Goal: Download file/media

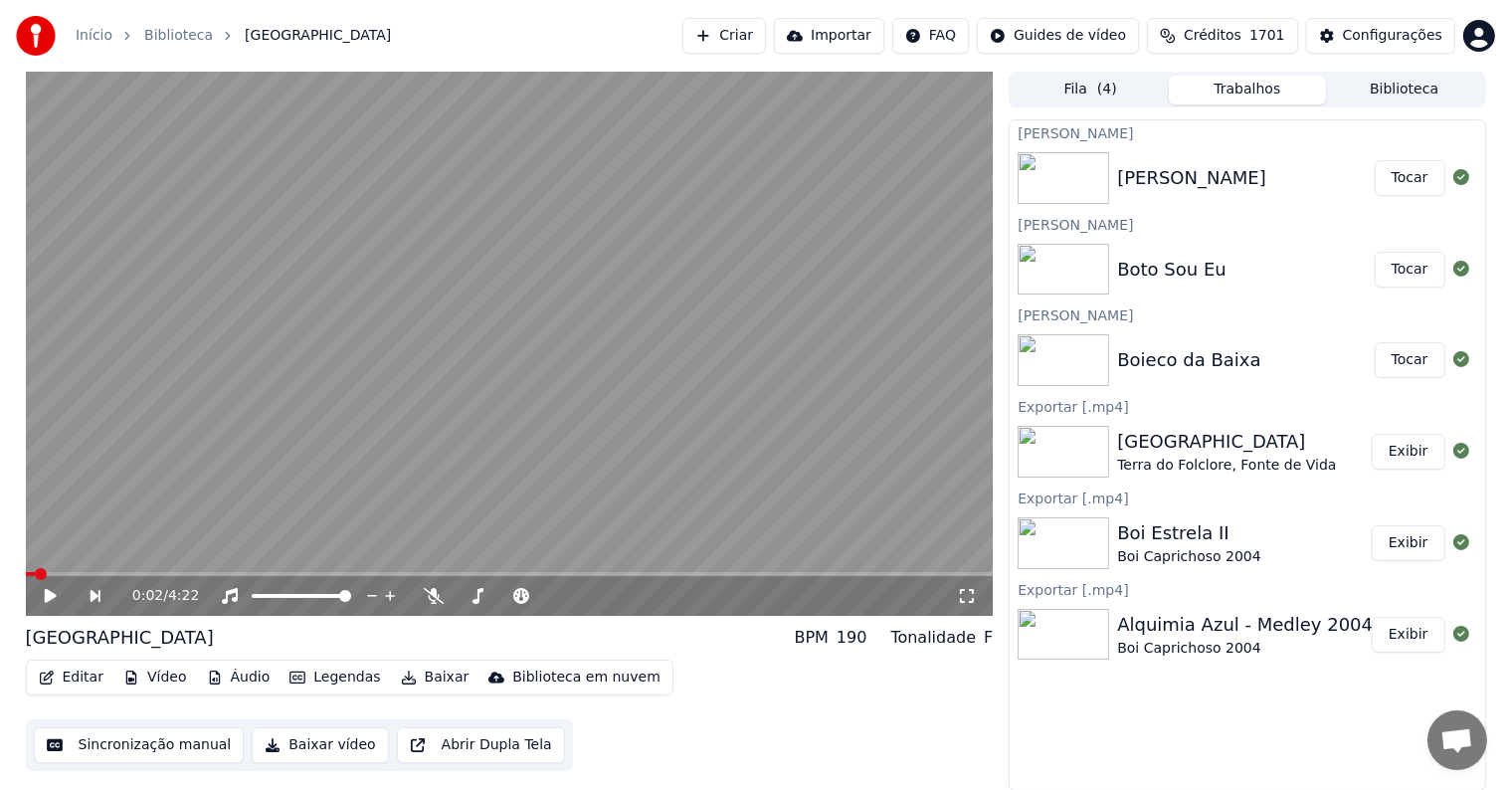
click at [1408, 368] on button "Tocar" at bounding box center [1410, 360] width 71 height 36
click at [602, 286] on video at bounding box center [510, 344] width 968 height 544
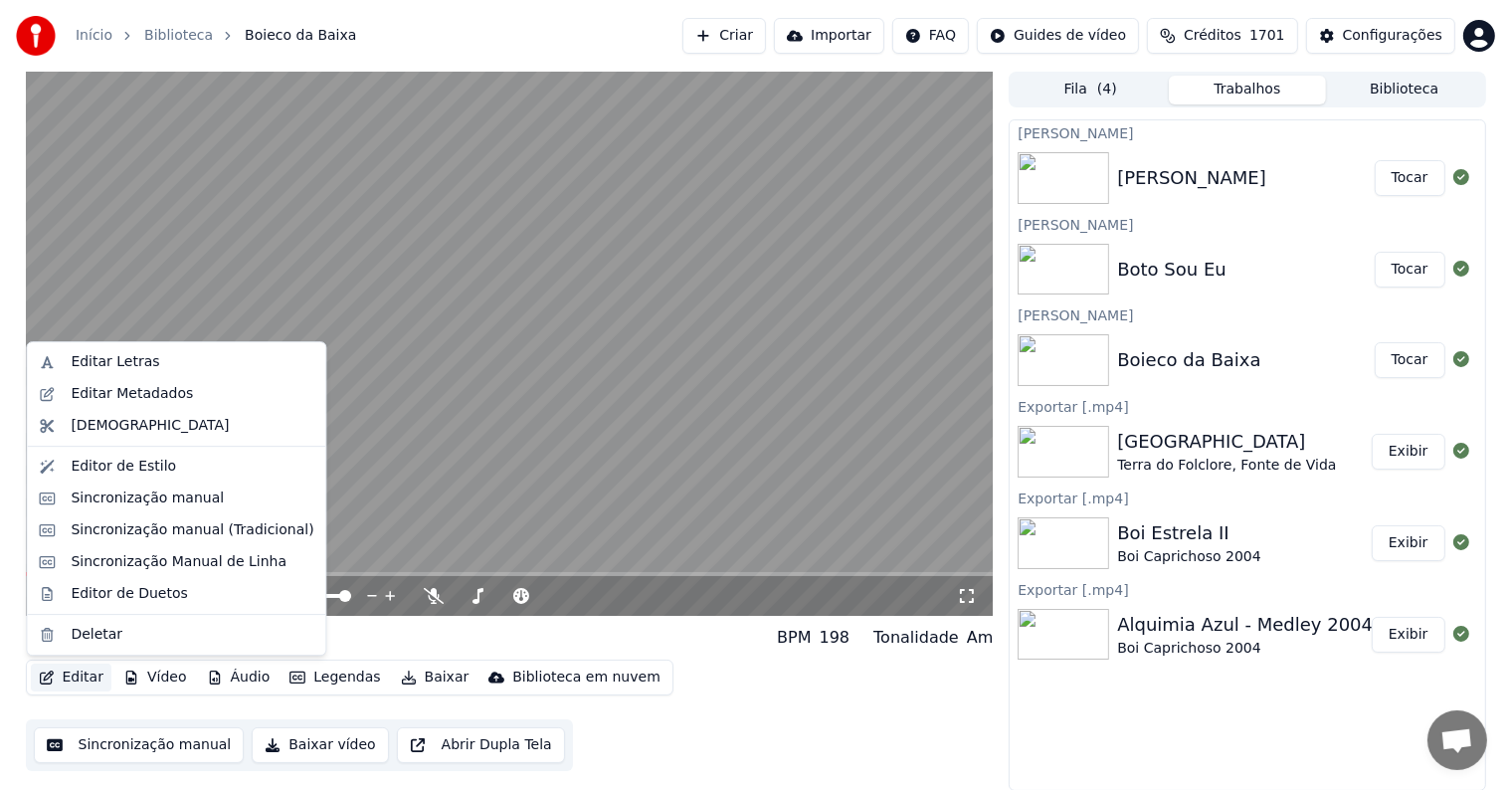
click at [64, 681] on button "Editar" at bounding box center [71, 677] width 81 height 28
click at [82, 390] on div "Editar Metadados" at bounding box center [132, 394] width 122 height 20
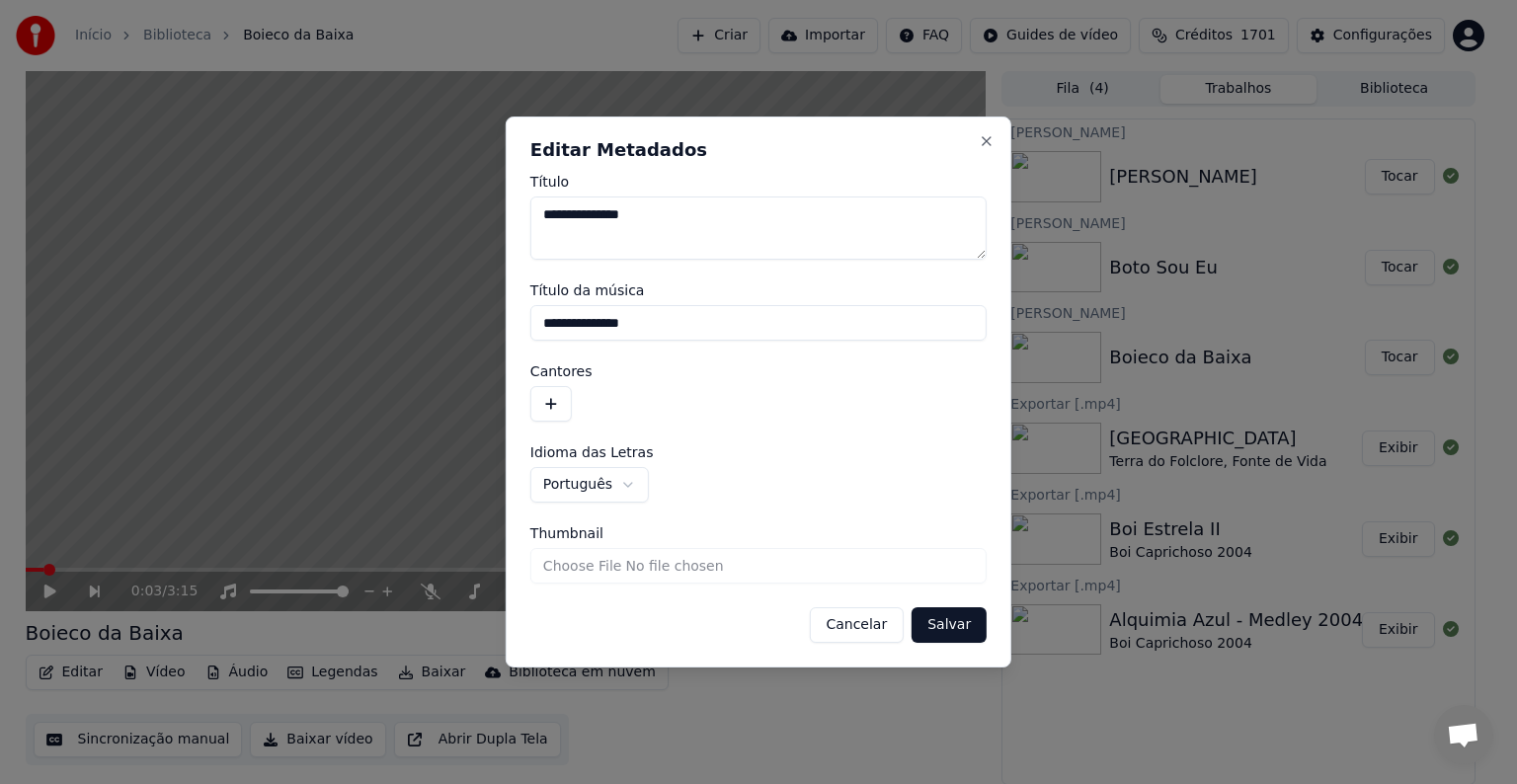
drag, startPoint x: 643, startPoint y: 327, endPoint x: 495, endPoint y: 324, distance: 148.0
click at [495, 324] on body "**********" at bounding box center [750, 392] width 1500 height 784
click at [553, 403] on button "button" at bounding box center [551, 404] width 42 height 36
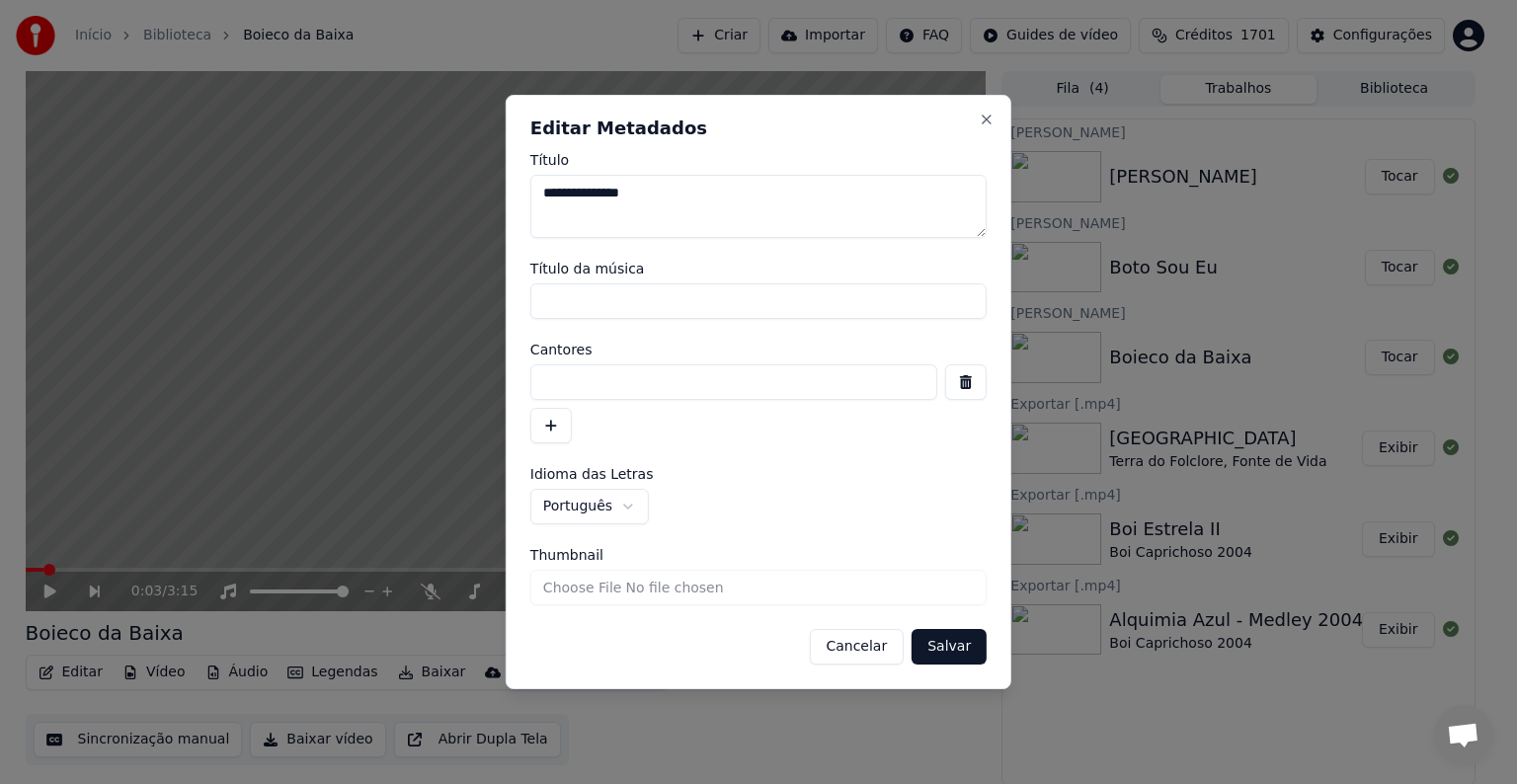
click at [550, 379] on input at bounding box center [734, 382] width 407 height 36
paste input "**********"
type input "**********"
click at [963, 646] on button "Salvar" at bounding box center [949, 647] width 75 height 36
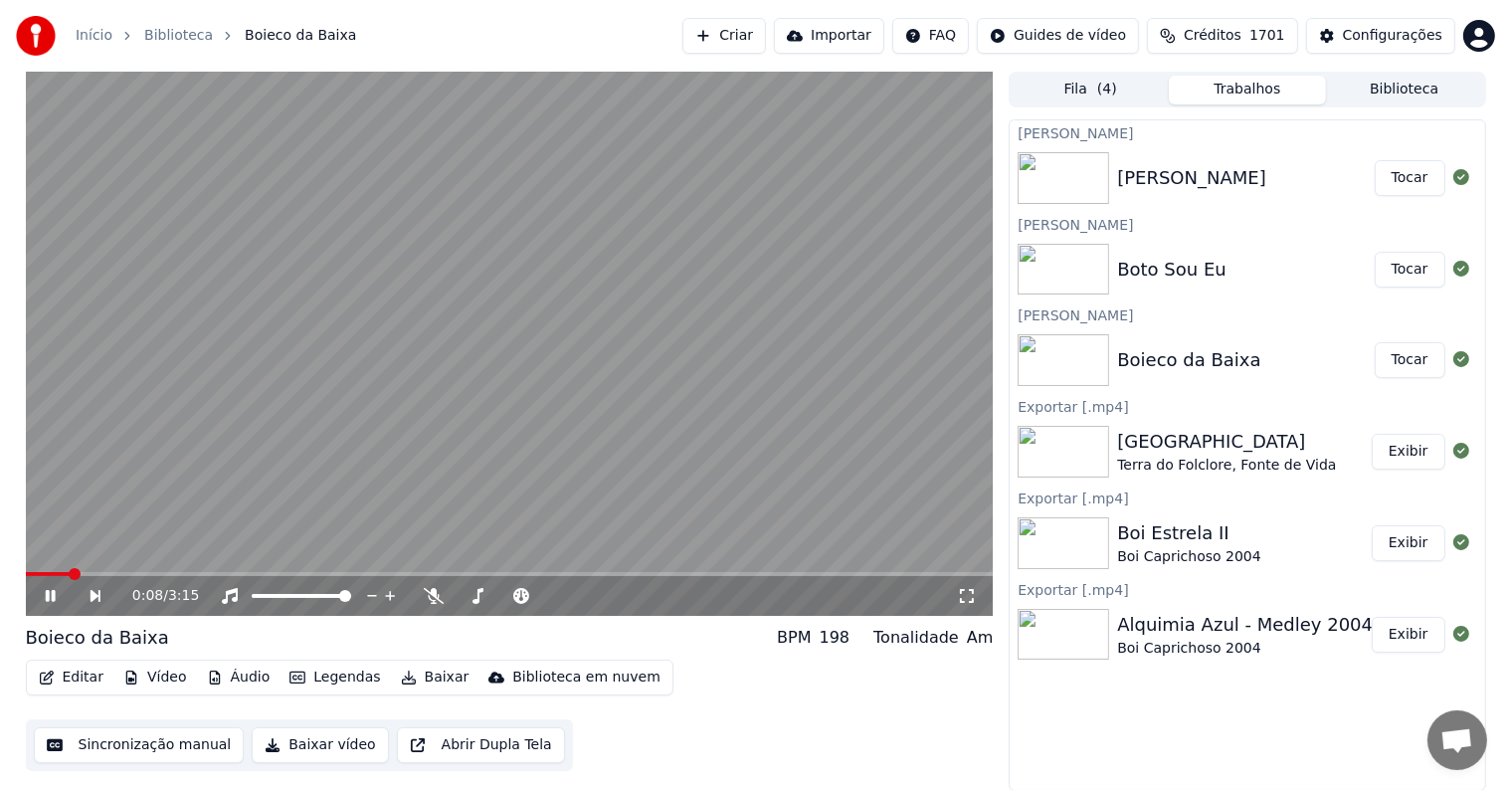
click at [126, 510] on video at bounding box center [510, 344] width 968 height 544
click at [135, 755] on button "Sincronização manual" at bounding box center [139, 745] width 211 height 36
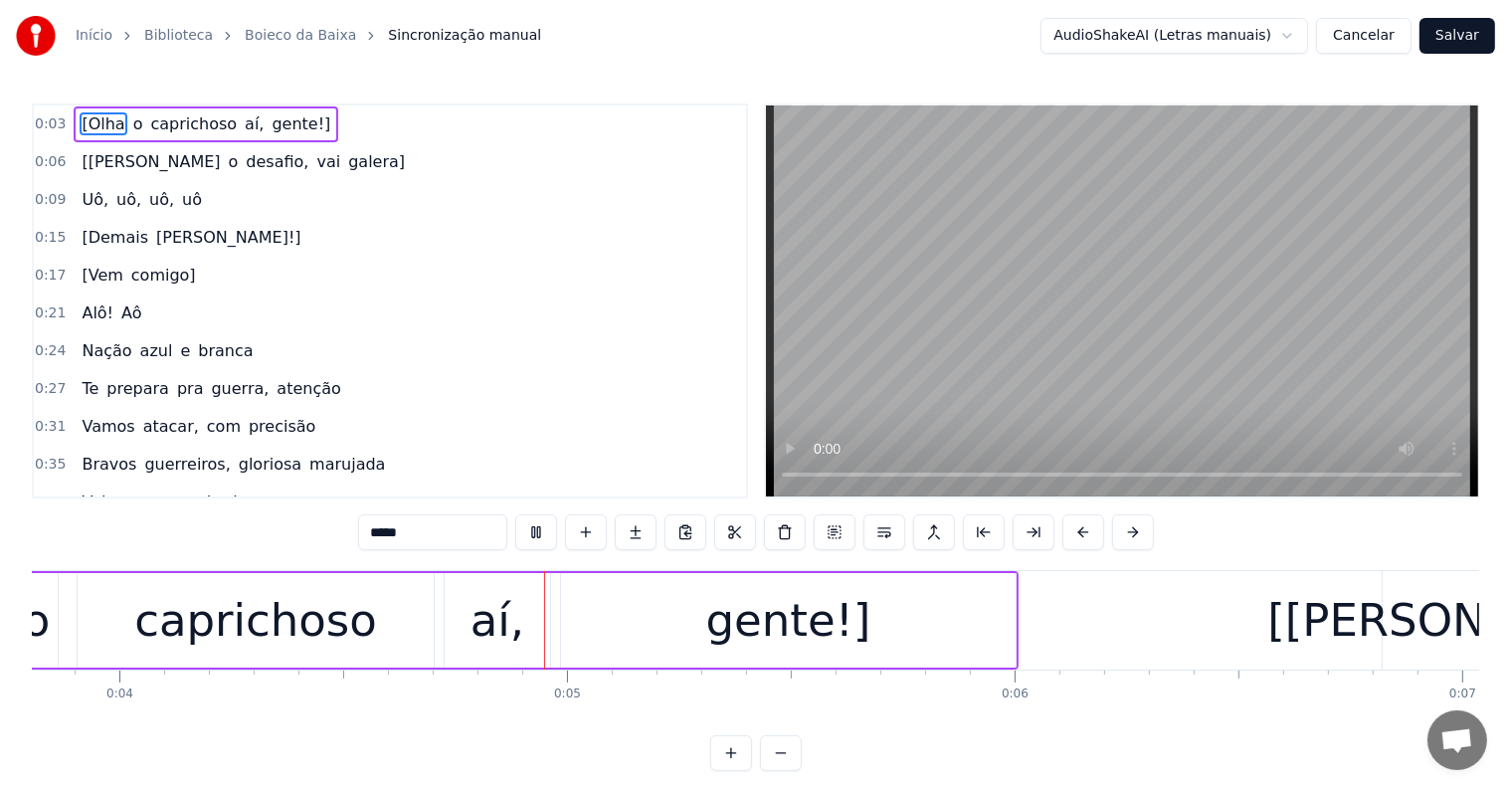
scroll to position [0, 1793]
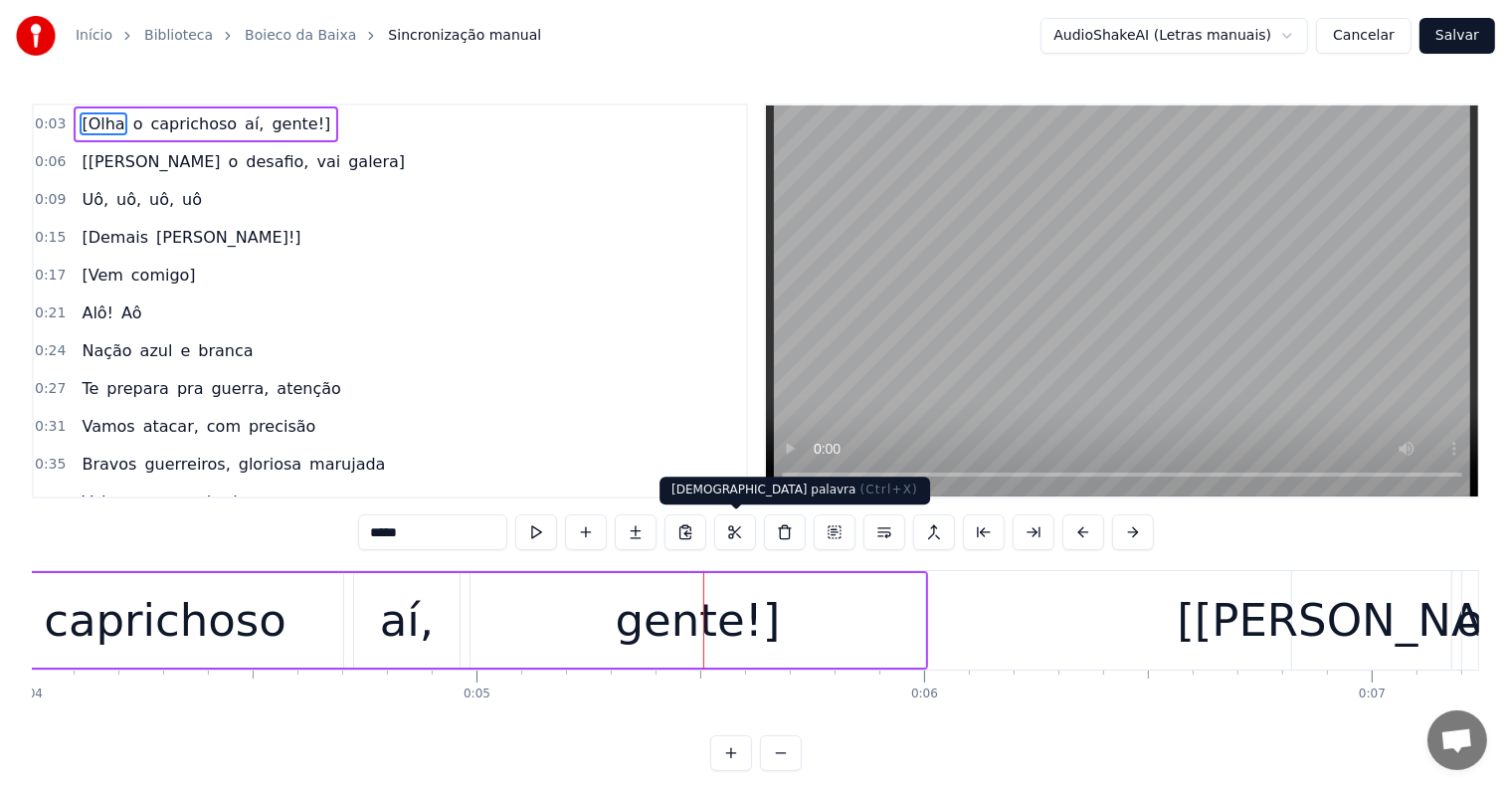
click at [728, 614] on div "gente!]" at bounding box center [698, 621] width 165 height 68
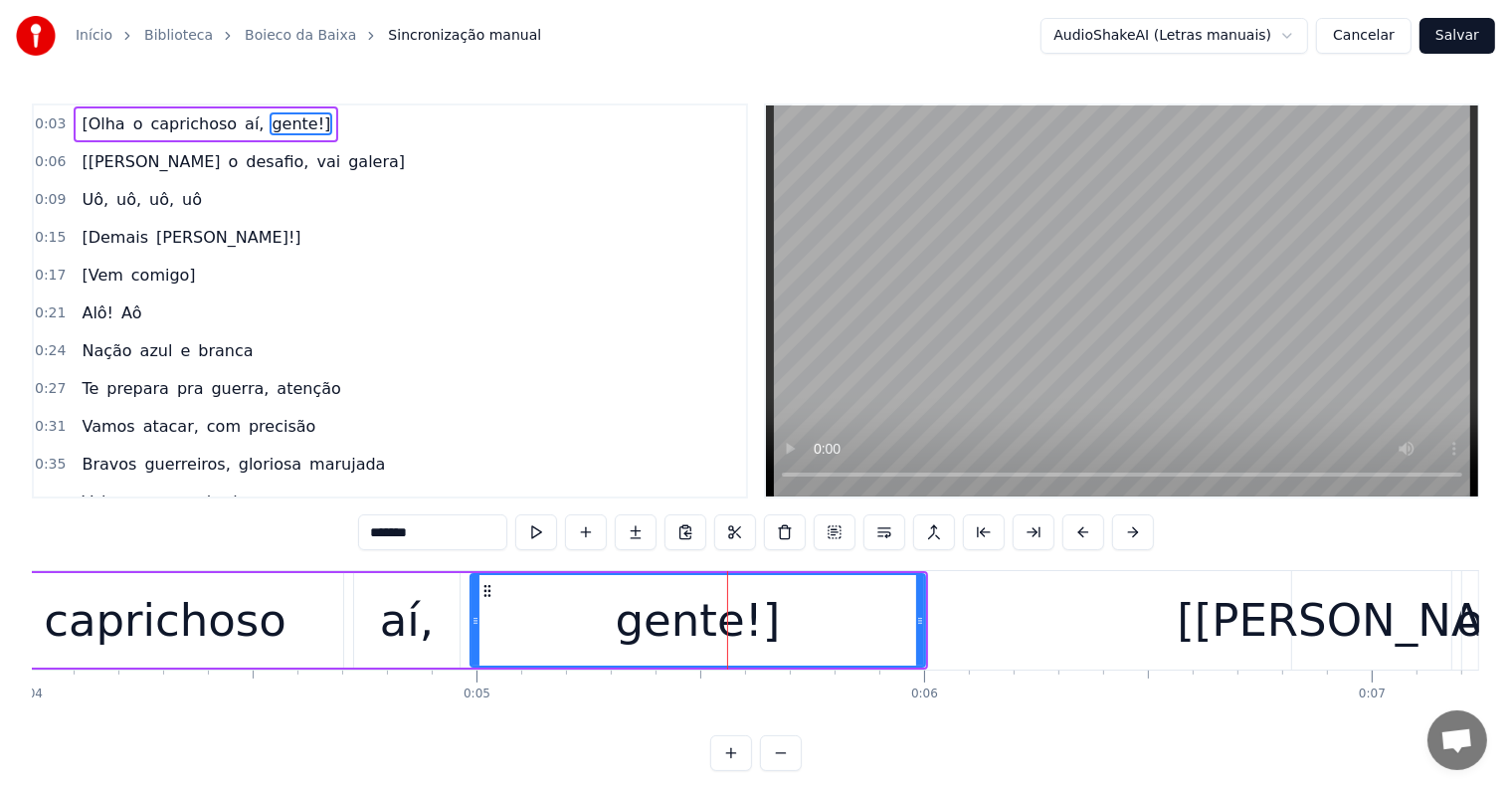
click at [885, 537] on button at bounding box center [884, 532] width 42 height 36
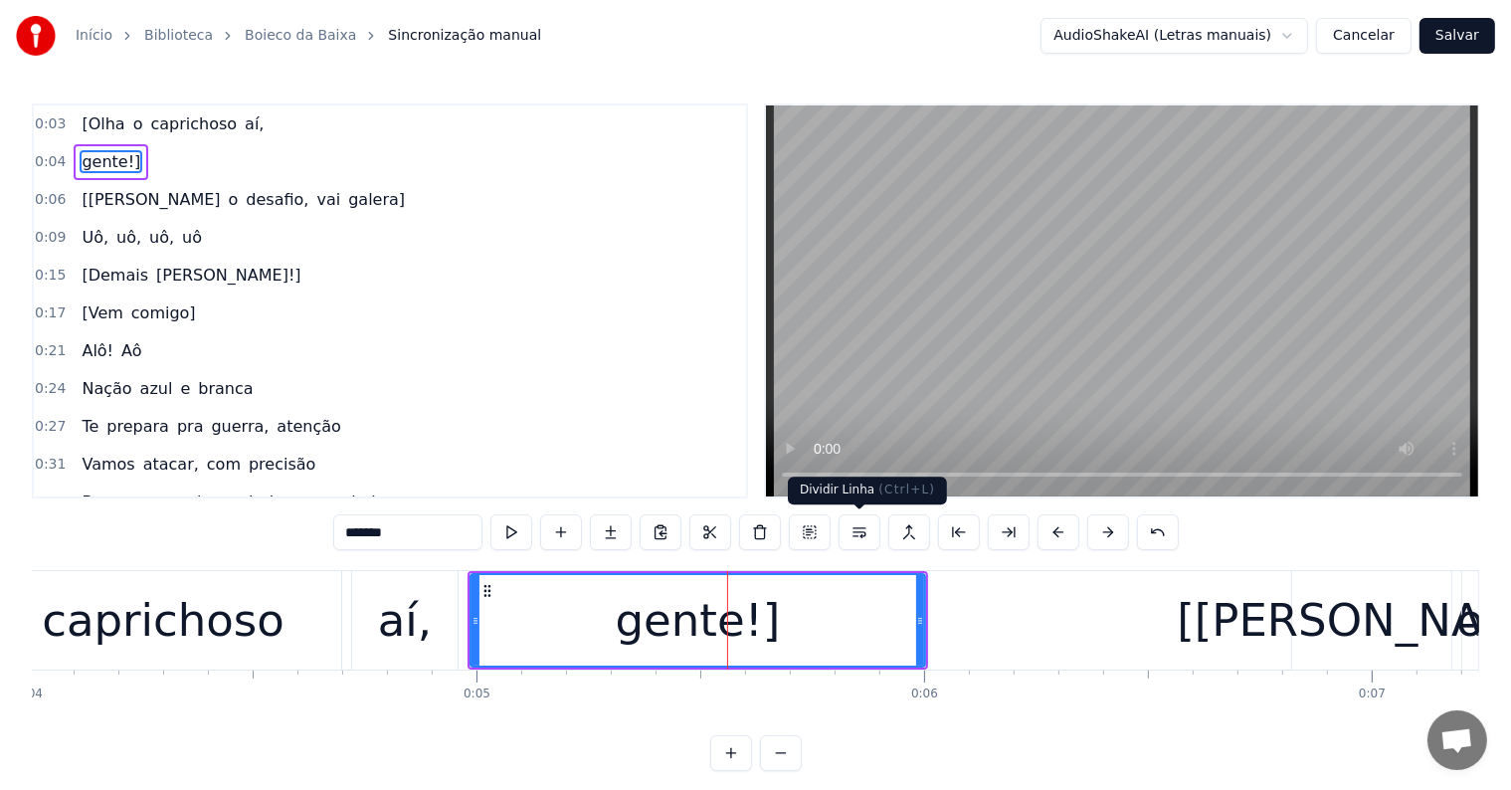
click at [394, 647] on div "aí," at bounding box center [405, 621] width 54 height 68
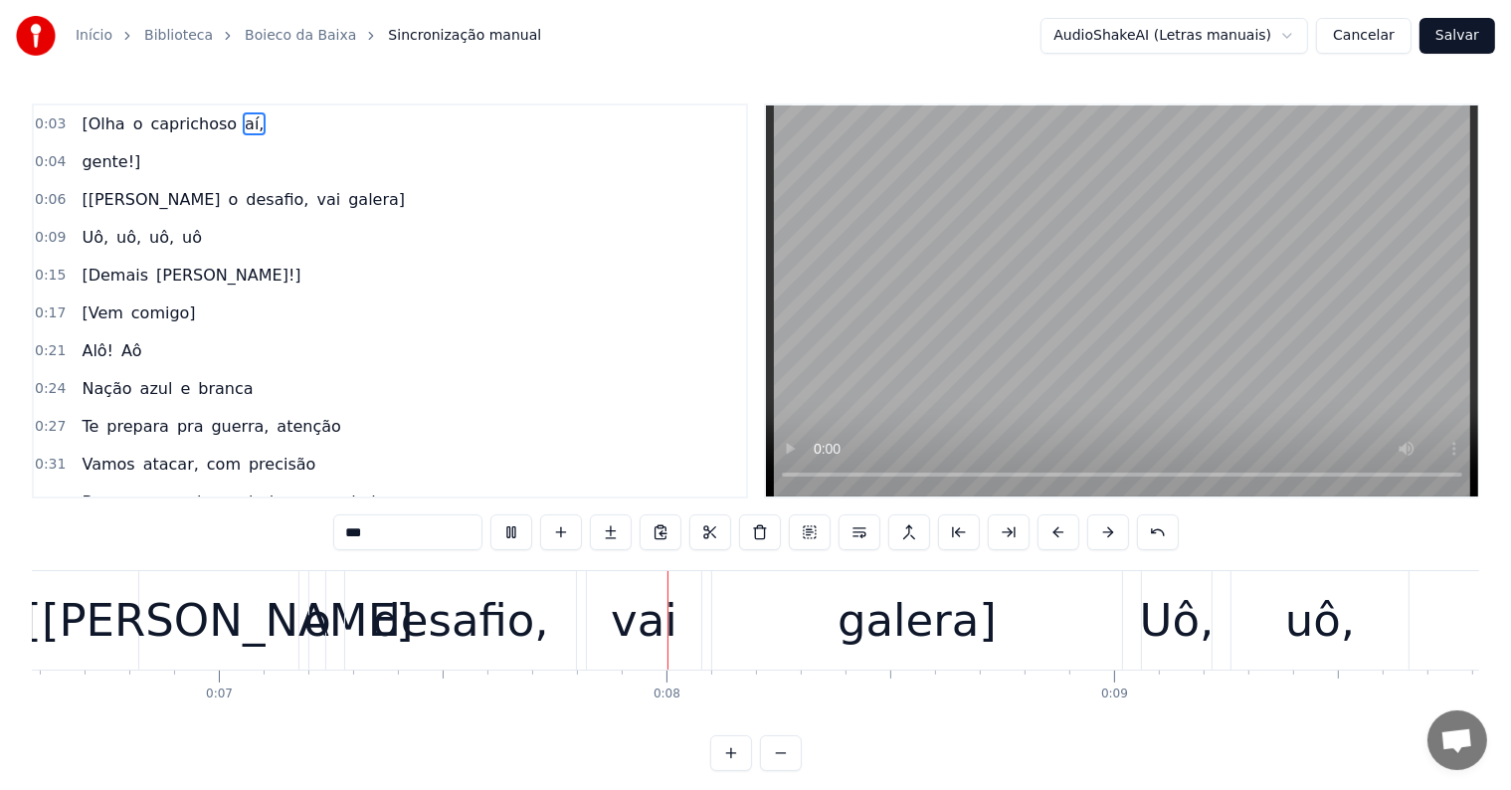
scroll to position [0, 3166]
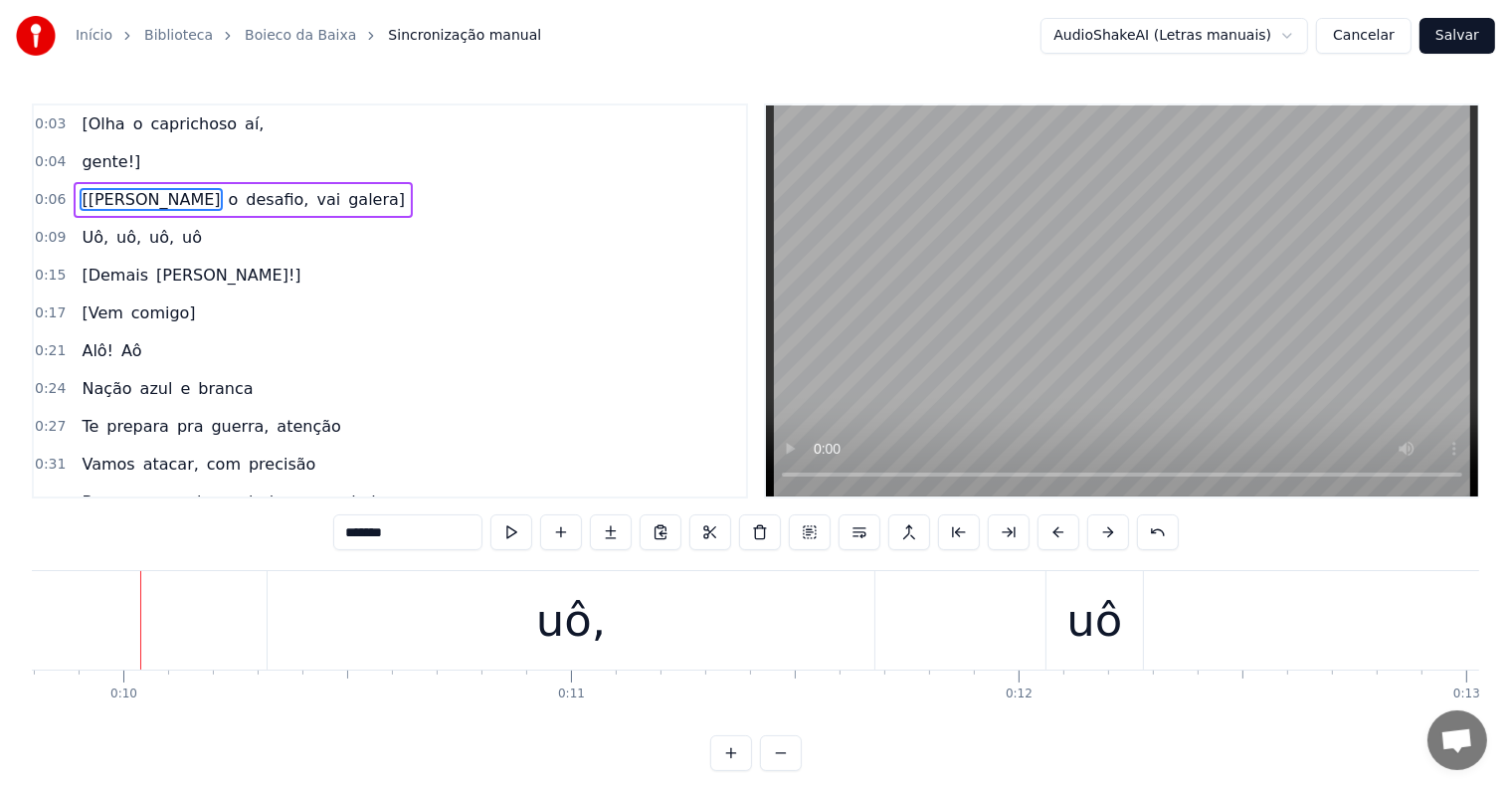
scroll to position [0, 4392]
click at [244, 198] on span "desafio," at bounding box center [277, 199] width 67 height 23
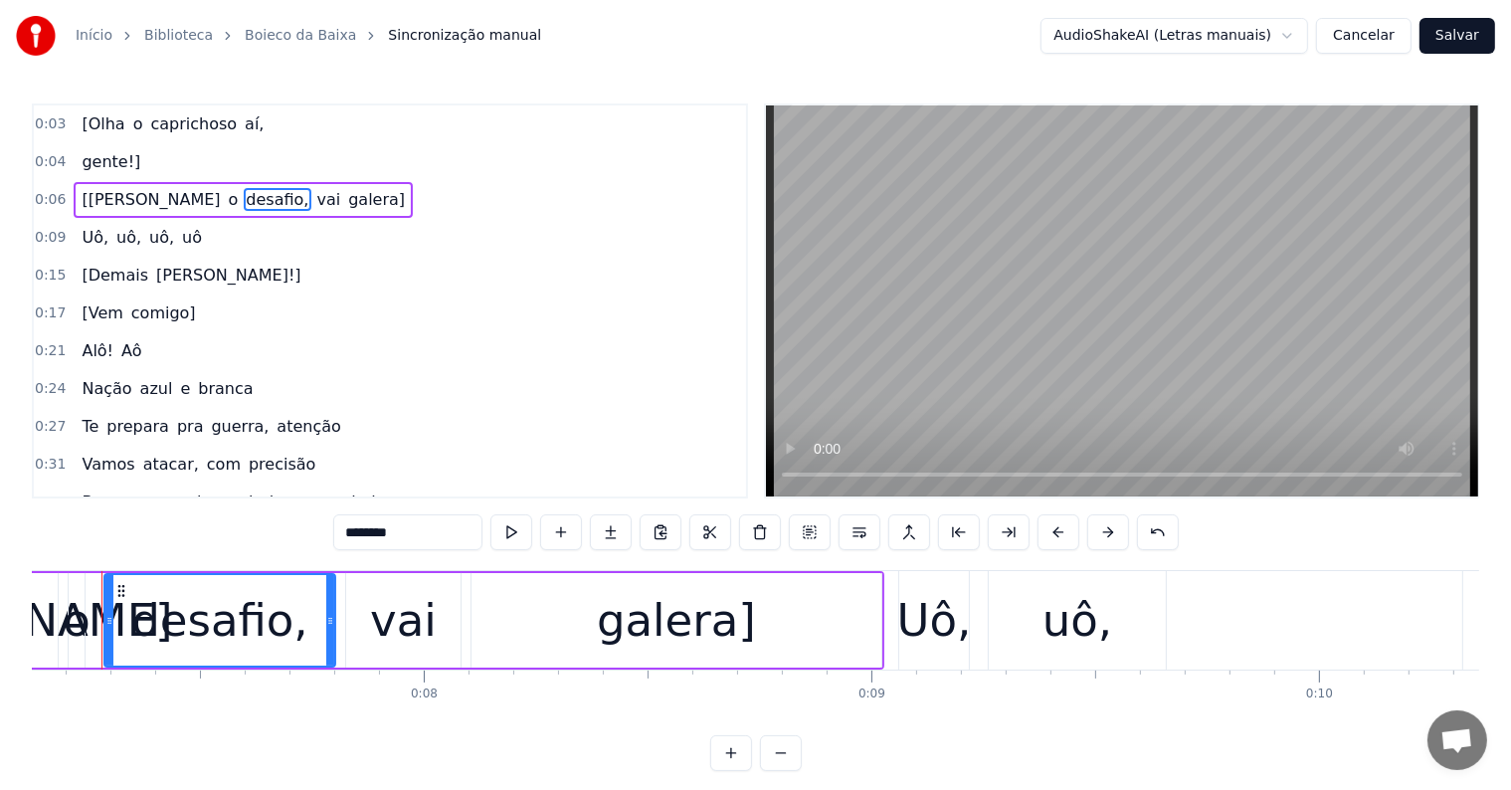
scroll to position [0, 3159]
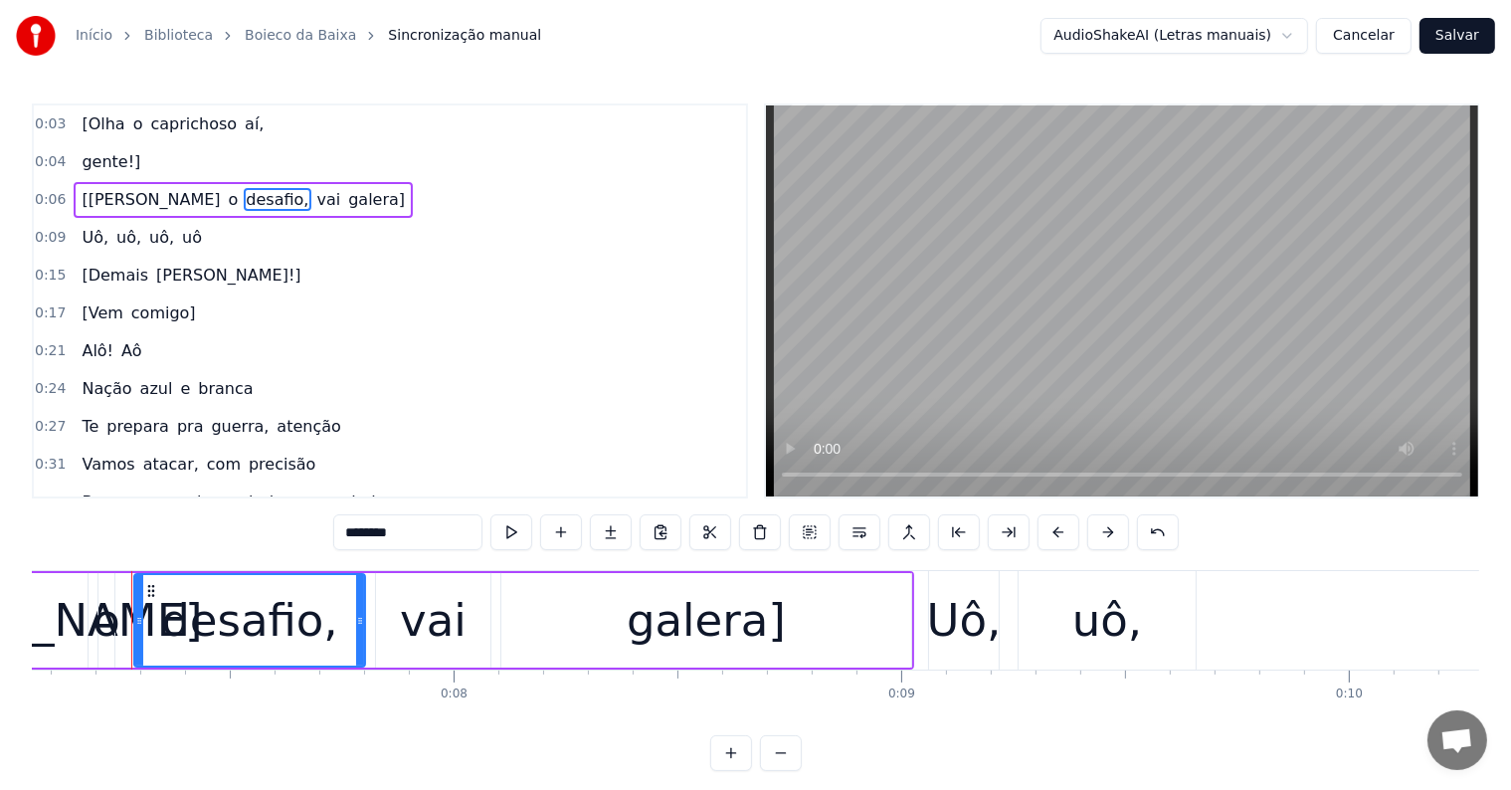
click at [103, 629] on div "o" at bounding box center [106, 621] width 28 height 68
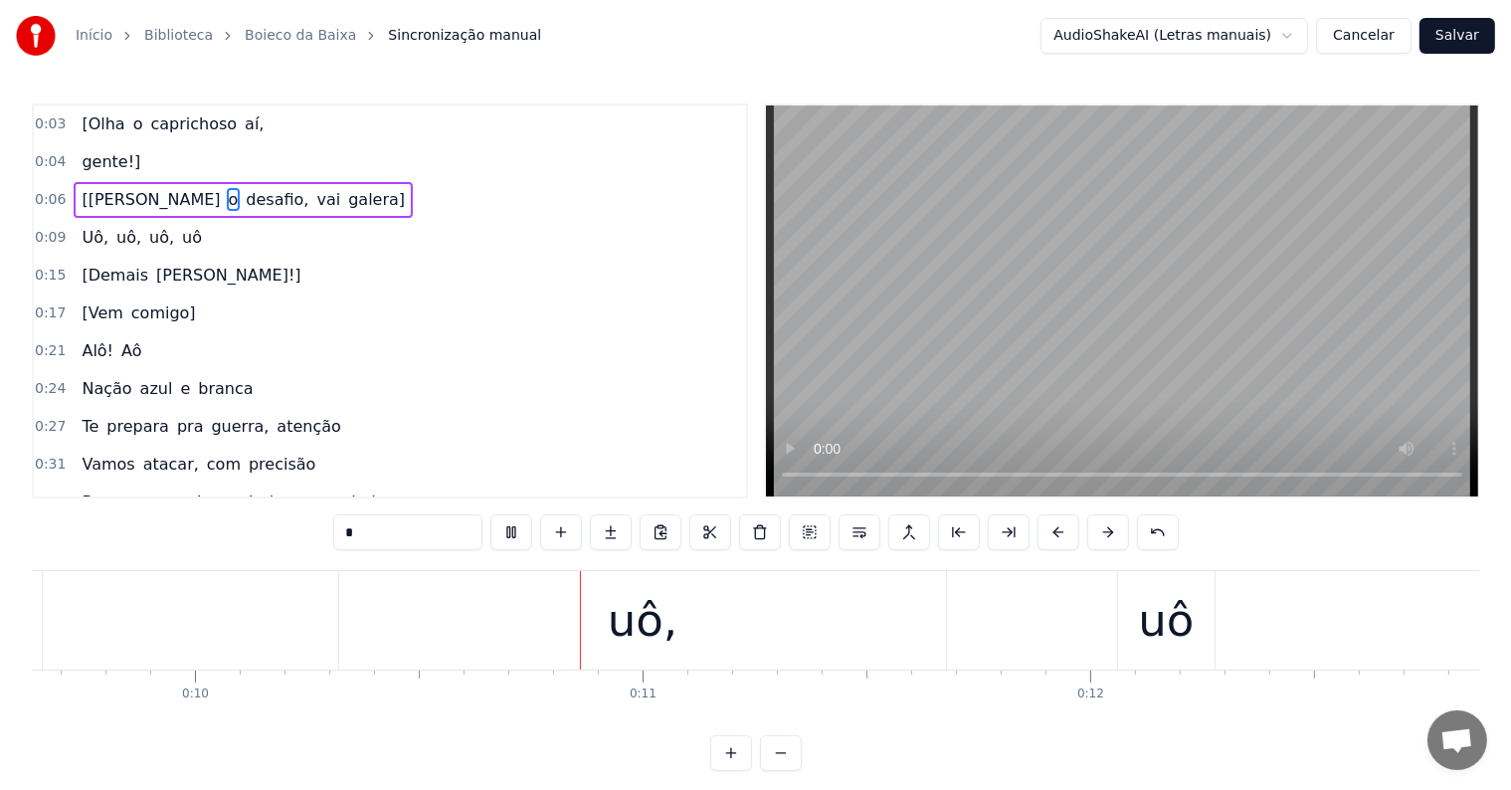
scroll to position [0, 4386]
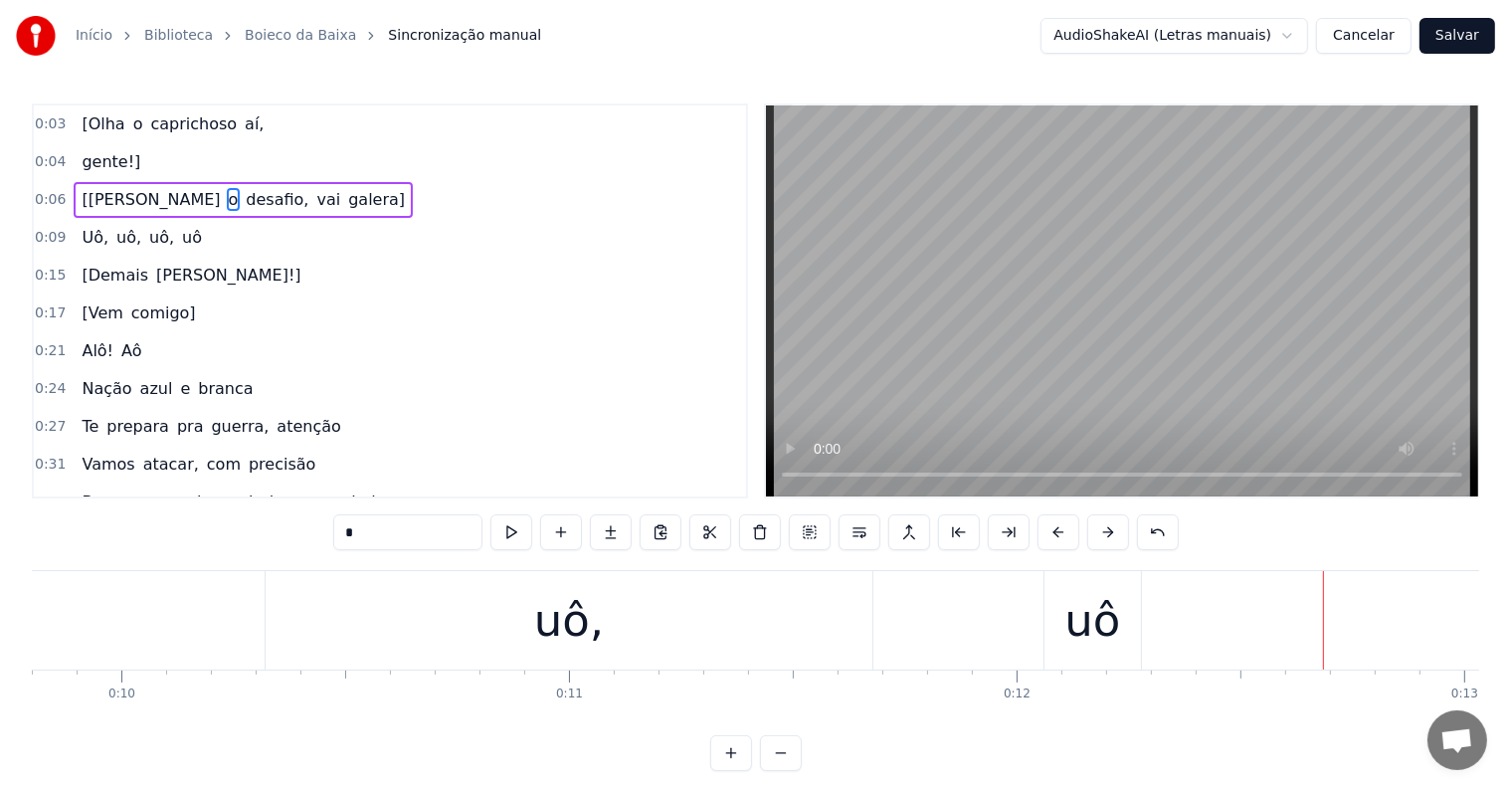
click at [1066, 607] on div "uô" at bounding box center [1092, 621] width 56 height 68
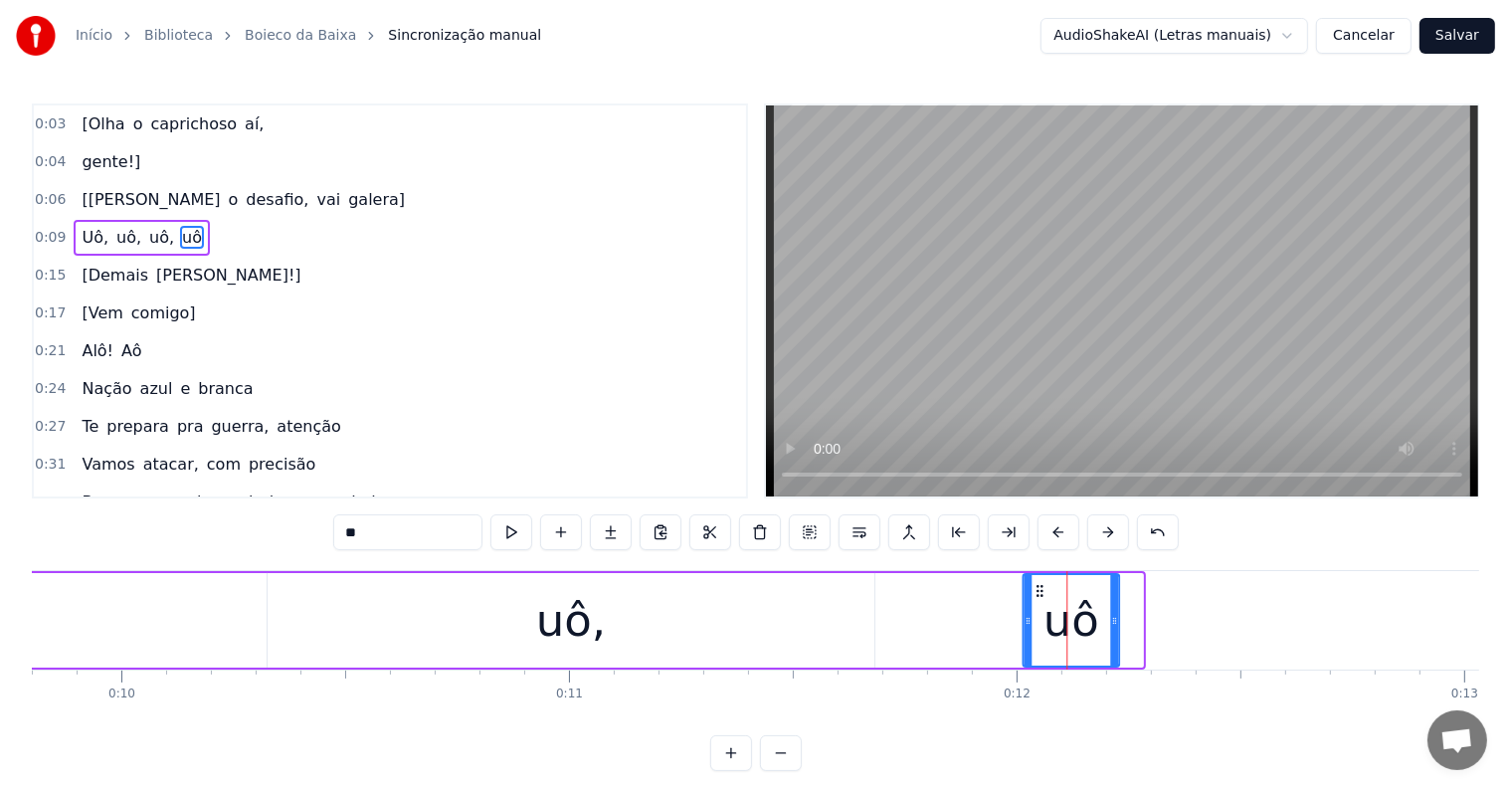
drag, startPoint x: 1060, startPoint y: 583, endPoint x: 1036, endPoint y: 583, distance: 23.9
click at [1036, 583] on icon at bounding box center [1039, 591] width 16 height 16
click at [549, 613] on div "uô," at bounding box center [571, 621] width 70 height 68
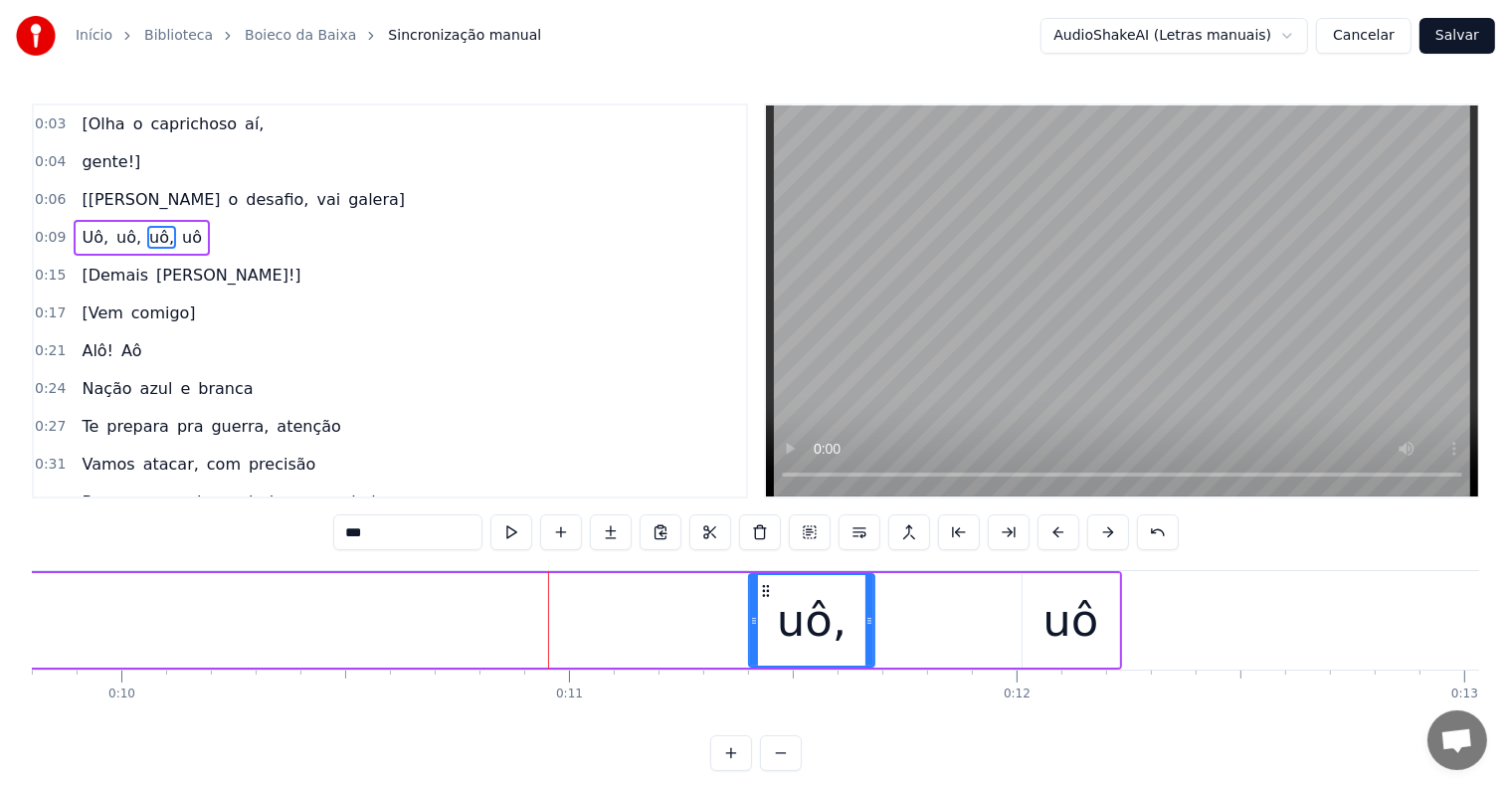
drag, startPoint x: 268, startPoint y: 613, endPoint x: 749, endPoint y: 645, distance: 482.4
click at [750, 645] on div at bounding box center [754, 620] width 8 height 91
drag, startPoint x: 867, startPoint y: 621, endPoint x: 842, endPoint y: 617, distance: 25.2
click at [842, 617] on icon at bounding box center [844, 621] width 8 height 16
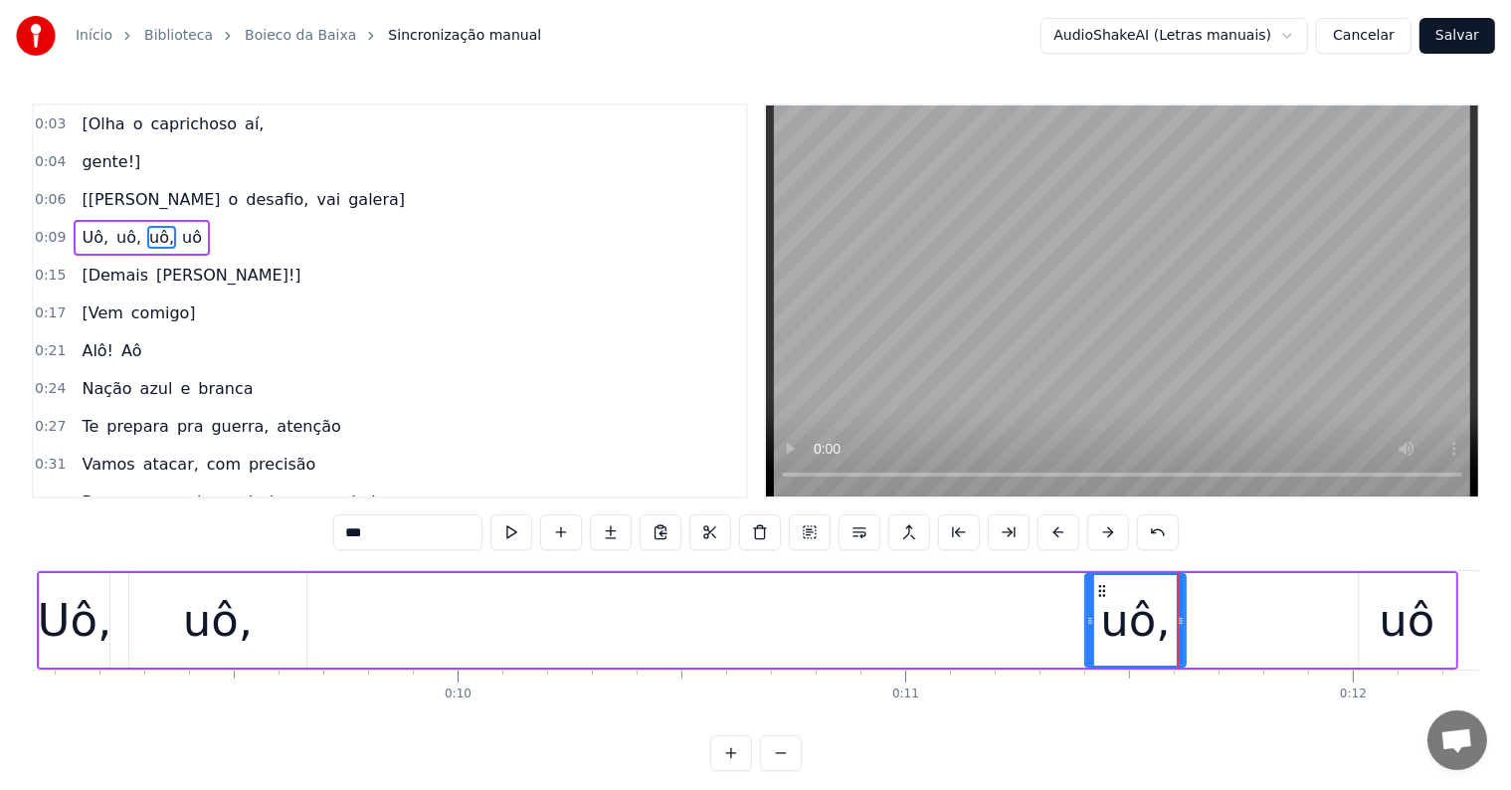
scroll to position [0, 3949]
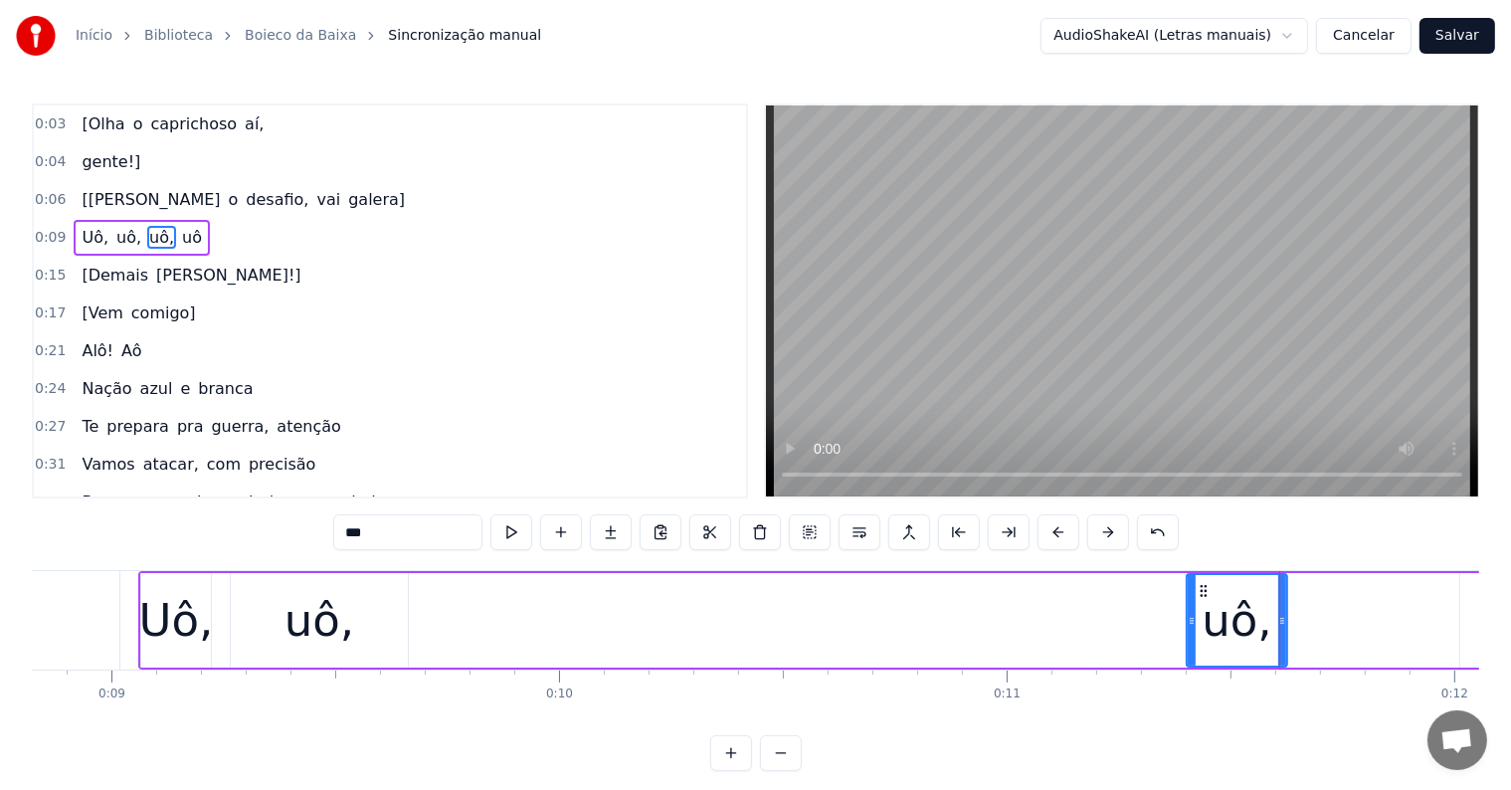
click at [303, 626] on div "uô," at bounding box center [319, 621] width 70 height 68
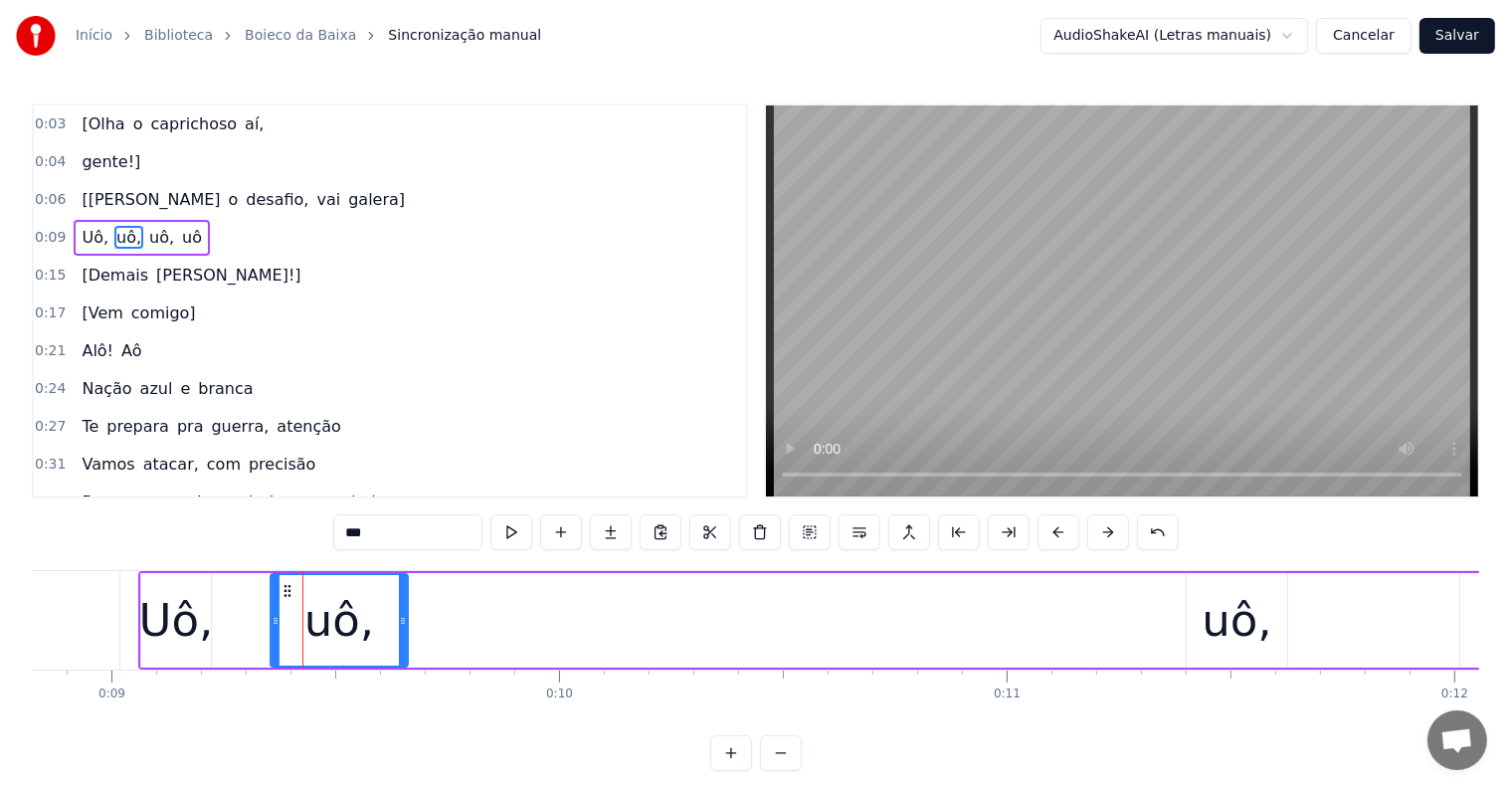
drag, startPoint x: 235, startPoint y: 619, endPoint x: 275, endPoint y: 624, distance: 40.1
click at [275, 624] on icon at bounding box center [276, 621] width 8 height 16
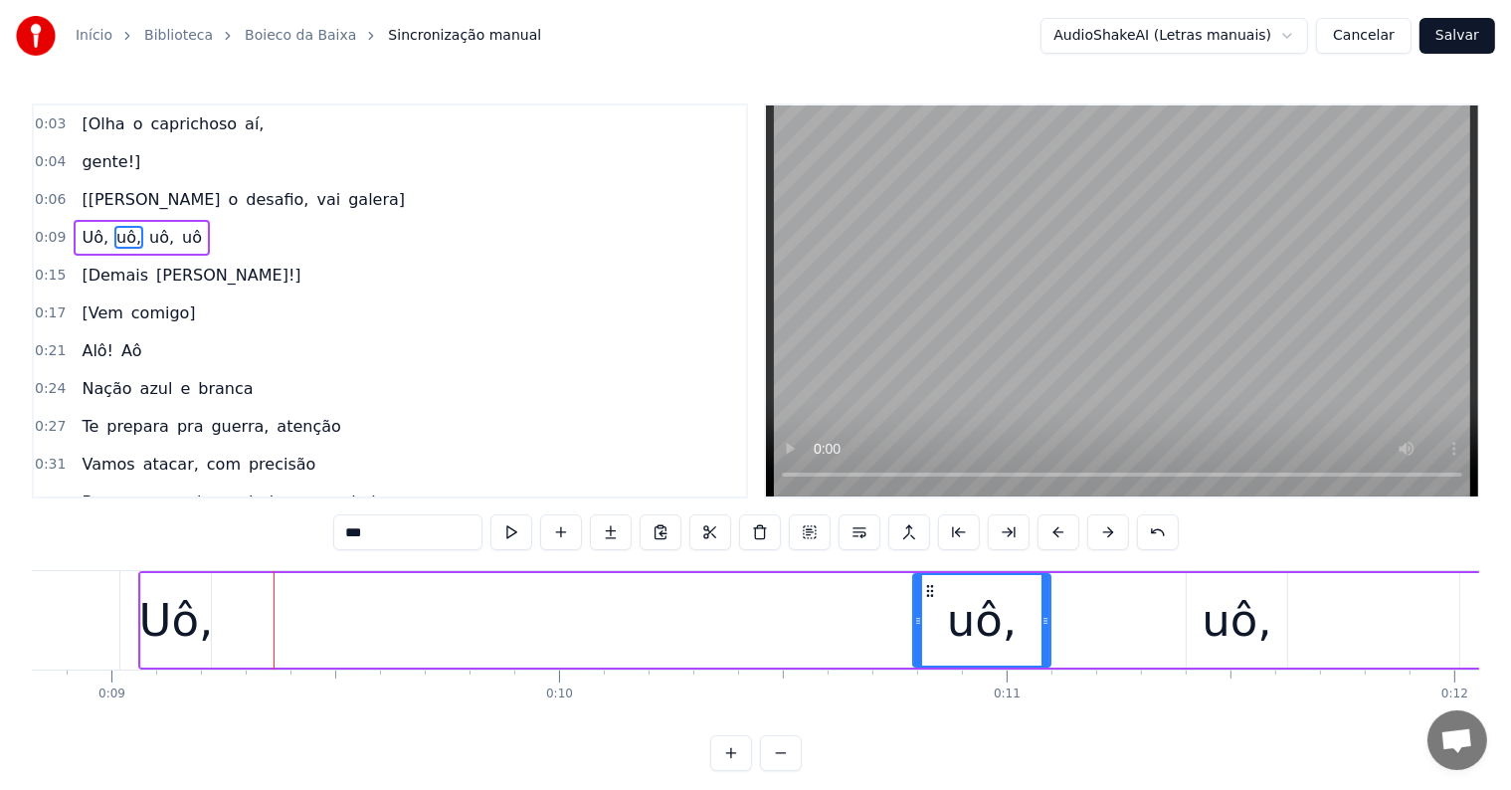
drag, startPoint x: 286, startPoint y: 587, endPoint x: 928, endPoint y: 589, distance: 641.5
click at [928, 589] on icon at bounding box center [930, 591] width 16 height 16
drag, startPoint x: 1043, startPoint y: 611, endPoint x: 1020, endPoint y: 617, distance: 23.6
click at [1019, 617] on div at bounding box center [1021, 620] width 8 height 91
click at [159, 625] on div "Uô," at bounding box center [176, 621] width 75 height 68
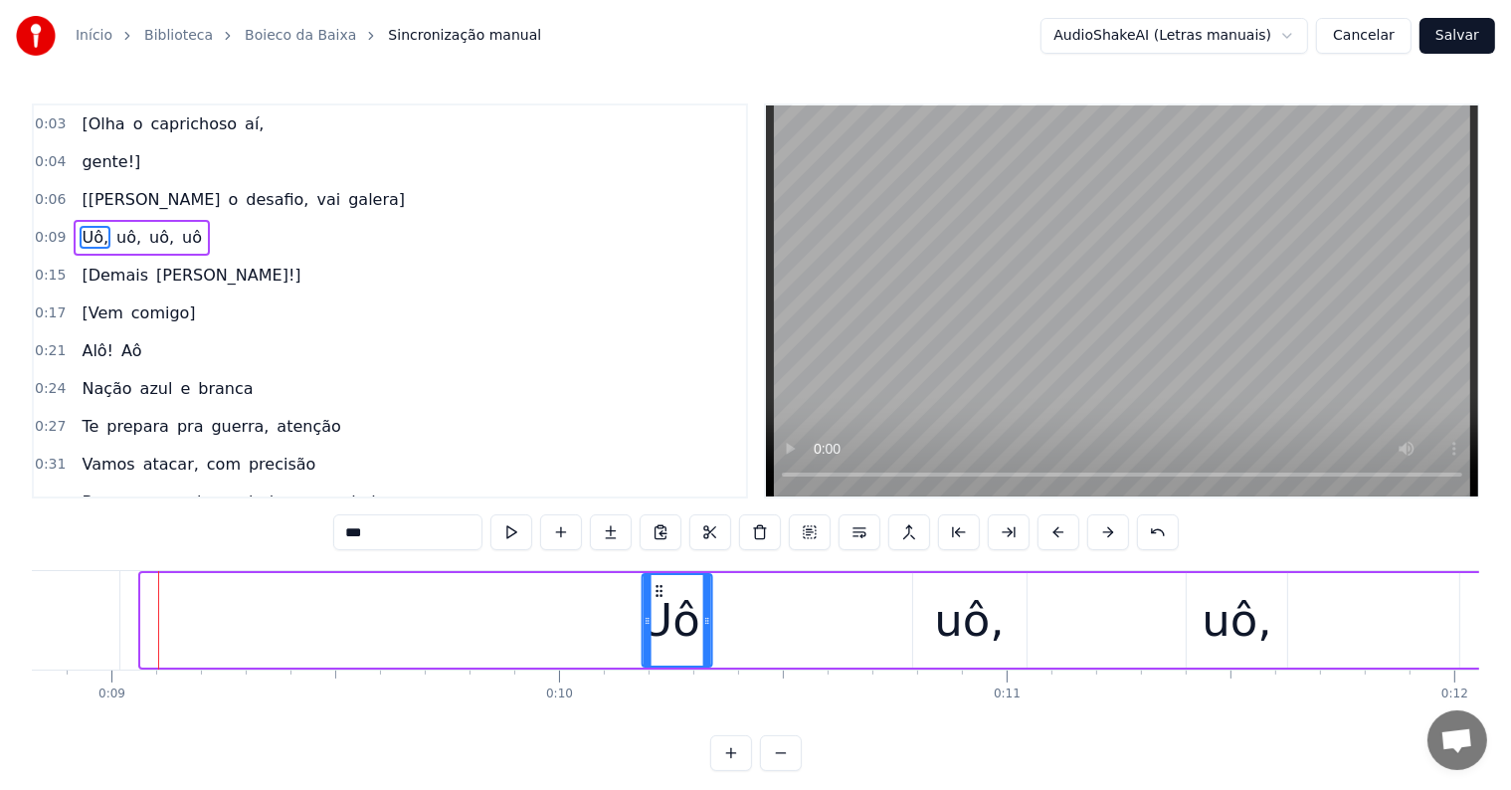
drag, startPoint x: 155, startPoint y: 587, endPoint x: 656, endPoint y: 644, distance: 504.5
click at [656, 644] on div "Uô," at bounding box center [677, 620] width 68 height 91
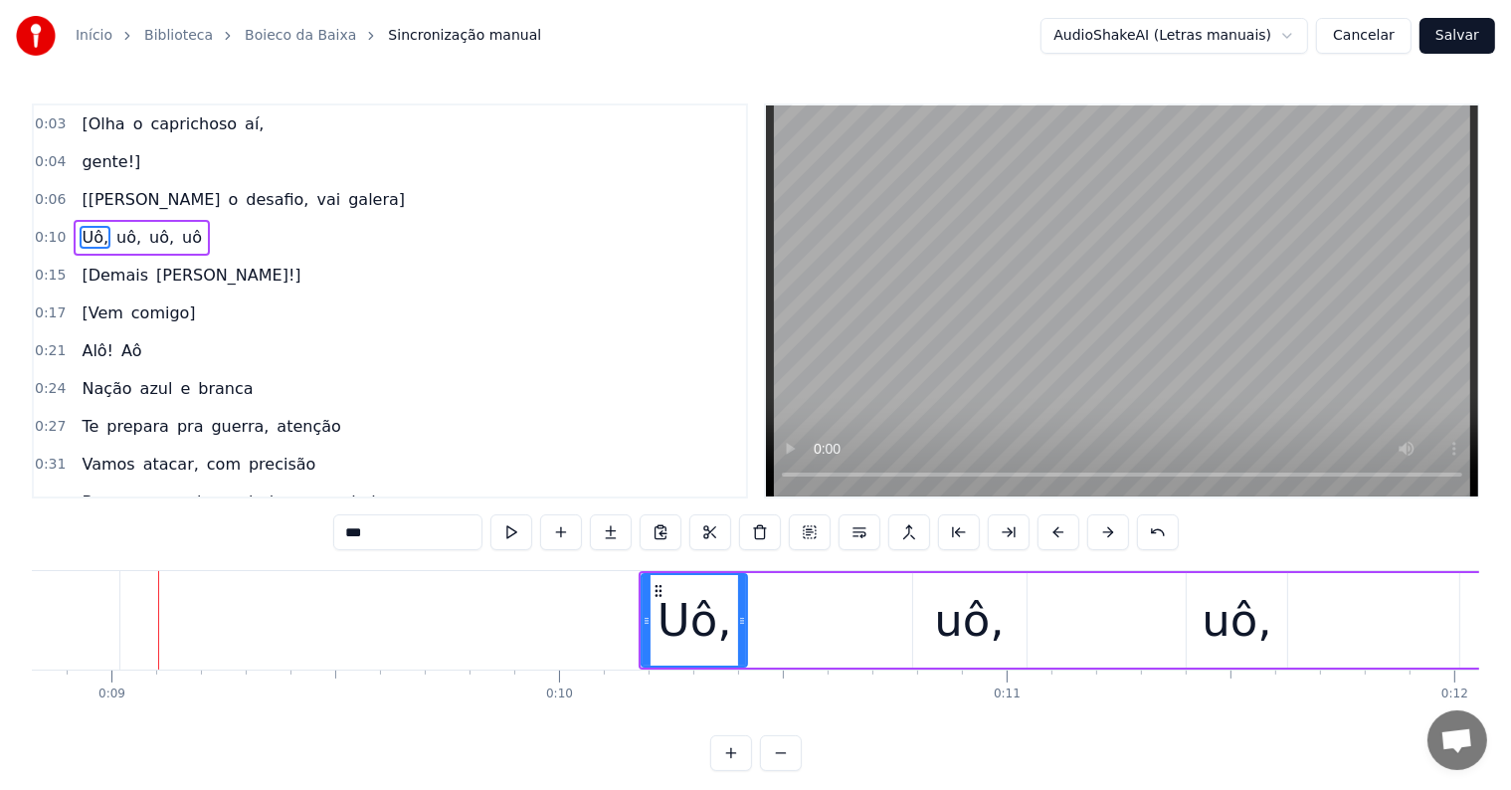
drag, startPoint x: 704, startPoint y: 617, endPoint x: 740, endPoint y: 617, distance: 35.8
click at [741, 618] on circle at bounding box center [741, 618] width 1 height 1
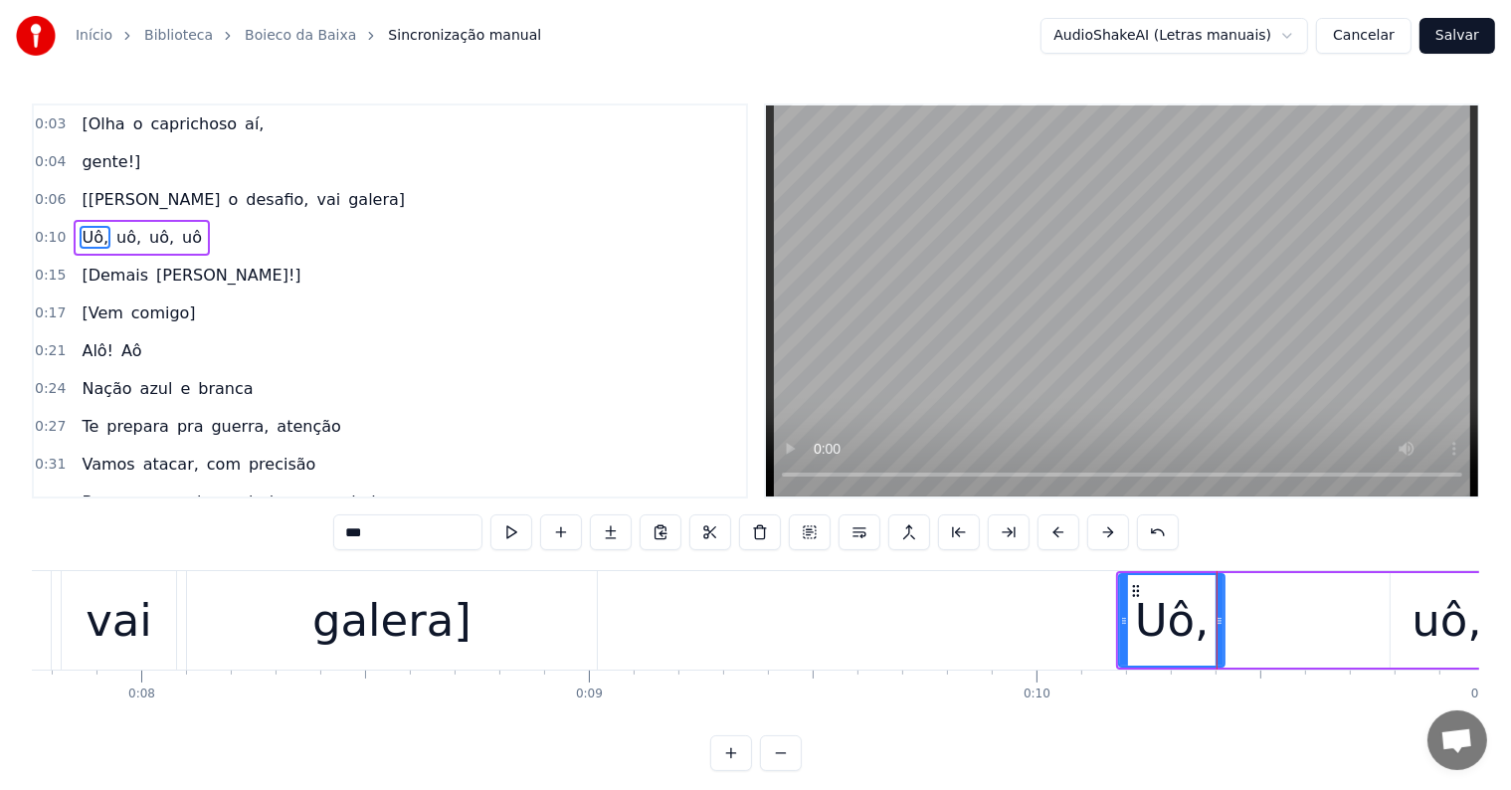
scroll to position [0, 3431]
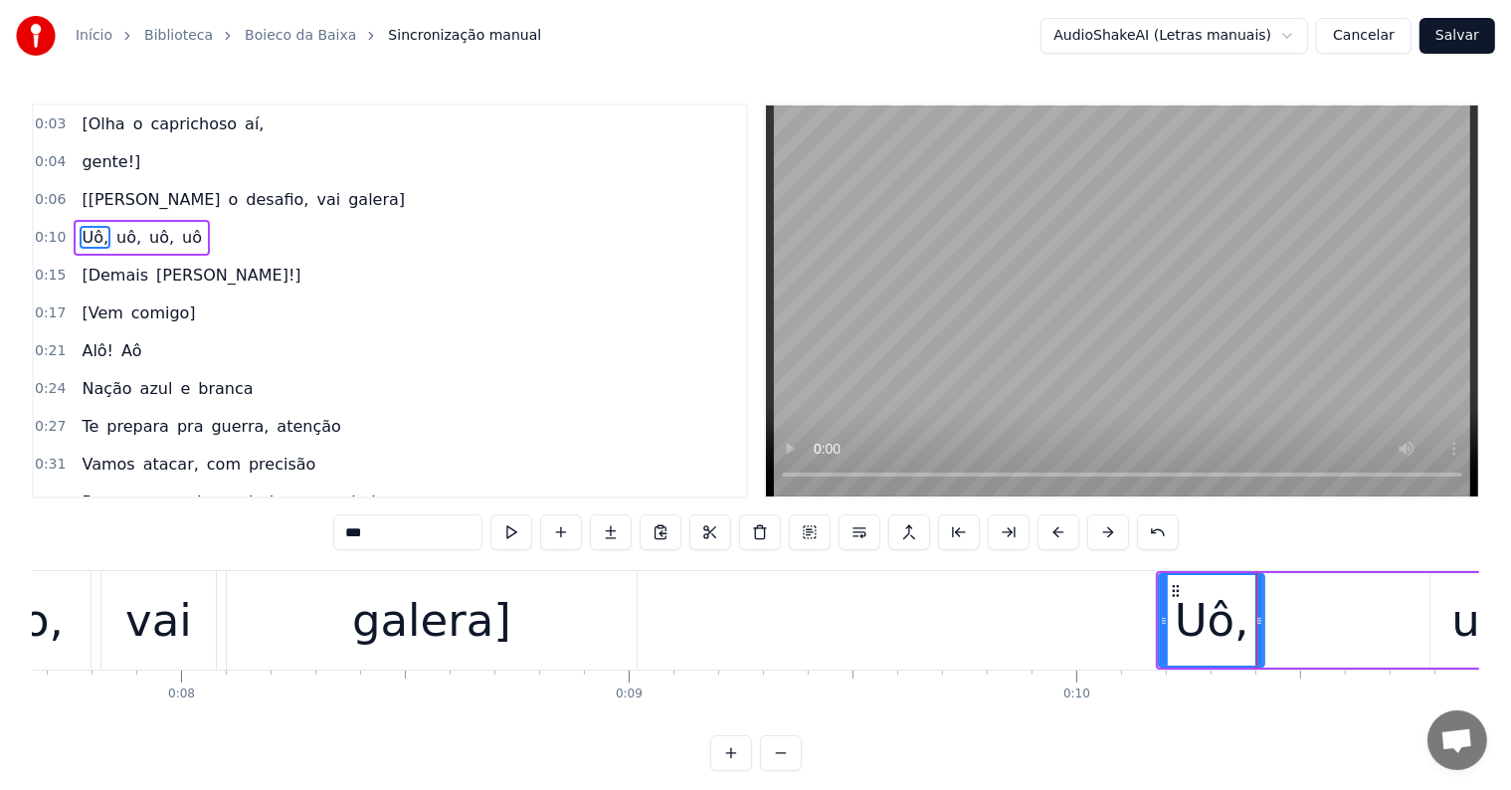
click at [374, 657] on div "galera]" at bounding box center [432, 620] width 410 height 98
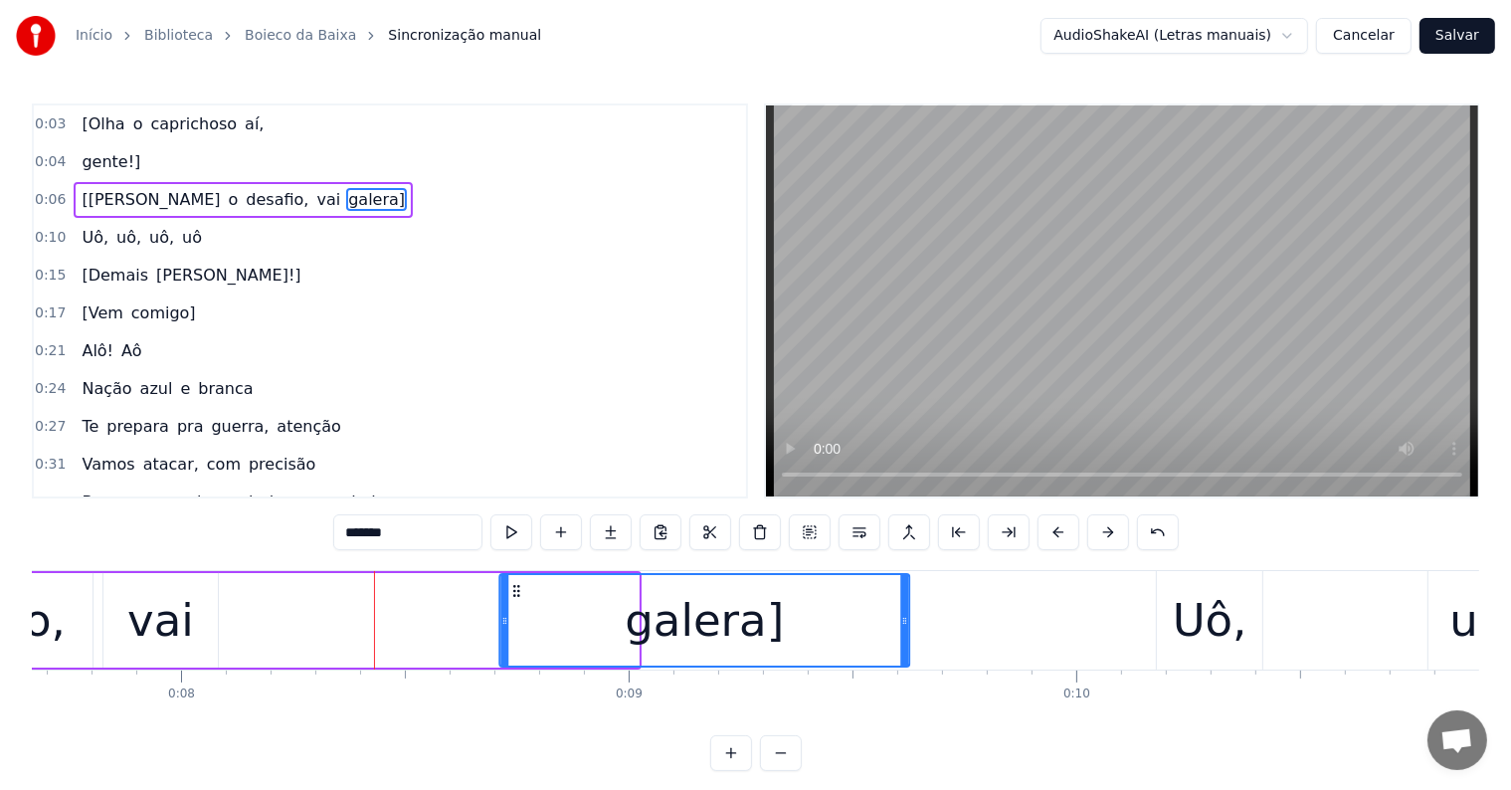
drag, startPoint x: 243, startPoint y: 589, endPoint x: 514, endPoint y: 584, distance: 271.6
click at [514, 584] on icon at bounding box center [517, 591] width 16 height 16
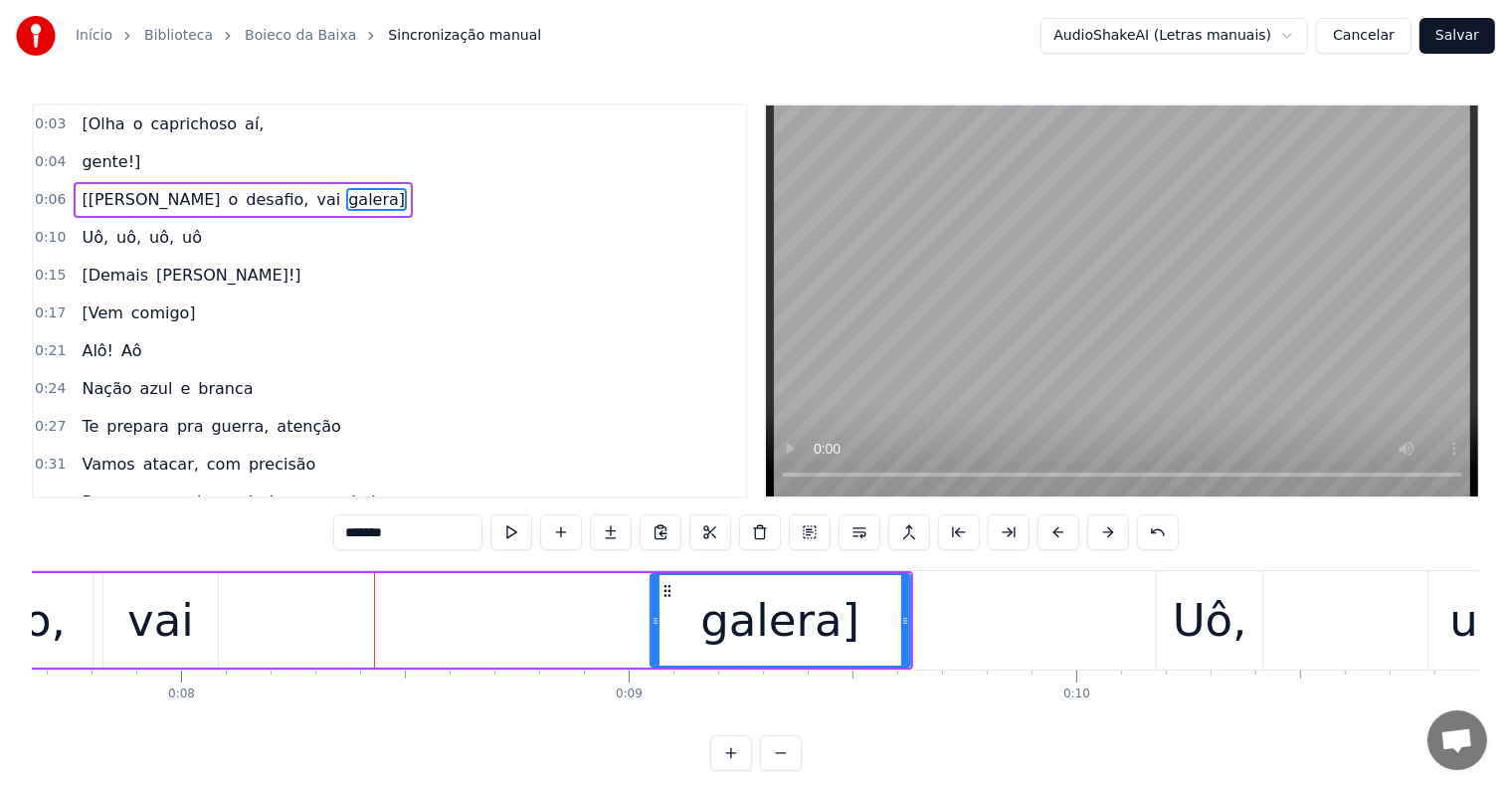
drag, startPoint x: 500, startPoint y: 624, endPoint x: 650, endPoint y: 605, distance: 151.4
click at [651, 605] on div at bounding box center [655, 620] width 8 height 91
click at [188, 633] on div "vai" at bounding box center [160, 620] width 114 height 94
type input "***"
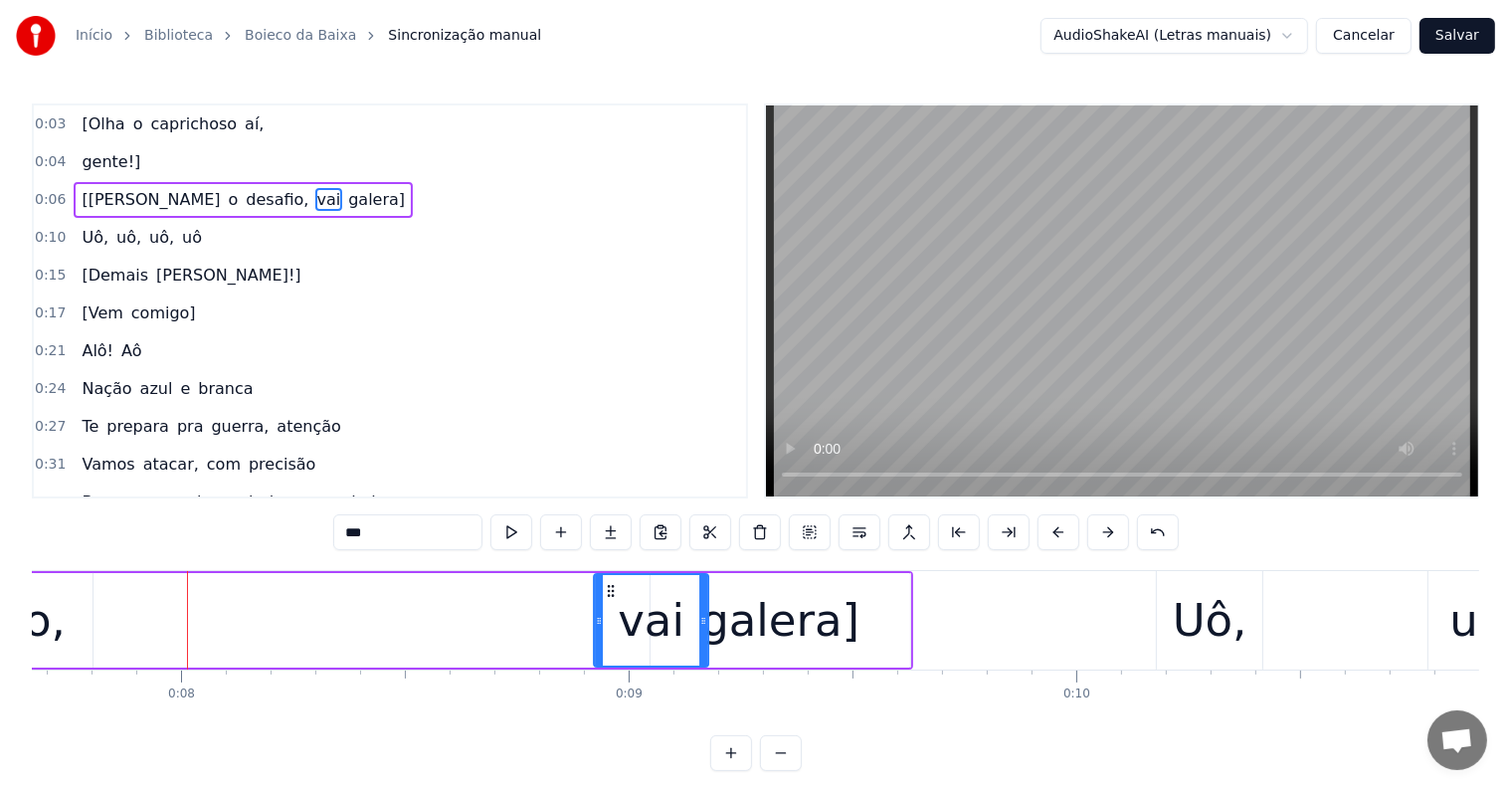
drag, startPoint x: 117, startPoint y: 589, endPoint x: 609, endPoint y: 594, distance: 491.4
click at [609, 594] on icon at bounding box center [612, 591] width 16 height 16
click at [219, 655] on div "[Segura o desafio, vai [PERSON_NAME]]" at bounding box center [283, 620] width 1260 height 98
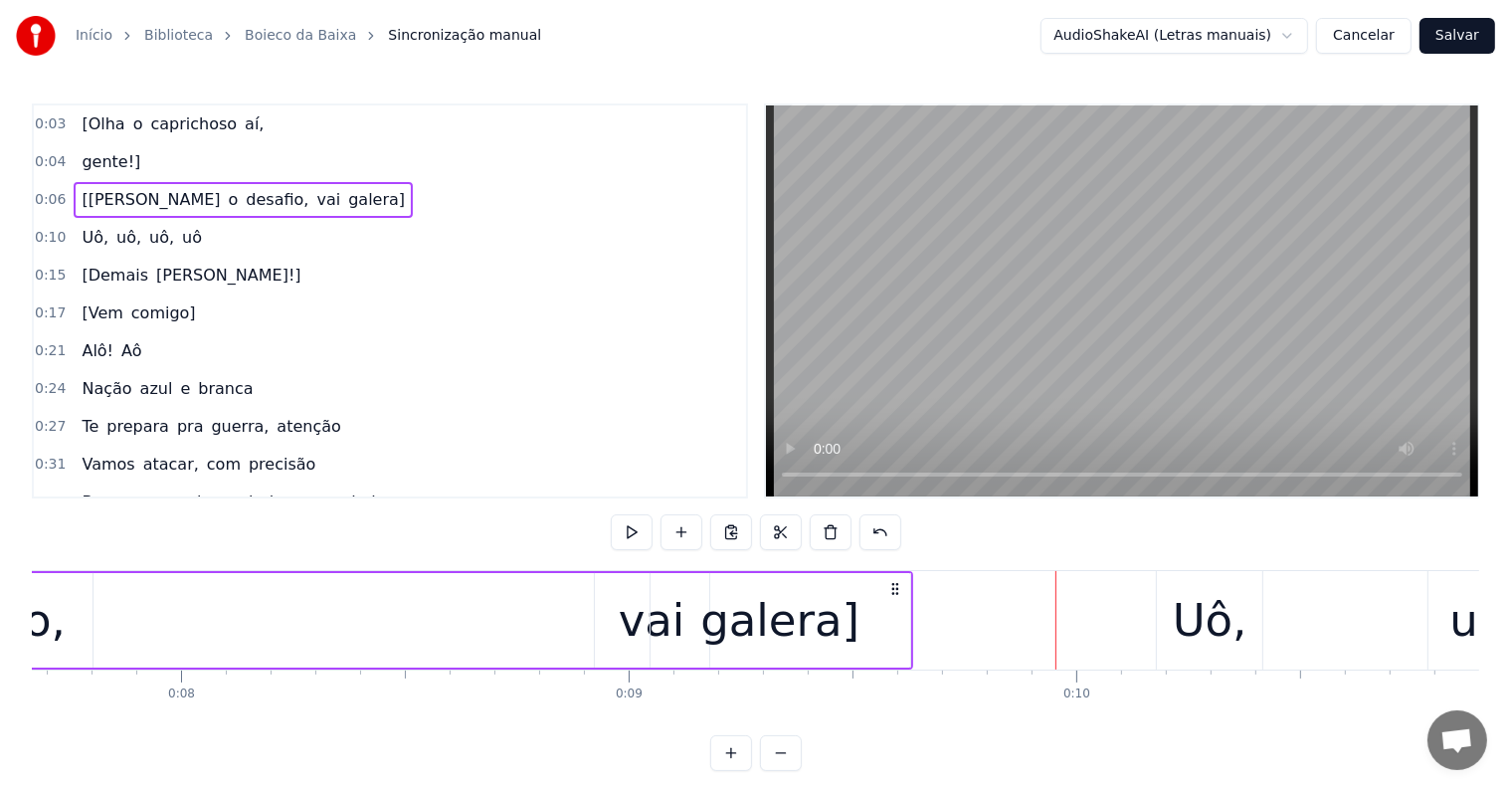
click at [645, 620] on div "vai" at bounding box center [652, 621] width 67 height 68
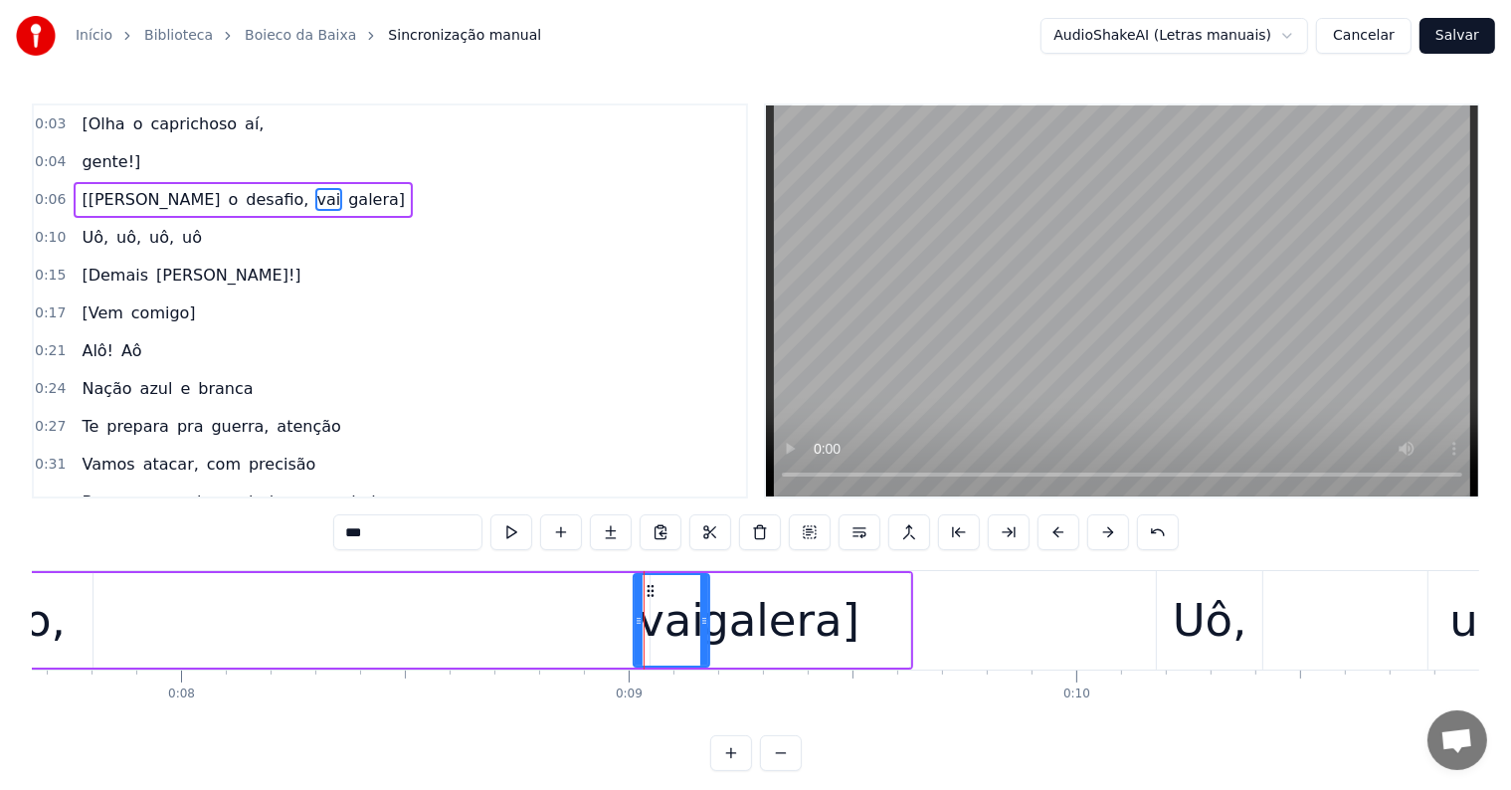
drag, startPoint x: 598, startPoint y: 624, endPoint x: 637, endPoint y: 623, distance: 38.8
click at [637, 623] on icon at bounding box center [639, 621] width 8 height 16
click at [535, 609] on div "[Segura o desafio, vai [PERSON_NAME]]" at bounding box center [283, 620] width 1260 height 98
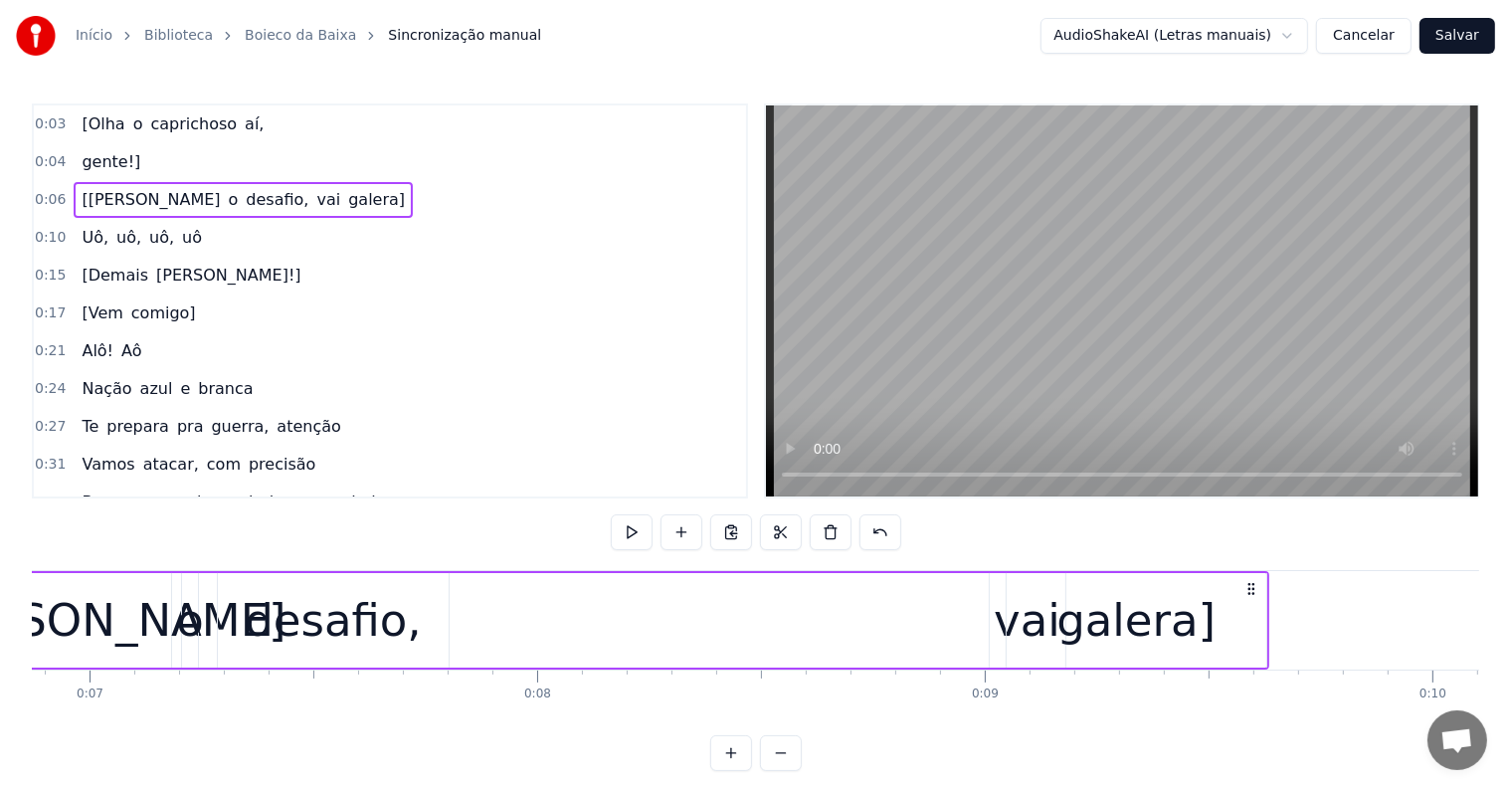
scroll to position [0, 3073]
click at [359, 618] on div "desafio," at bounding box center [335, 621] width 176 height 68
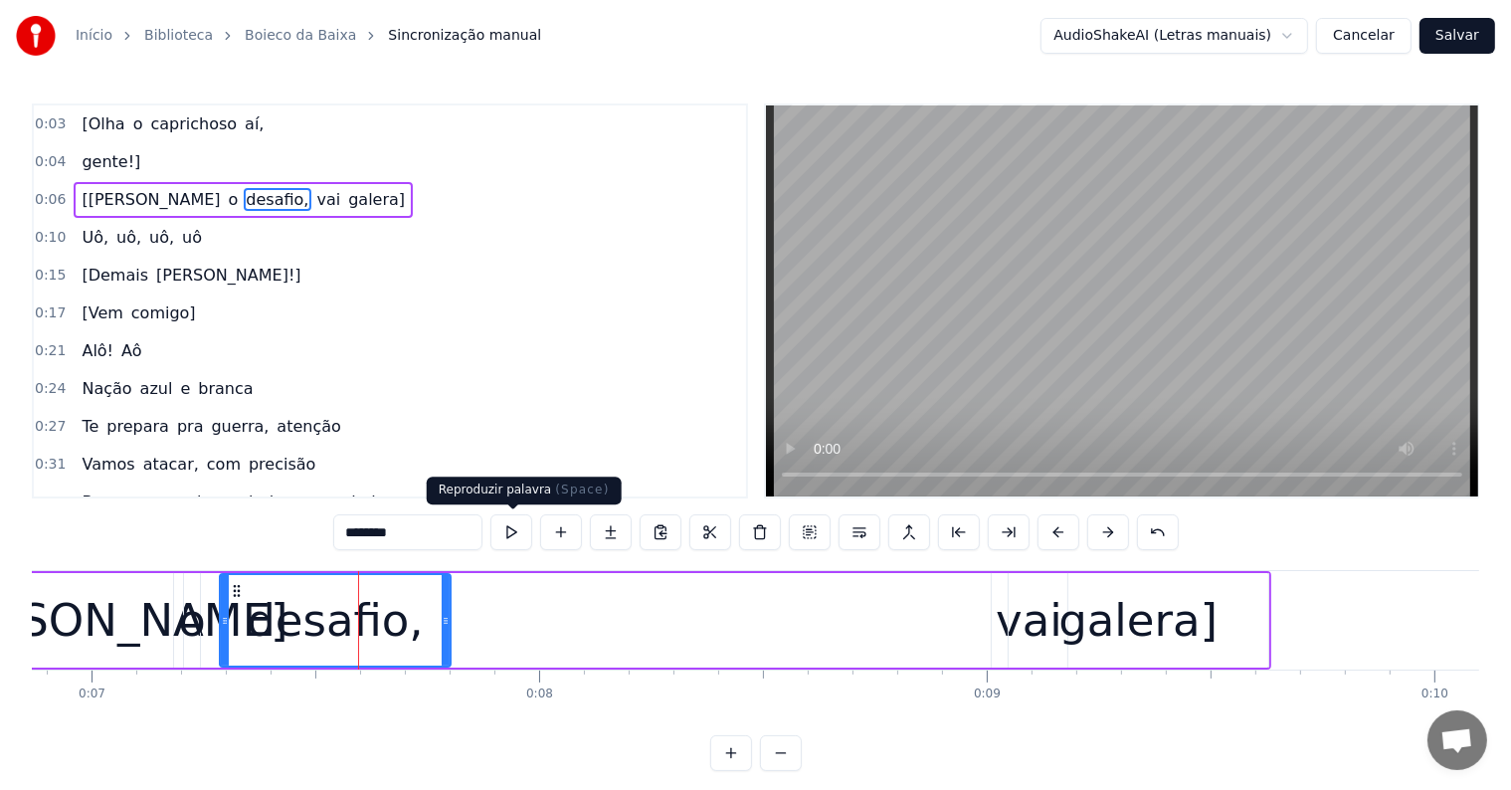
click at [513, 530] on button at bounding box center [511, 532] width 42 height 36
click at [459, 621] on div "[Segura o desafio, vai [PERSON_NAME]]" at bounding box center [641, 620] width 1260 height 98
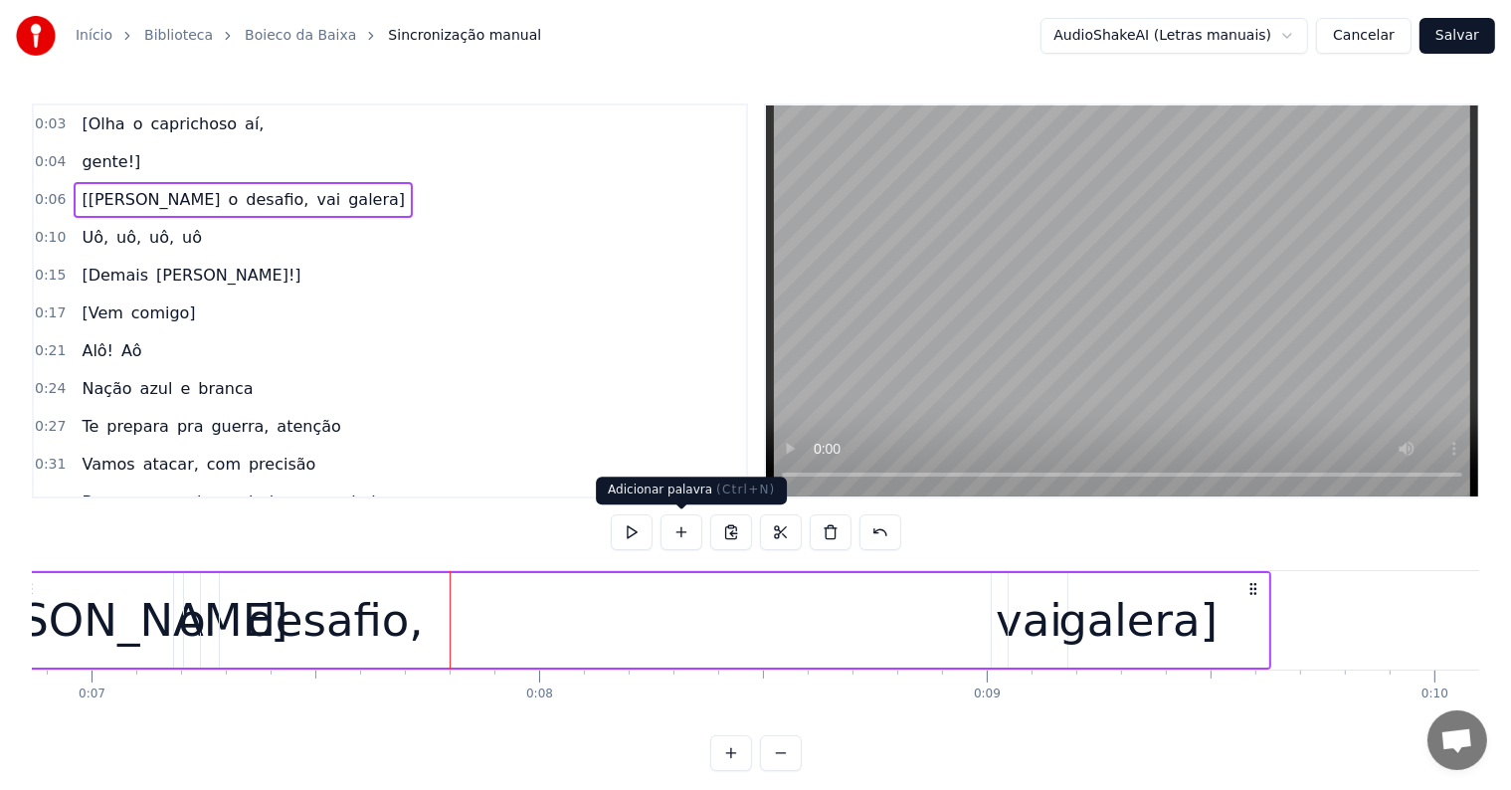
click at [679, 536] on button at bounding box center [681, 532] width 42 height 36
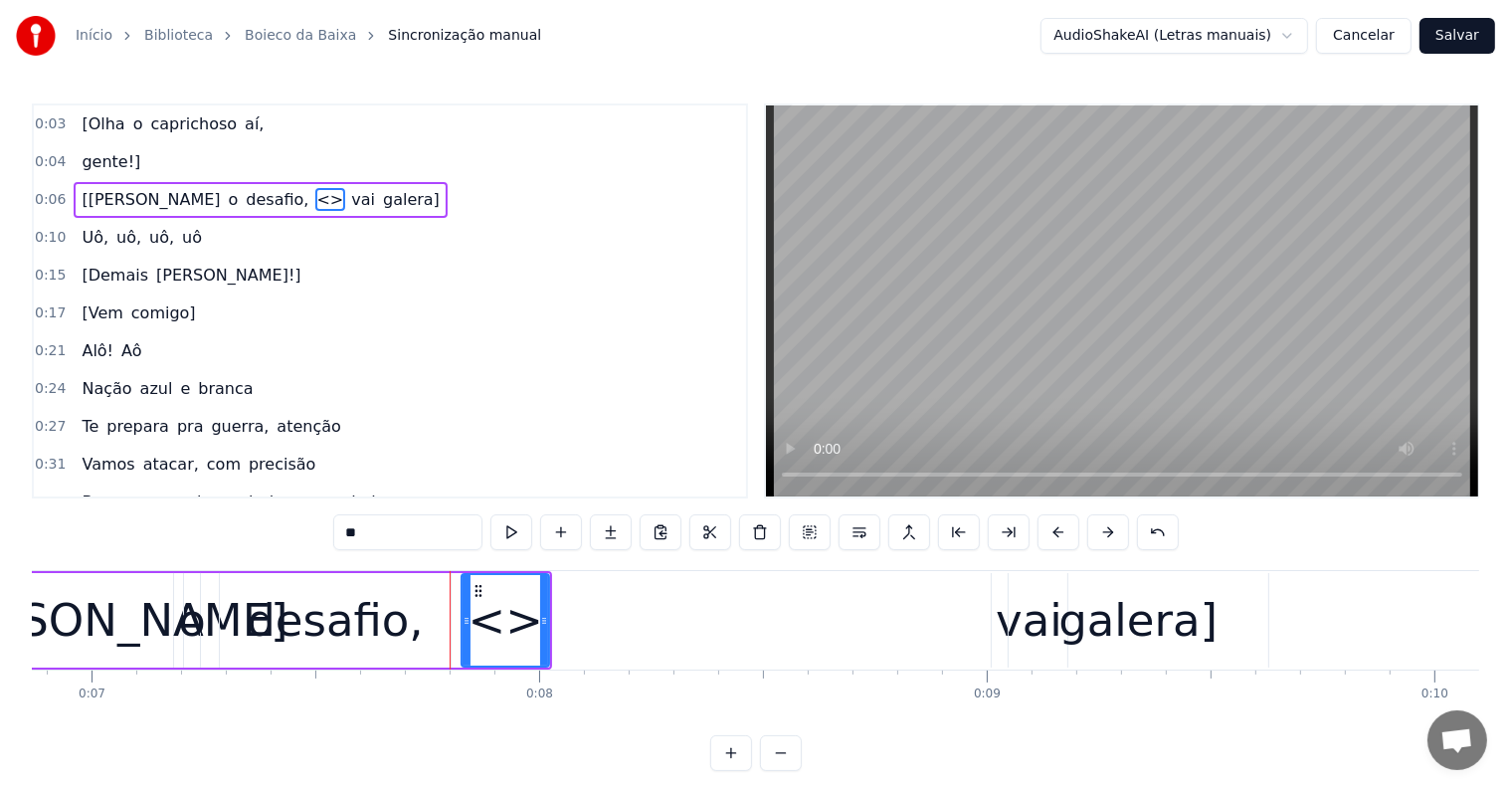
click at [307, 538] on div "0:03 [Olha o caprichoso aí, 0:04 gente!] 0:06 [Segura o desafio, <> vai galera]…" at bounding box center [755, 436] width 1447 height 667
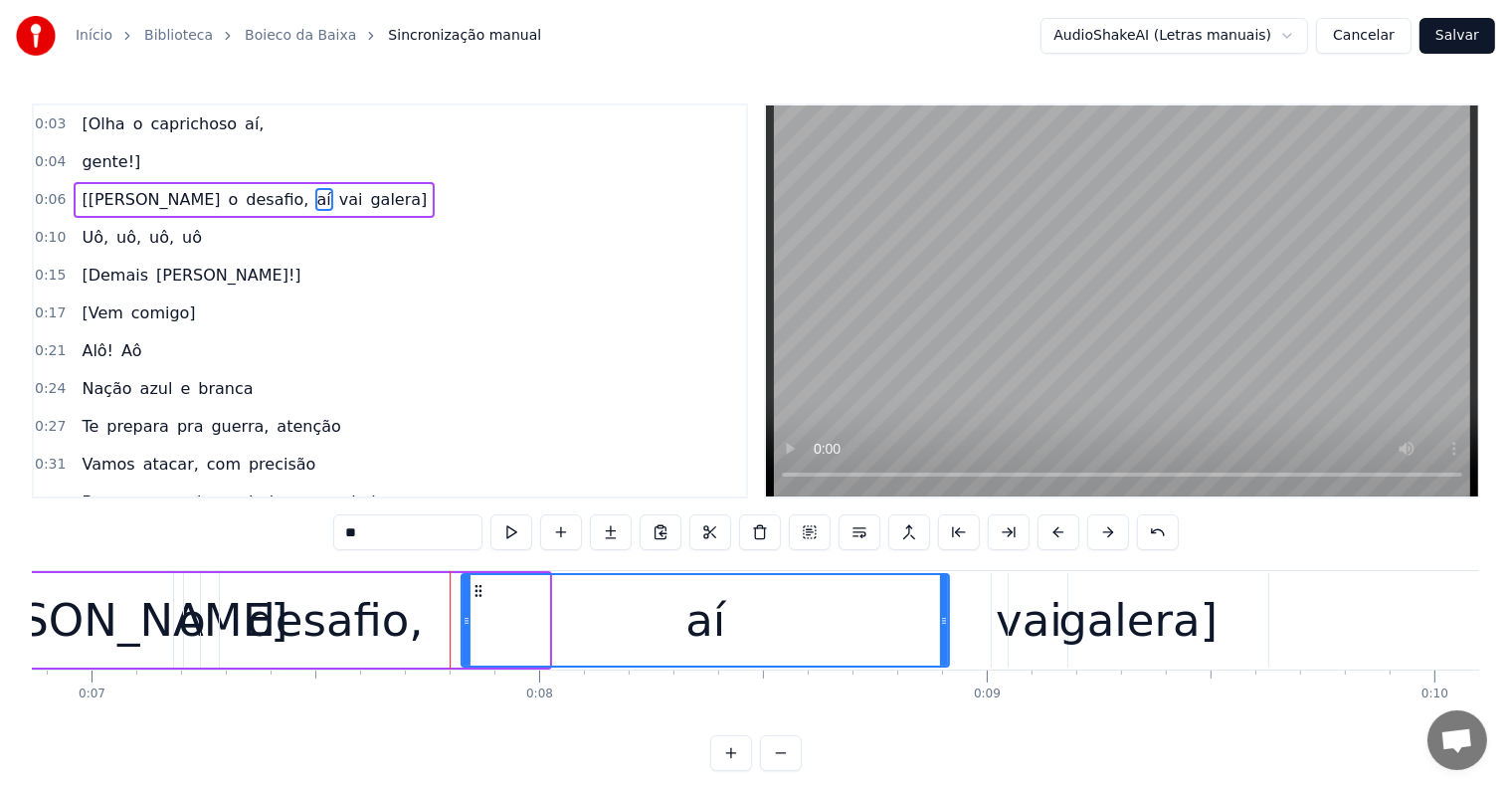
drag, startPoint x: 547, startPoint y: 621, endPoint x: 947, endPoint y: 648, distance: 400.8
click at [947, 648] on div at bounding box center [944, 620] width 8 height 91
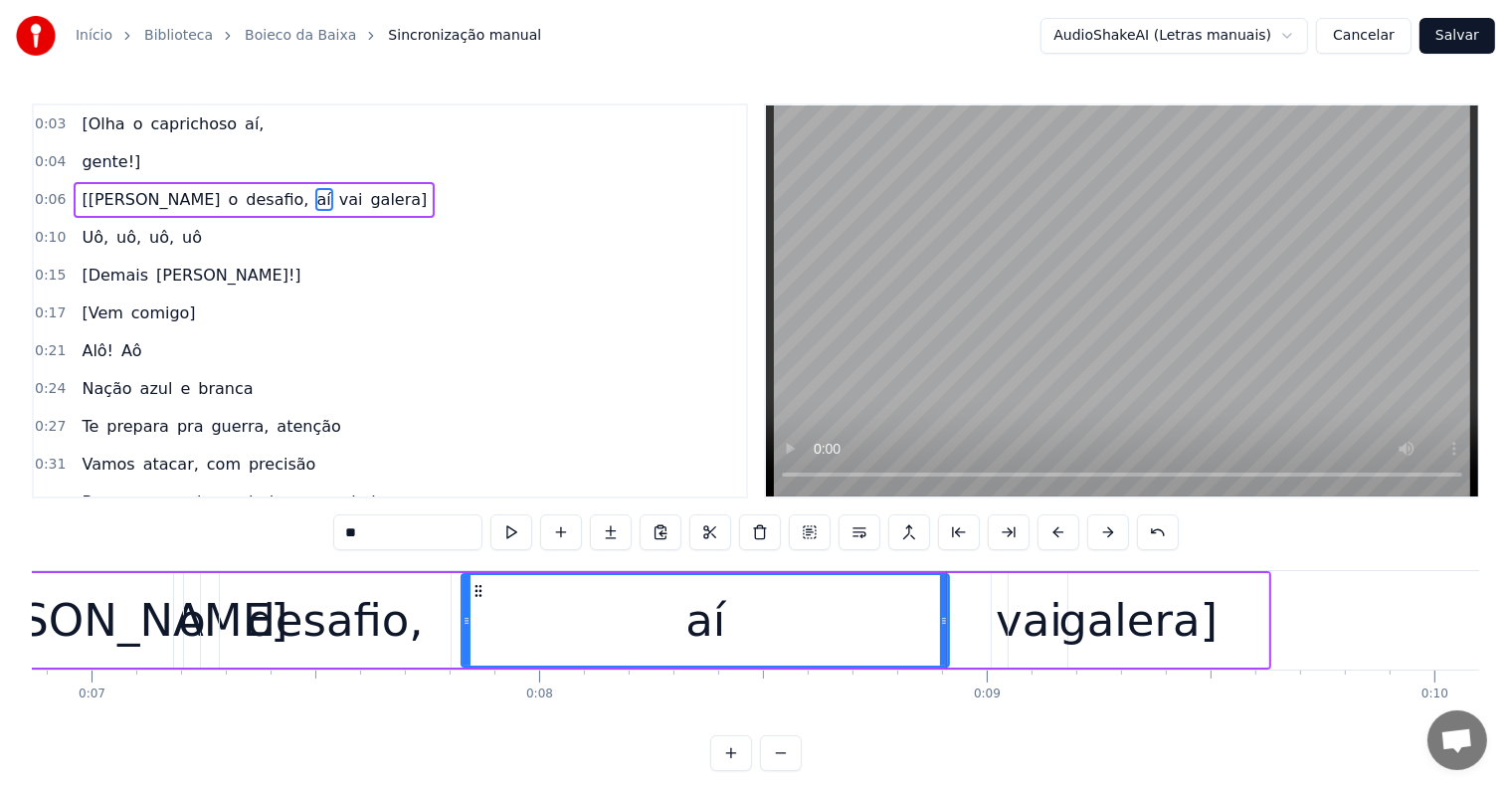
click at [450, 532] on input "**" at bounding box center [407, 532] width 149 height 36
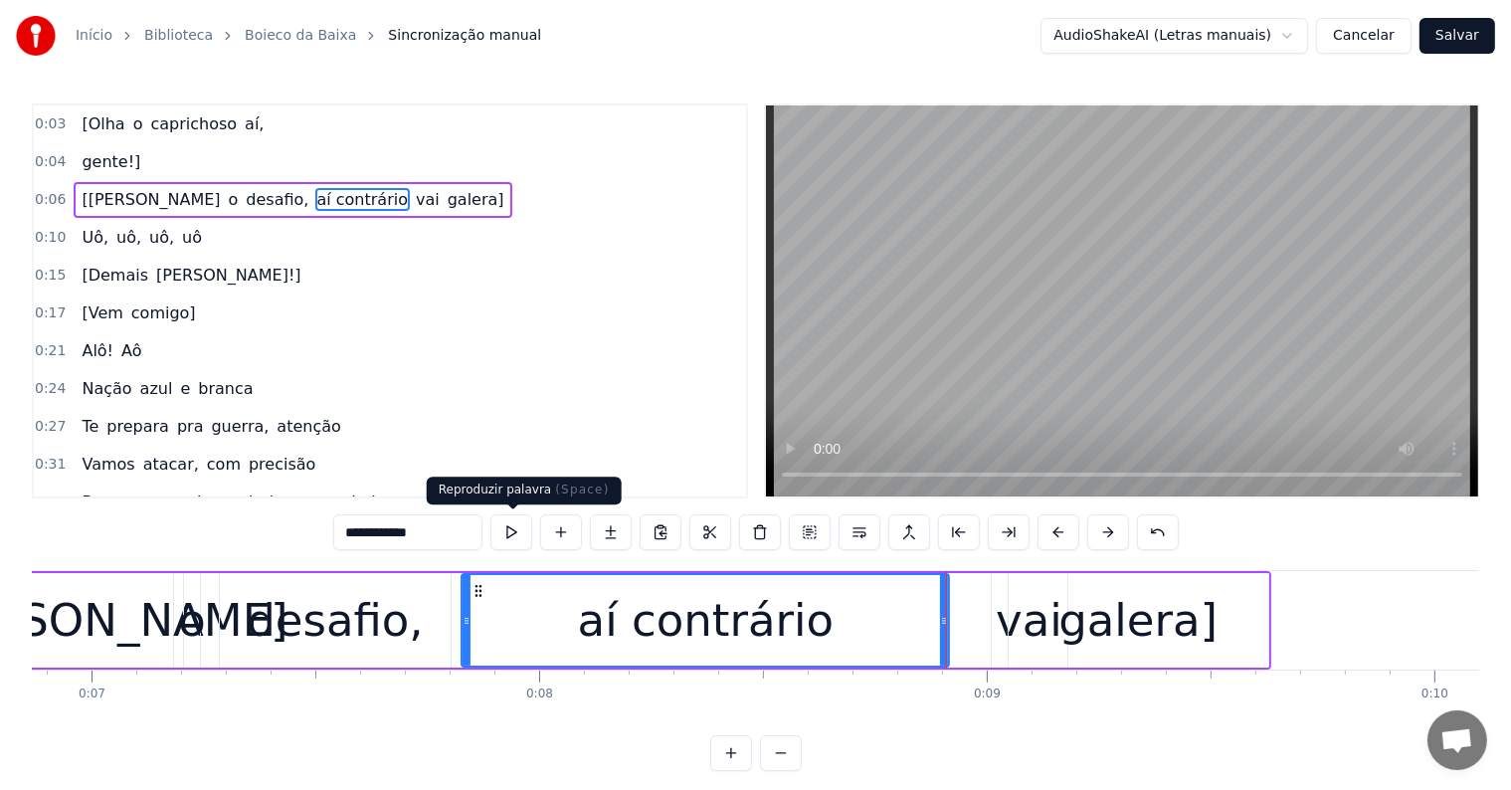
click at [515, 538] on button at bounding box center [511, 532] width 42 height 36
click at [1023, 632] on div "galera]" at bounding box center [1139, 620] width 260 height 94
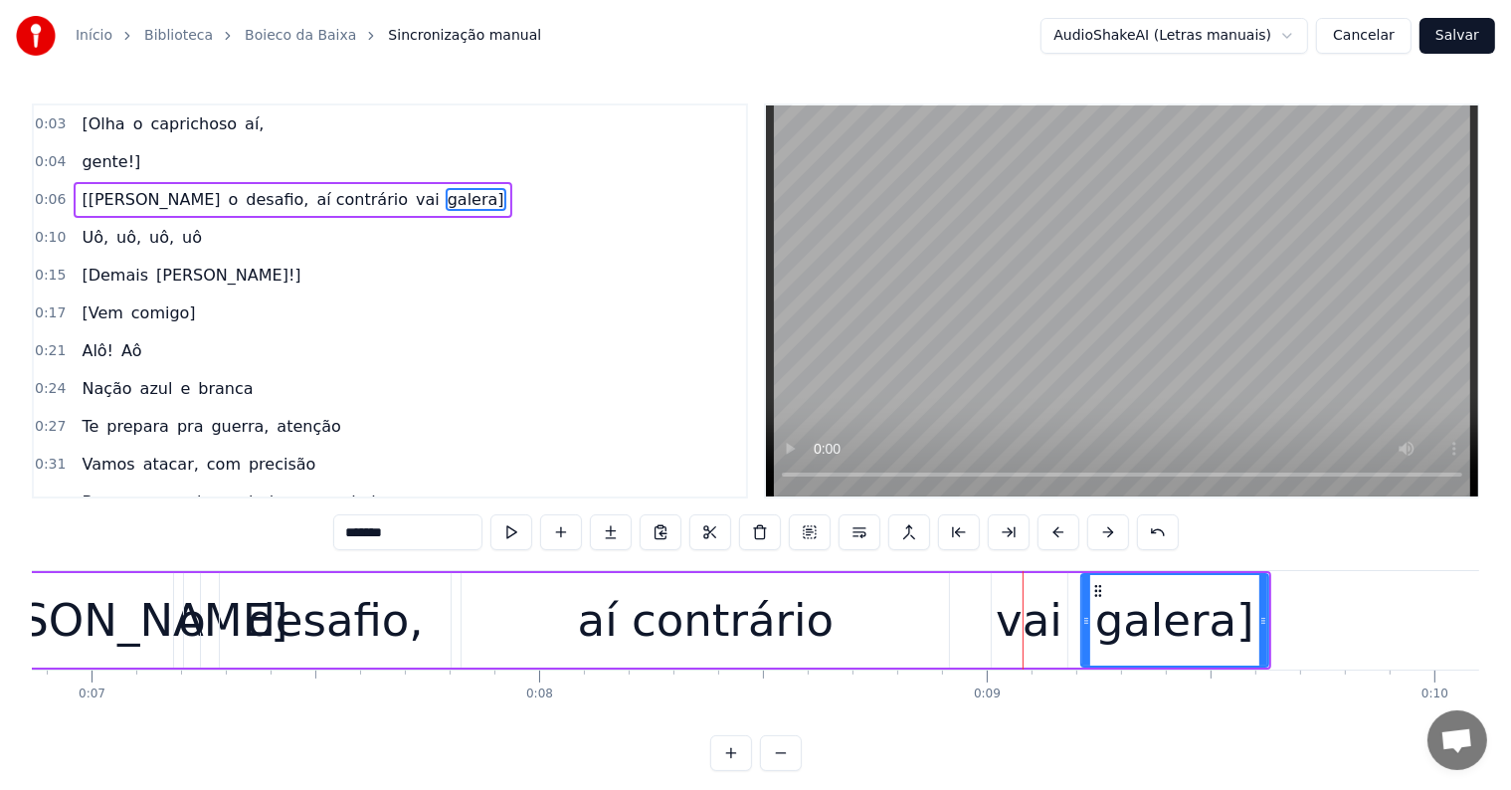
drag, startPoint x: 1011, startPoint y: 620, endPoint x: 1083, endPoint y: 626, distance: 72.9
click at [1083, 626] on icon at bounding box center [1086, 621] width 8 height 16
click at [1029, 636] on div "vai" at bounding box center [1029, 621] width 67 height 68
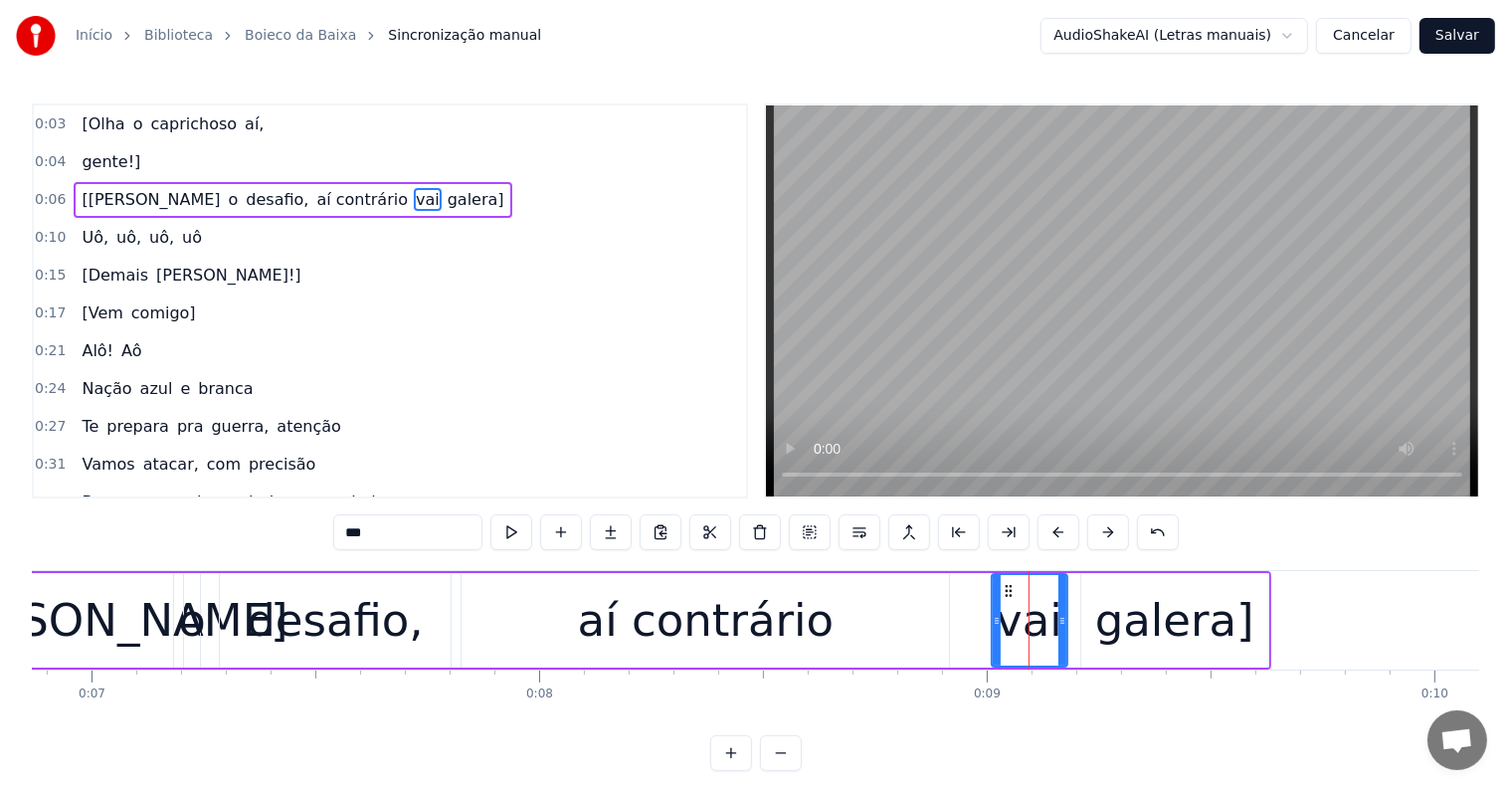
click at [1095, 624] on div "galera]" at bounding box center [1174, 620] width 187 height 94
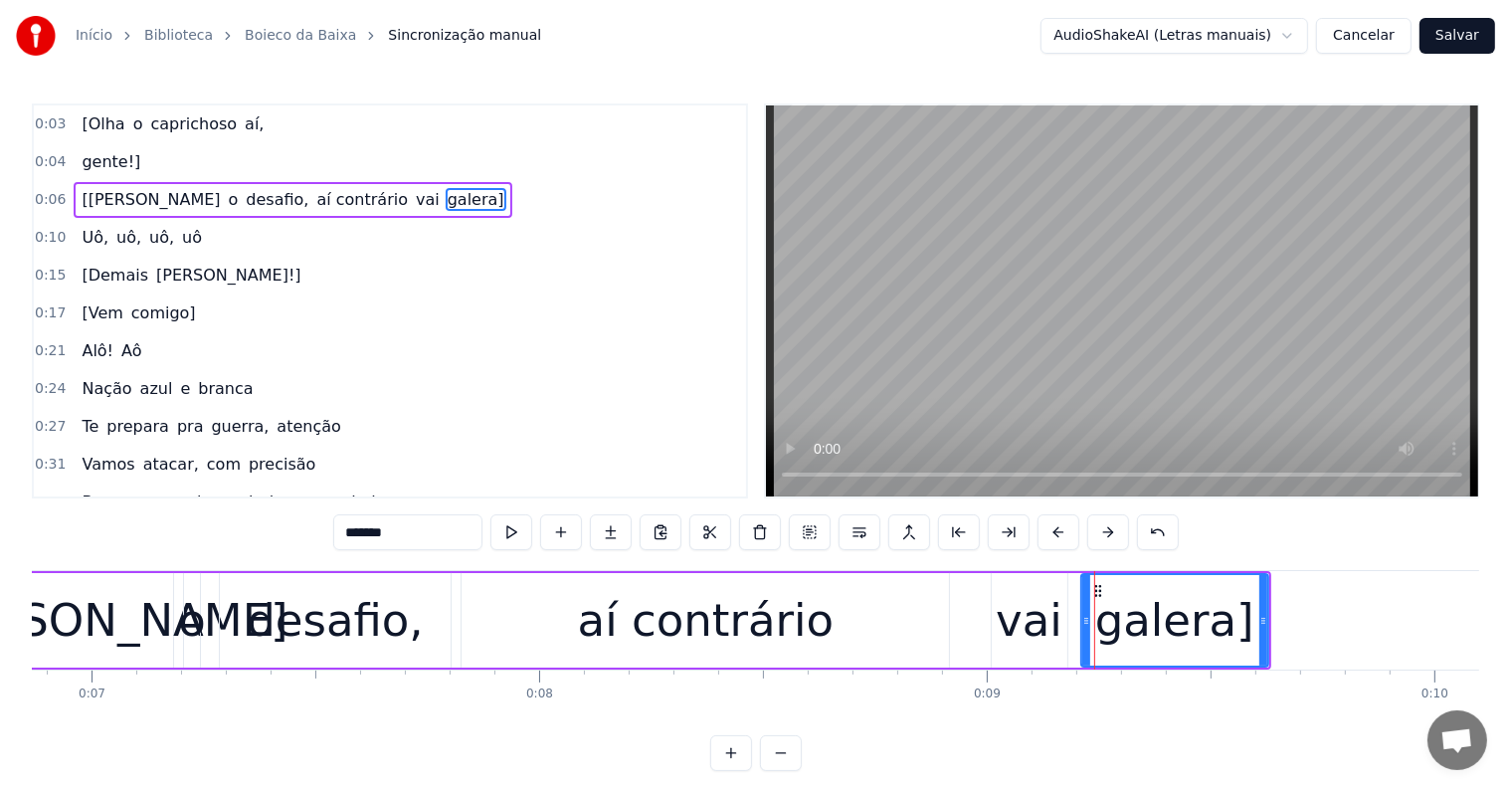
click at [1038, 621] on div "vai" at bounding box center [1029, 621] width 67 height 68
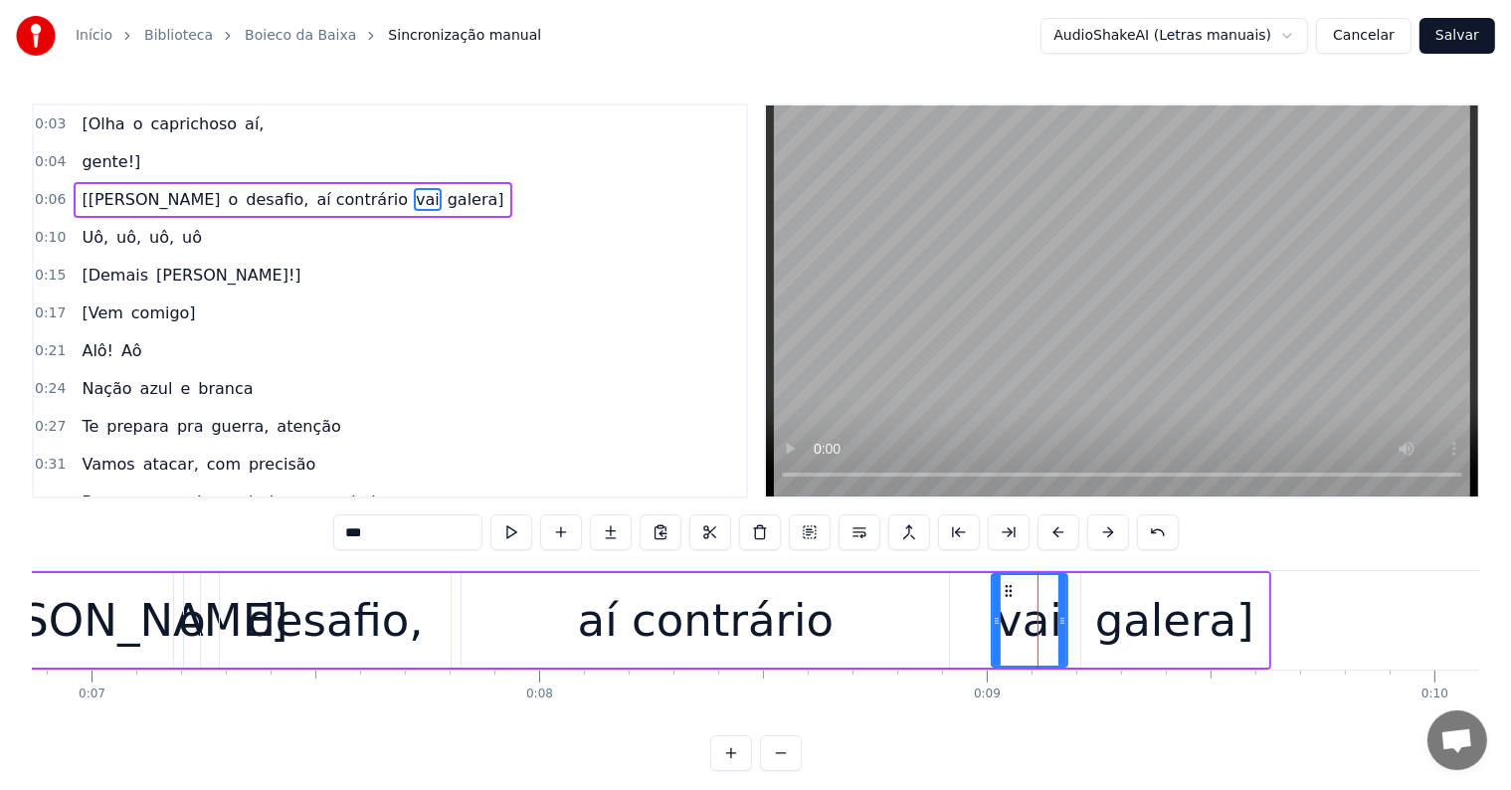
click at [341, 531] on input "***" at bounding box center [407, 532] width 149 height 36
click at [723, 613] on div "aí contrário" at bounding box center [706, 621] width 256 height 68
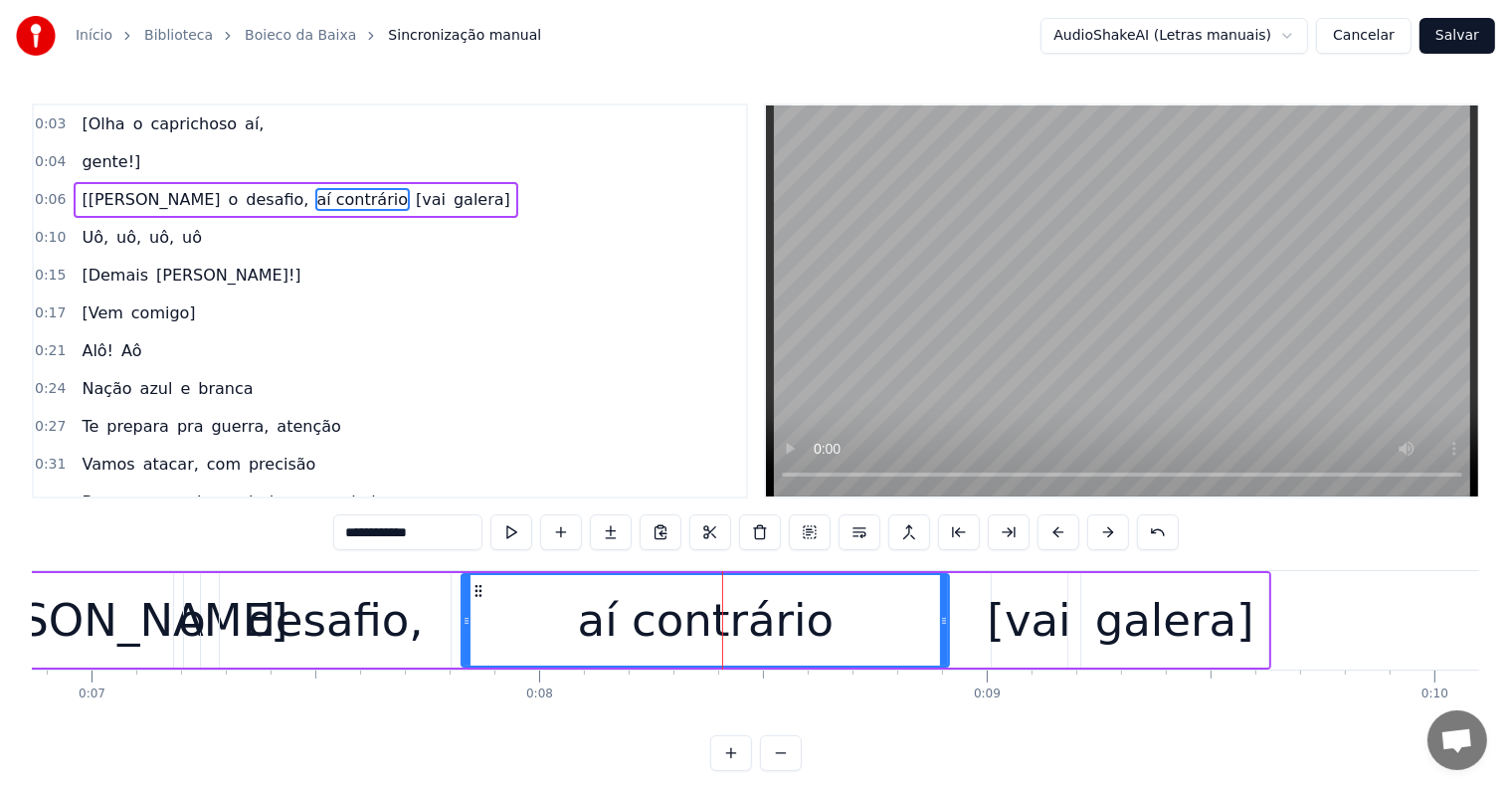
click at [436, 534] on input "**********" at bounding box center [407, 532] width 149 height 36
click at [117, 196] on span "[[PERSON_NAME]" at bounding box center [151, 199] width 142 height 23
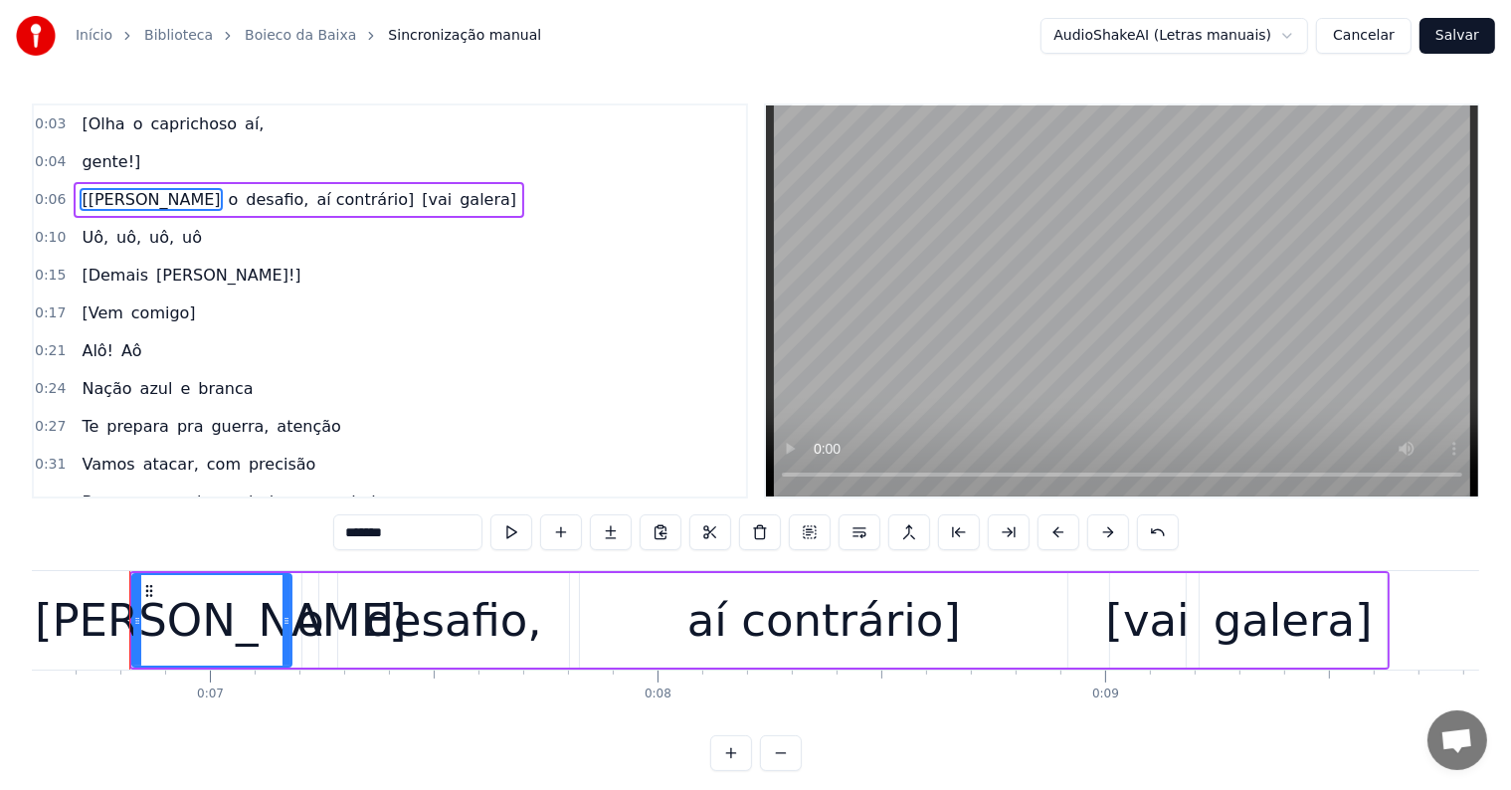
scroll to position [0, 2952]
click at [315, 195] on span "aí contrário]" at bounding box center [365, 199] width 101 height 23
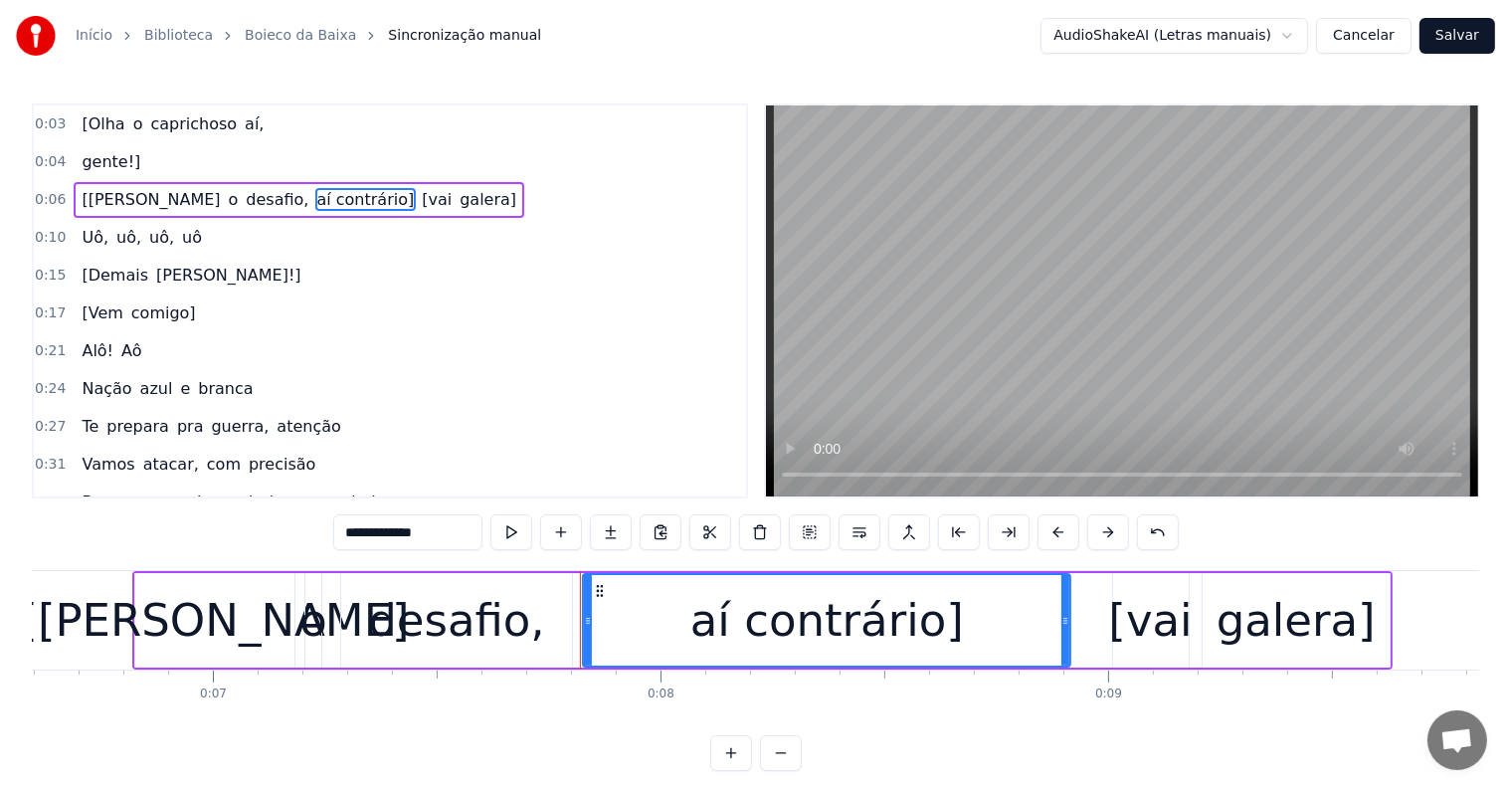
click at [420, 192] on span "[vai" at bounding box center [437, 199] width 34 height 23
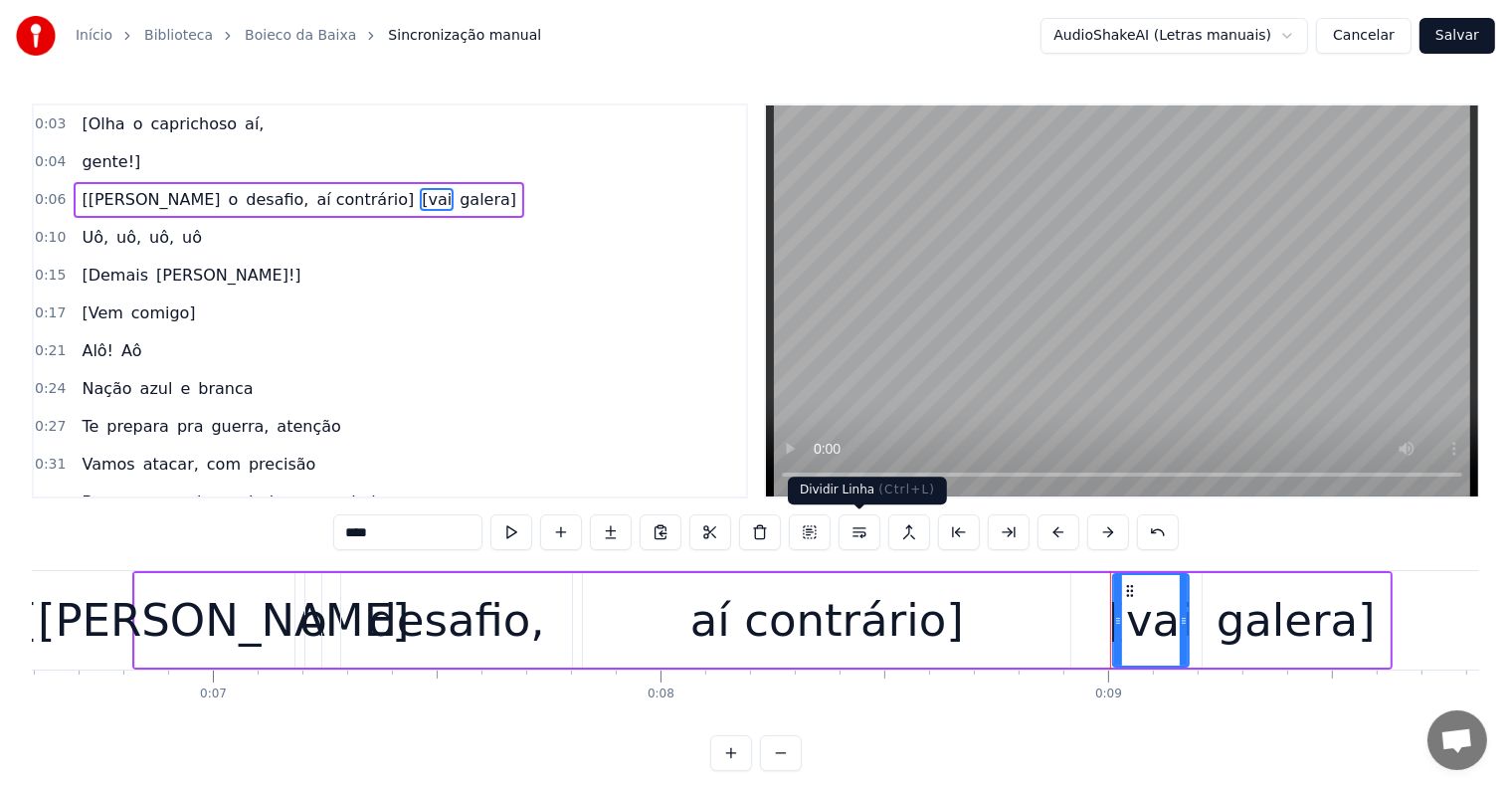
click at [859, 533] on button at bounding box center [859, 532] width 42 height 36
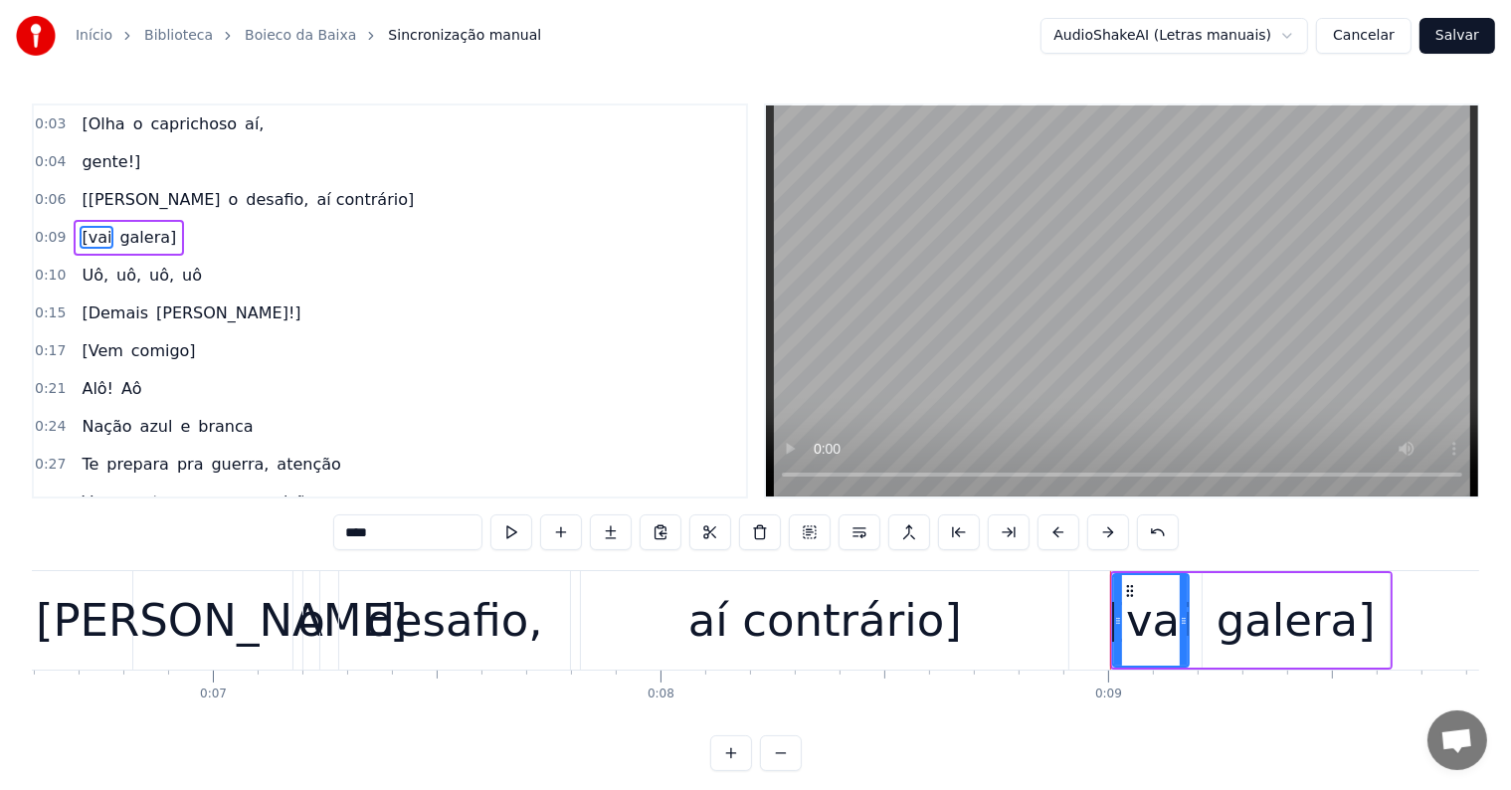
click at [315, 196] on span "aí contrário]" at bounding box center [365, 199] width 101 height 23
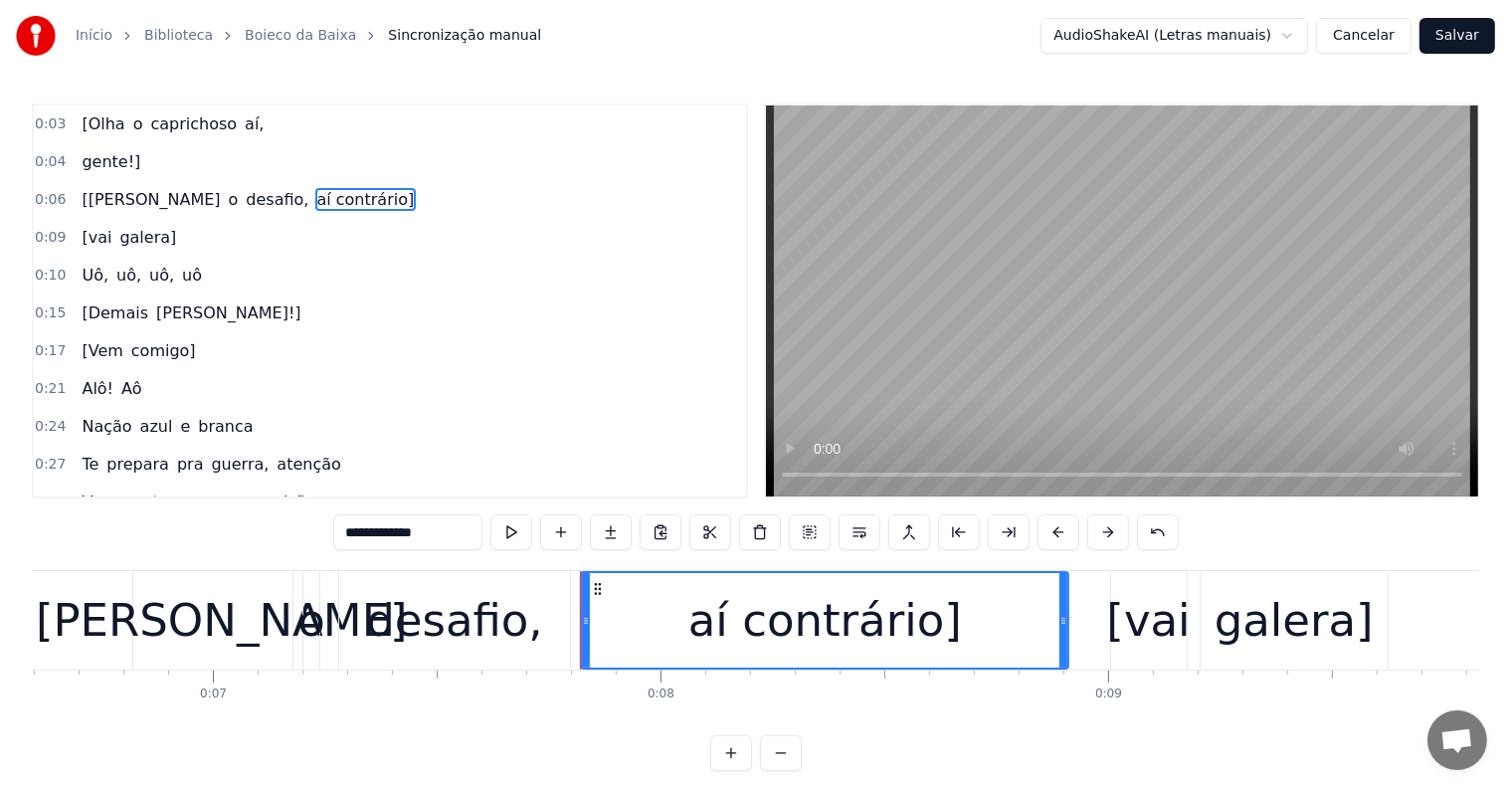
click at [92, 197] on span "[[PERSON_NAME]" at bounding box center [151, 199] width 142 height 23
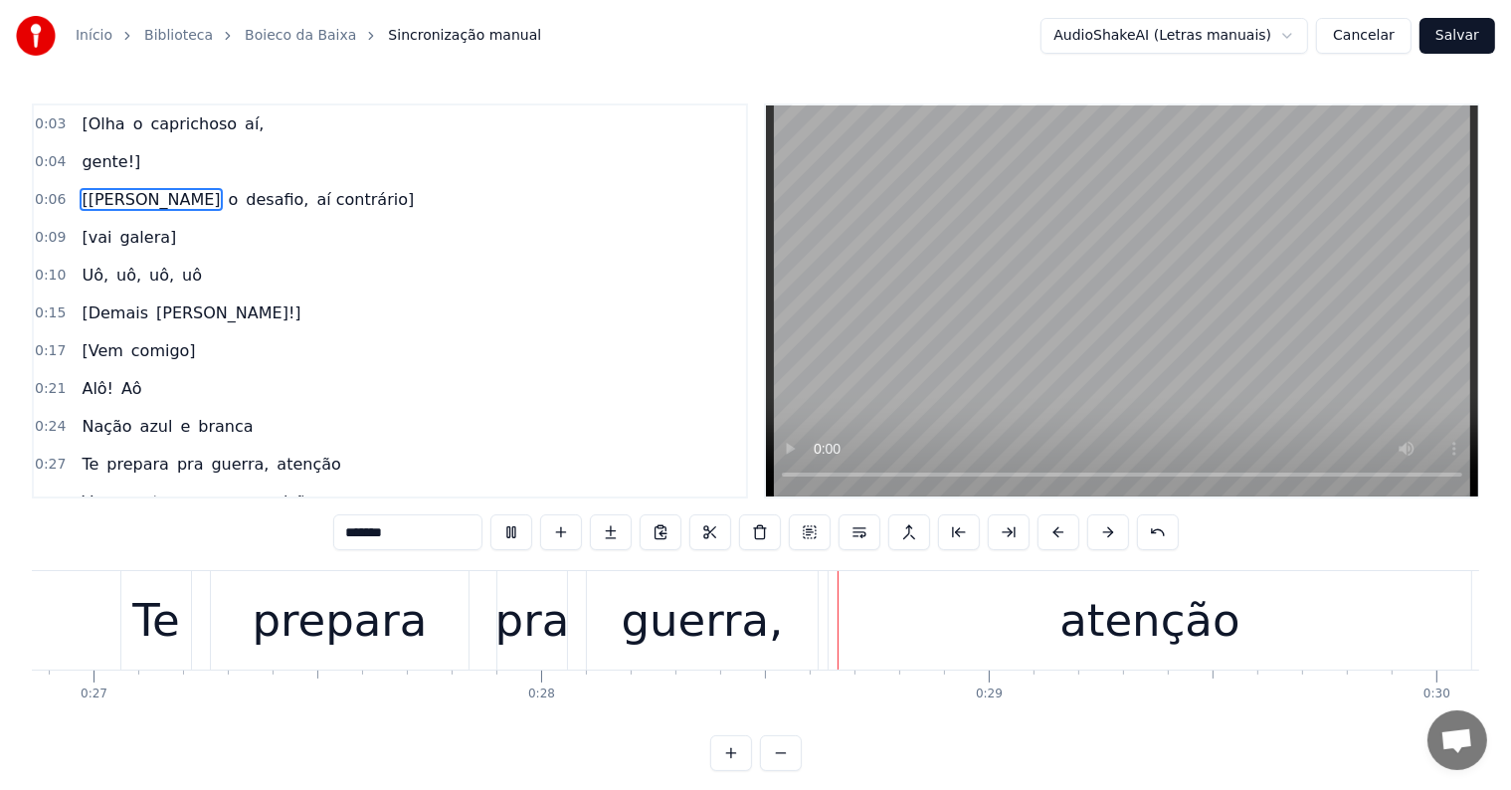
scroll to position [0, 12424]
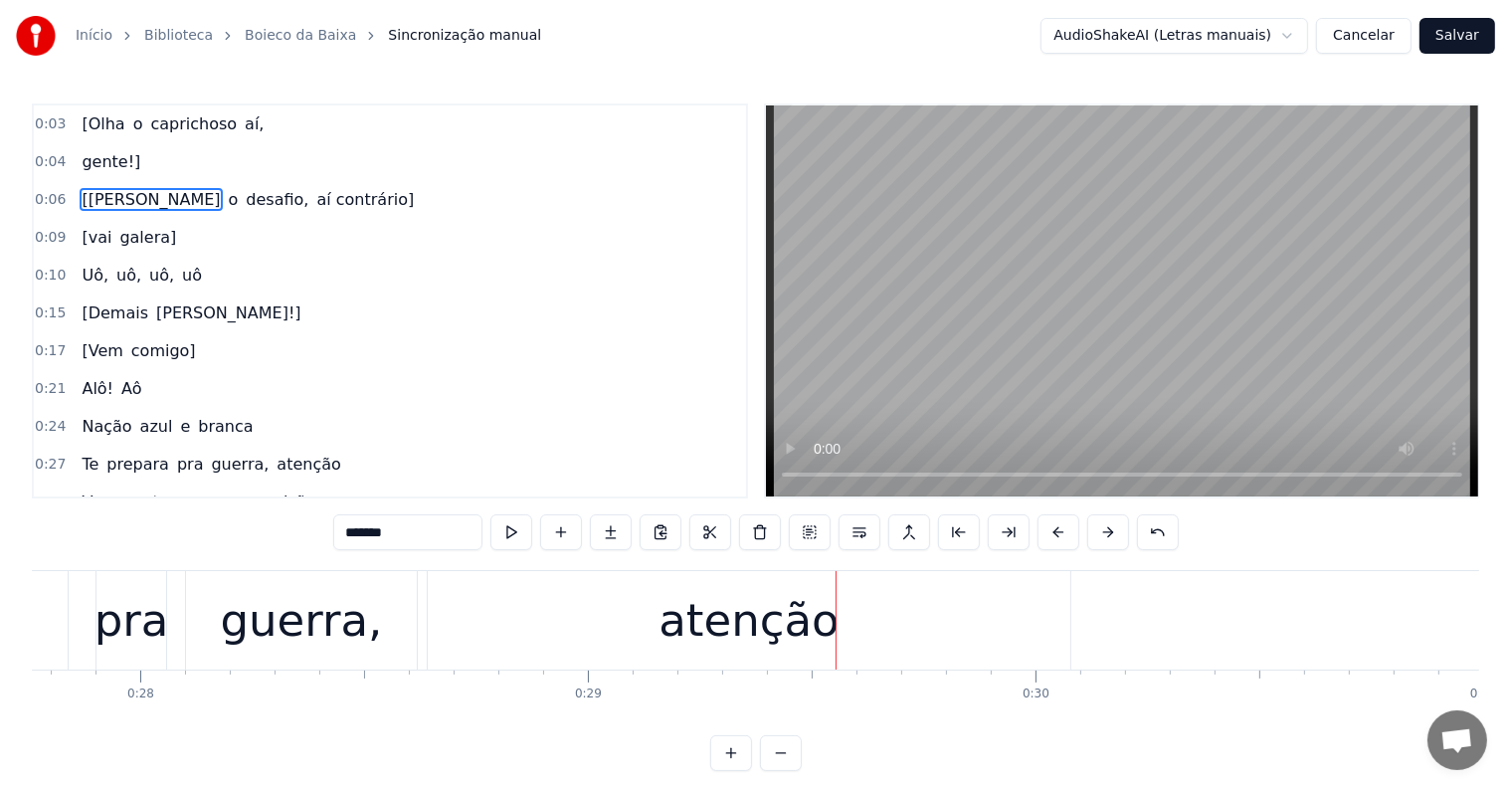
click at [750, 609] on div "atenção" at bounding box center [748, 621] width 180 height 68
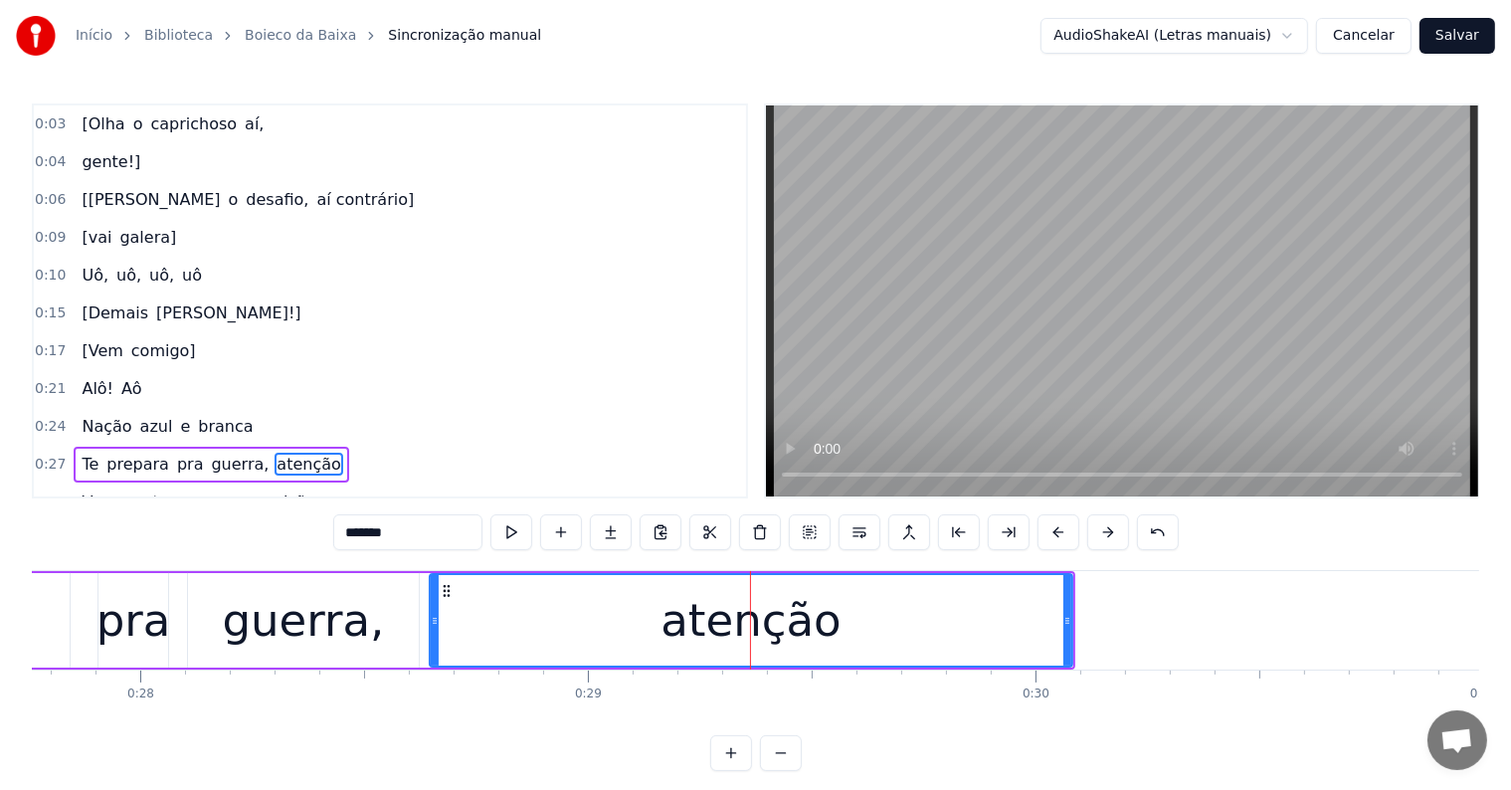
scroll to position [151, 0]
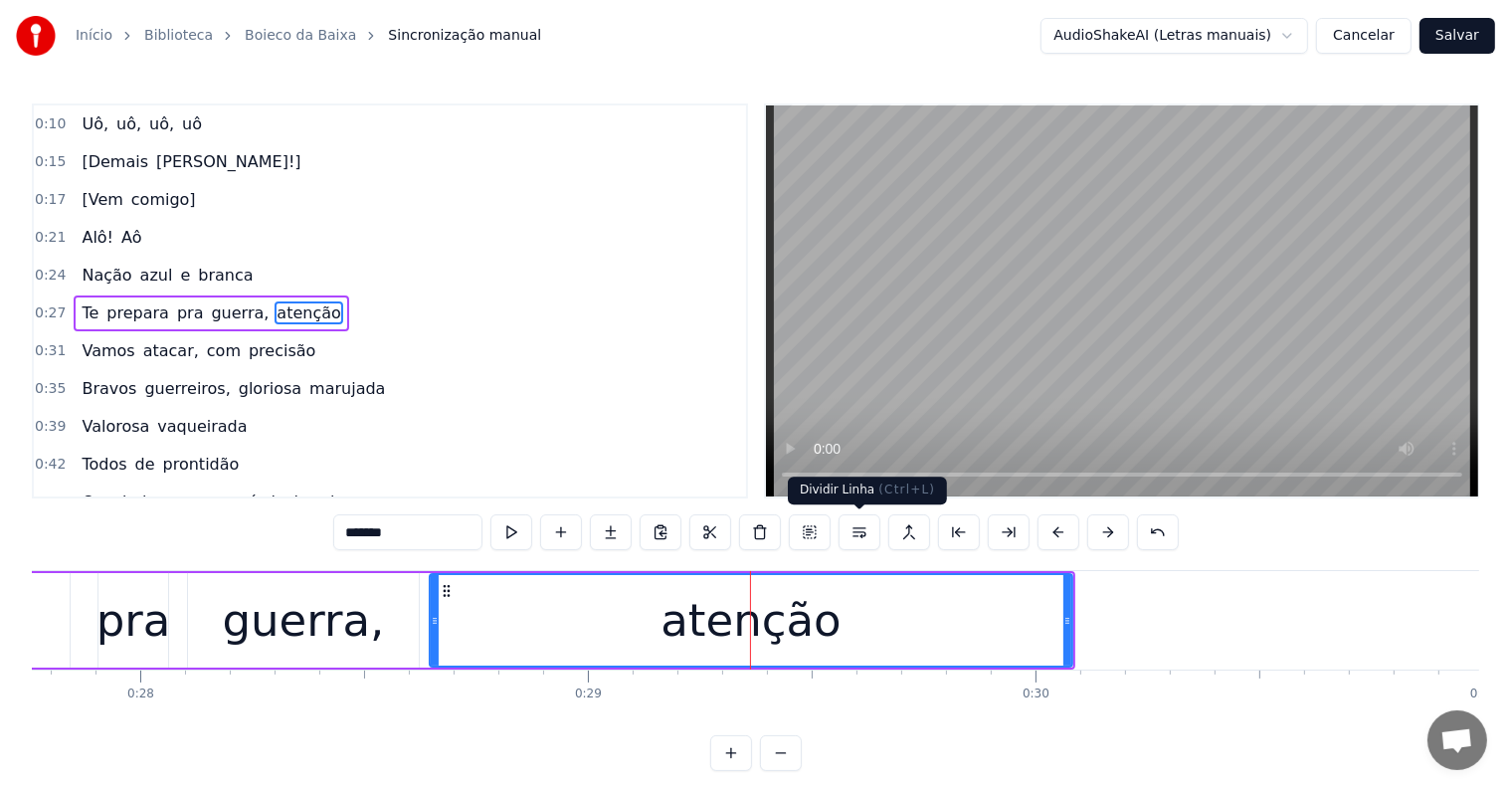
click at [861, 532] on button at bounding box center [859, 532] width 42 height 36
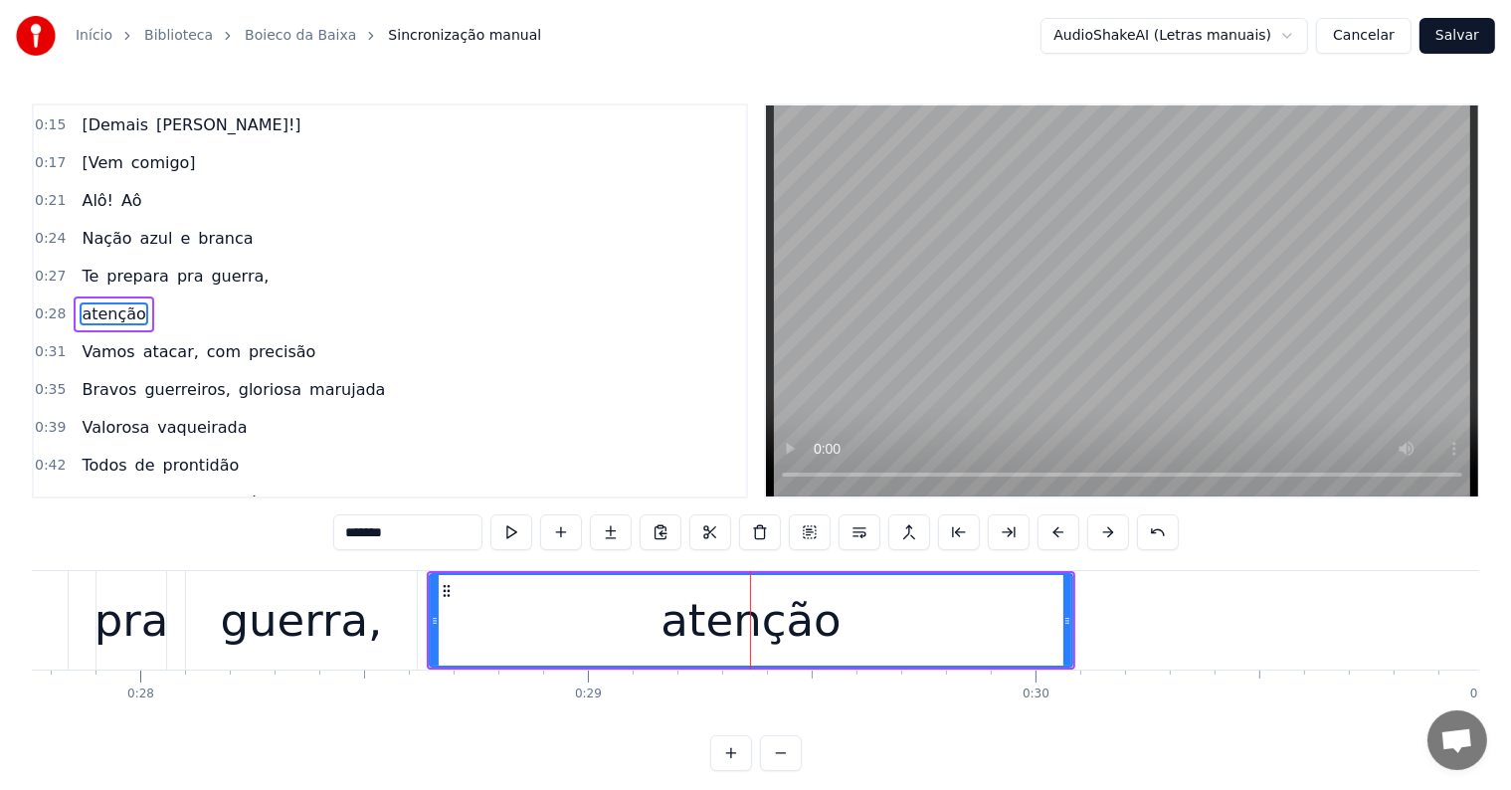
click at [307, 624] on div "guerra," at bounding box center [302, 621] width 162 height 68
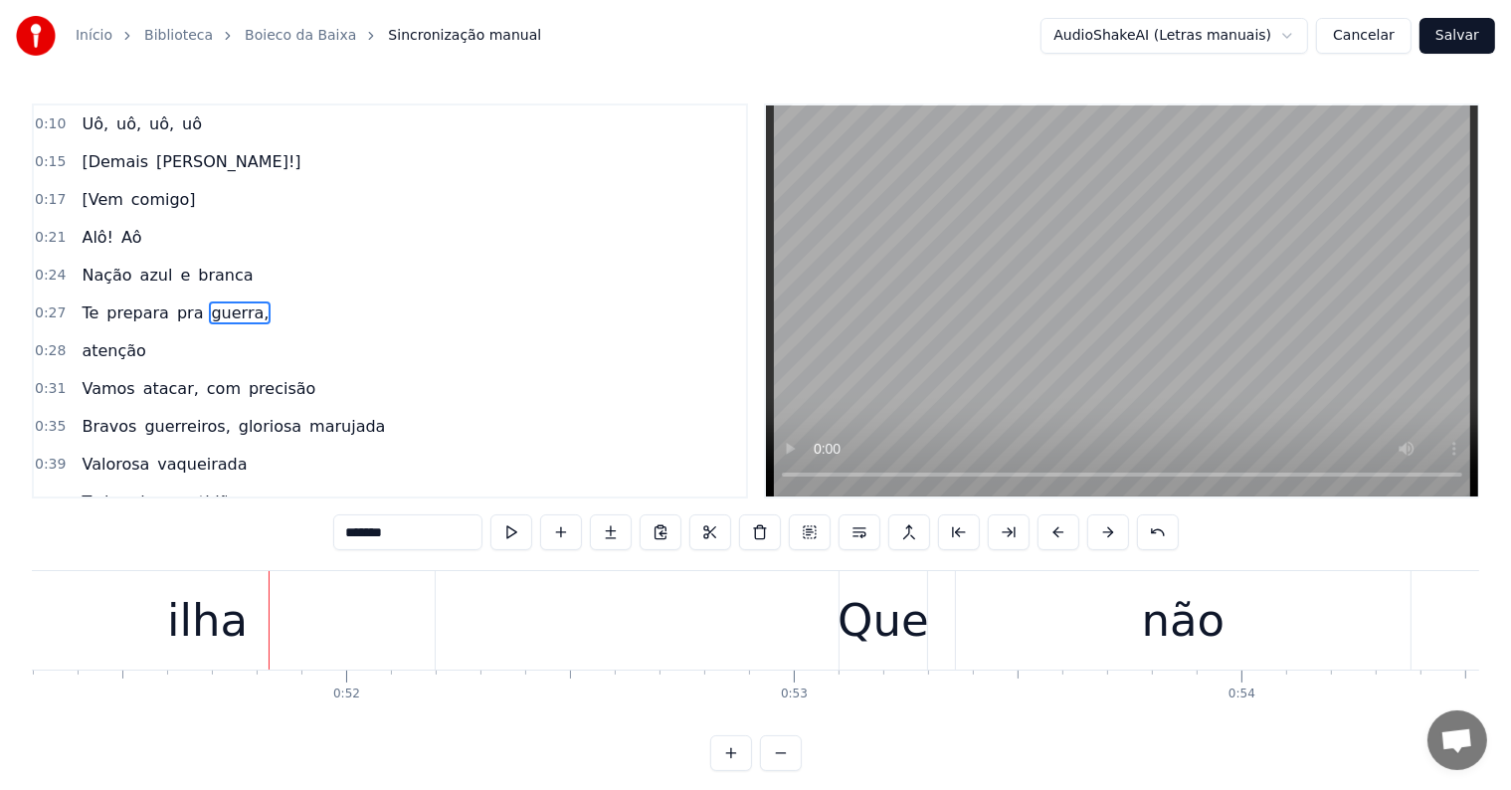
scroll to position [0, 22969]
click at [256, 637] on div "ilha" at bounding box center [197, 620] width 455 height 98
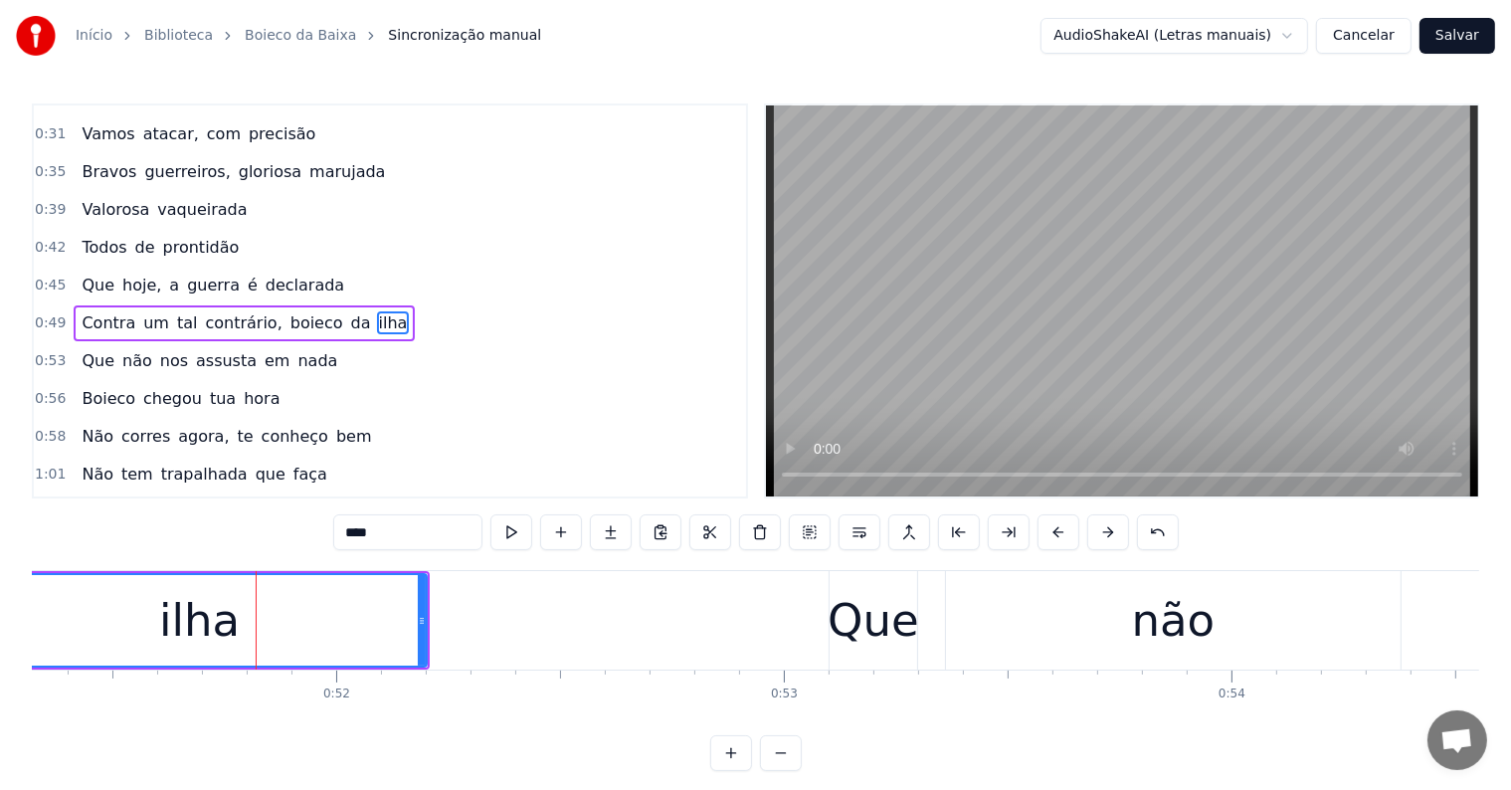
scroll to position [408, 0]
click at [860, 533] on button at bounding box center [859, 532] width 42 height 36
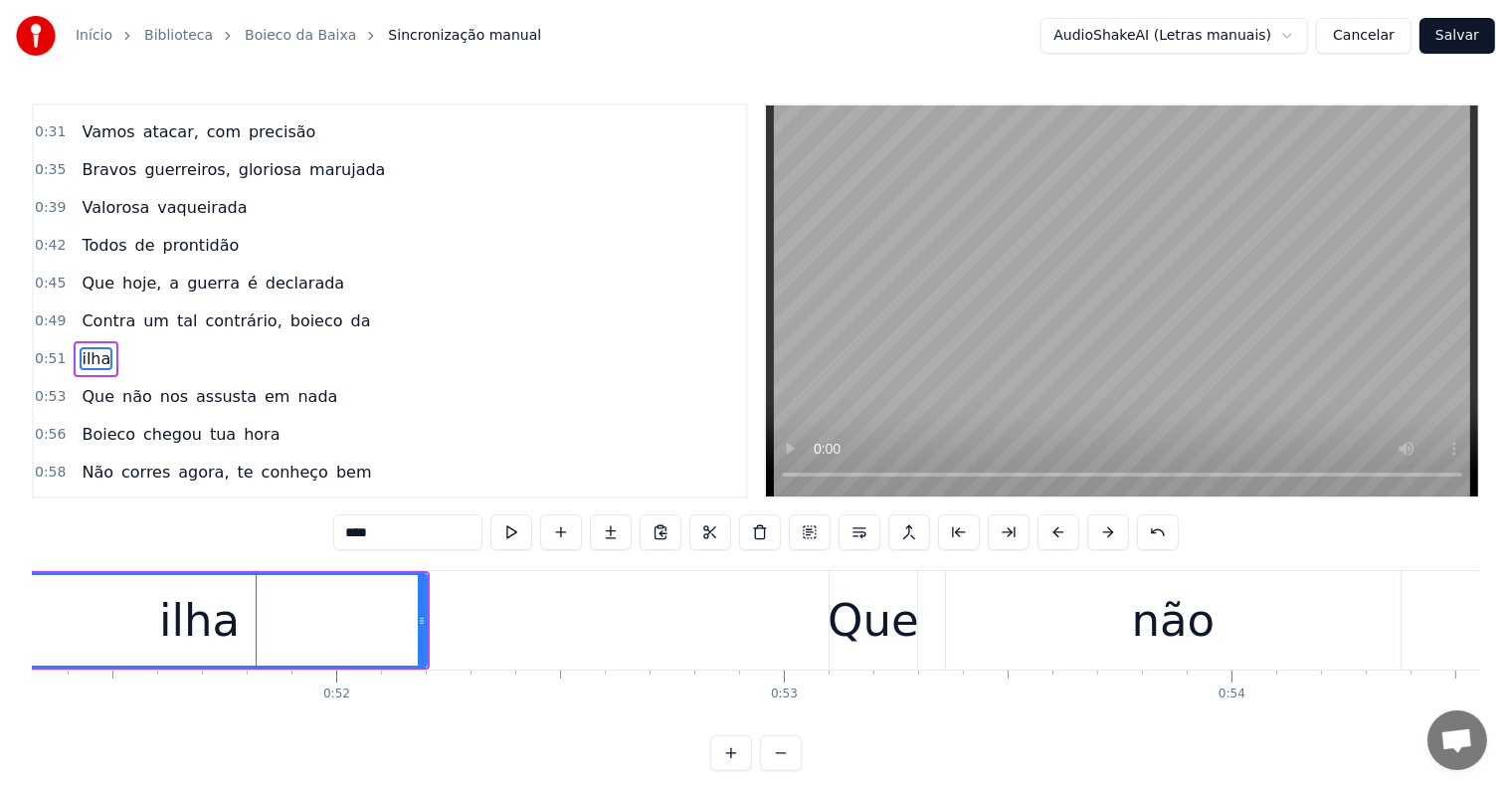
scroll to position [445, 0]
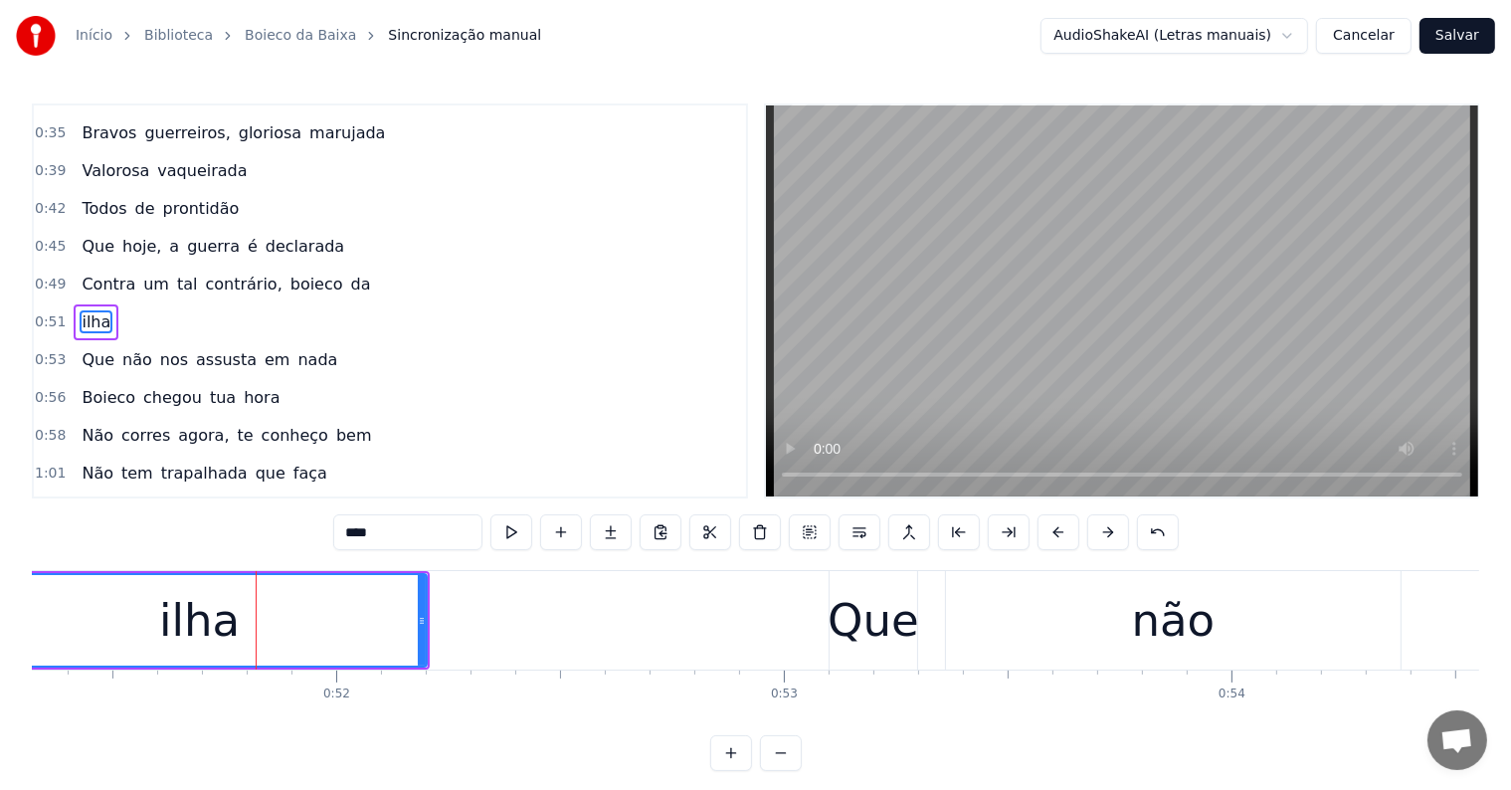
click at [349, 273] on span "da" at bounding box center [361, 284] width 24 height 23
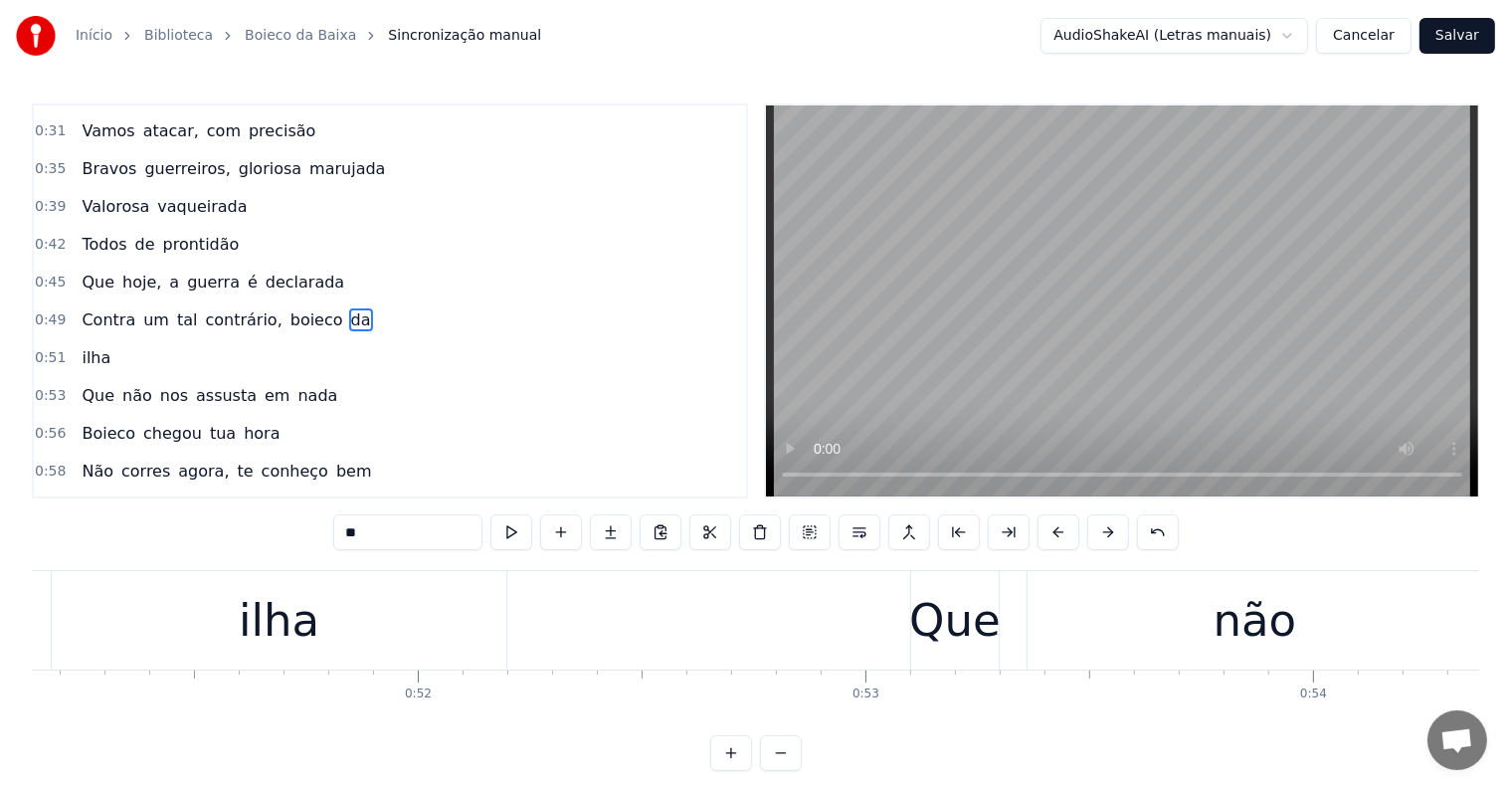
scroll to position [0, 22699]
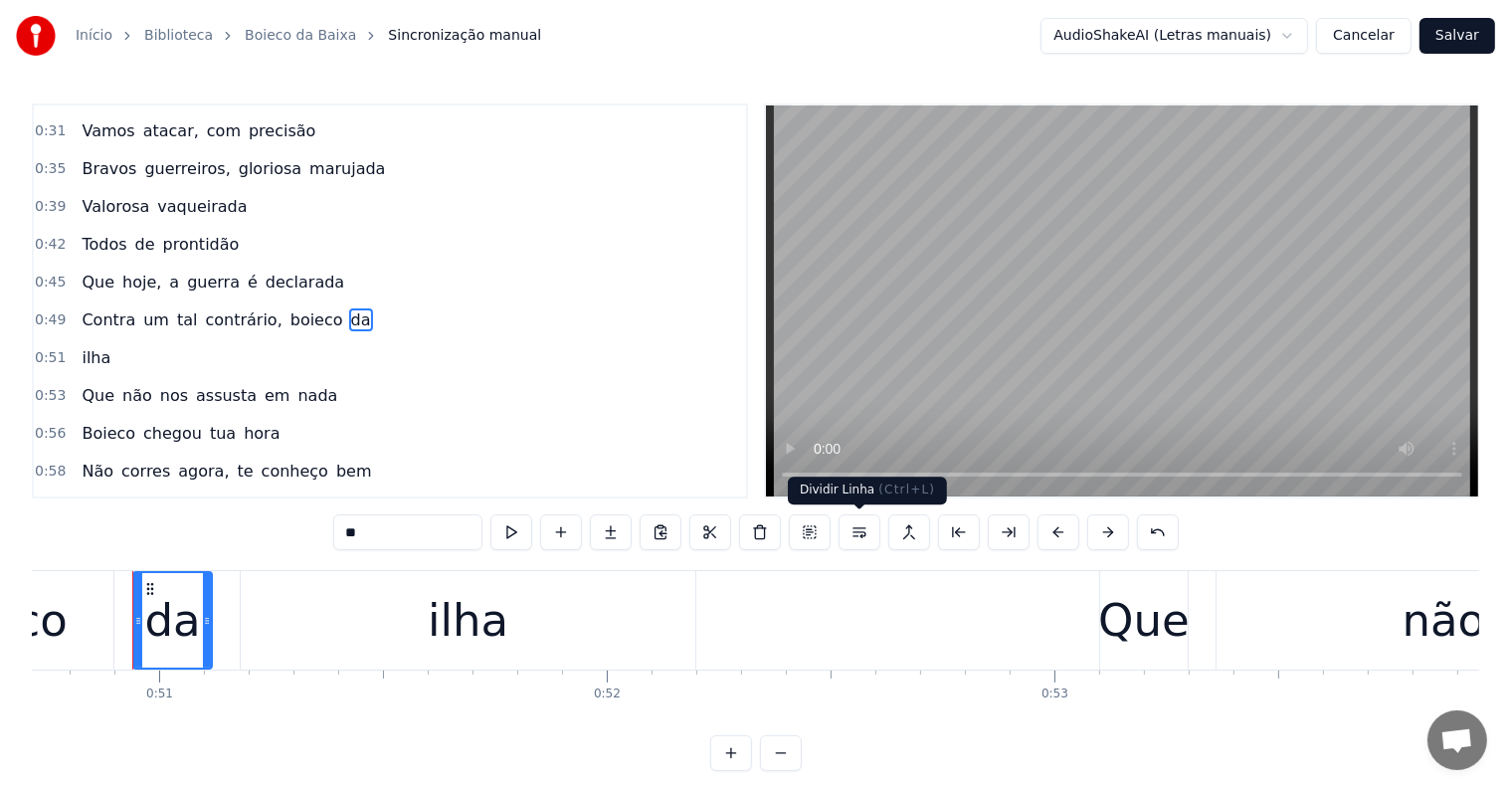
click at [863, 533] on button at bounding box center [859, 532] width 42 height 36
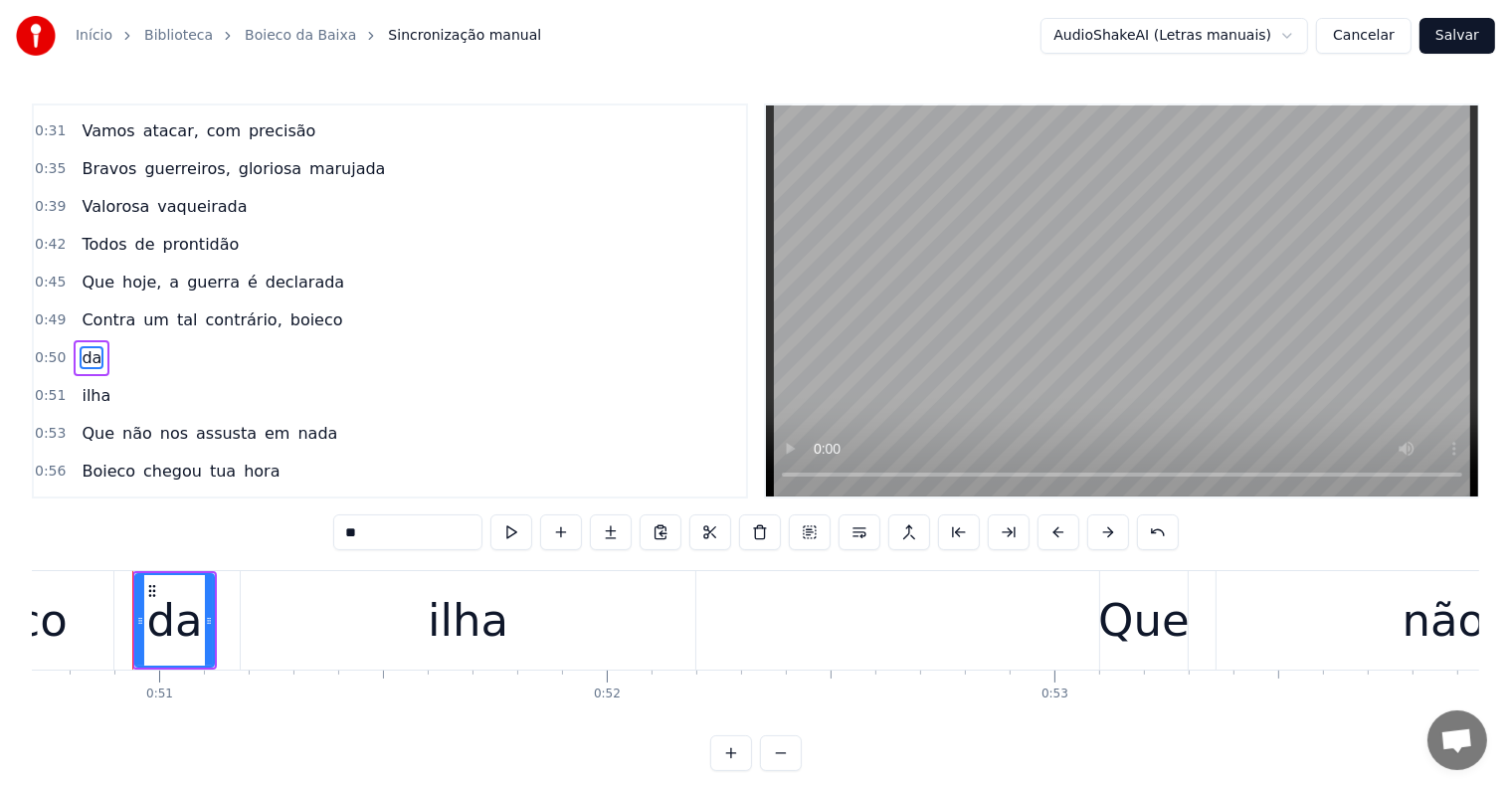
scroll to position [445, 0]
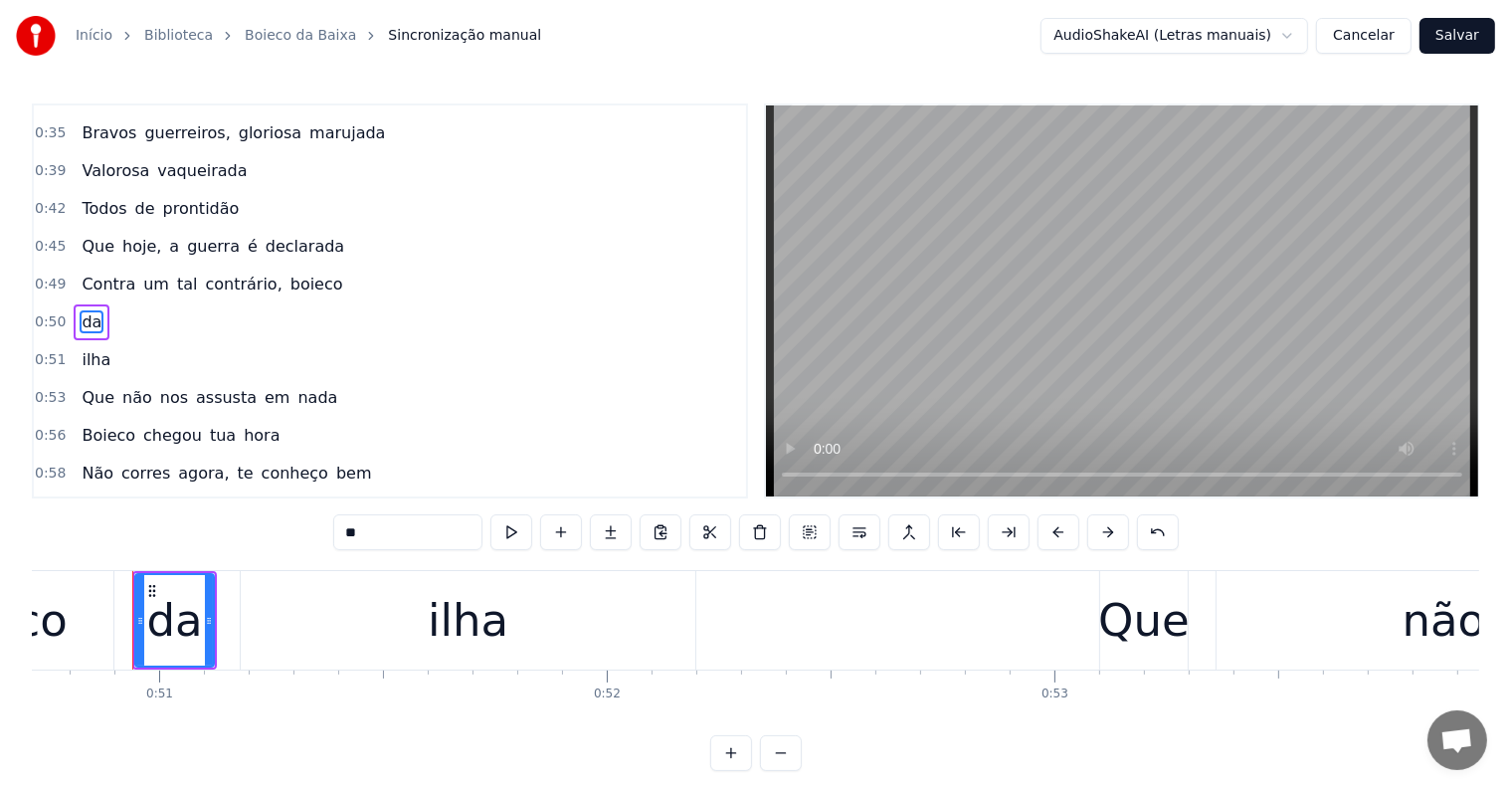
click at [296, 273] on span "boieco" at bounding box center [316, 284] width 57 height 23
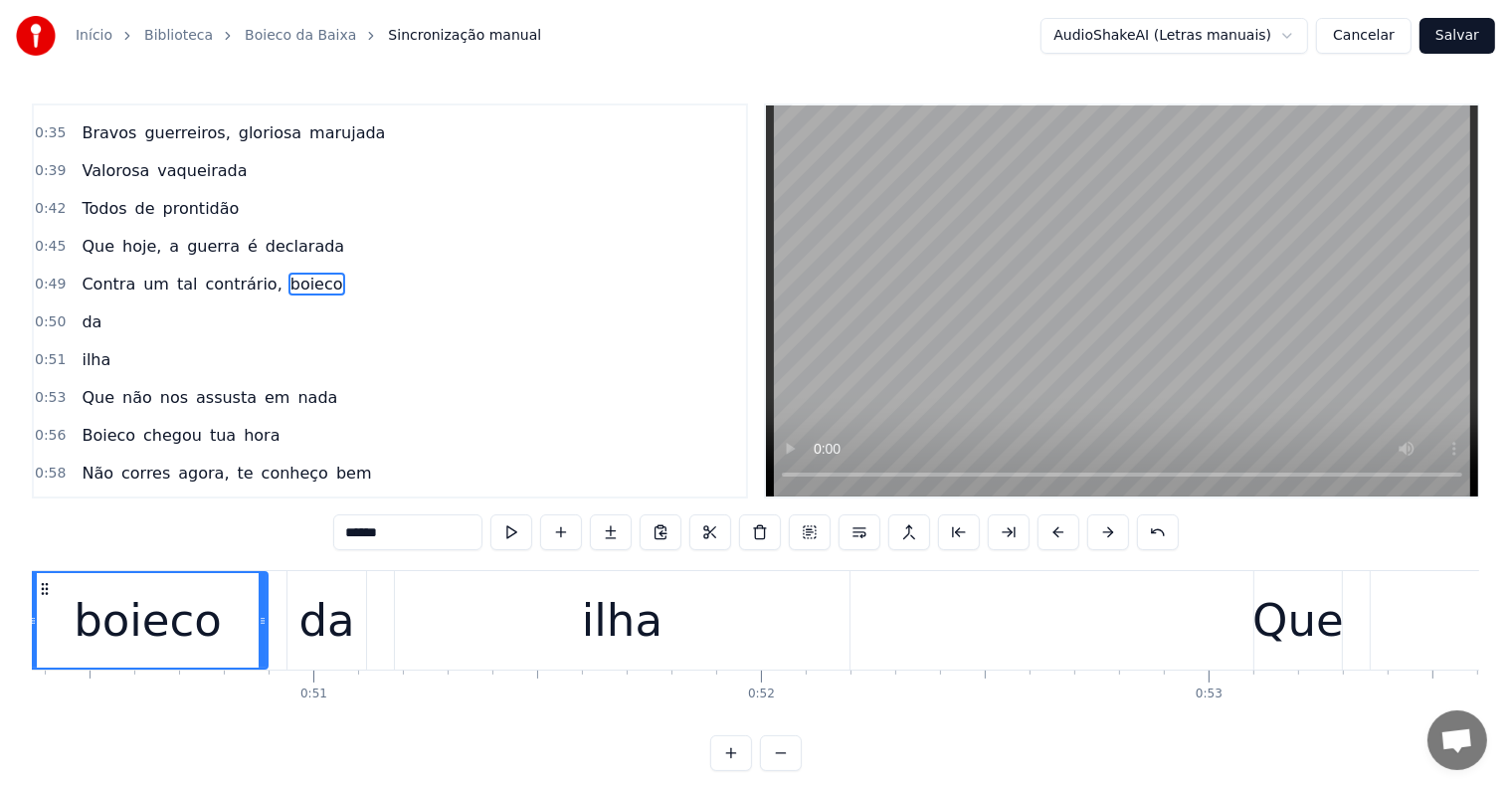
scroll to position [0, 22439]
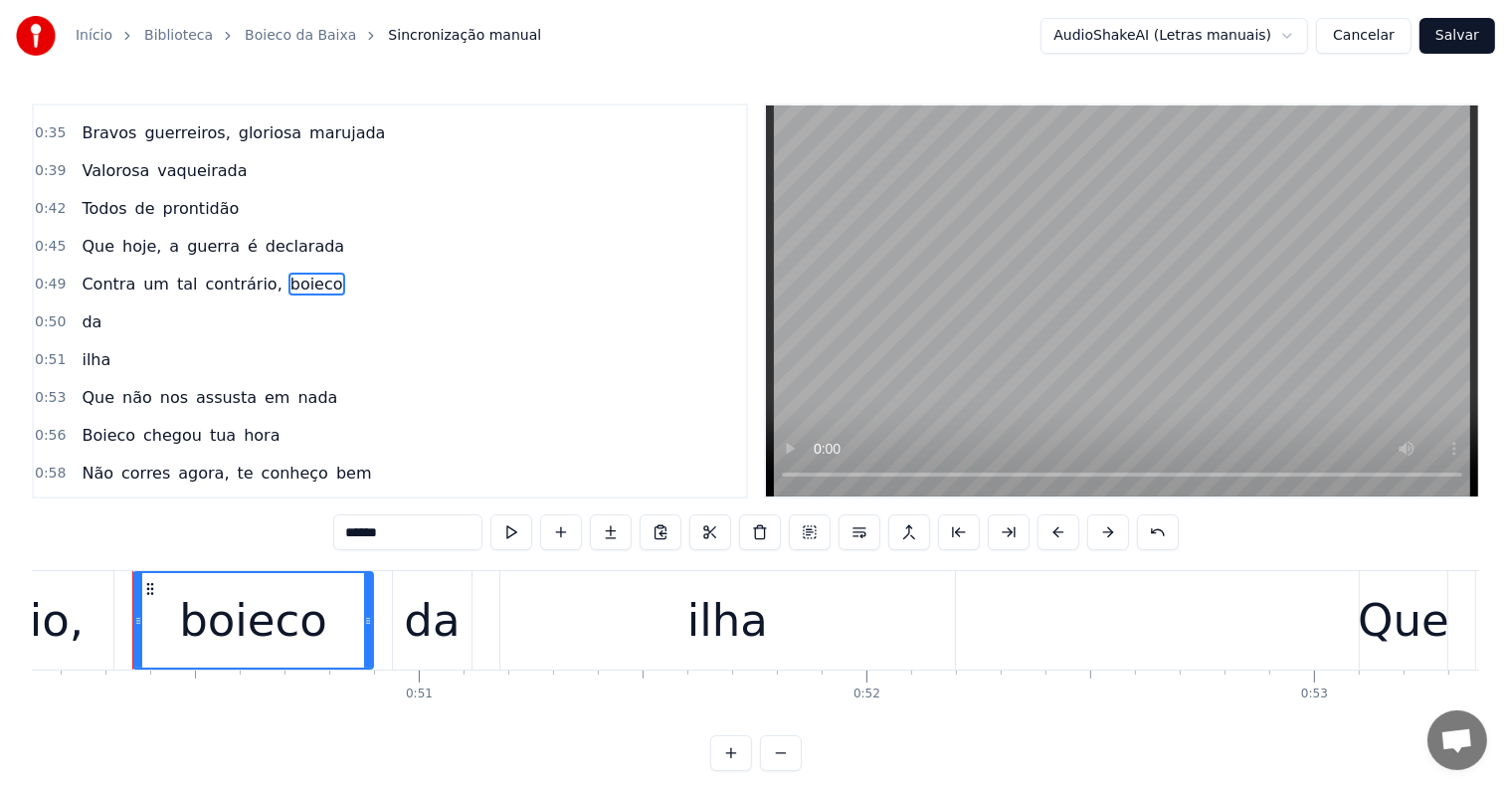
click at [854, 529] on button at bounding box center [859, 532] width 42 height 36
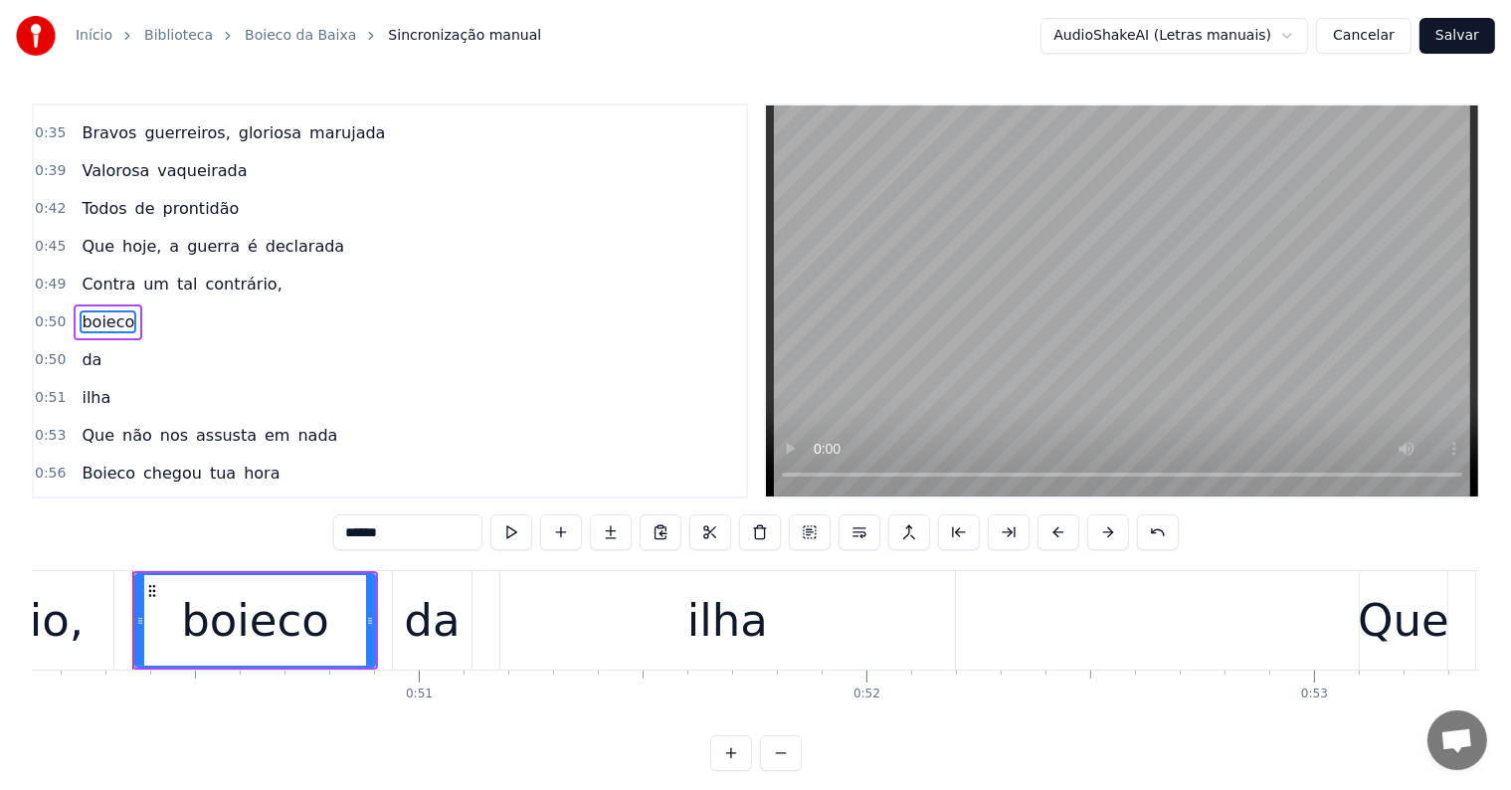
click at [235, 273] on span "contrário," at bounding box center [243, 284] width 81 height 23
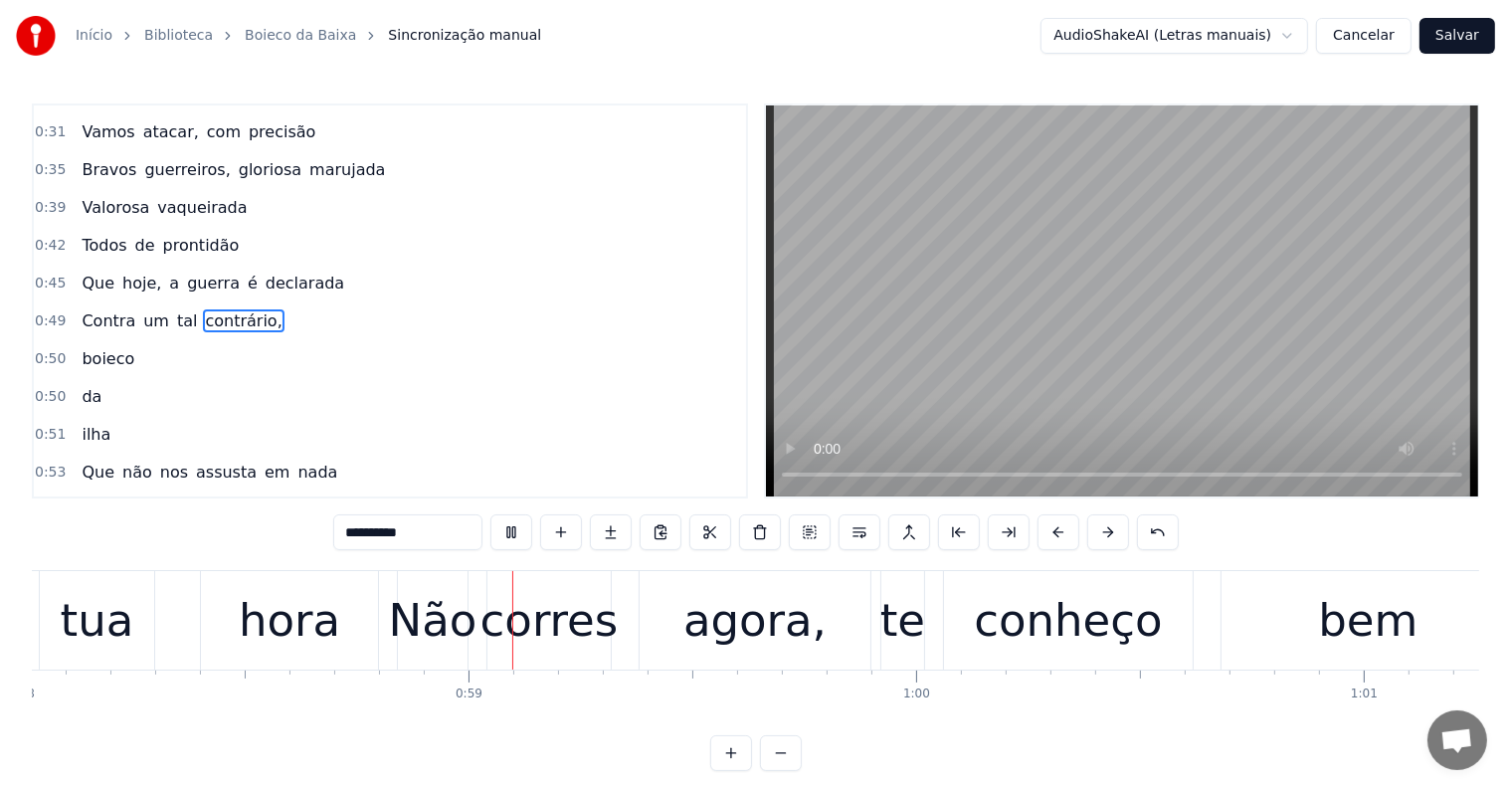
scroll to position [0, 25991]
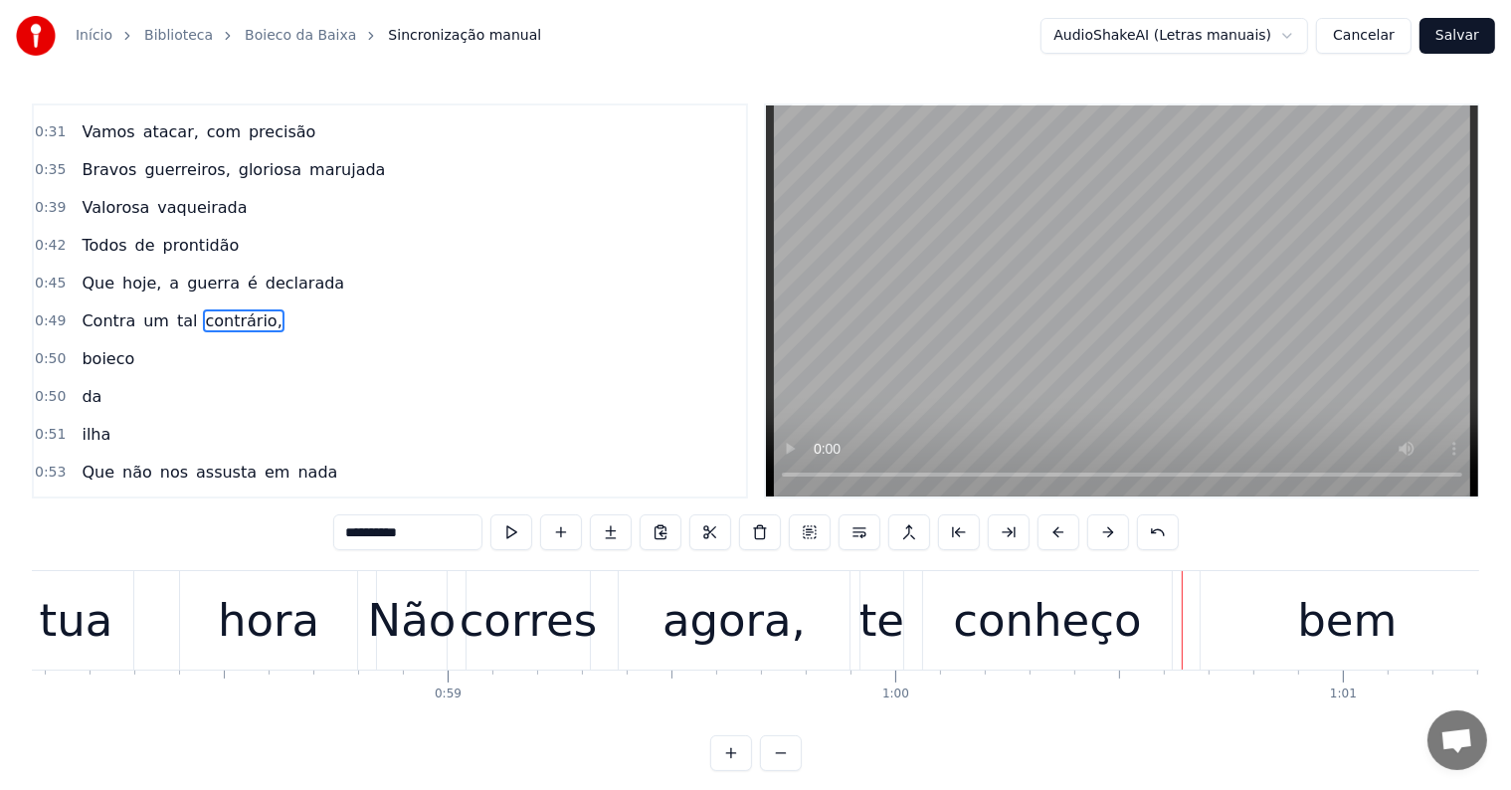
click at [1290, 635] on div "bem" at bounding box center [1346, 620] width 293 height 98
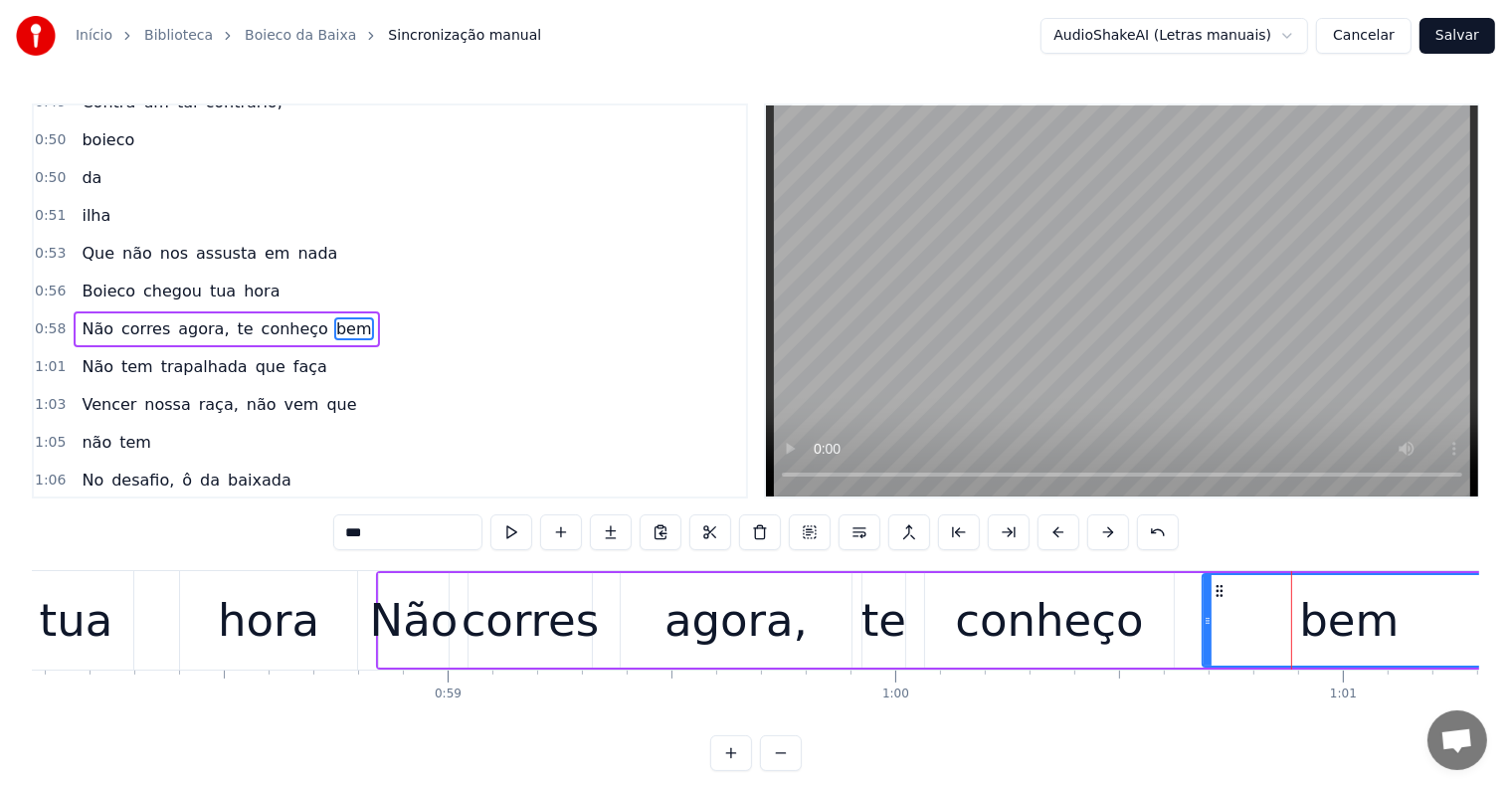
scroll to position [628, 0]
click at [858, 529] on button at bounding box center [859, 532] width 42 height 36
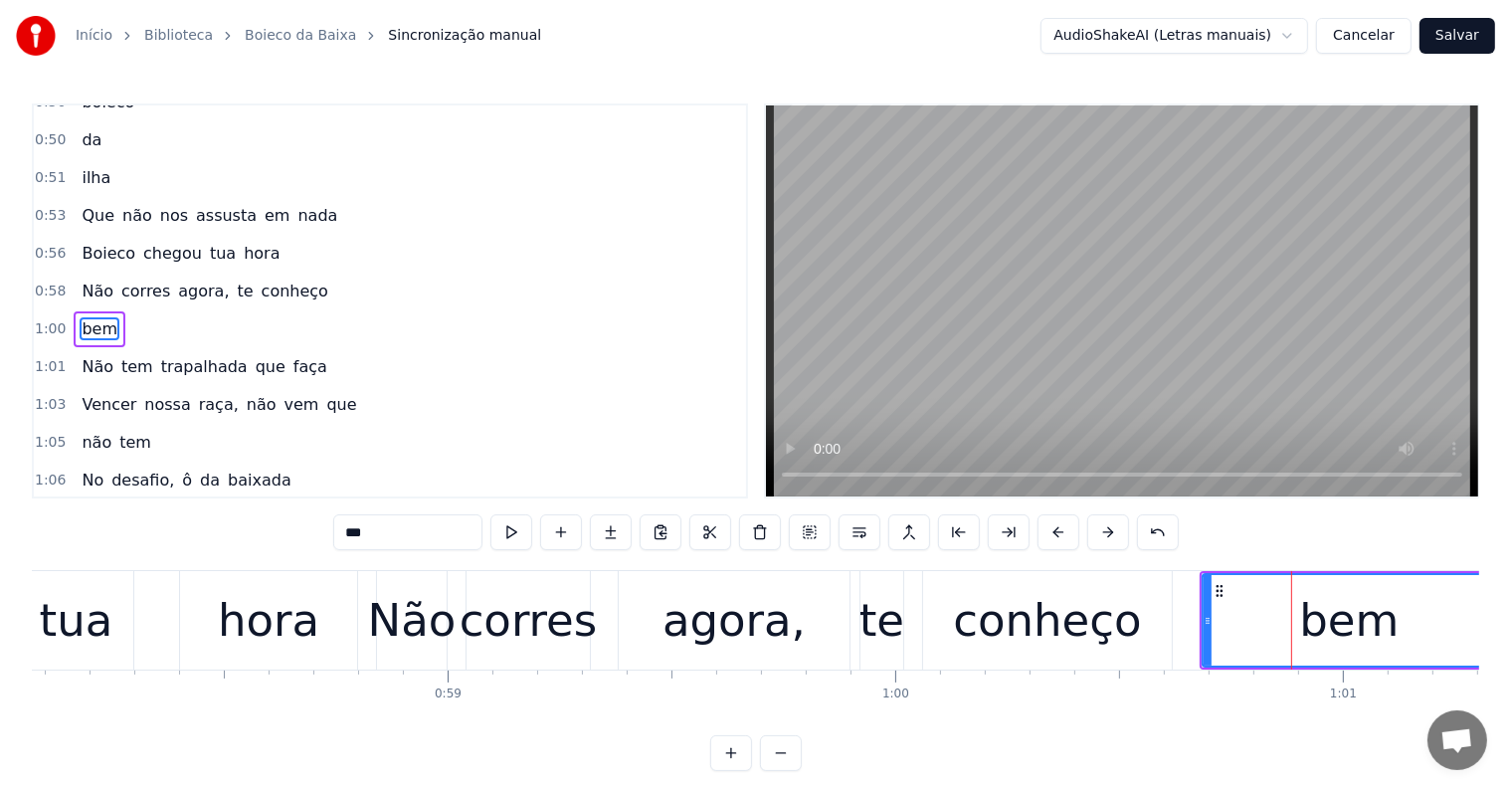
click at [277, 279] on span "conheço" at bounding box center [295, 290] width 71 height 23
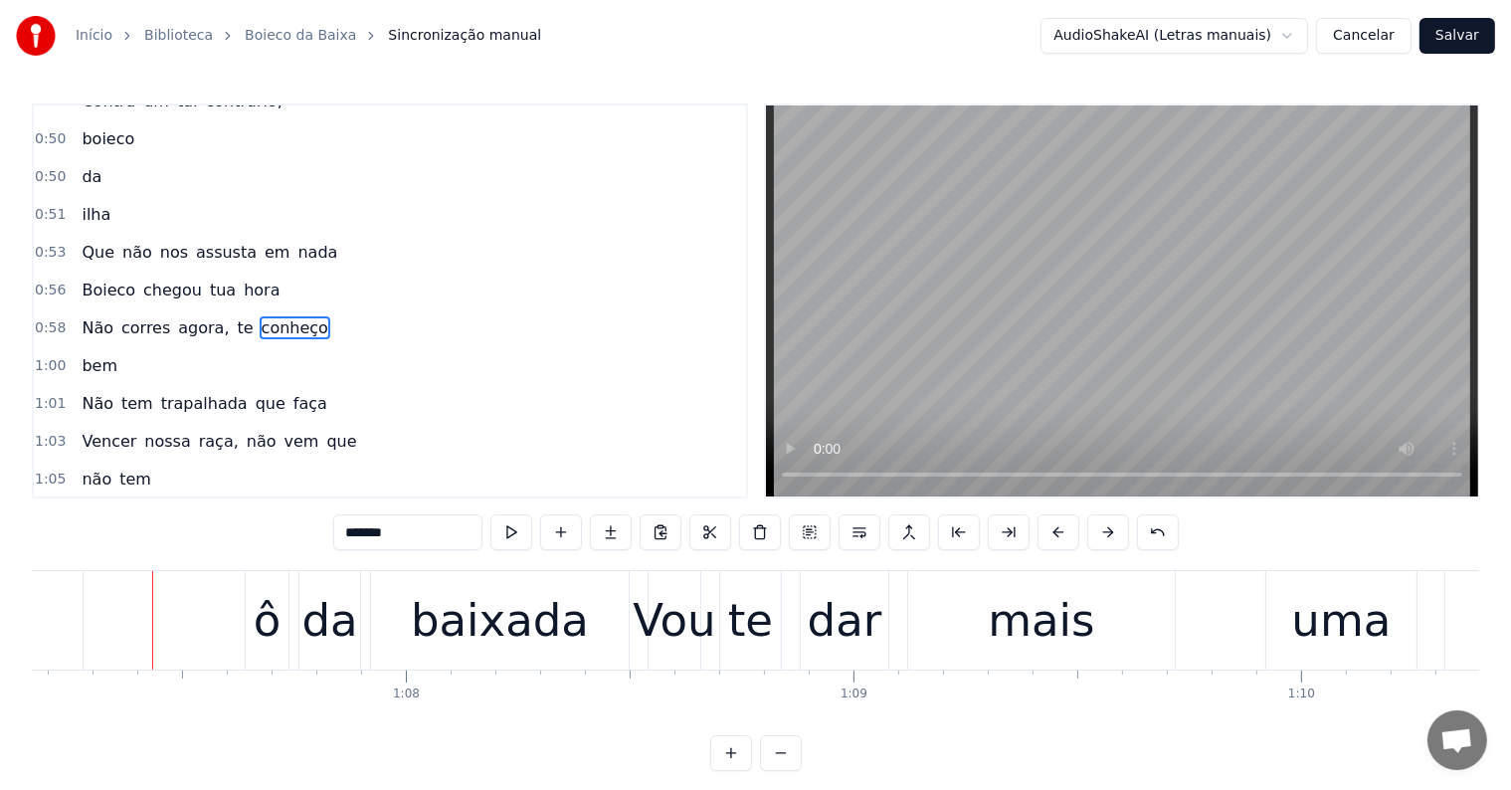
scroll to position [0, 30081]
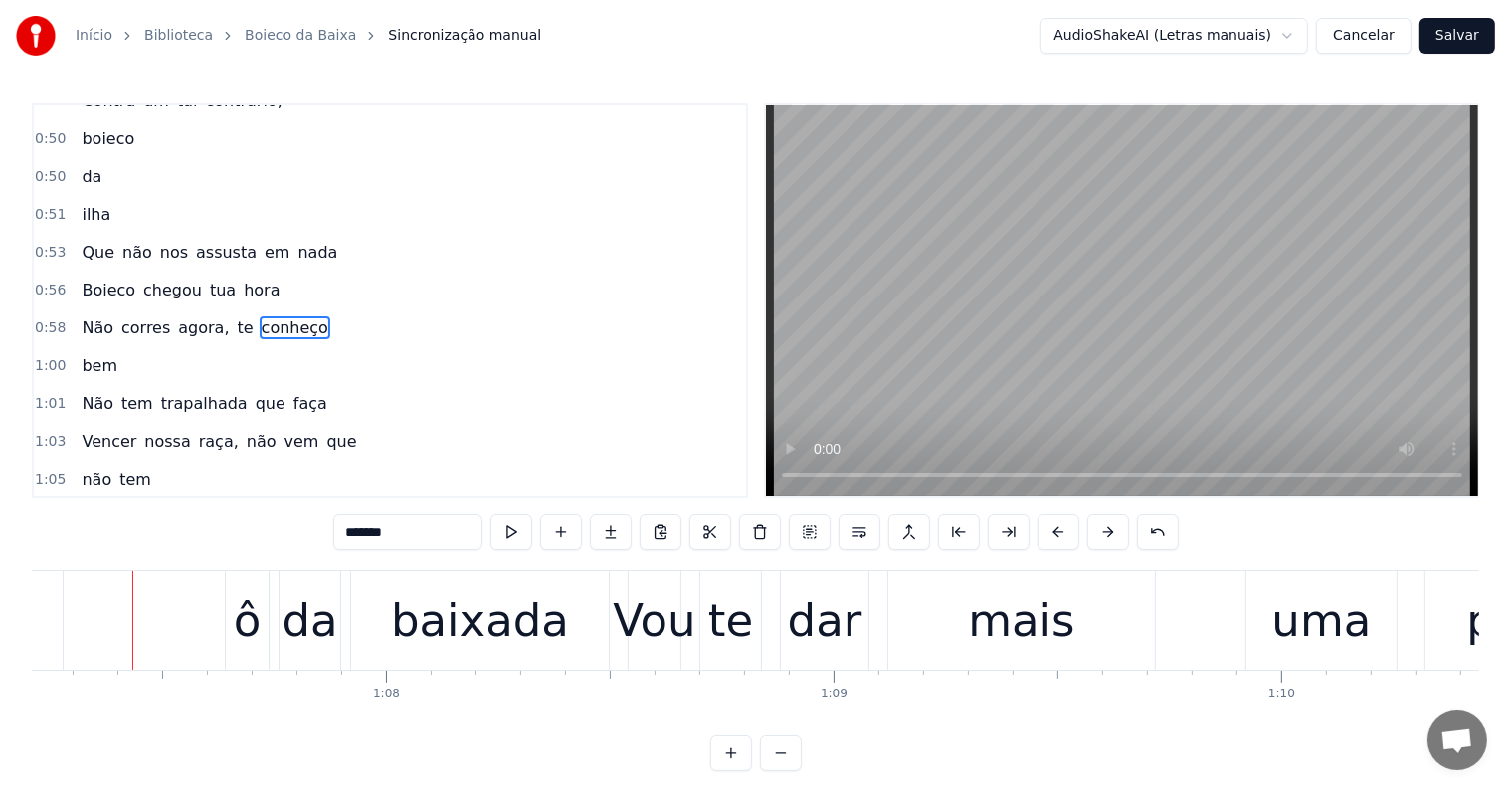
click at [322, 625] on div "da" at bounding box center [309, 621] width 56 height 68
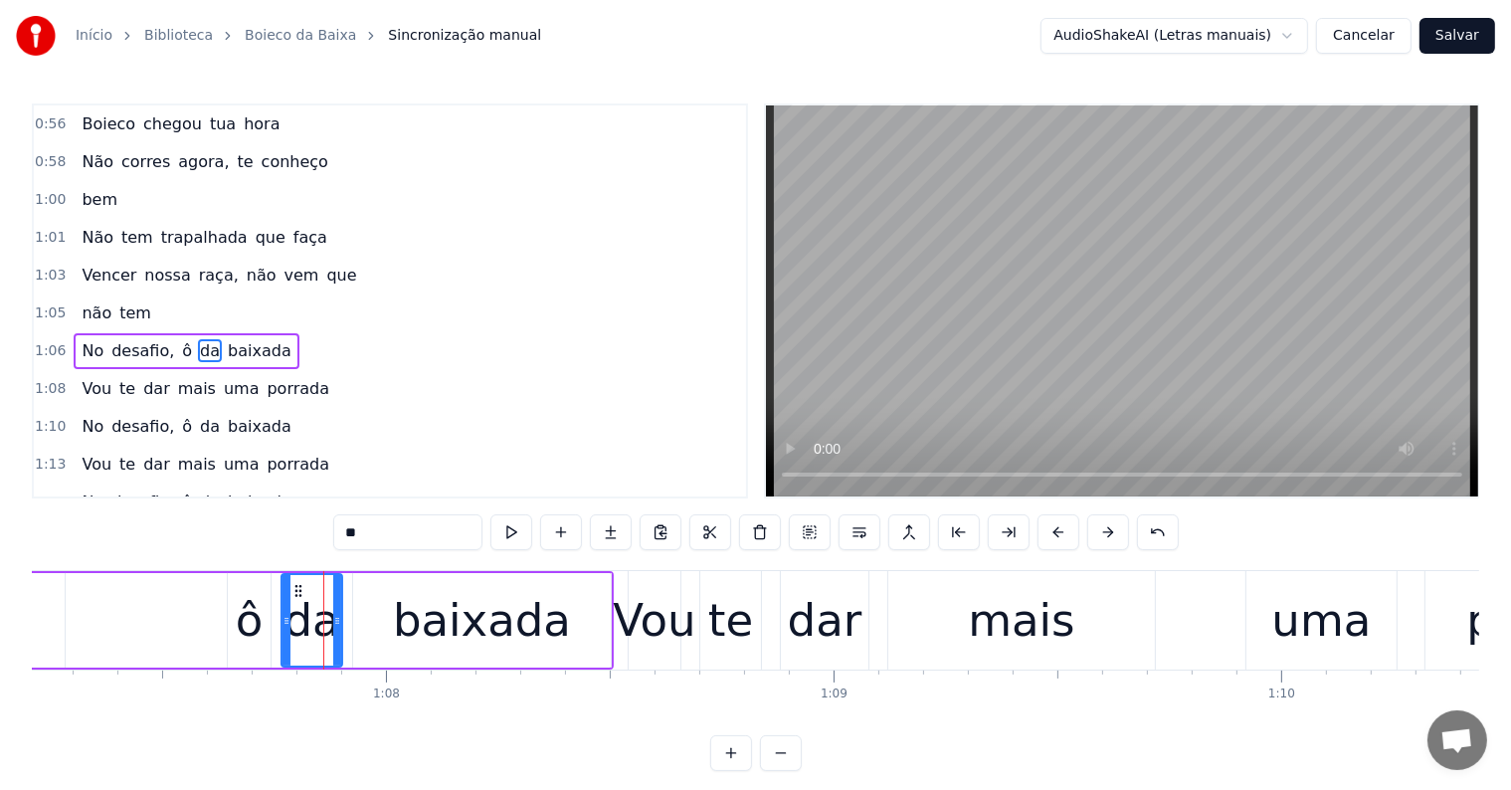
scroll to position [811, 0]
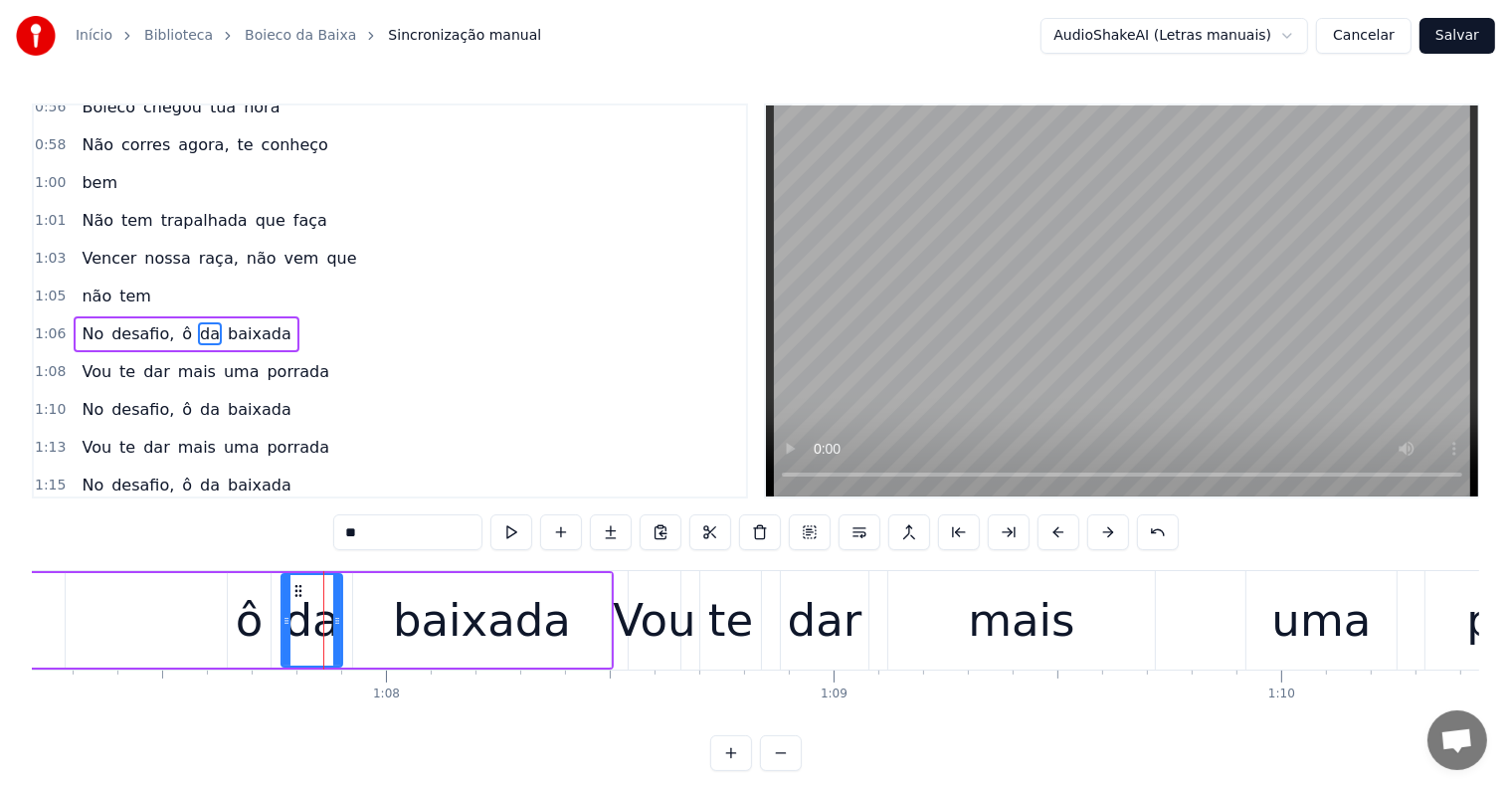
click at [282, 247] on span "vem" at bounding box center [301, 258] width 39 height 23
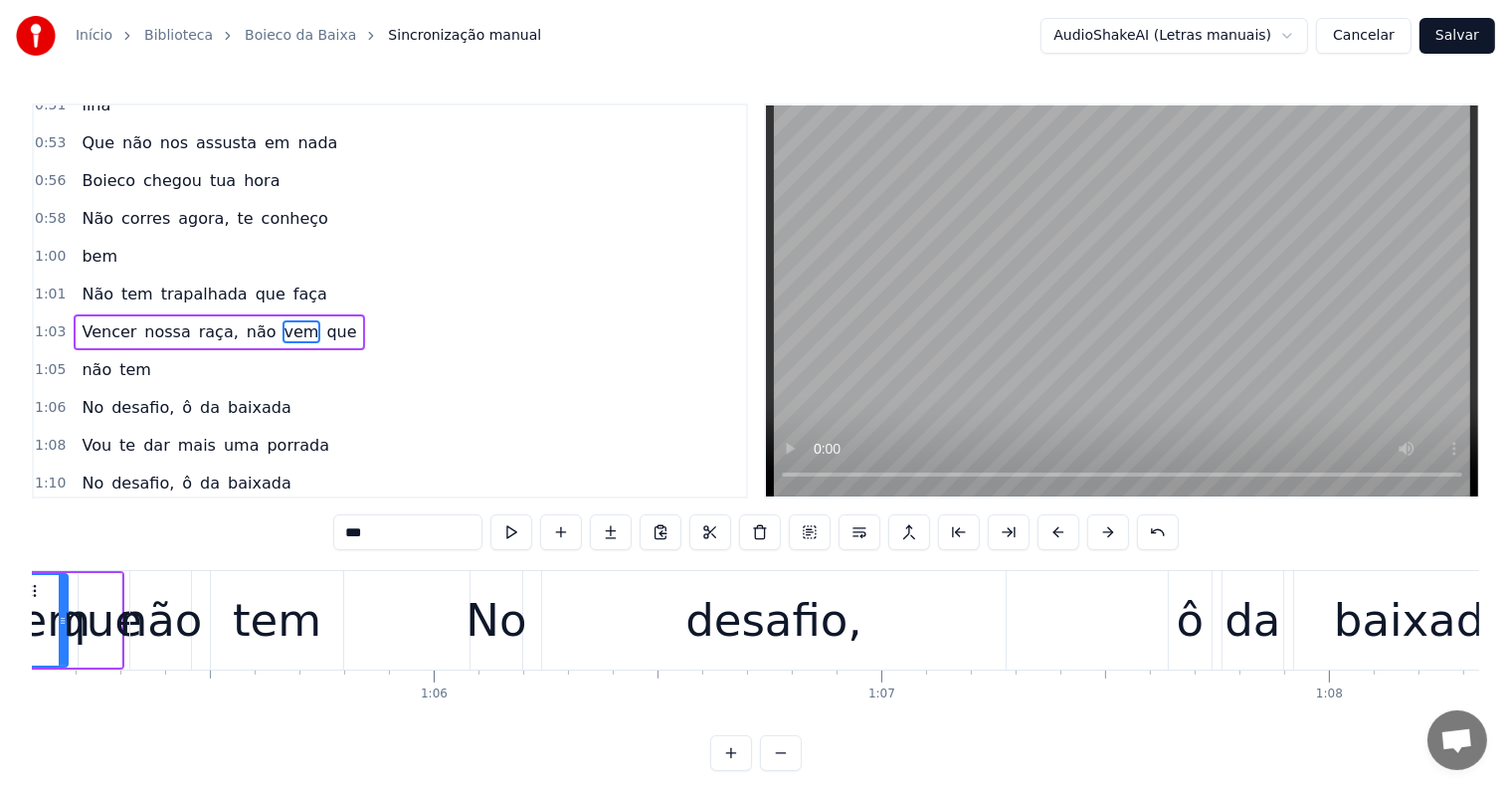
scroll to position [0, 29018]
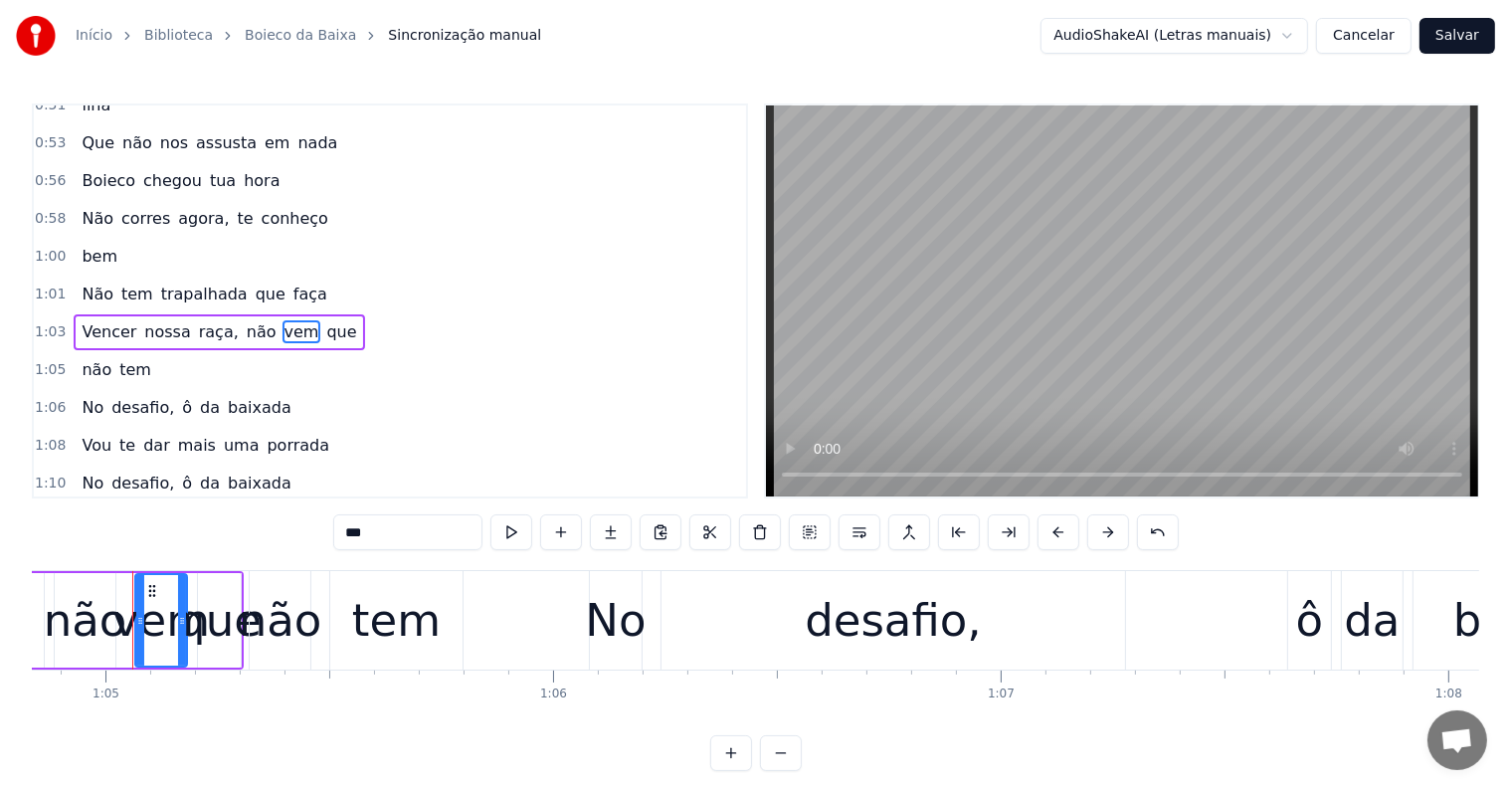
click at [197, 320] on span "raça," at bounding box center [219, 331] width 44 height 23
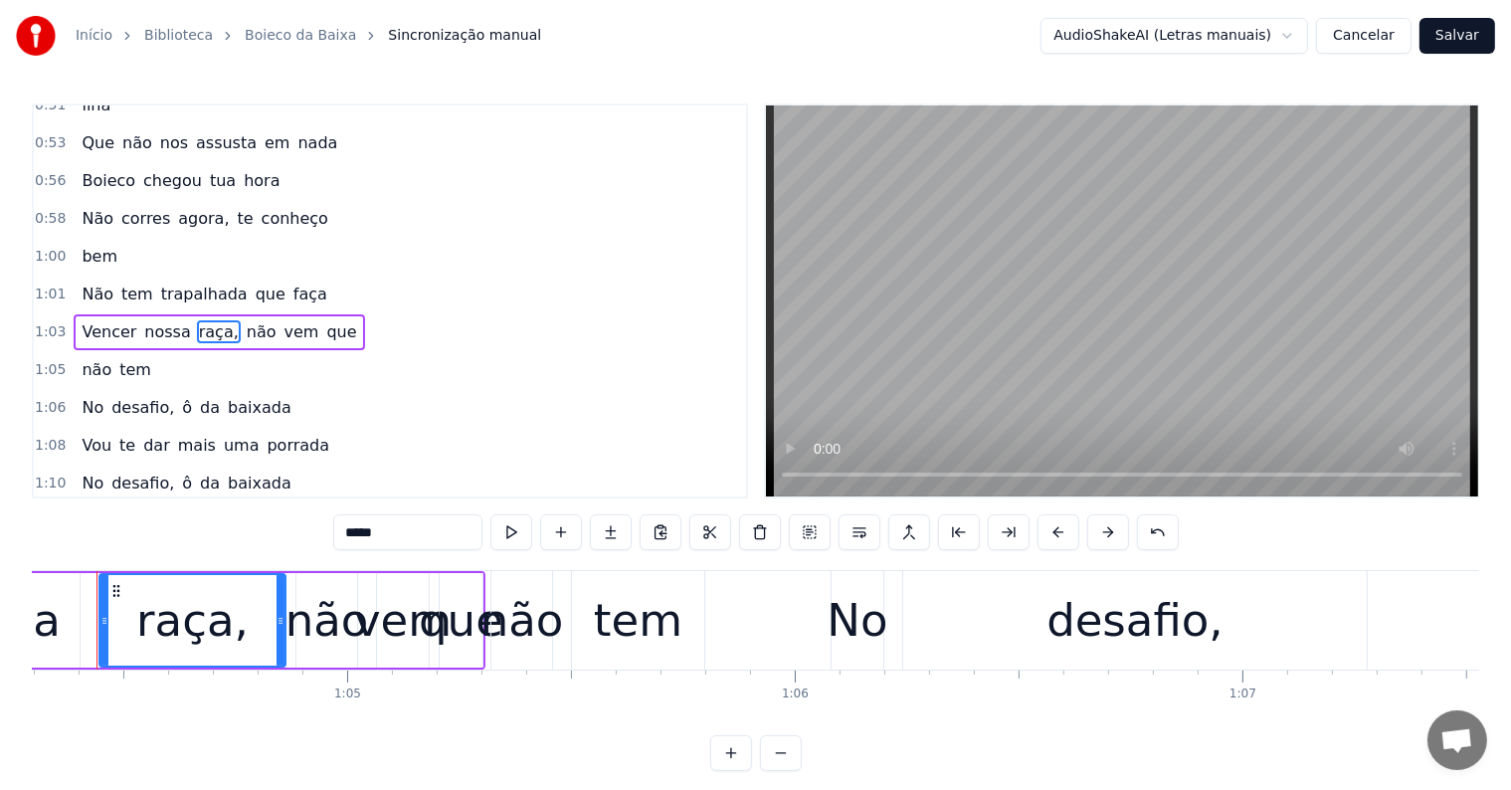
scroll to position [0, 28741]
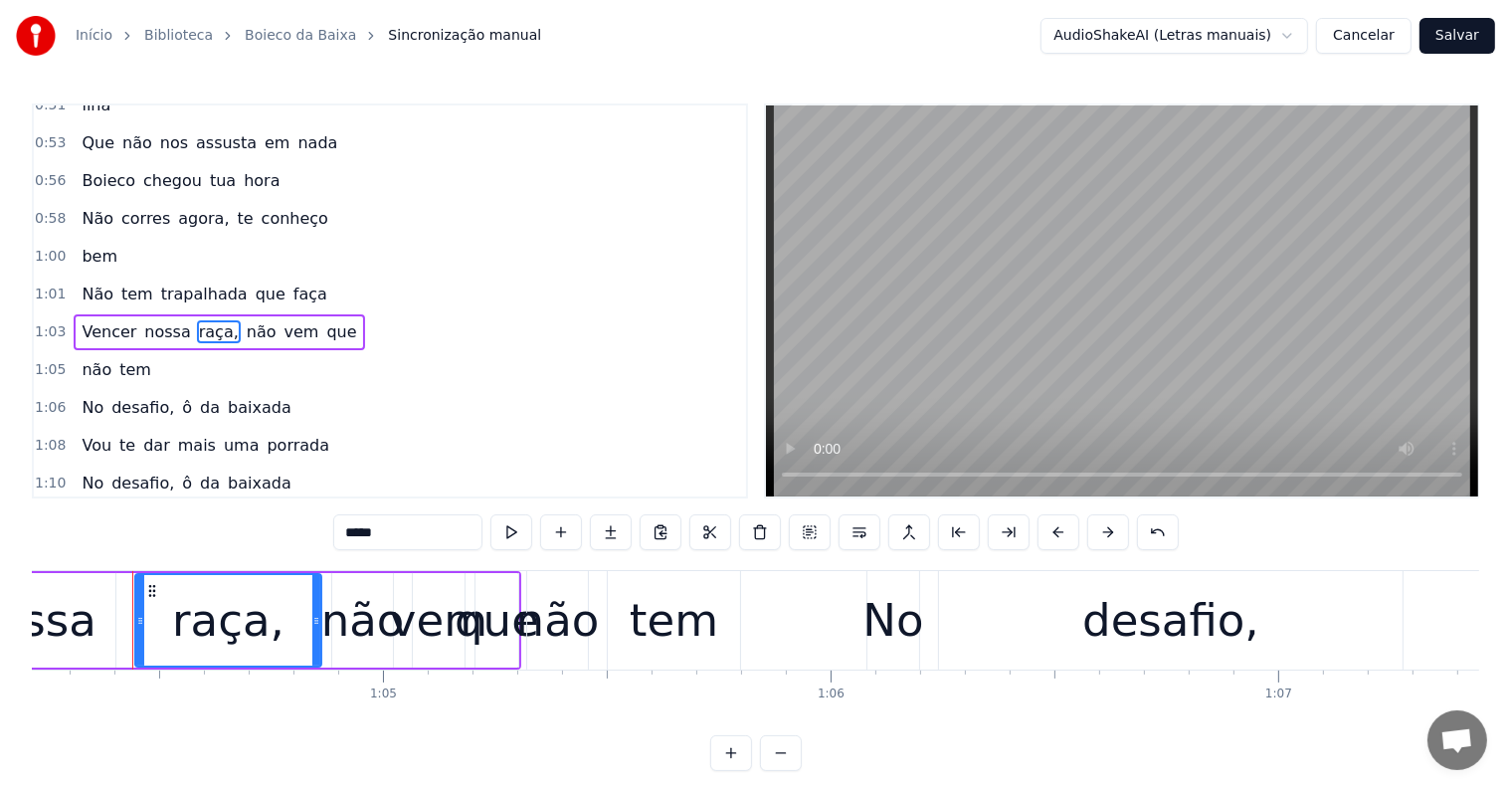
click at [324, 320] on span "que" at bounding box center [341, 331] width 34 height 23
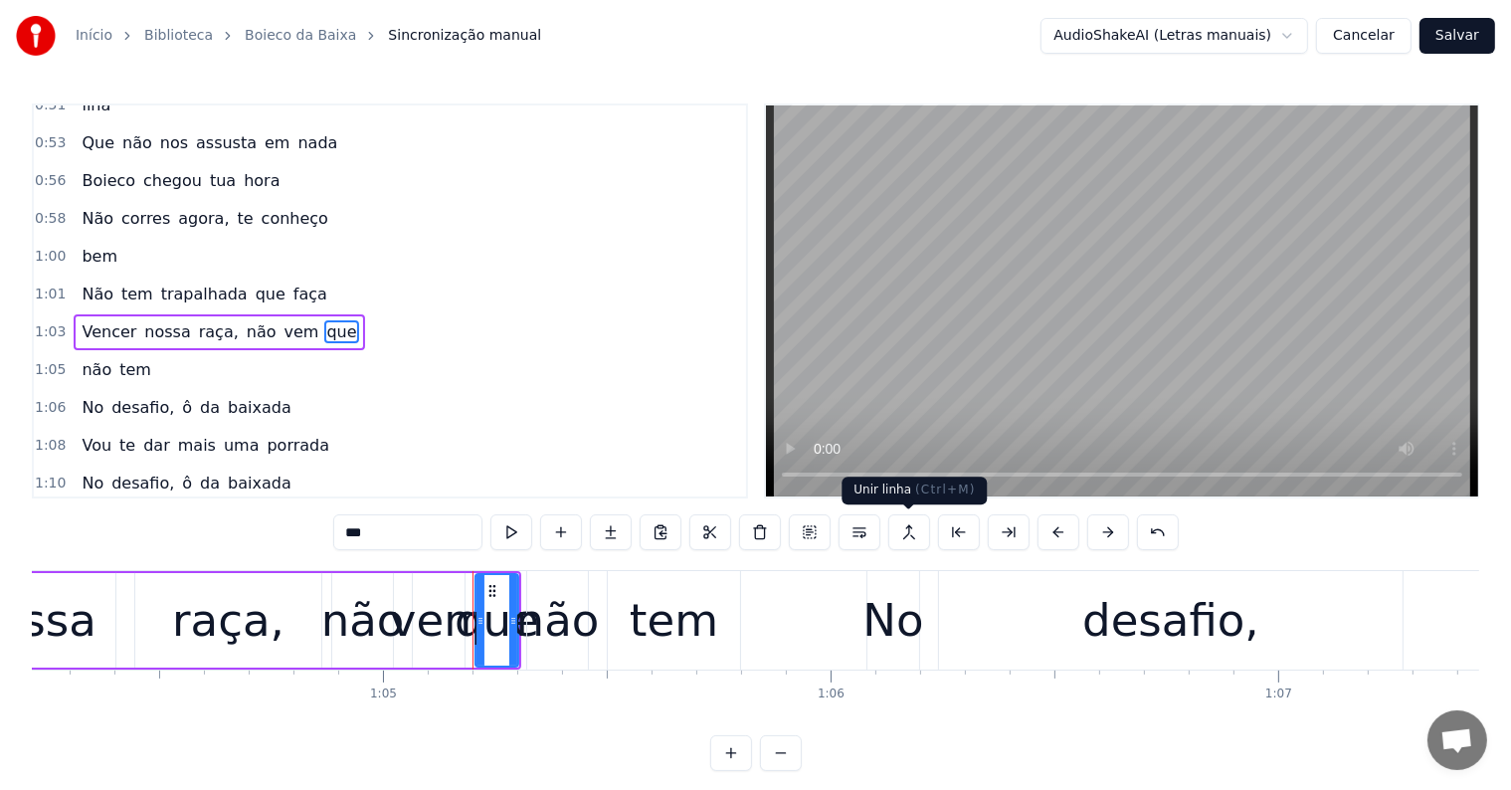
click at [914, 532] on button at bounding box center [909, 532] width 42 height 36
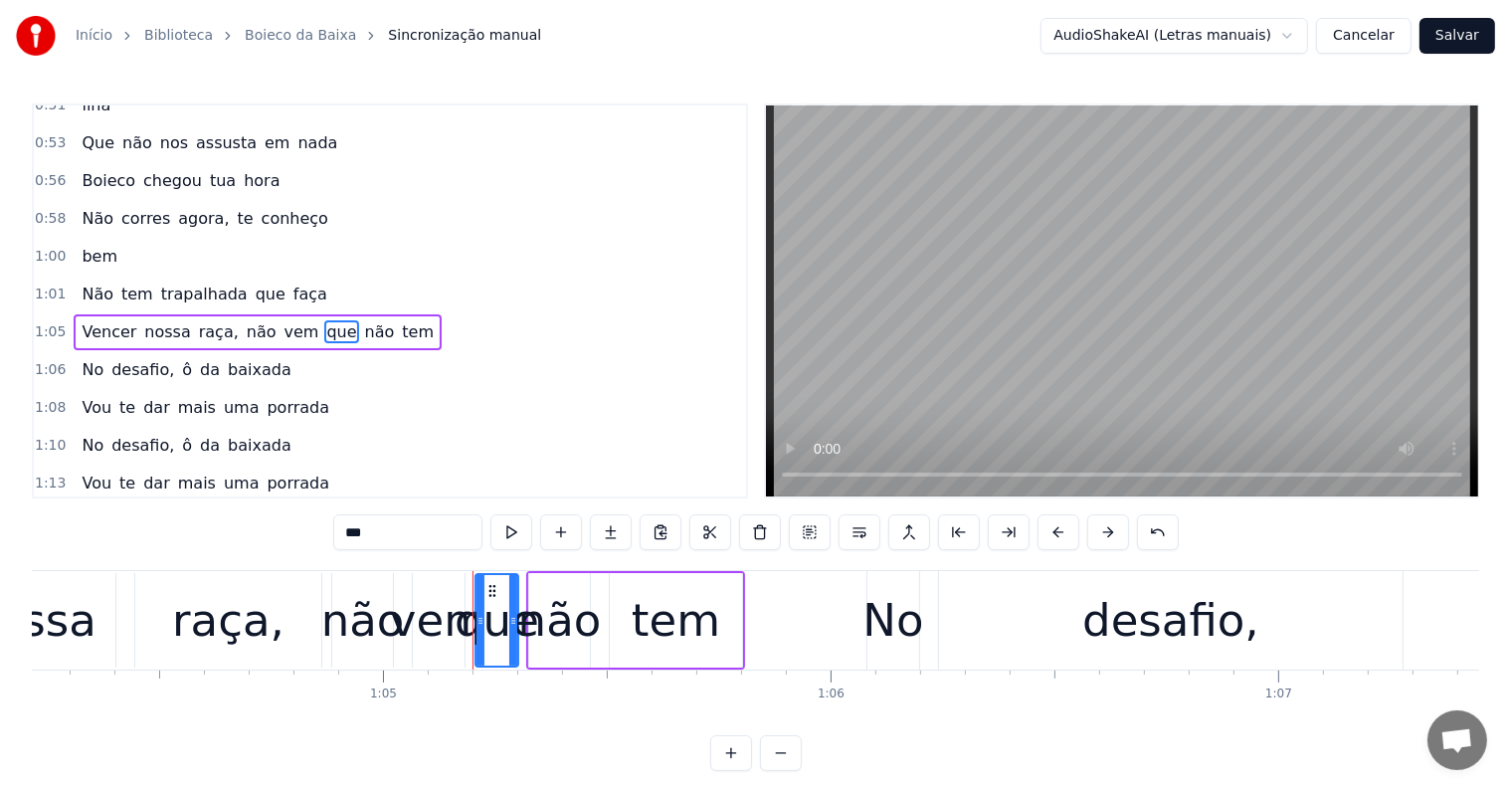
click at [245, 320] on span "não" at bounding box center [262, 331] width 34 height 23
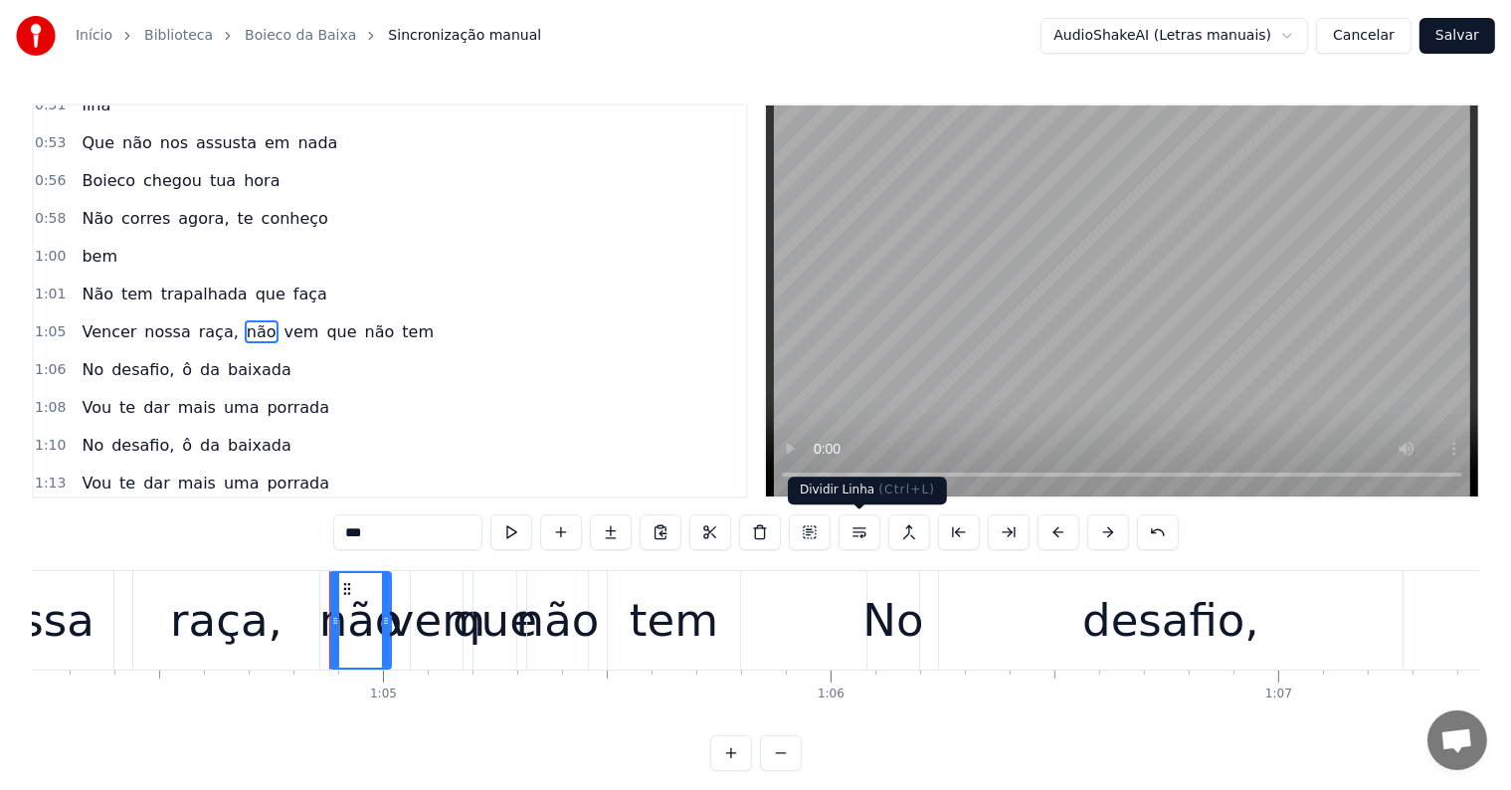
click at [857, 530] on button at bounding box center [859, 532] width 42 height 36
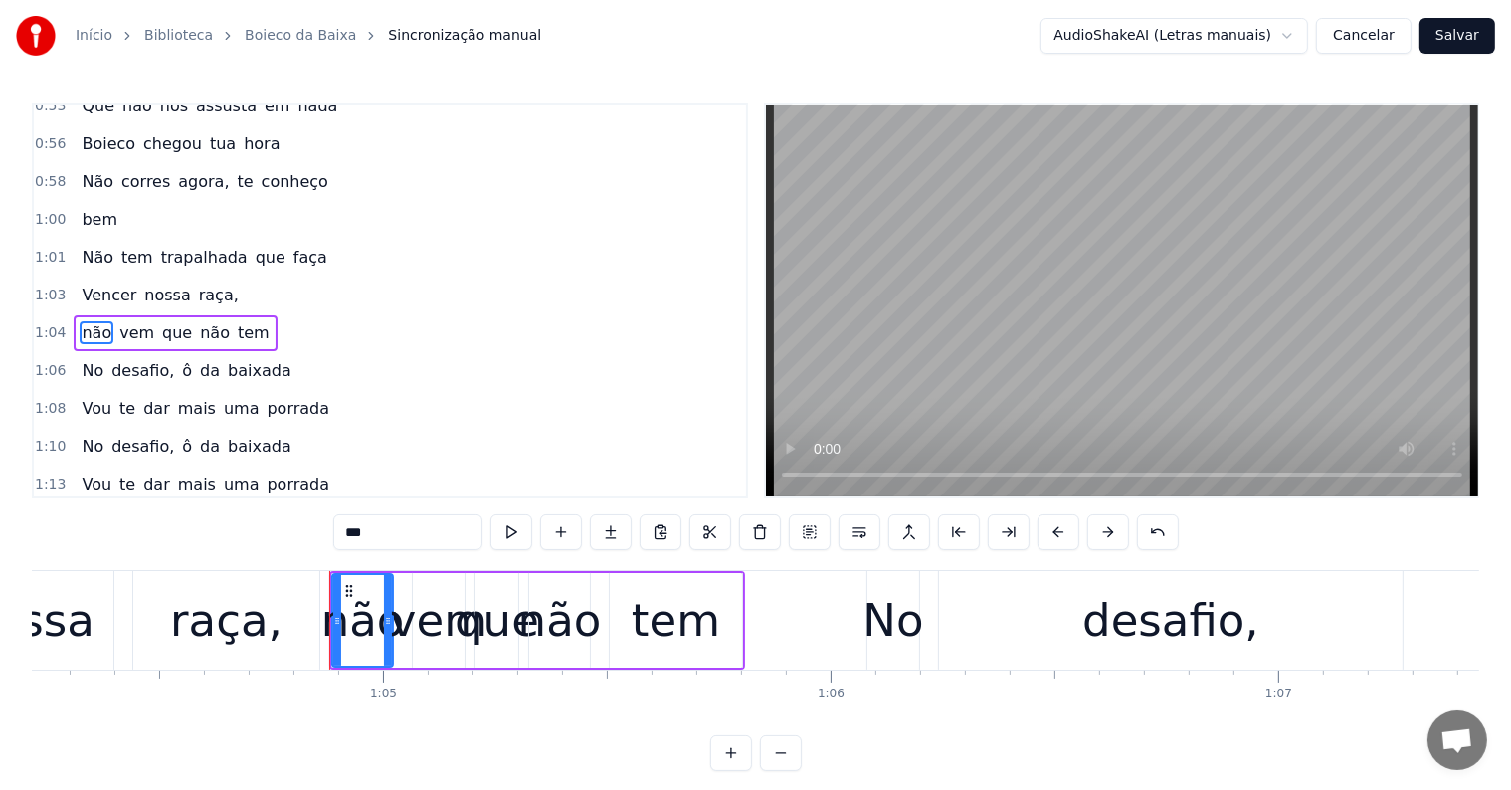
click at [197, 283] on span "raça," at bounding box center [219, 294] width 44 height 23
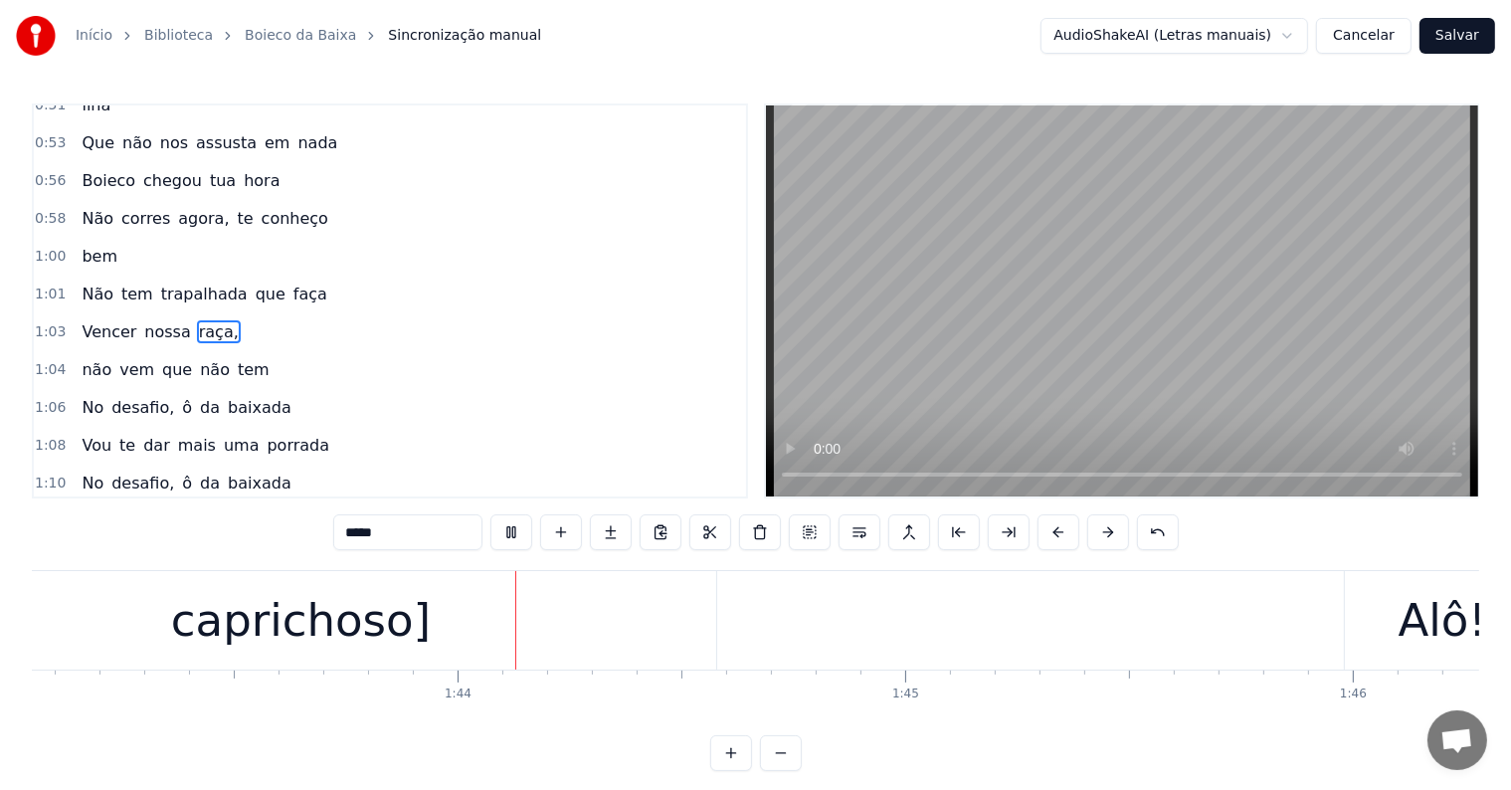
scroll to position [0, 46193]
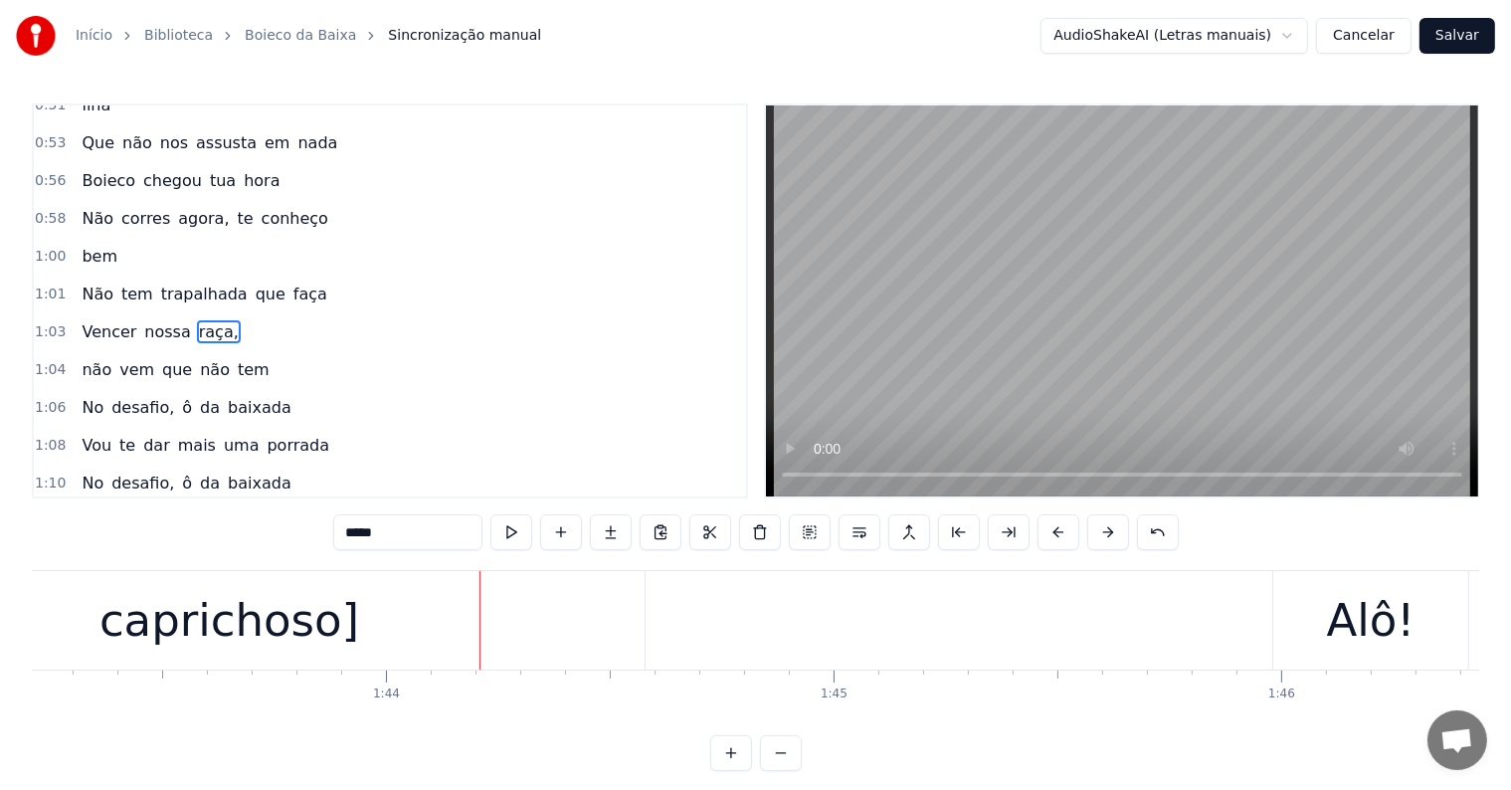
click at [379, 629] on div "caprichoso]" at bounding box center [229, 620] width 830 height 98
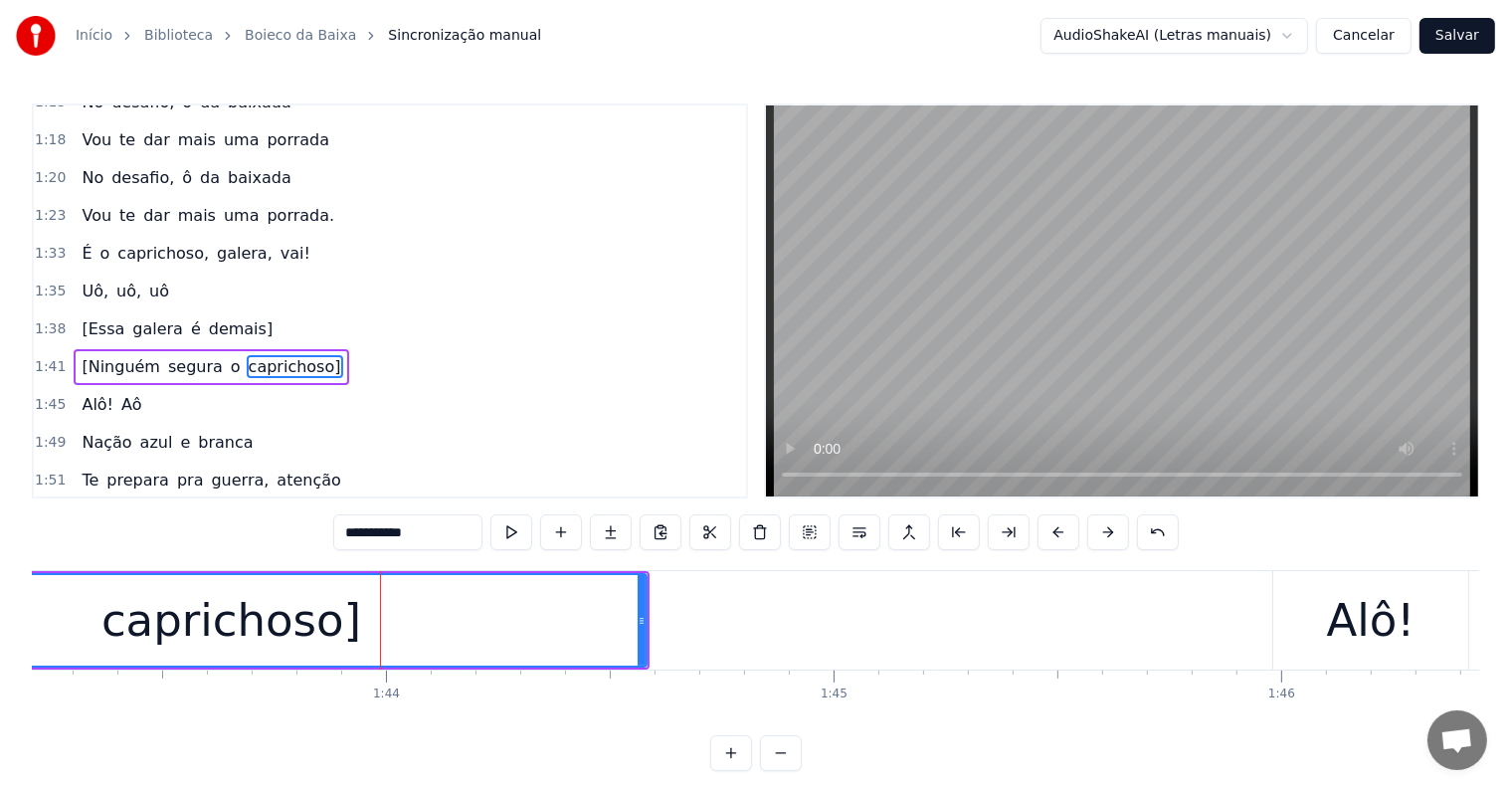
scroll to position [1213, 0]
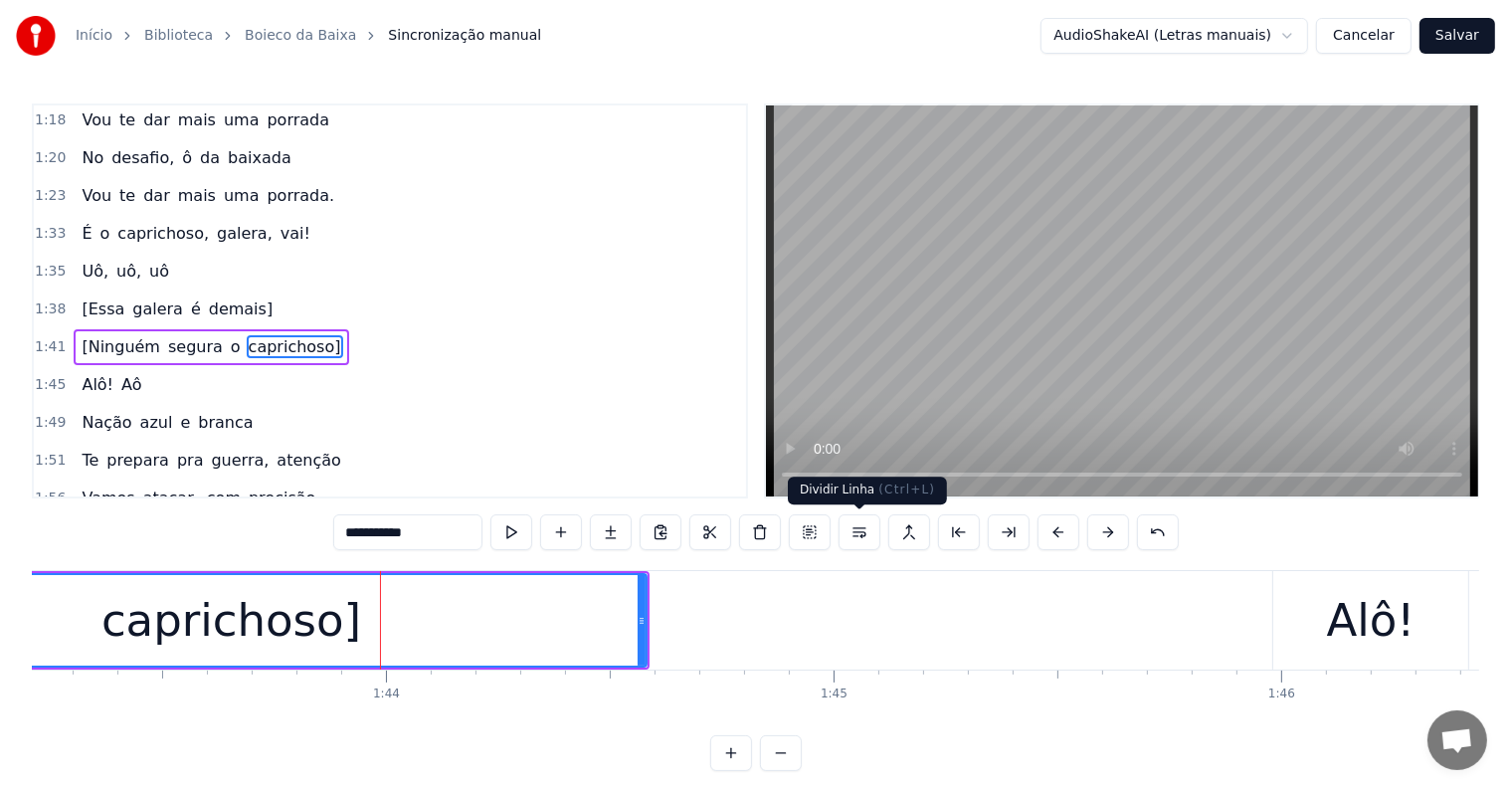
click at [848, 535] on button at bounding box center [859, 532] width 42 height 36
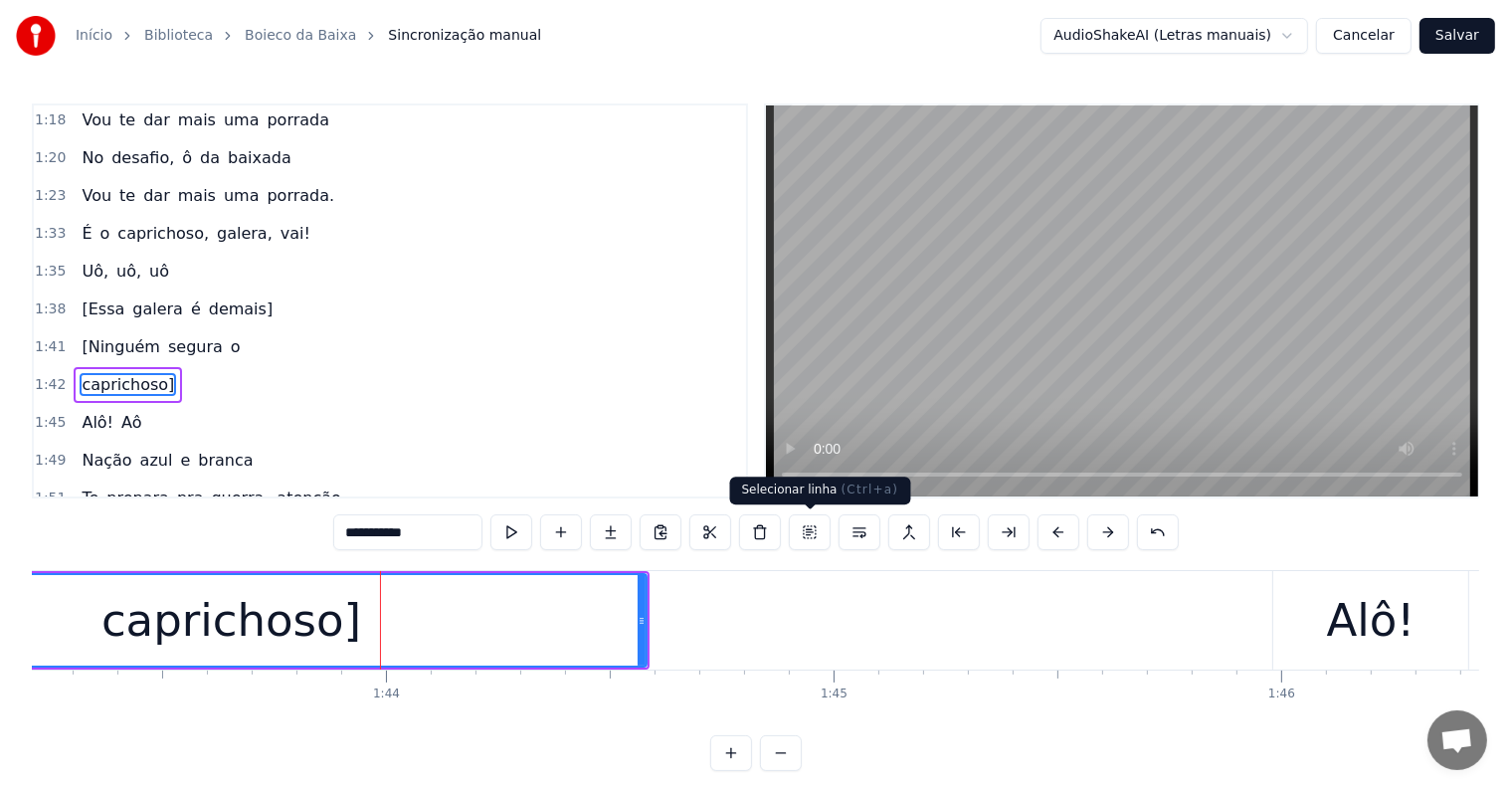
scroll to position [1249, 0]
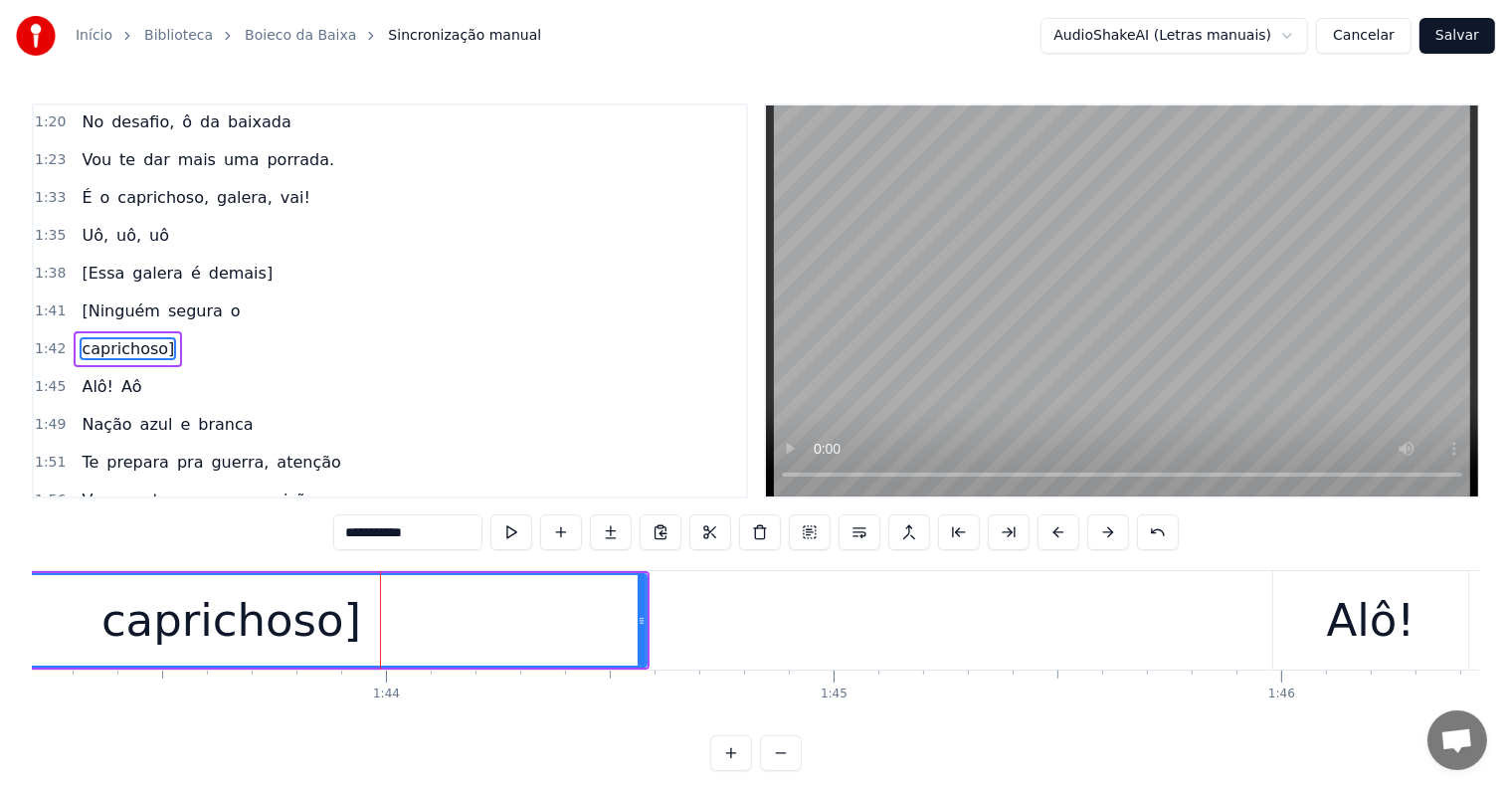
click at [271, 626] on div "caprichoso]" at bounding box center [231, 621] width 260 height 68
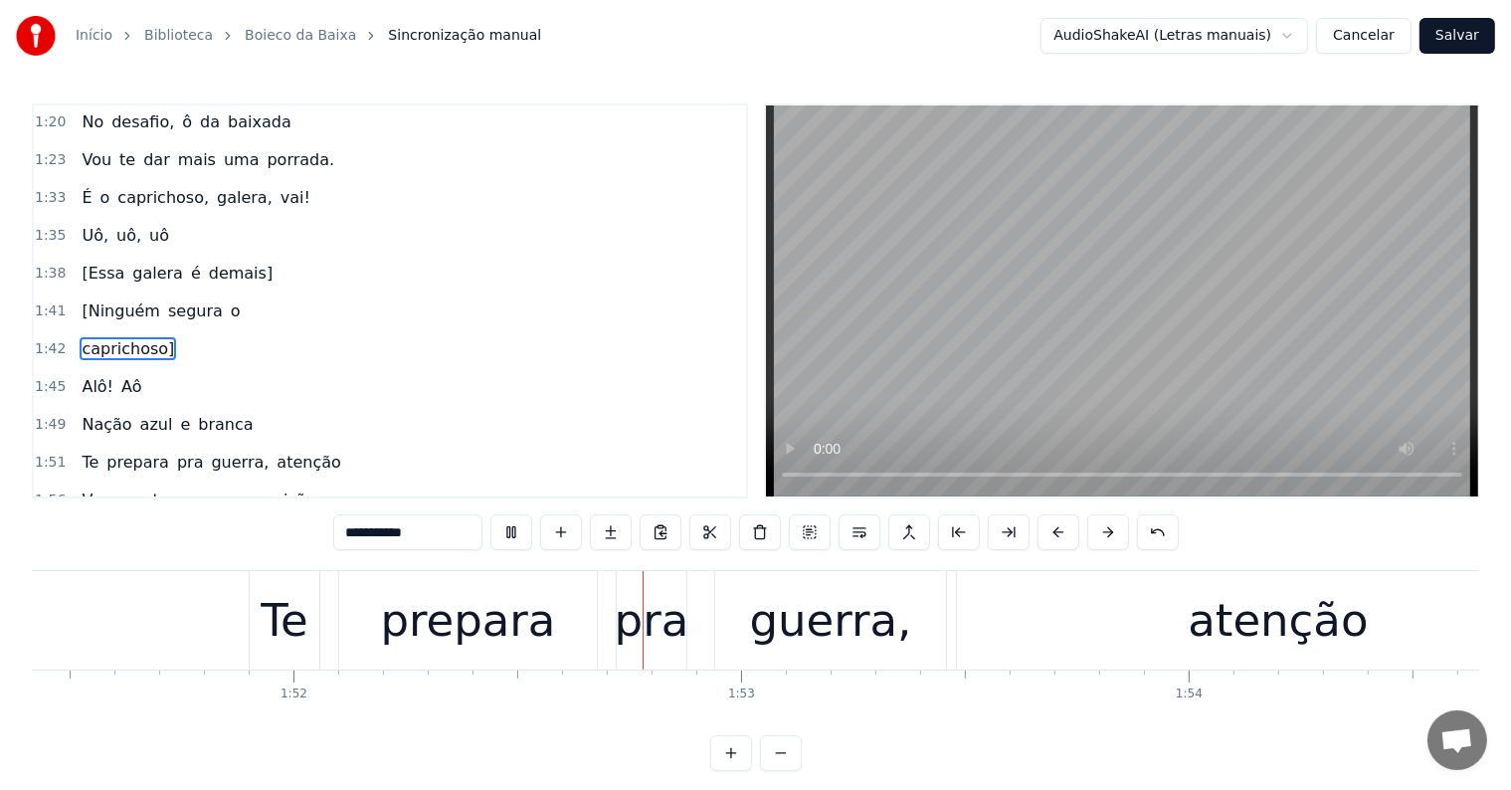
scroll to position [0, 50072]
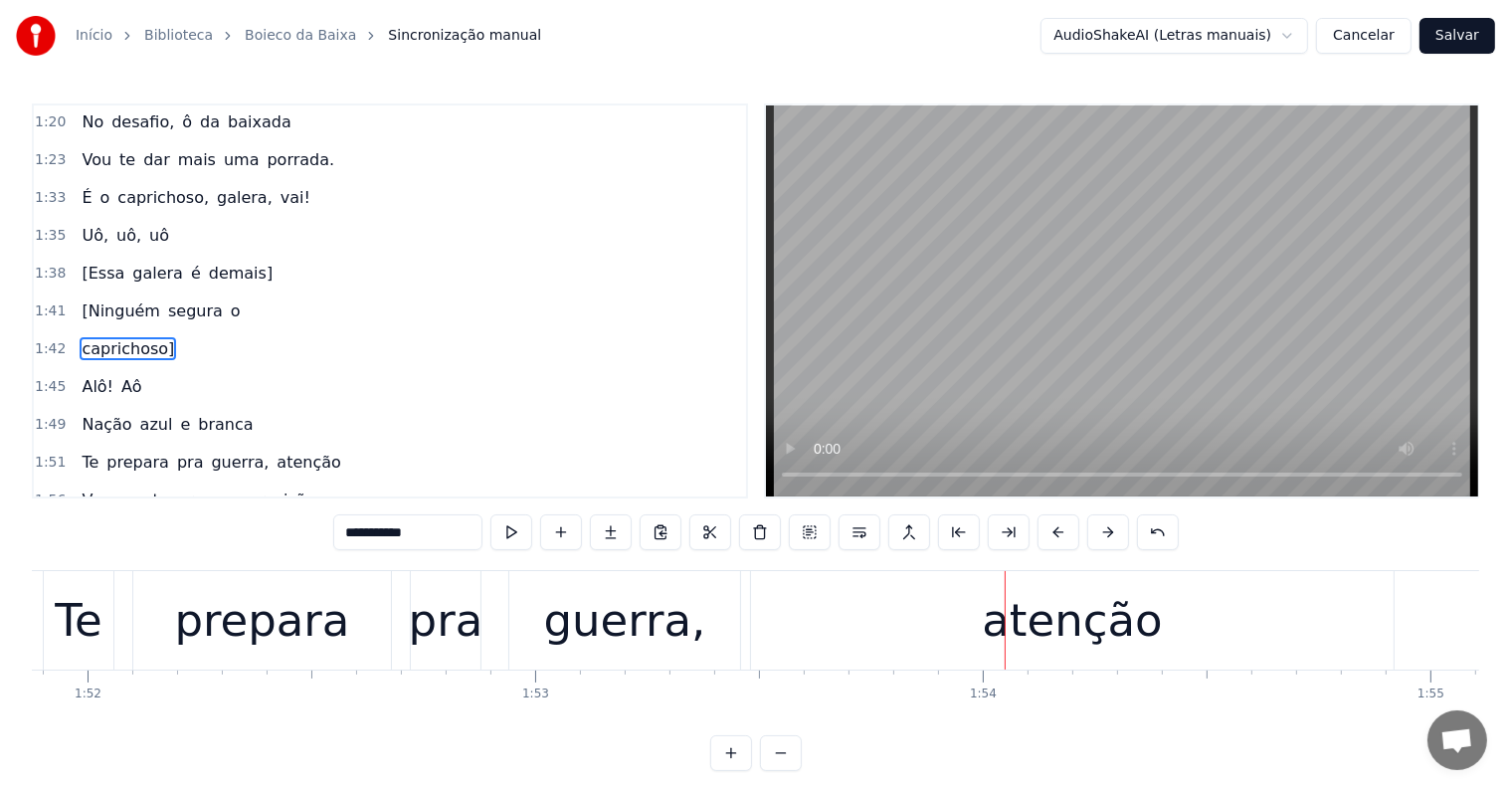
click at [1018, 631] on div "atenção" at bounding box center [1072, 621] width 180 height 68
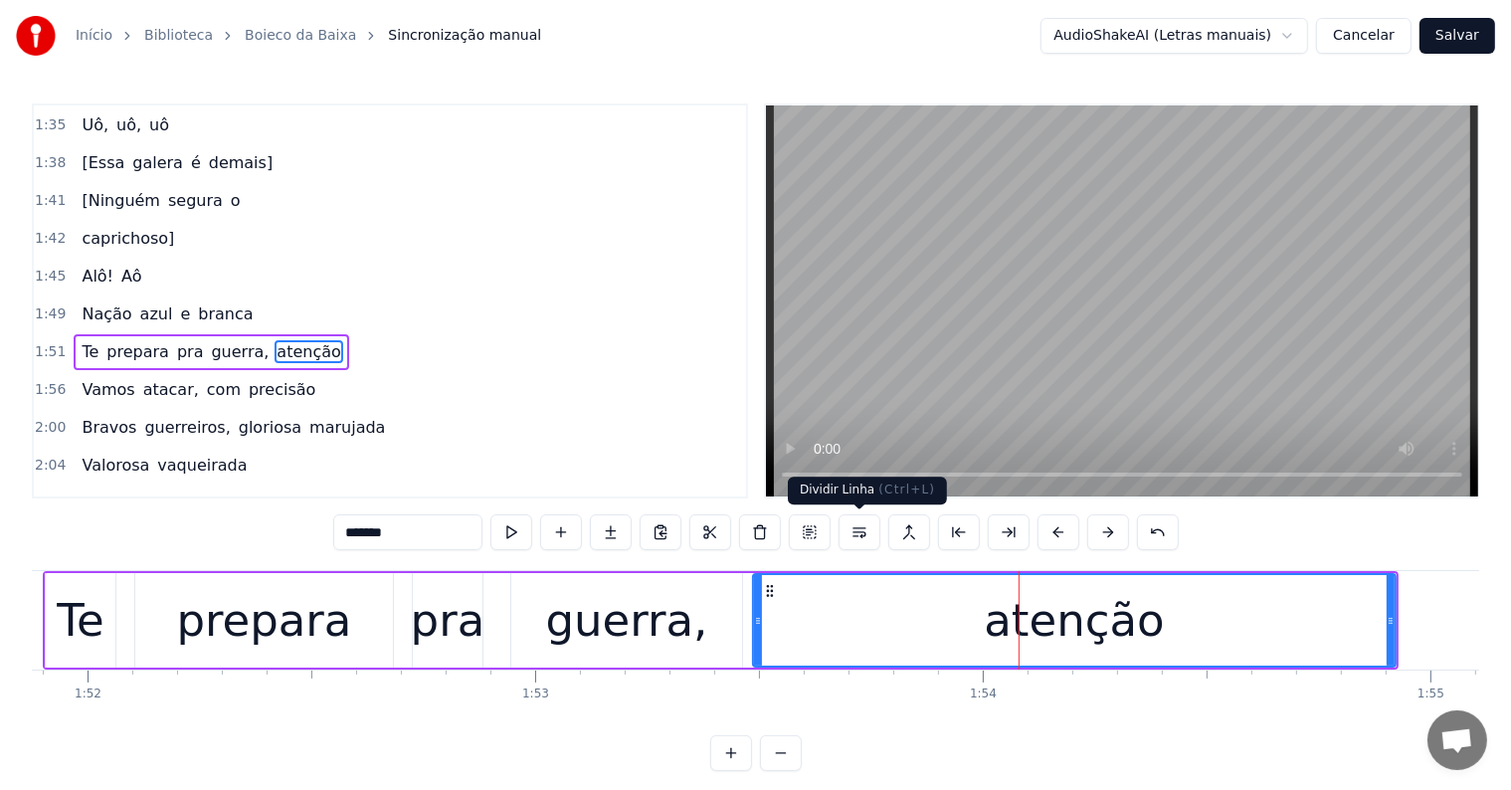
click at [866, 529] on button at bounding box center [859, 532] width 42 height 36
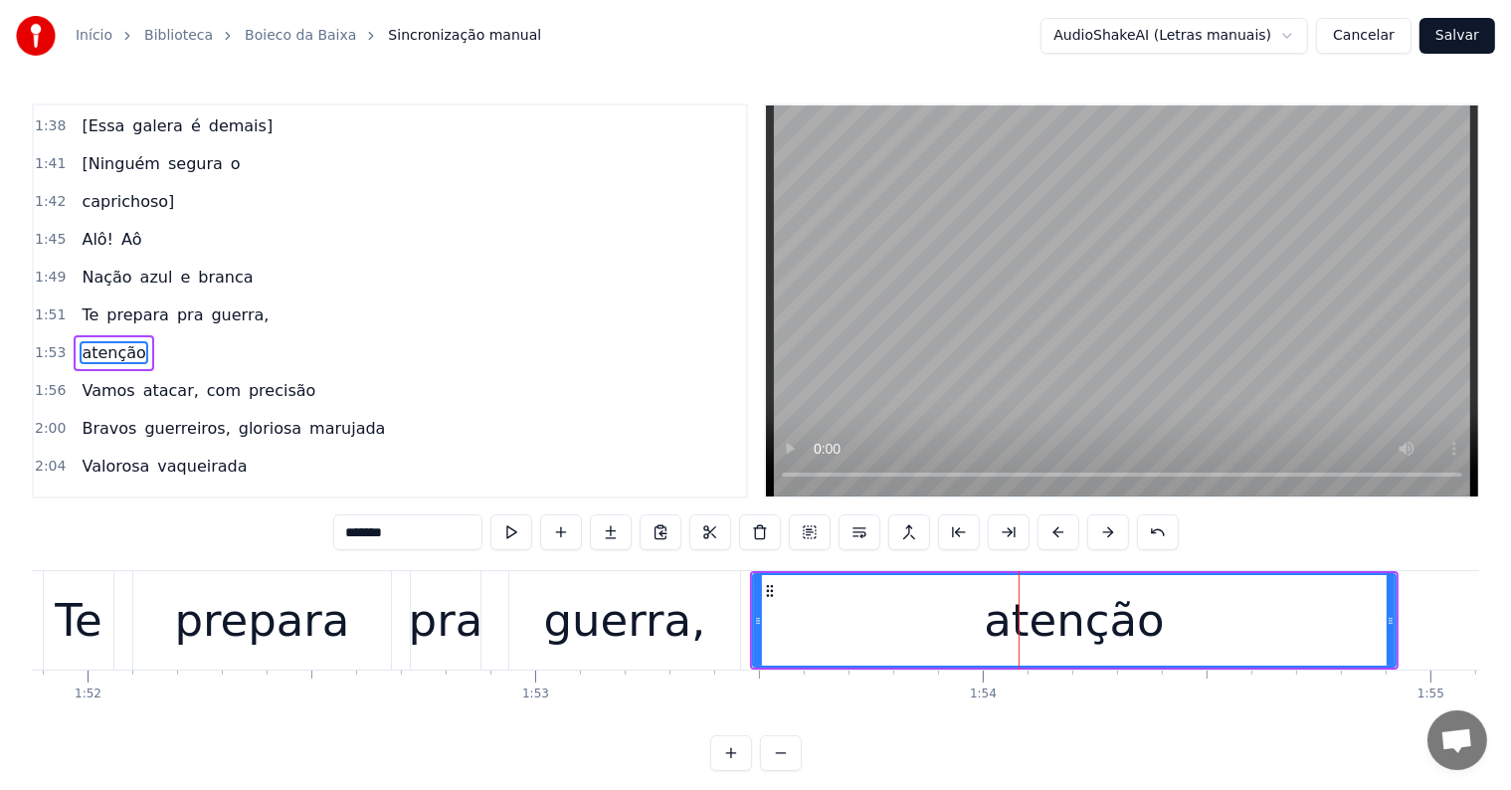
click at [692, 615] on div "guerra," at bounding box center [625, 621] width 162 height 68
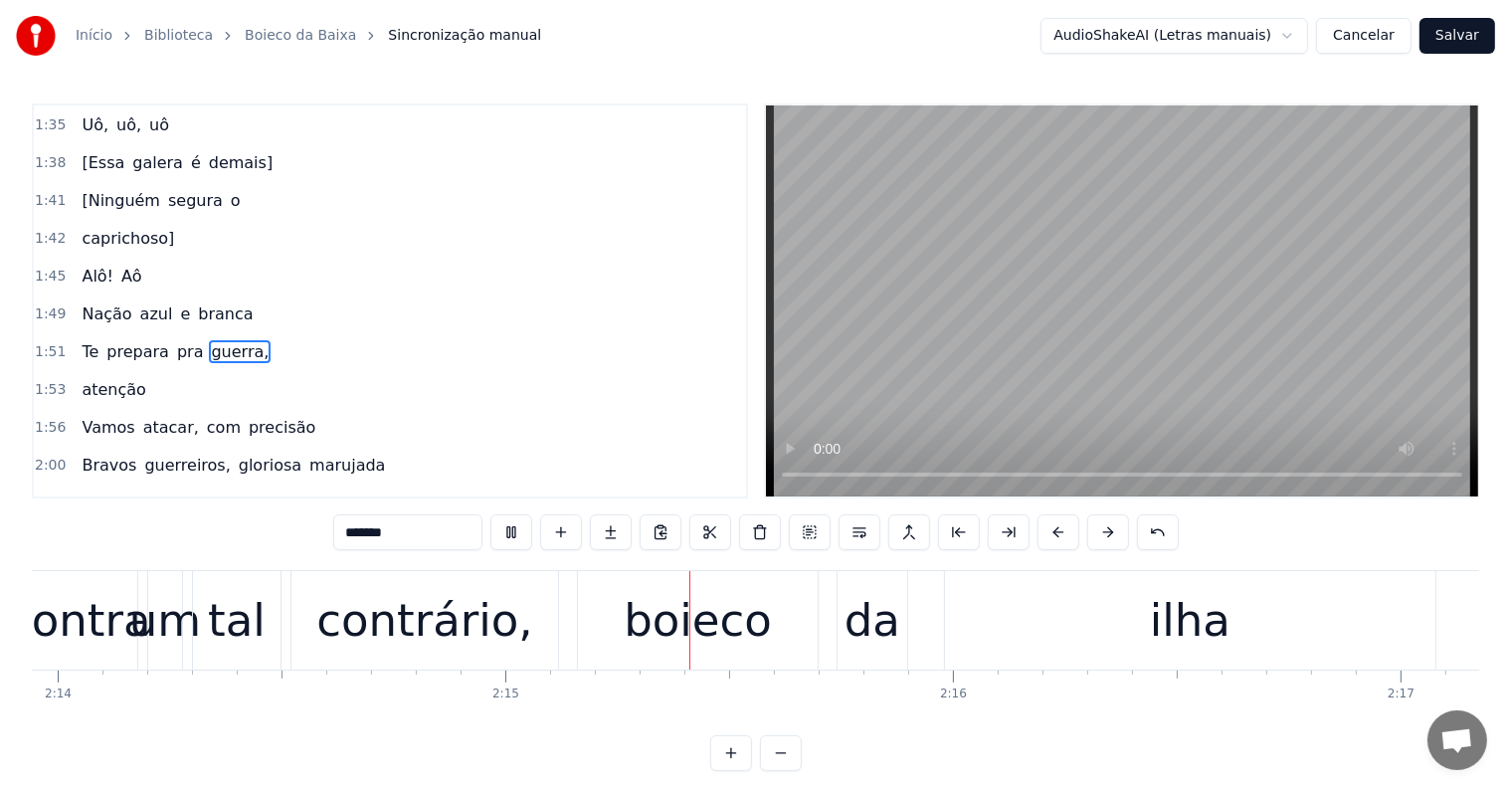
scroll to position [0, 60102]
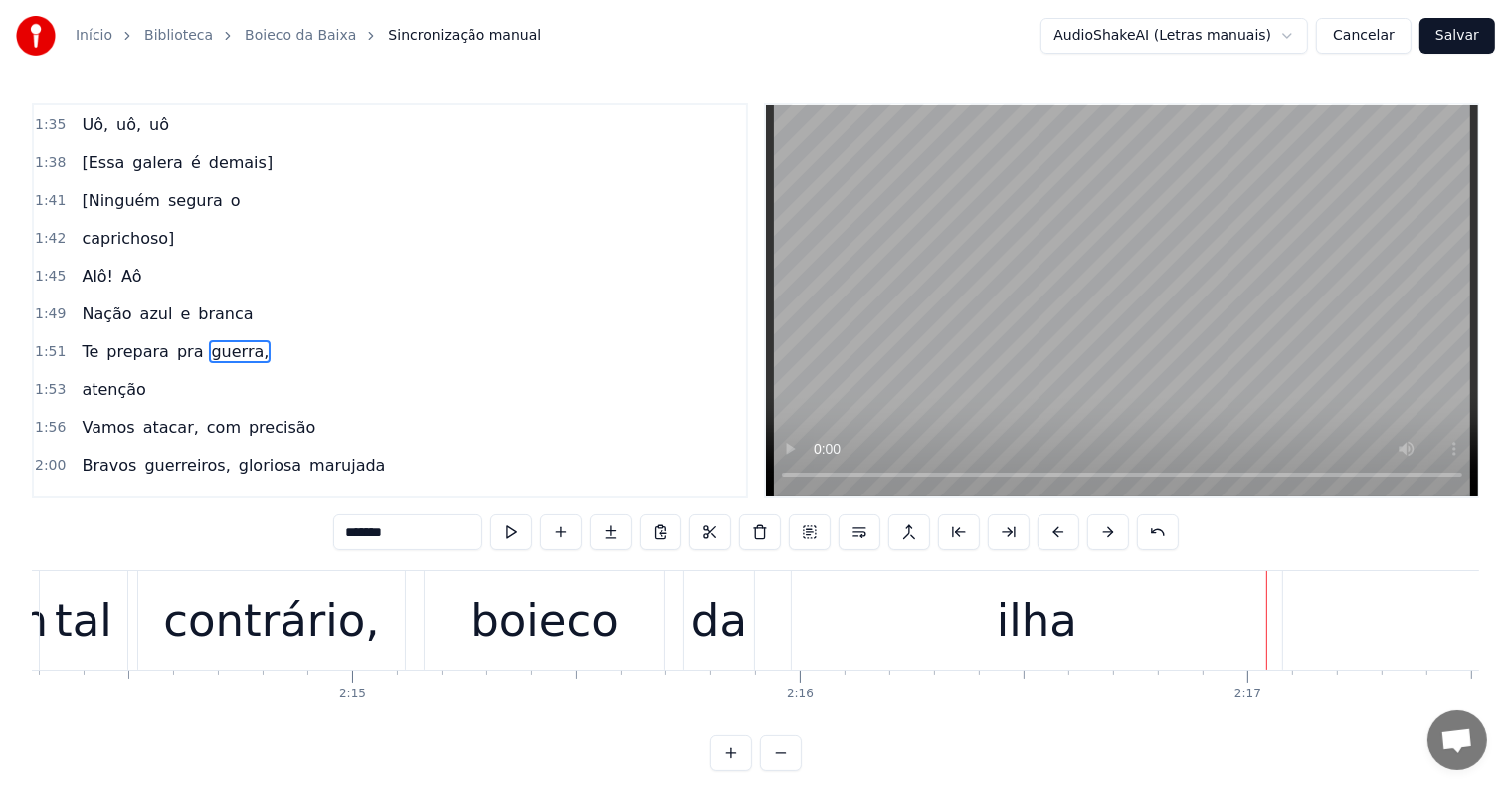
click at [736, 614] on div "da" at bounding box center [719, 621] width 56 height 68
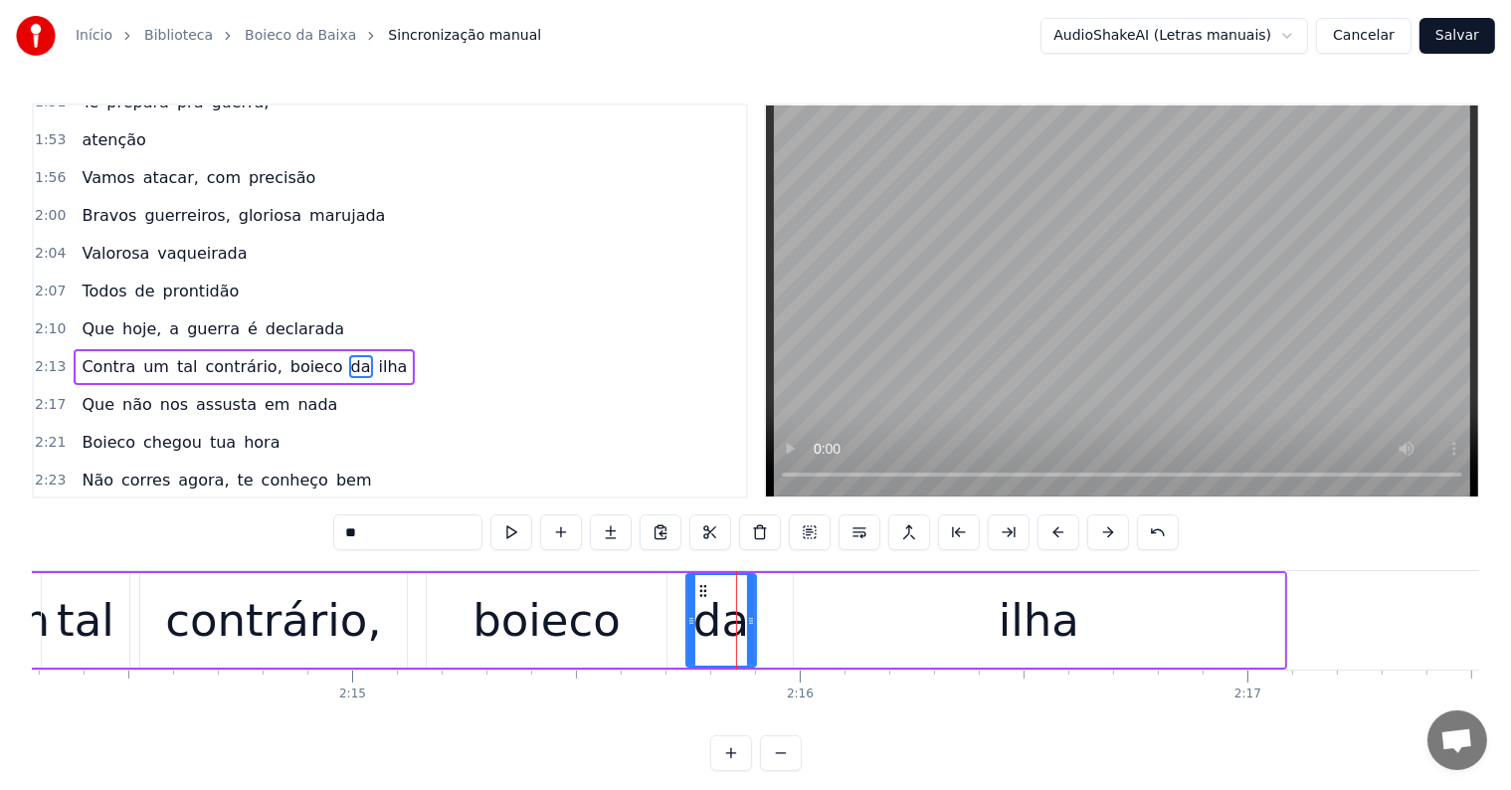
scroll to position [1615, 0]
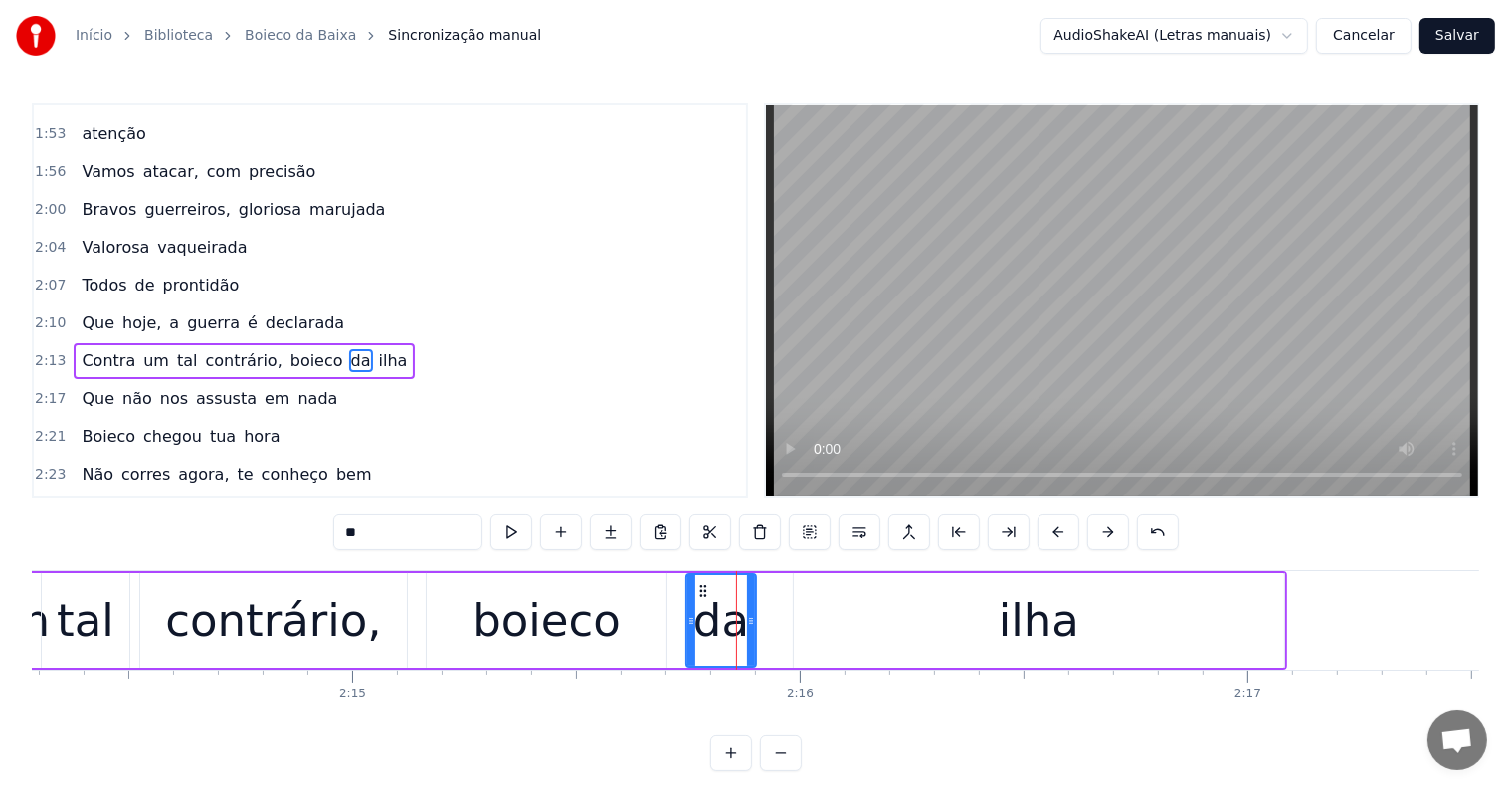
click at [377, 349] on span "ilha" at bounding box center [393, 360] width 33 height 23
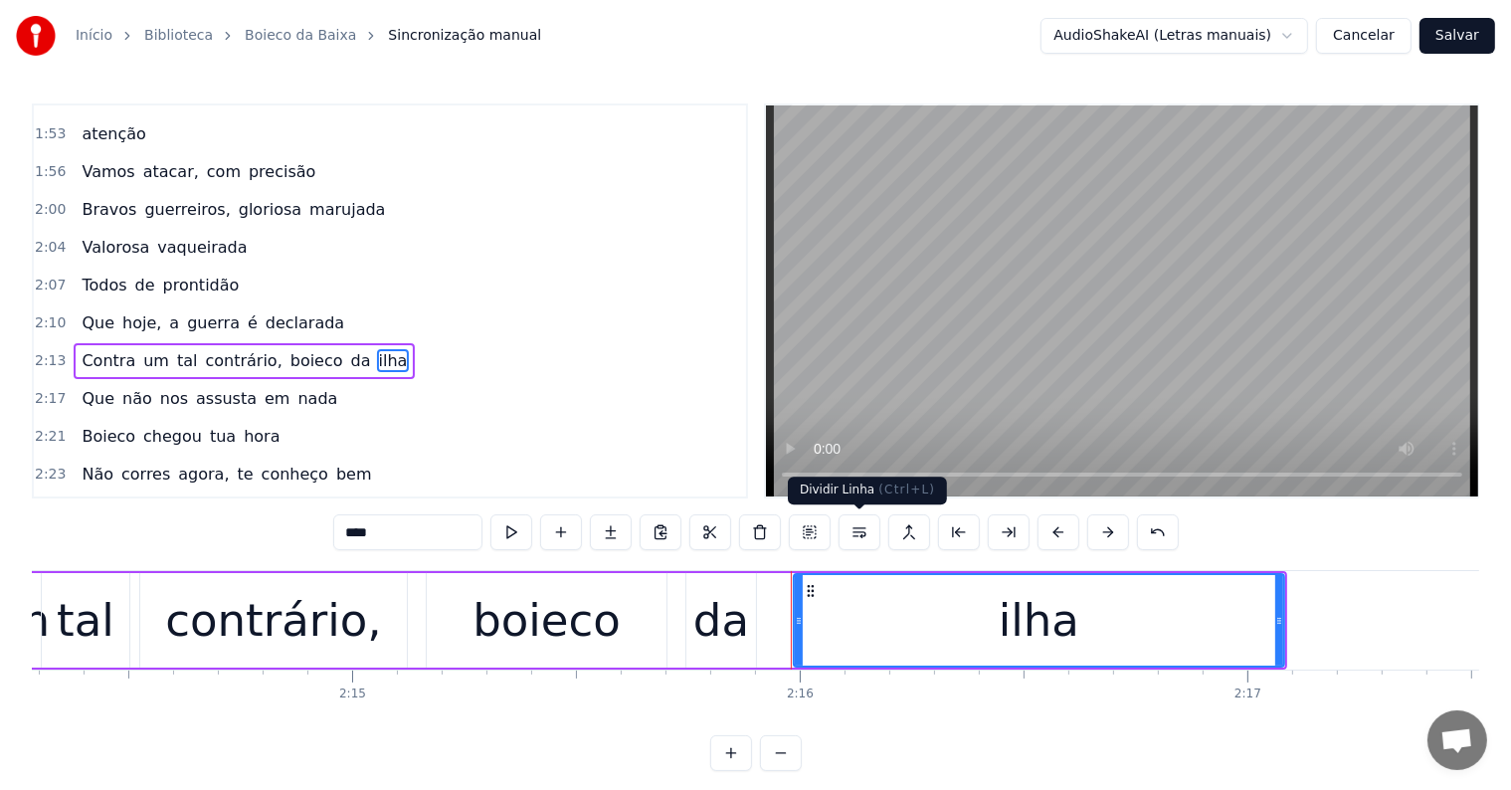
click at [855, 526] on button at bounding box center [859, 532] width 42 height 36
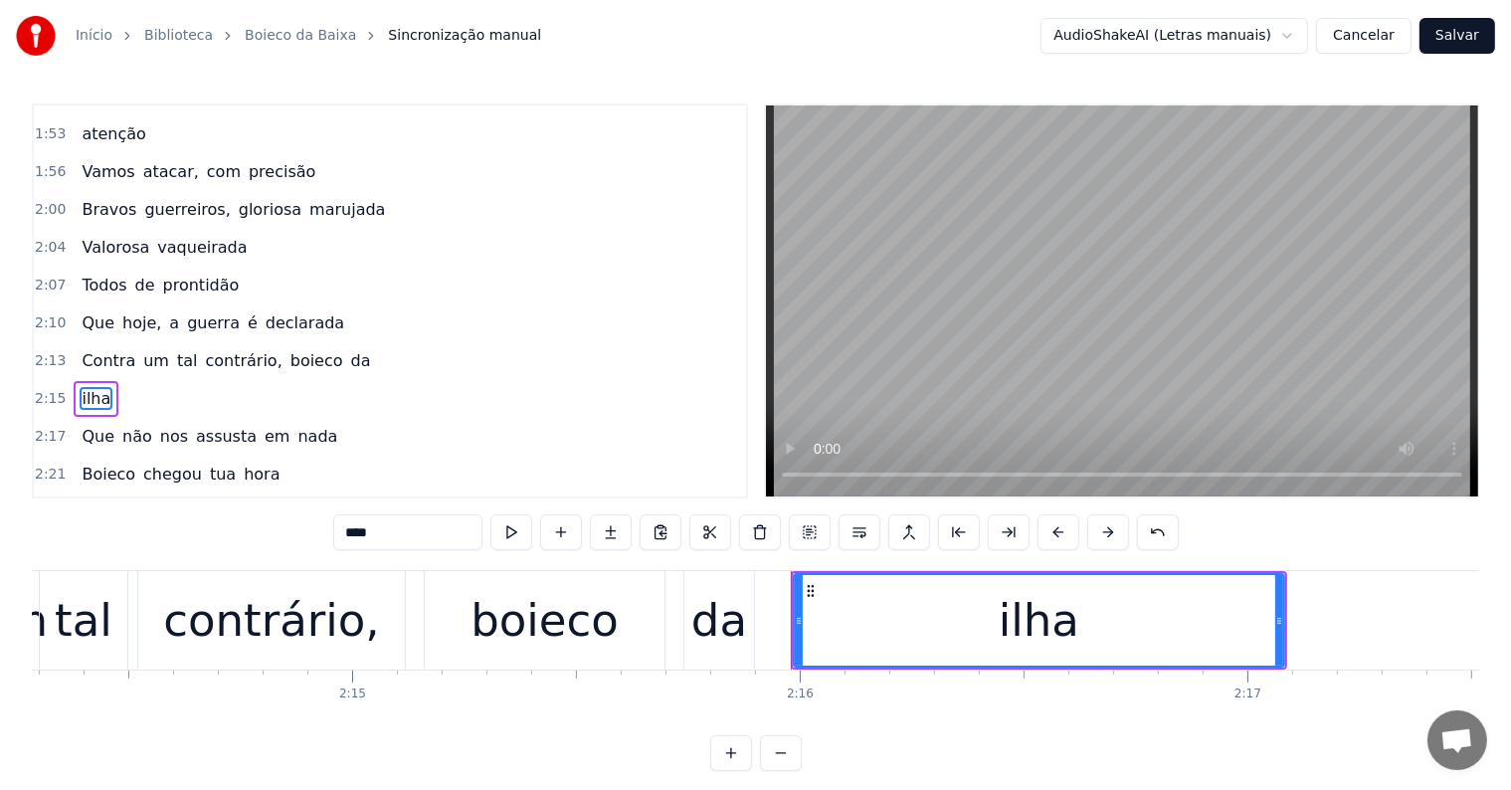
scroll to position [1652, 0]
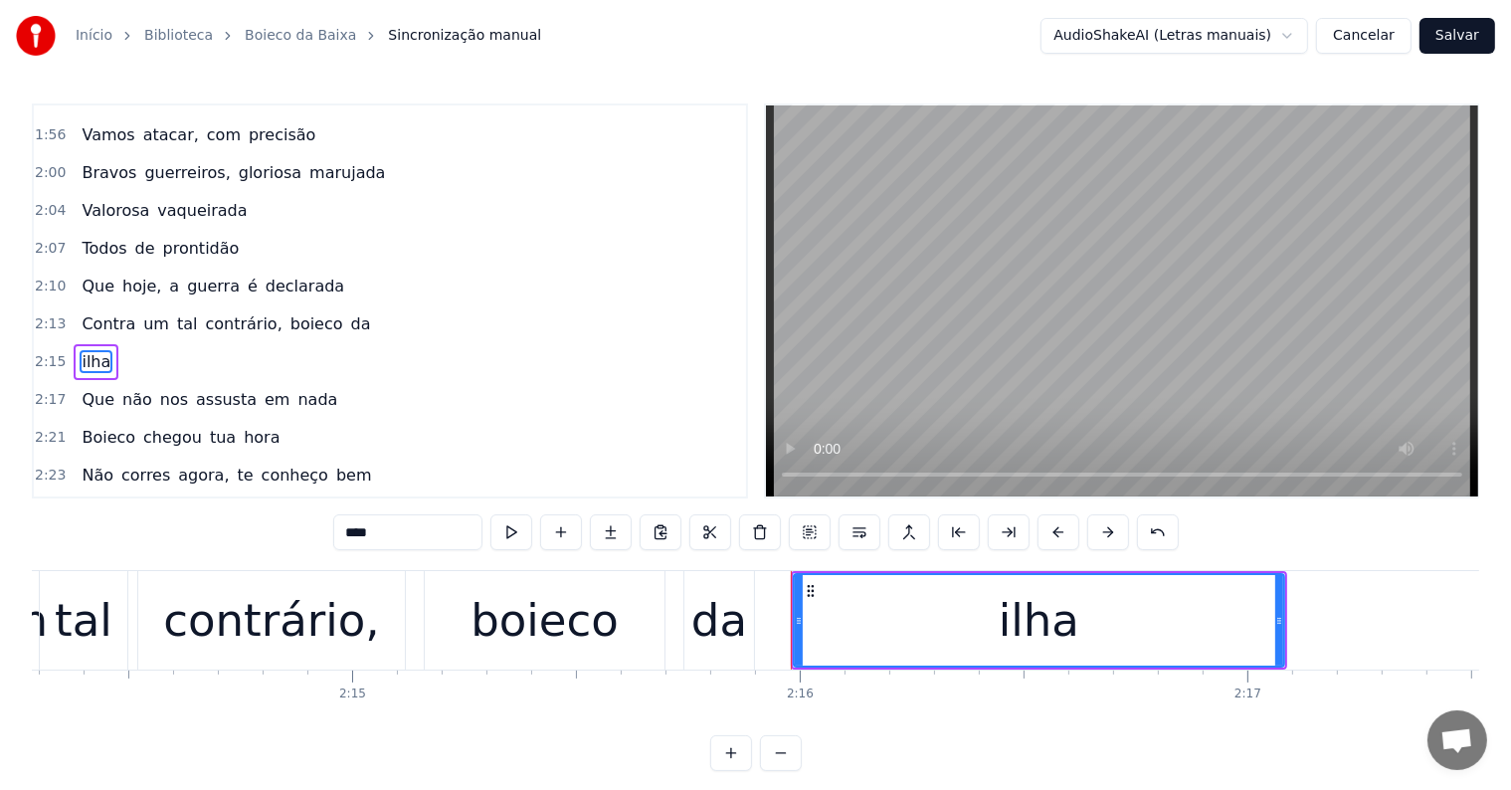
click at [349, 312] on span "da" at bounding box center [361, 323] width 24 height 23
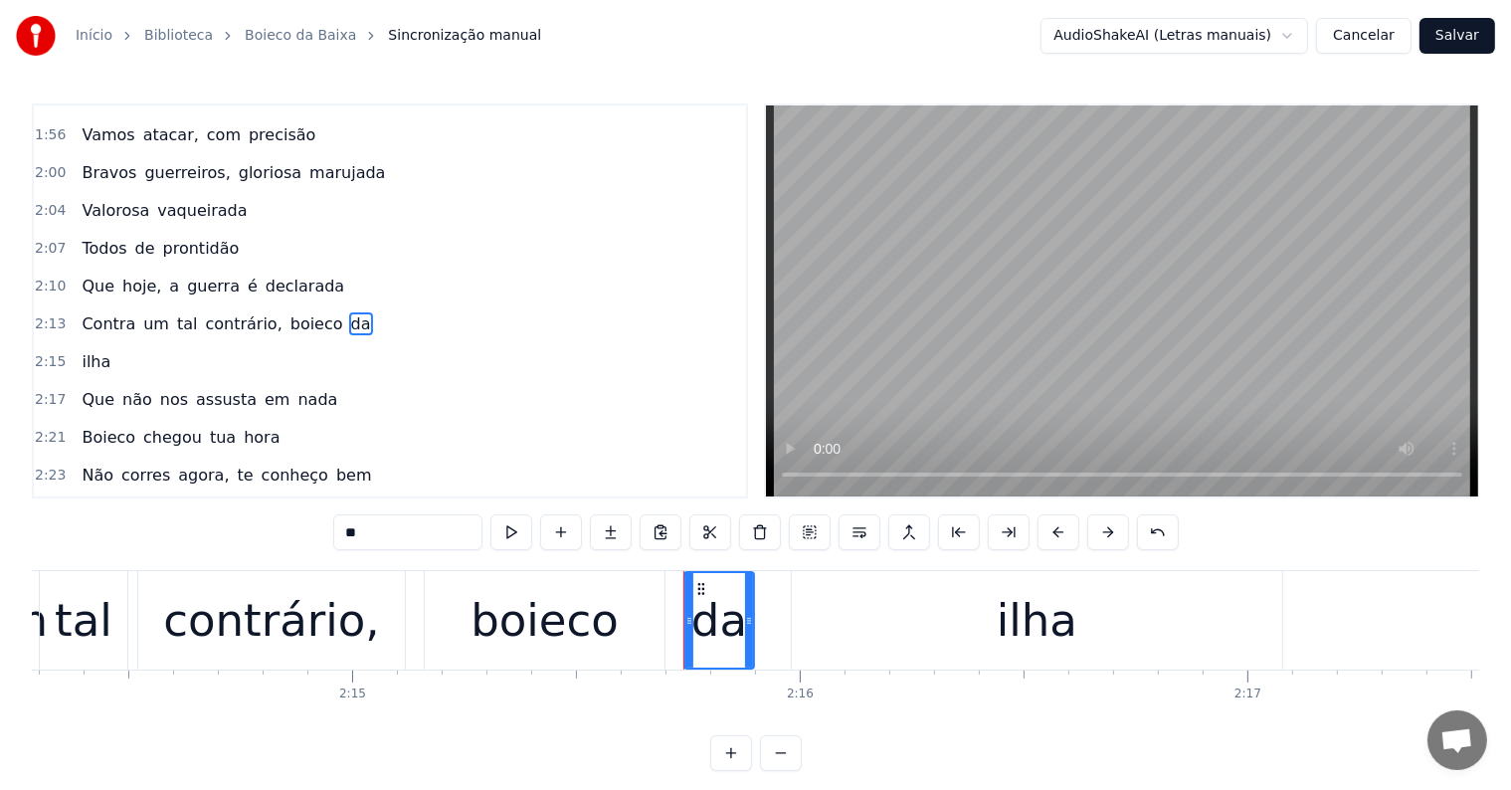
scroll to position [1615, 0]
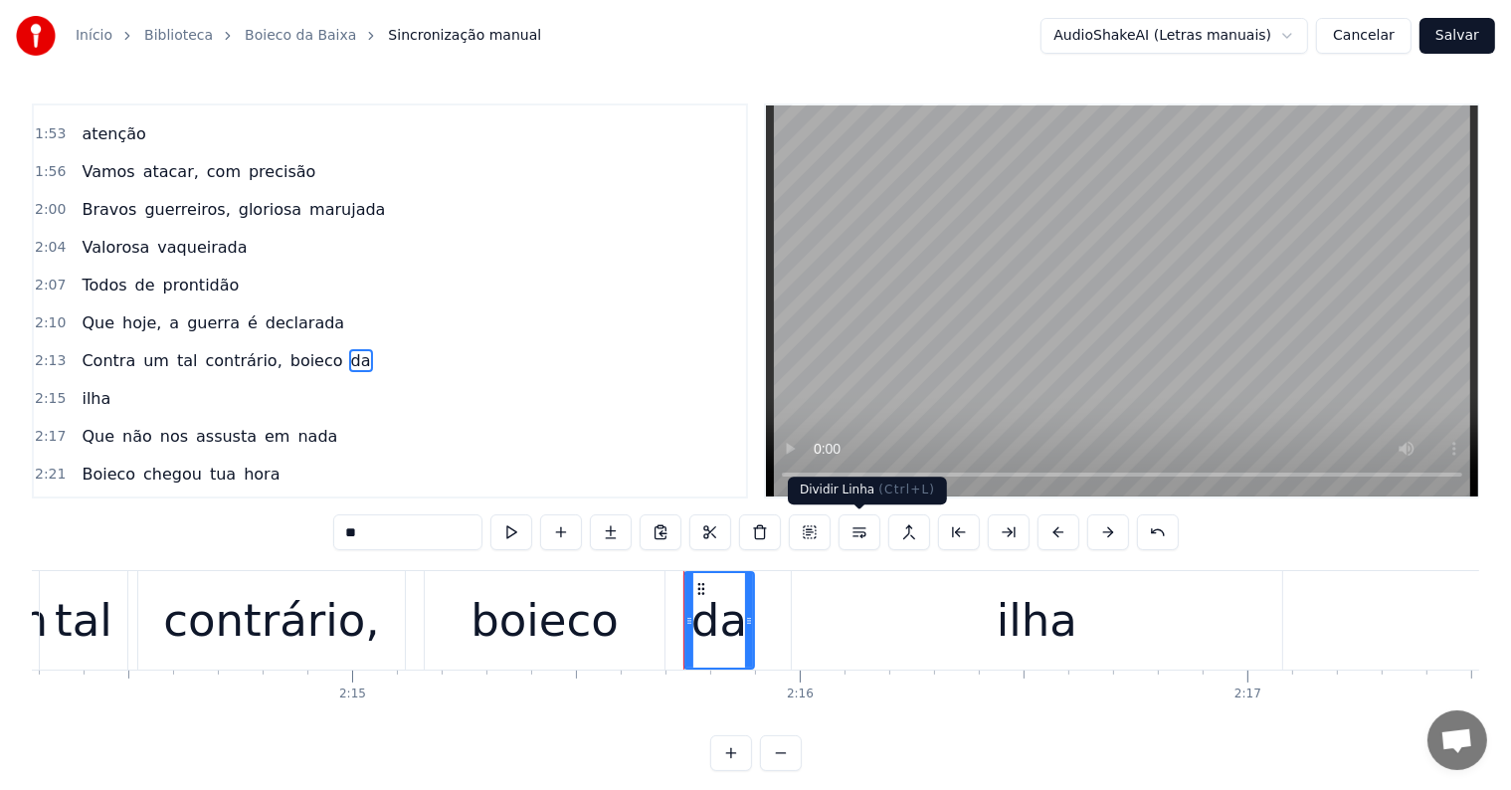
click at [859, 532] on button at bounding box center [859, 532] width 42 height 36
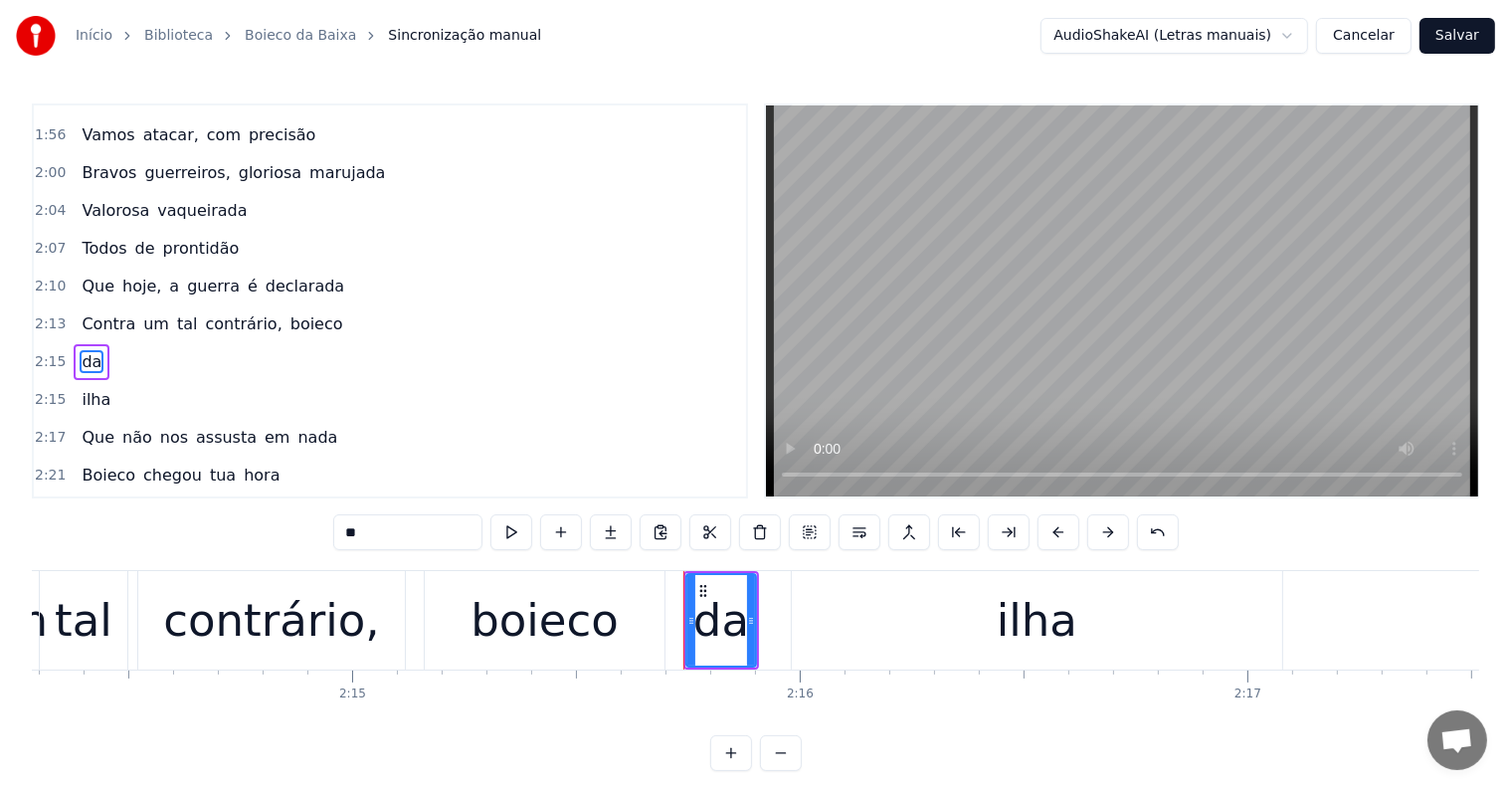
click at [288, 312] on span "boieco" at bounding box center [316, 323] width 57 height 23
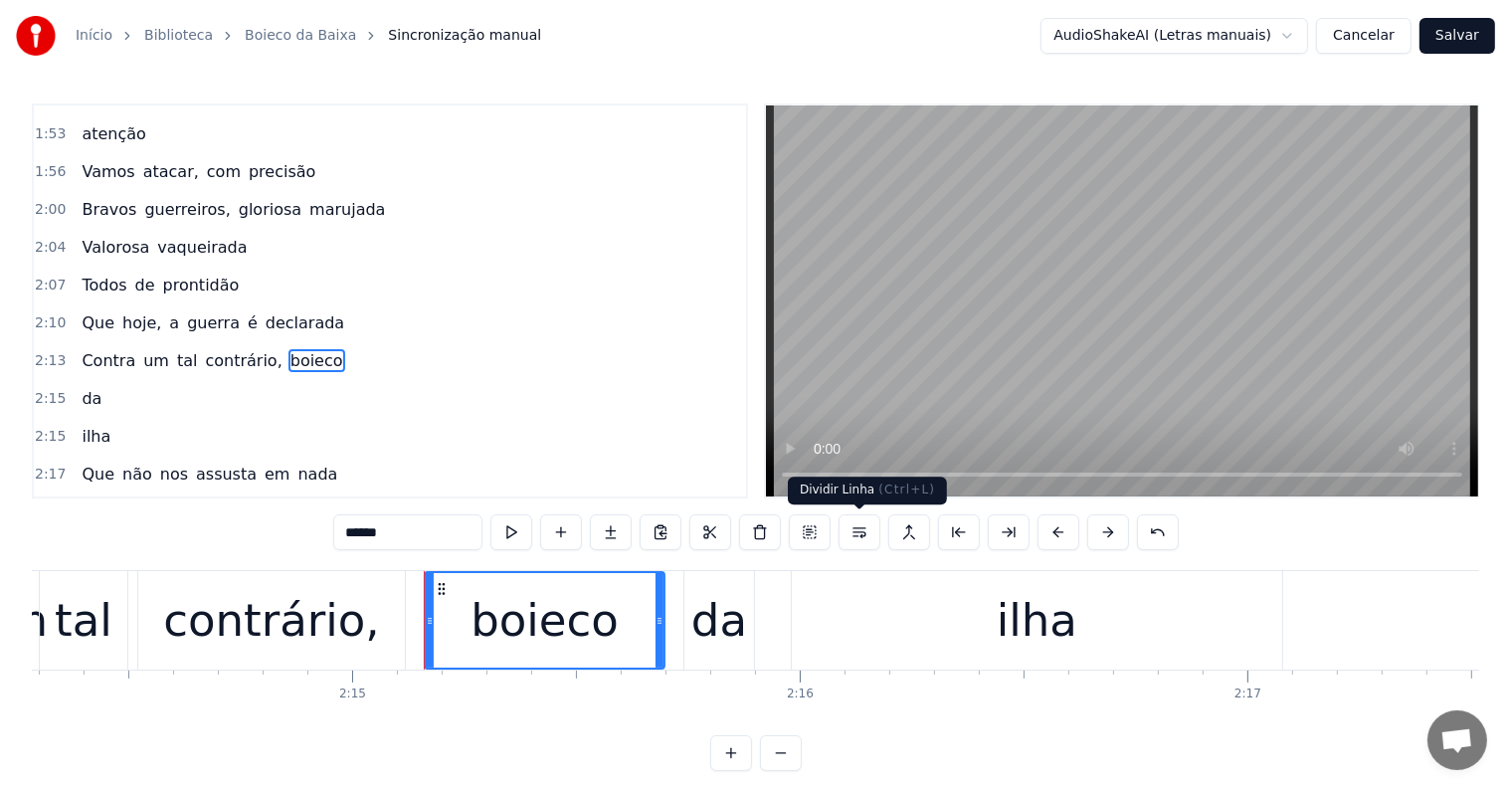
click at [861, 530] on button at bounding box center [859, 532] width 42 height 36
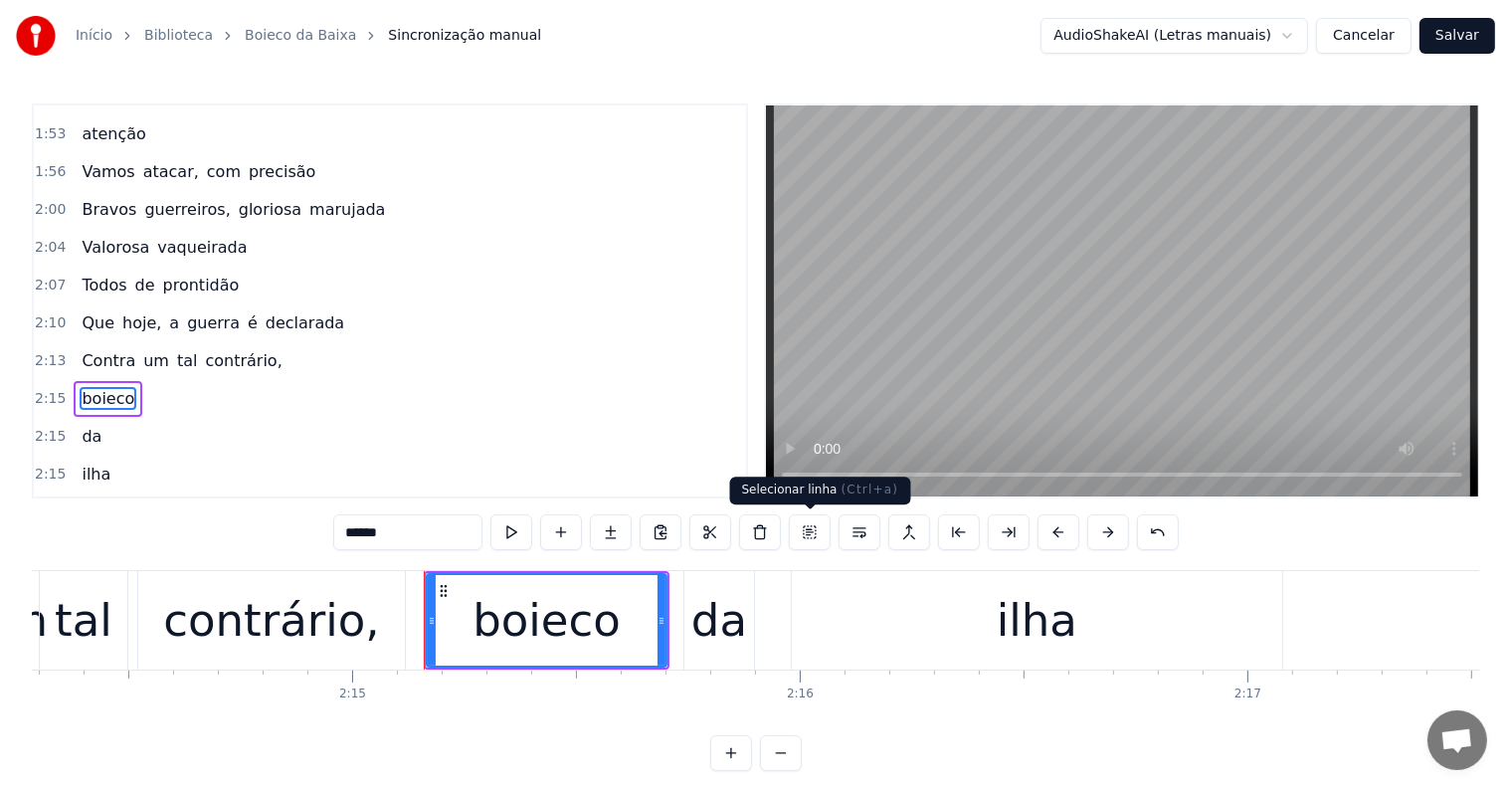
scroll to position [1652, 0]
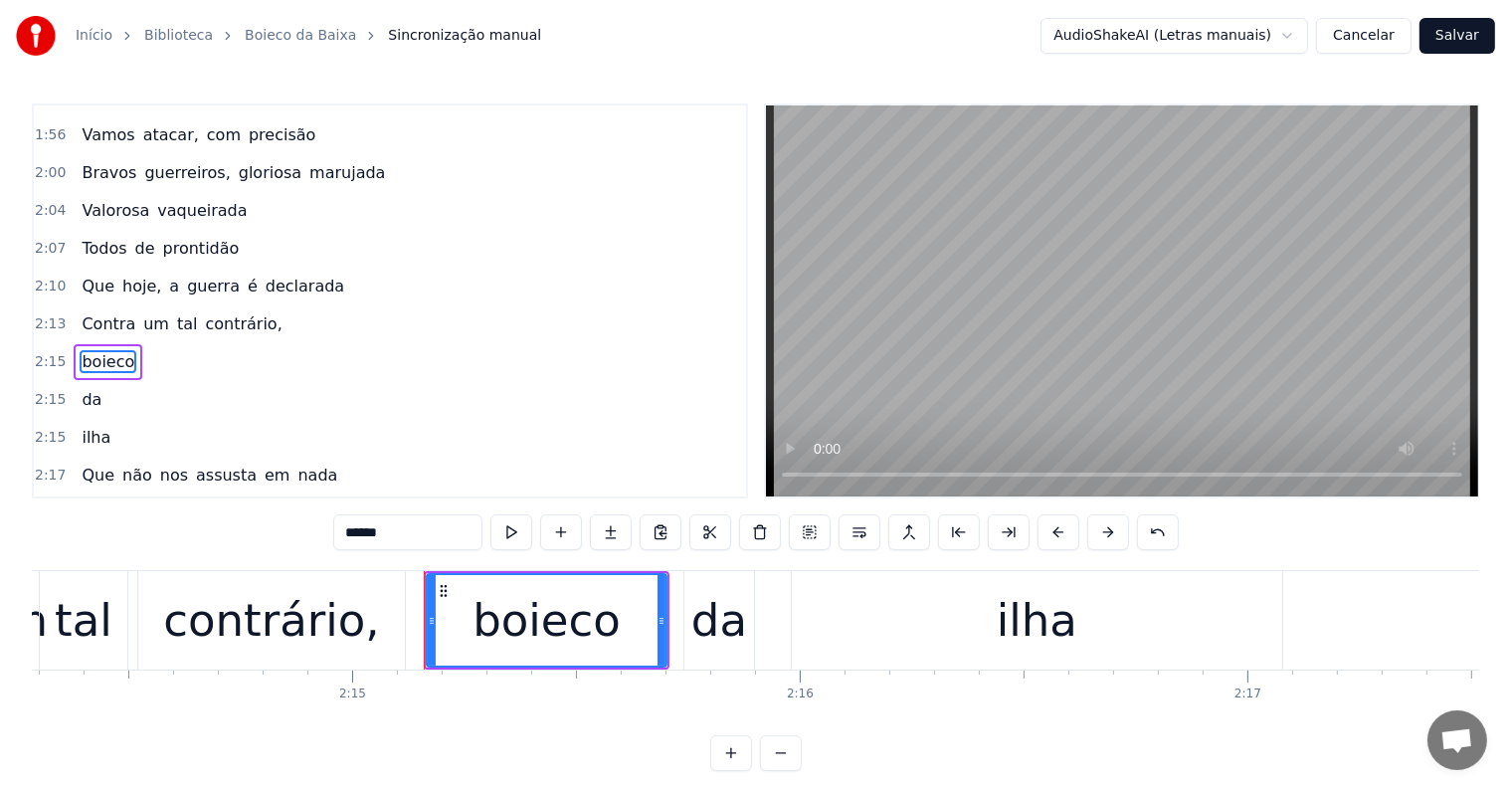
click at [230, 312] on span "contrário," at bounding box center [243, 323] width 81 height 23
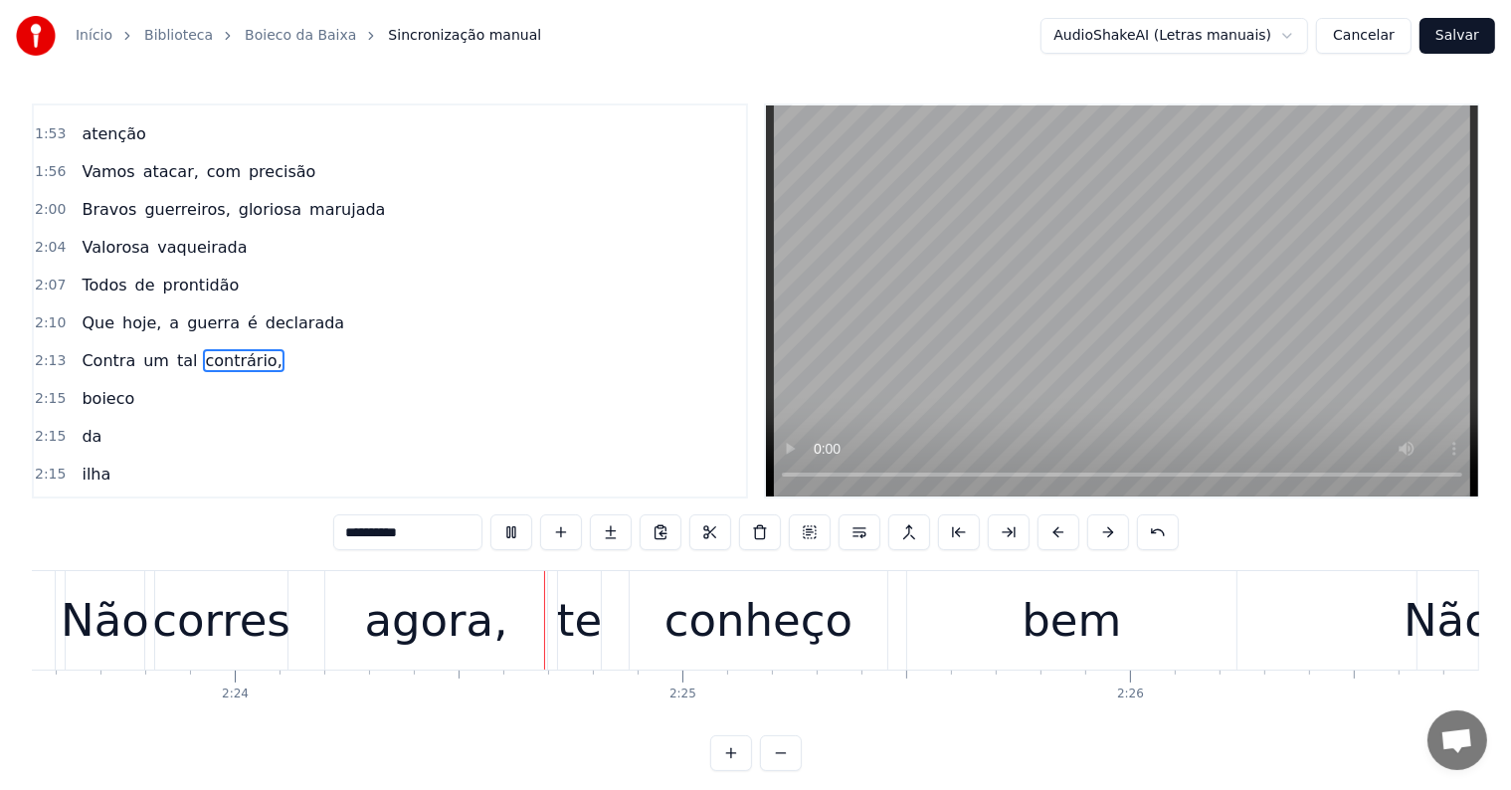
scroll to position [0, 64361]
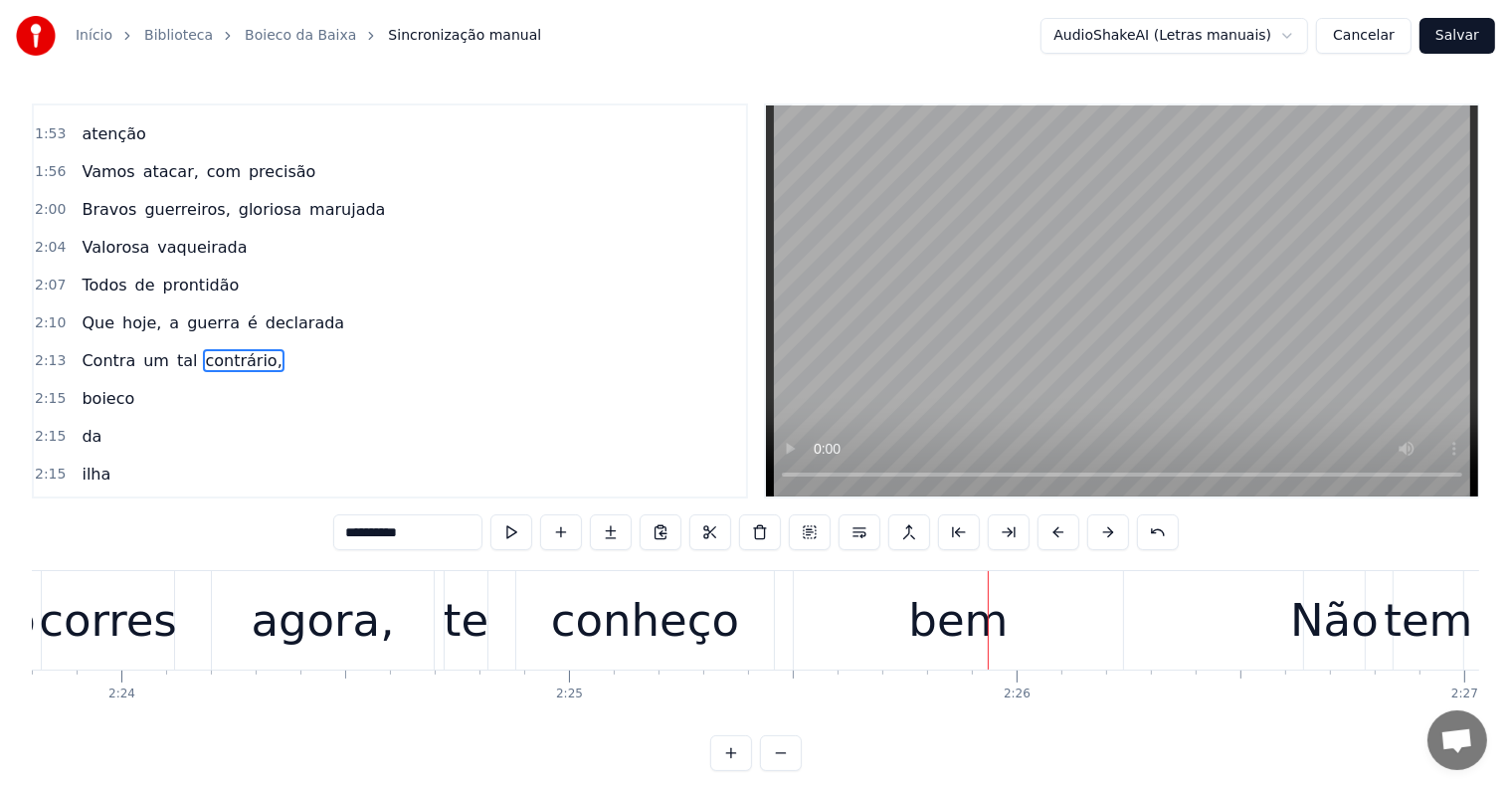
click at [955, 616] on div "bem" at bounding box center [957, 621] width 99 height 68
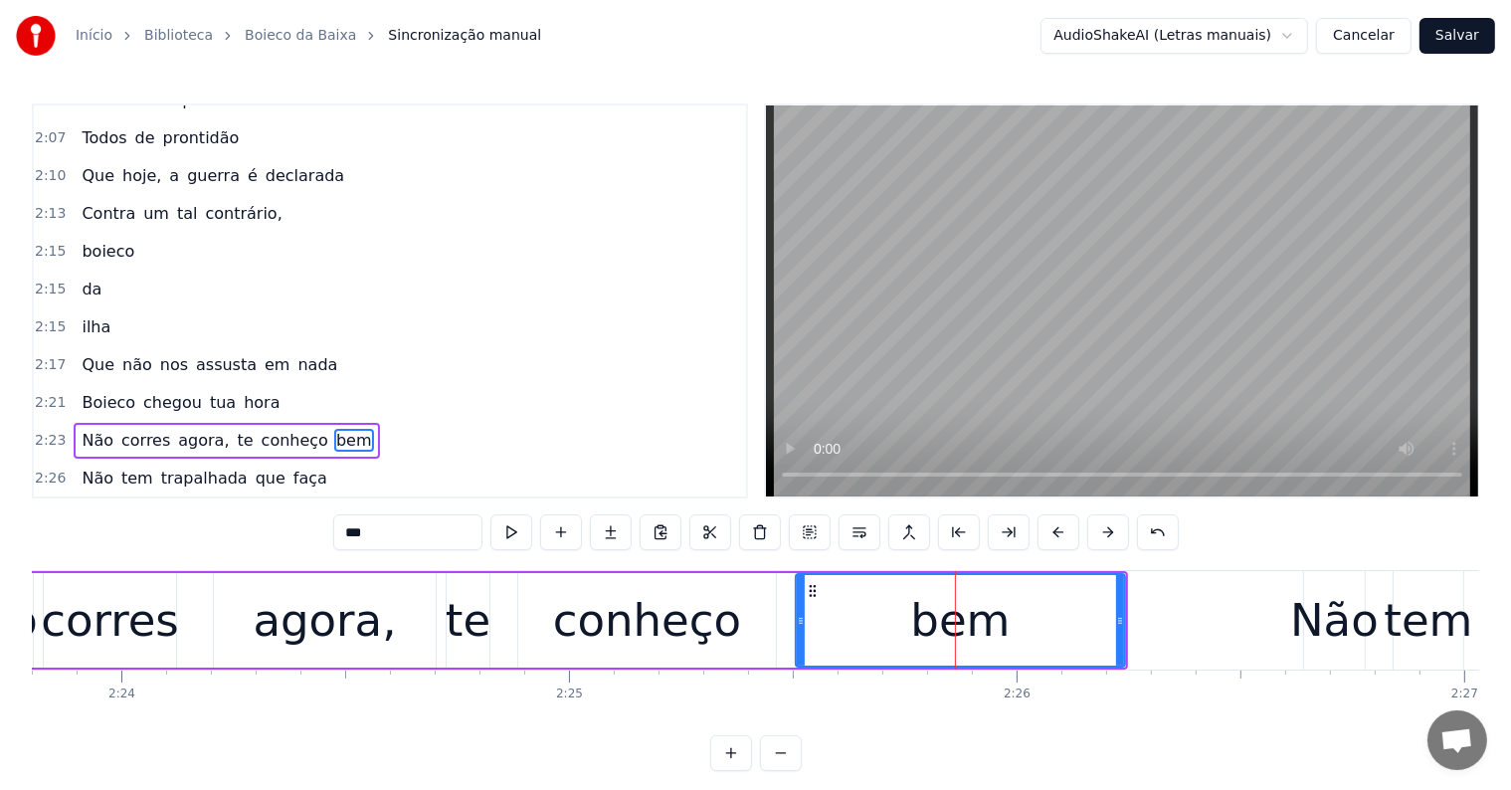
scroll to position [1835, 0]
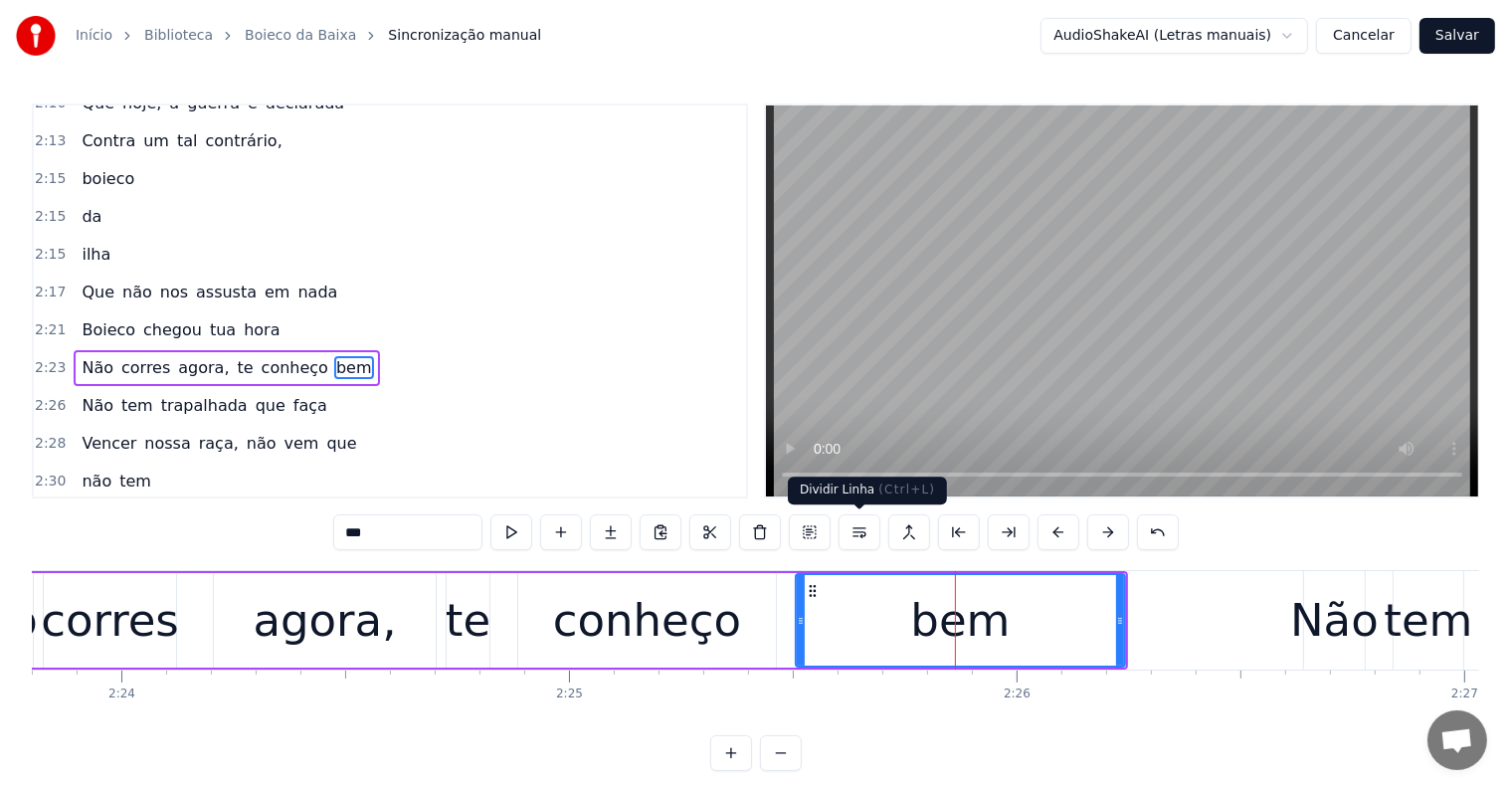
click at [858, 538] on button at bounding box center [859, 532] width 42 height 36
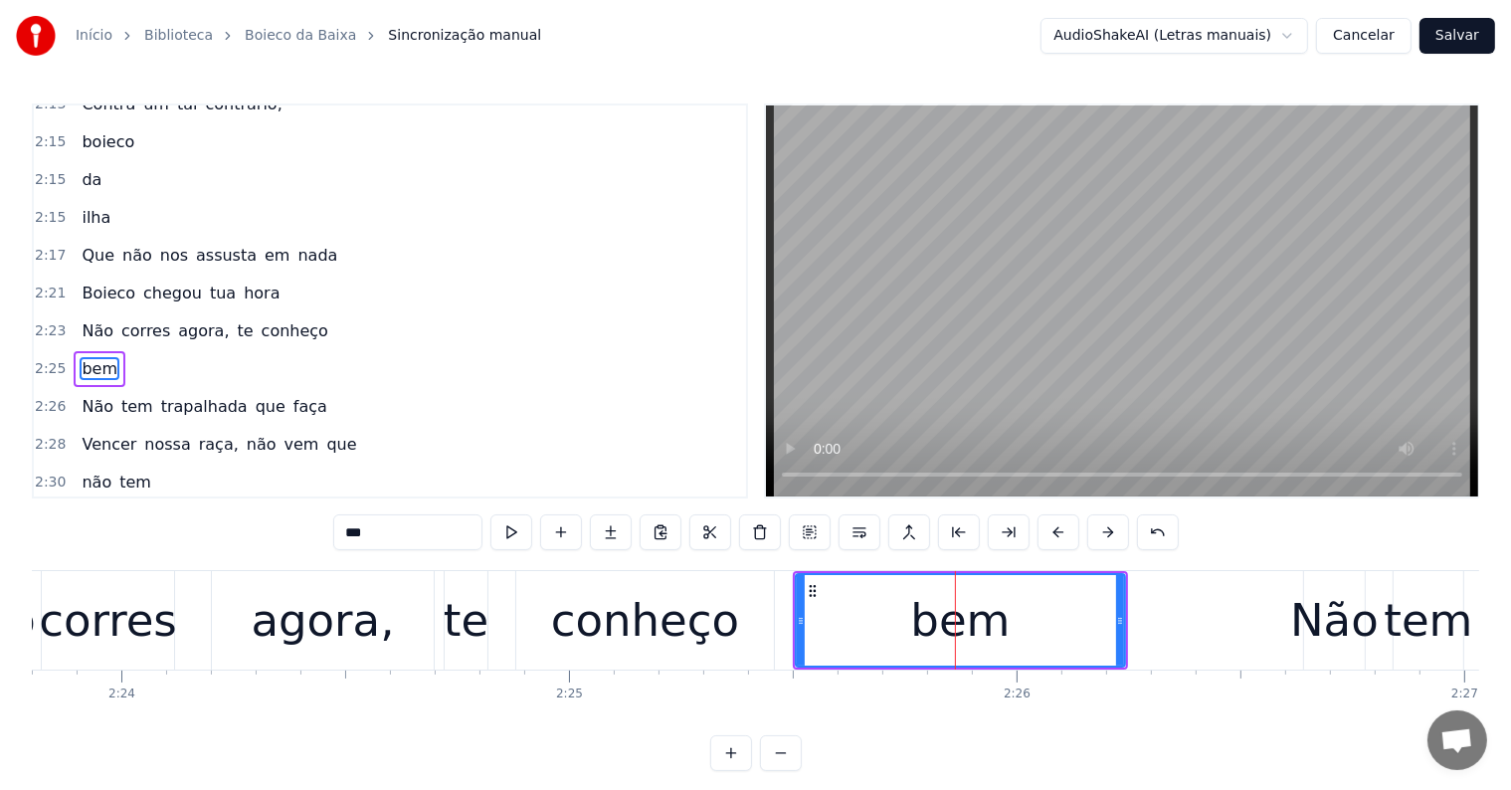
click at [660, 629] on div "conheço" at bounding box center [645, 621] width 188 height 68
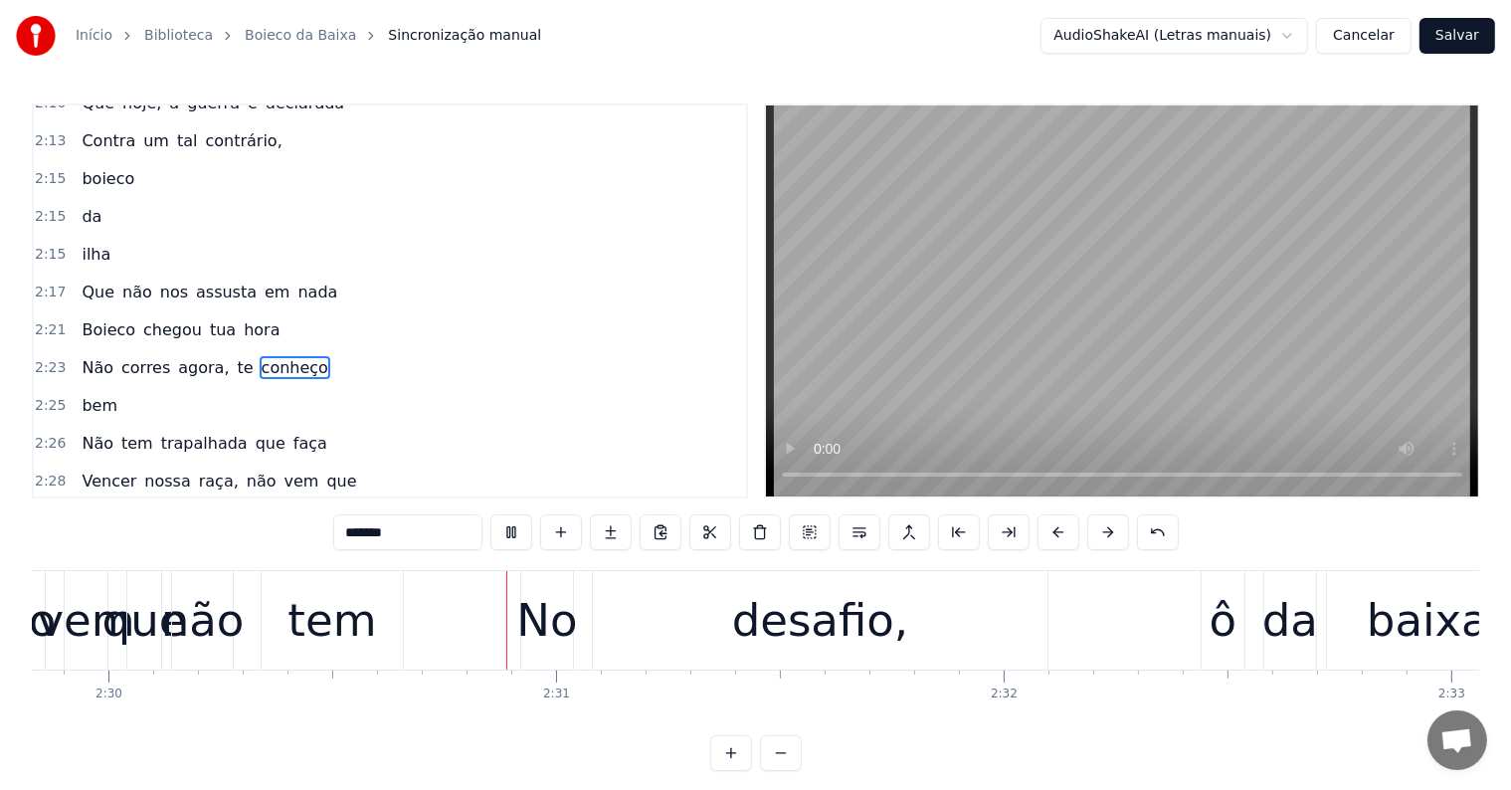
scroll to position [0, 67062]
click at [816, 627] on div "desafio," at bounding box center [817, 621] width 176 height 68
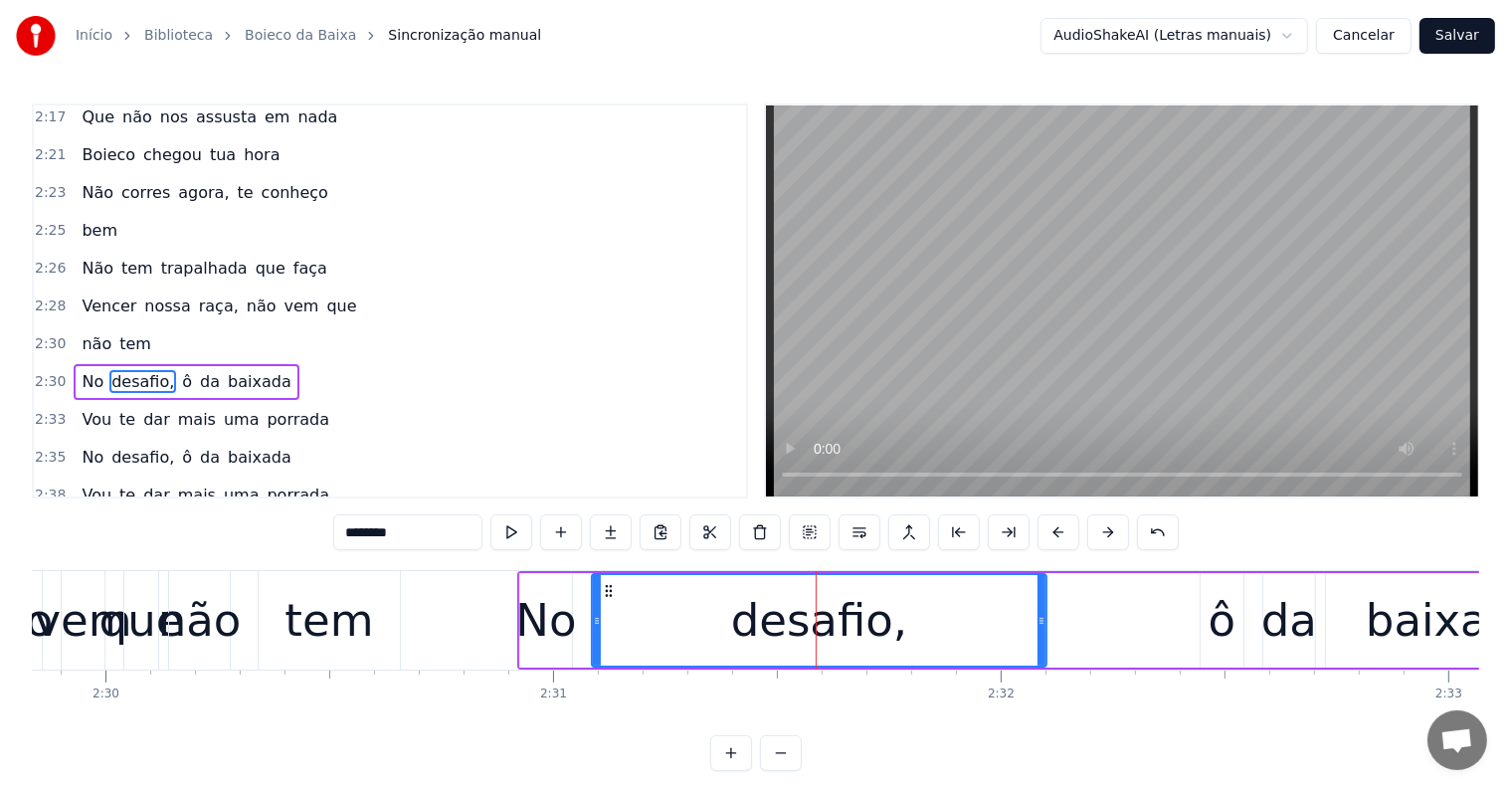
scroll to position [2018, 0]
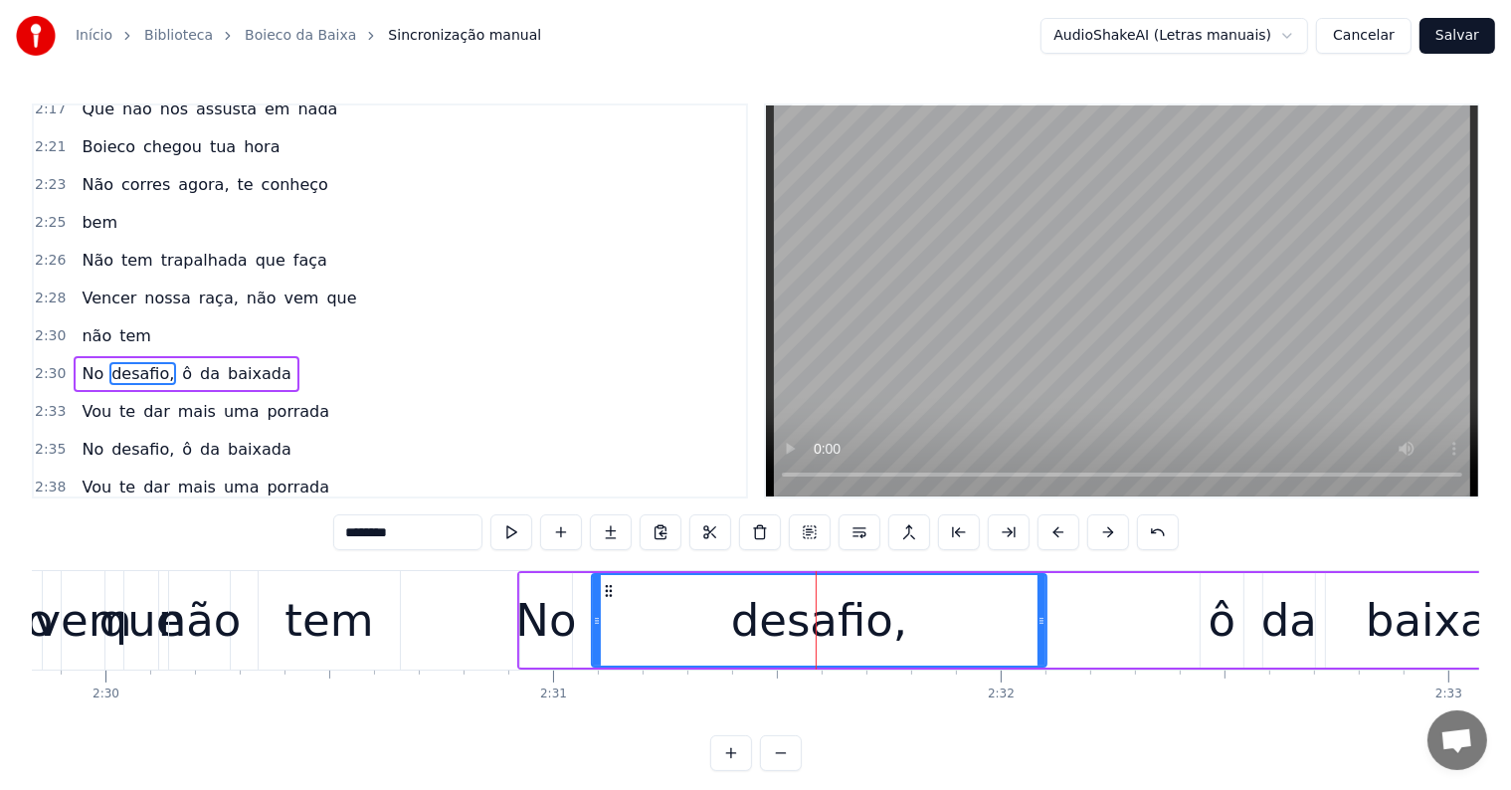
click at [324, 286] on span "que" at bounding box center [341, 297] width 34 height 23
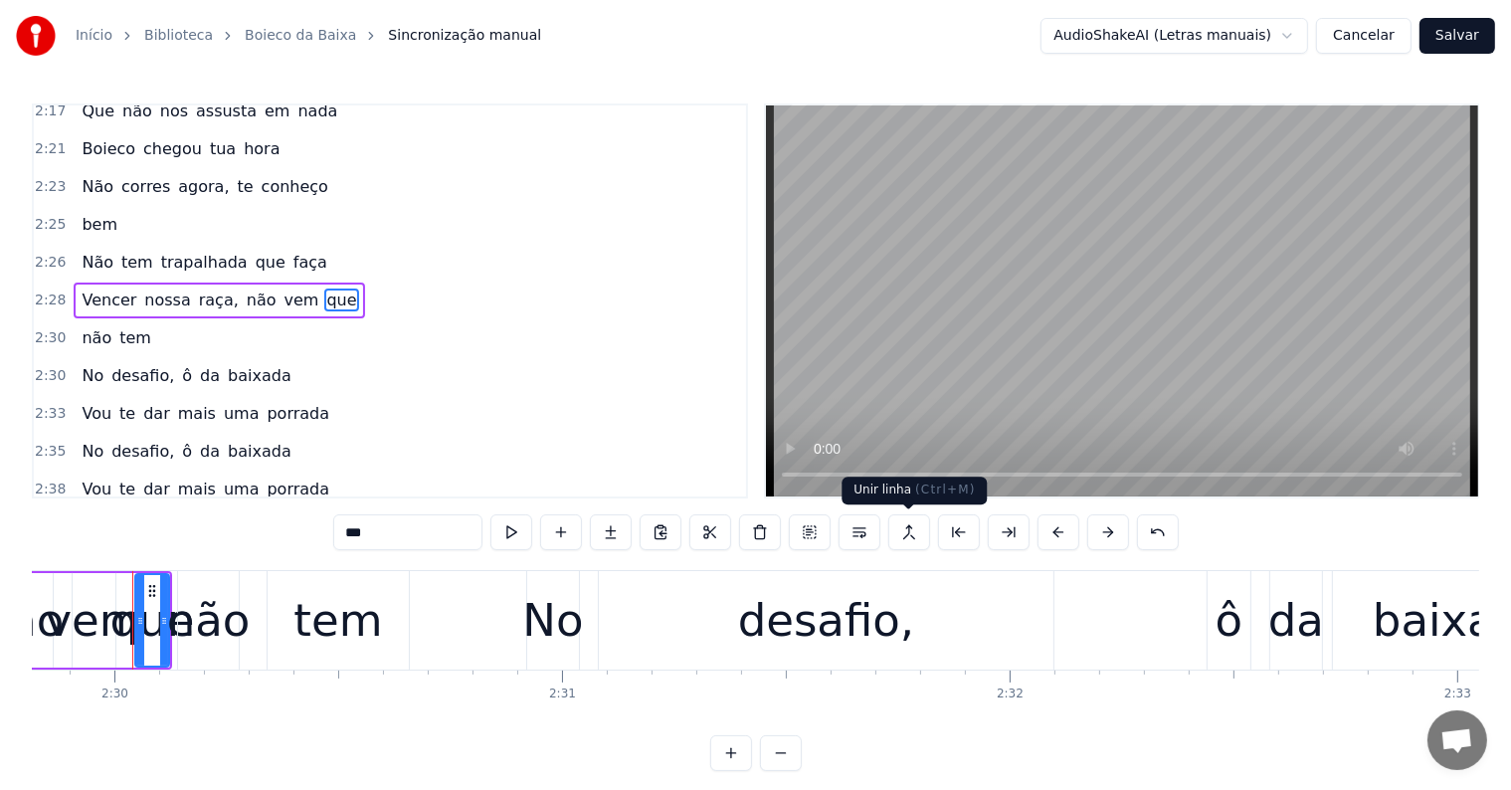
click at [907, 539] on button at bounding box center [909, 532] width 42 height 36
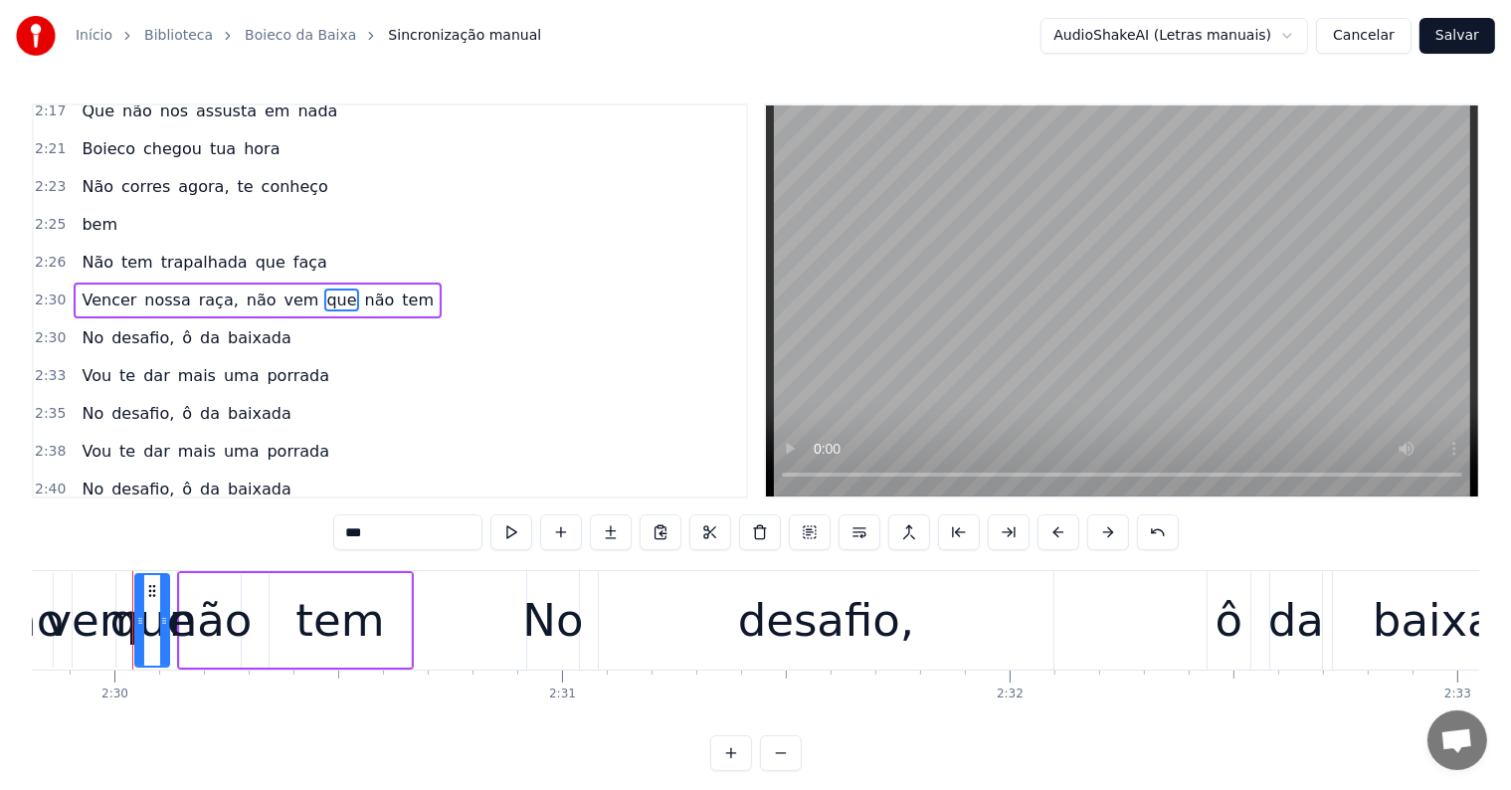
click at [245, 288] on span "não" at bounding box center [262, 299] width 34 height 23
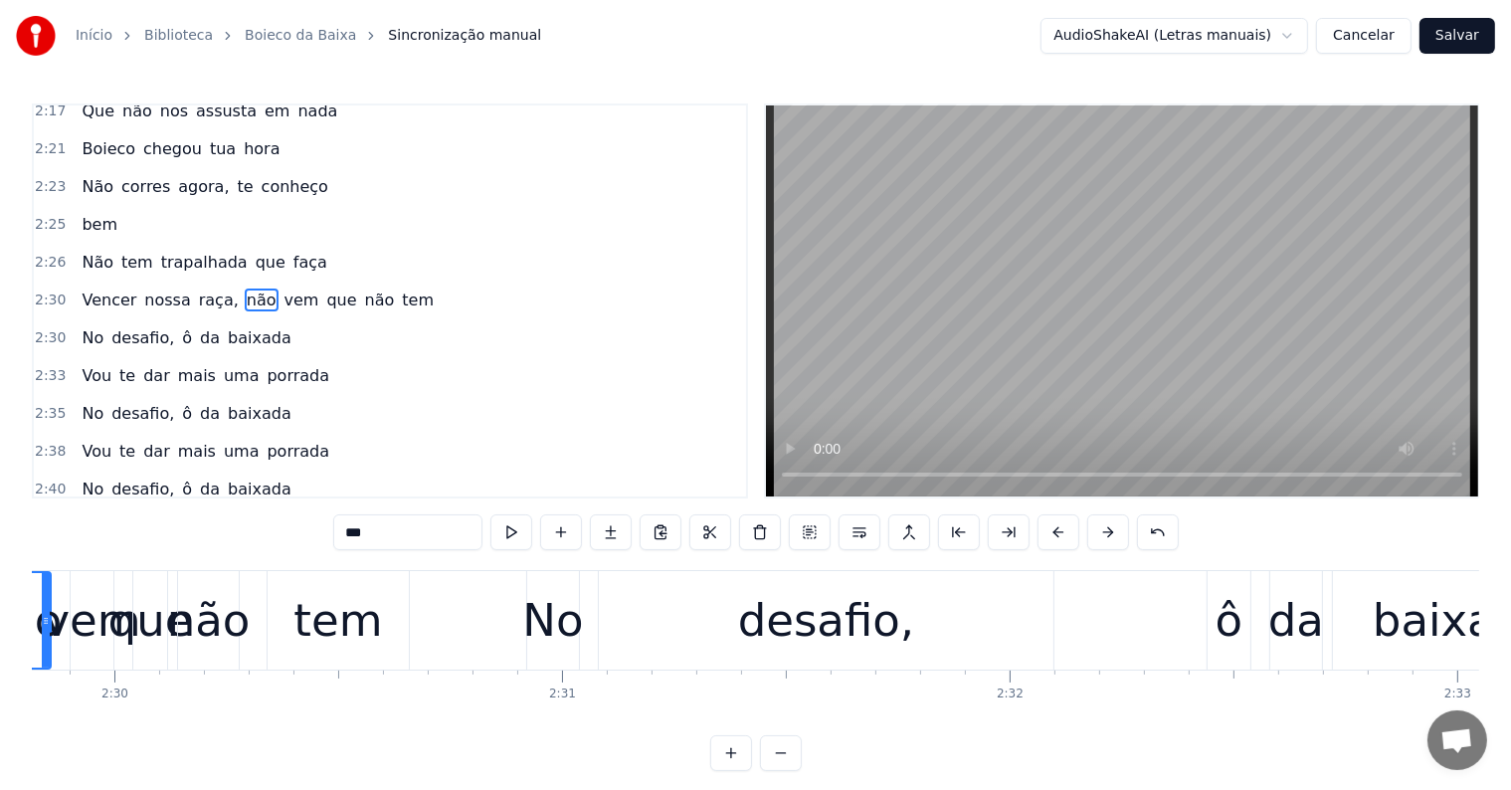
scroll to position [1945, 0]
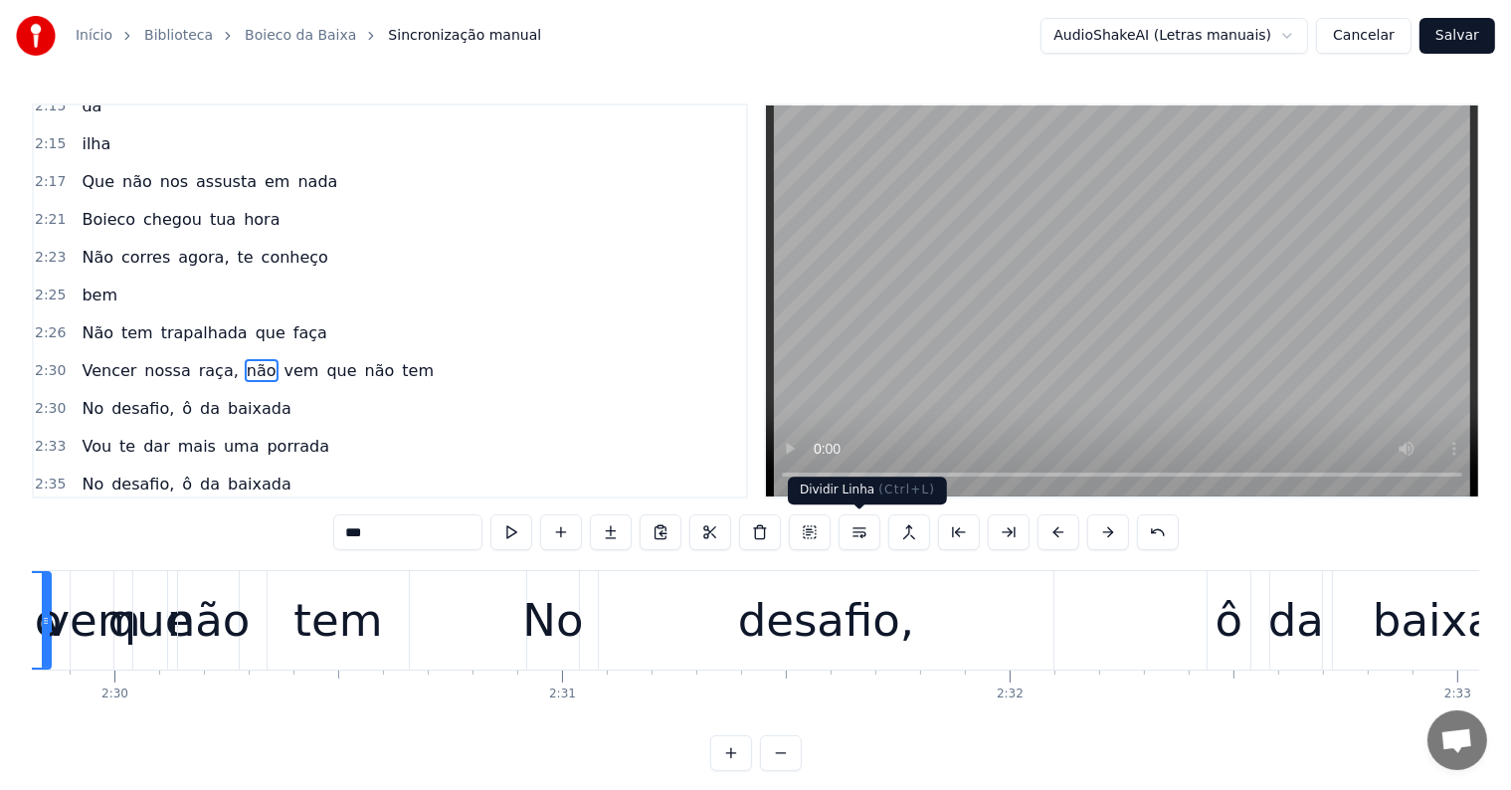
click at [855, 524] on button at bounding box center [859, 532] width 42 height 36
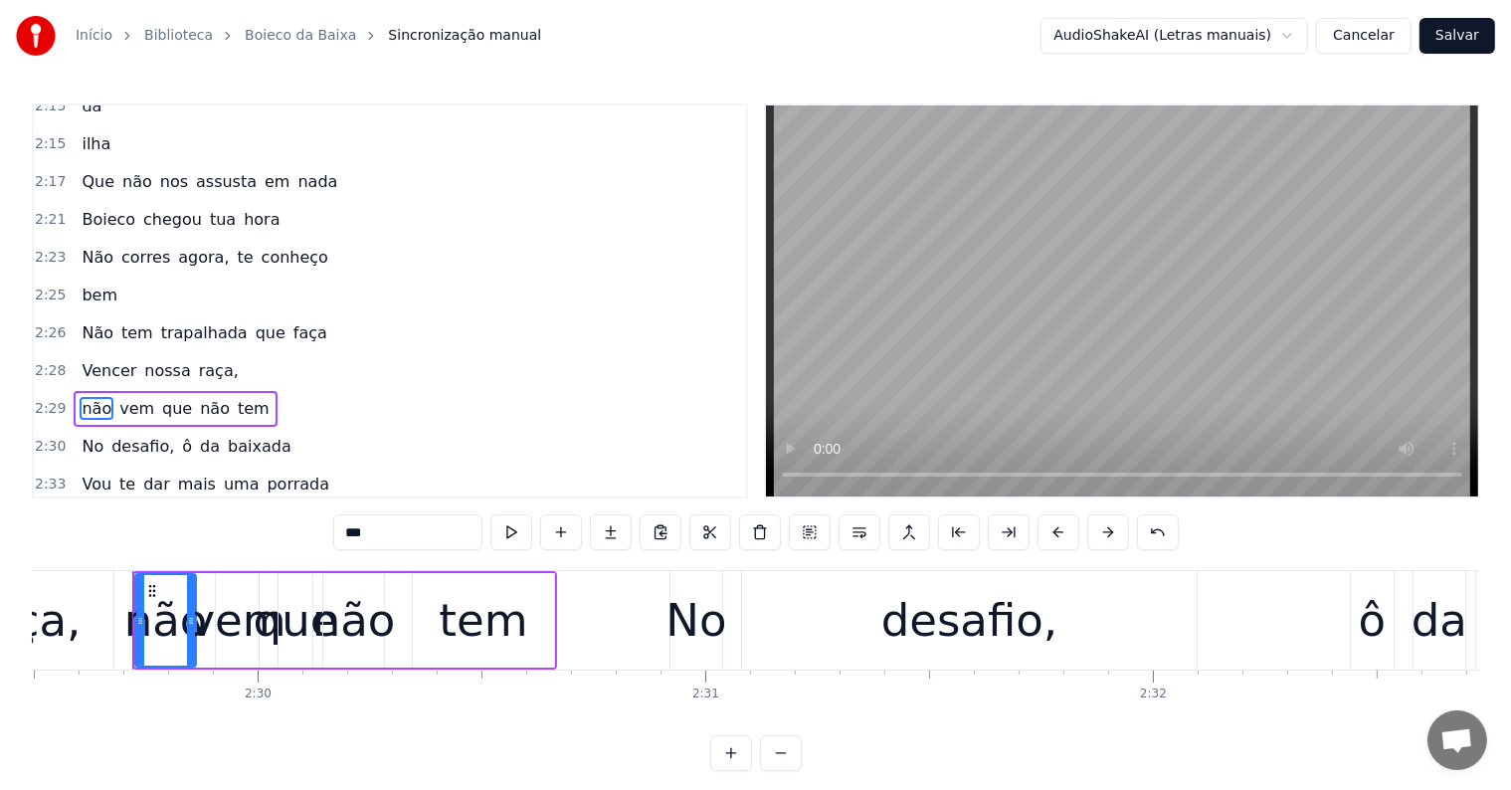
scroll to position [1981, 0]
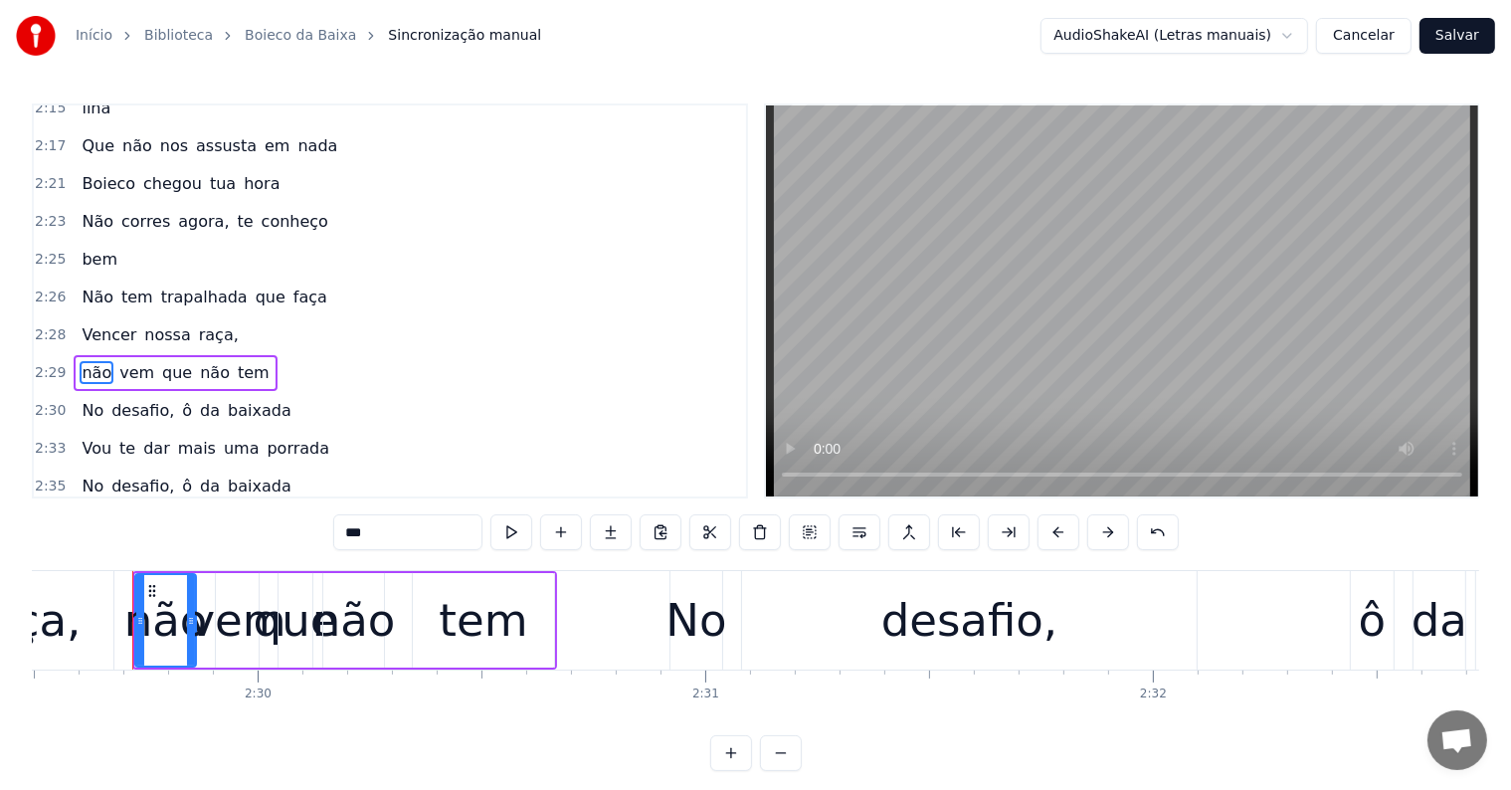
click at [200, 323] on span "raça," at bounding box center [219, 334] width 44 height 23
type input "*****"
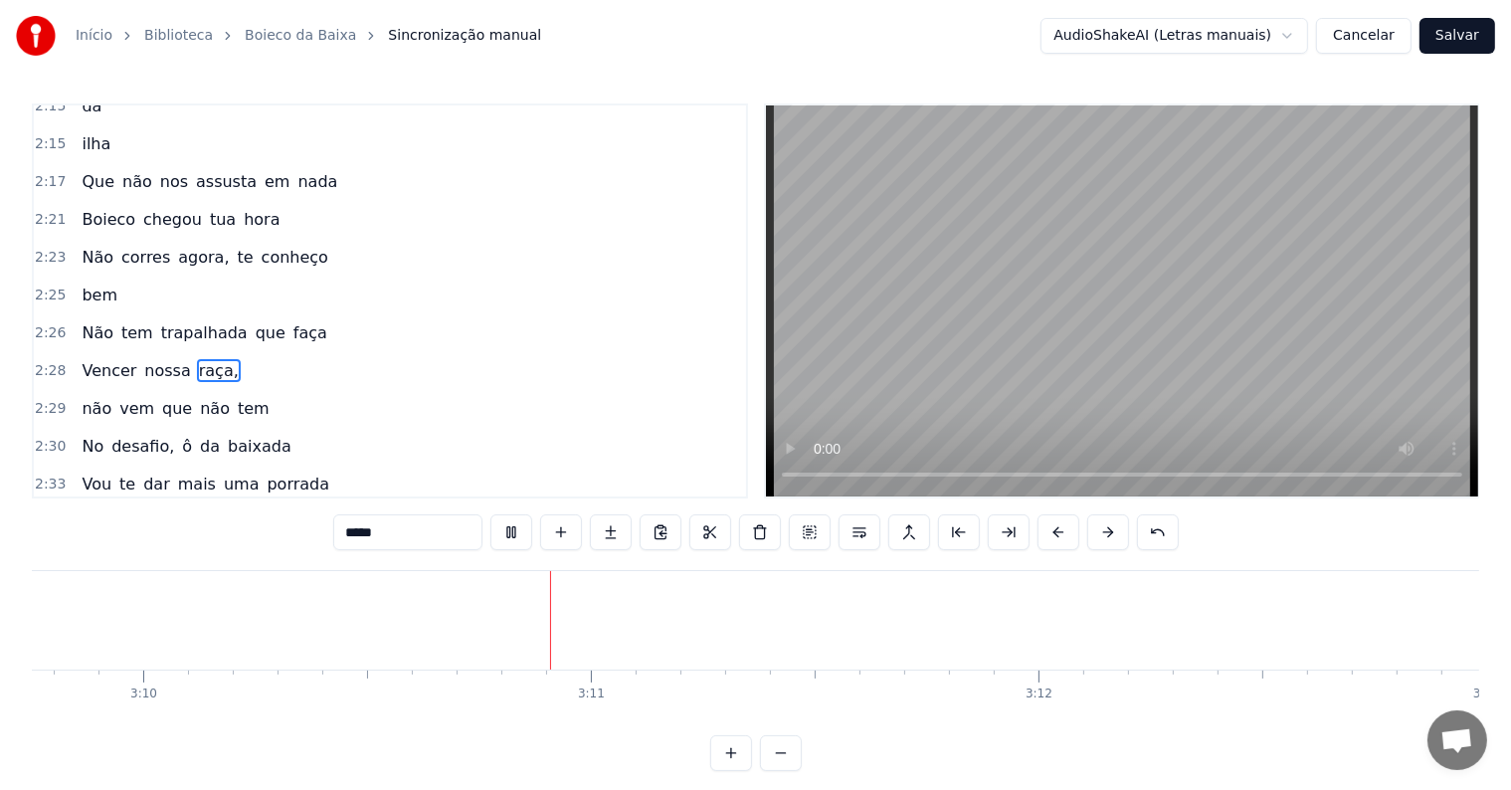
scroll to position [0, 84928]
click at [1452, 32] on button "Salvar" at bounding box center [1457, 36] width 76 height 36
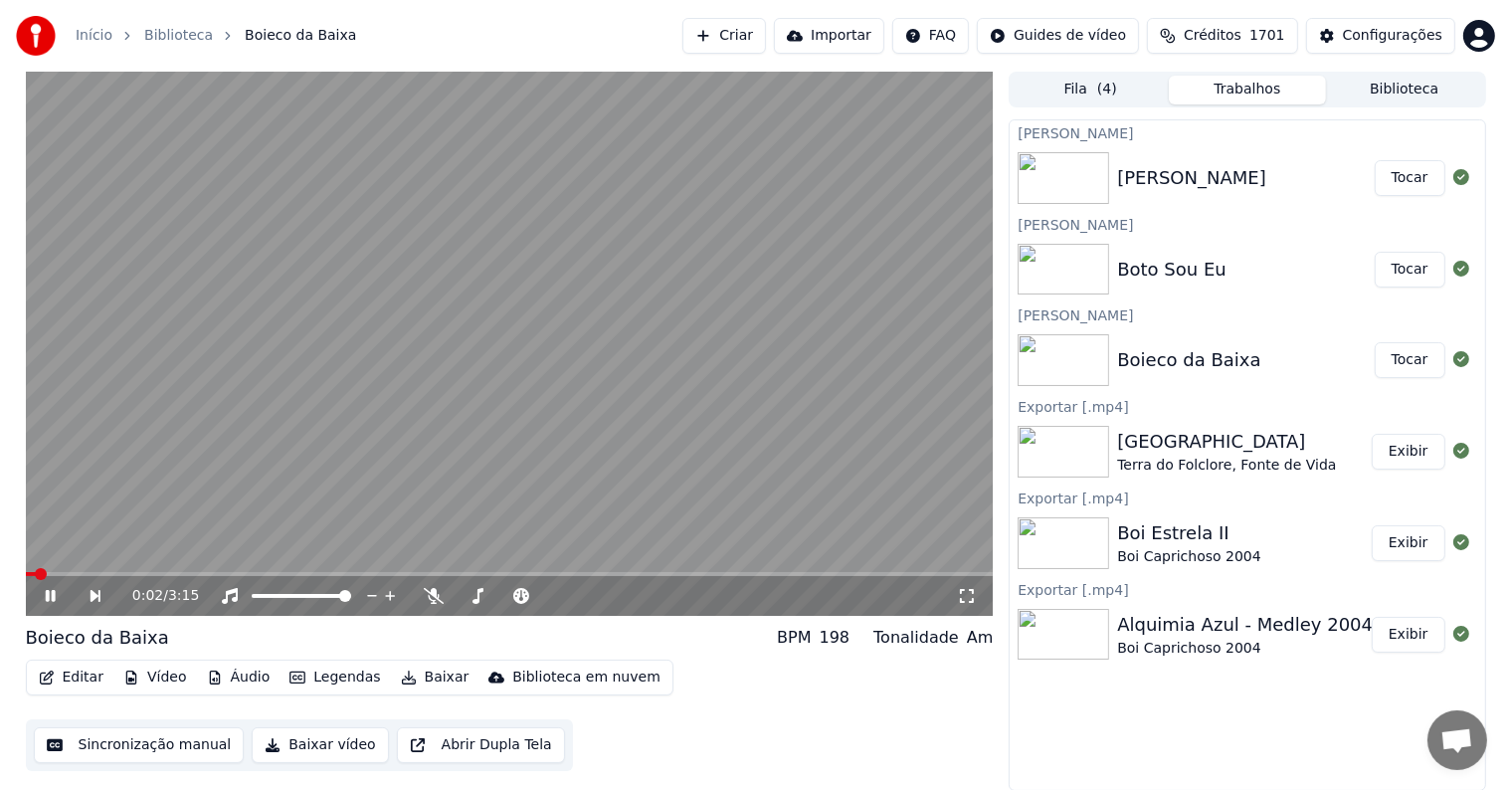
click at [1078, 93] on button "Fila ( 4 )" at bounding box center [1090, 90] width 157 height 29
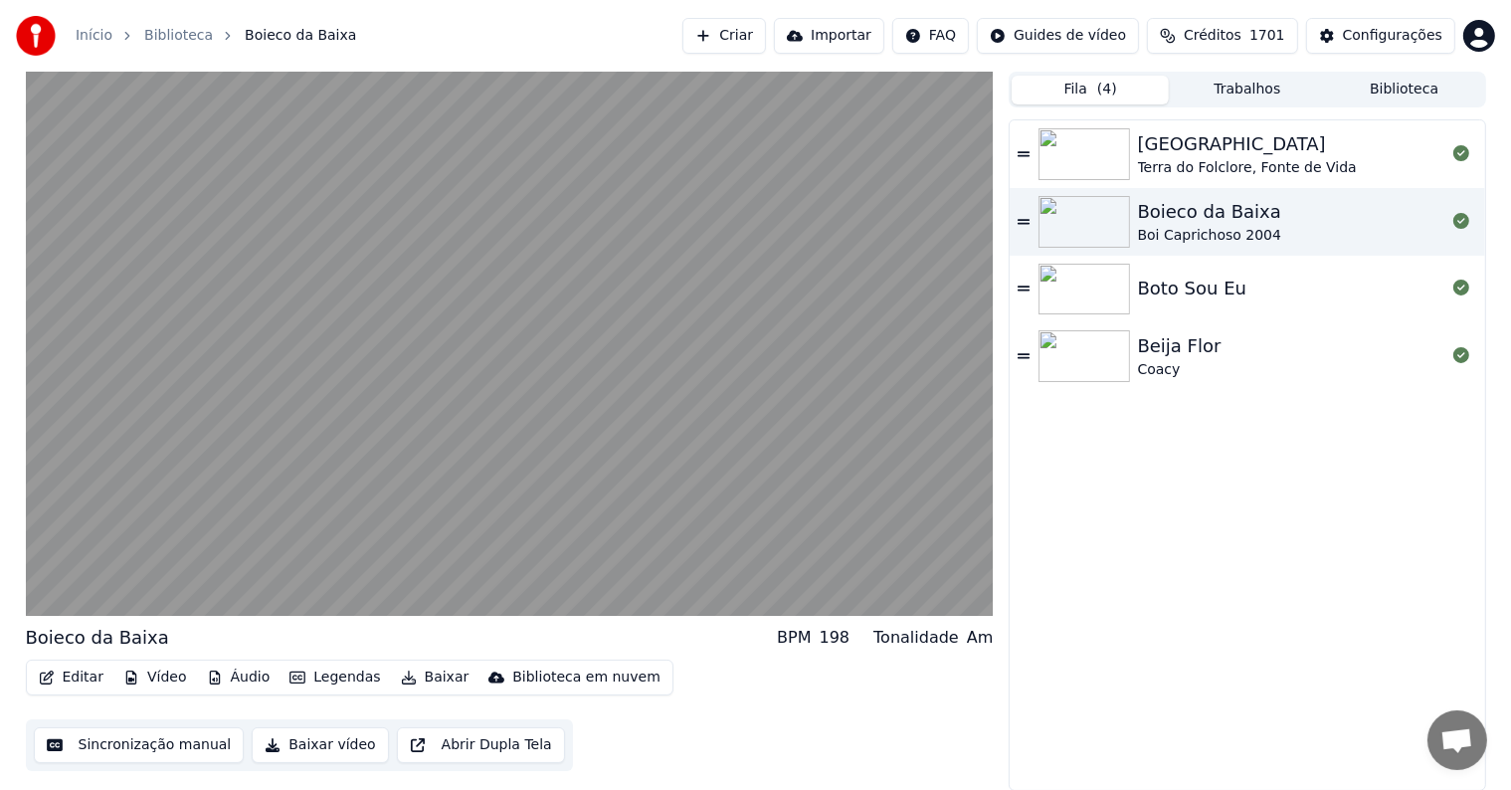
click at [1220, 92] on button "Trabalhos" at bounding box center [1247, 90] width 157 height 29
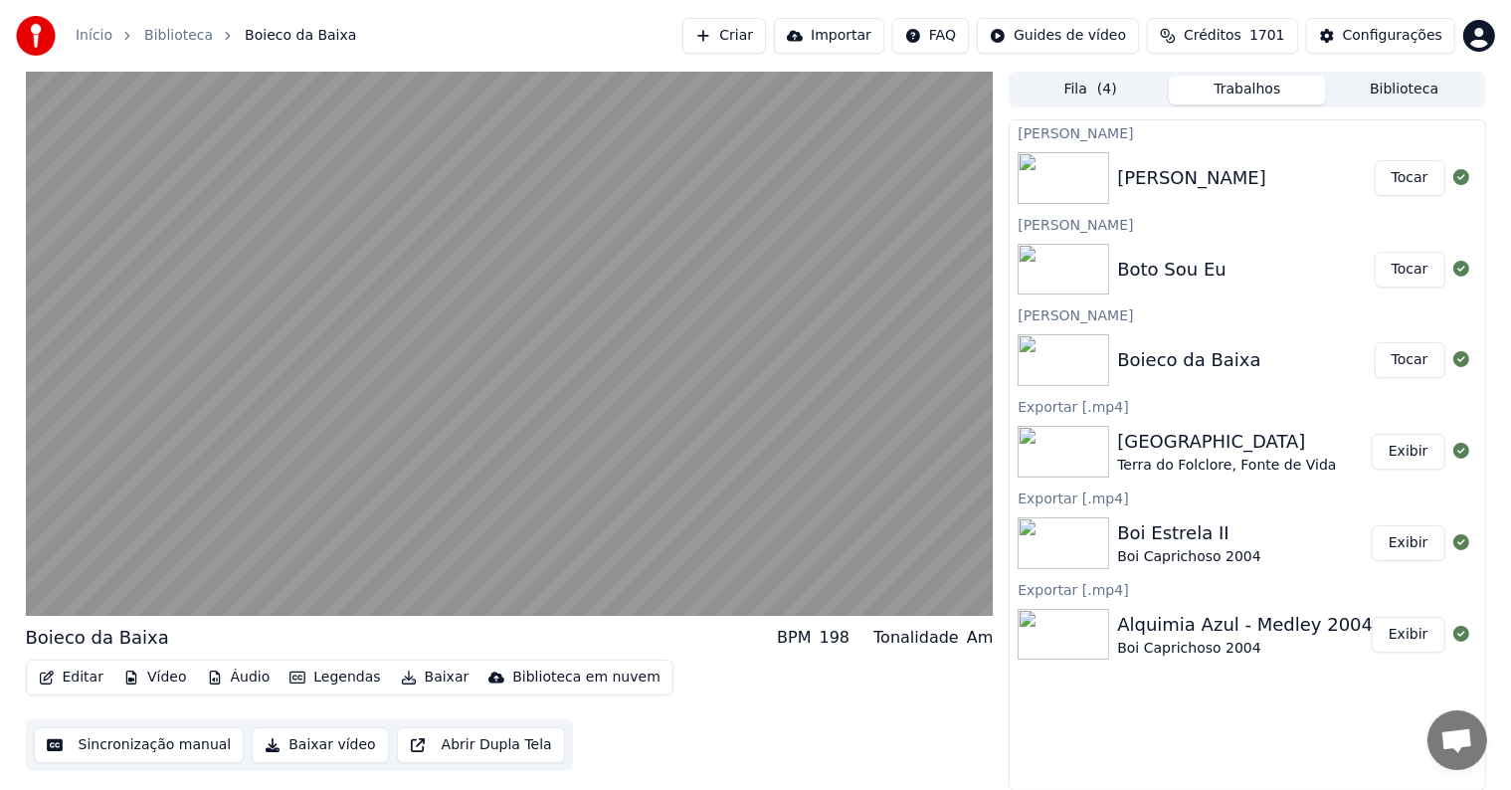
click at [1401, 263] on button "Tocar" at bounding box center [1410, 270] width 71 height 36
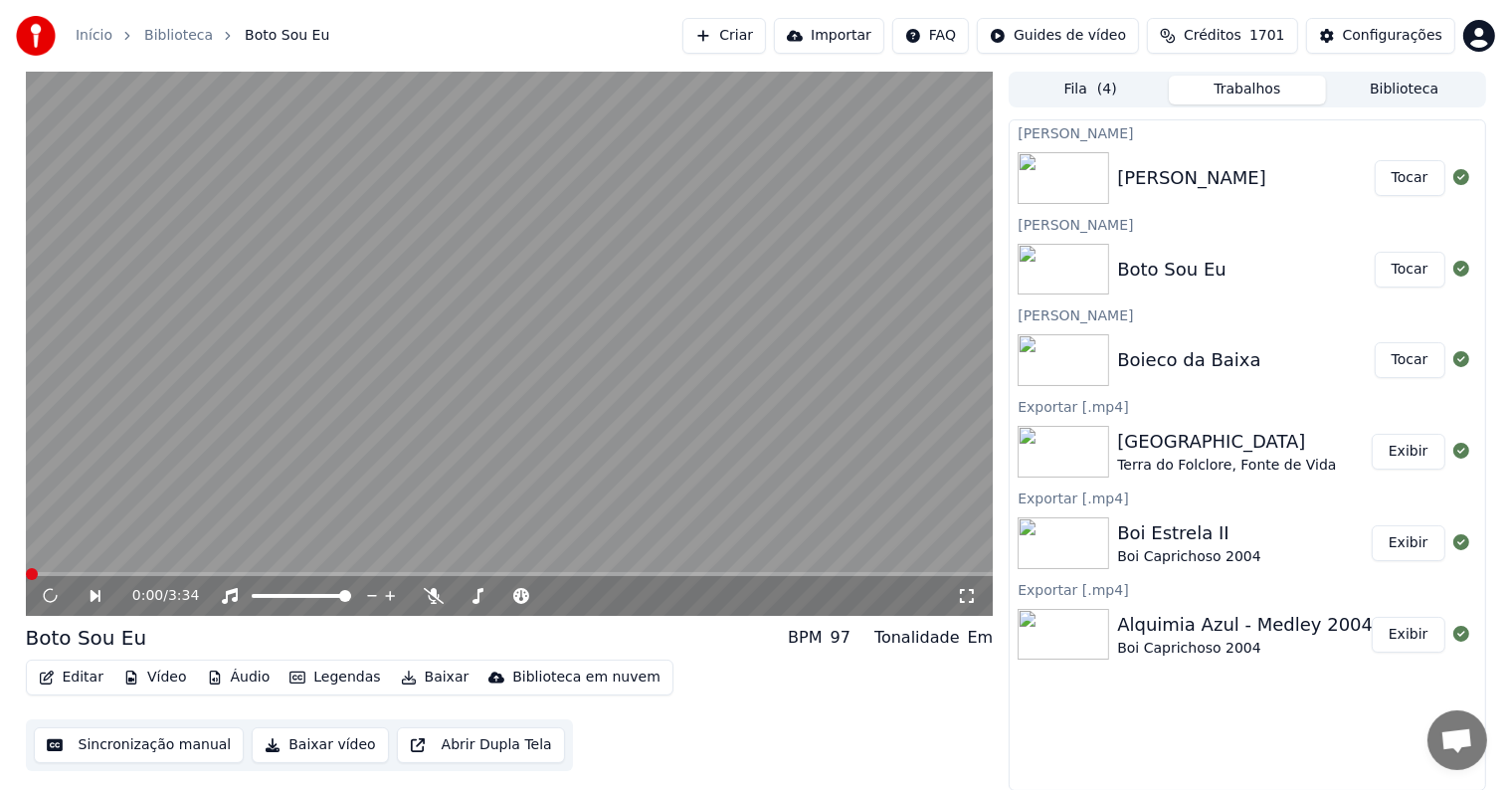
click at [1392, 443] on button "Exibir" at bounding box center [1409, 452] width 74 height 36
click at [636, 325] on video at bounding box center [510, 344] width 968 height 544
click at [77, 684] on button "Editar" at bounding box center [71, 677] width 81 height 28
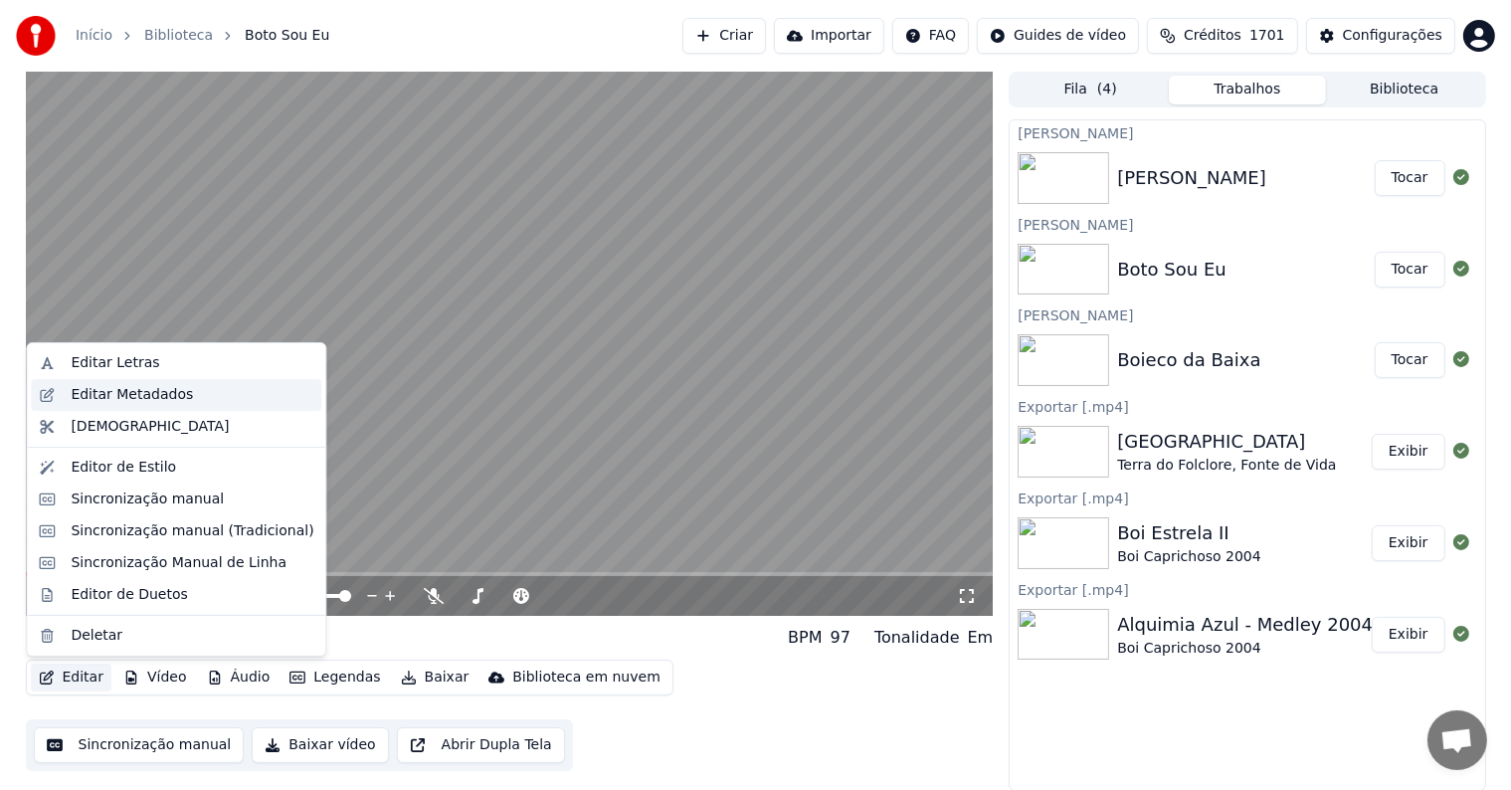
click at [94, 398] on div "Editar Metadados" at bounding box center [132, 395] width 122 height 20
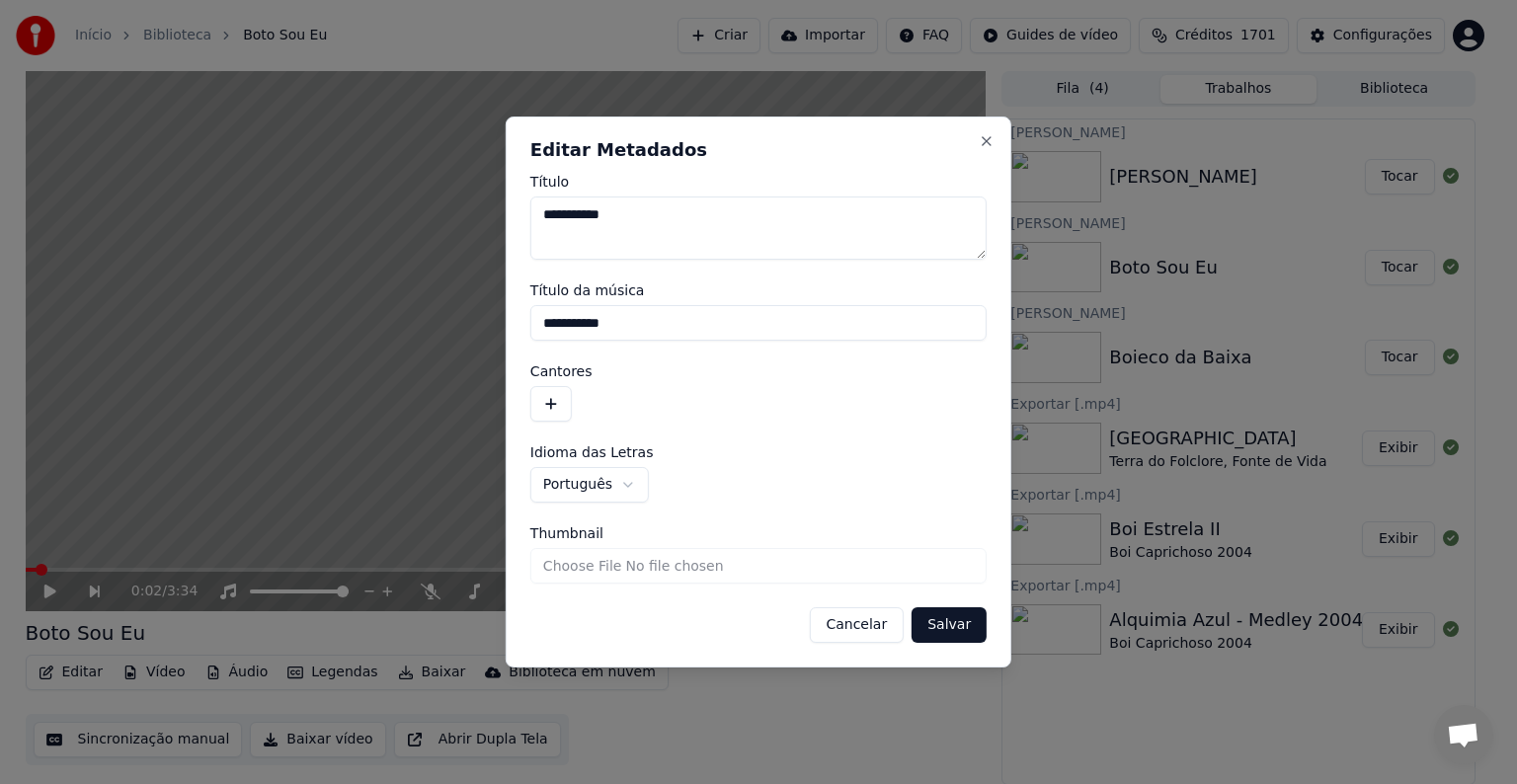
drag, startPoint x: 639, startPoint y: 320, endPoint x: 531, endPoint y: 311, distance: 108.4
click at [531, 311] on input "**********" at bounding box center [758, 323] width 457 height 36
click at [556, 410] on button "button" at bounding box center [551, 404] width 42 height 36
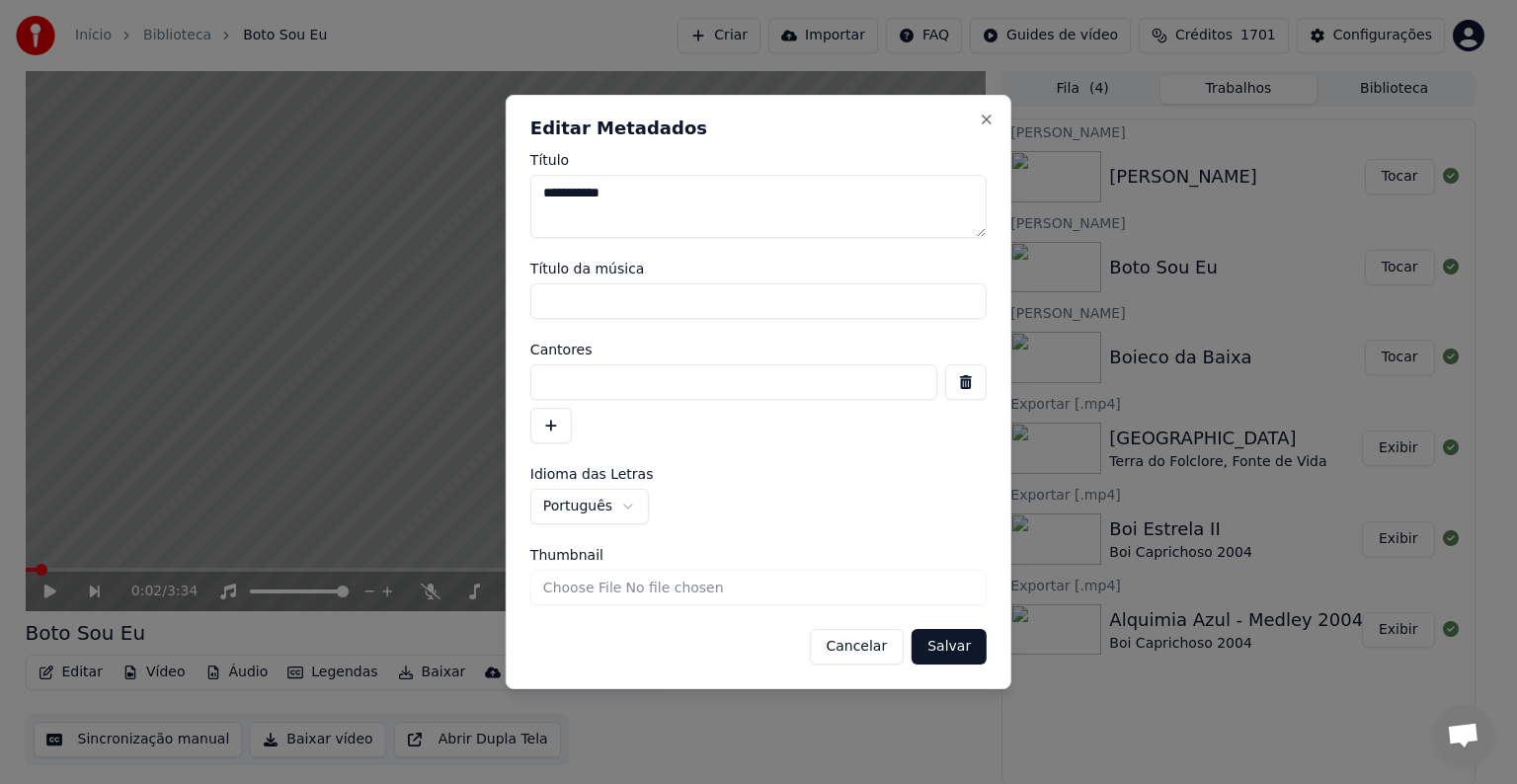
click at [555, 385] on input at bounding box center [734, 382] width 407 height 36
paste input "**********"
type input "**********"
click at [933, 647] on button "Salvar" at bounding box center [949, 647] width 75 height 36
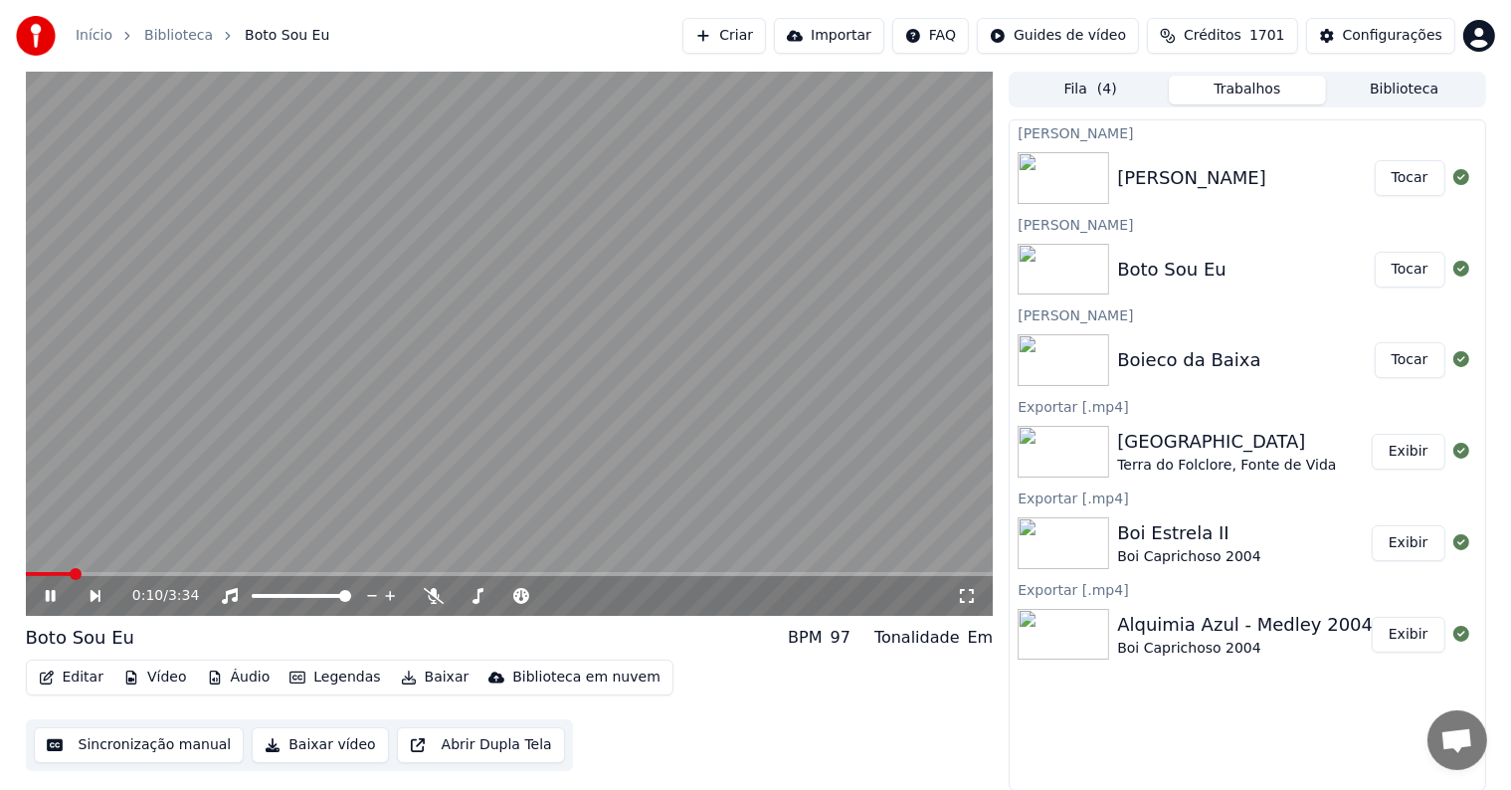
click at [80, 489] on video at bounding box center [510, 344] width 968 height 544
click at [159, 754] on button "Sincronização manual" at bounding box center [139, 745] width 211 height 36
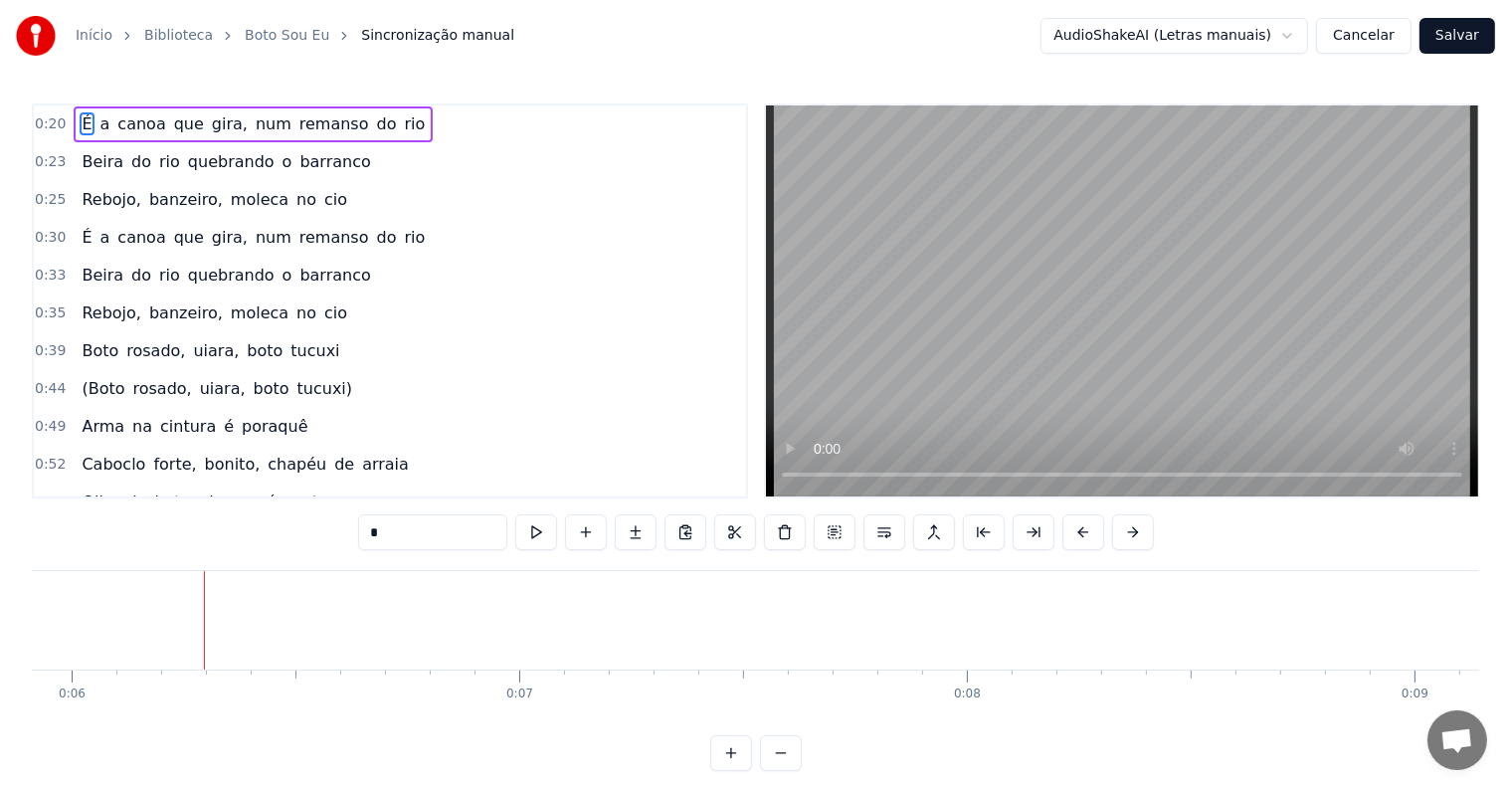
scroll to position [0, 2717]
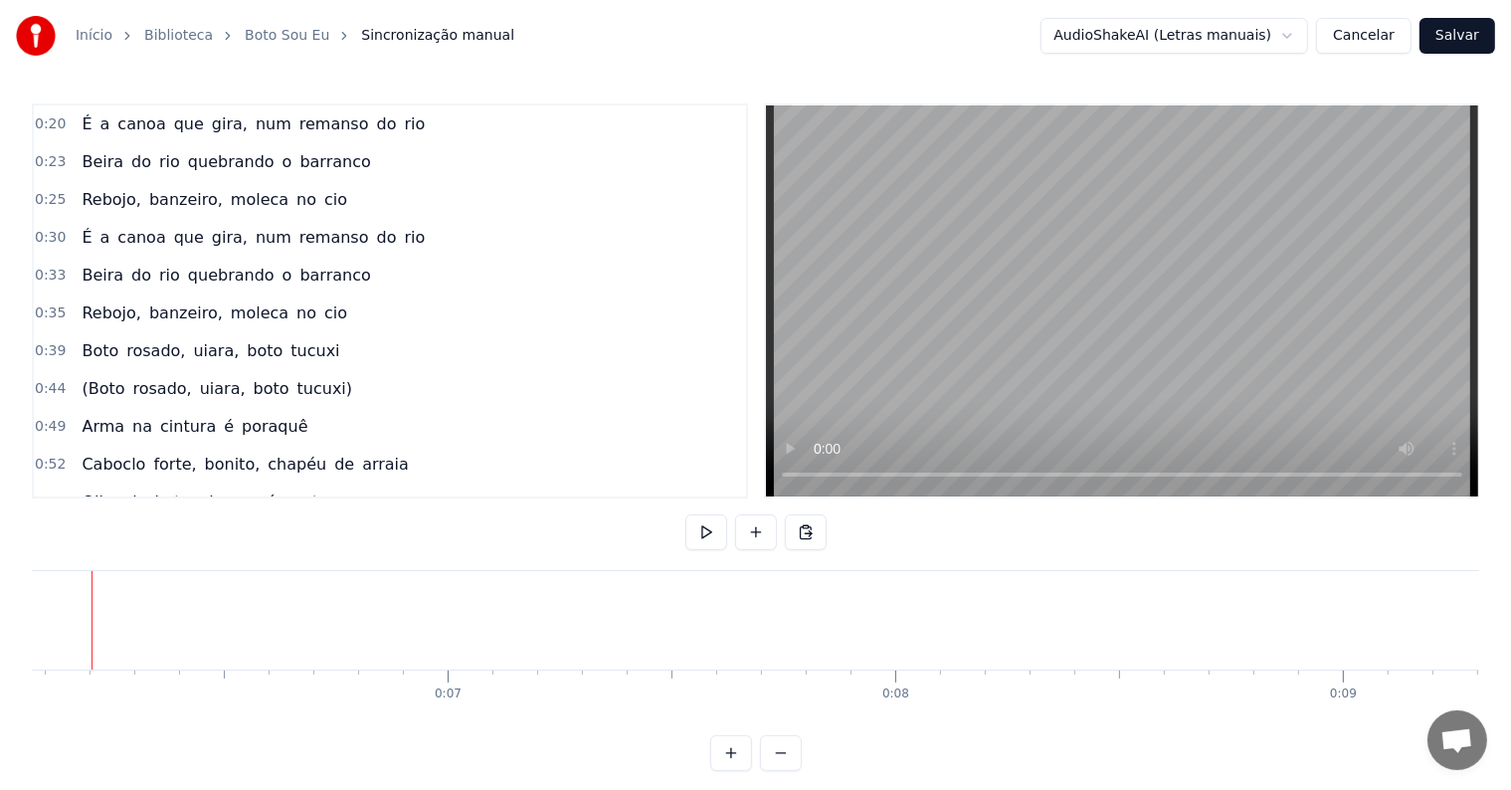
scroll to position [0, 2676]
click at [754, 534] on button at bounding box center [756, 532] width 42 height 36
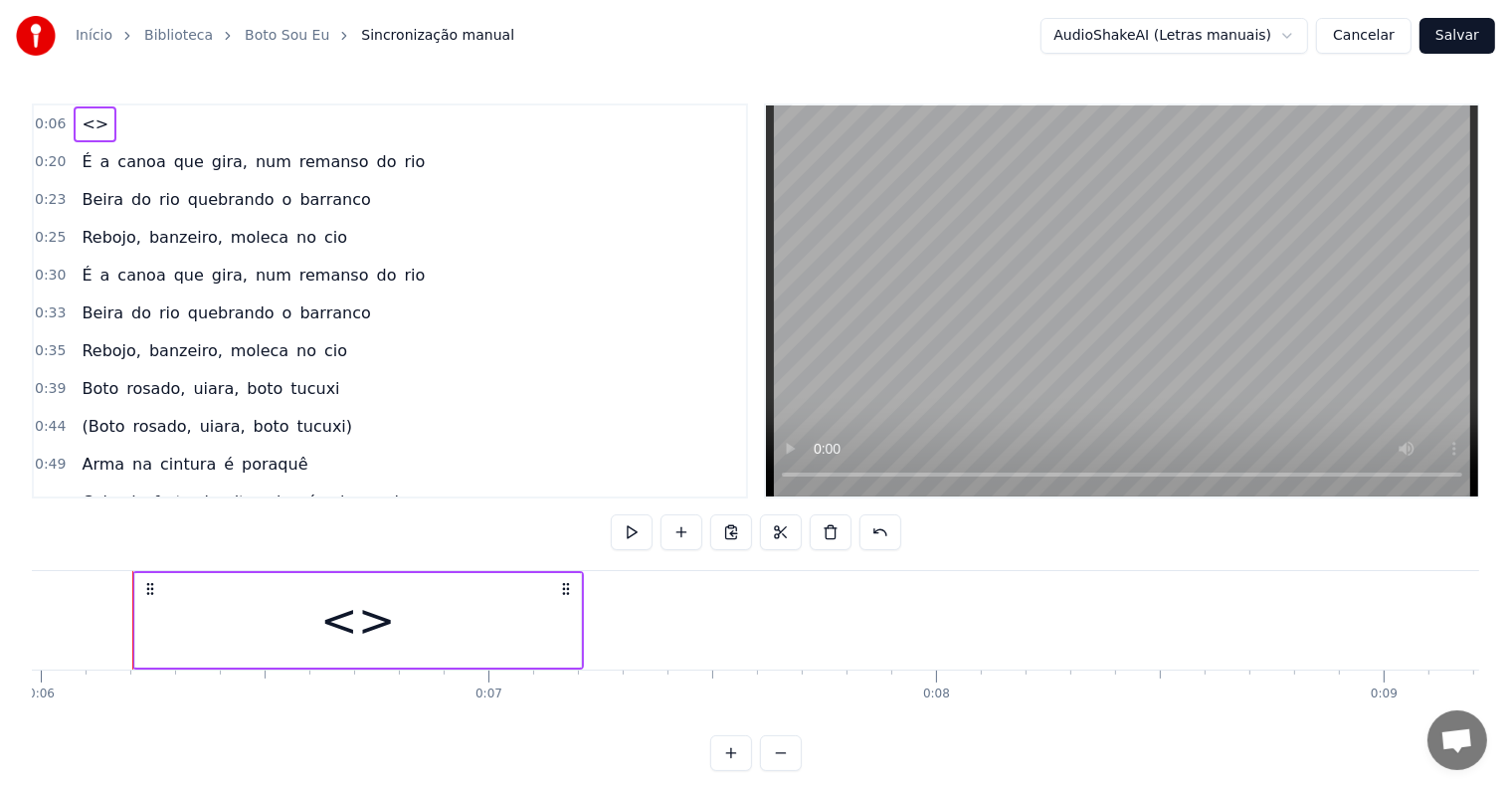
click at [522, 615] on div "<>" at bounding box center [358, 620] width 446 height 94
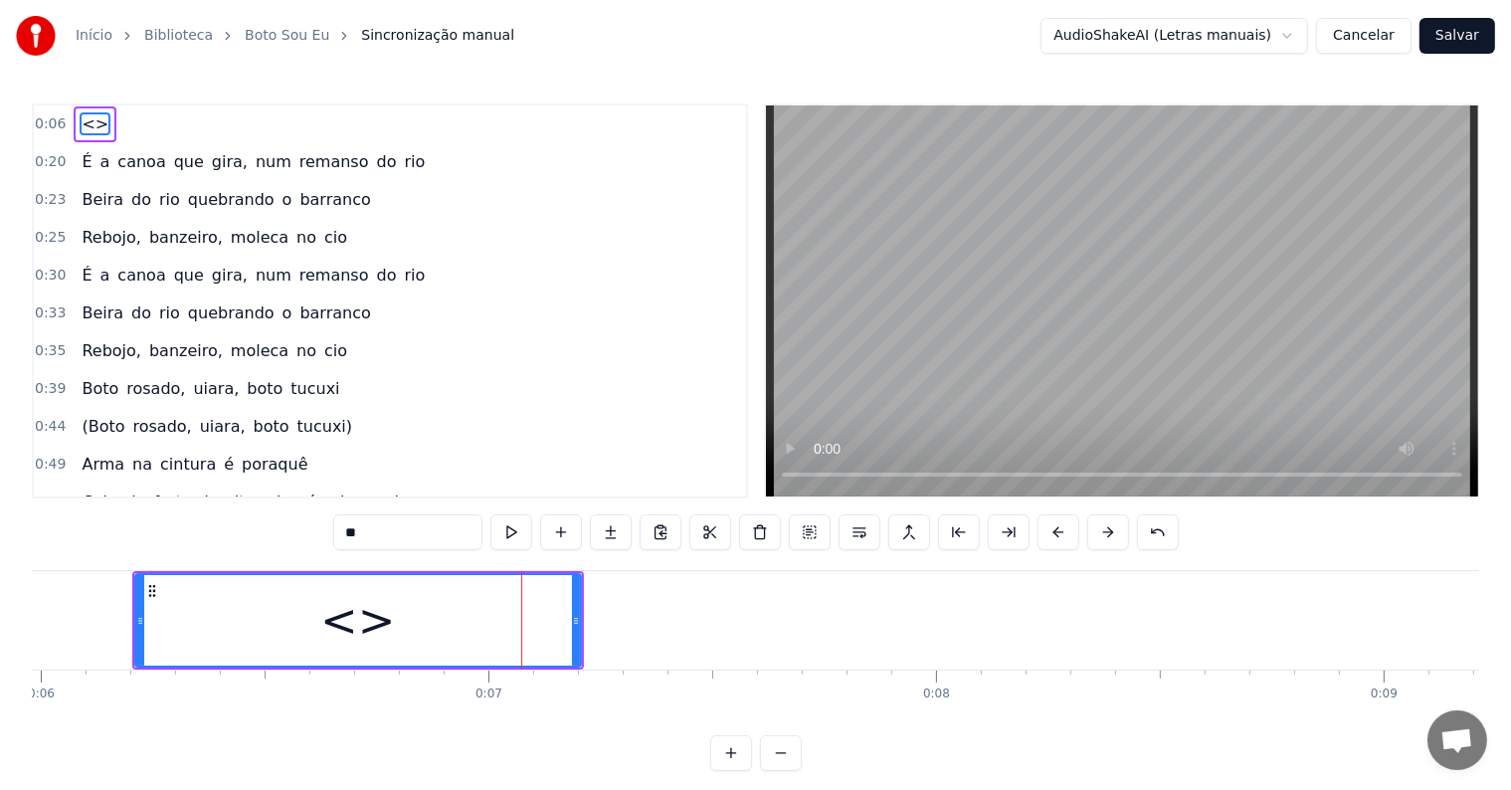
click at [495, 603] on div "<>" at bounding box center [358, 620] width 444 height 91
click at [273, 530] on div "0:06 <> 0:20 É a canoa que gira, num remanso do rio 0:23 Beira do rio quebrando…" at bounding box center [755, 436] width 1447 height 667
paste input "**********"
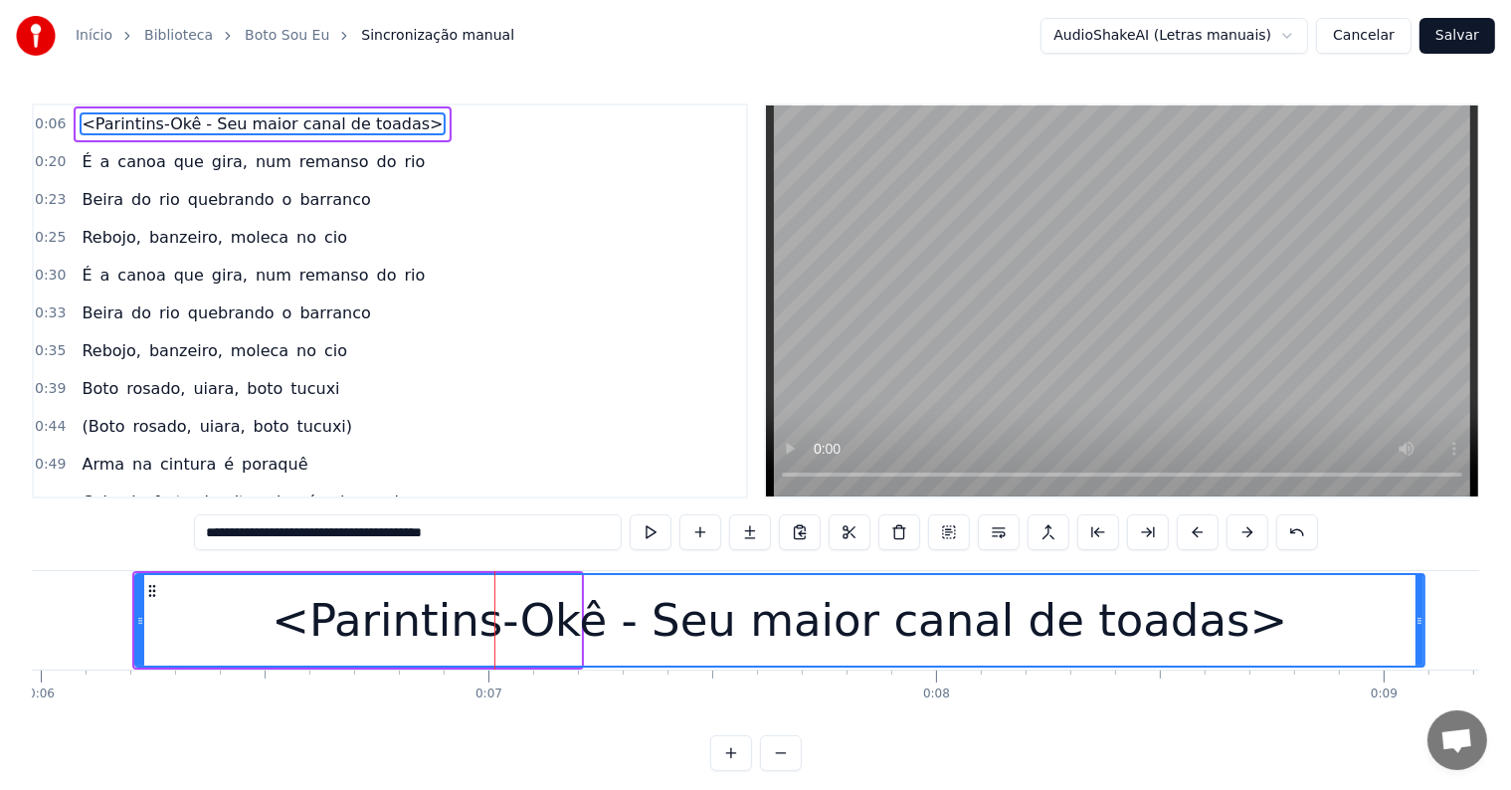
drag, startPoint x: 575, startPoint y: 621, endPoint x: 1418, endPoint y: 587, distance: 844.1
click at [1418, 587] on div at bounding box center [1419, 620] width 8 height 91
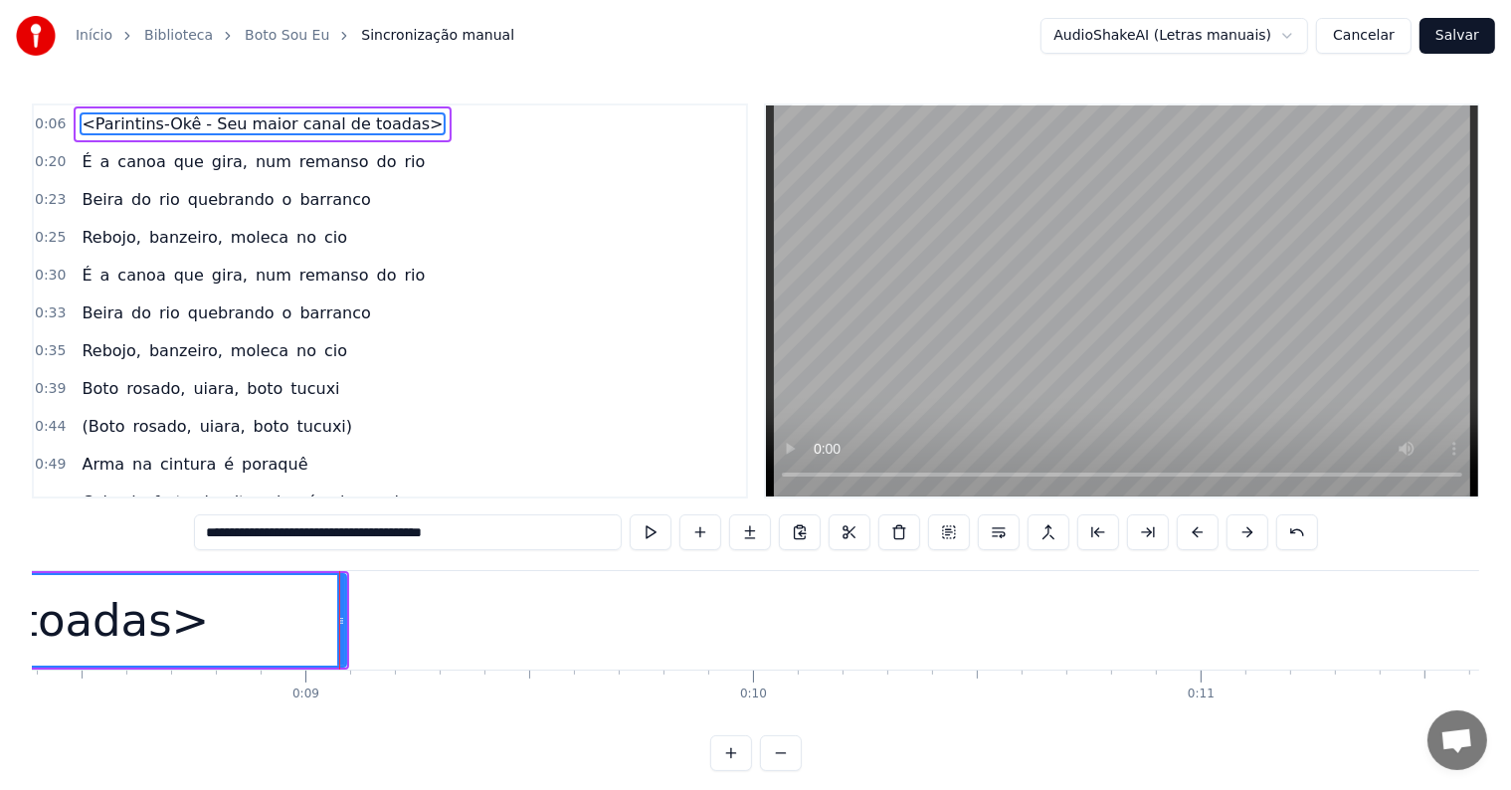
scroll to position [0, 3961]
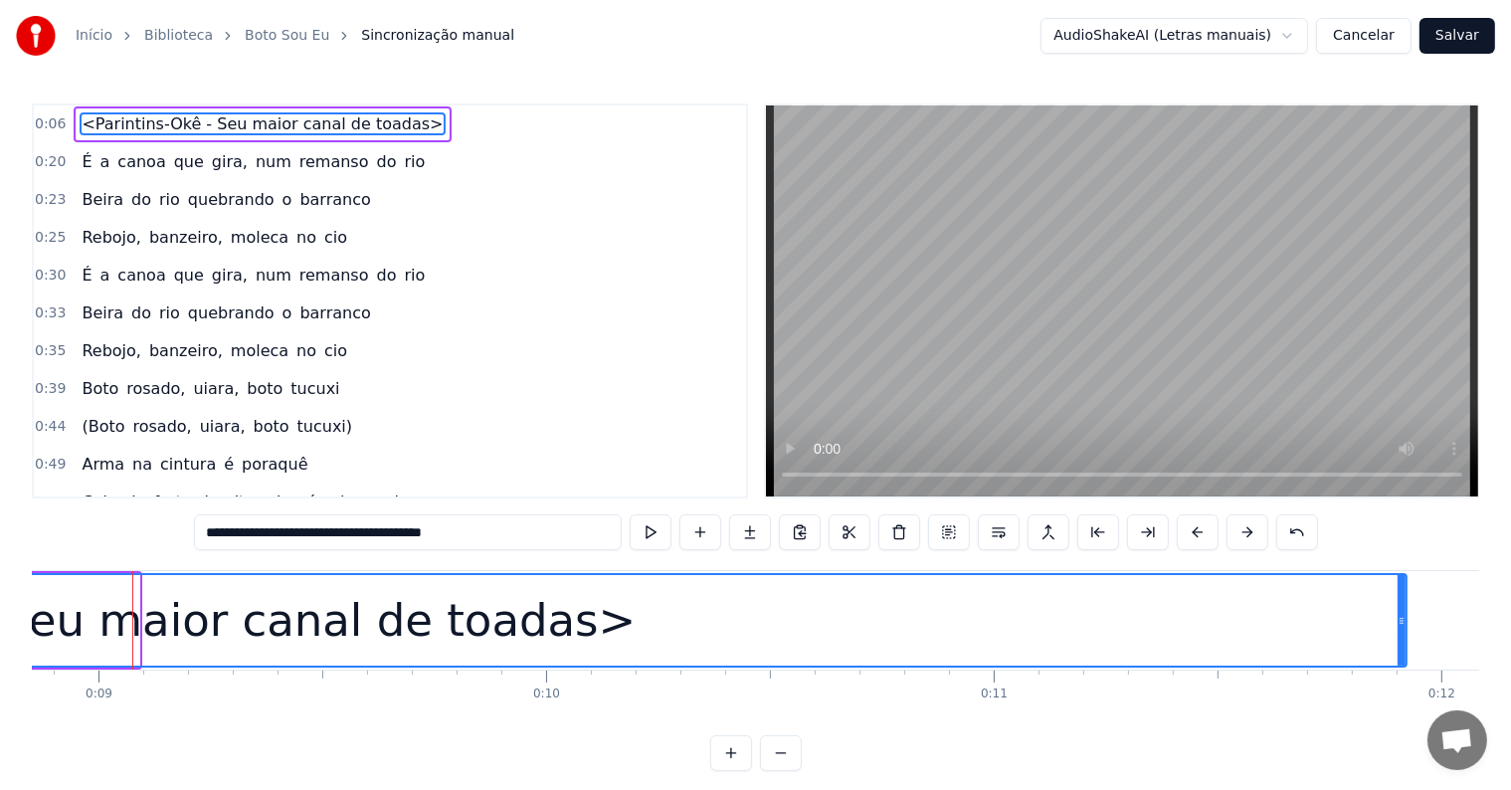
drag, startPoint x: 137, startPoint y: 621, endPoint x: 1404, endPoint y: 605, distance: 1267.2
click at [1404, 605] on div "<Parintins-Okê - Seu maior canal de toadas>" at bounding box center [128, 620] width 2558 height 94
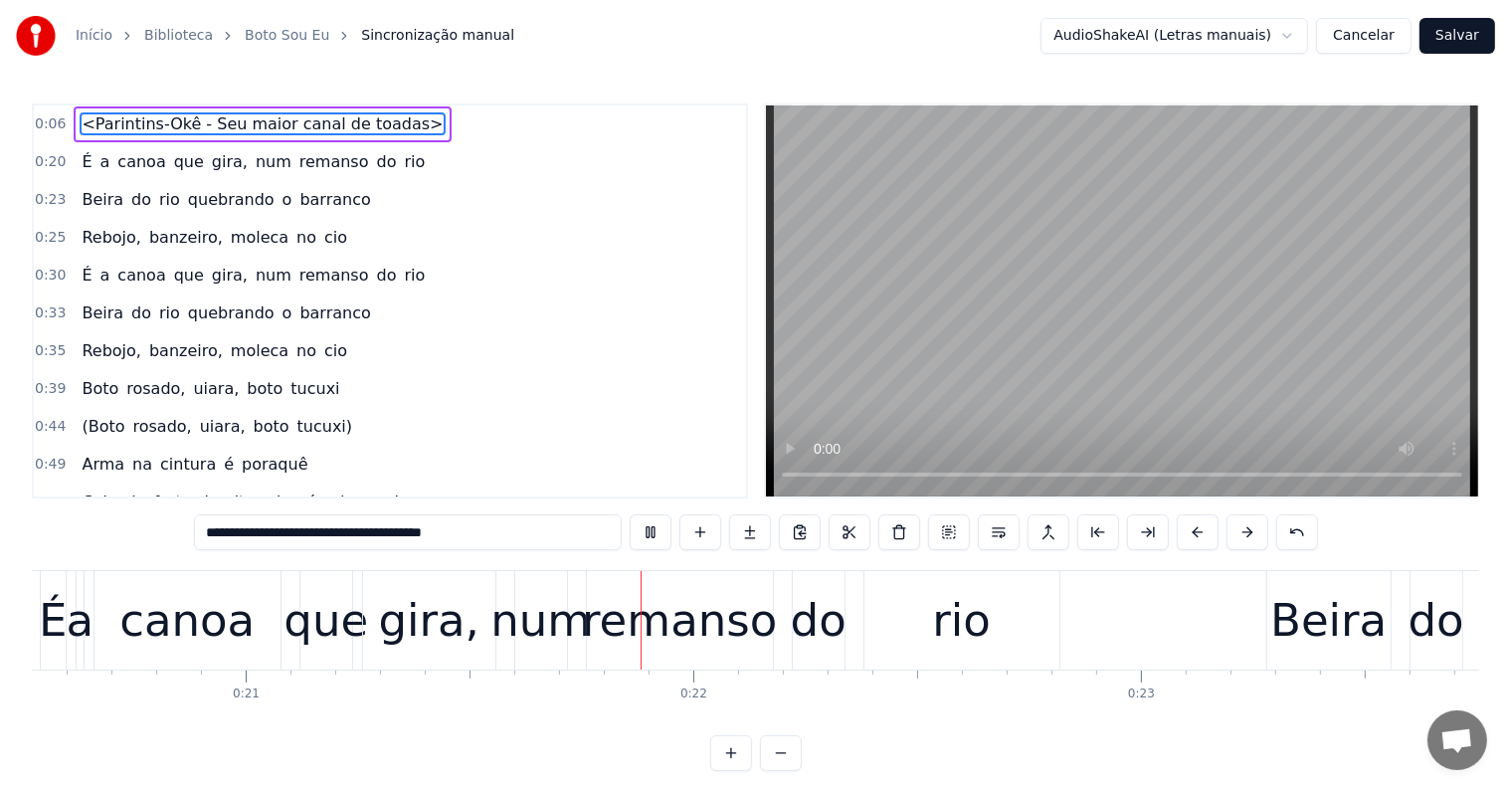
scroll to position [0, 9271]
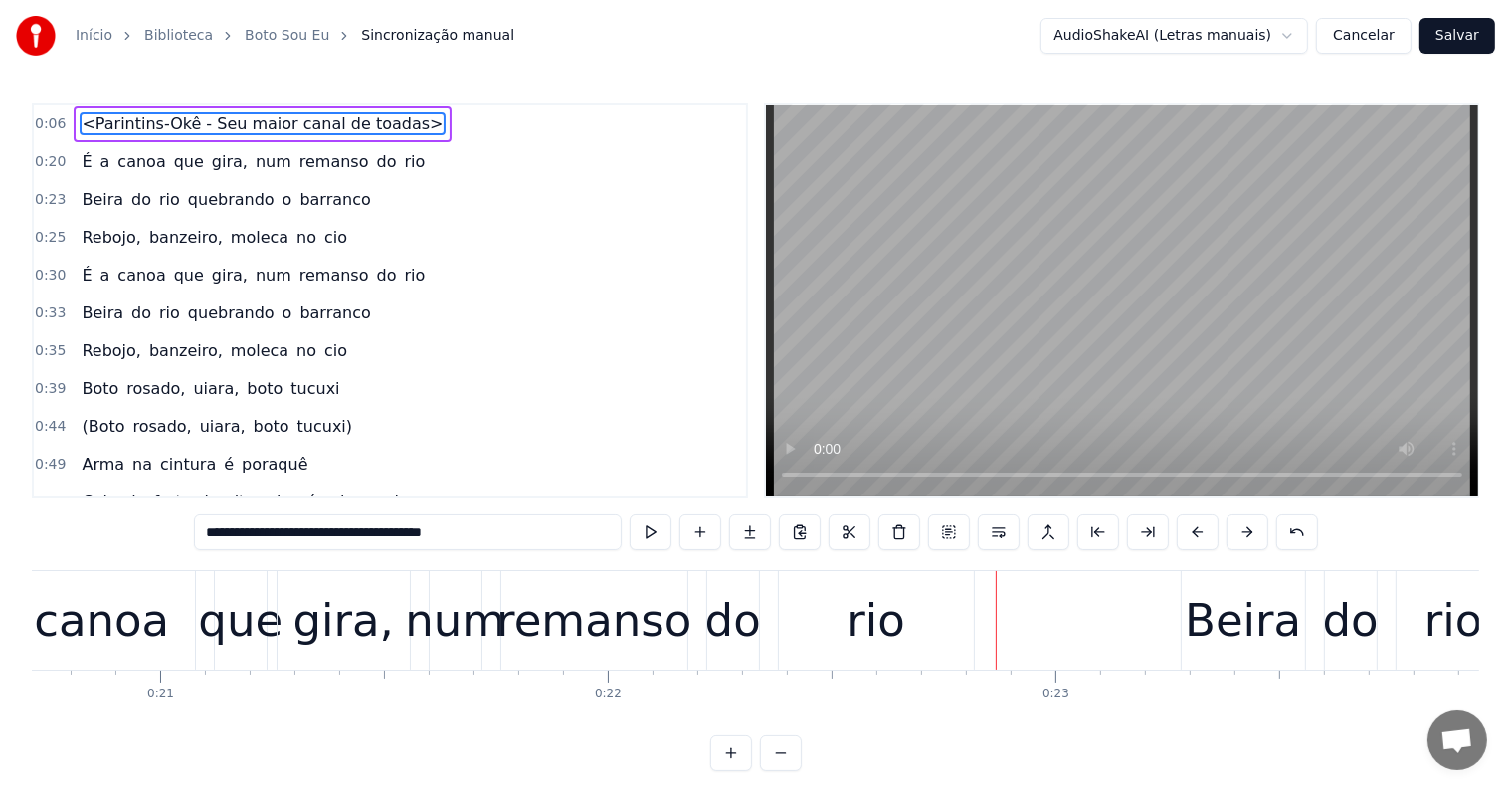
click at [753, 637] on div "do" at bounding box center [733, 621] width 56 height 68
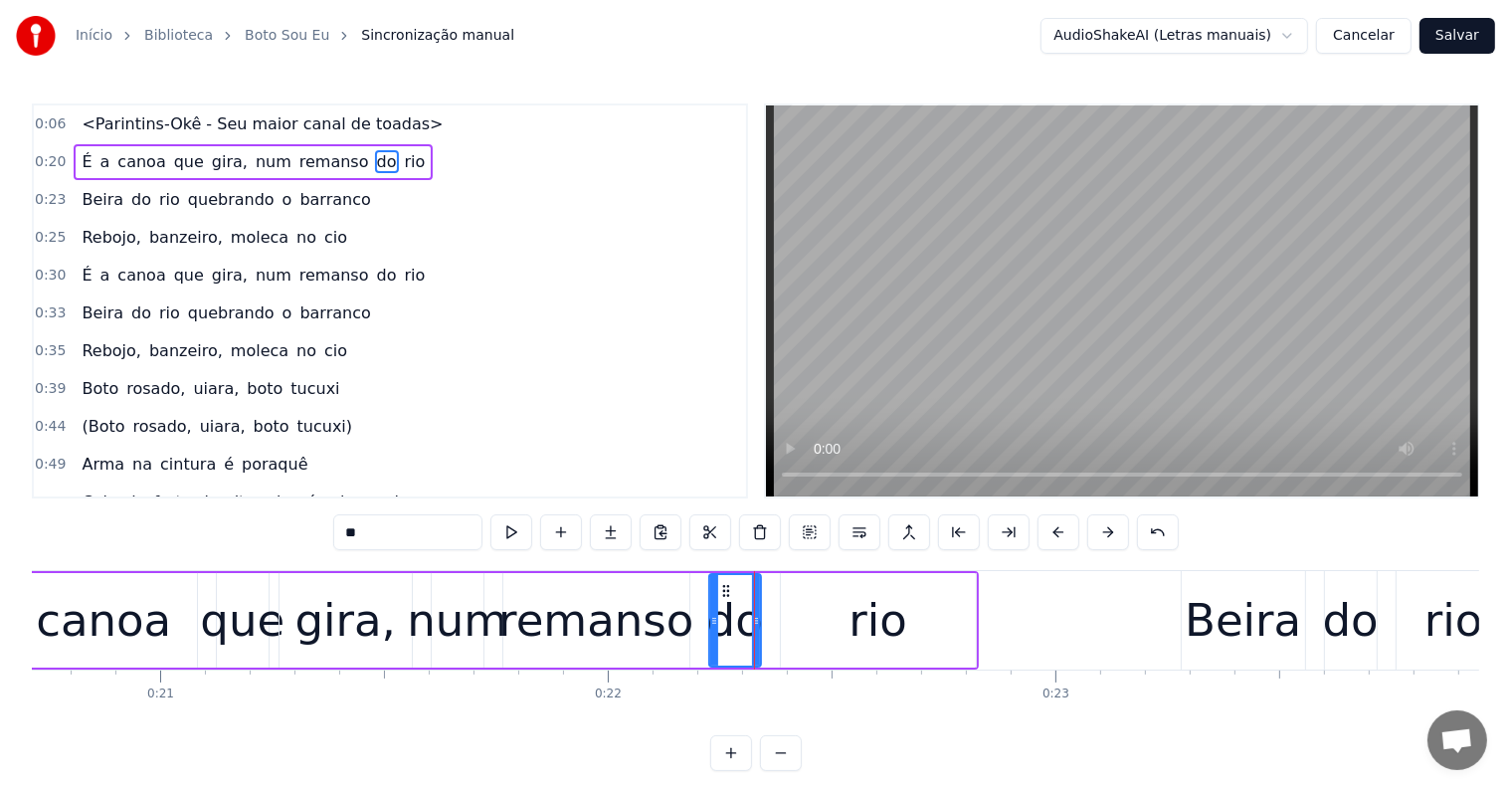
click at [375, 161] on span "do" at bounding box center [387, 161] width 24 height 23
click at [851, 533] on button at bounding box center [859, 532] width 42 height 36
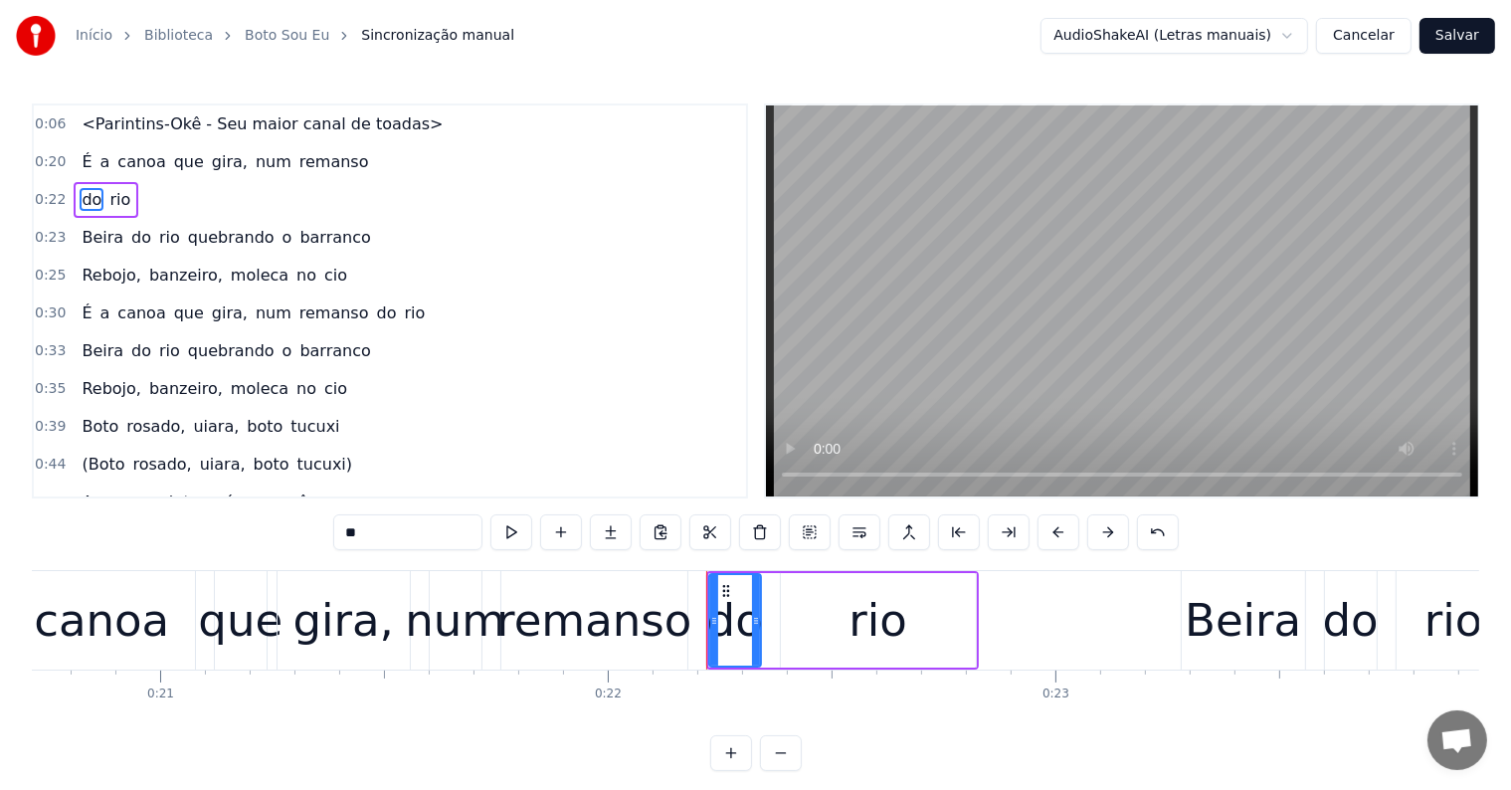
click at [297, 159] on span "remanso" at bounding box center [334, 161] width 74 height 23
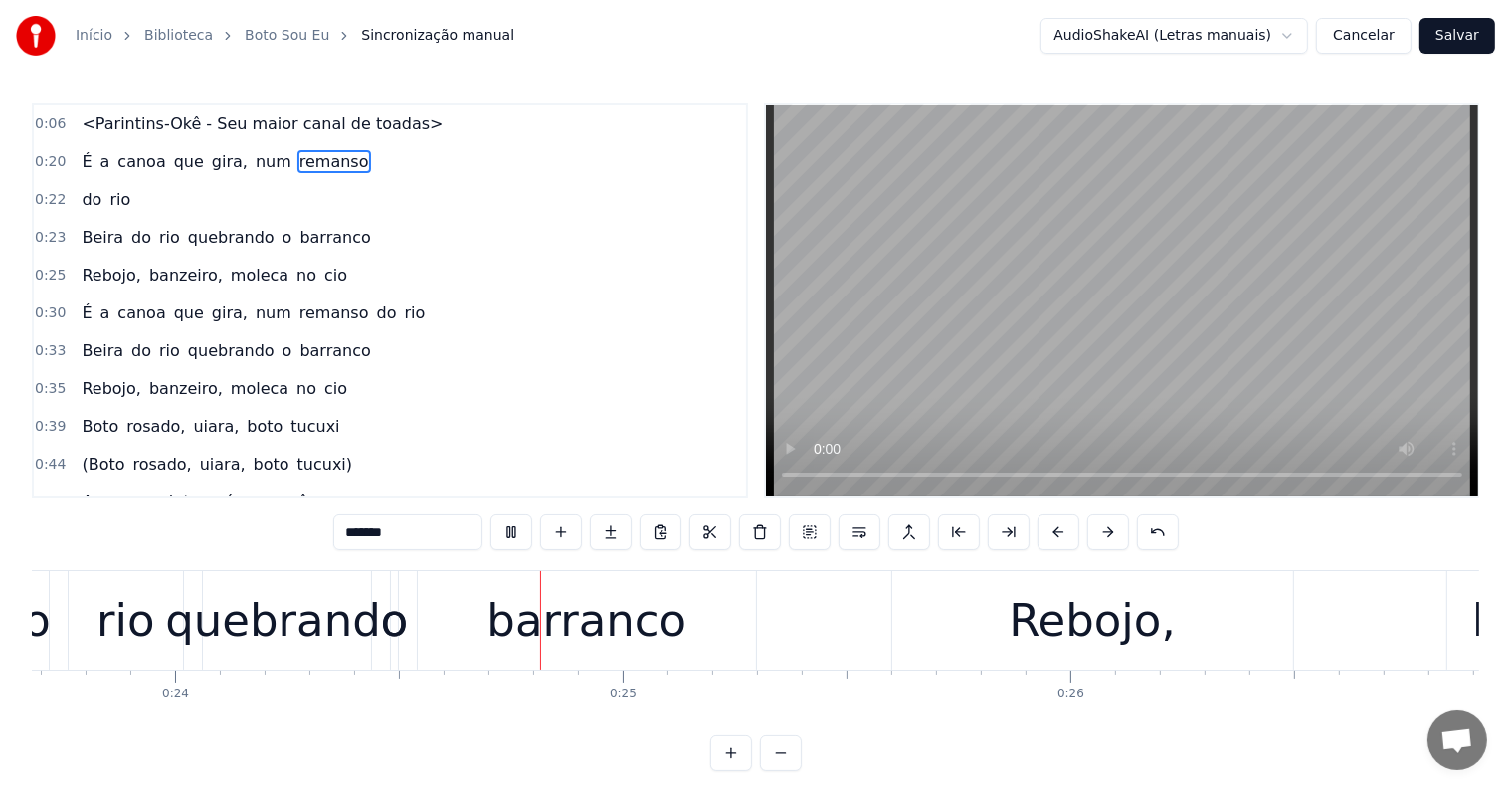
scroll to position [0, 10599]
click at [677, 628] on div "barranco" at bounding box center [586, 620] width 338 height 98
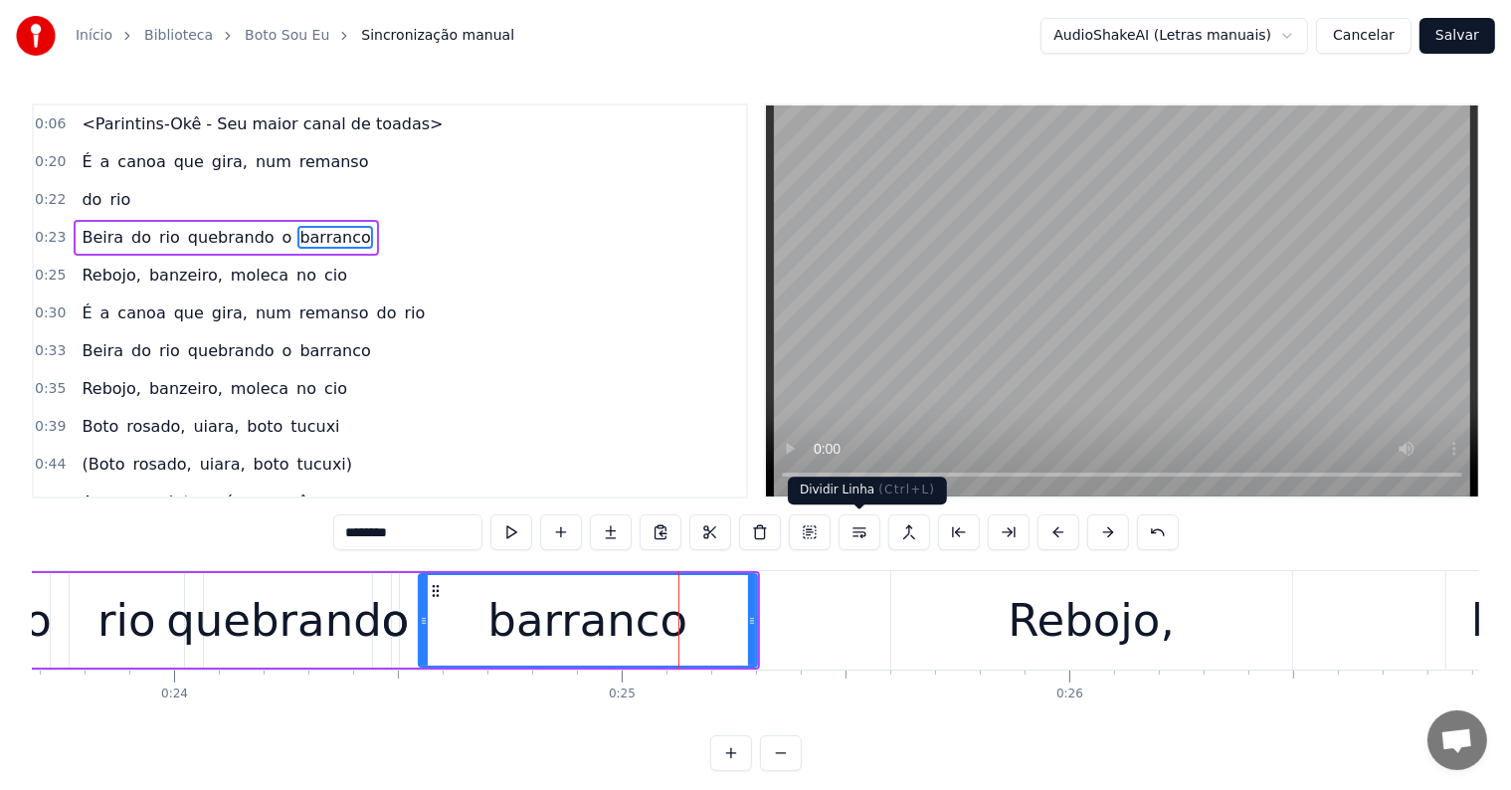
click at [866, 529] on button at bounding box center [859, 532] width 42 height 36
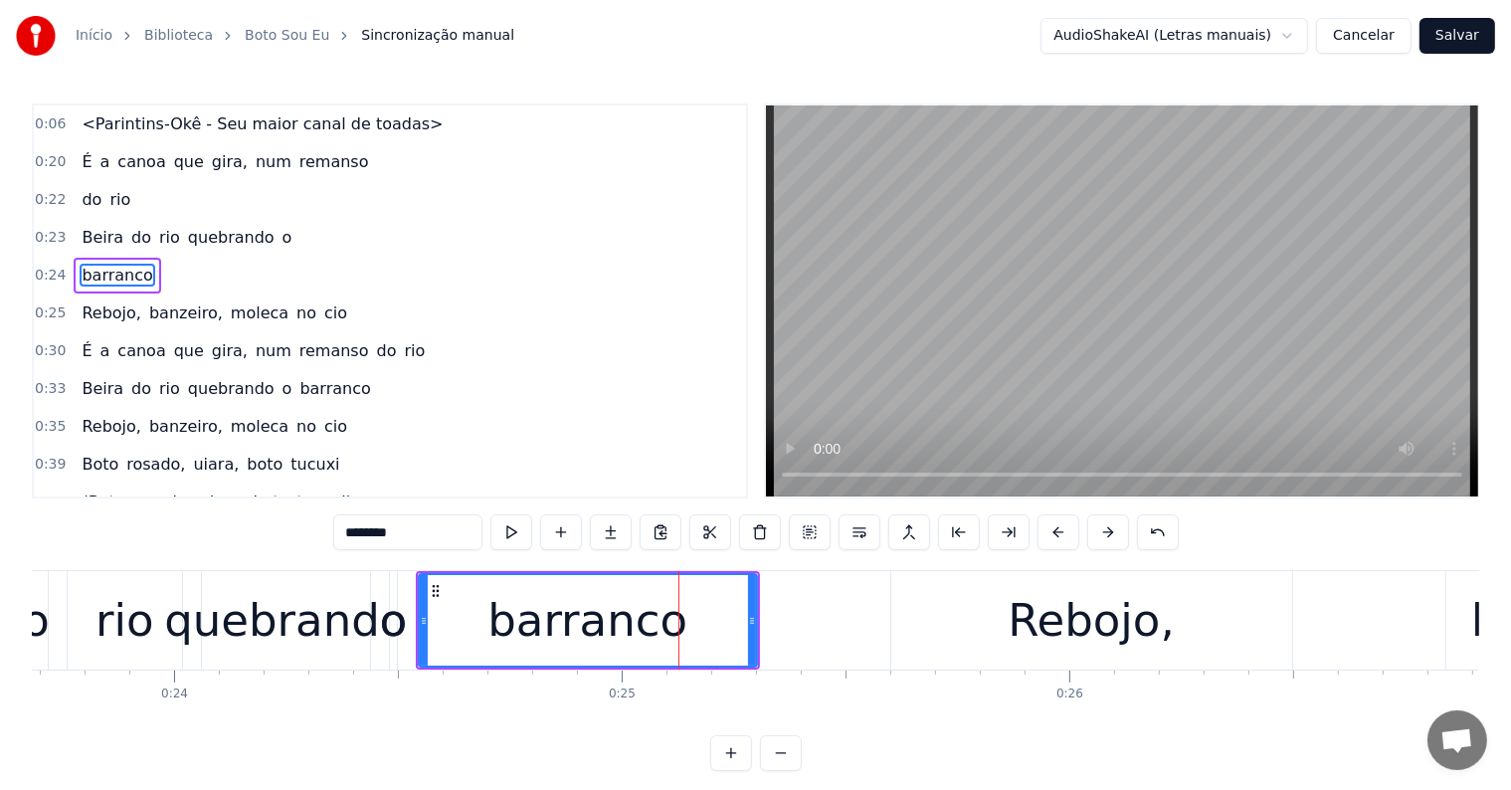
click at [382, 619] on div "o" at bounding box center [394, 621] width 28 height 68
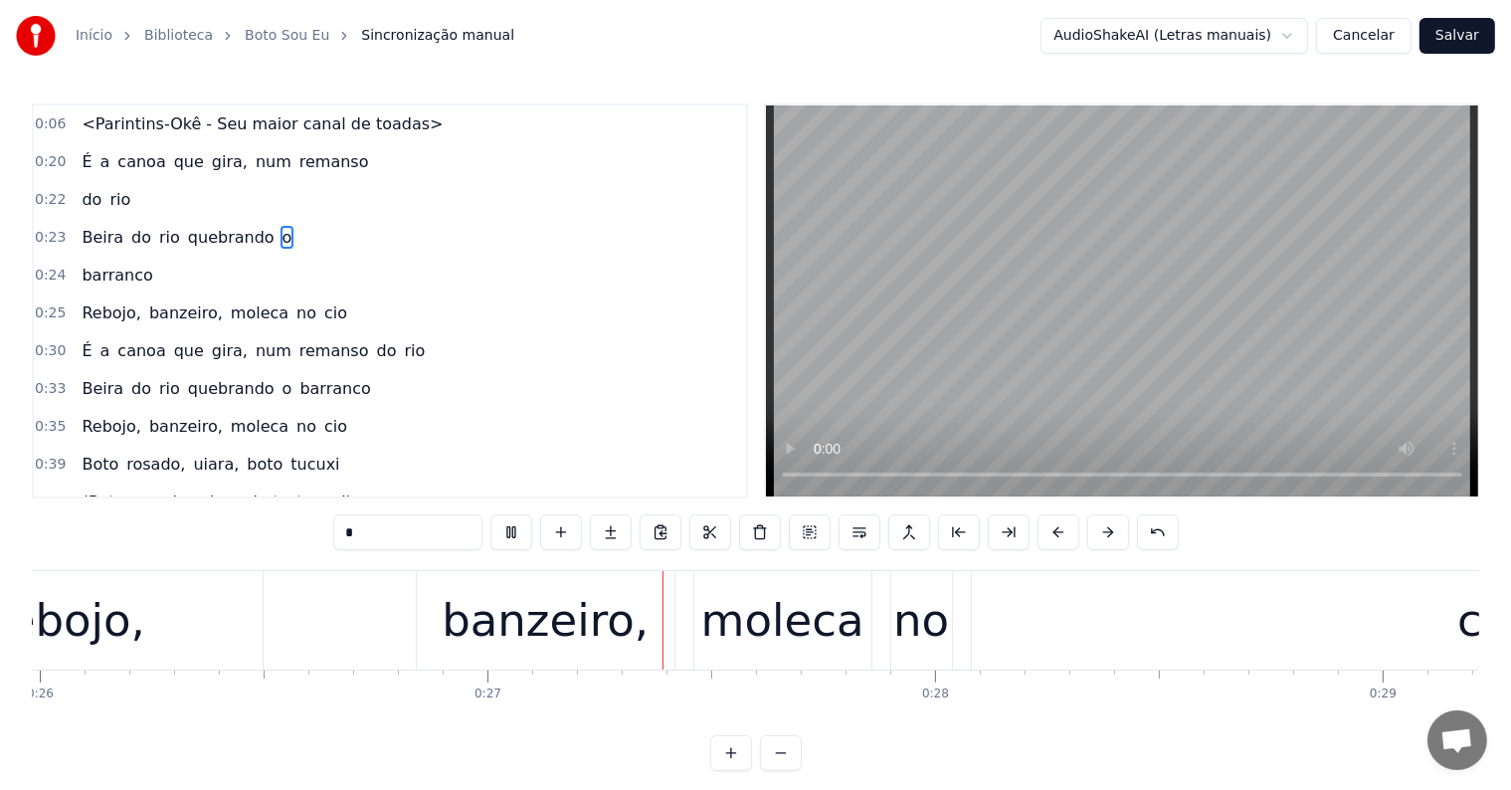
scroll to position [0, 11860]
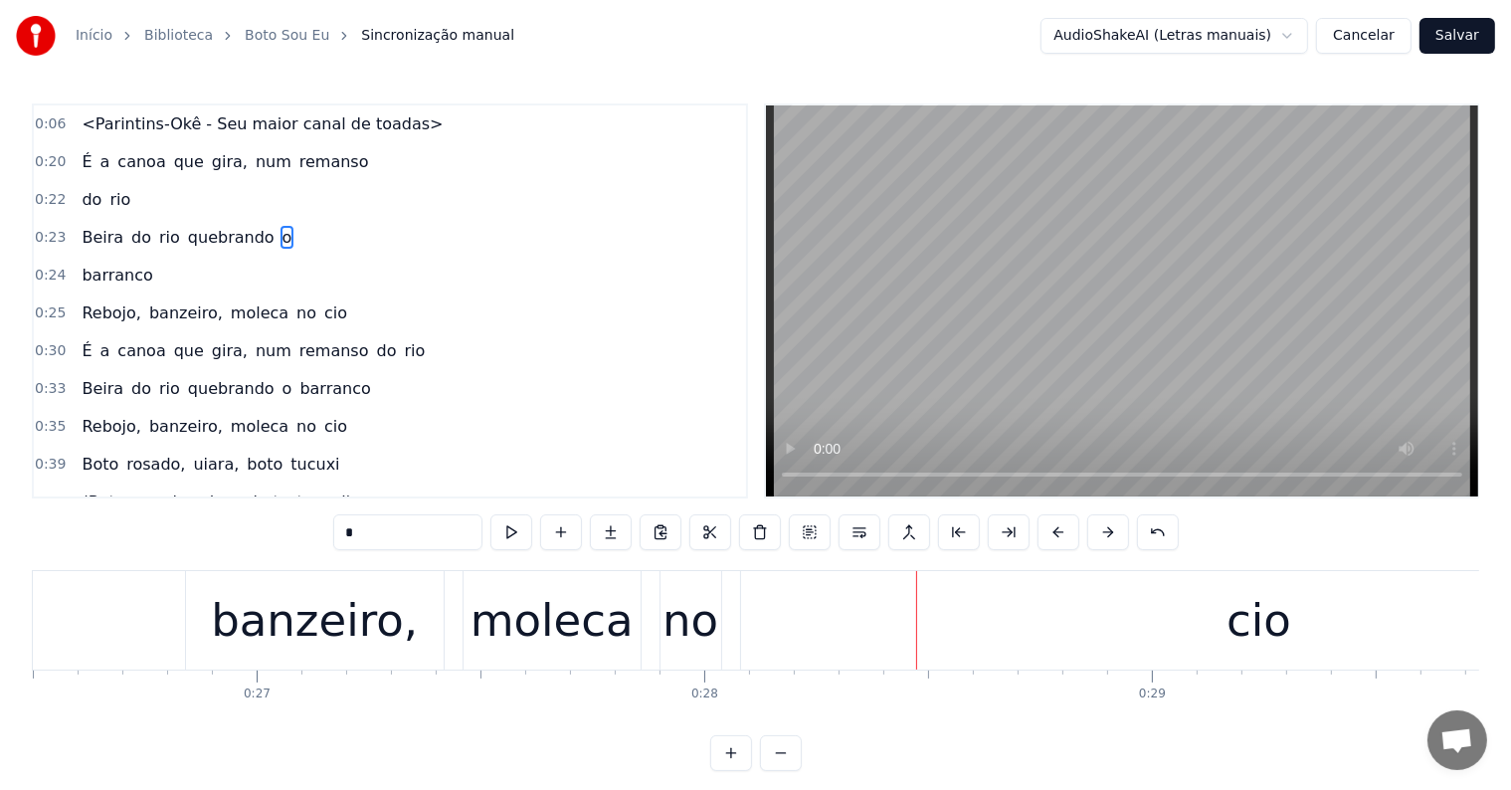
click at [582, 637] on div "moleca" at bounding box center [551, 621] width 163 height 68
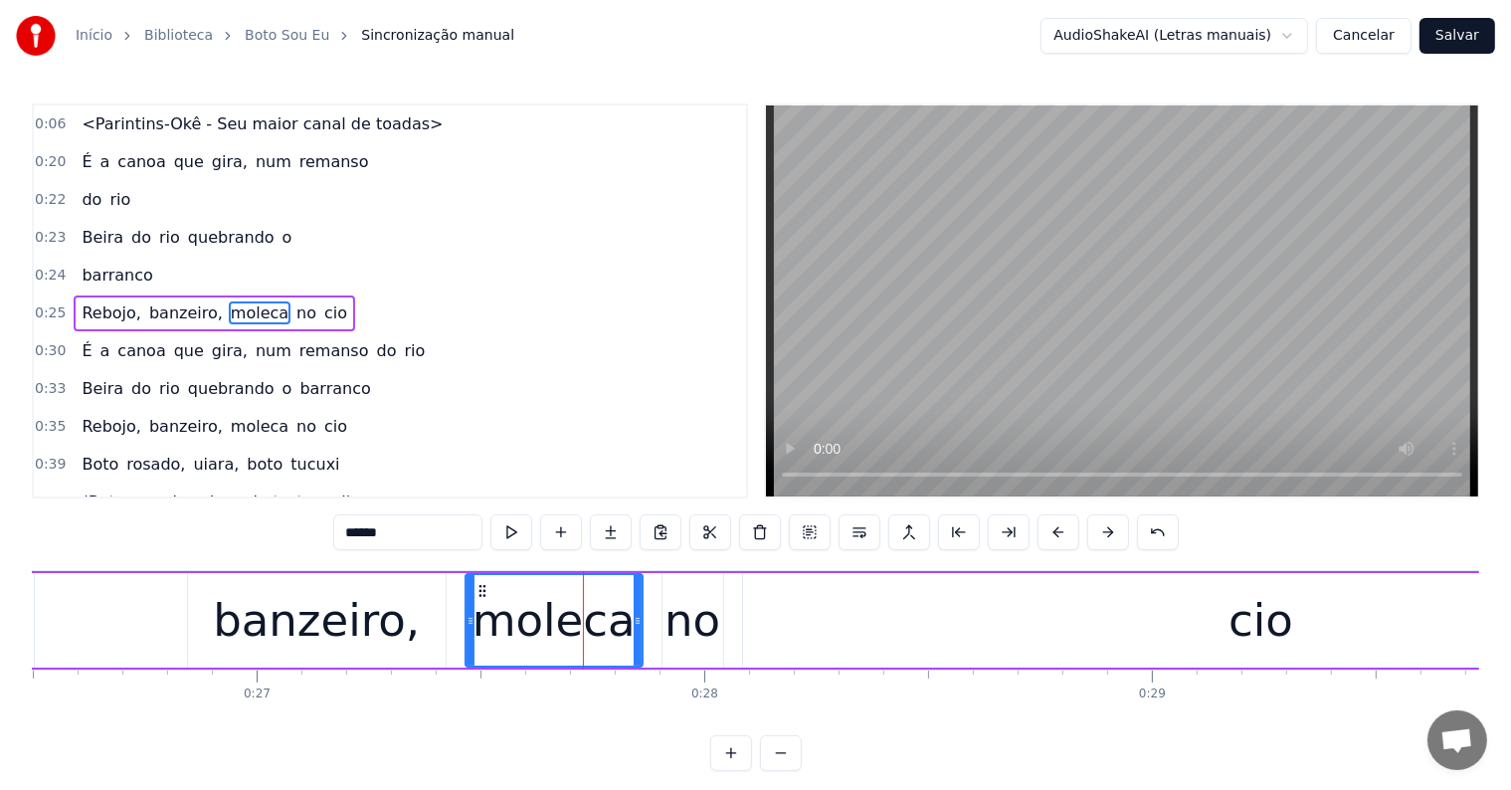
scroll to position [5, 0]
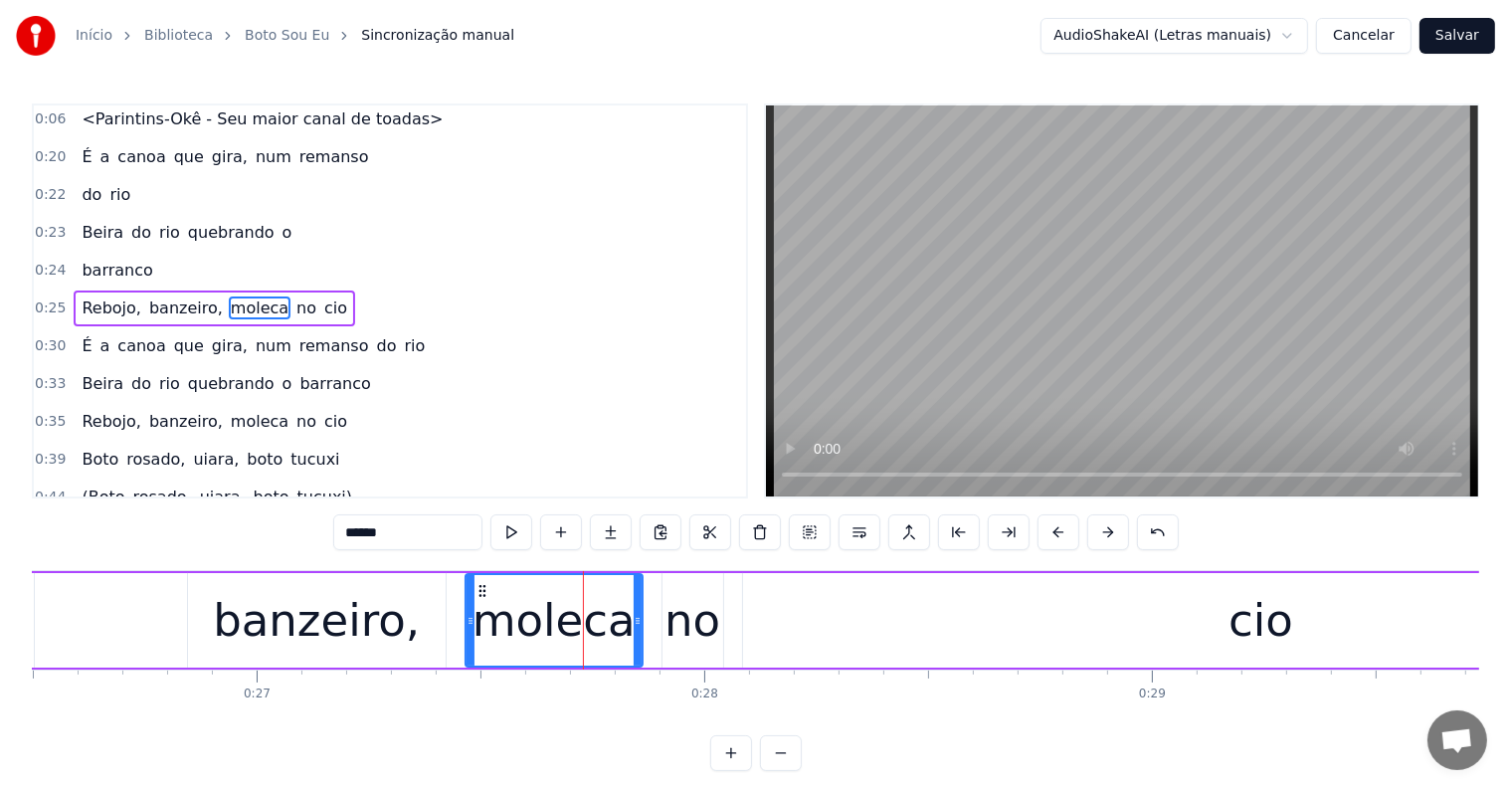
click at [322, 302] on span "cio" at bounding box center [335, 307] width 27 height 23
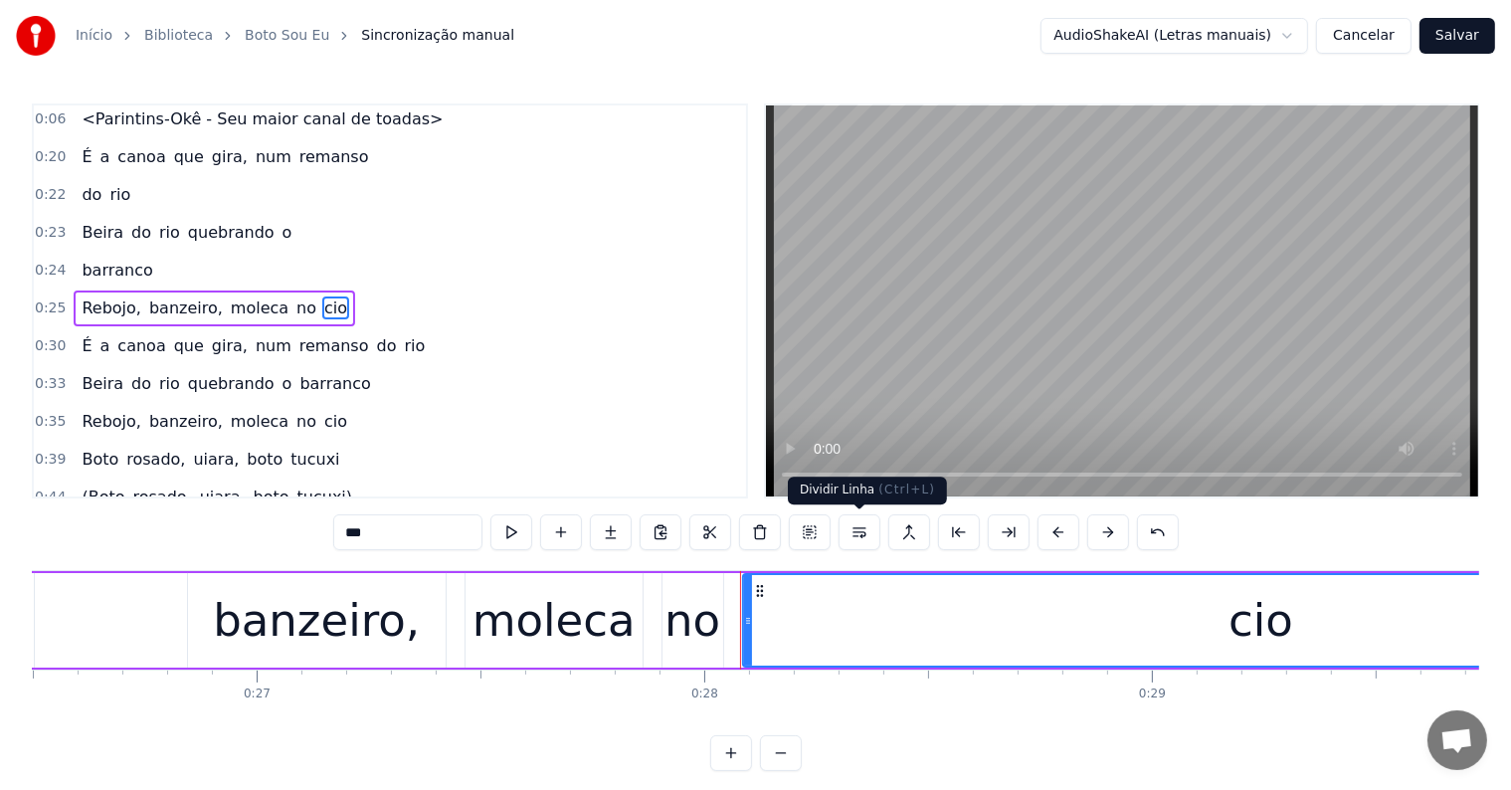
click at [861, 532] on button at bounding box center [859, 532] width 42 height 36
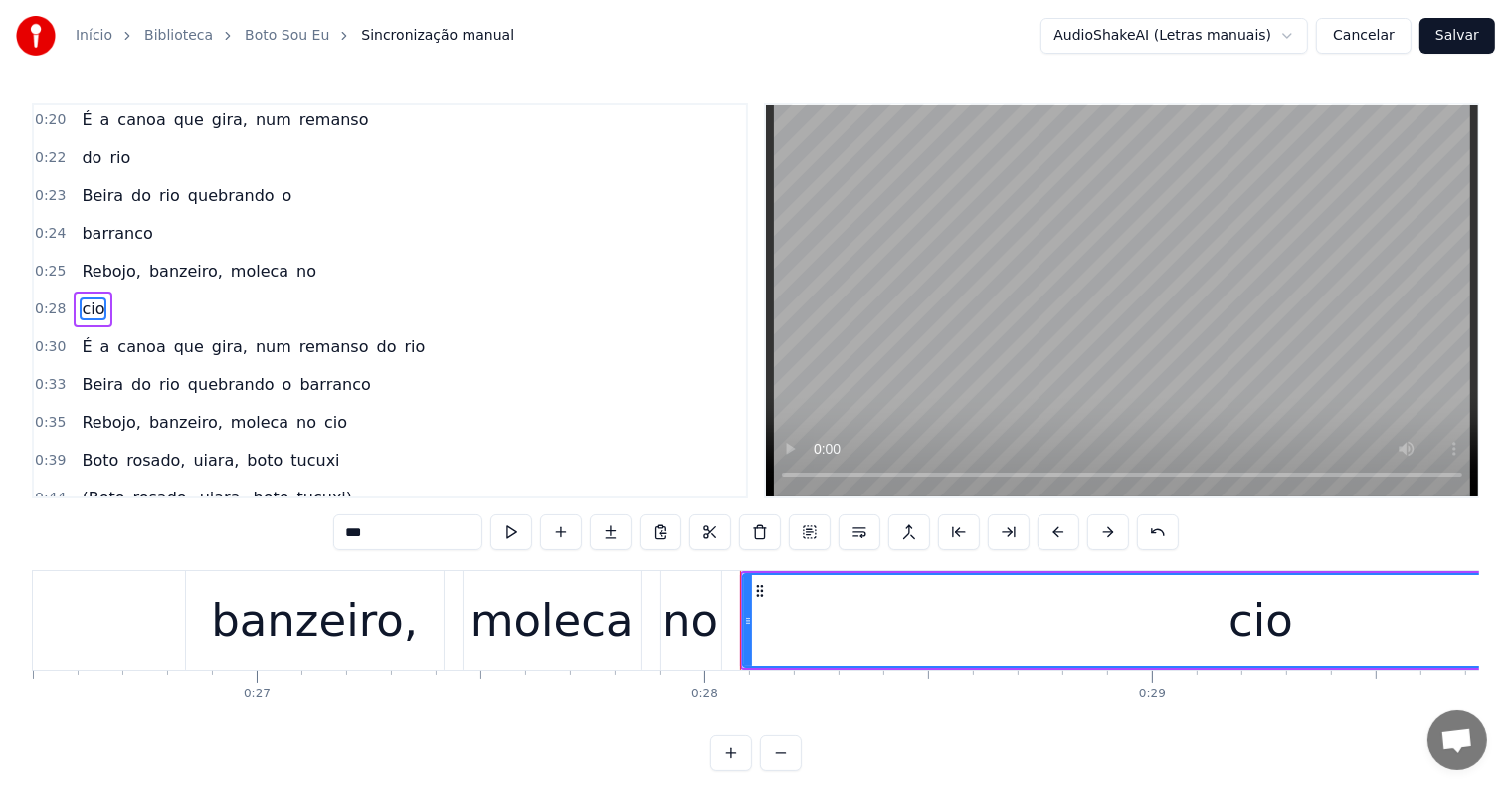
click at [294, 265] on span "no" at bounding box center [306, 271] width 24 height 23
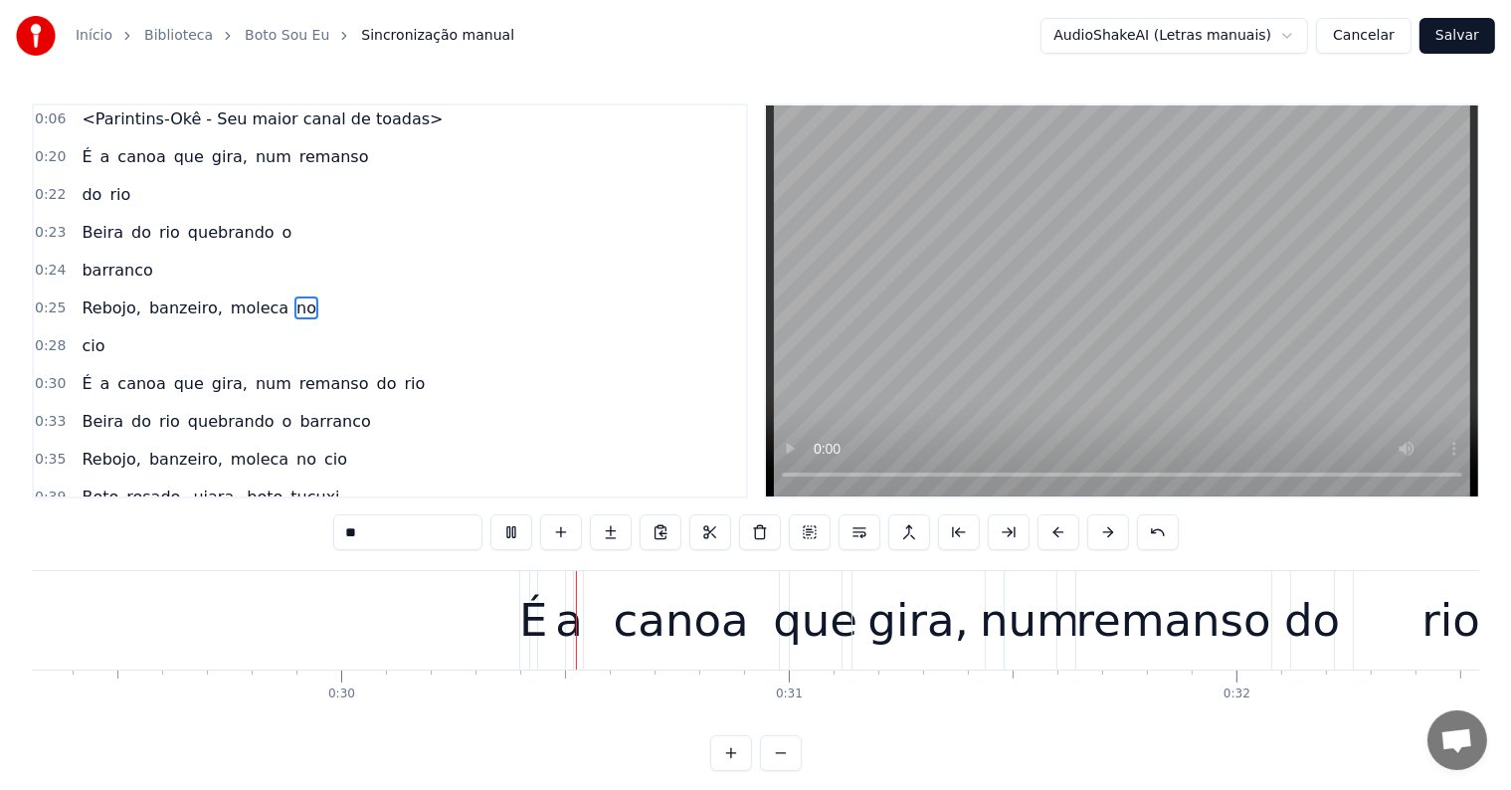
scroll to position [0, 13196]
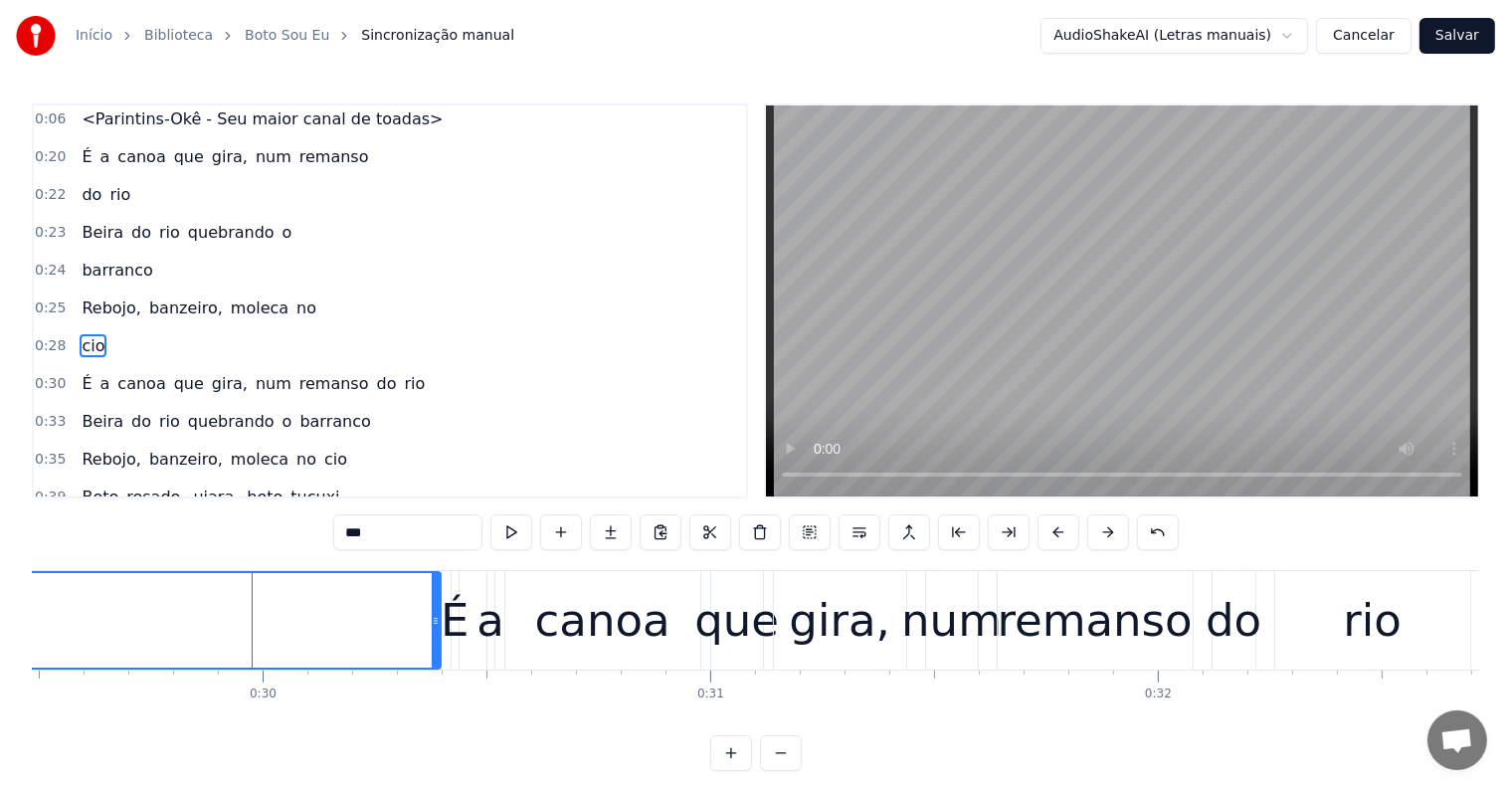
scroll to position [42, 0]
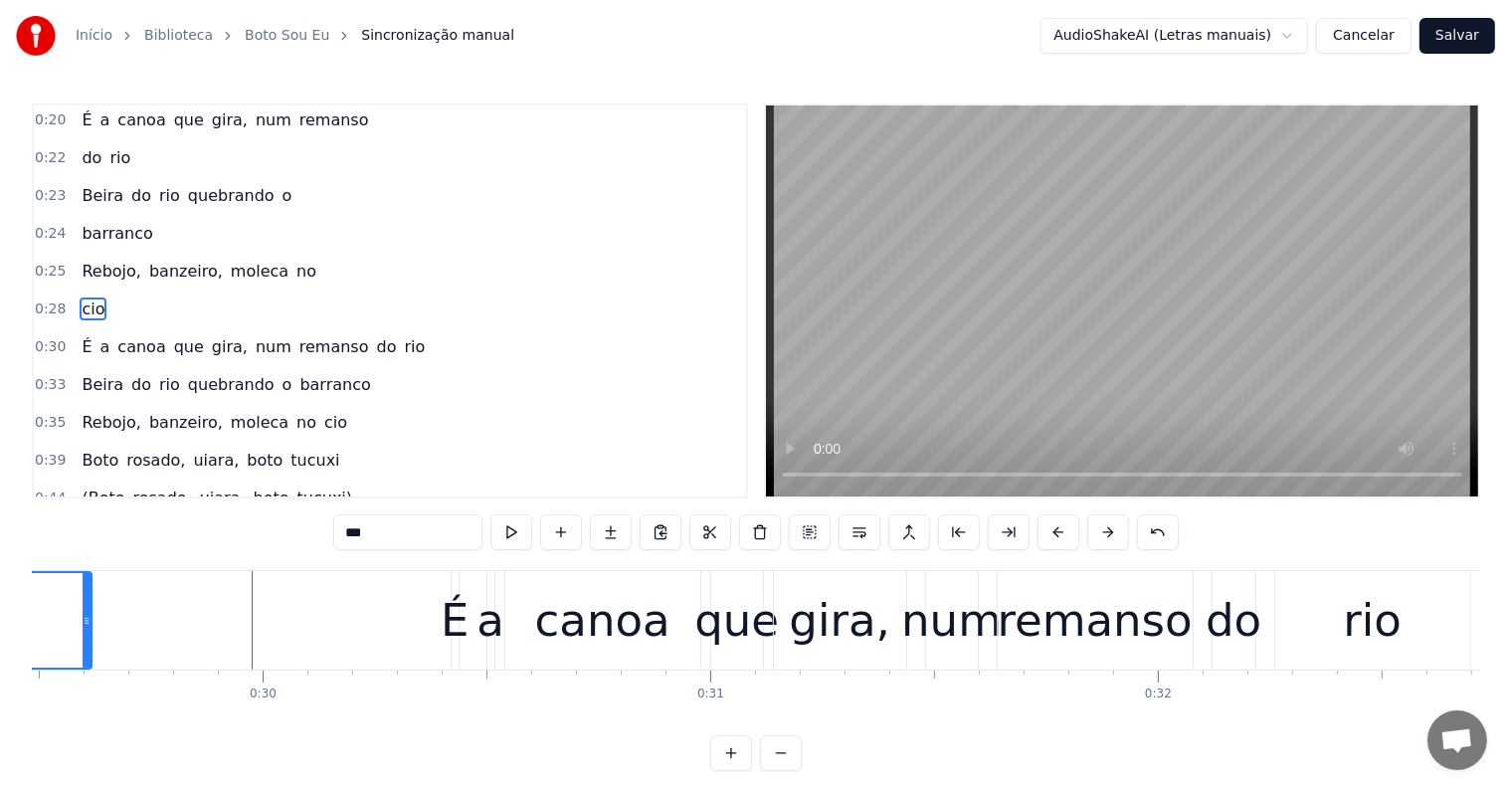
drag, startPoint x: 330, startPoint y: 605, endPoint x: 72, endPoint y: 600, distance: 258.6
click at [83, 600] on div at bounding box center [87, 620] width 8 height 94
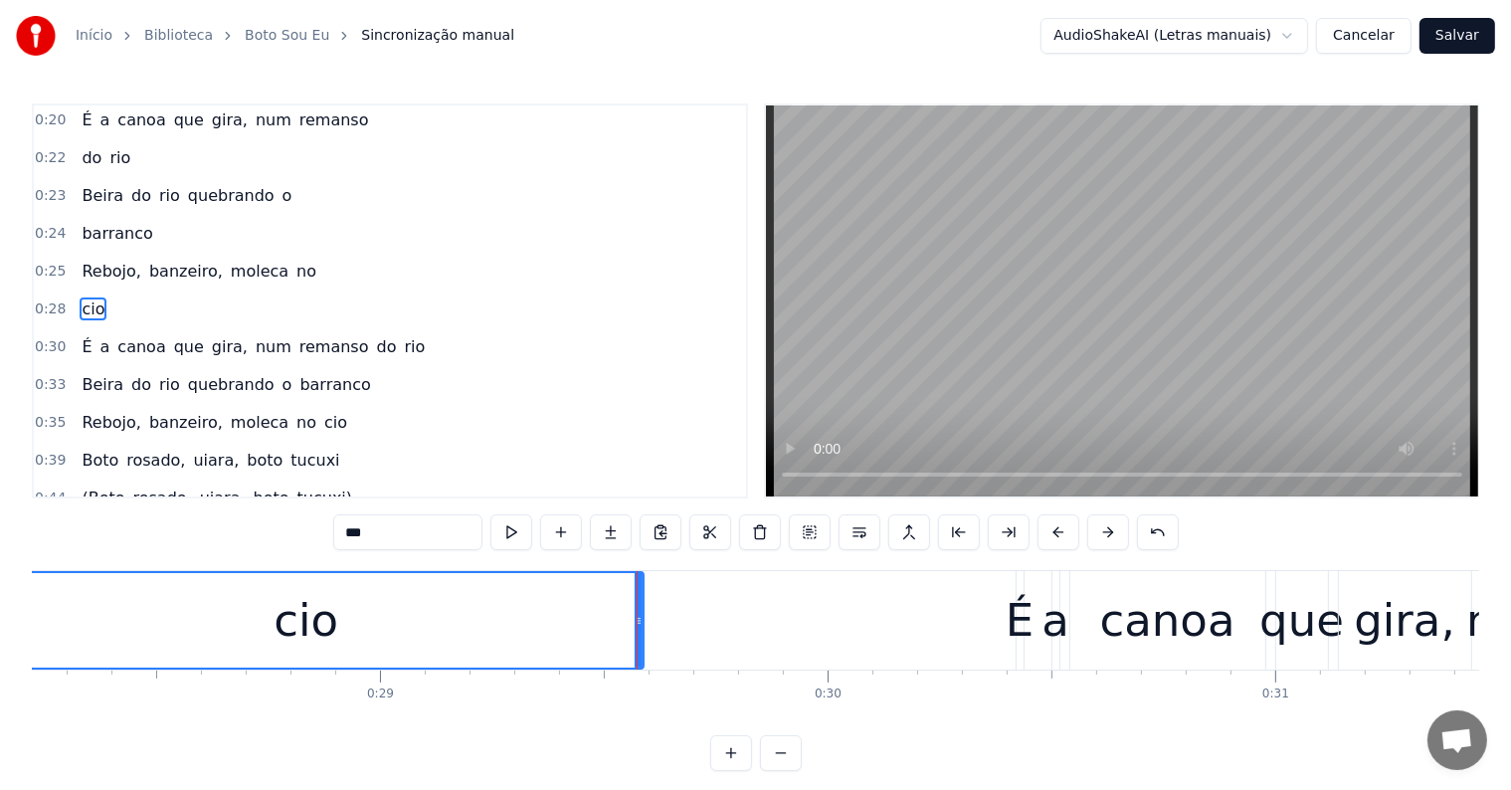
scroll to position [0, 12619]
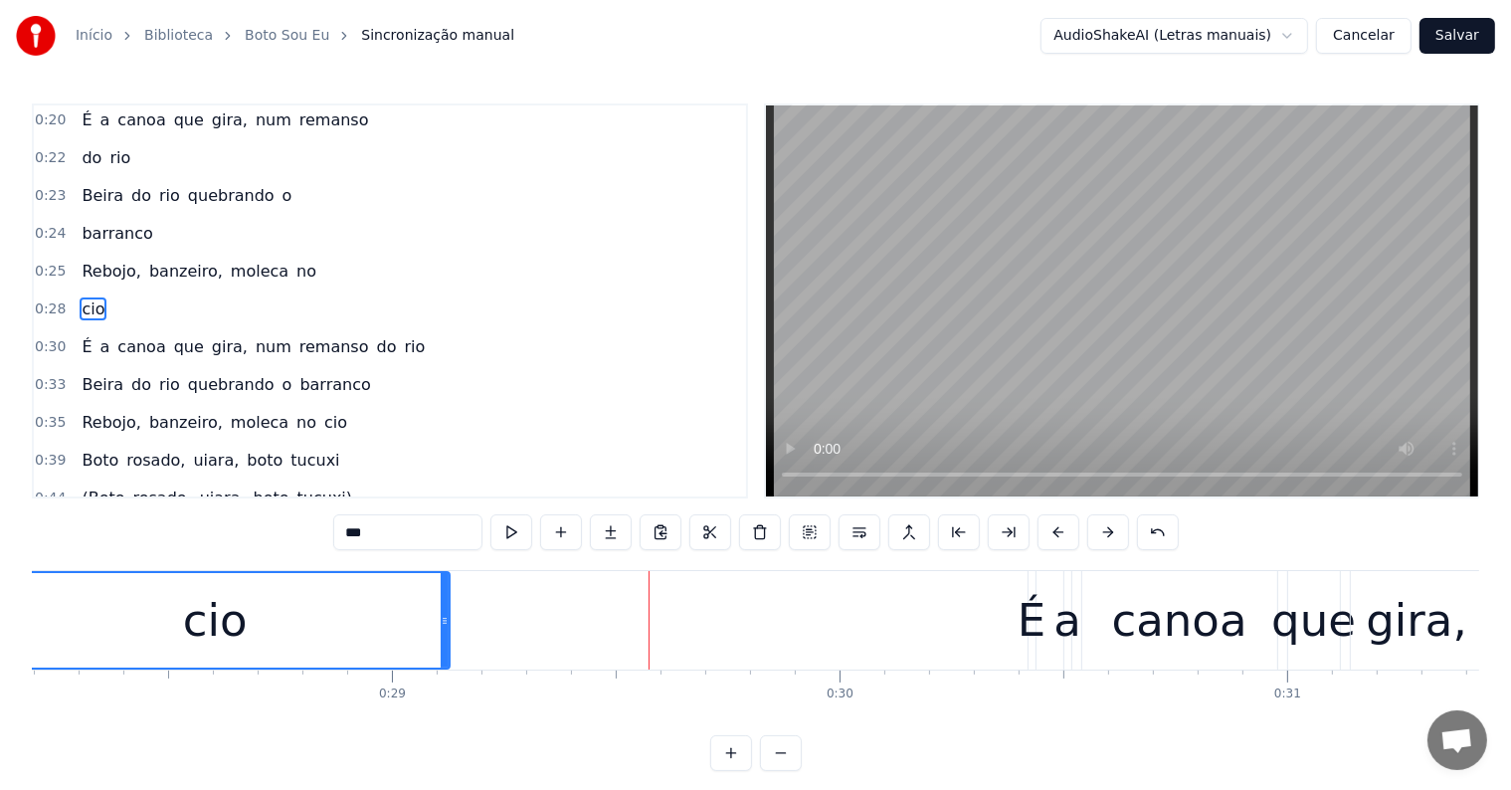
drag, startPoint x: 534, startPoint y: 621, endPoint x: 442, endPoint y: 619, distance: 92.5
click at [442, 619] on icon at bounding box center [445, 621] width 8 height 16
click at [92, 618] on div "cio" at bounding box center [215, 620] width 466 height 94
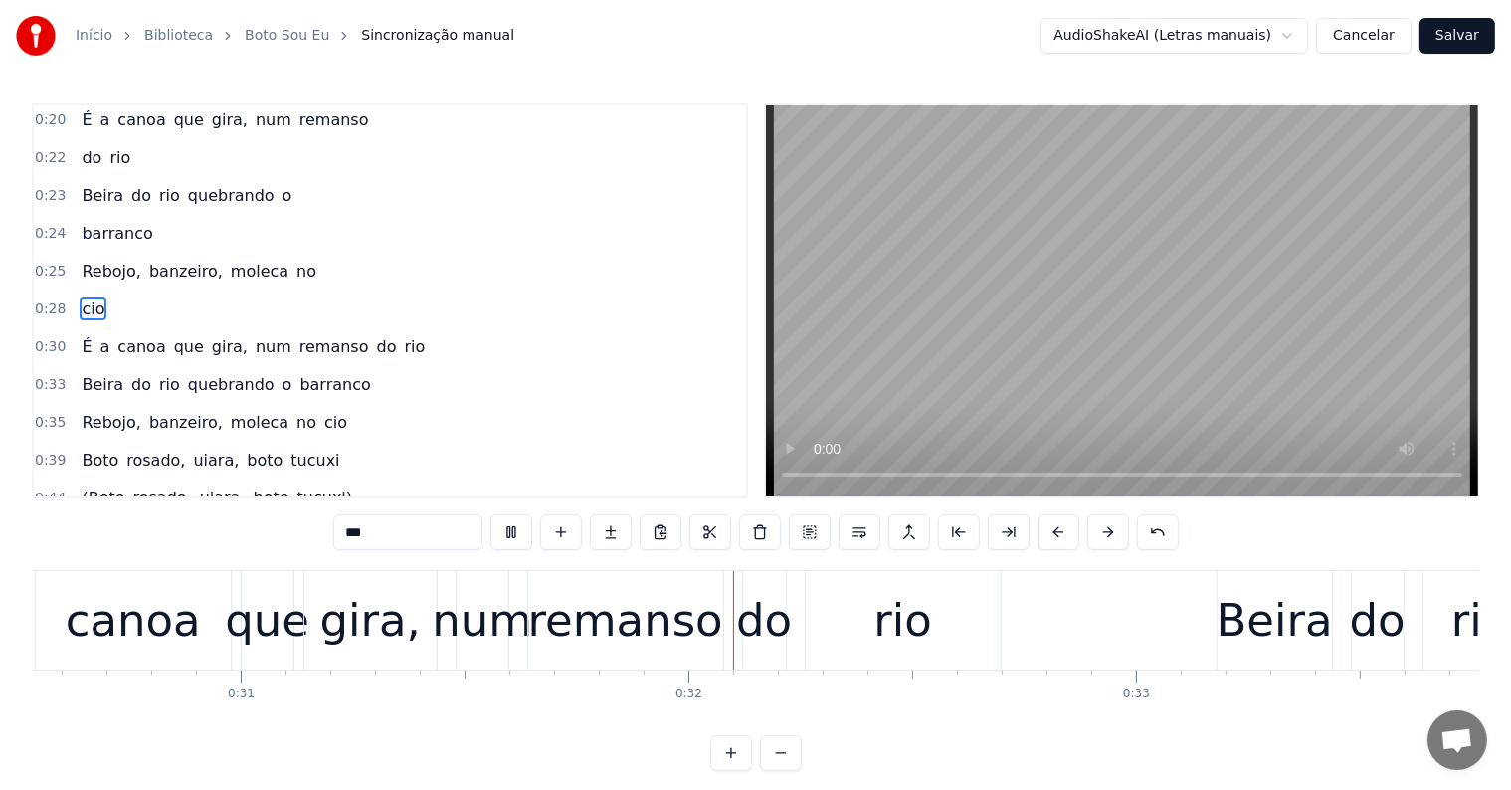
scroll to position [0, 13886]
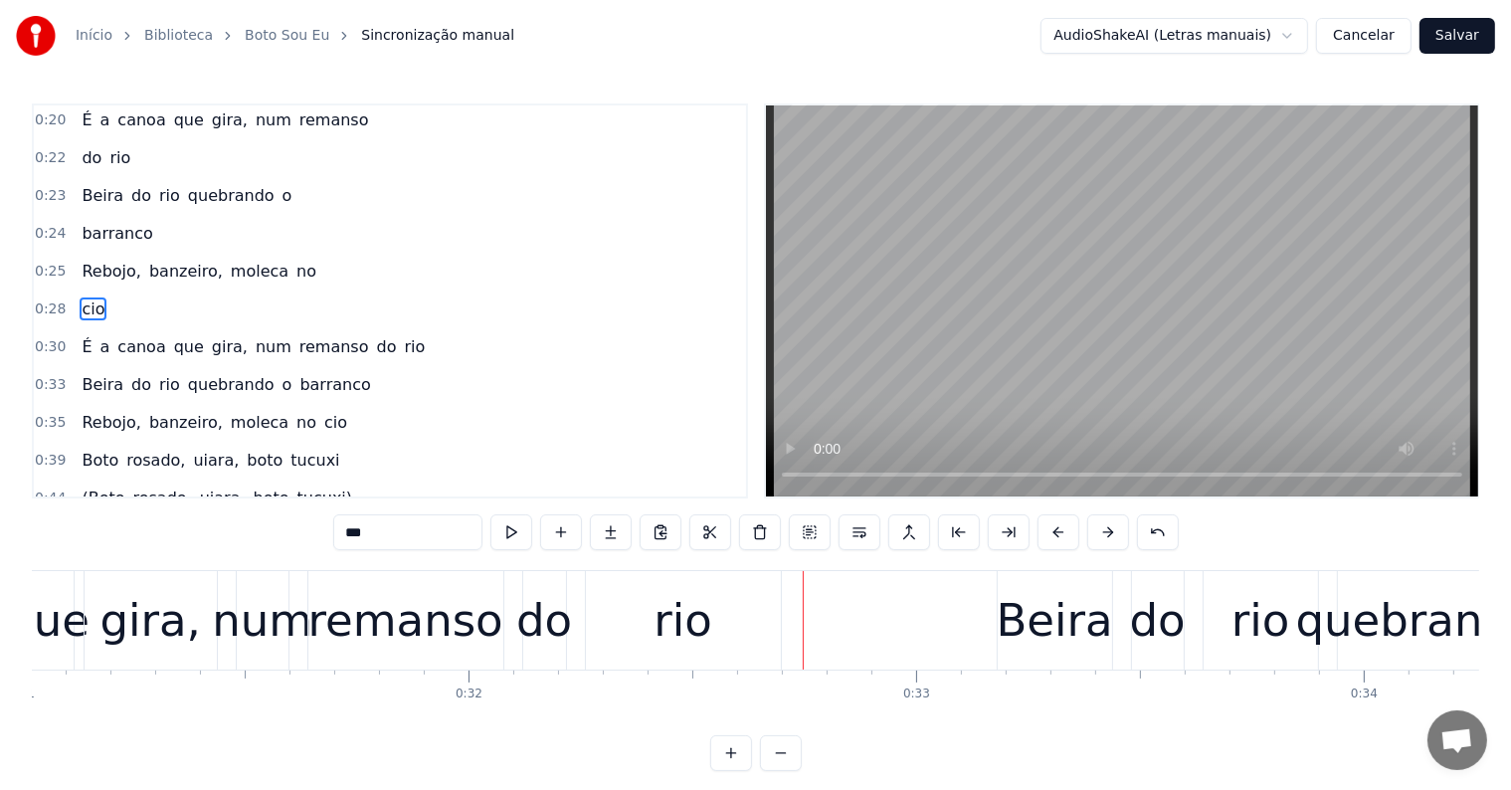
click at [680, 663] on div "rio" at bounding box center [683, 620] width 195 height 98
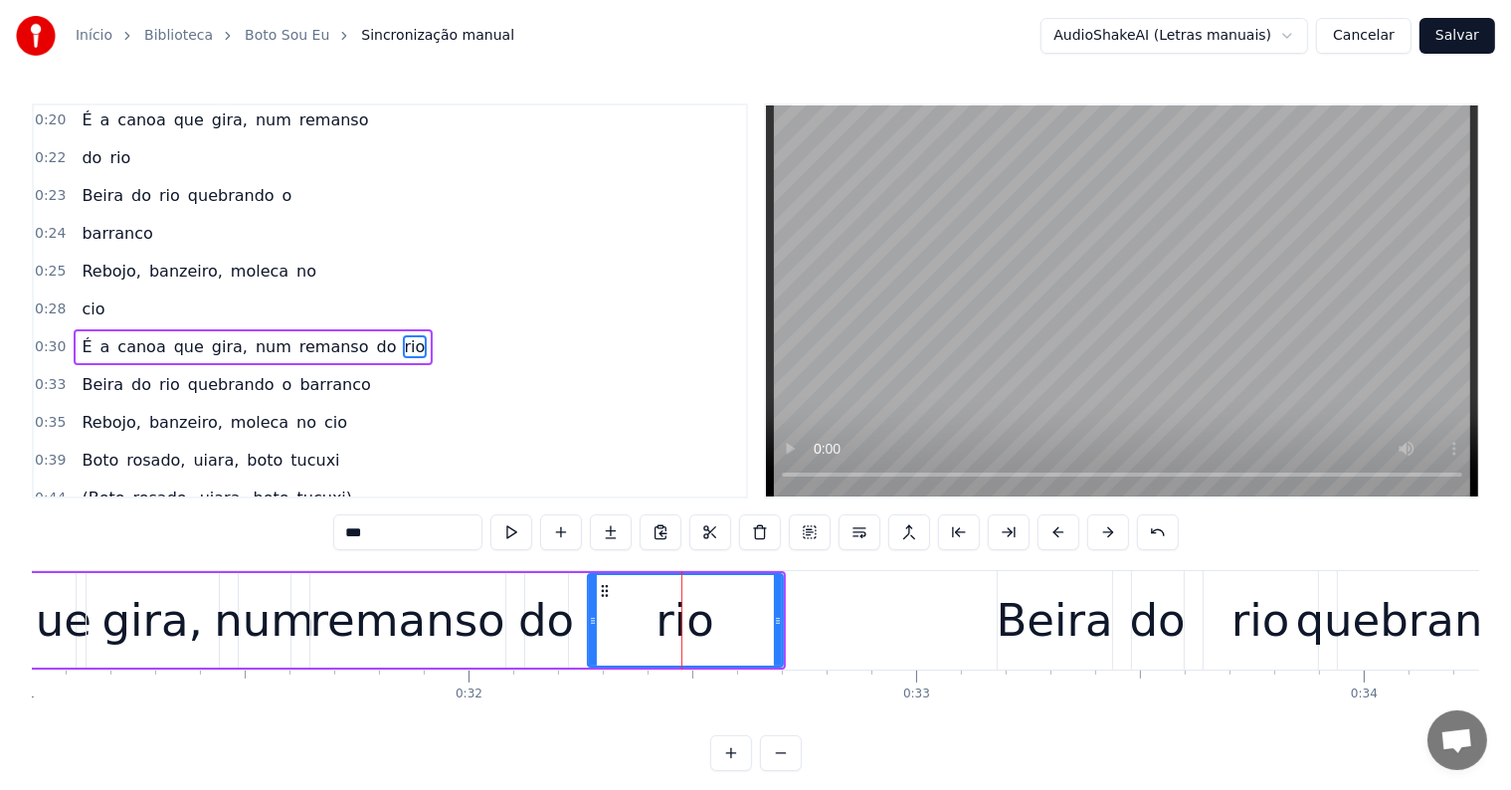
scroll to position [79, 0]
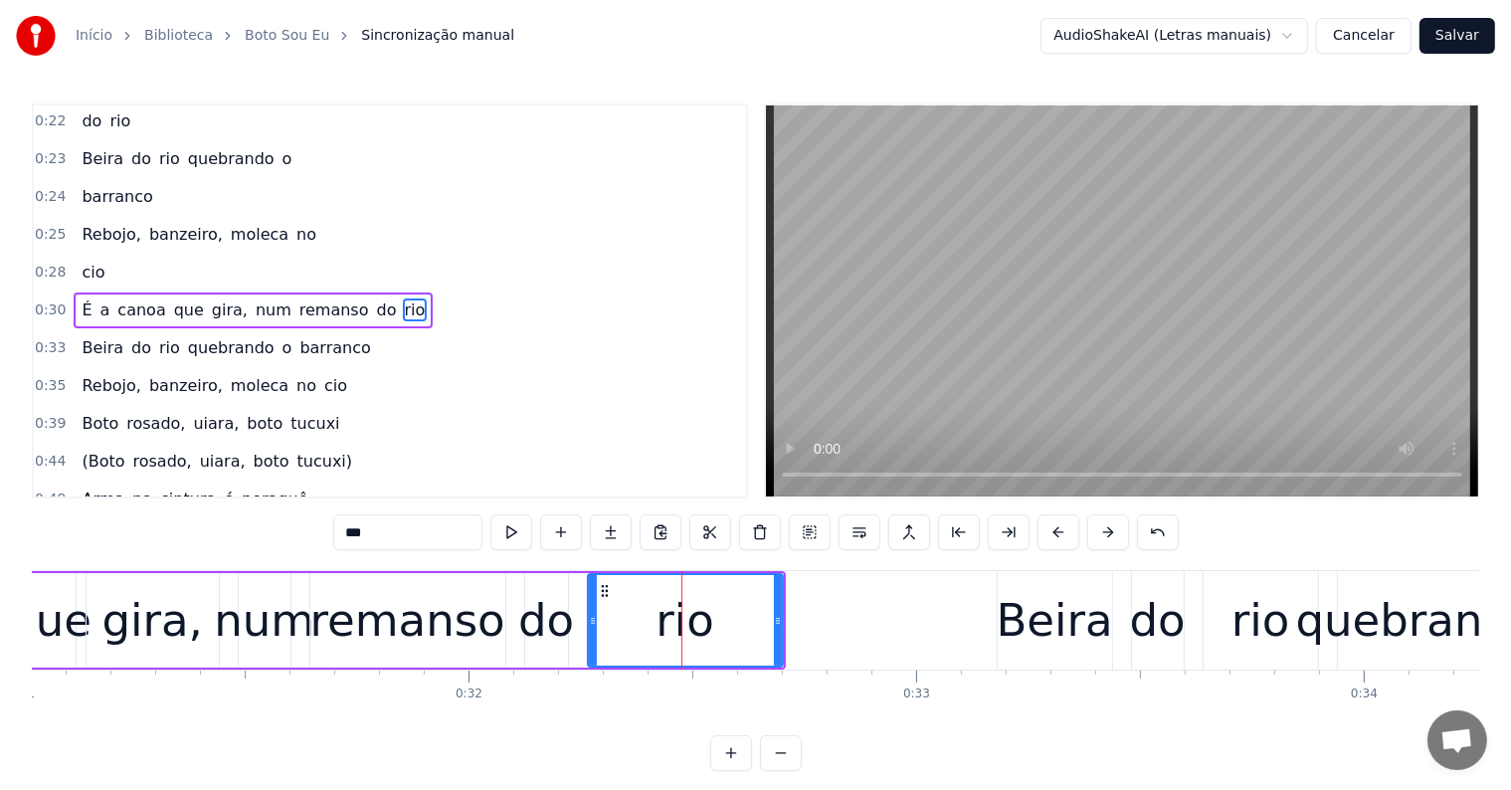
click at [375, 298] on span "do" at bounding box center [387, 309] width 24 height 23
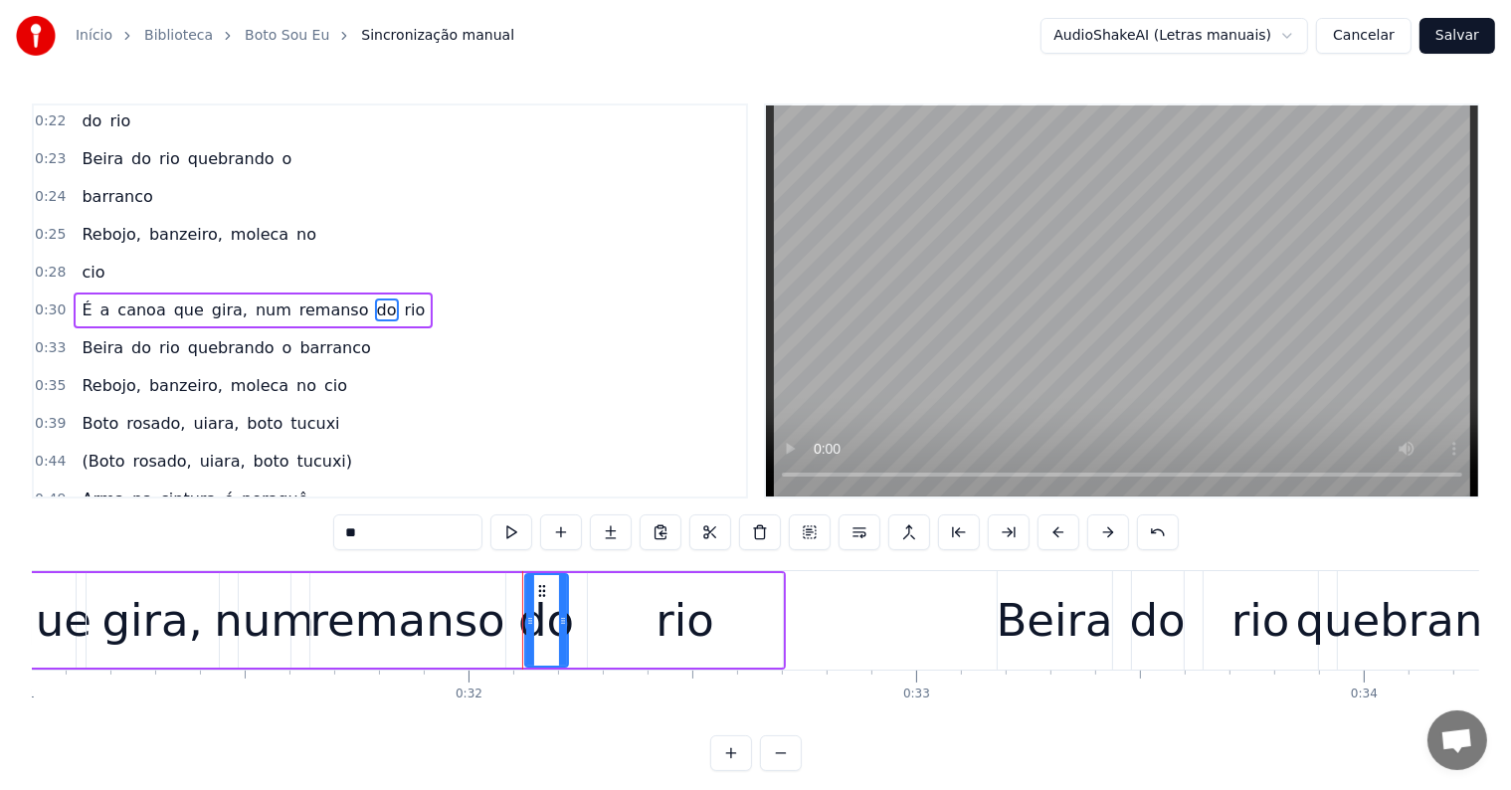
click at [863, 530] on button at bounding box center [859, 532] width 42 height 36
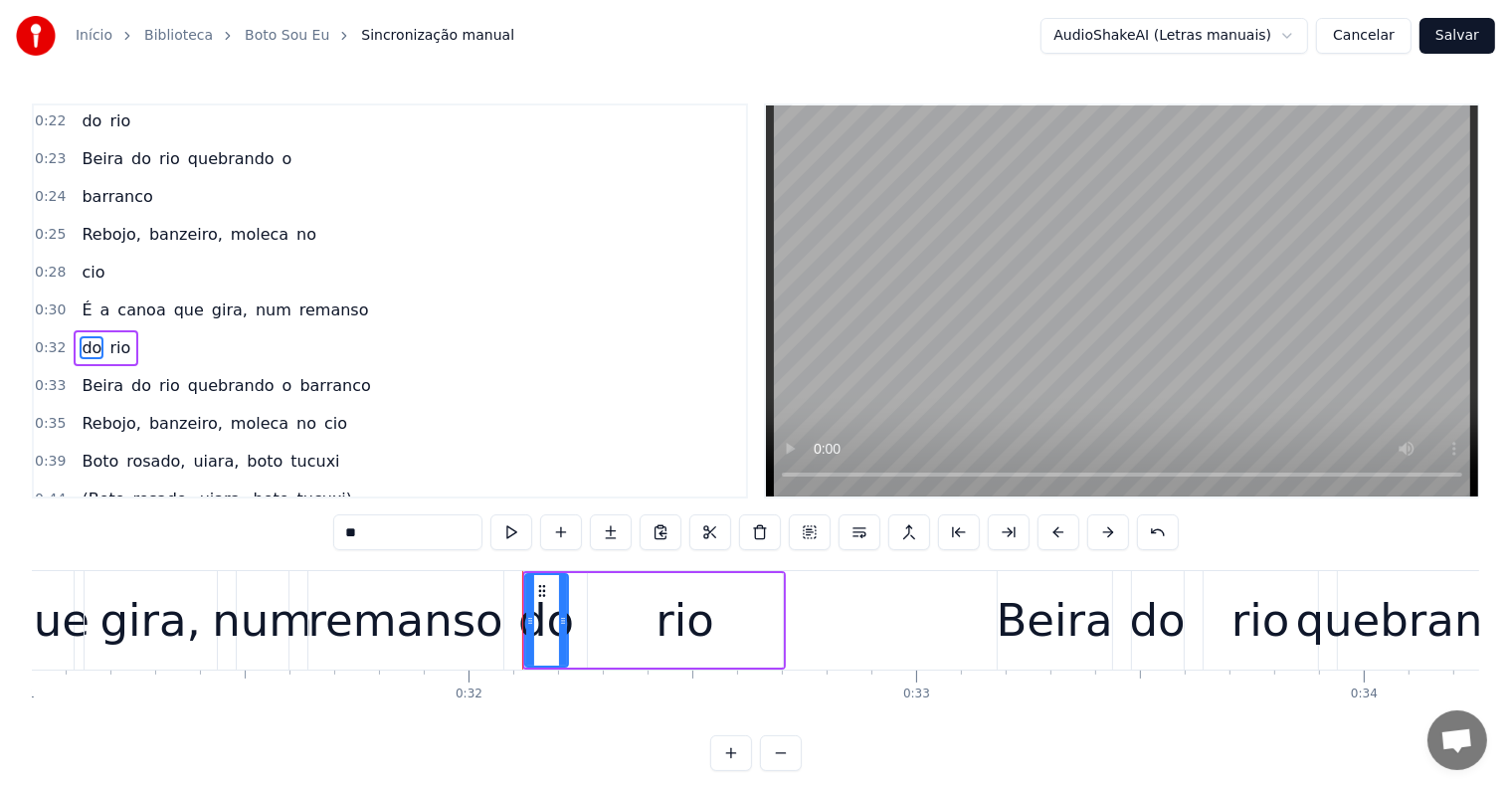
scroll to position [115, 0]
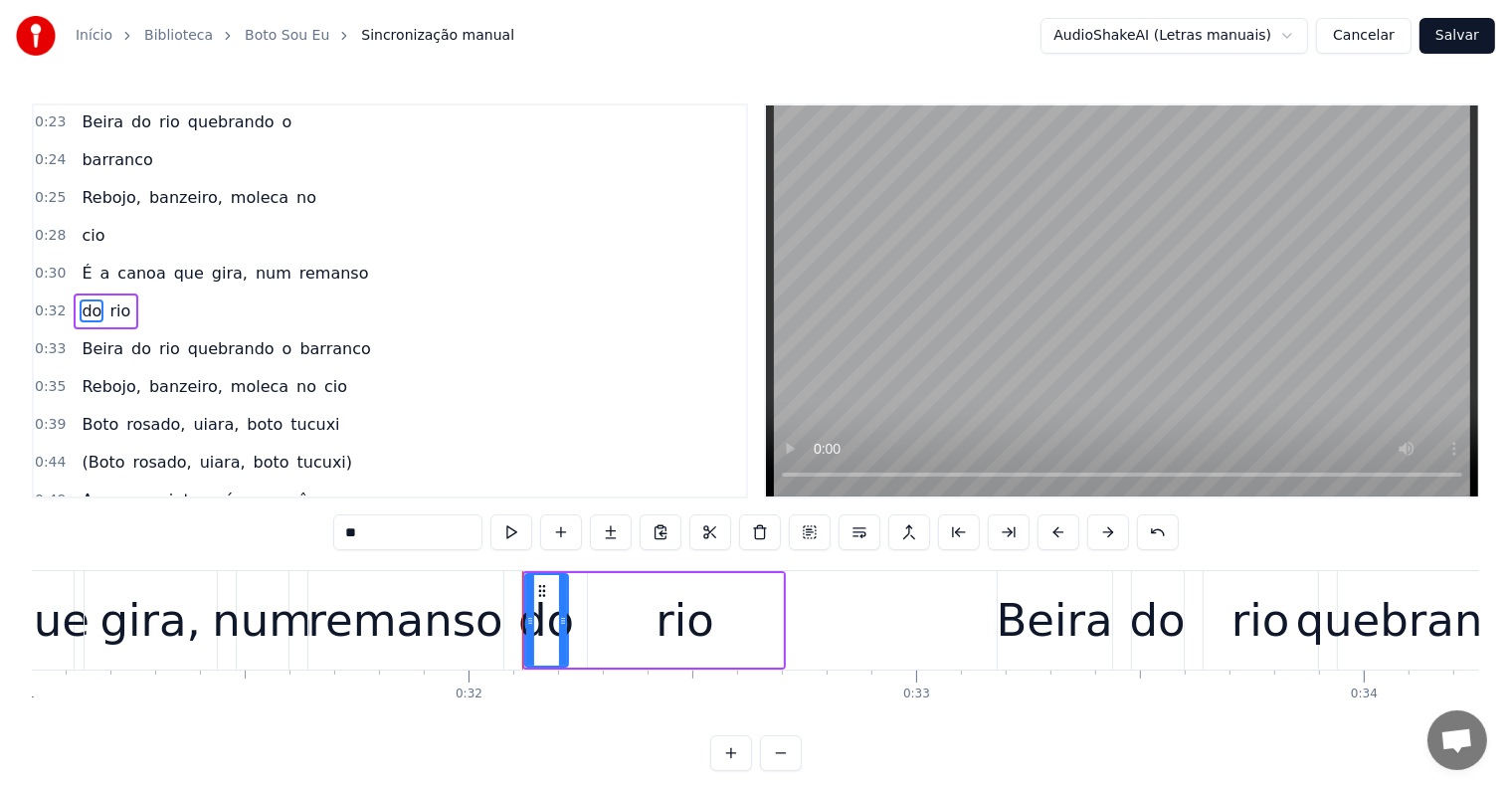
click at [297, 263] on span "remanso" at bounding box center [334, 273] width 74 height 23
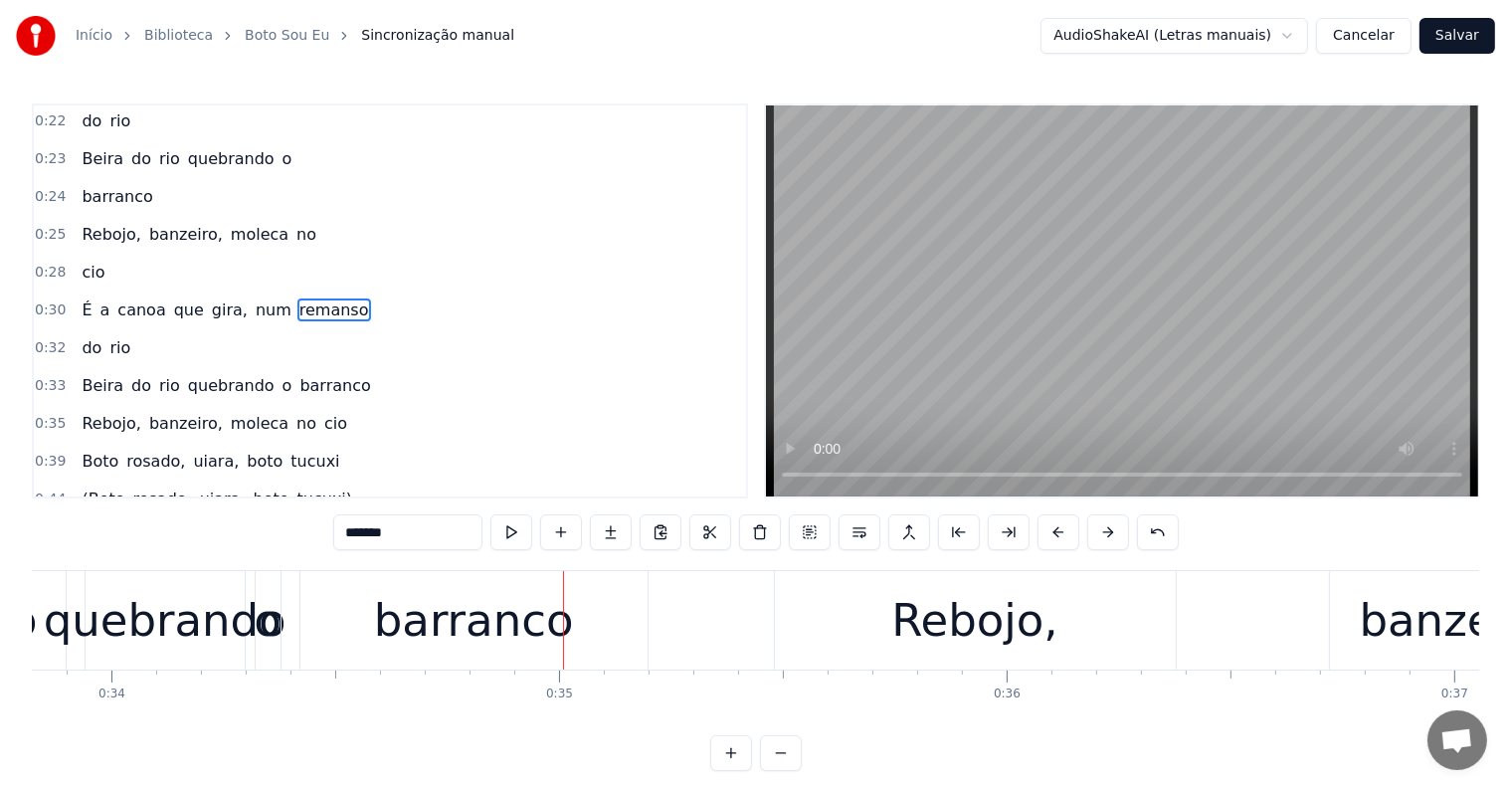
scroll to position [0, 15142]
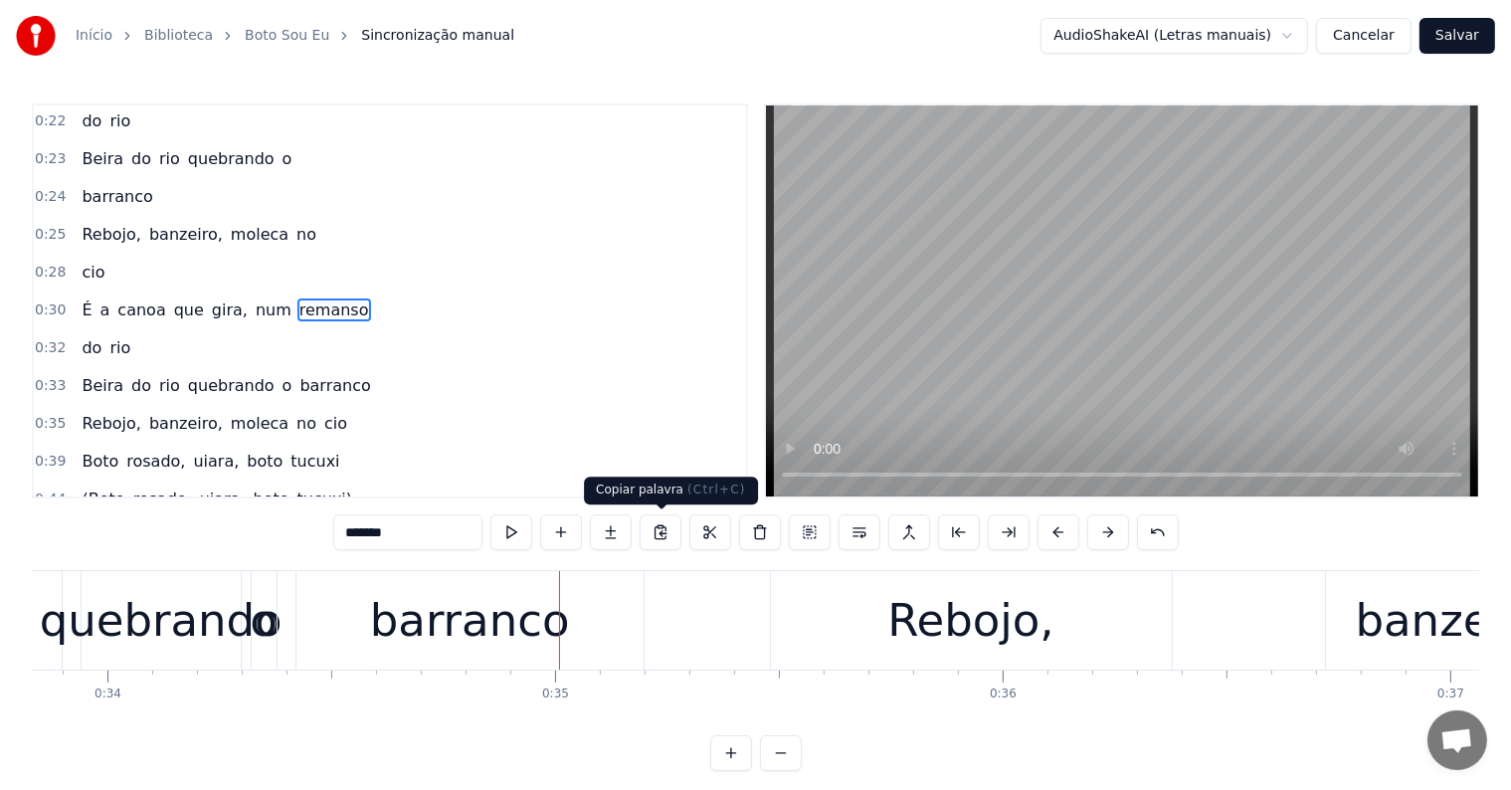
click at [485, 637] on div "barranco" at bounding box center [470, 621] width 200 height 68
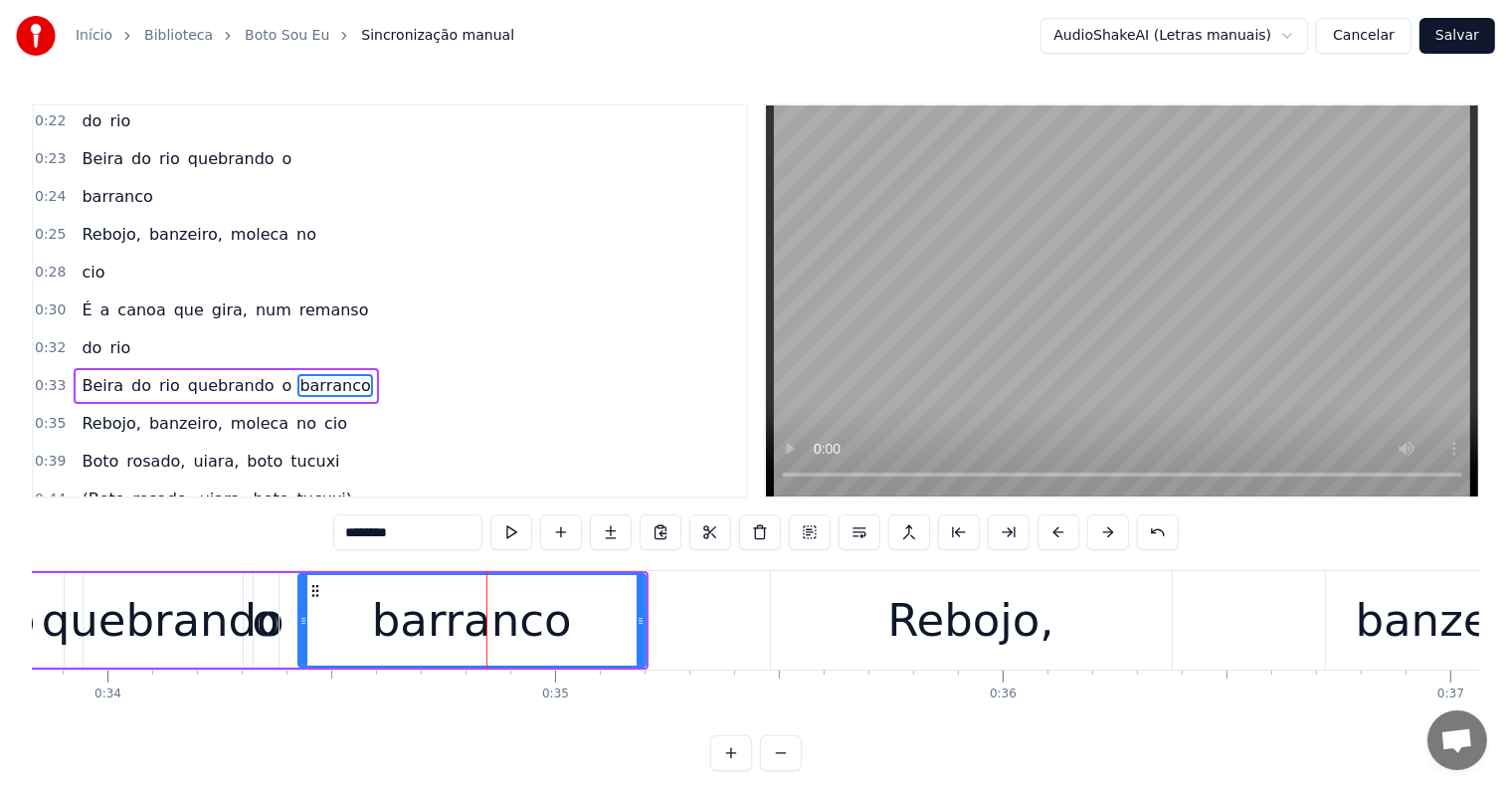
scroll to position [151, 0]
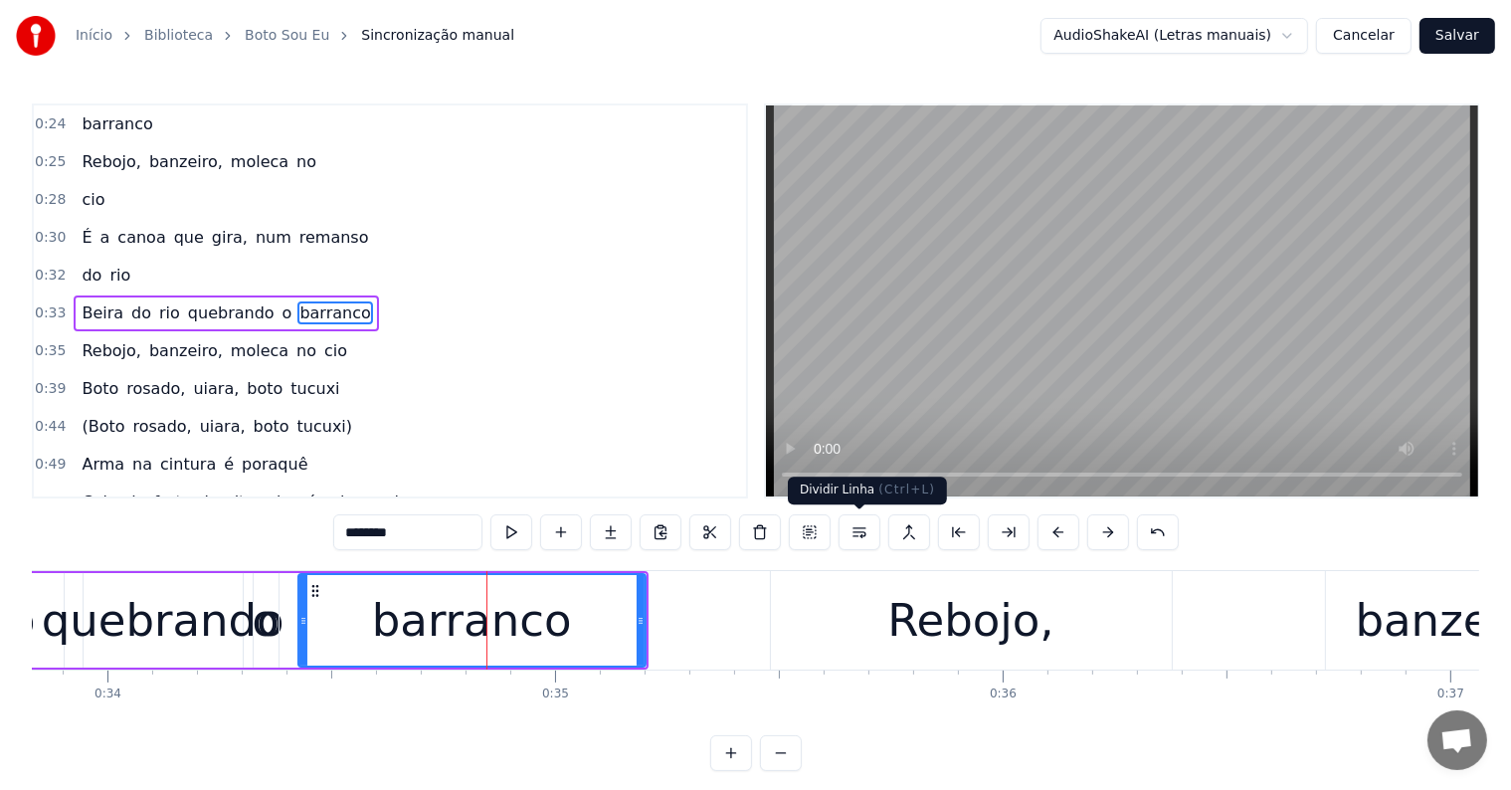
click at [859, 534] on button at bounding box center [859, 532] width 42 height 36
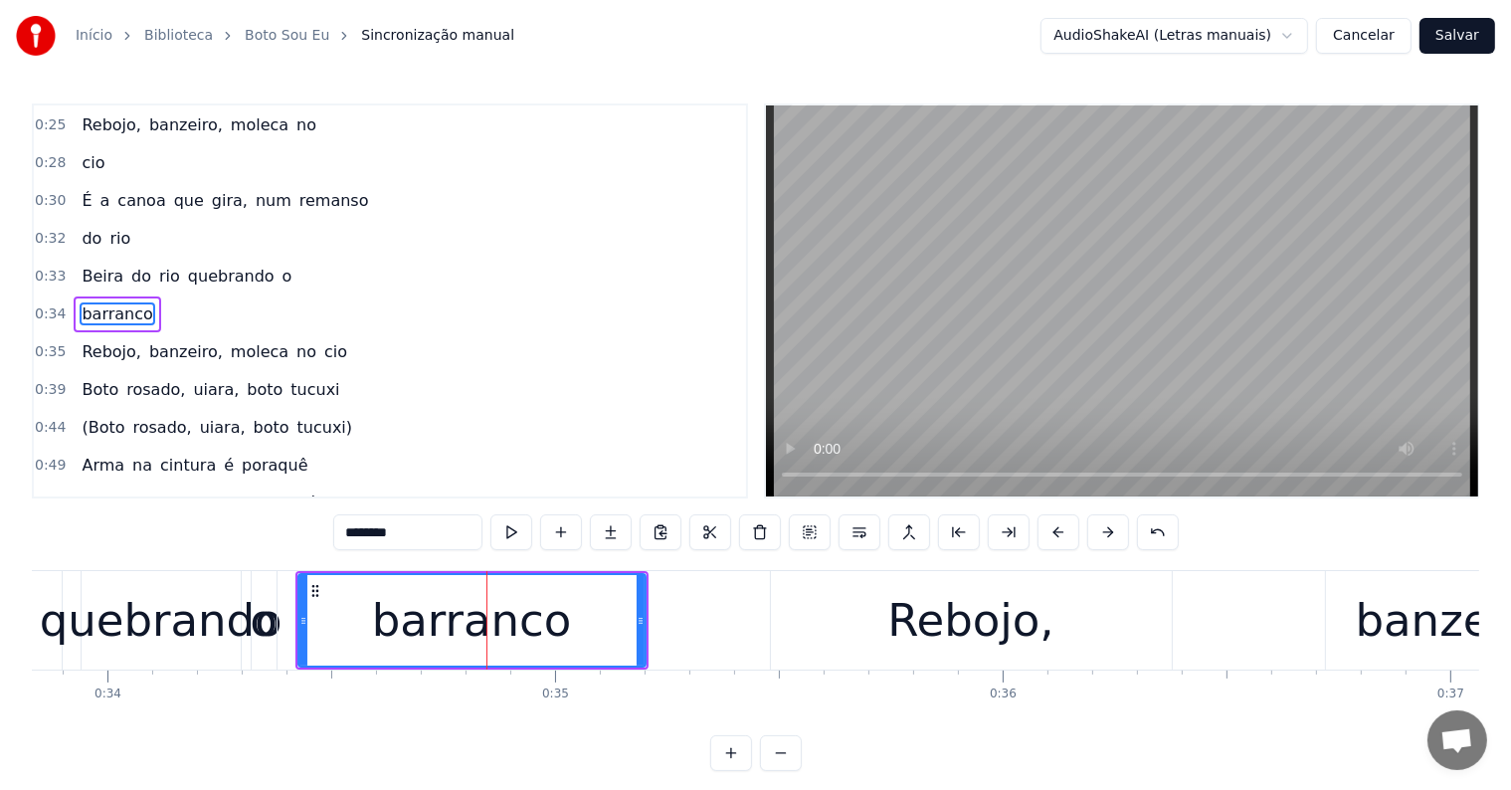
click at [248, 637] on div "quebrando" at bounding box center [161, 621] width 243 height 68
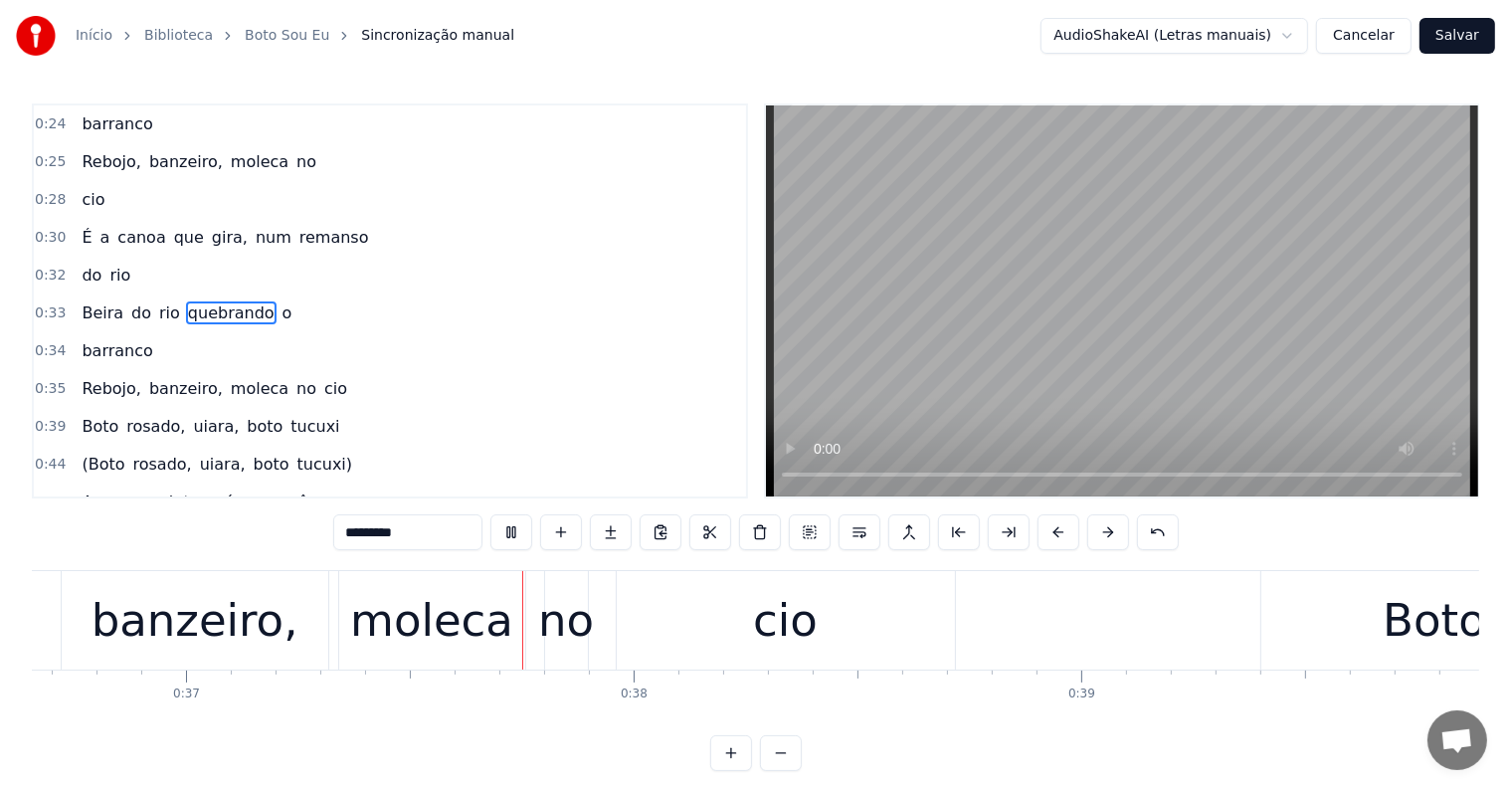
scroll to position [0, 16457]
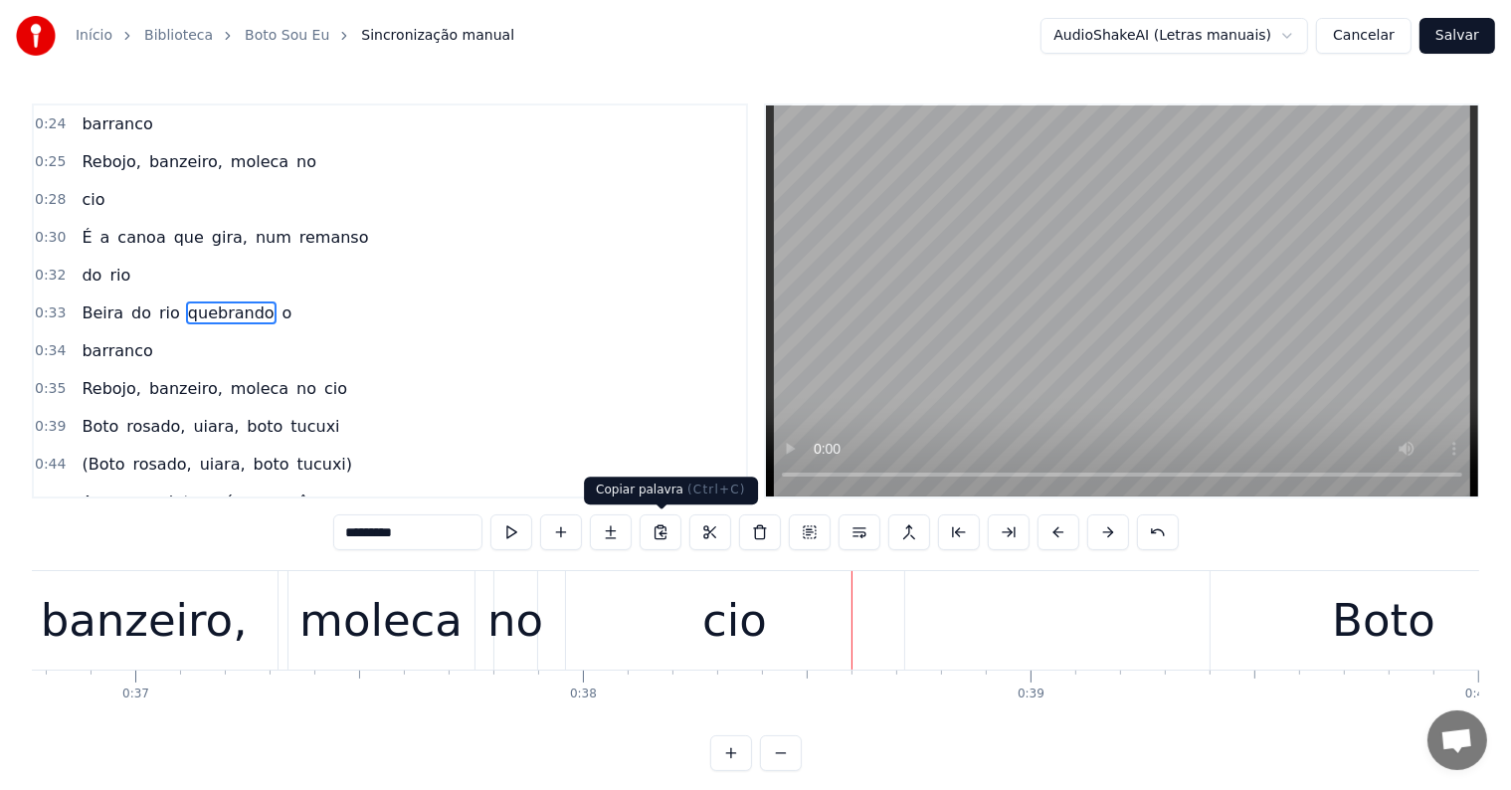
click at [720, 637] on div "cio" at bounding box center [734, 621] width 65 height 68
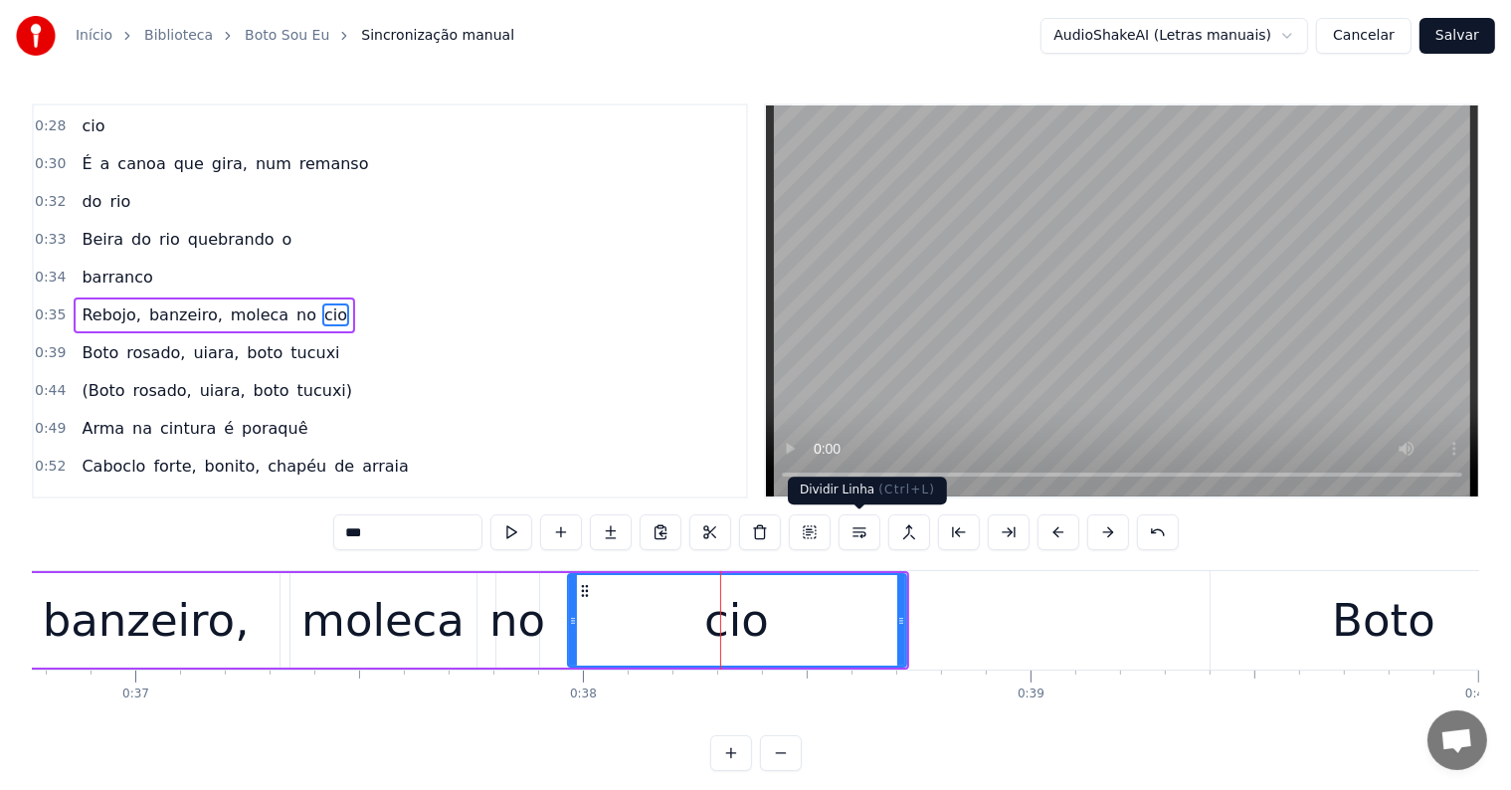
click at [848, 525] on button at bounding box center [859, 532] width 42 height 36
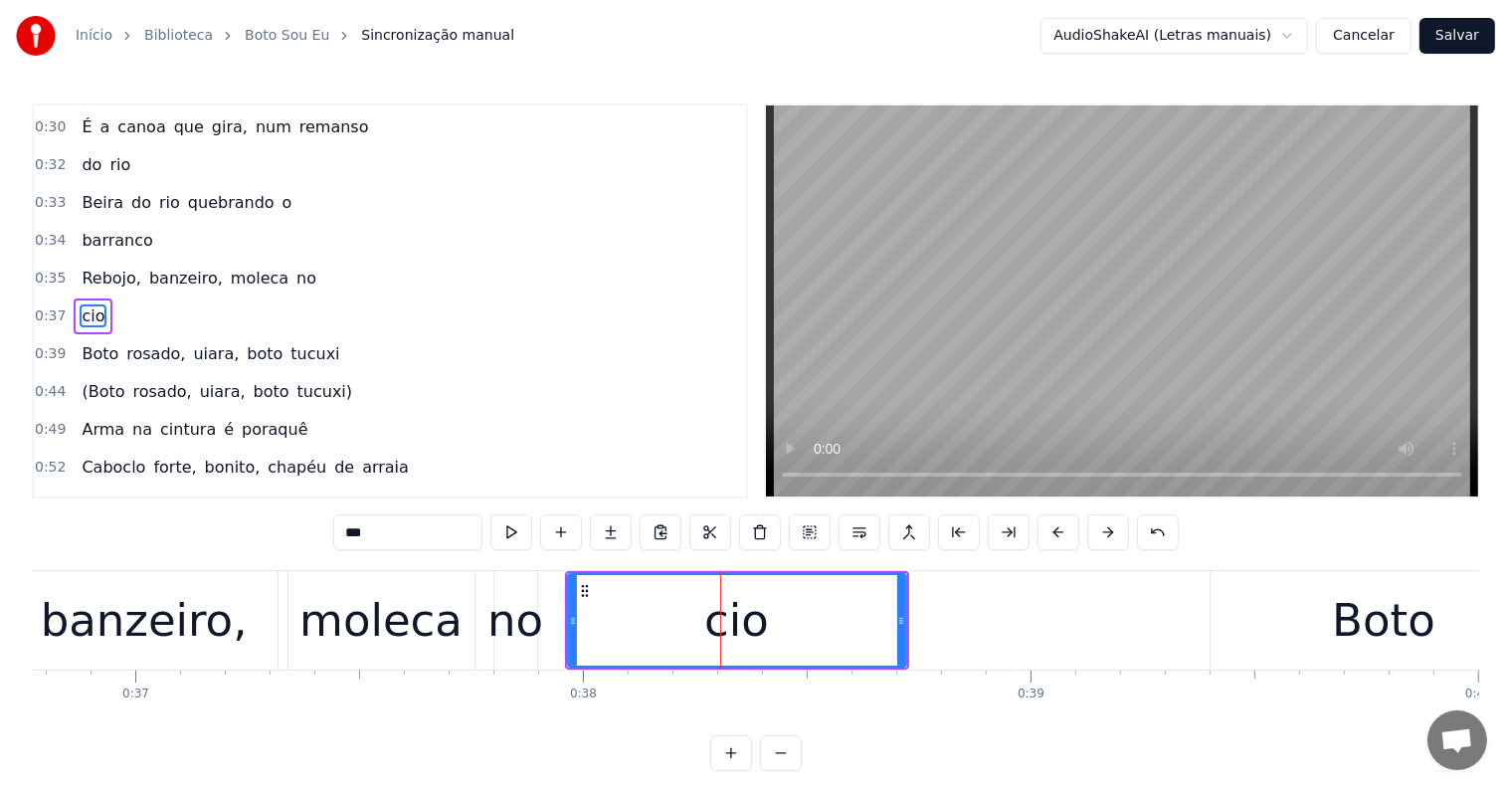
click at [520, 624] on div "no" at bounding box center [515, 621] width 56 height 68
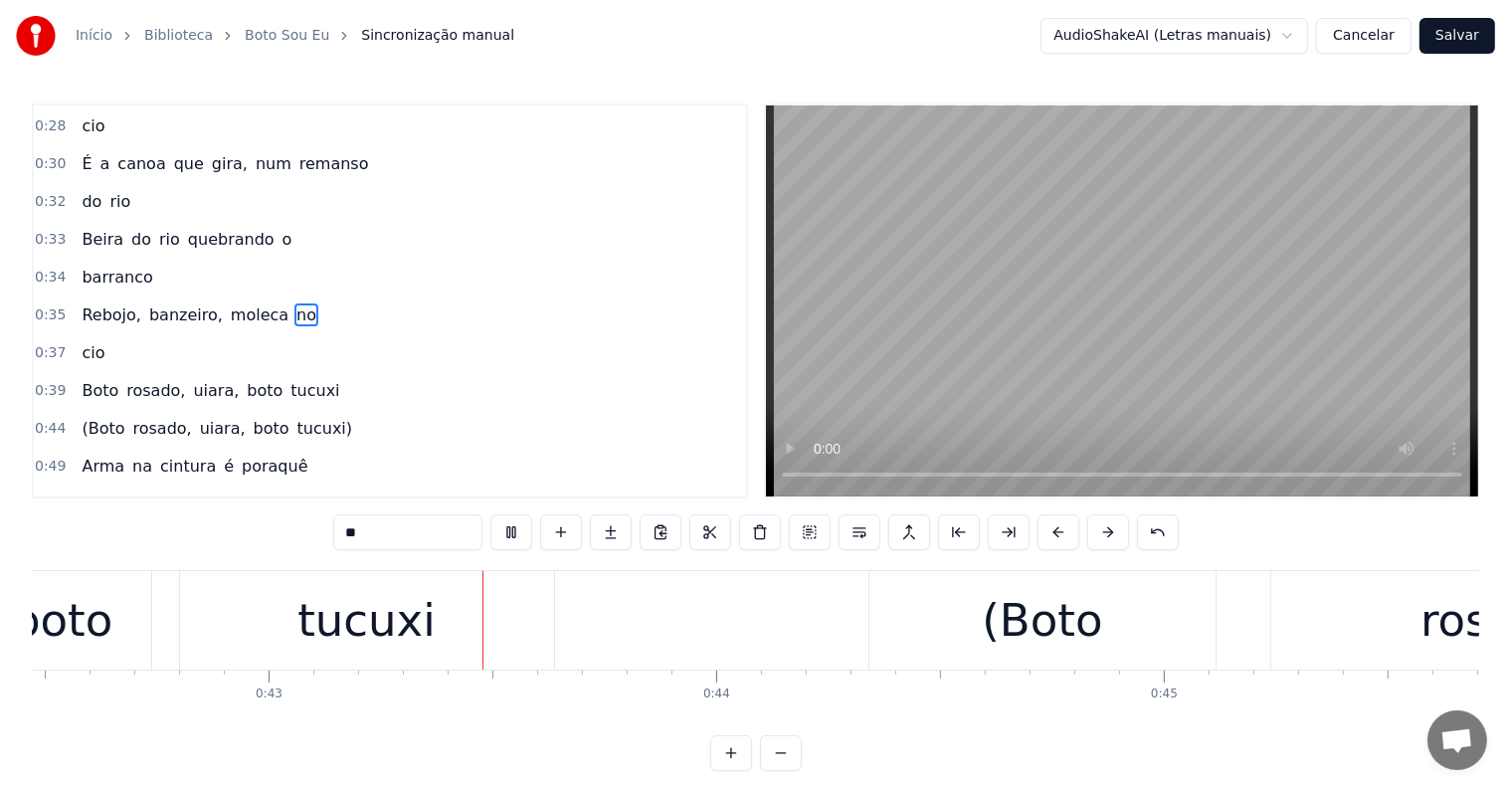
scroll to position [0, 19016]
click at [85, 619] on div "boto" at bounding box center [55, 621] width 100 height 68
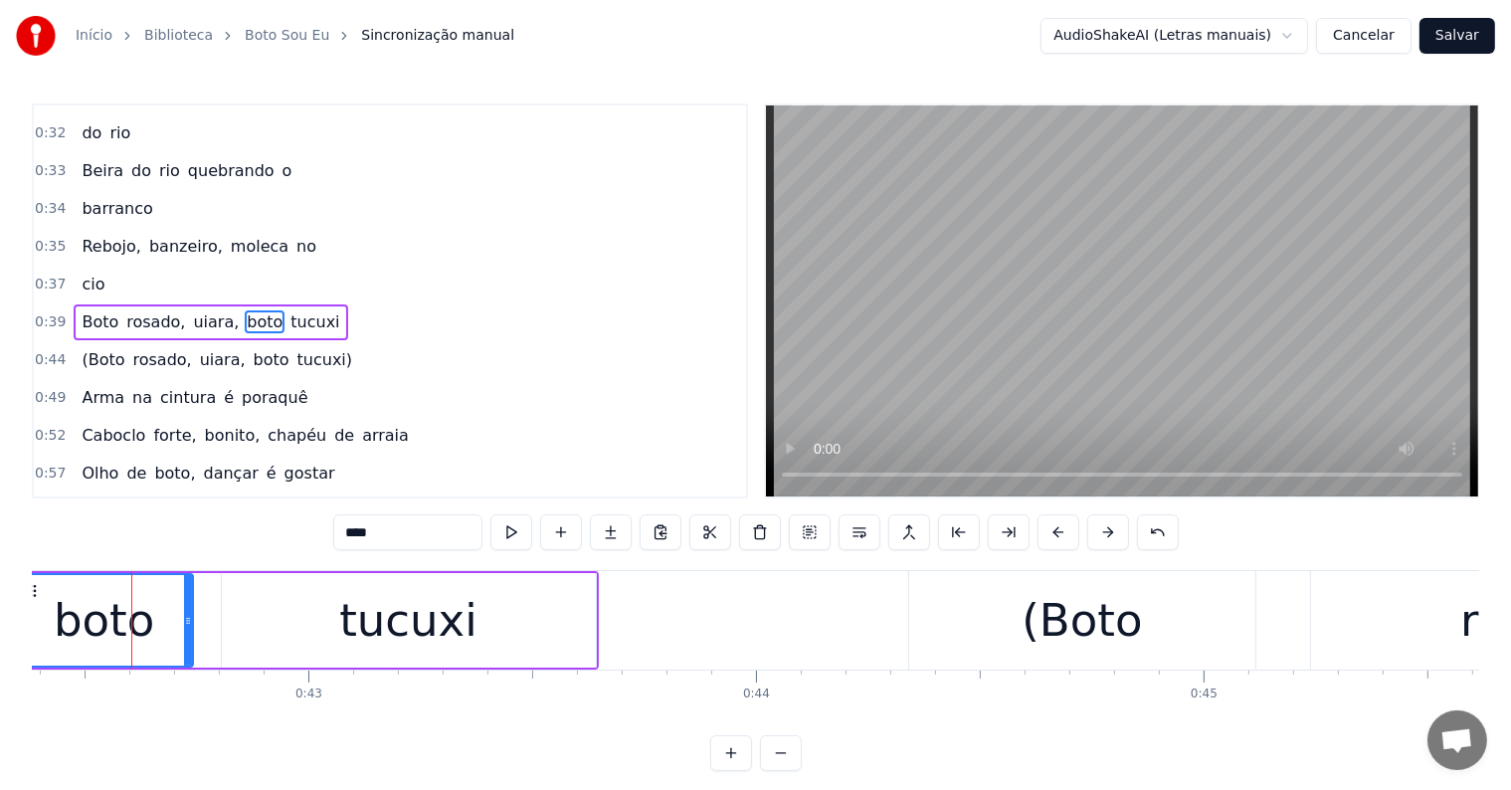
scroll to position [0, 18969]
click at [191, 310] on span "uiara," at bounding box center [216, 321] width 50 height 23
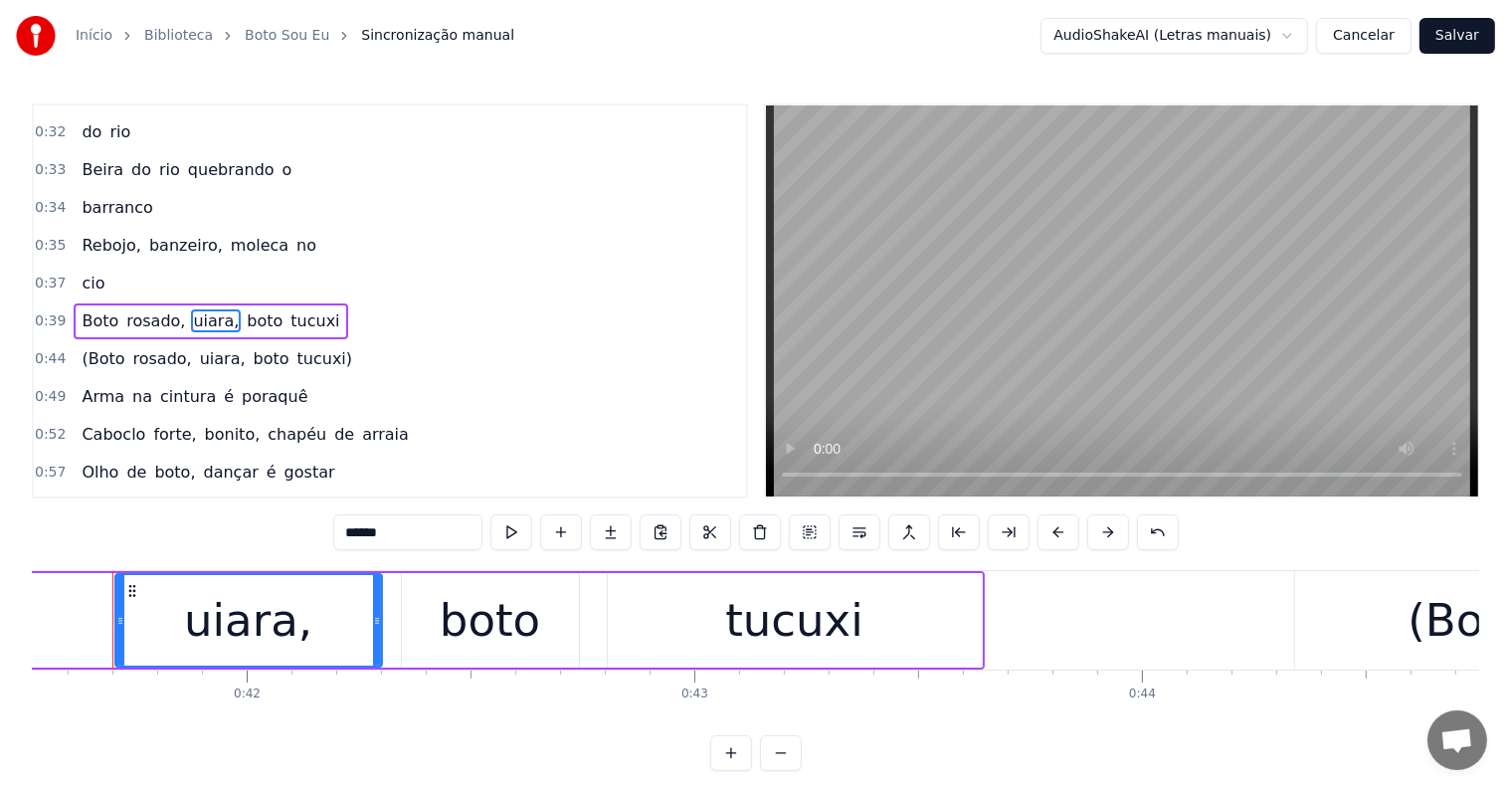
scroll to position [0, 18563]
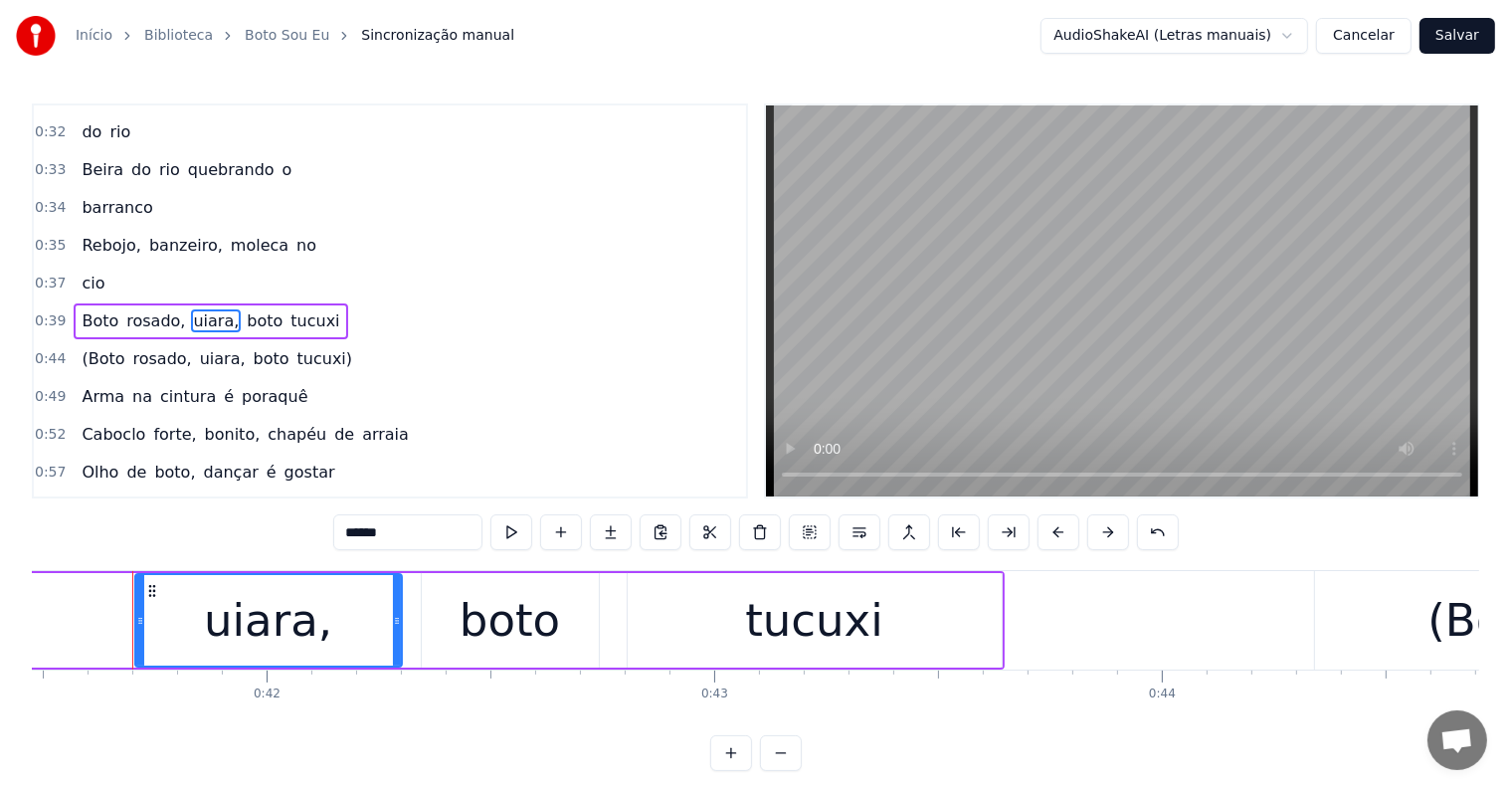
drag, startPoint x: 355, startPoint y: 532, endPoint x: 322, endPoint y: 532, distance: 32.8
click at [322, 532] on div "0:06 <Parintins-Okê - Seu maior canal de toadas> 0:20 É a canoa que gira, num r…" at bounding box center [755, 436] width 1447 height 667
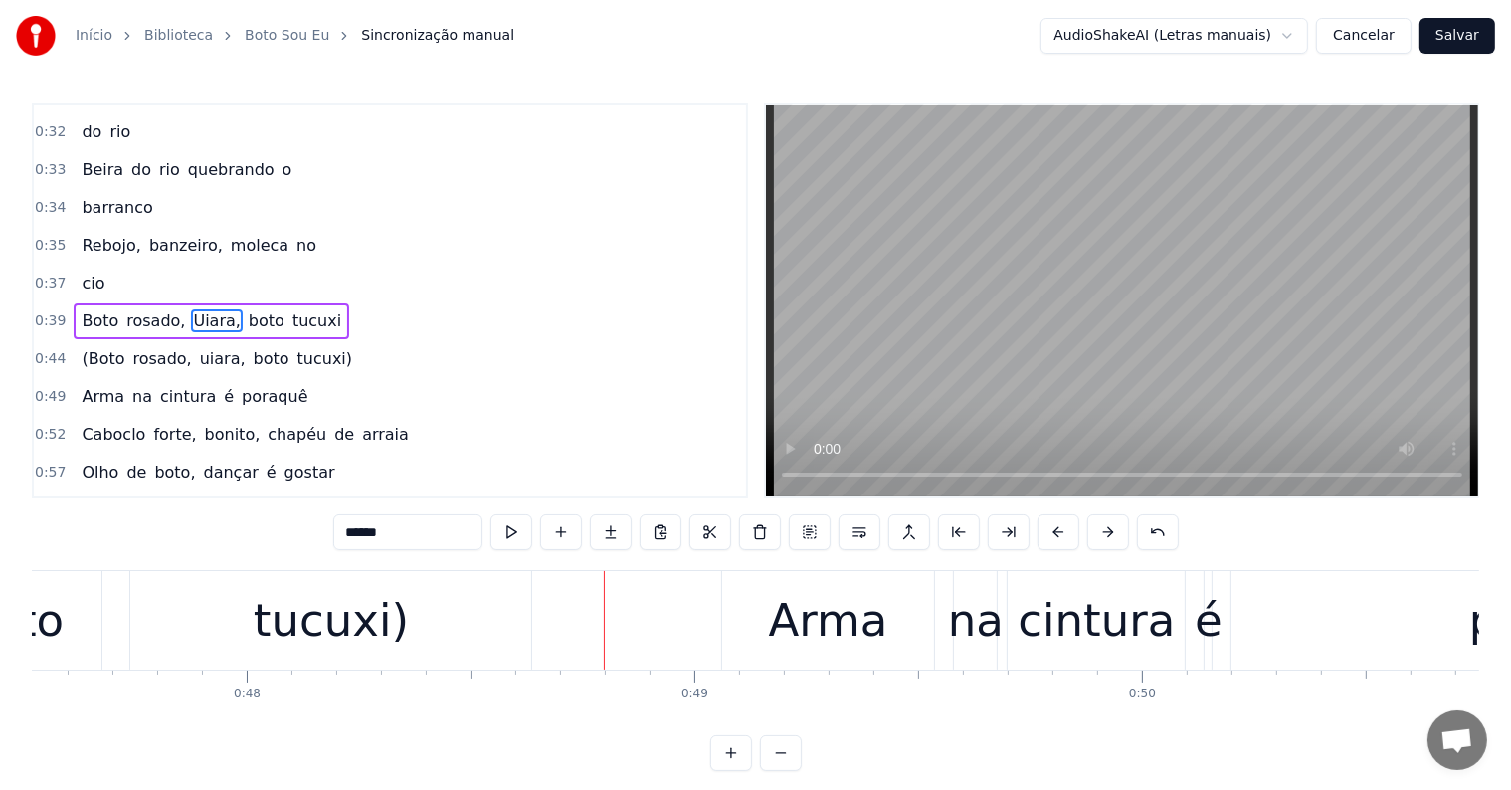
scroll to position [0, 21344]
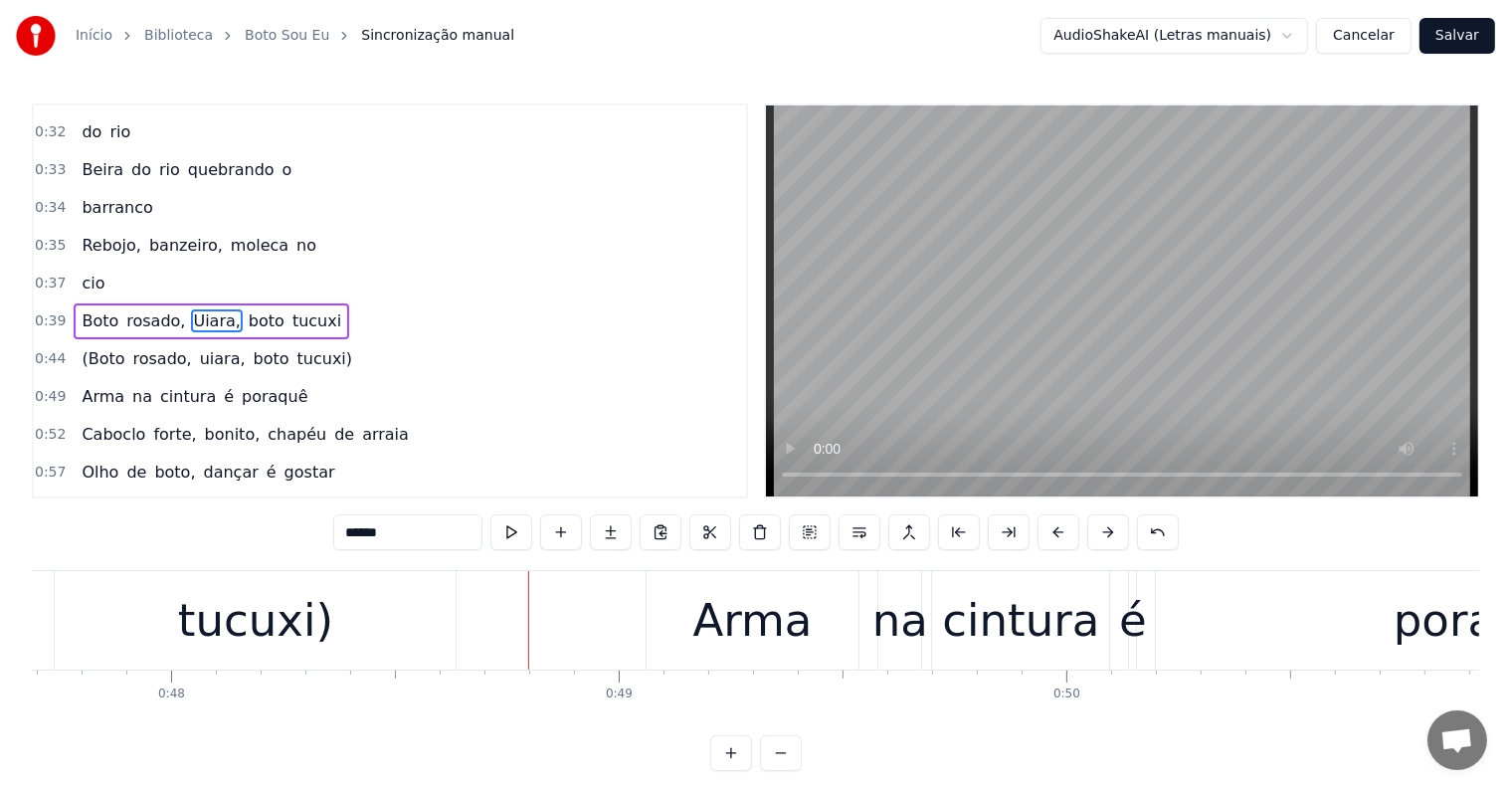
click at [260, 658] on div "tucuxi)" at bounding box center [255, 620] width 401 height 98
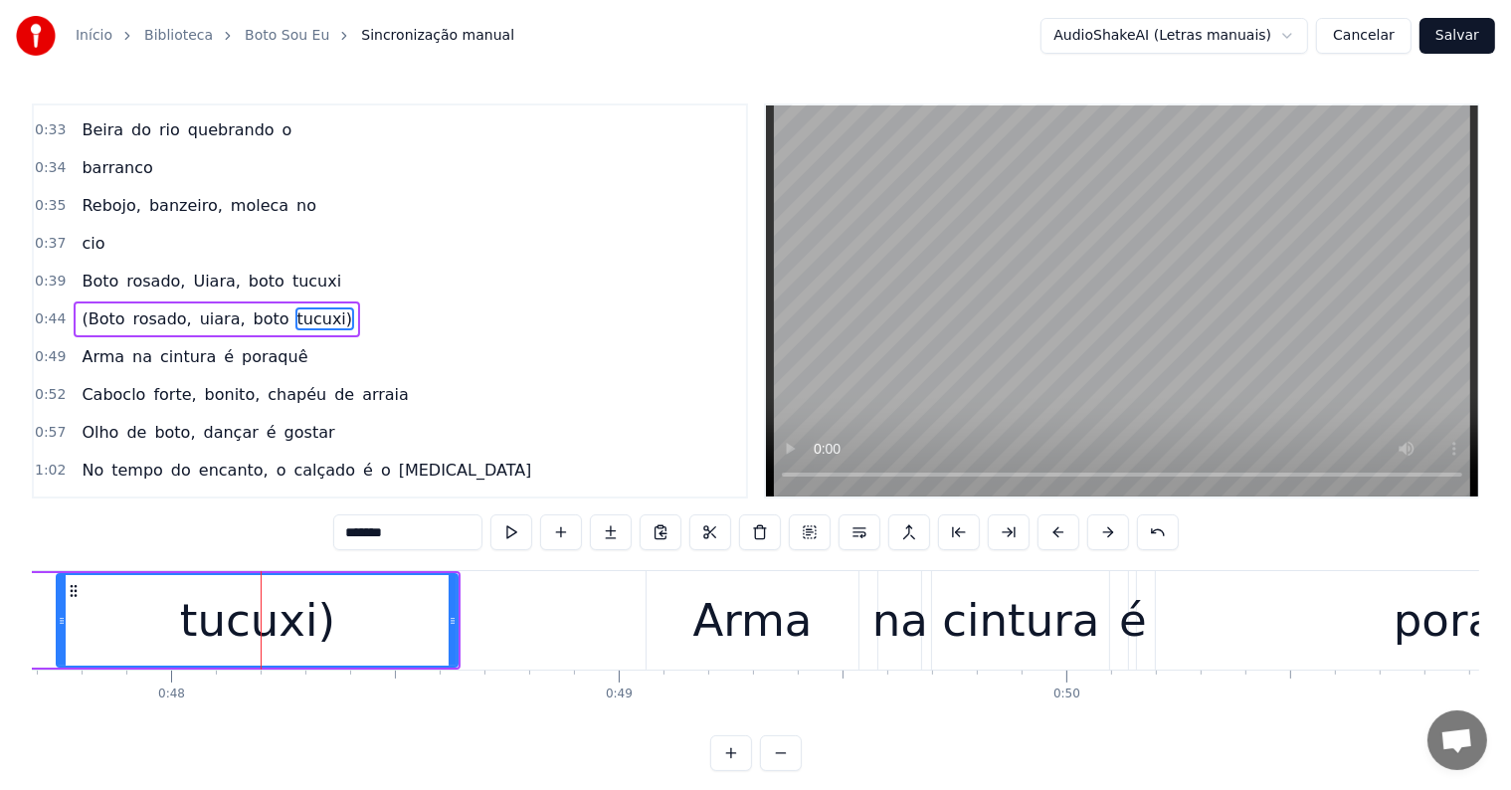
scroll to position [334, 0]
click at [857, 534] on button at bounding box center [859, 532] width 42 height 36
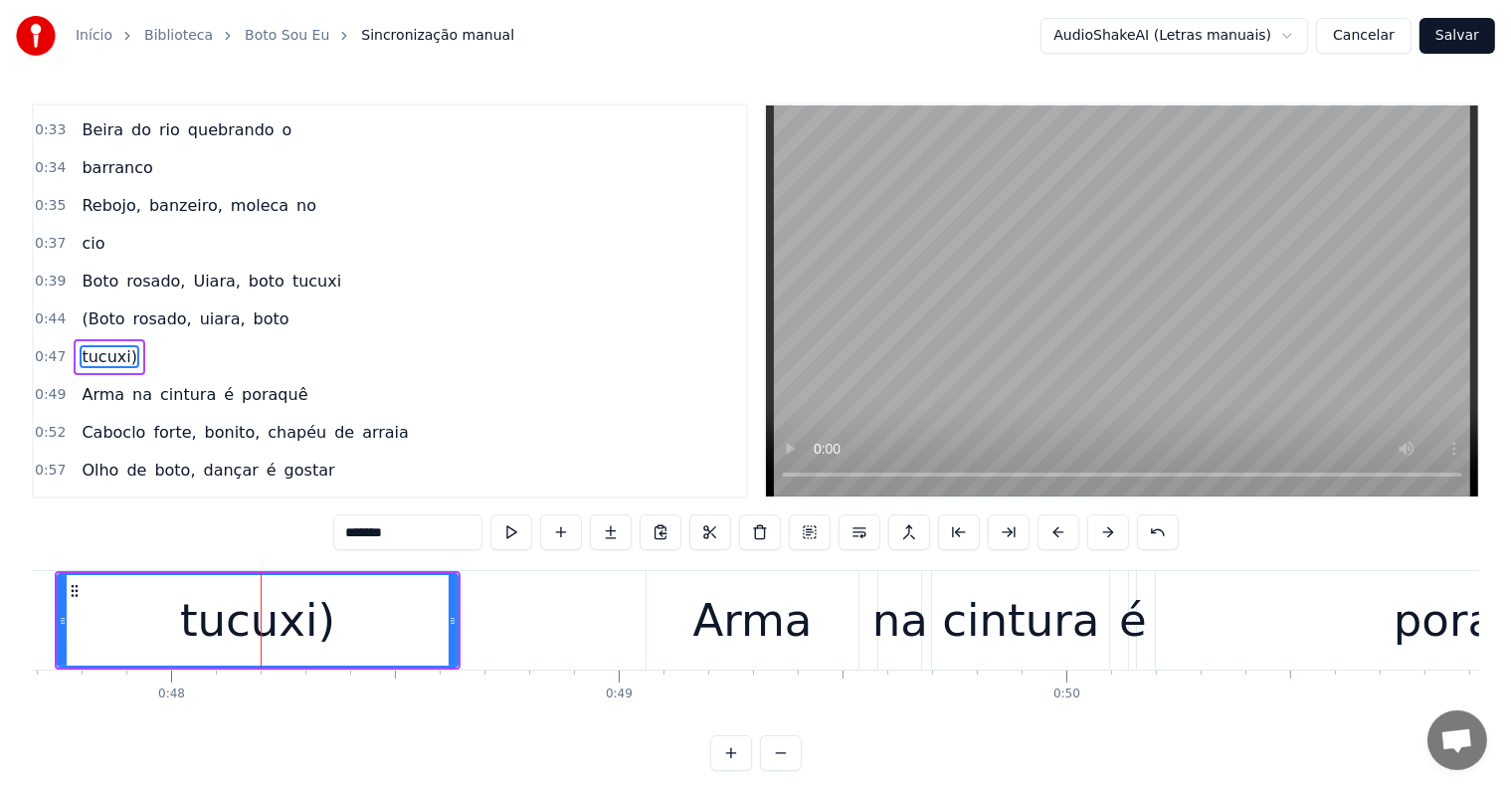
scroll to position [371, 0]
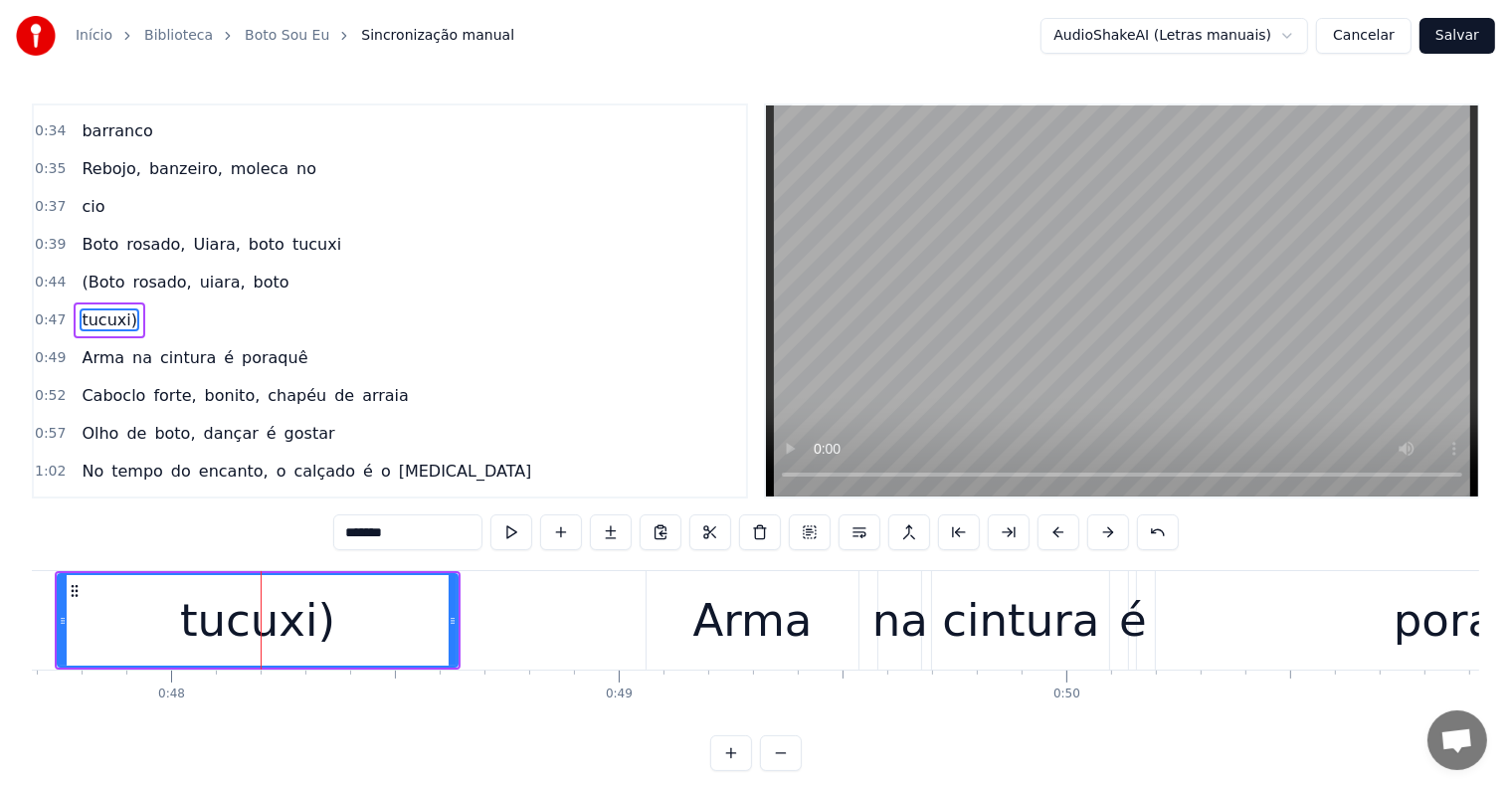
click at [252, 271] on span "boto" at bounding box center [272, 282] width 40 height 23
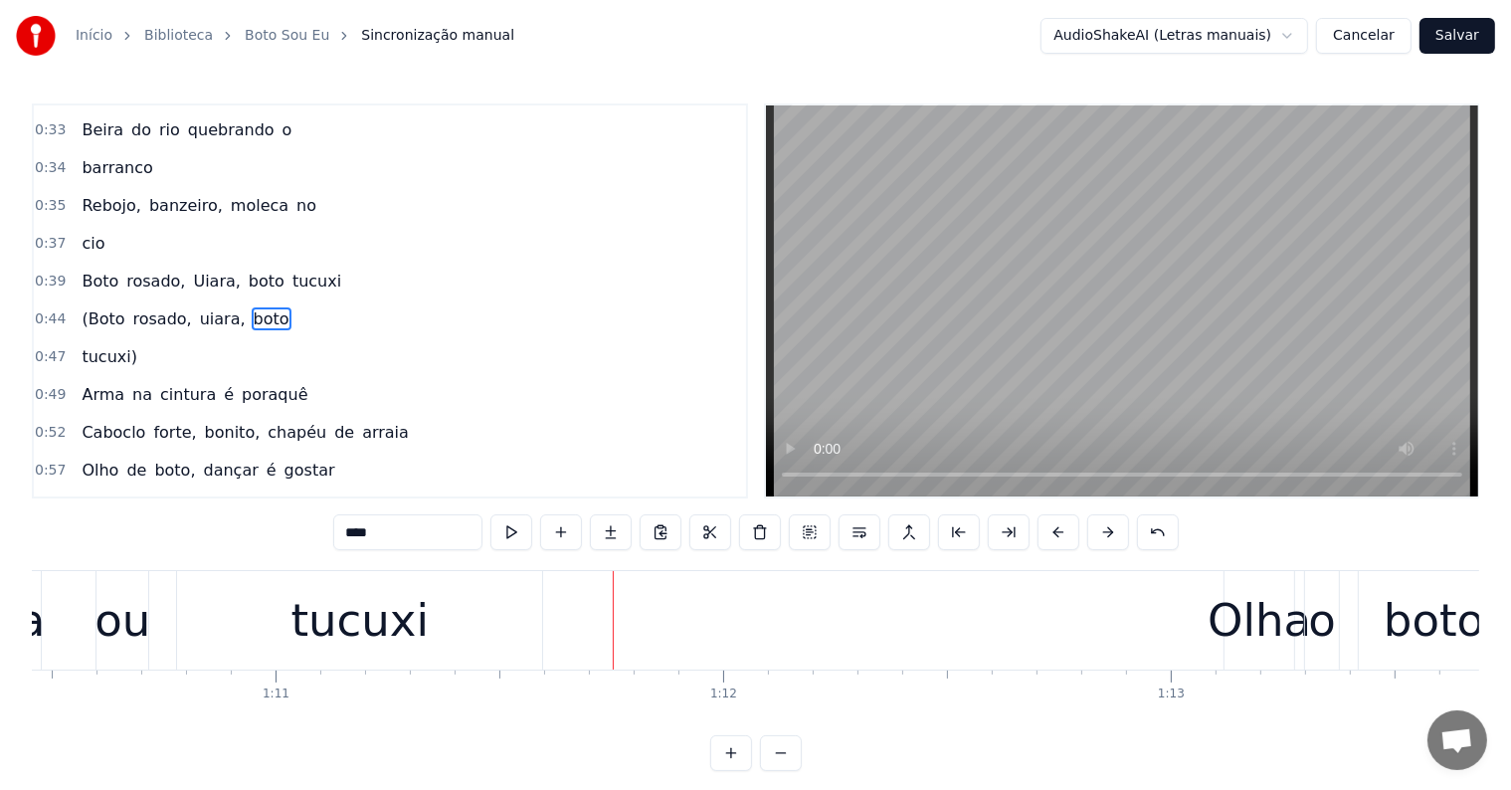
scroll to position [0, 31668]
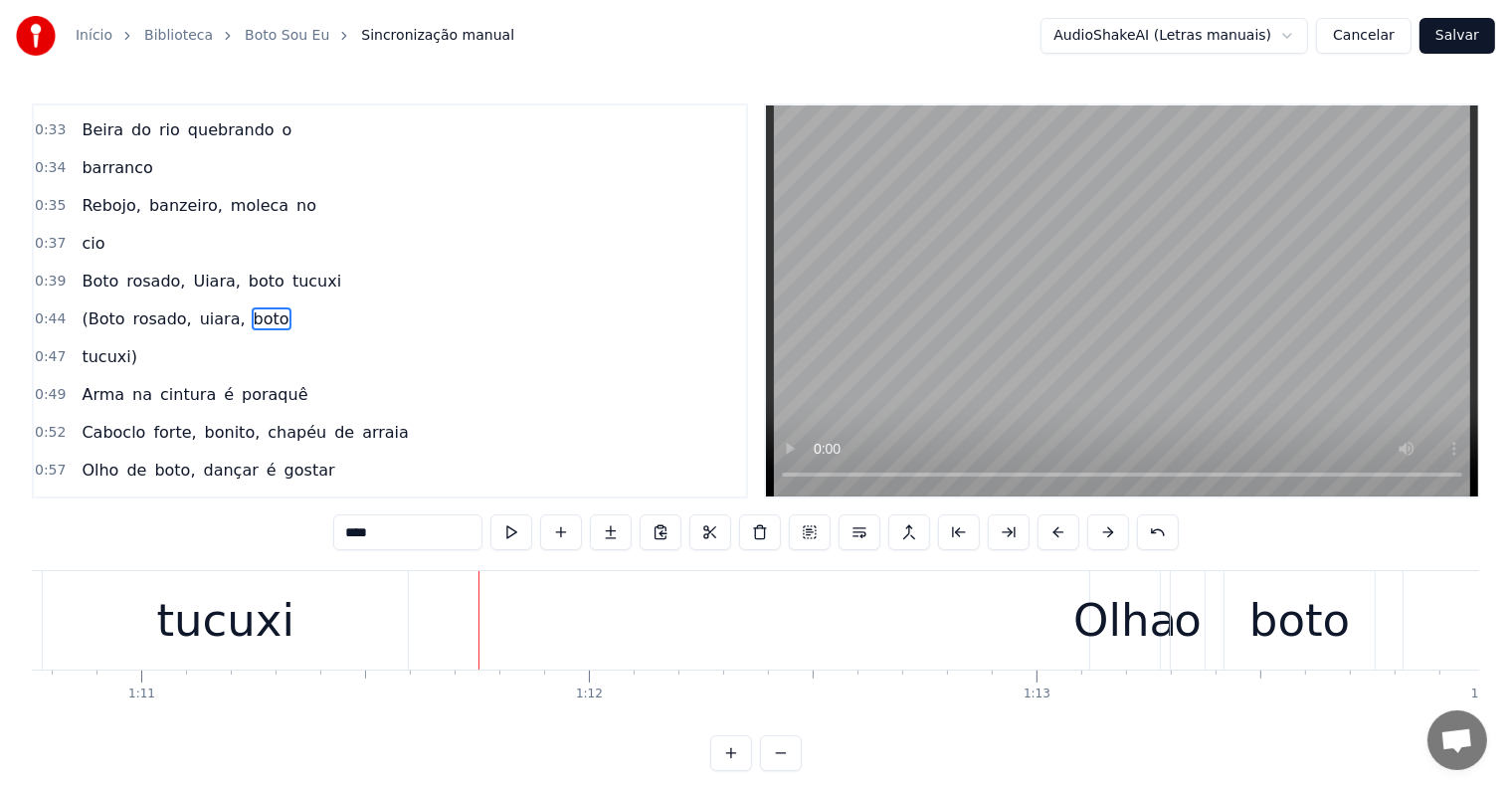
click at [281, 630] on div "tucuxi" at bounding box center [225, 621] width 138 height 68
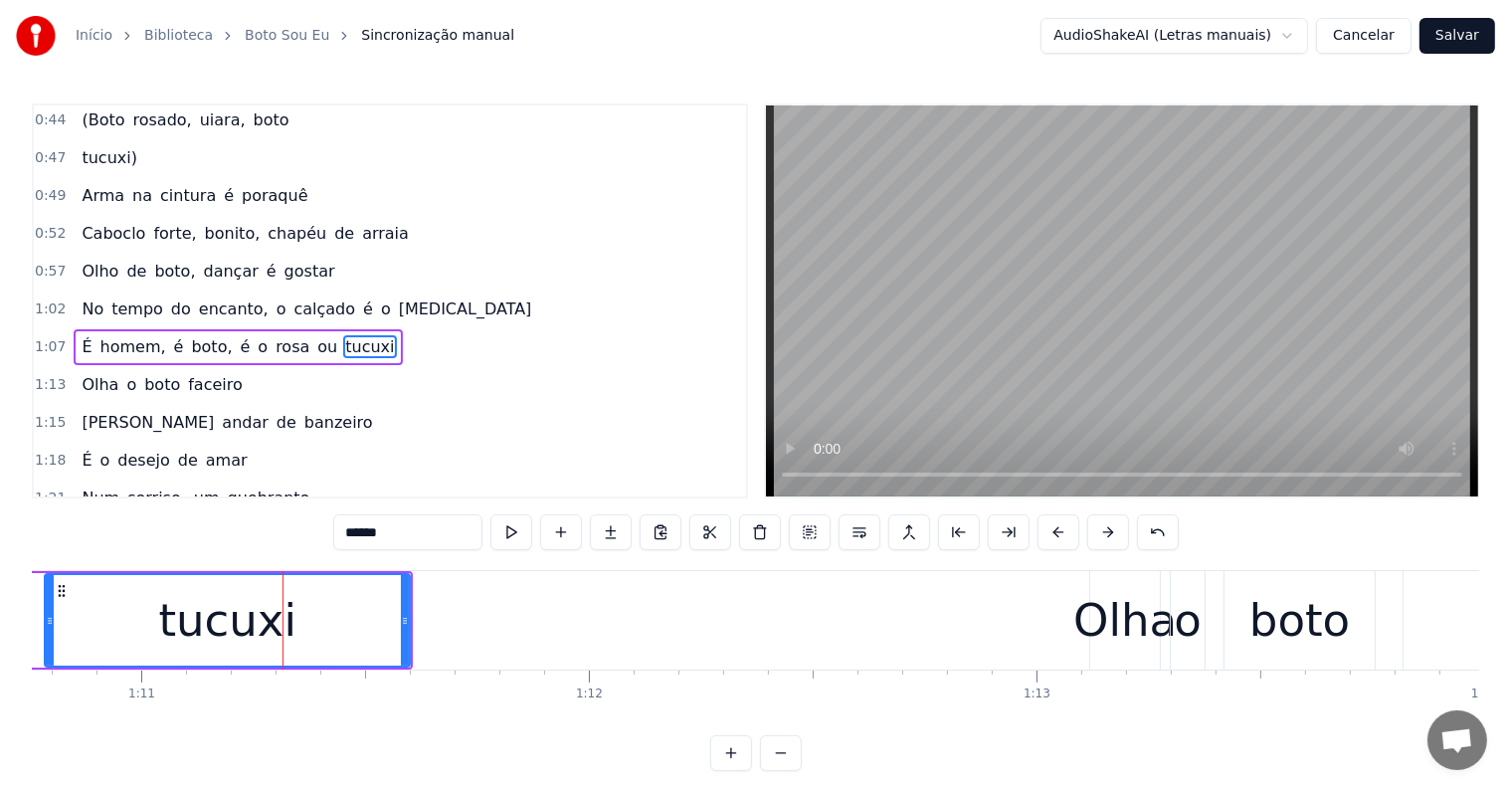
scroll to position [554, 0]
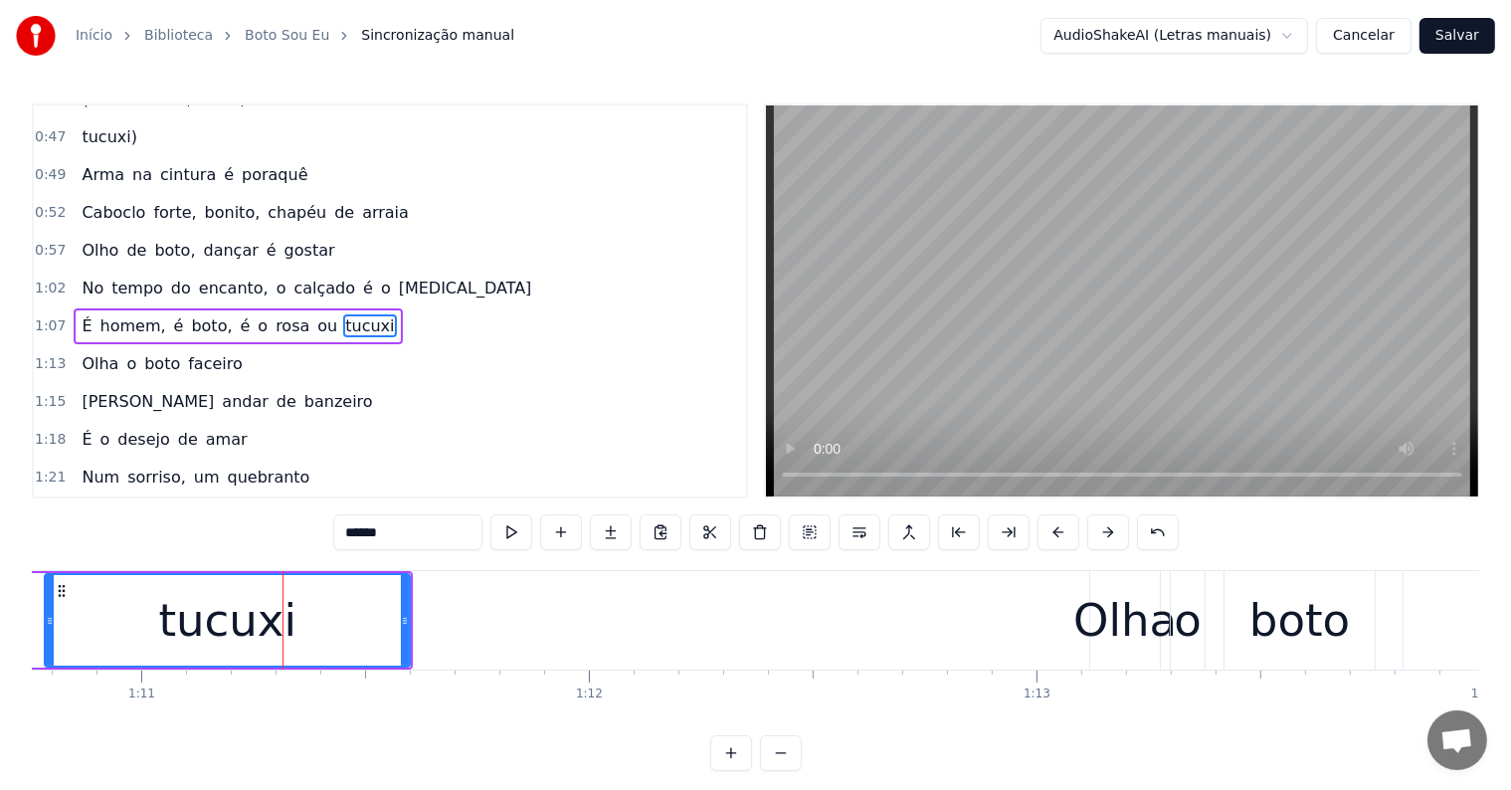
click at [239, 314] on span "é" at bounding box center [246, 325] width 14 height 23
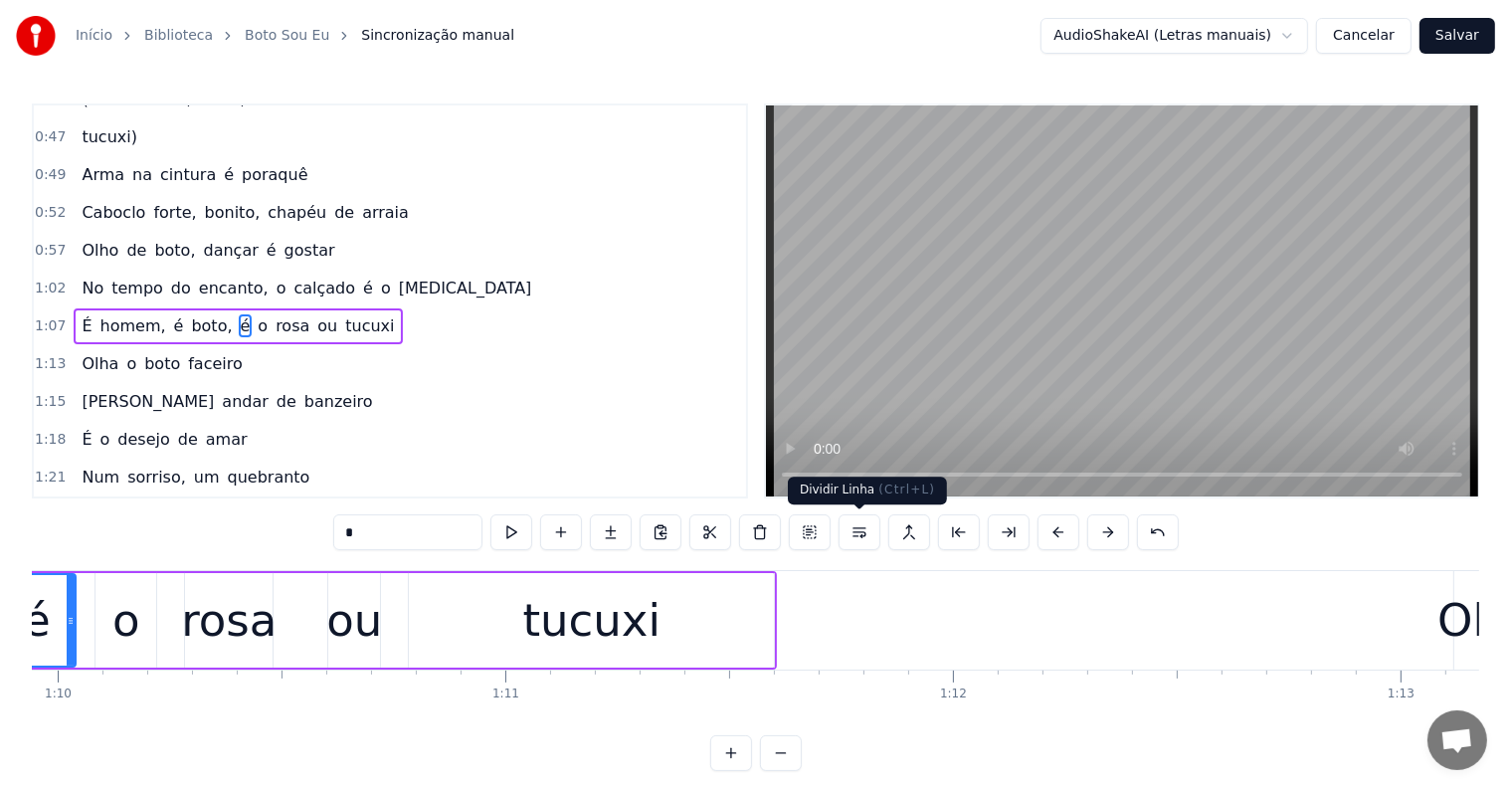
click at [852, 531] on button at bounding box center [859, 532] width 42 height 36
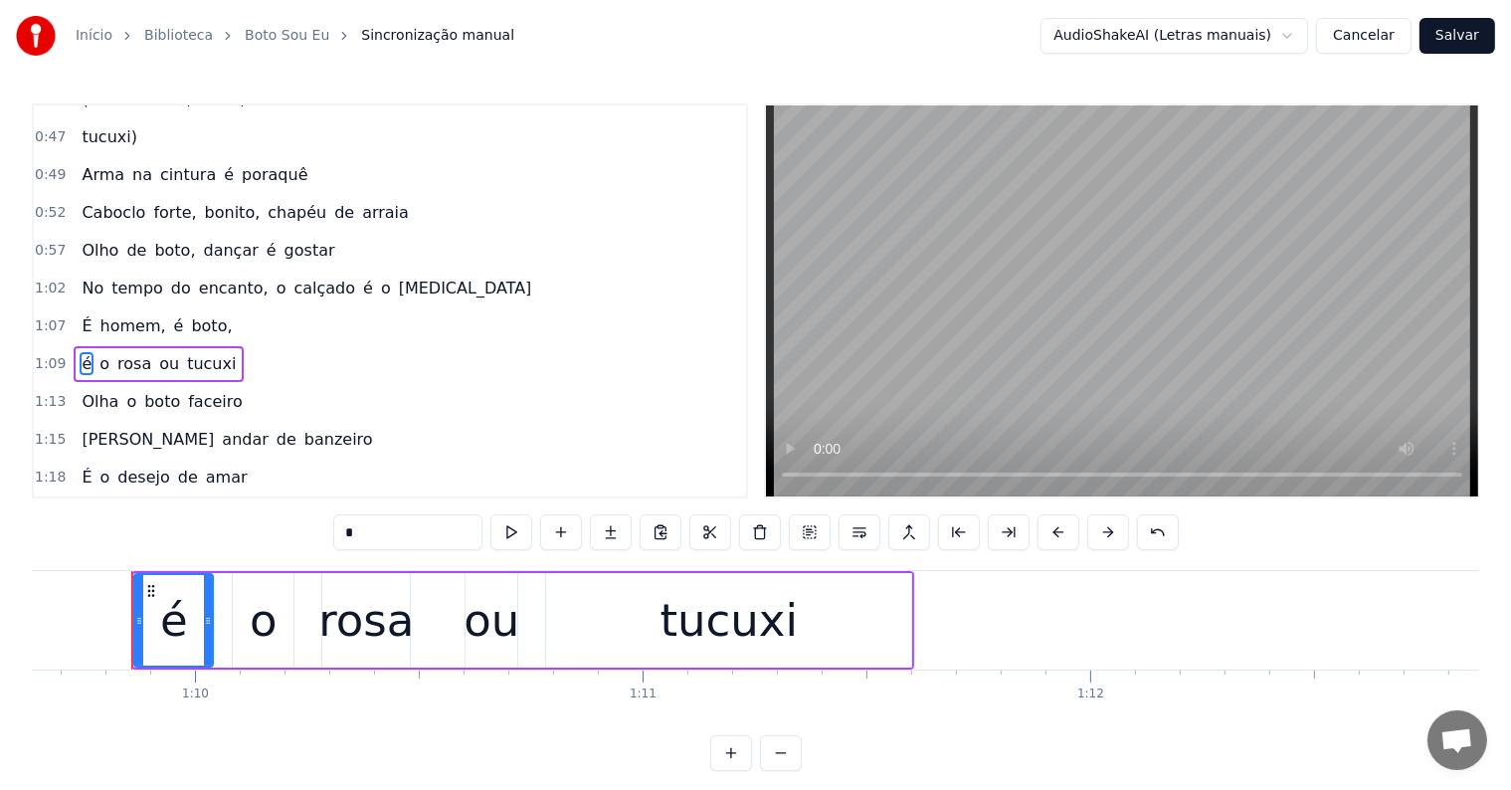
scroll to position [591, 0]
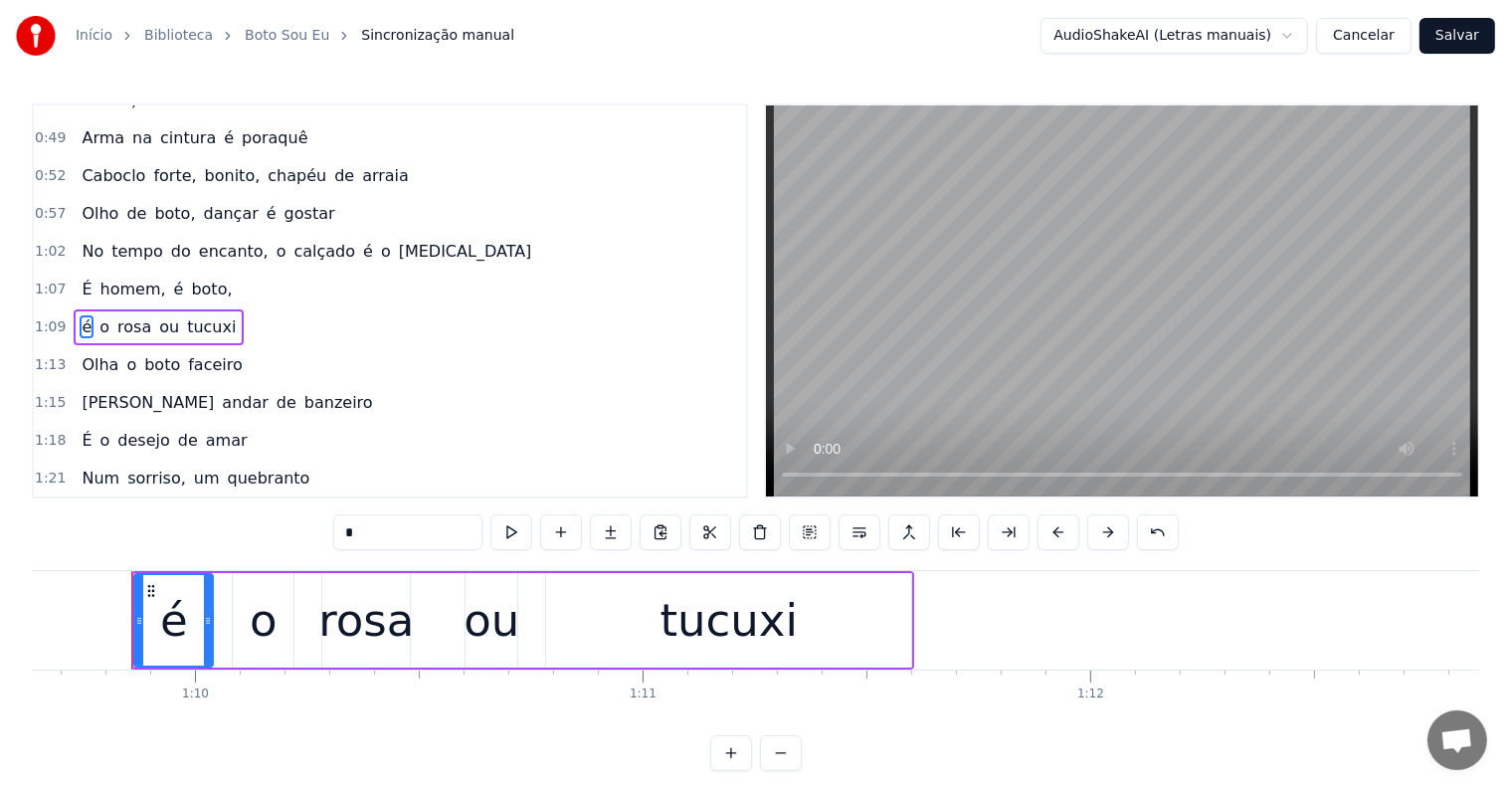
click at [189, 277] on span "boto," at bounding box center [211, 288] width 45 height 23
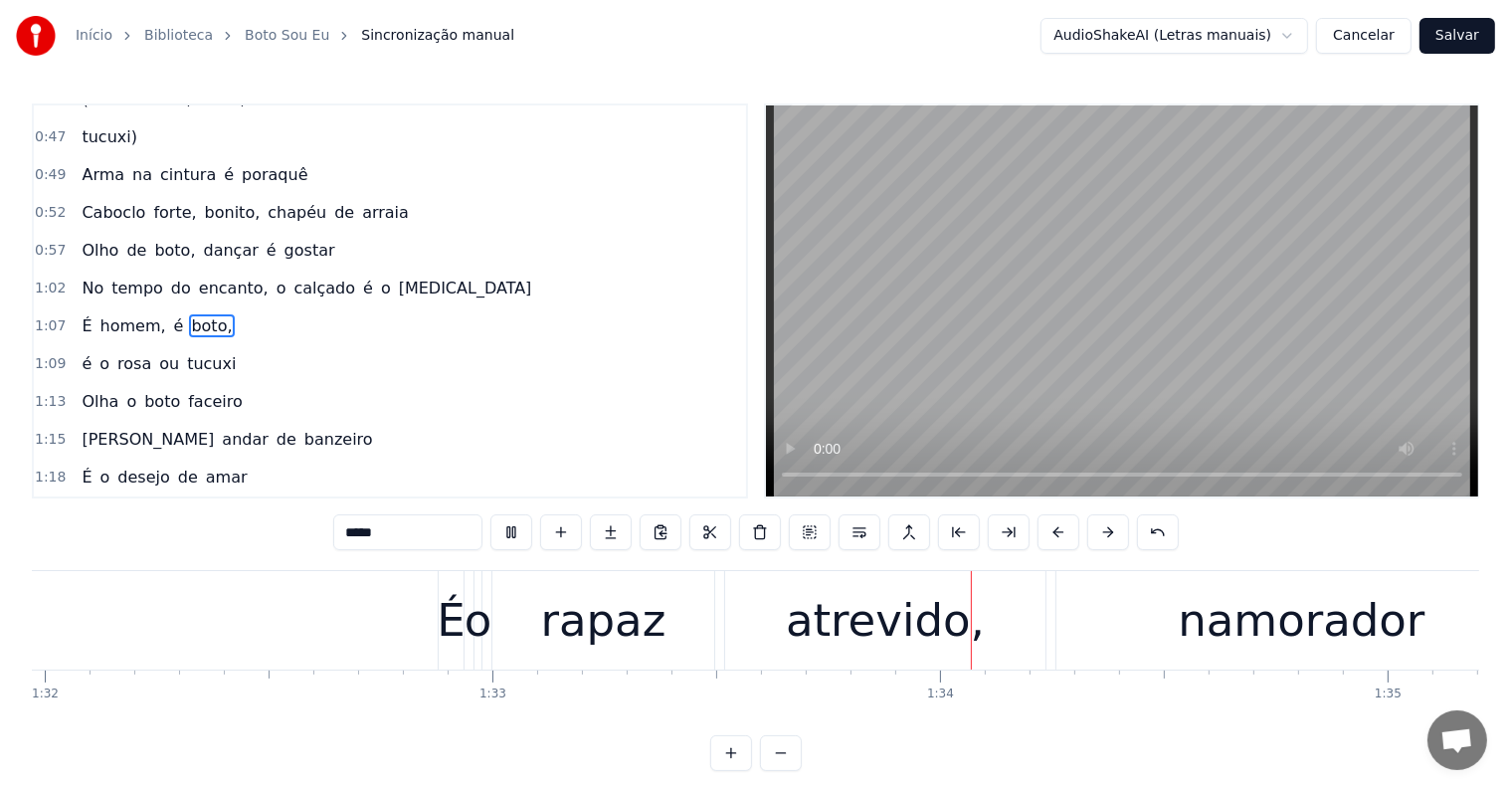
scroll to position [0, 41755]
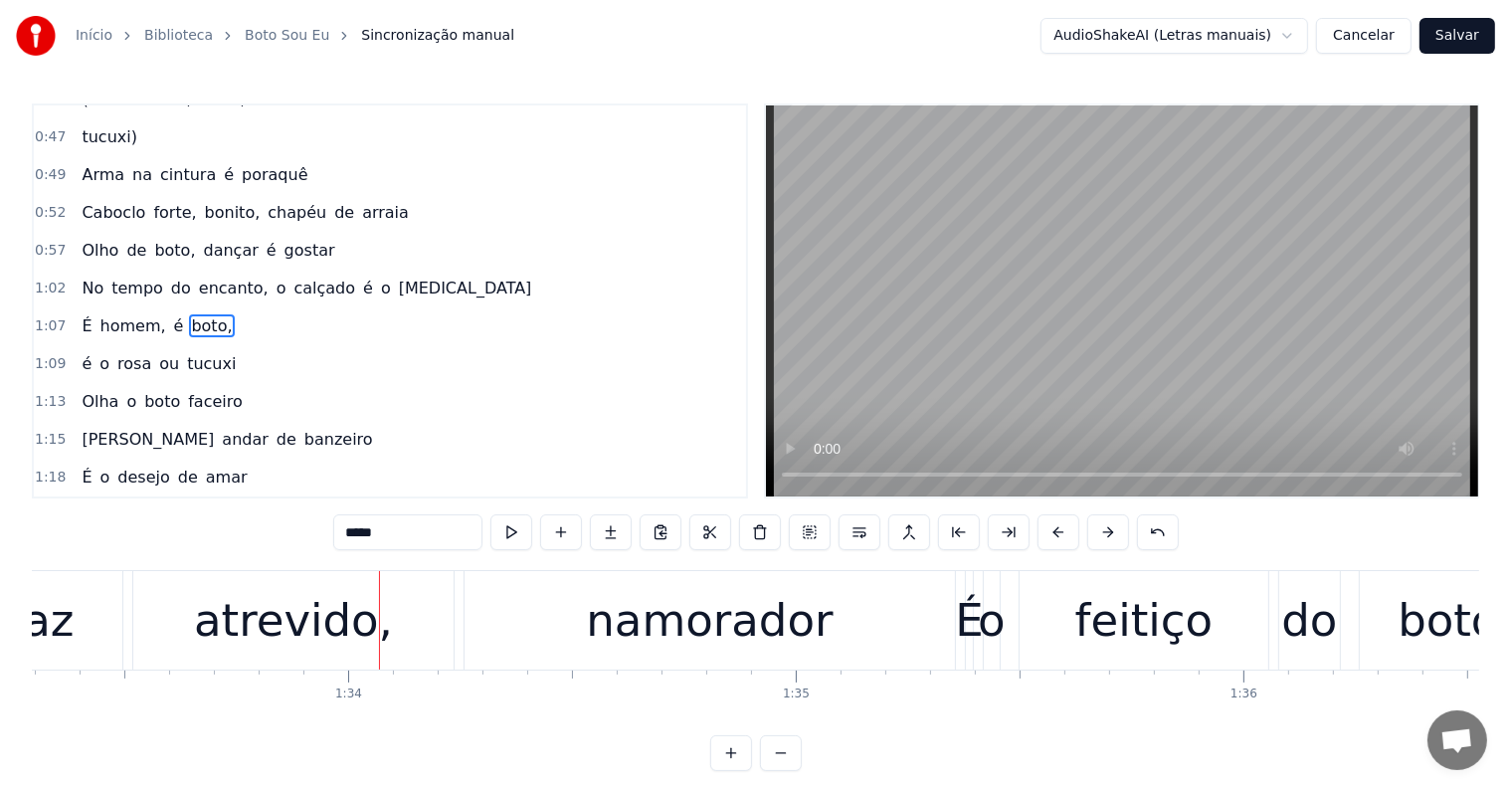
click at [293, 617] on div "atrevido," at bounding box center [293, 621] width 199 height 68
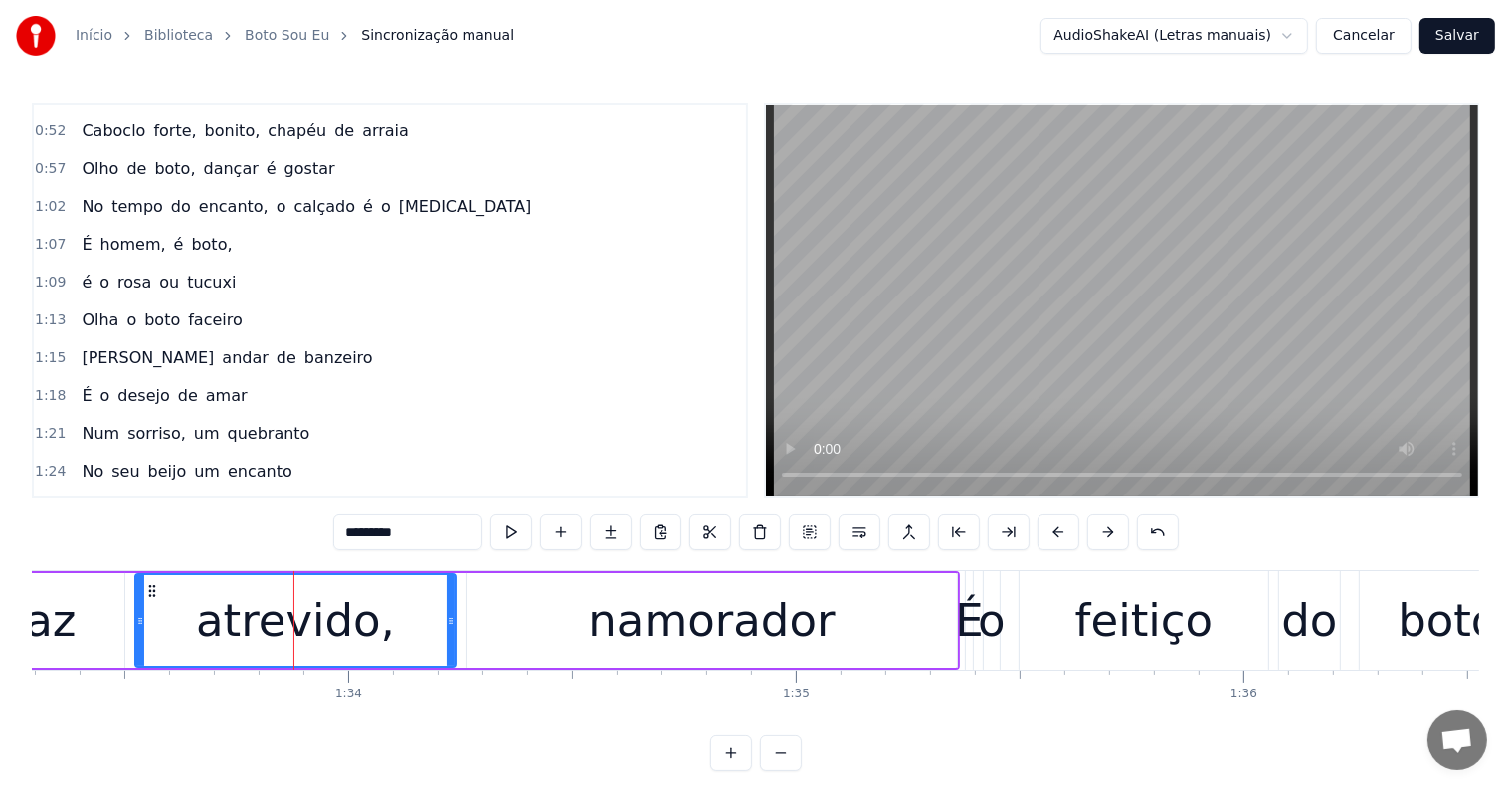
scroll to position [847, 0]
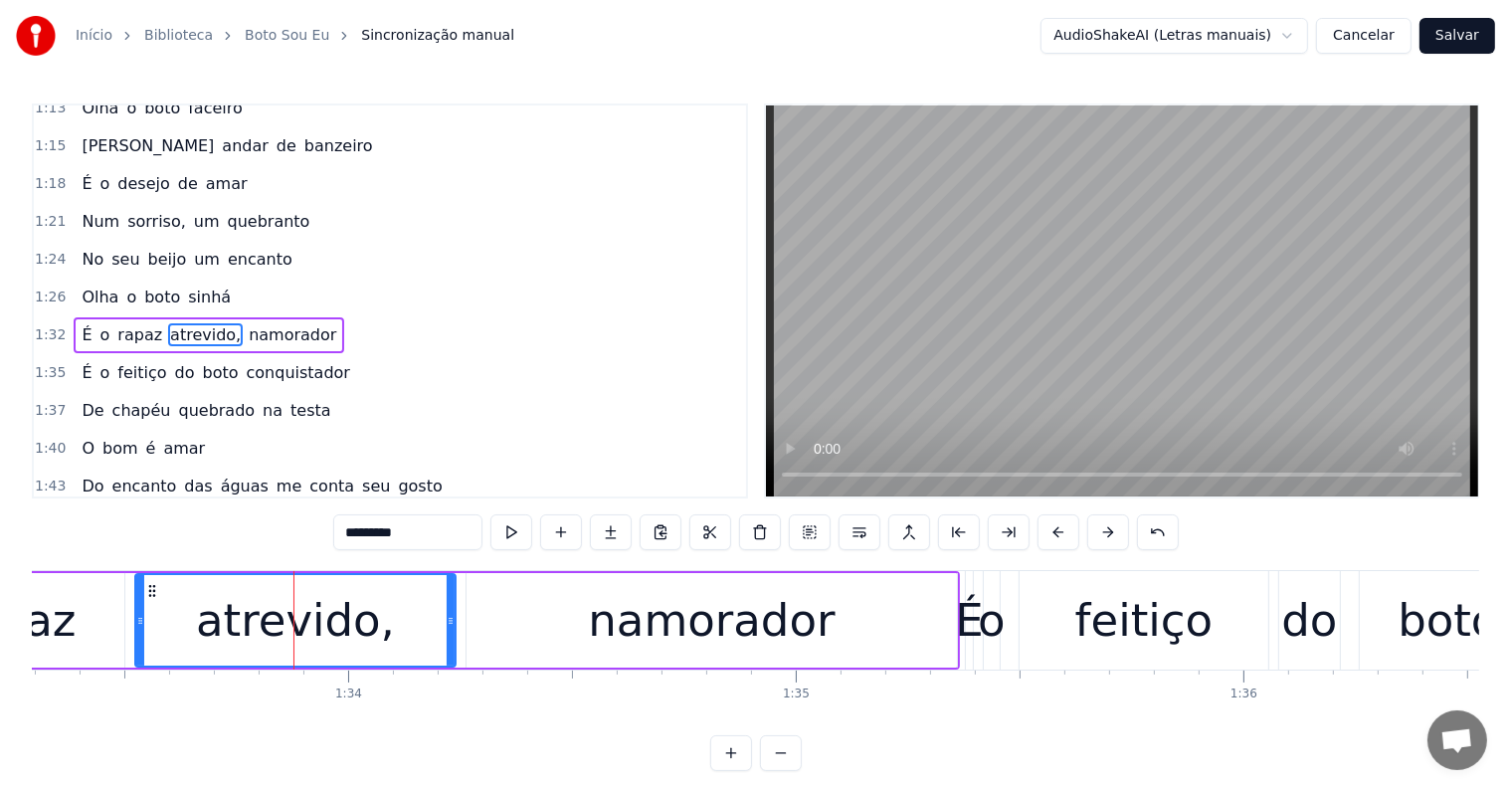
click at [80, 323] on span "É" at bounding box center [87, 334] width 14 height 23
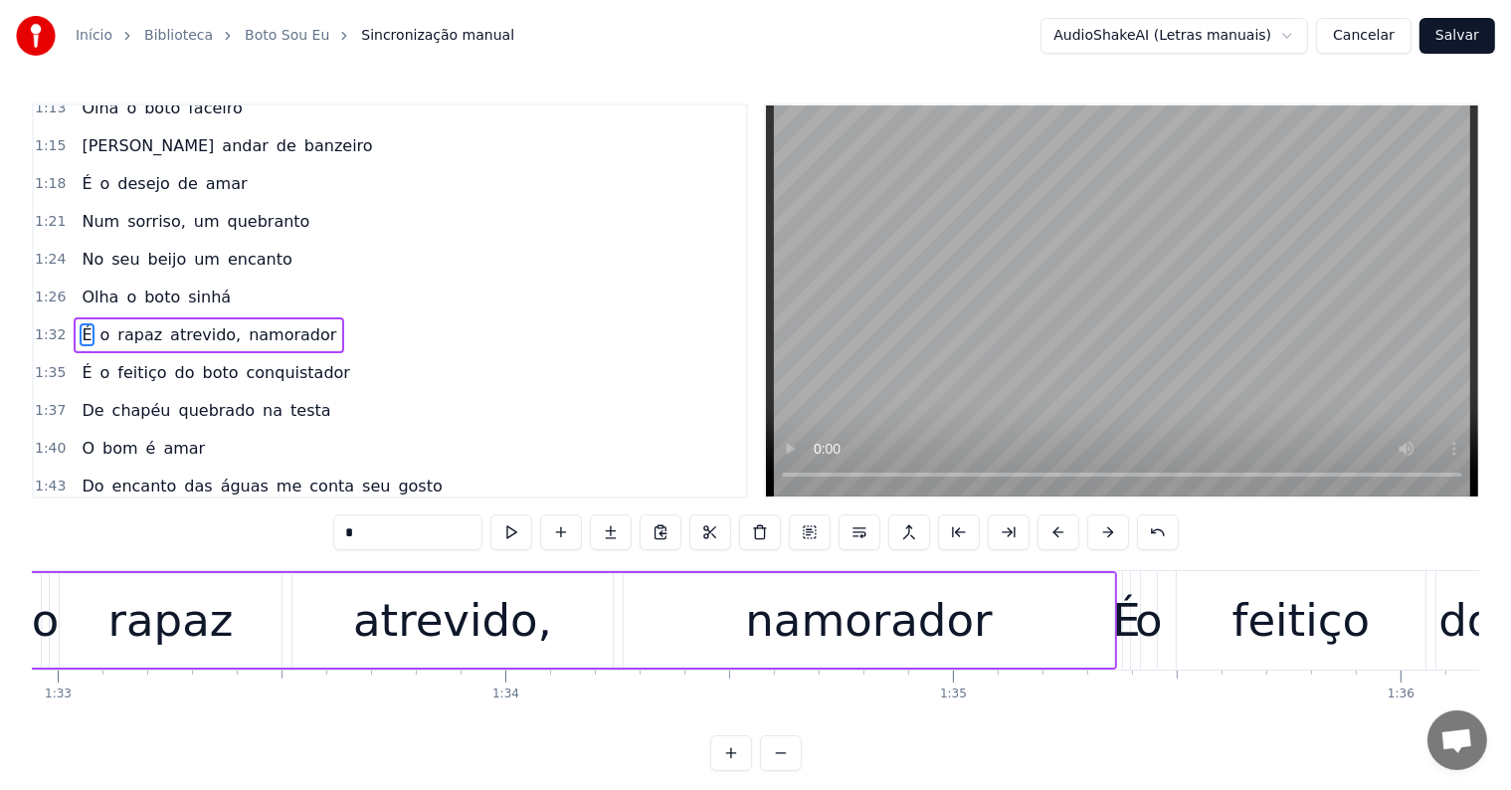
scroll to position [0, 41469]
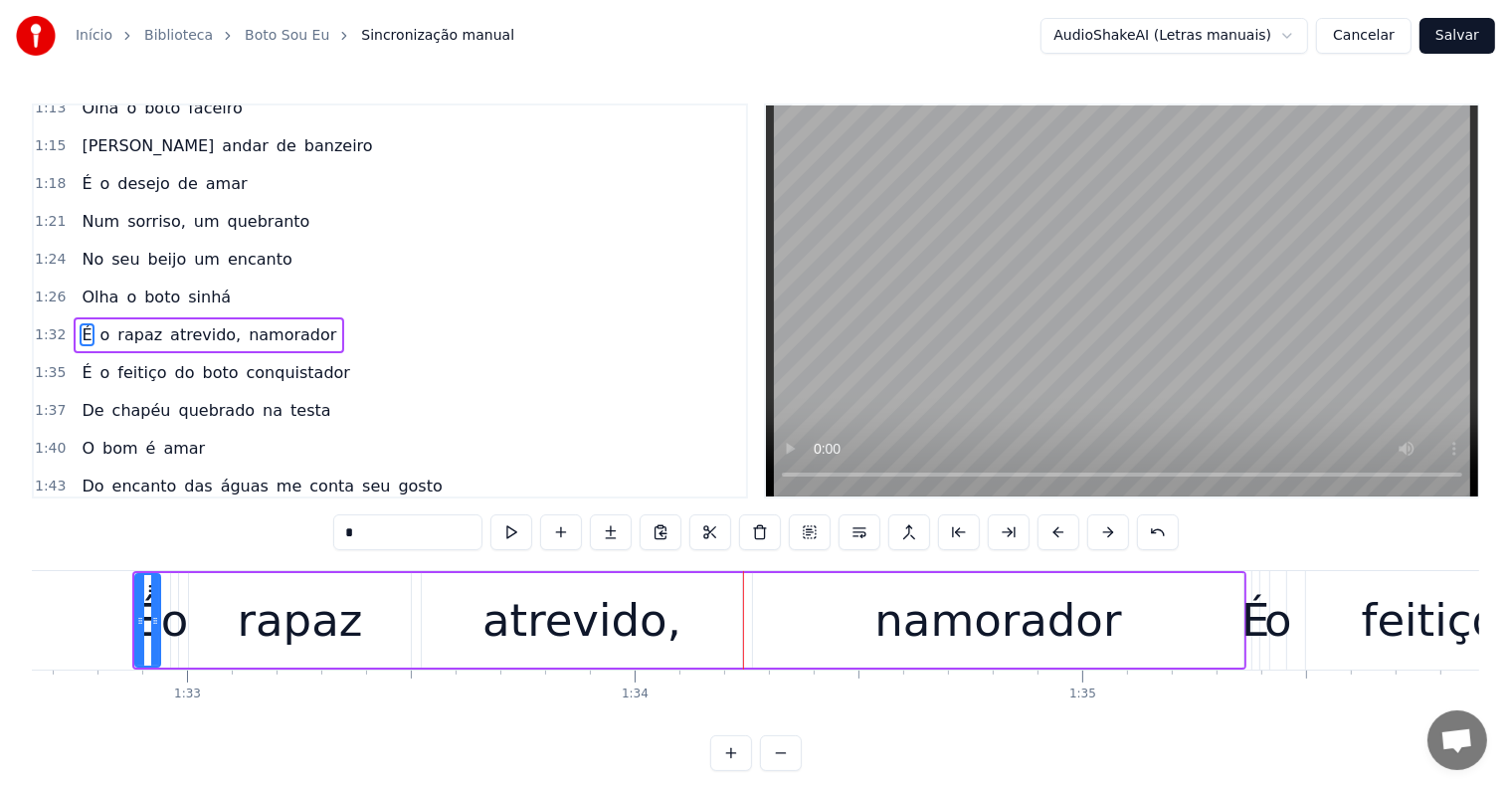
click at [176, 632] on div "o" at bounding box center [175, 621] width 28 height 68
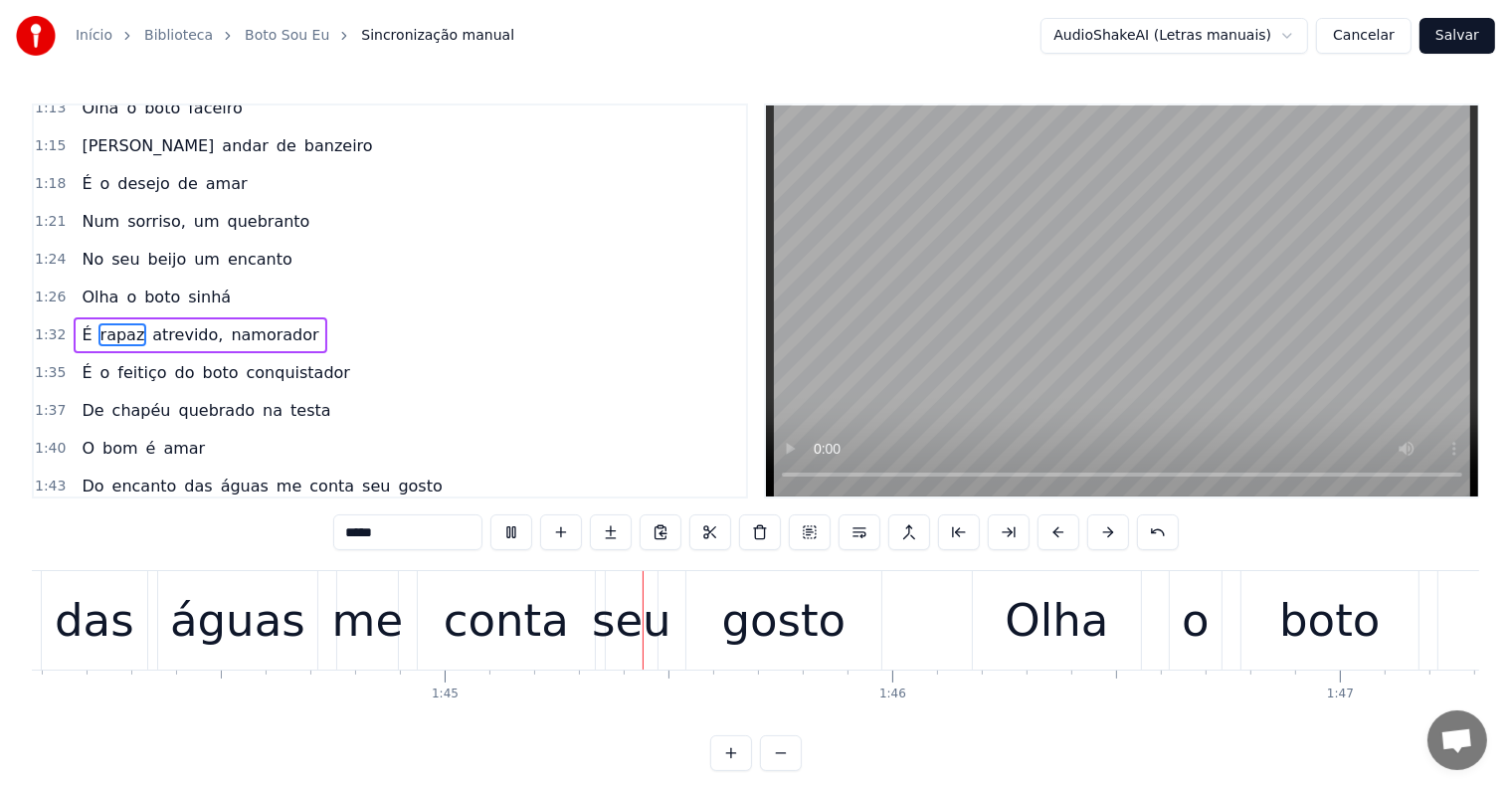
scroll to position [0, 46710]
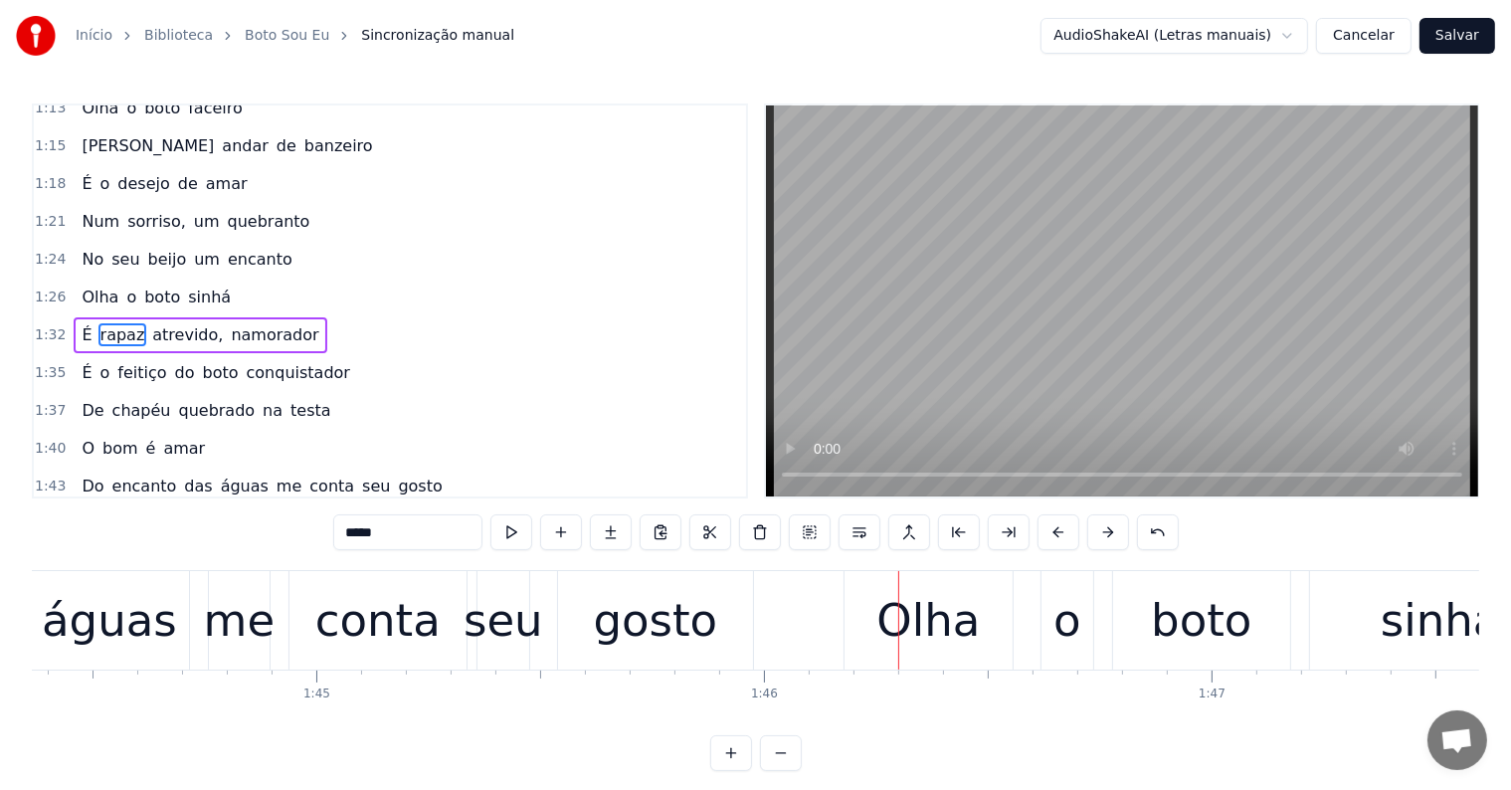
click at [533, 609] on div "seu" at bounding box center [503, 621] width 80 height 68
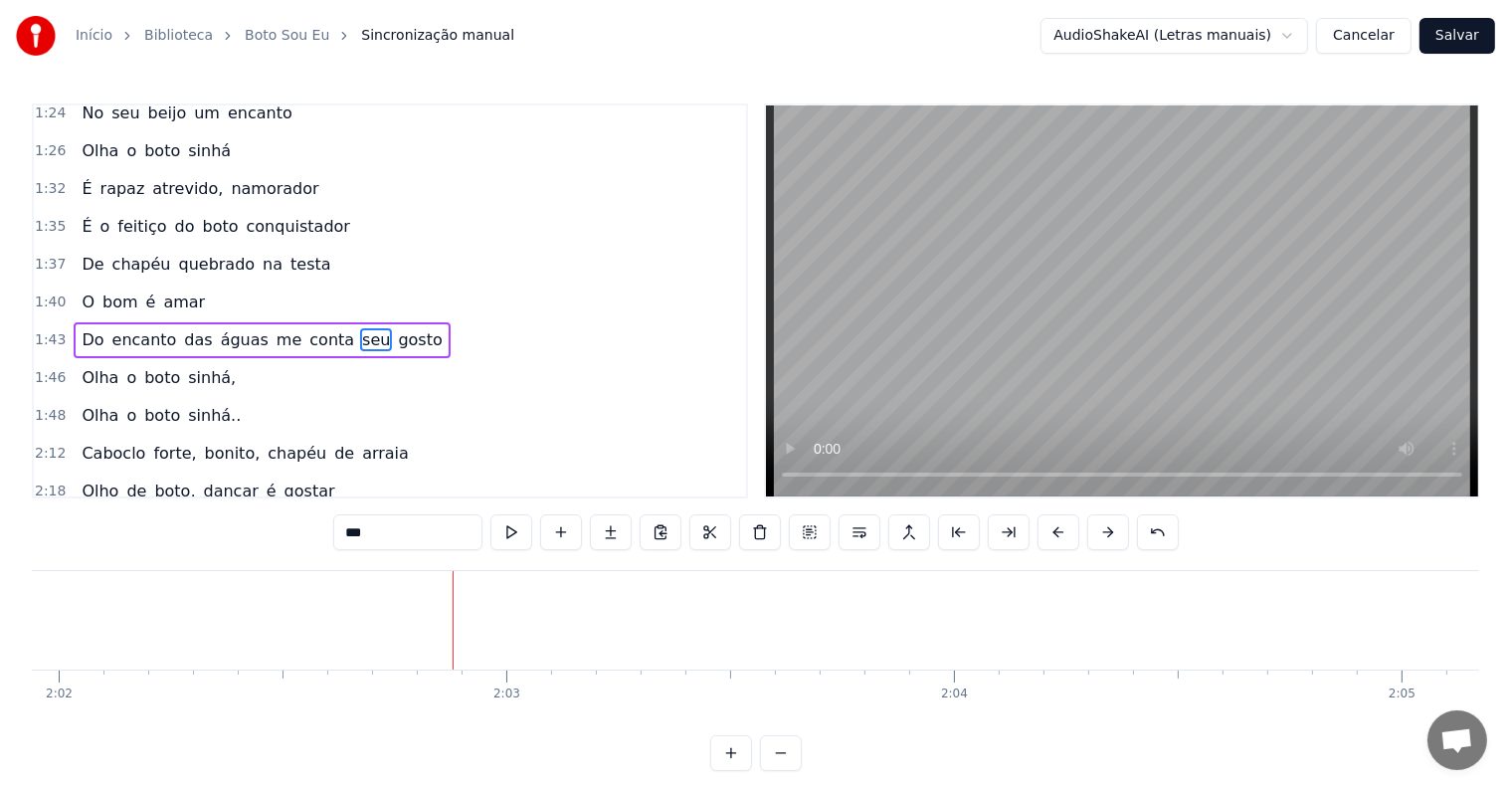
scroll to position [0, 54632]
click at [194, 404] on span "sinhá.." at bounding box center [214, 415] width 57 height 23
type input "*******"
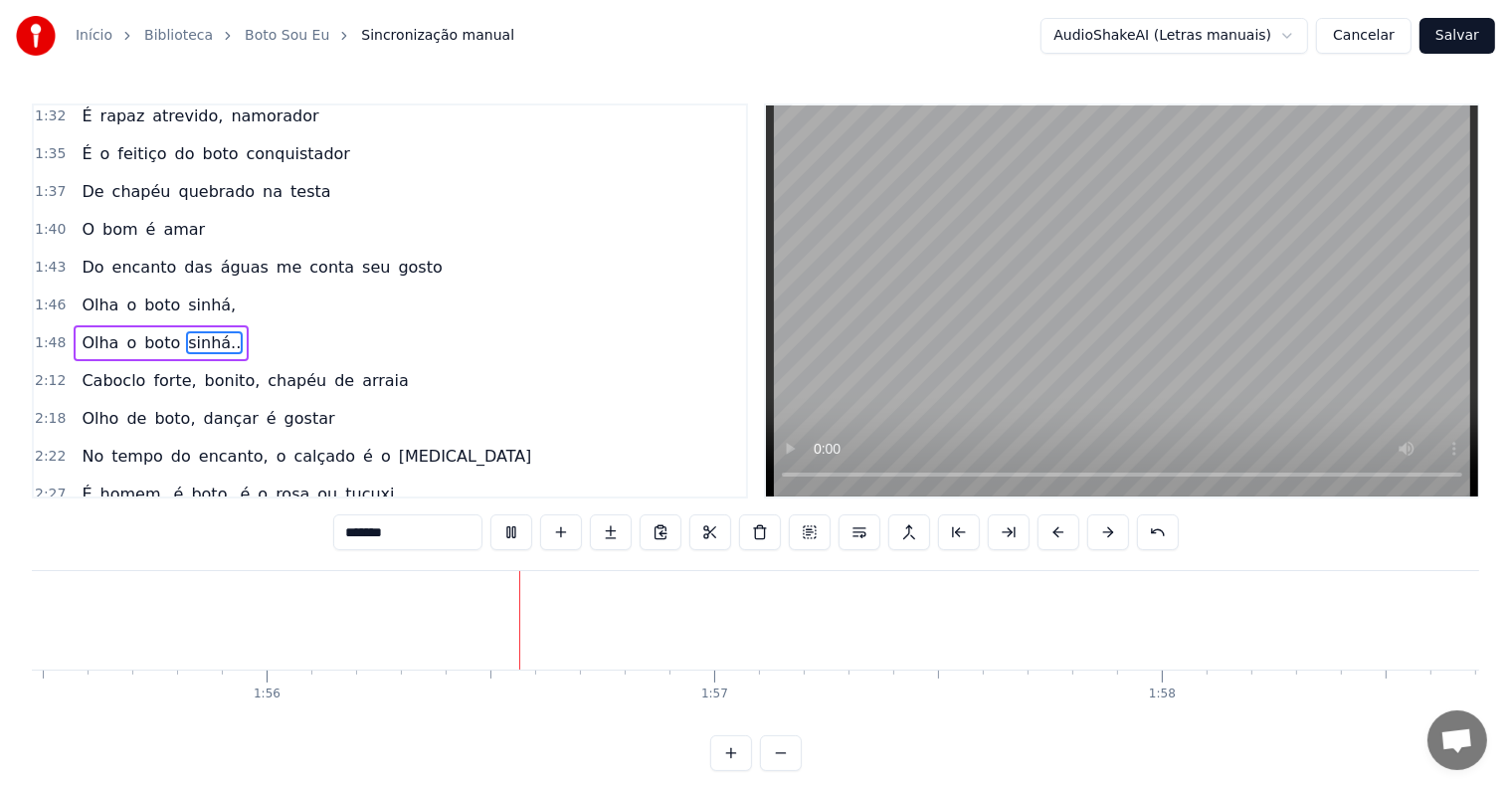
scroll to position [0, 51687]
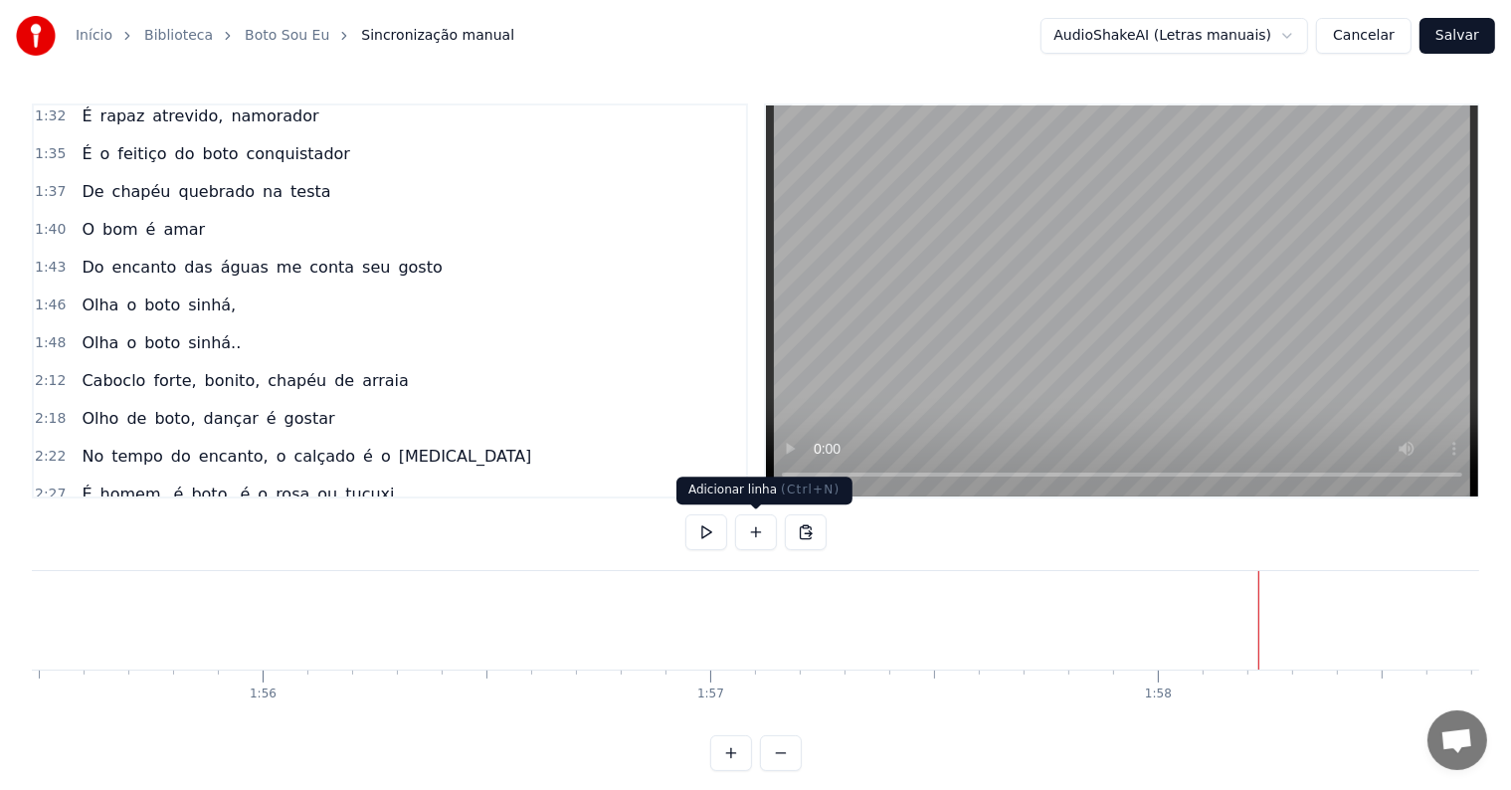
click at [752, 532] on button at bounding box center [756, 532] width 42 height 36
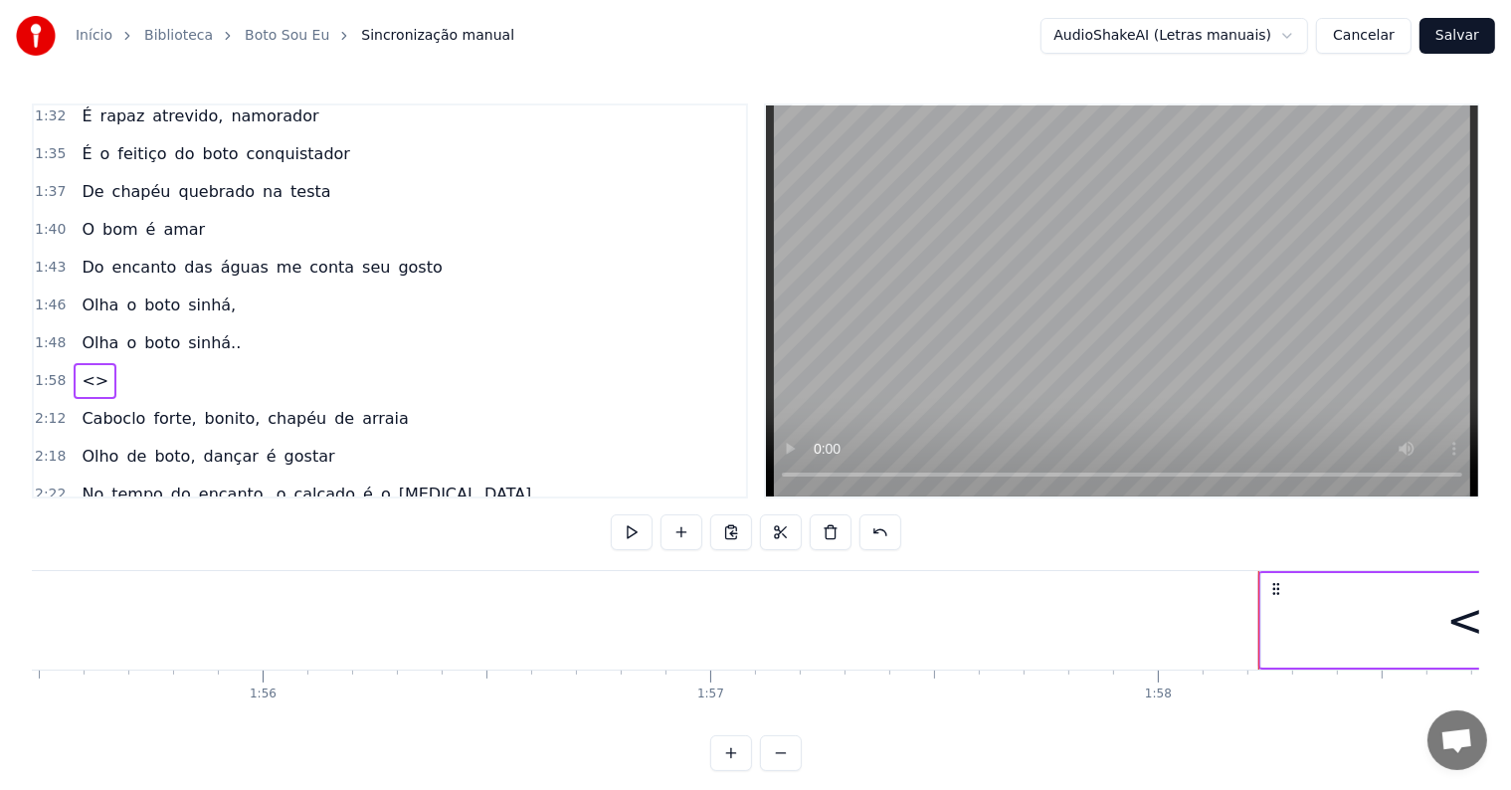
click at [1285, 636] on div "<>" at bounding box center [1484, 620] width 446 height 94
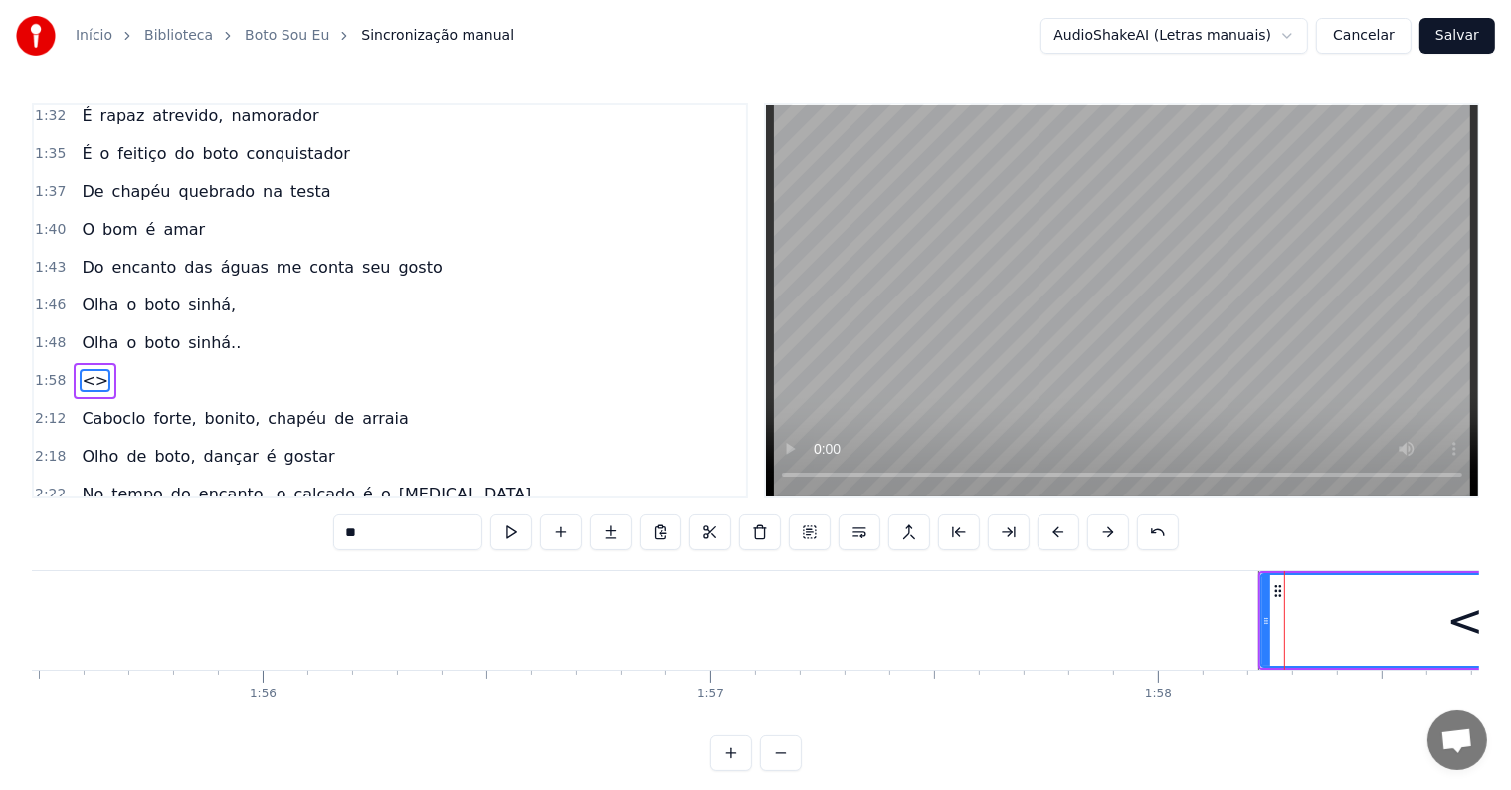
scroll to position [1103, 0]
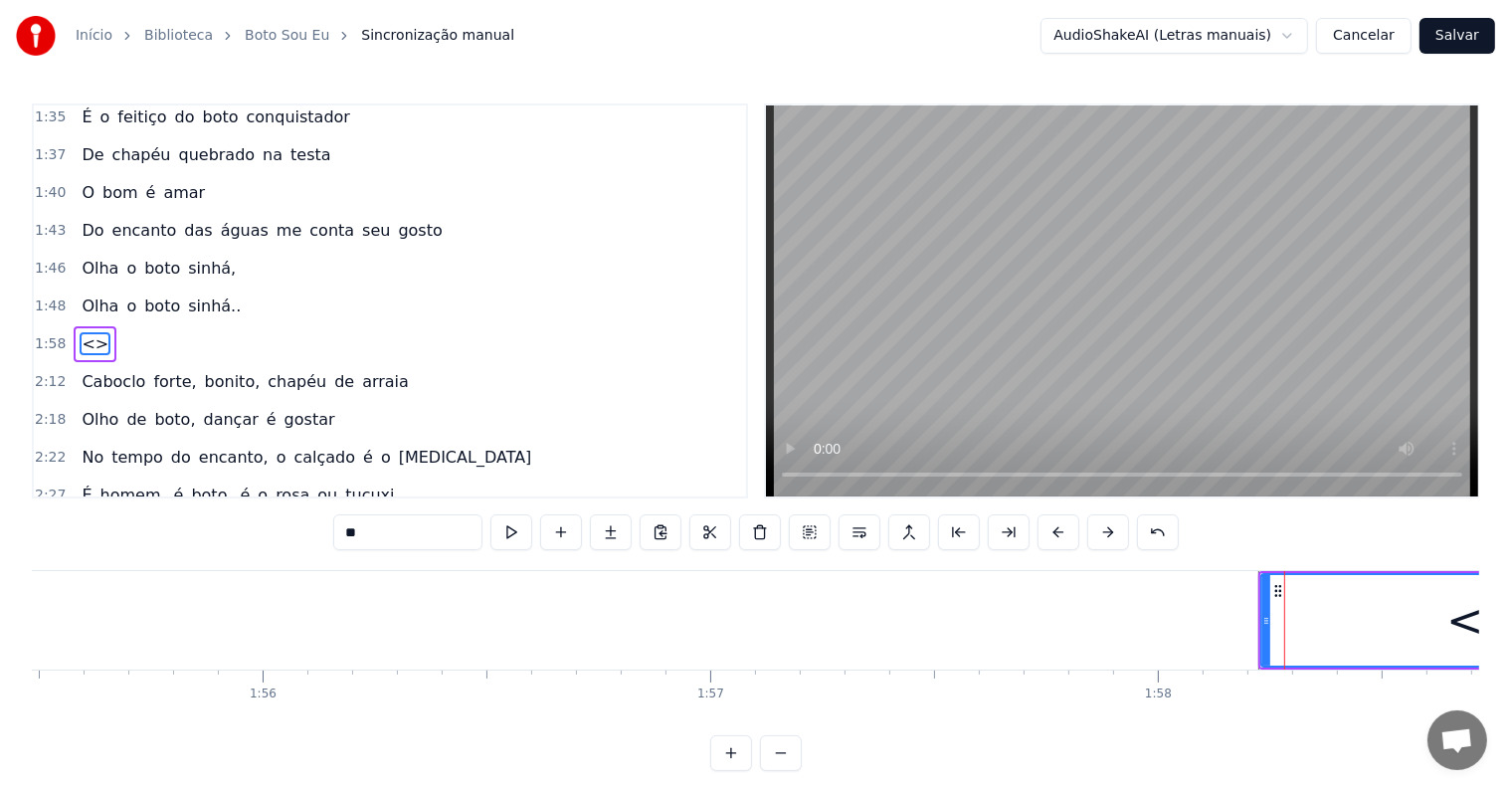
drag, startPoint x: 448, startPoint y: 535, endPoint x: 175, endPoint y: 515, distance: 273.2
click at [175, 515] on div "0:06 <Parintins-Okê - Seu maior canal de toadas> 0:20 É a canoa que gira, num r…" at bounding box center [755, 436] width 1447 height 667
paste input "**********"
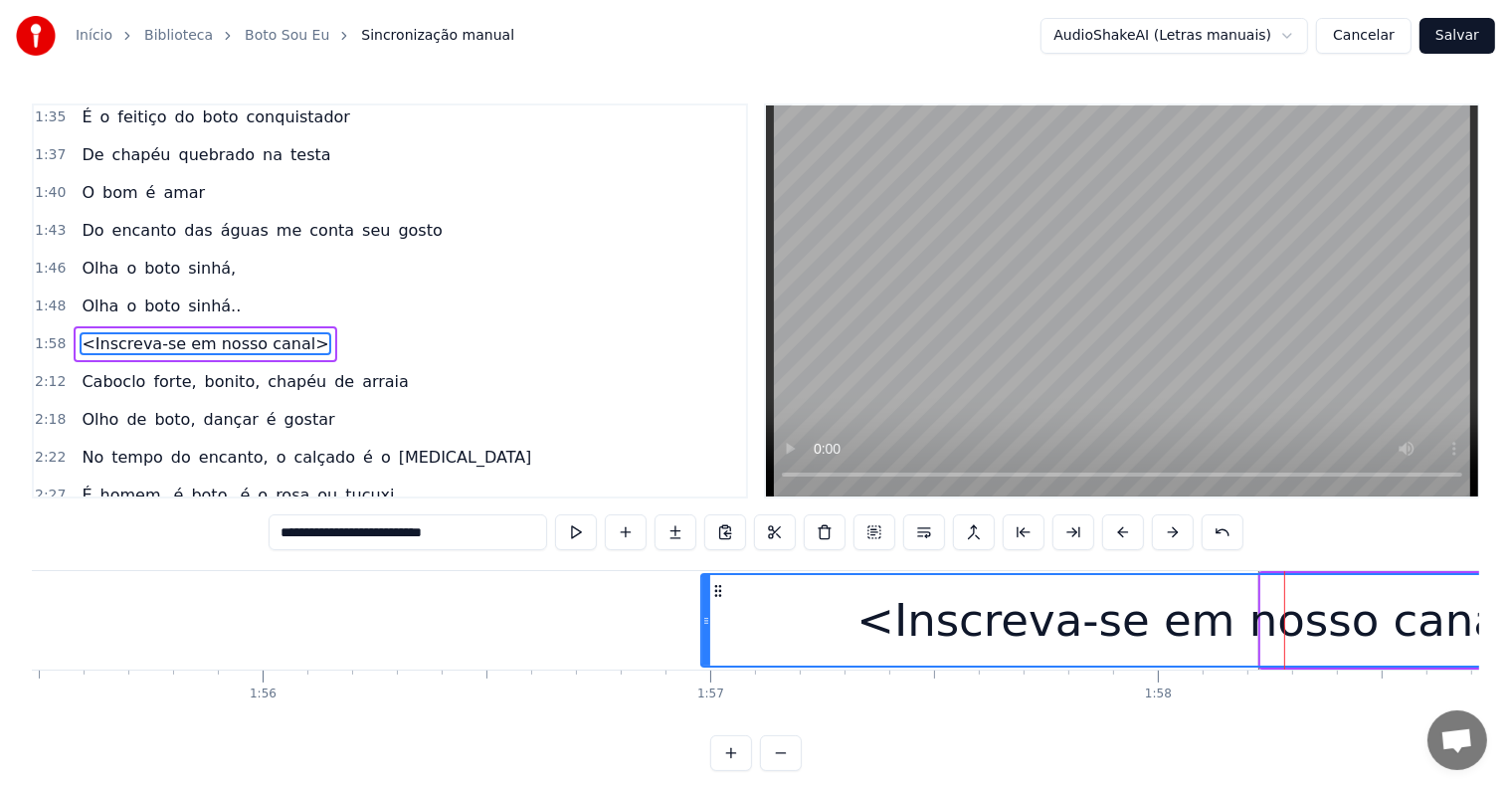
drag, startPoint x: 1264, startPoint y: 620, endPoint x: 699, endPoint y: 619, distance: 564.9
click at [702, 619] on icon at bounding box center [706, 621] width 8 height 16
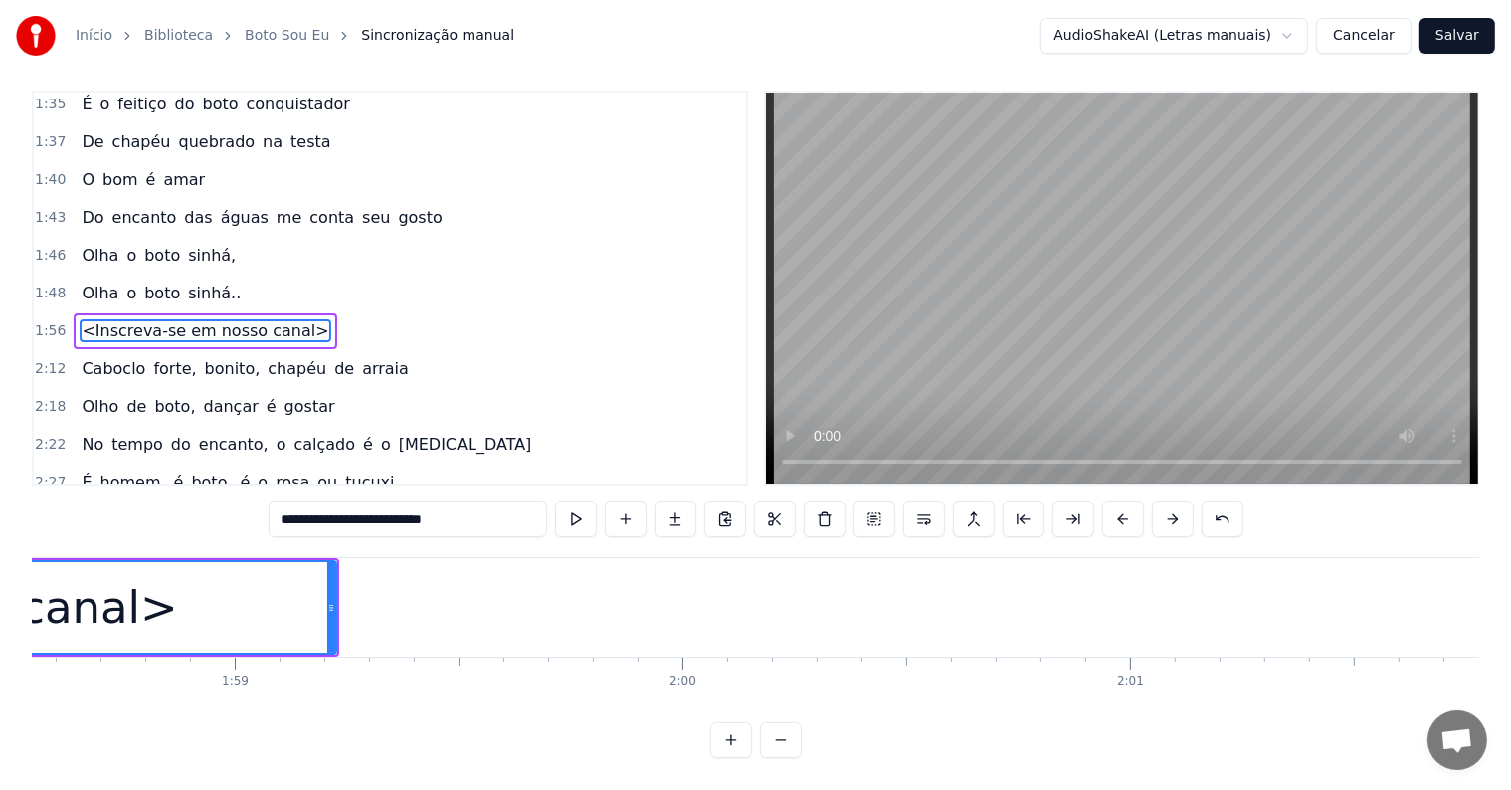
scroll to position [0, 53080]
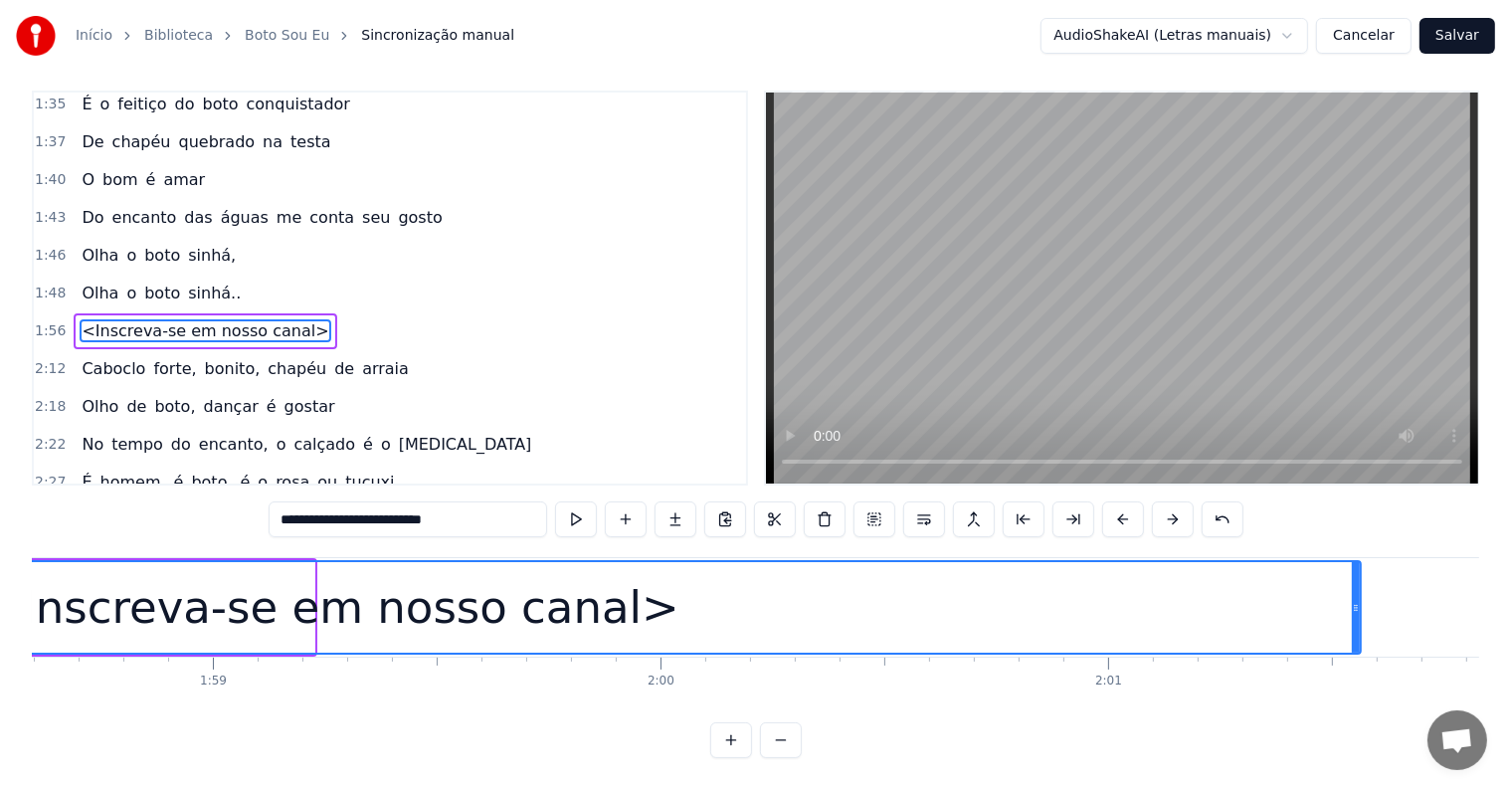
drag, startPoint x: 306, startPoint y: 587, endPoint x: 1366, endPoint y: 597, distance: 1059.3
click at [1360, 600] on icon at bounding box center [1356, 608] width 8 height 16
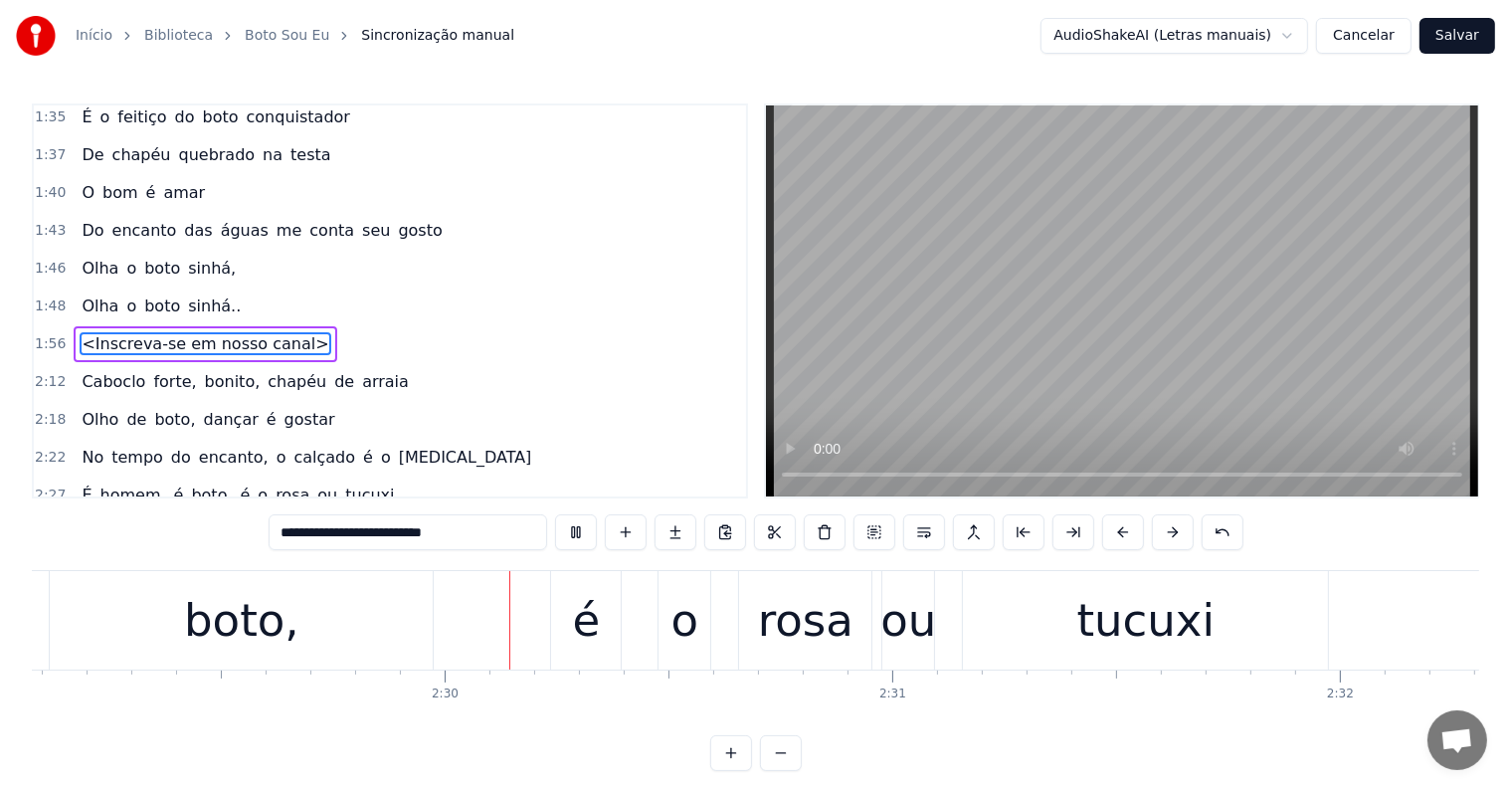
scroll to position [0, 66734]
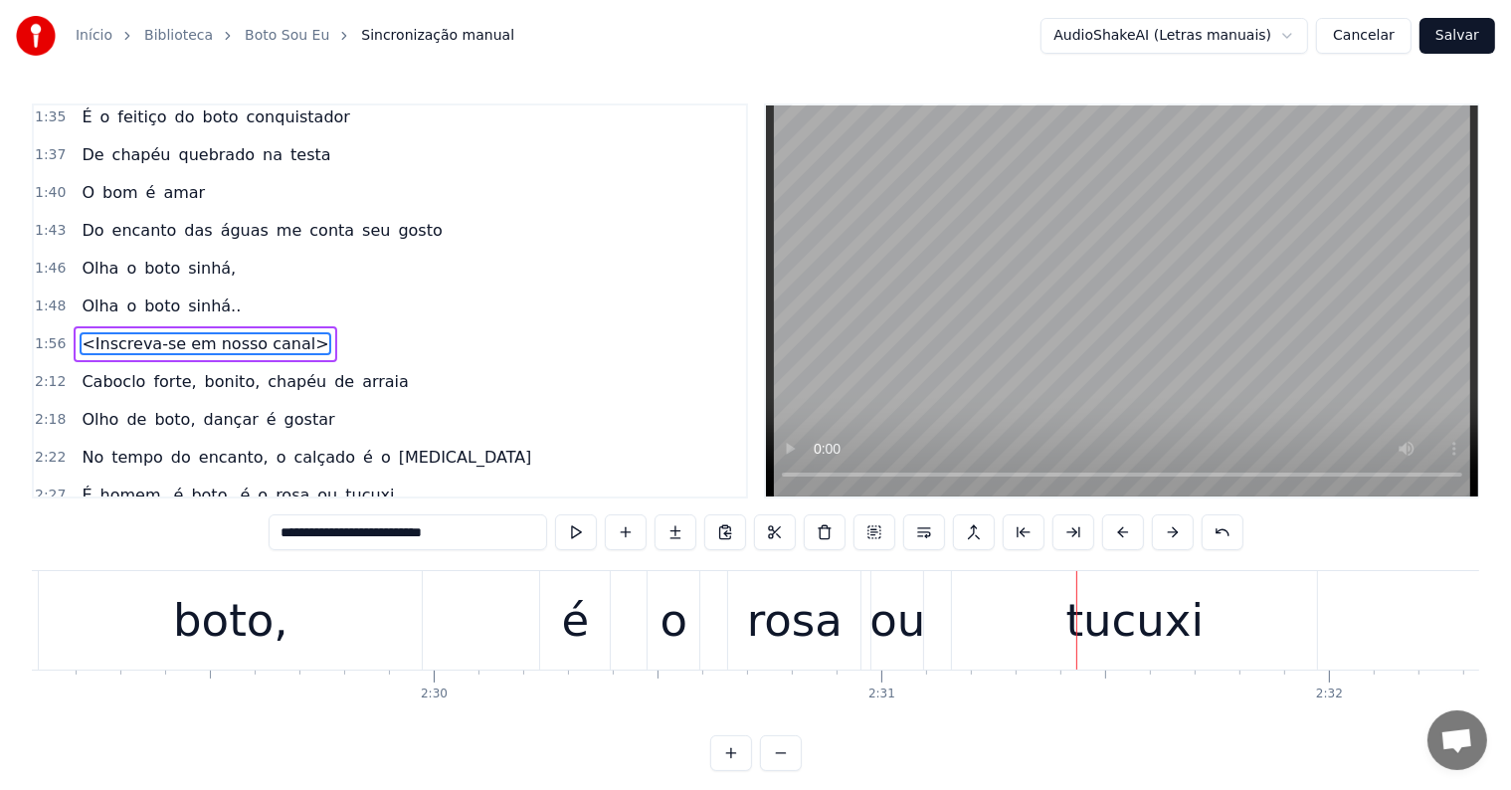
drag, startPoint x: 588, startPoint y: 619, endPoint x: 653, endPoint y: 610, distance: 66.3
click at [588, 621] on div "é" at bounding box center [575, 620] width 70 height 98
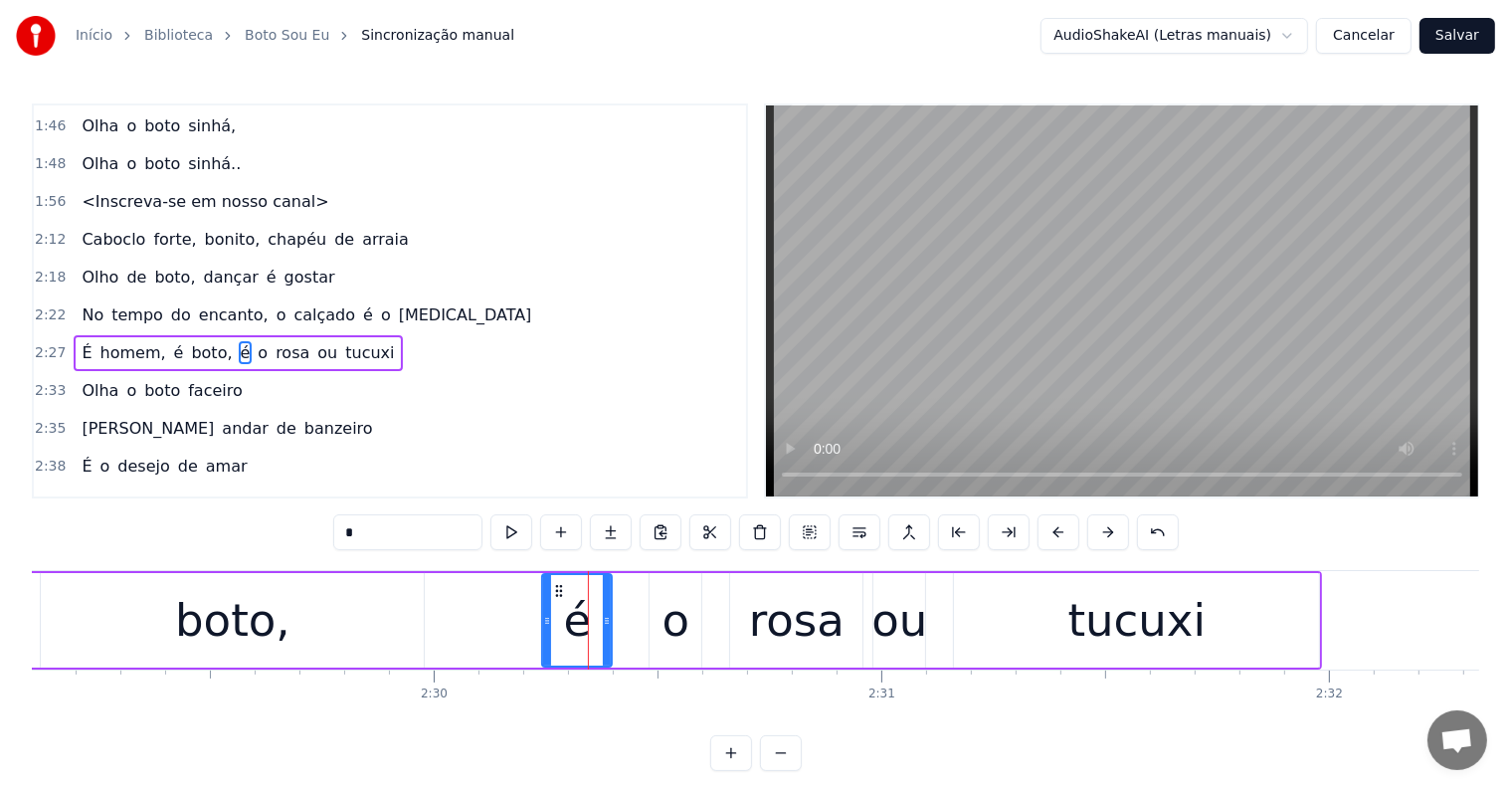
scroll to position [1249, 0]
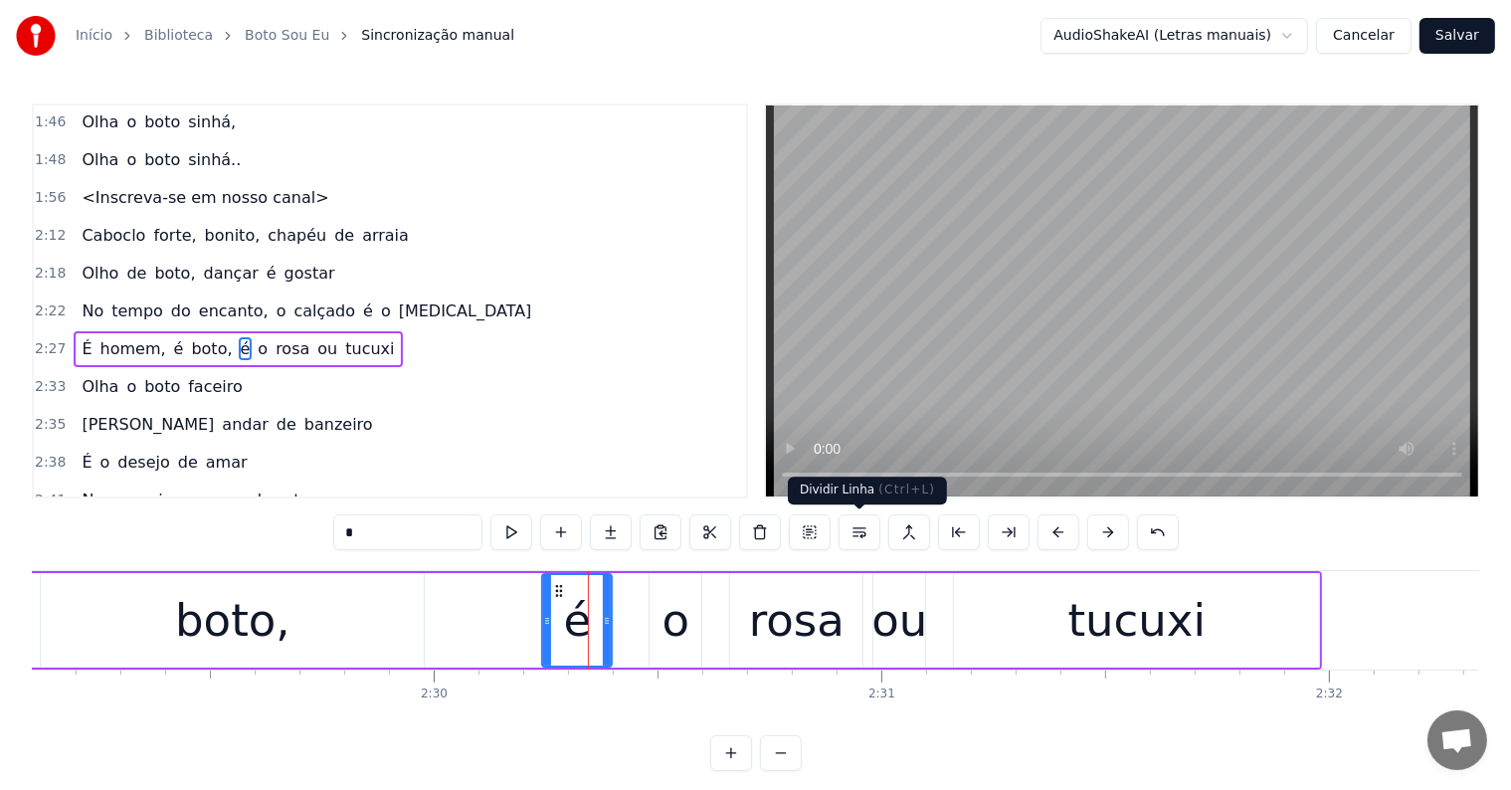
click at [853, 534] on button at bounding box center [859, 532] width 42 height 36
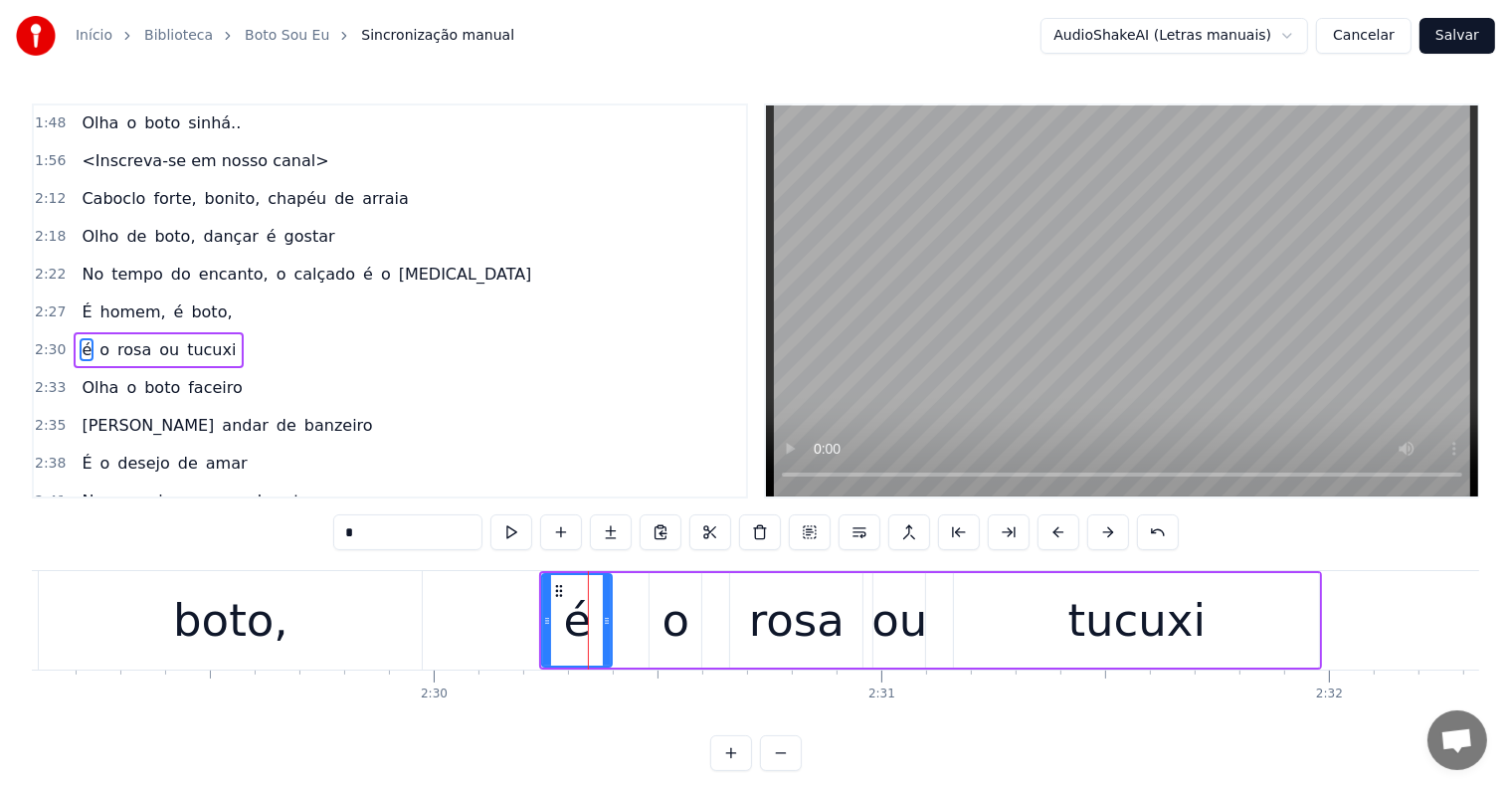
drag, startPoint x: 260, startPoint y: 645, endPoint x: 600, endPoint y: 515, distance: 363.9
click at [259, 644] on div "boto," at bounding box center [230, 621] width 115 height 68
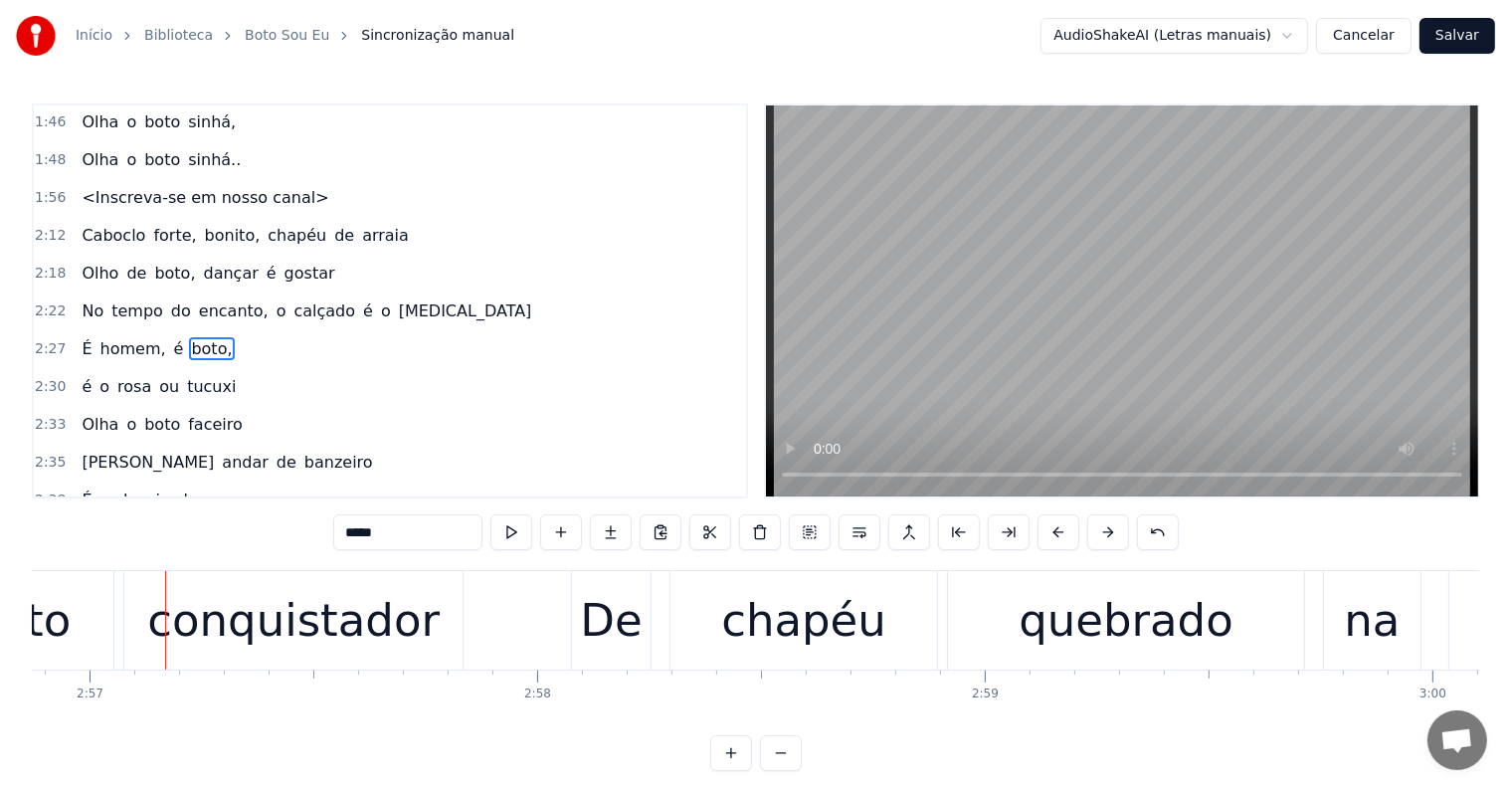
scroll to position [0, 79195]
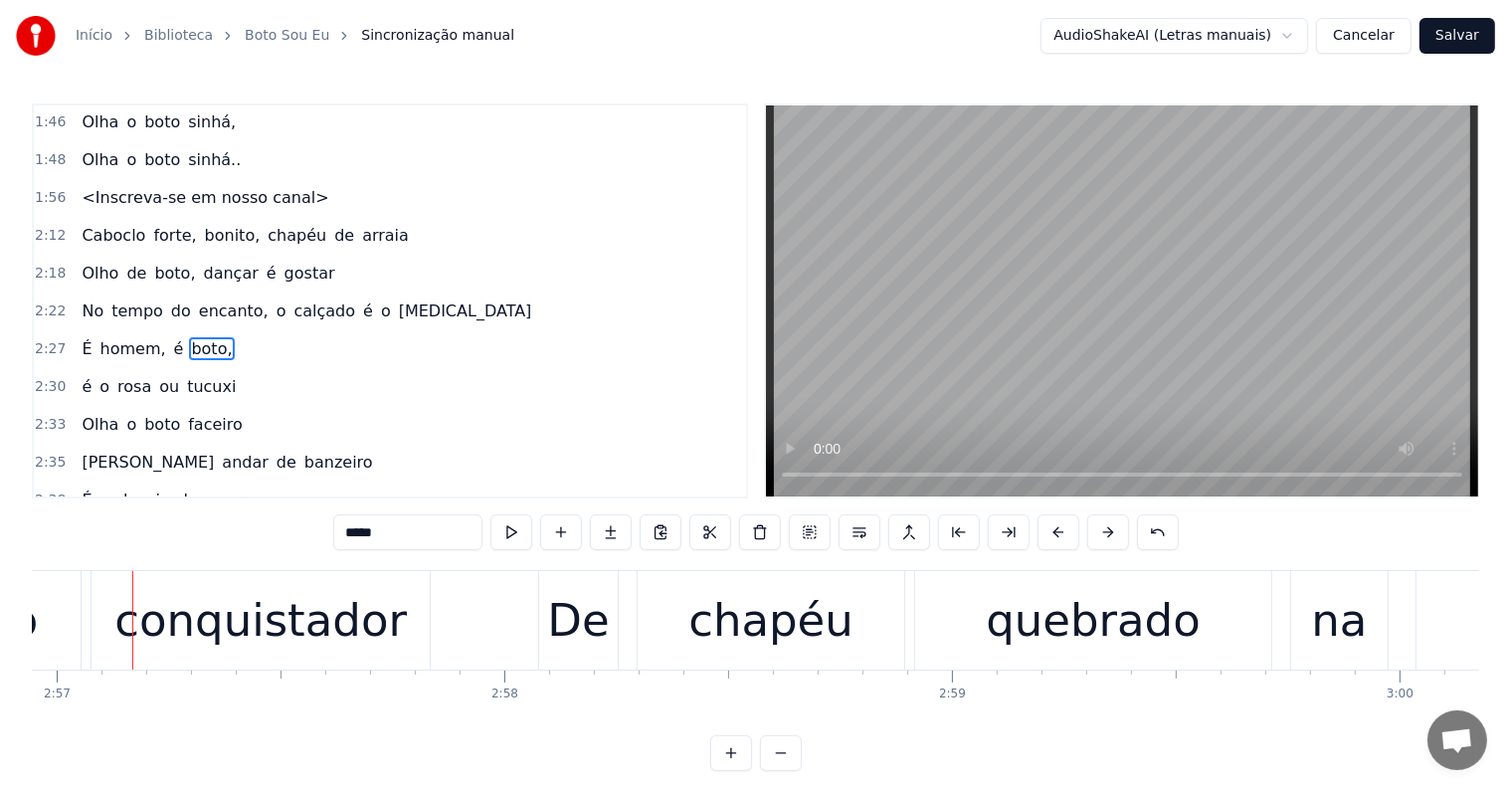
click at [197, 627] on div "conquistador" at bounding box center [260, 621] width 292 height 68
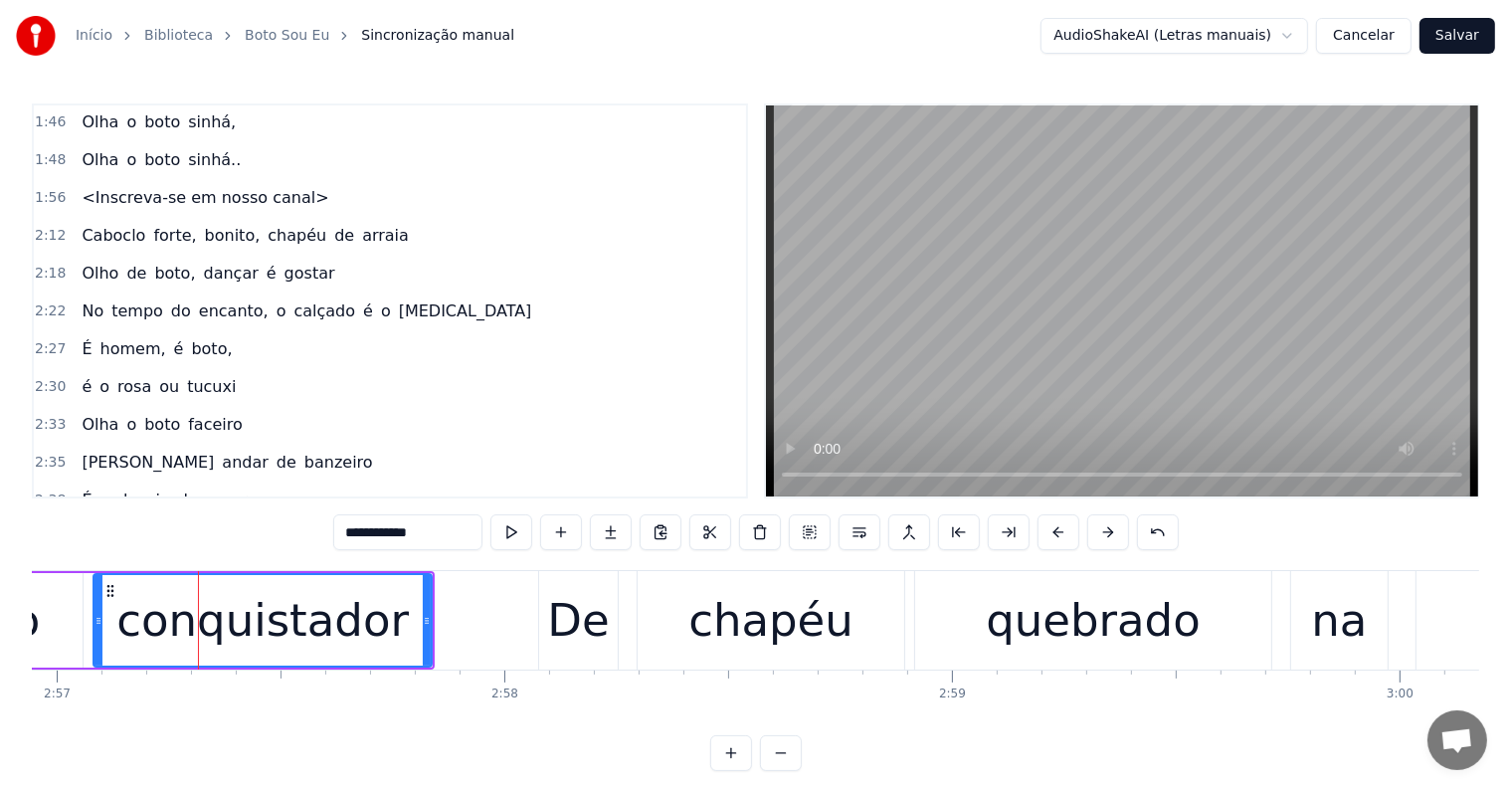
scroll to position [1579, 0]
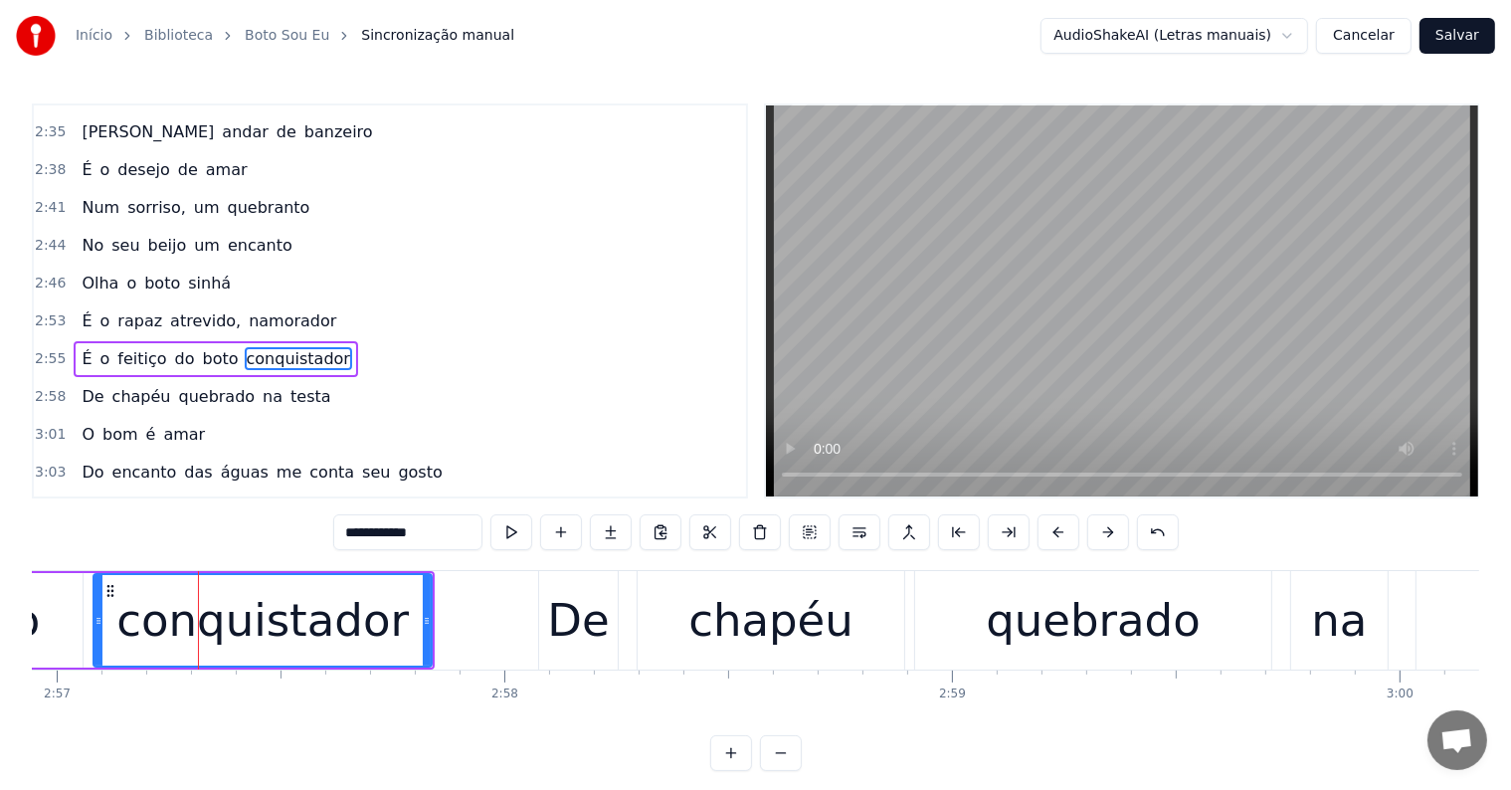
click at [98, 309] on span "o" at bounding box center [105, 320] width 14 height 23
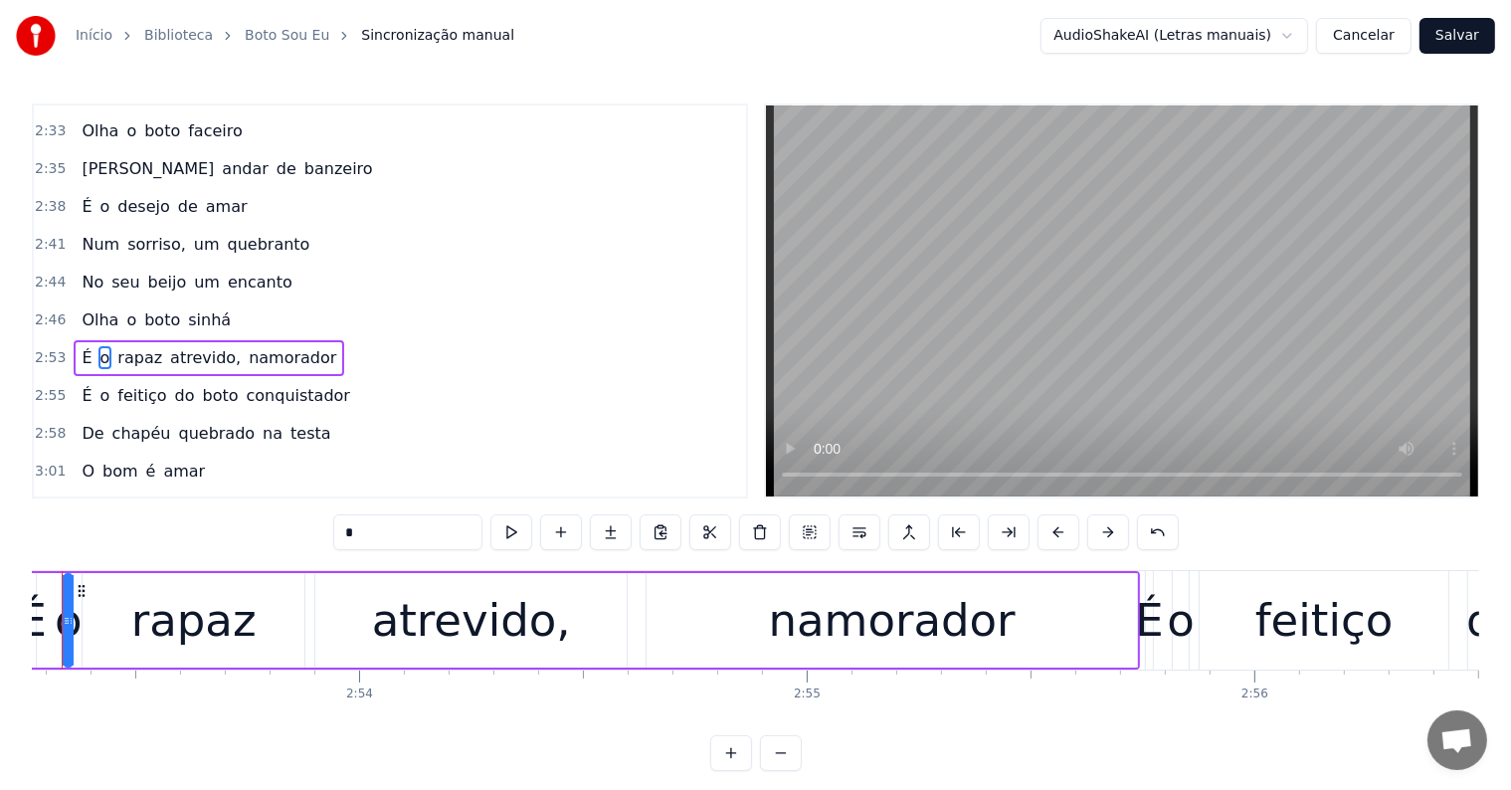
scroll to position [0, 77479]
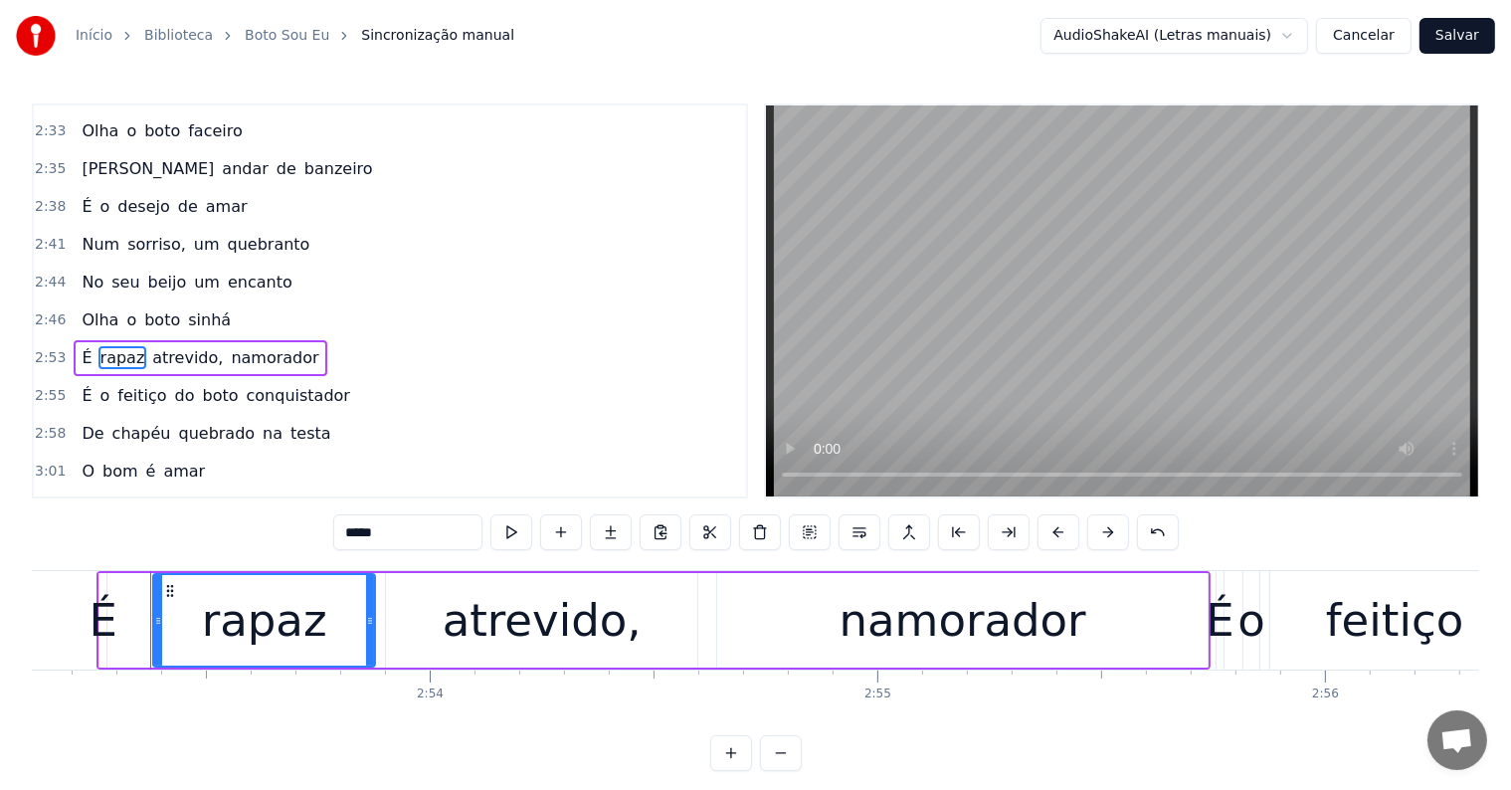
click at [115, 384] on span "feitiço" at bounding box center [141, 395] width 53 height 23
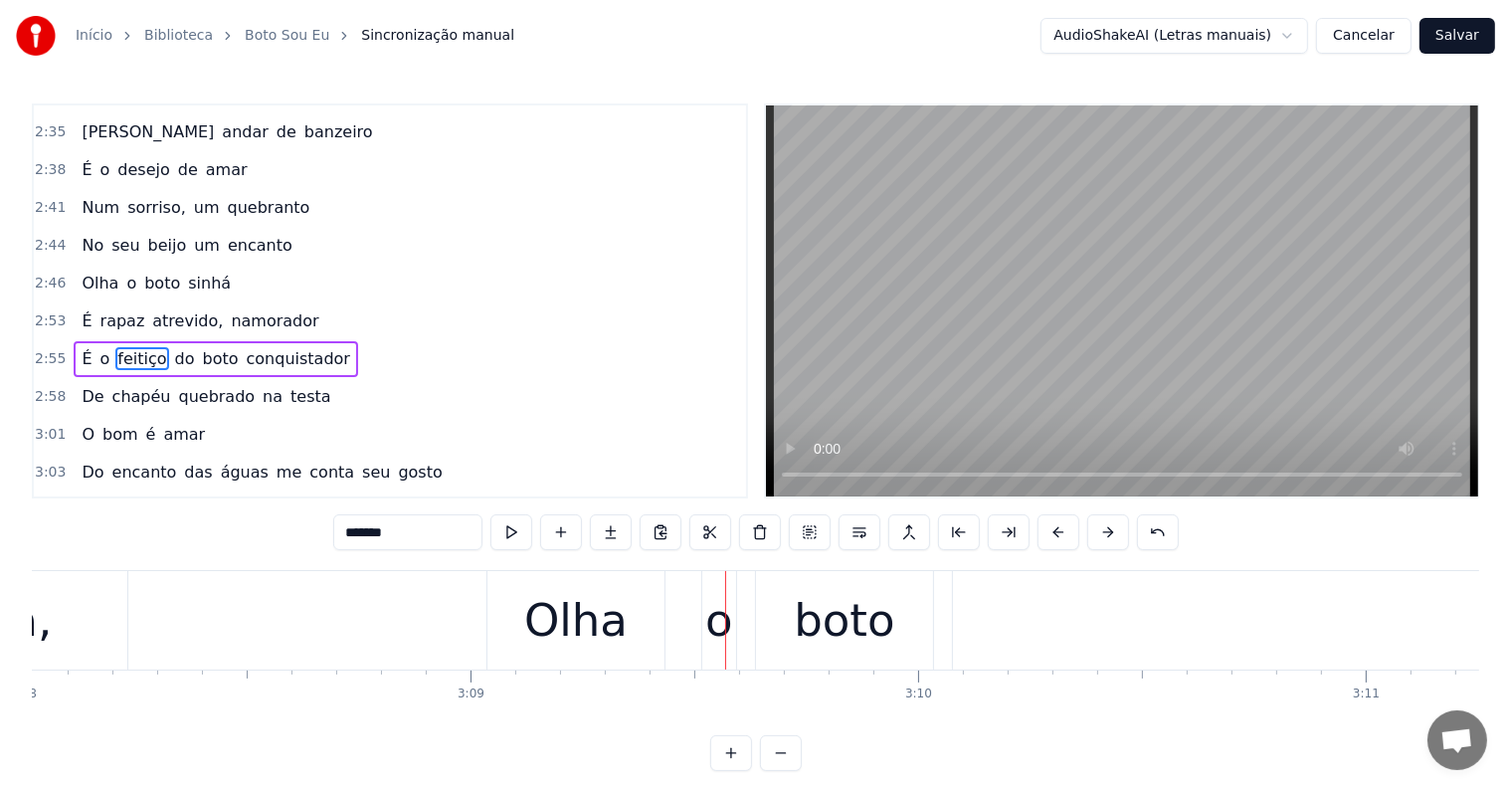
scroll to position [0, 84426]
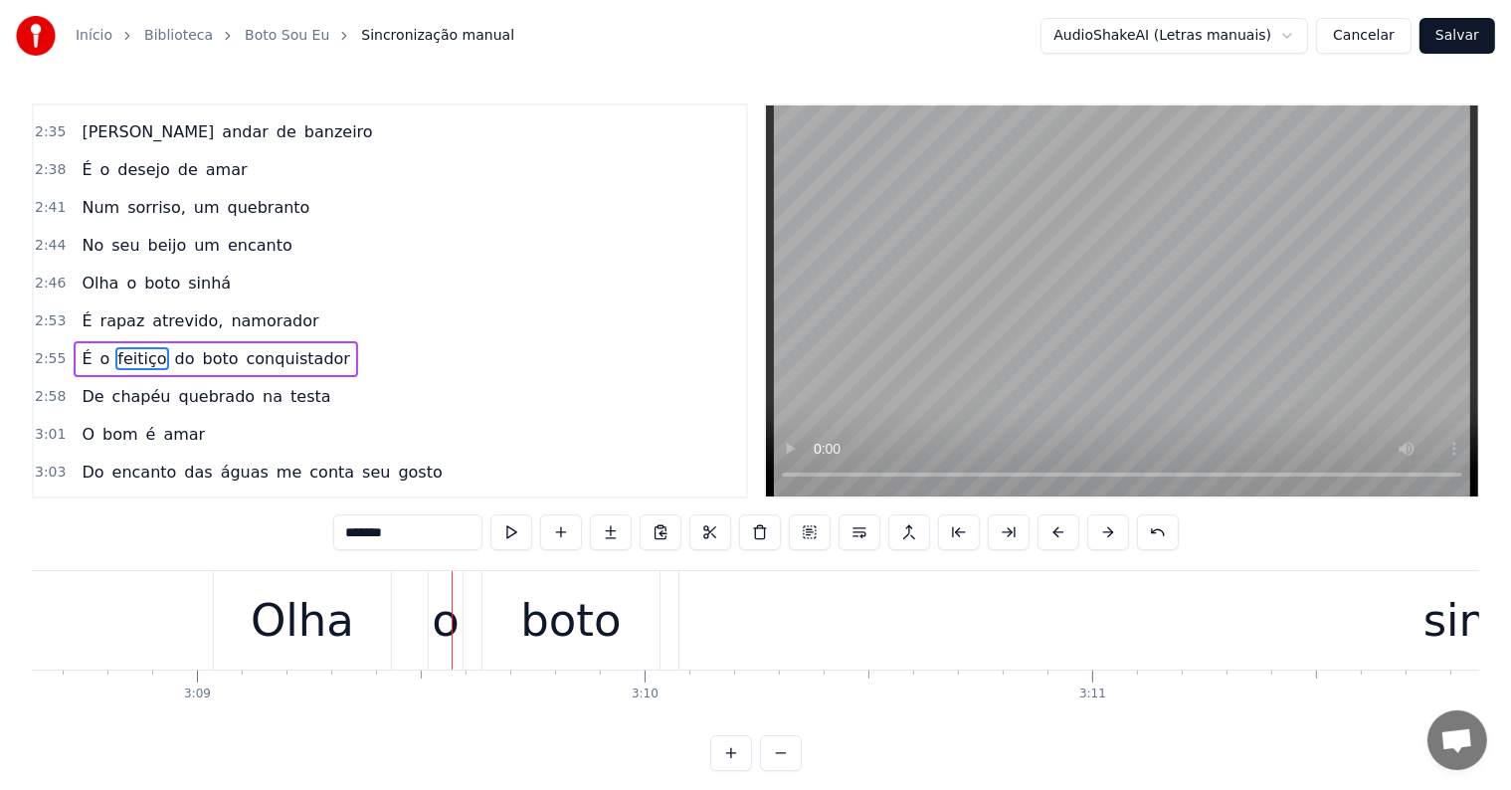
click at [546, 644] on div "boto" at bounding box center [570, 621] width 100 height 68
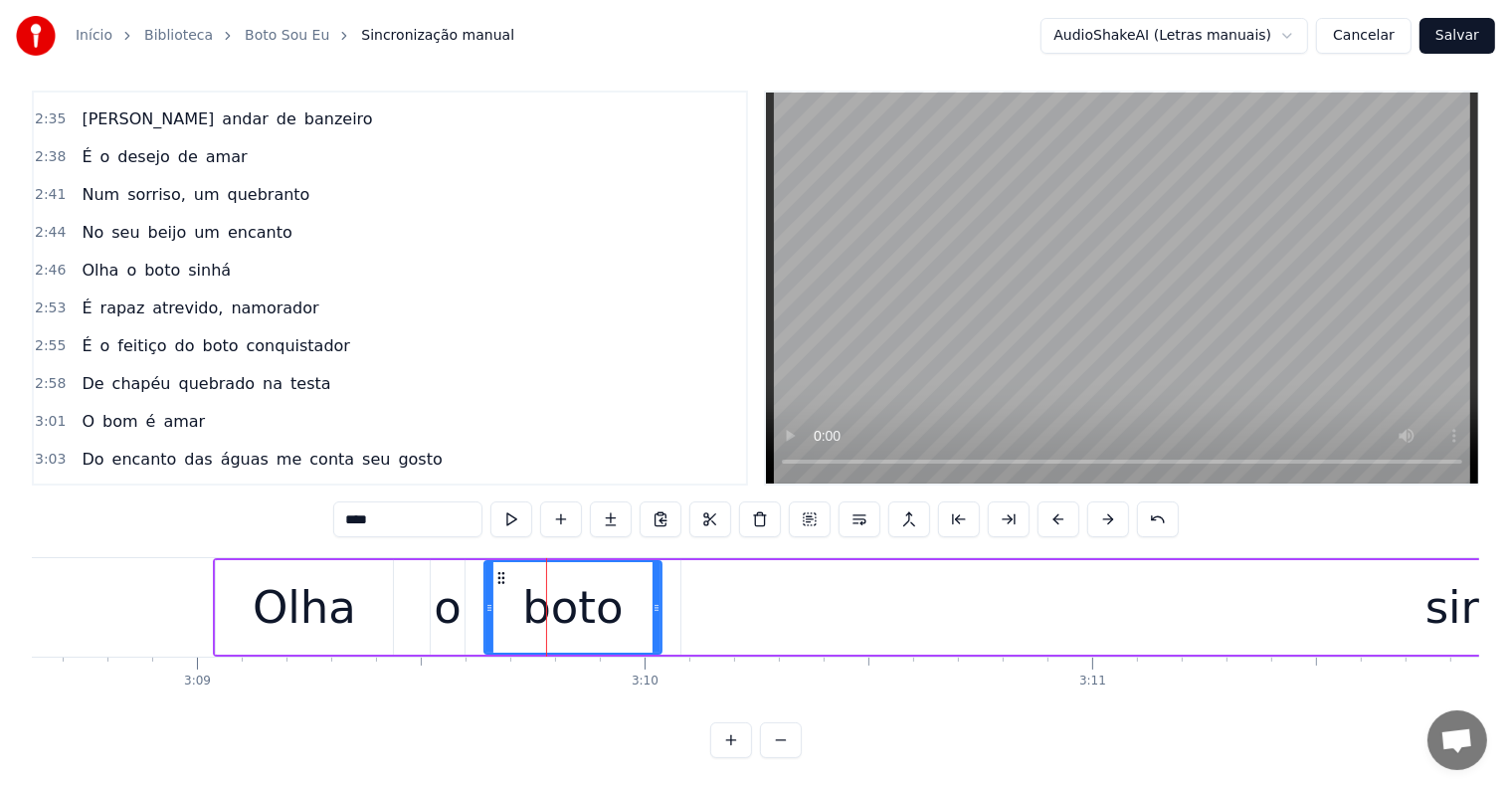
scroll to position [1584, 0]
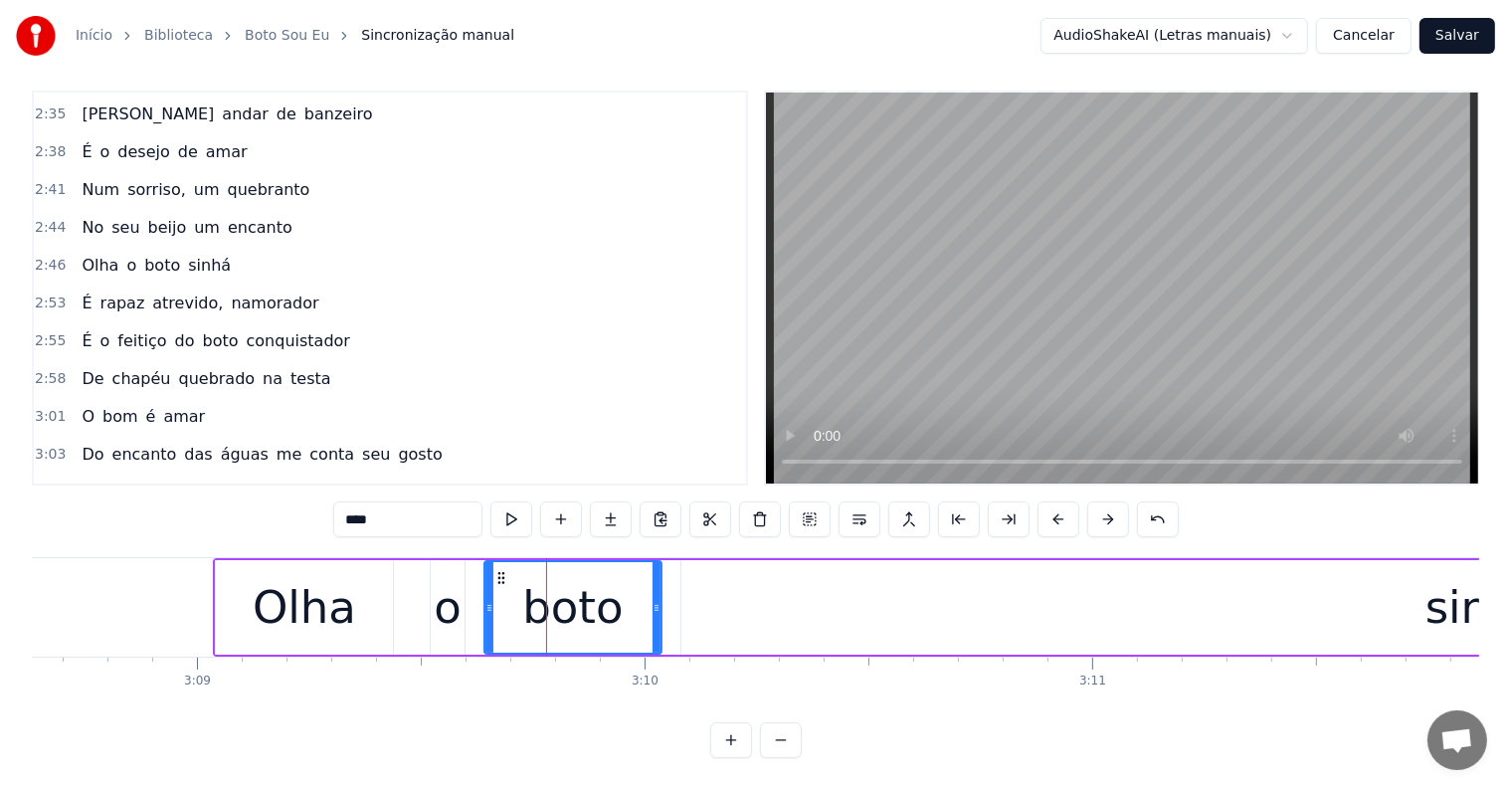
click at [146, 216] on span "beijo" at bounding box center [167, 227] width 43 height 23
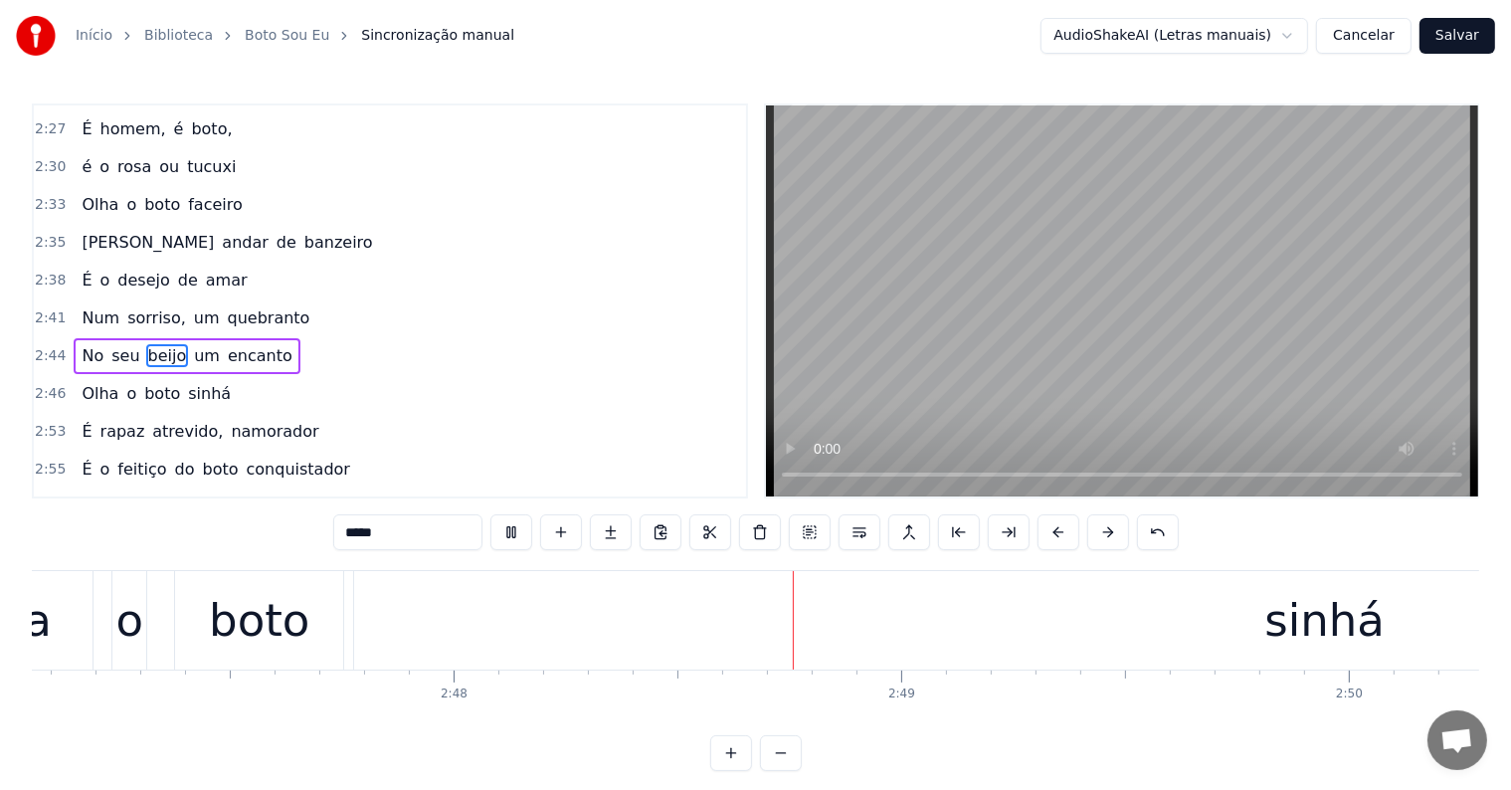
scroll to position [0, 75053]
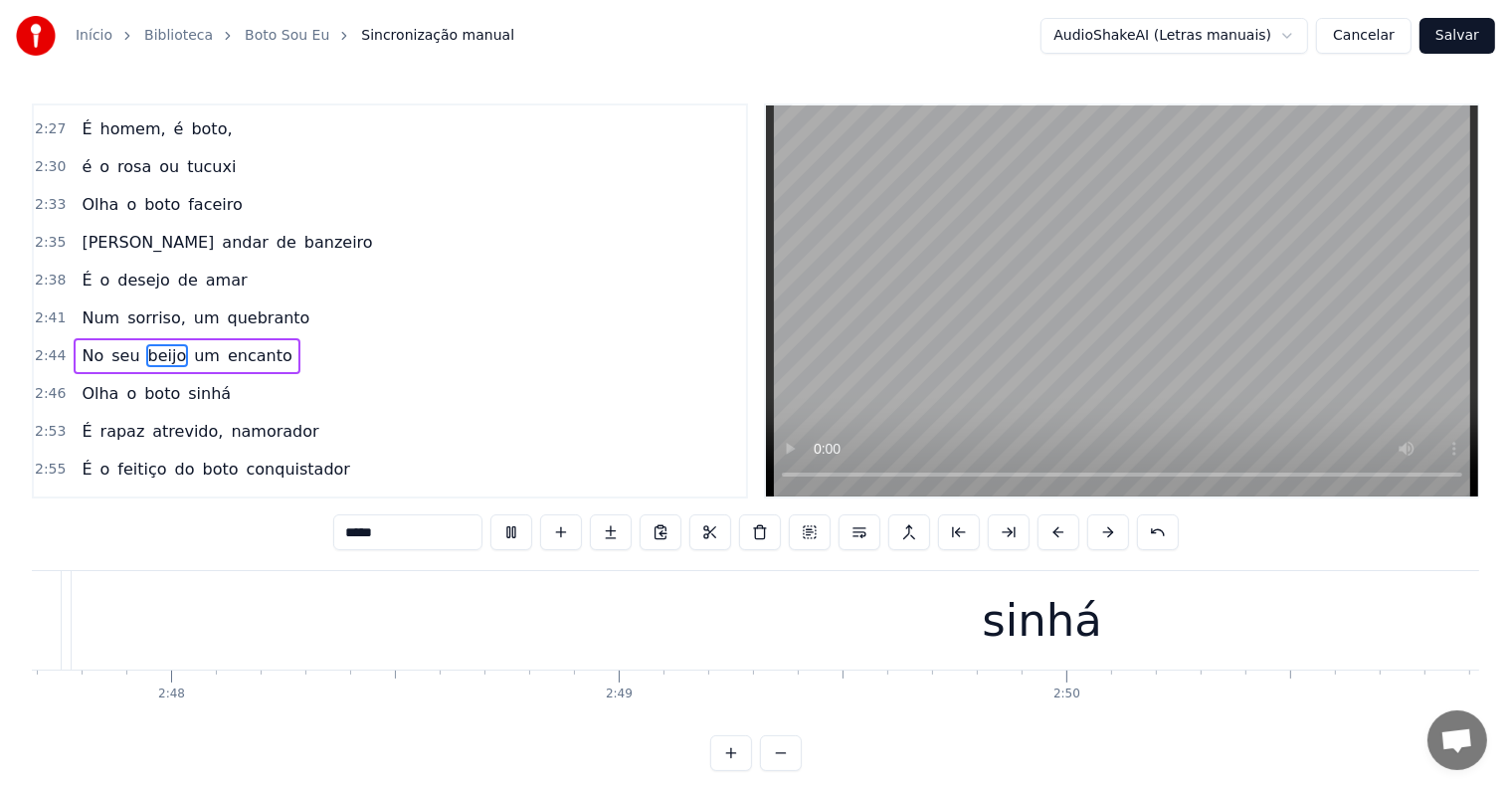
click at [161, 533] on span "amar" at bounding box center [184, 544] width 46 height 23
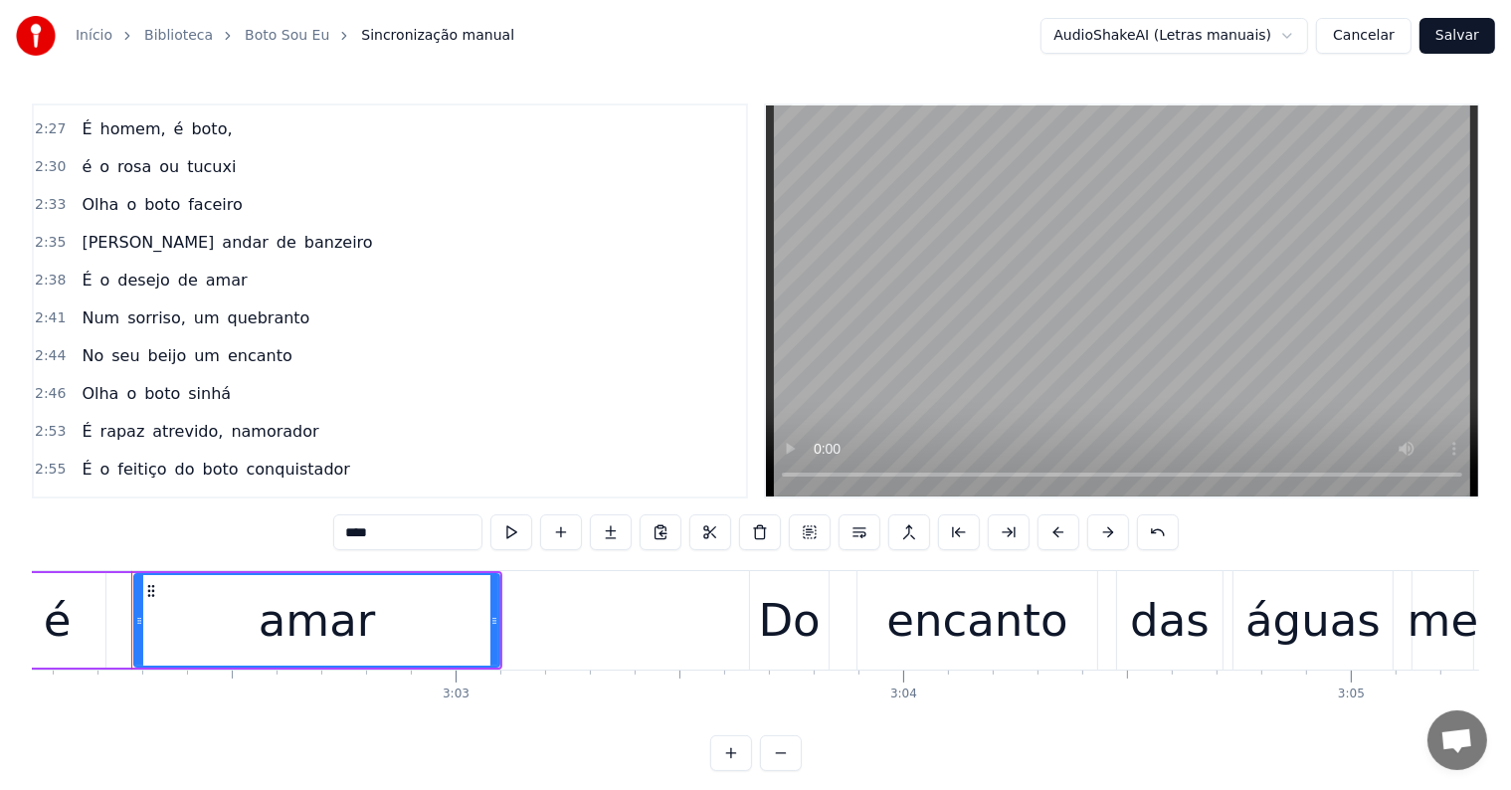
scroll to position [1568, 0]
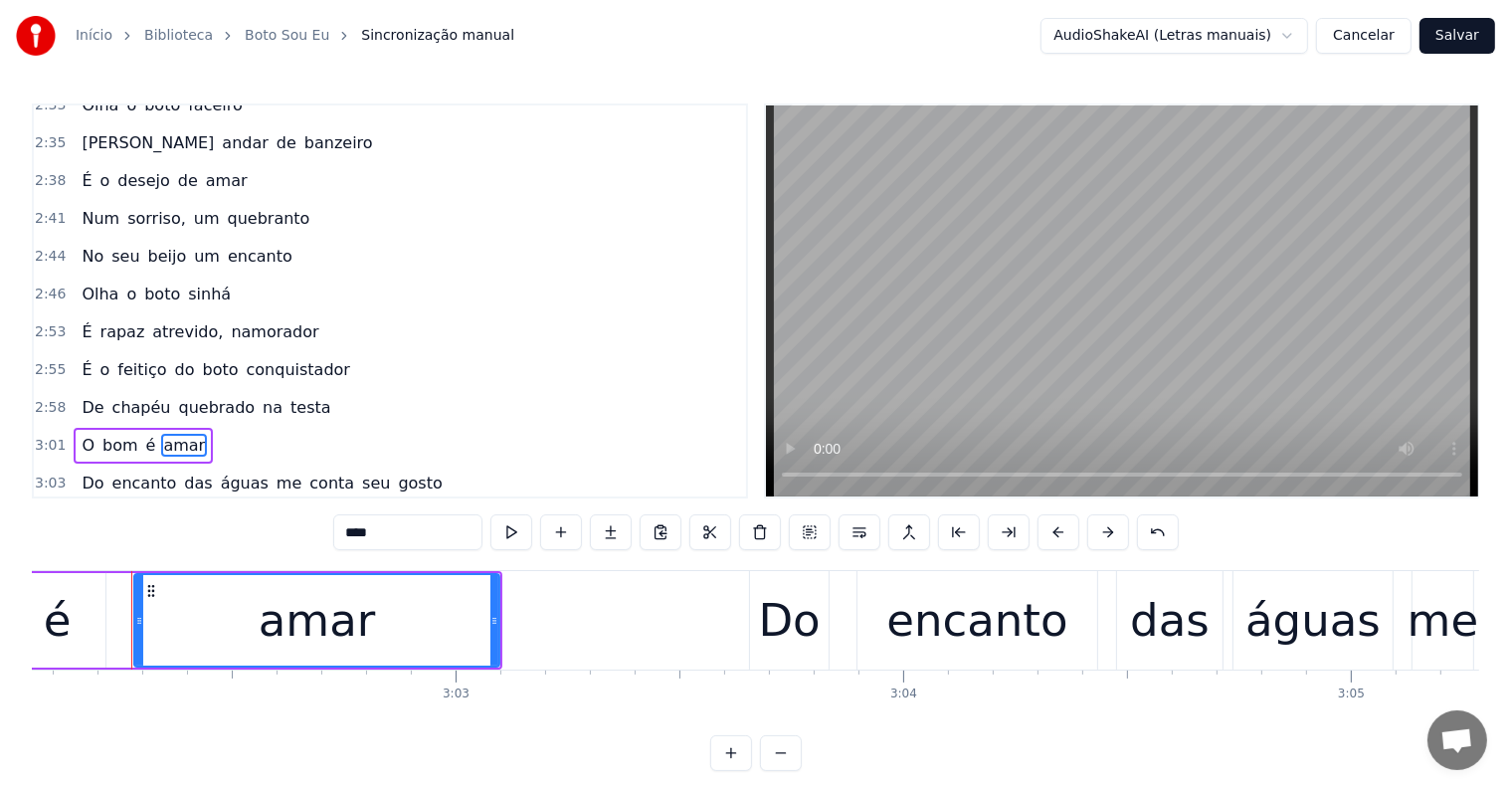
click at [186, 509] on span "sinhá," at bounding box center [212, 520] width 52 height 23
type input "******"
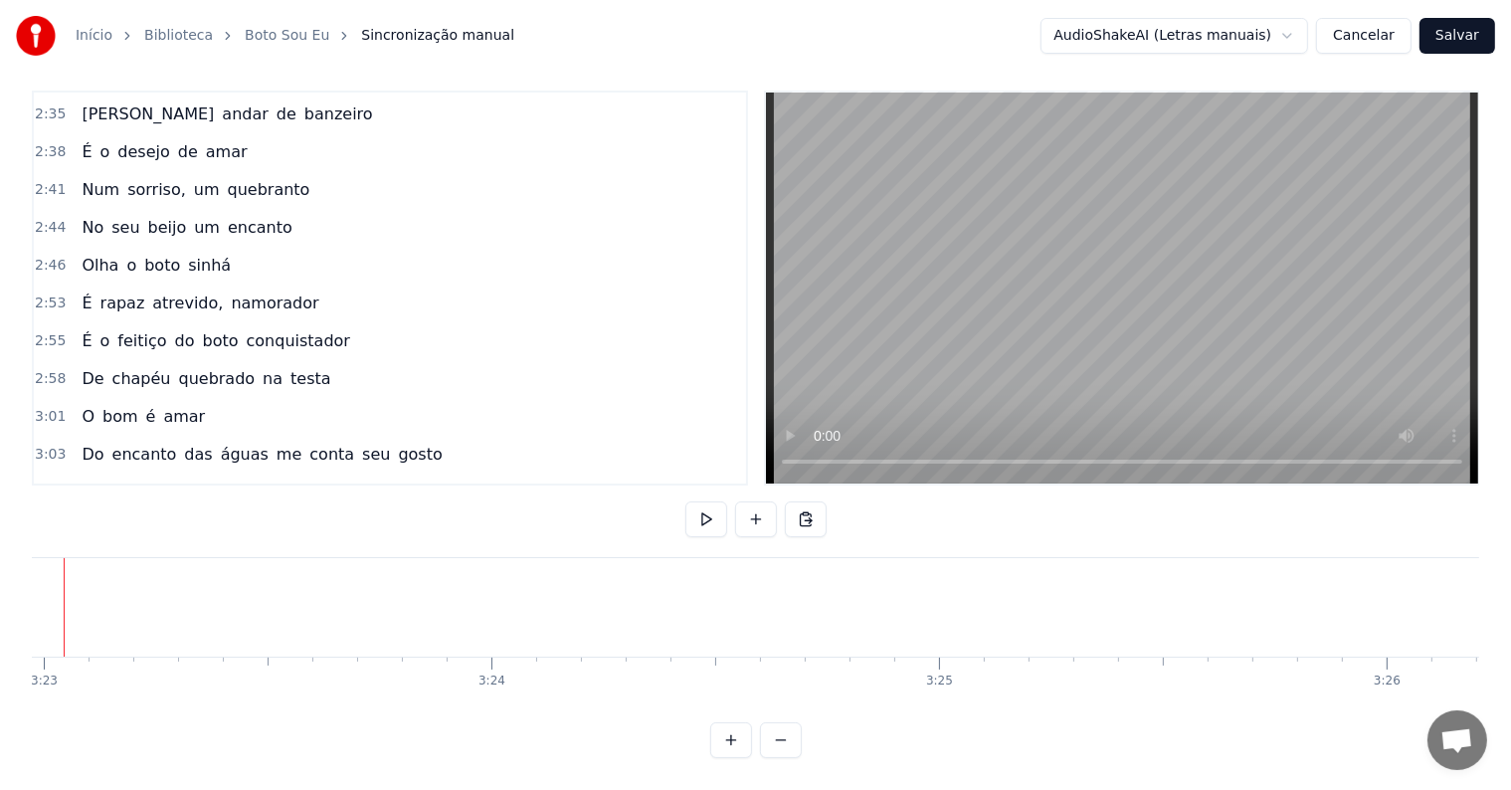
scroll to position [0, 90777]
click at [757, 501] on button at bounding box center [756, 519] width 42 height 36
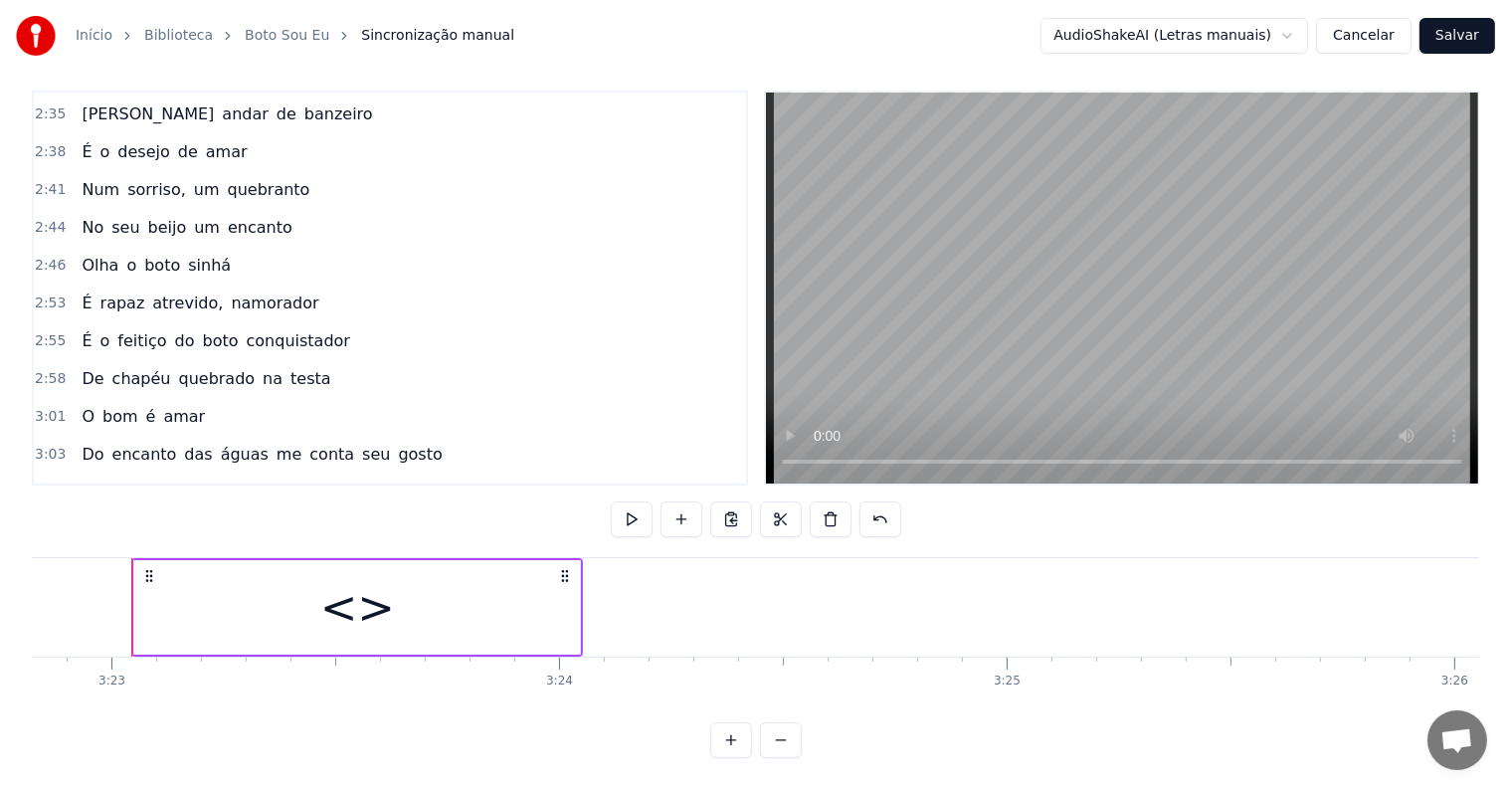
click at [290, 580] on div "<>" at bounding box center [357, 607] width 446 height 94
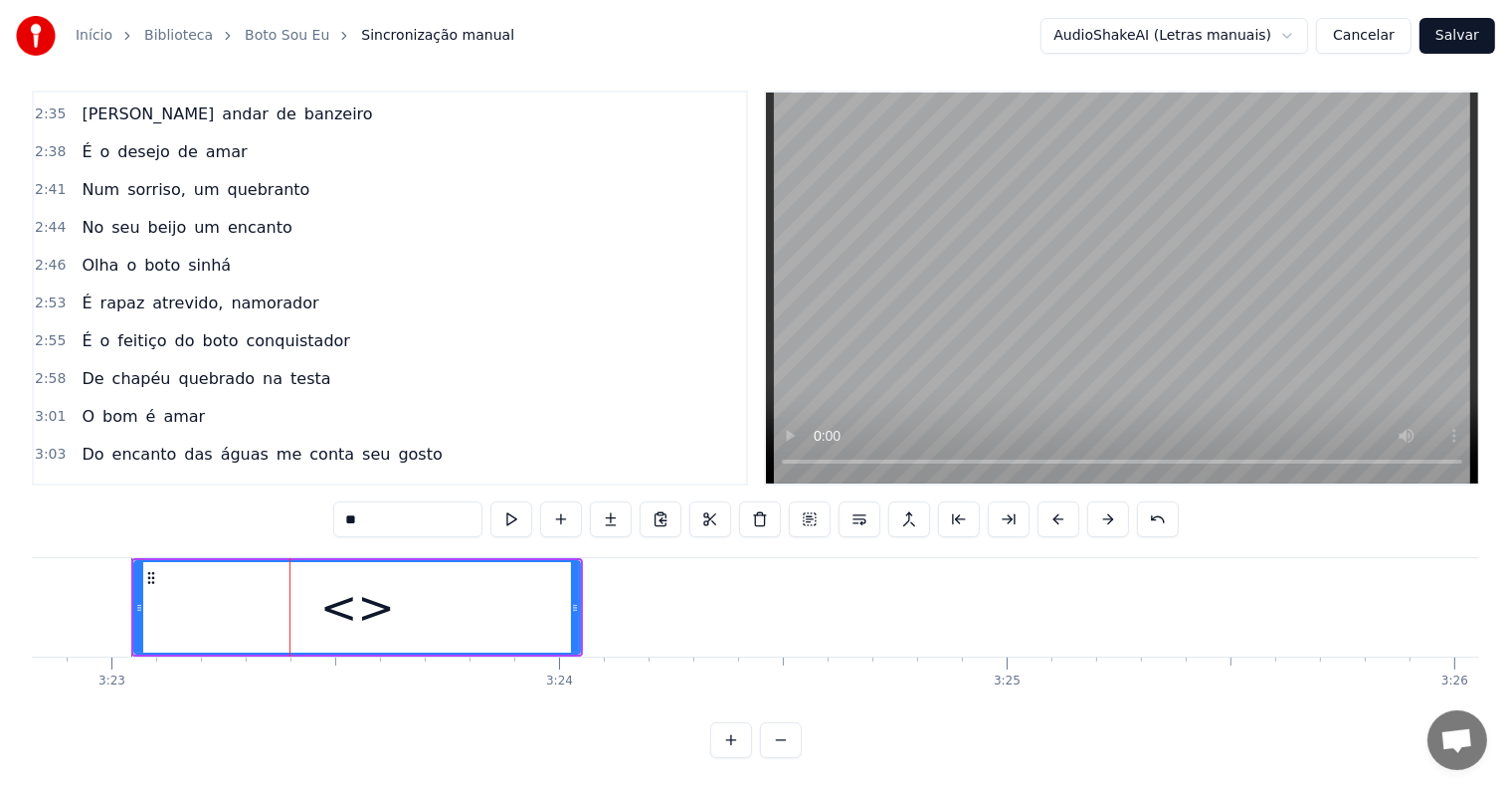
scroll to position [1621, 0]
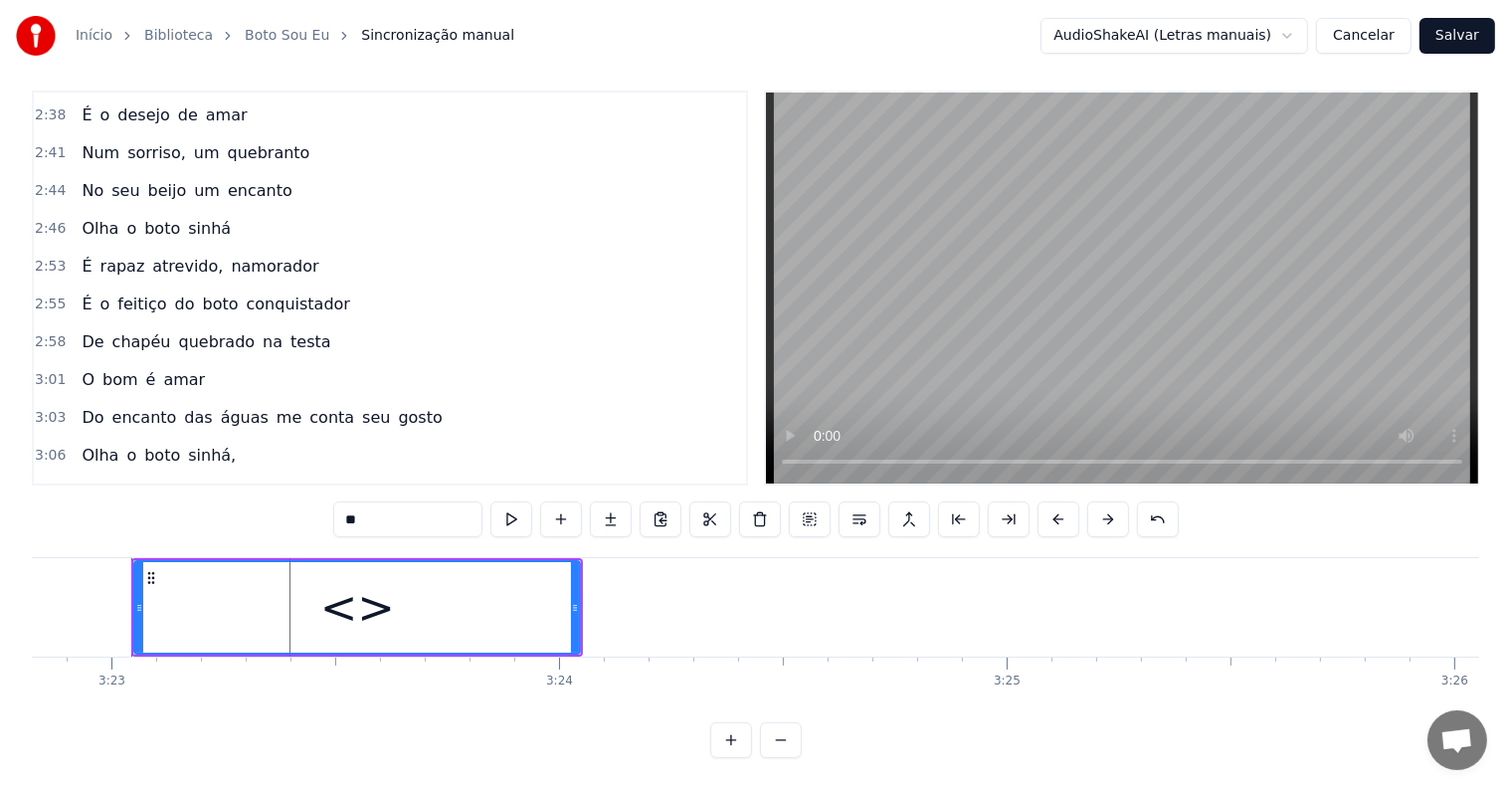
drag, startPoint x: 379, startPoint y: 504, endPoint x: 289, endPoint y: 499, distance: 89.7
click at [289, 499] on div "0:06 <Parintins-Okê - Seu maior canal de toadas> 0:20 É a canoa que gira, num r…" at bounding box center [755, 424] width 1447 height 667
paste input "**********"
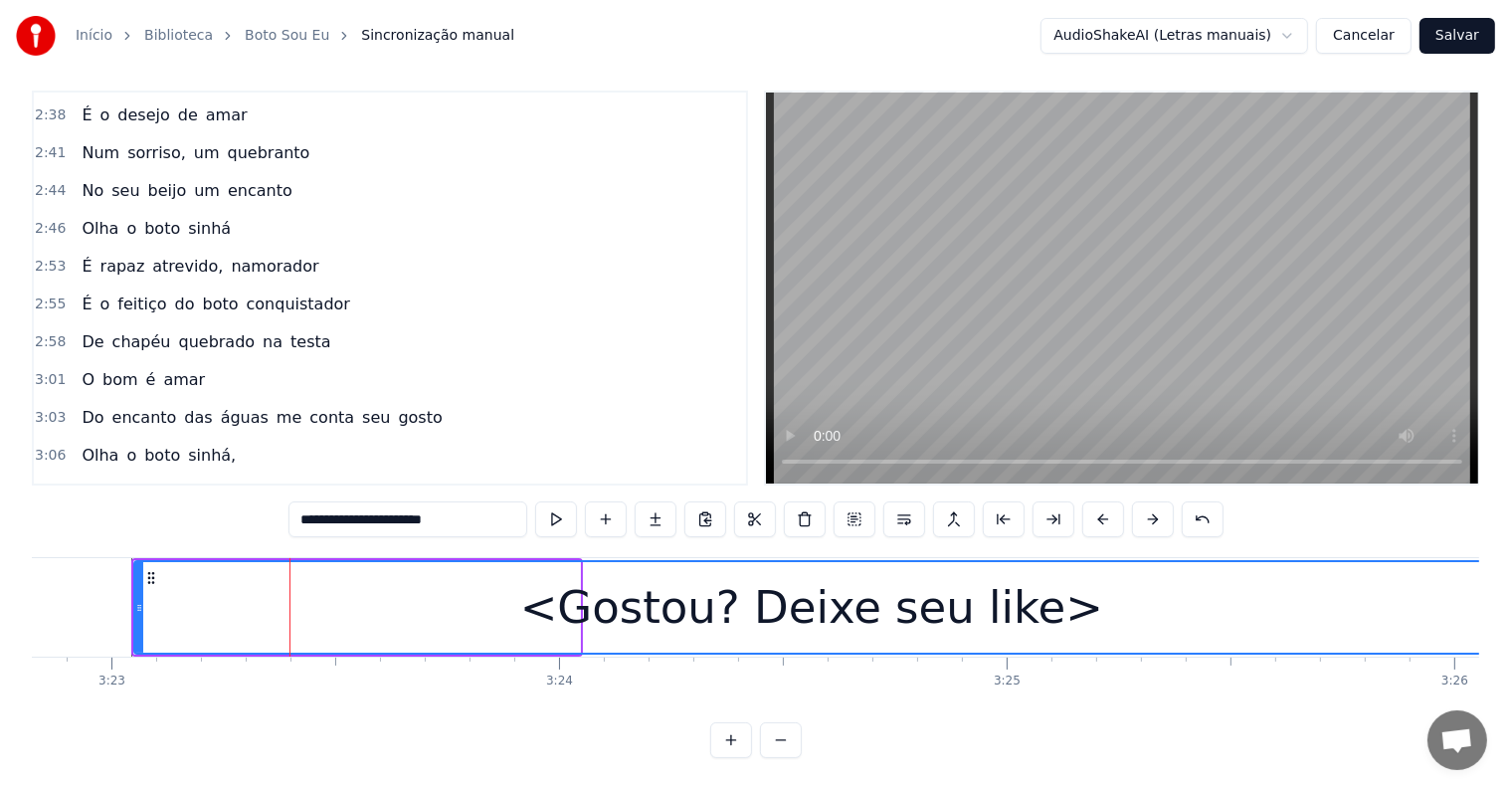
drag, startPoint x: 574, startPoint y: 585, endPoint x: 1482, endPoint y: 591, distance: 908.1
click at [1482, 591] on div "Início Biblioteca Boto Sou Eu Sincronização manual AudioShakeAI (Letras manuais…" at bounding box center [755, 372] width 1511 height 771
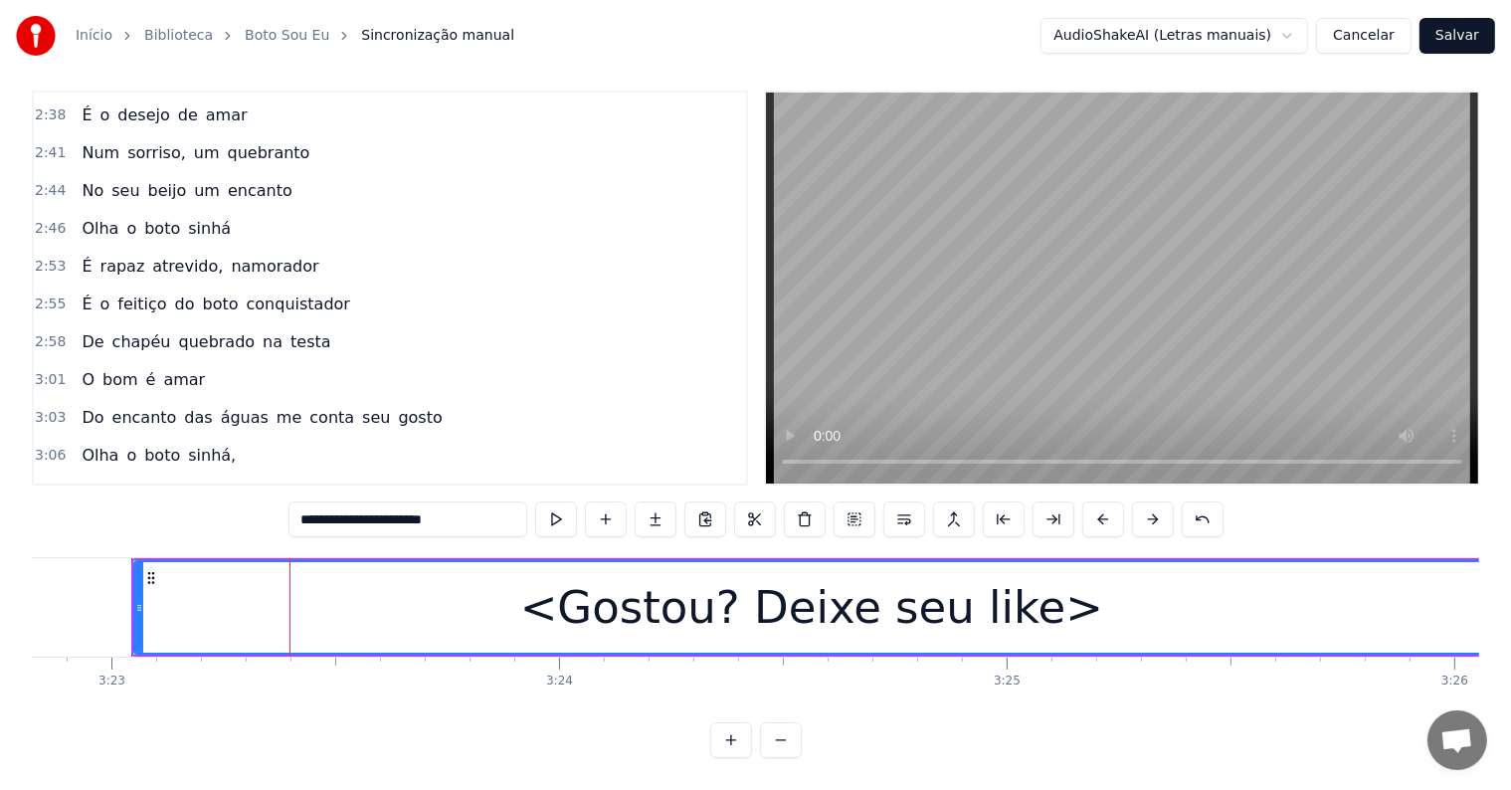
type input "**********"
click at [1421, 603] on div "<Gostou? Deixe seu like>" at bounding box center [811, 607] width 1352 height 91
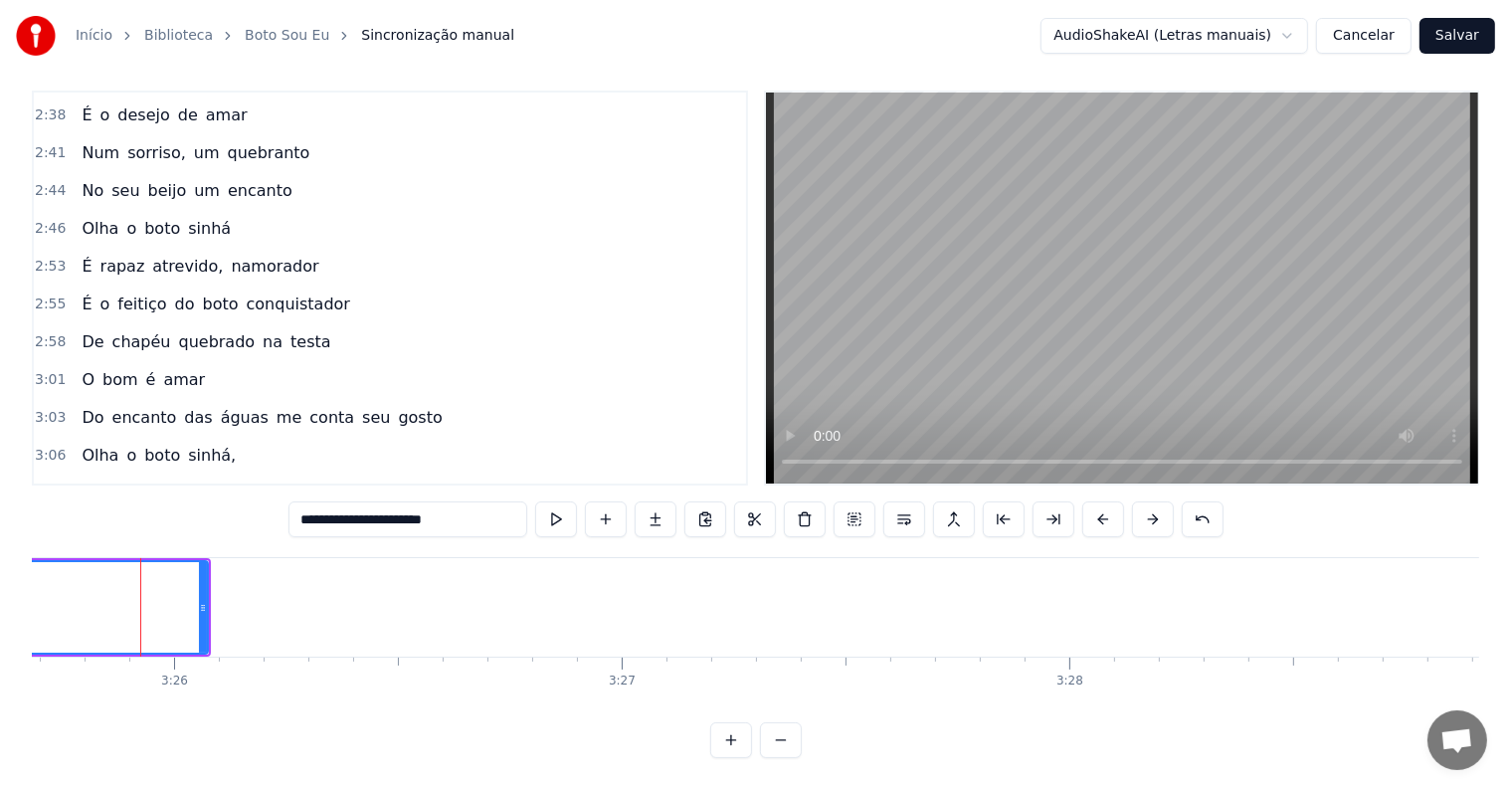
scroll to position [0, 92065]
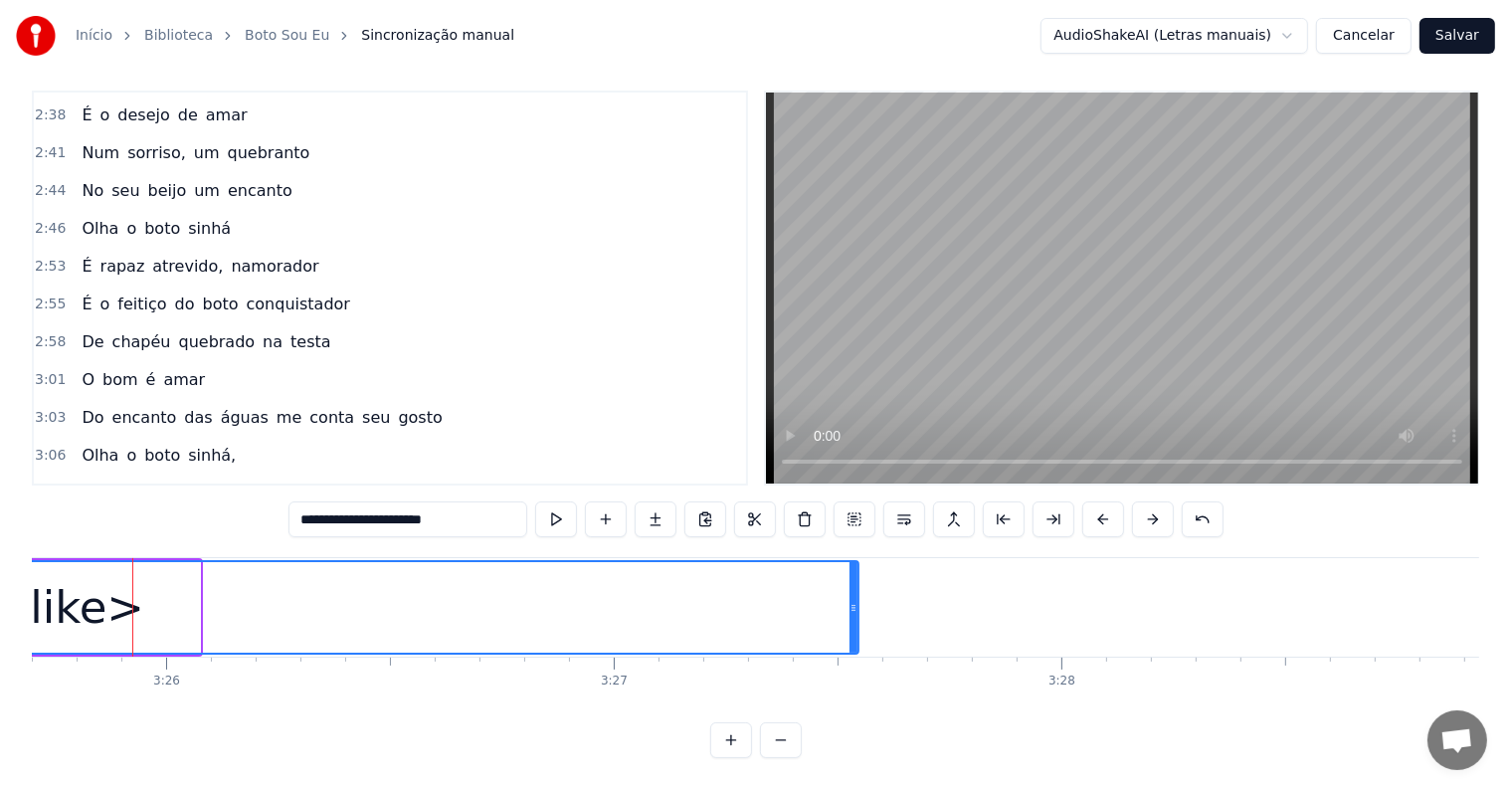
drag, startPoint x: 196, startPoint y: 589, endPoint x: 854, endPoint y: 631, distance: 659.7
click at [854, 631] on div at bounding box center [853, 607] width 8 height 91
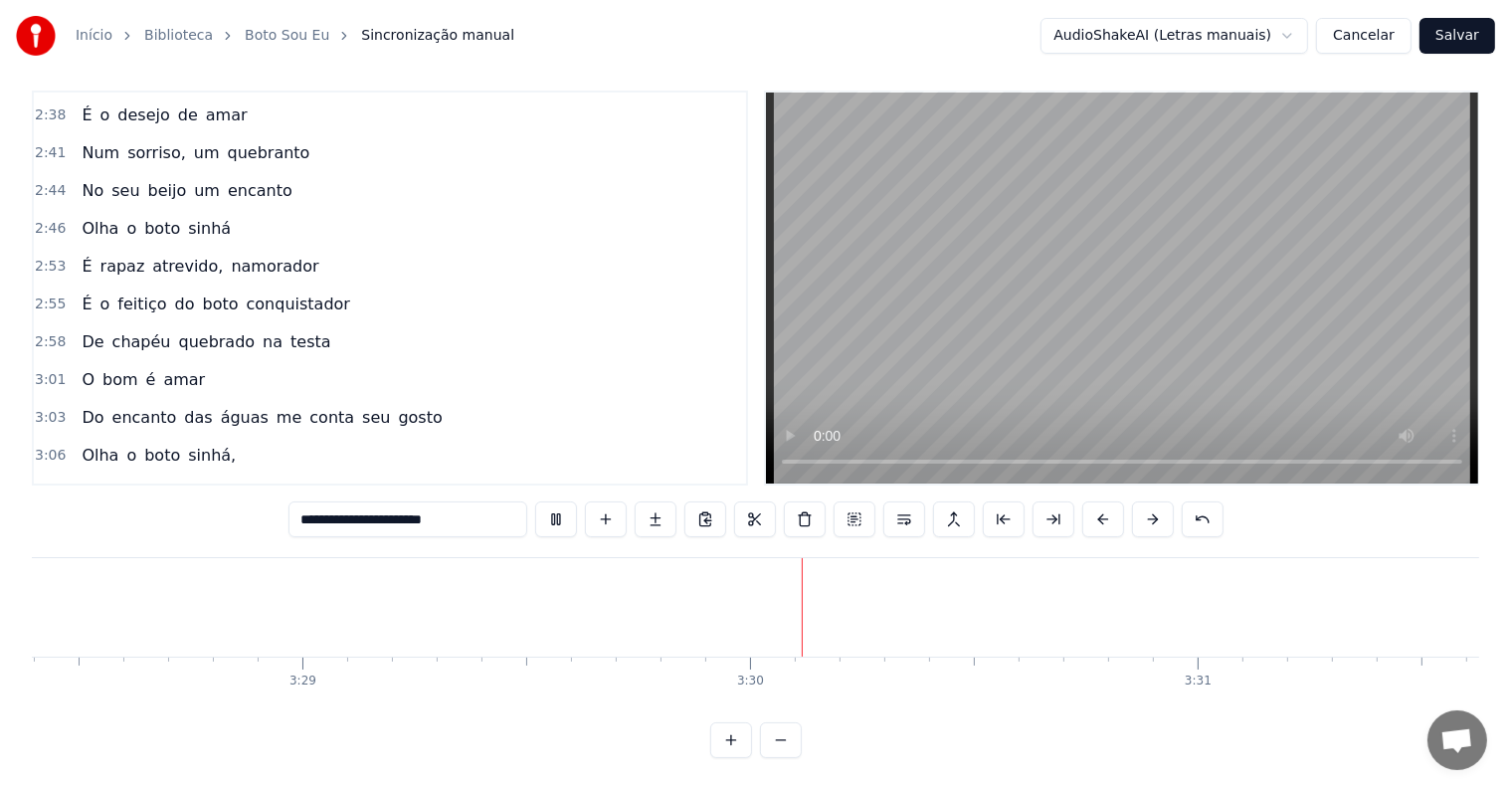
scroll to position [0, 93473]
click at [1467, 32] on button "Salvar" at bounding box center [1457, 36] width 76 height 36
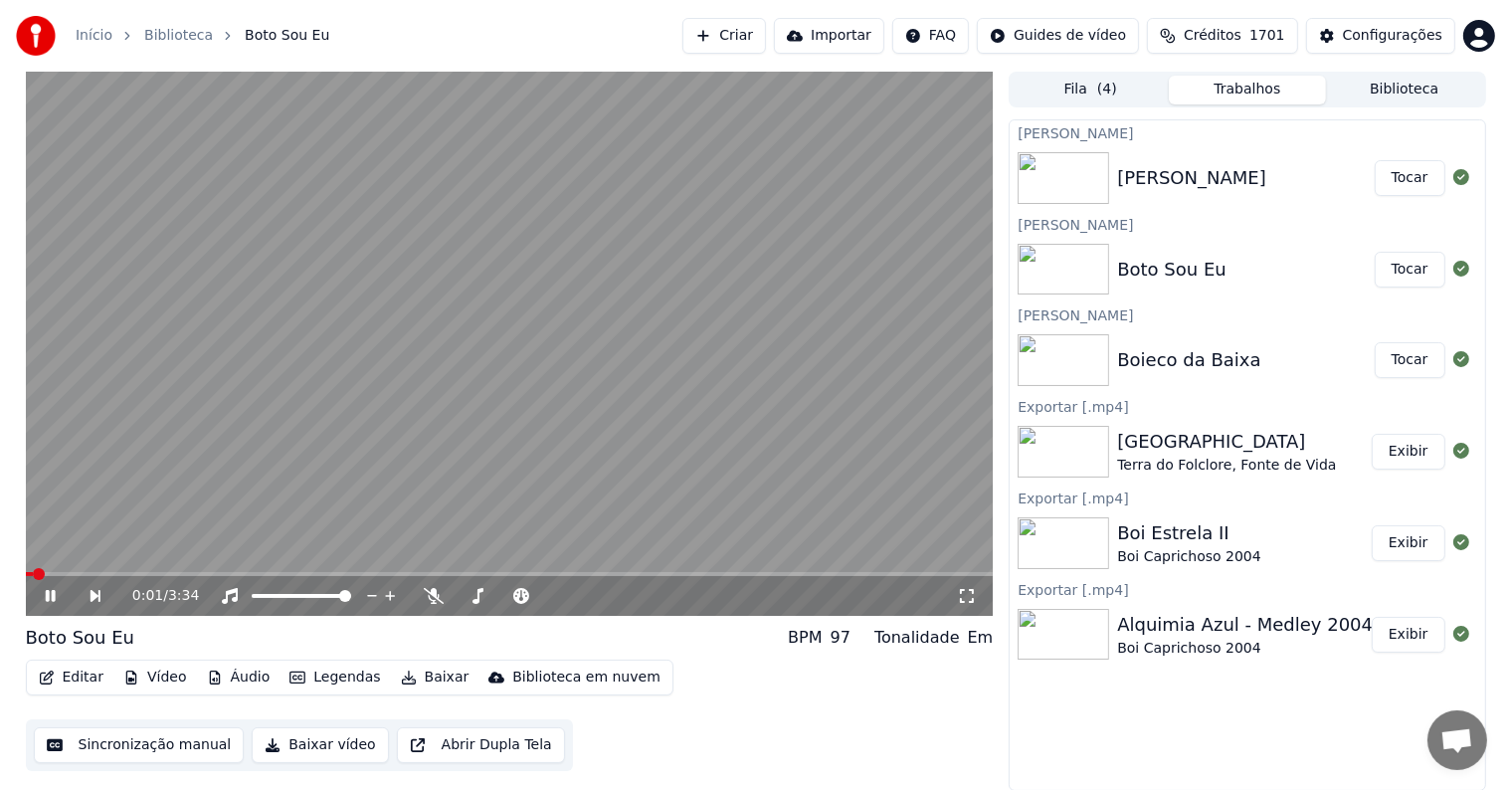
click at [481, 202] on video at bounding box center [510, 344] width 968 height 544
click at [1426, 184] on button "Tocar" at bounding box center [1410, 178] width 71 height 36
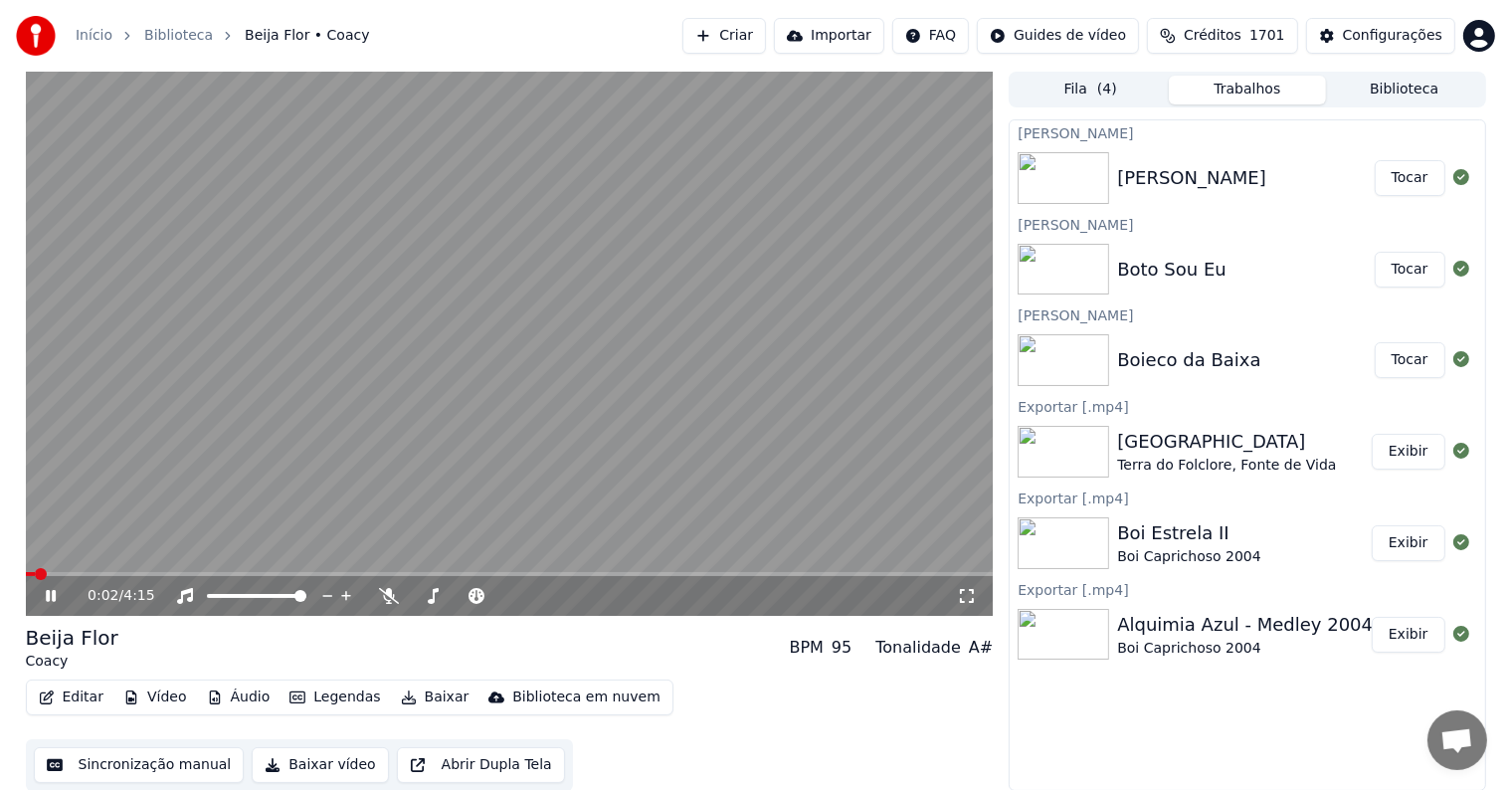
click at [446, 382] on video at bounding box center [510, 344] width 968 height 544
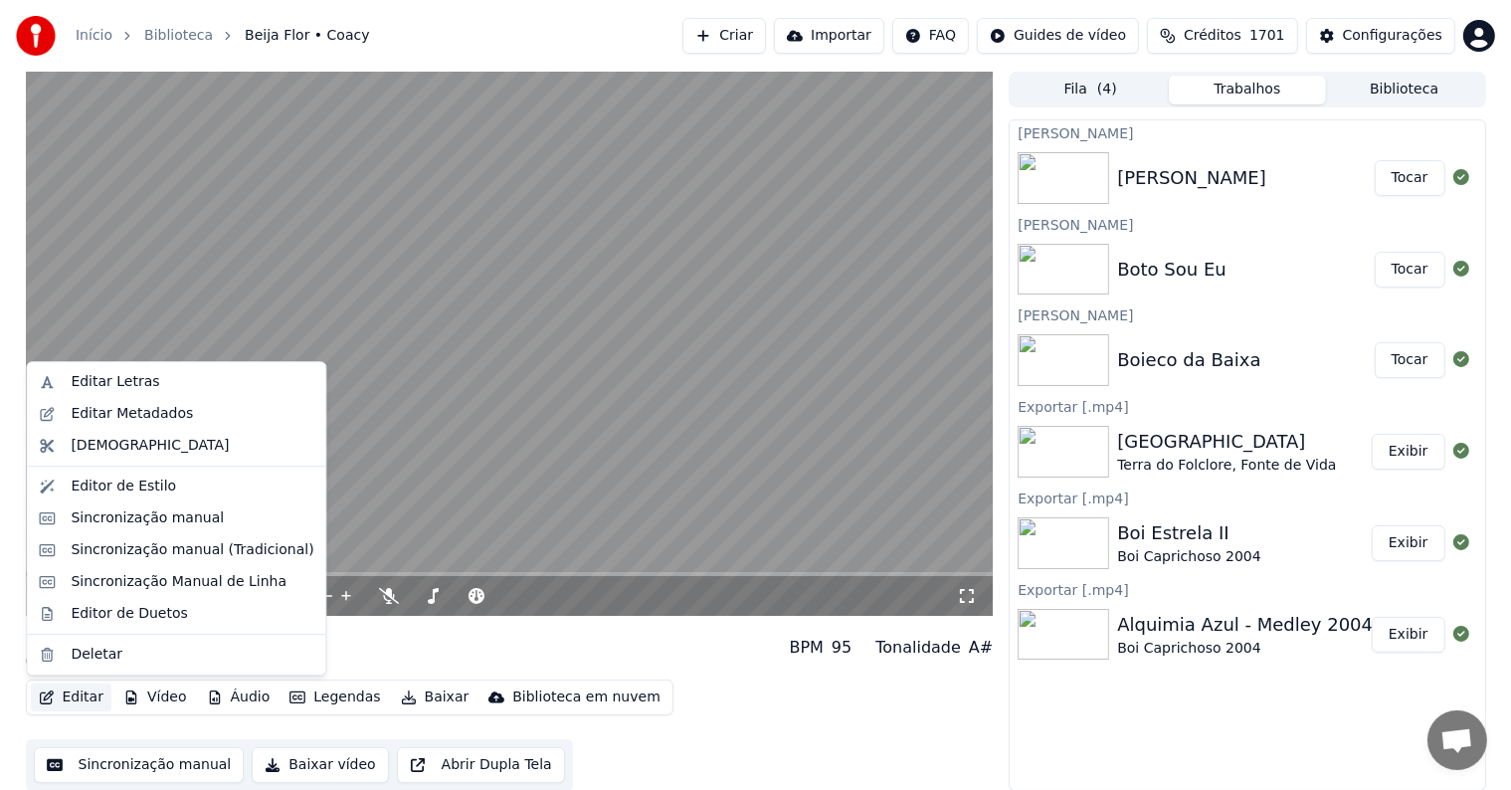
click at [89, 703] on button "Editar" at bounding box center [71, 697] width 81 height 28
click at [75, 414] on div "Editar Metadados" at bounding box center [132, 414] width 122 height 20
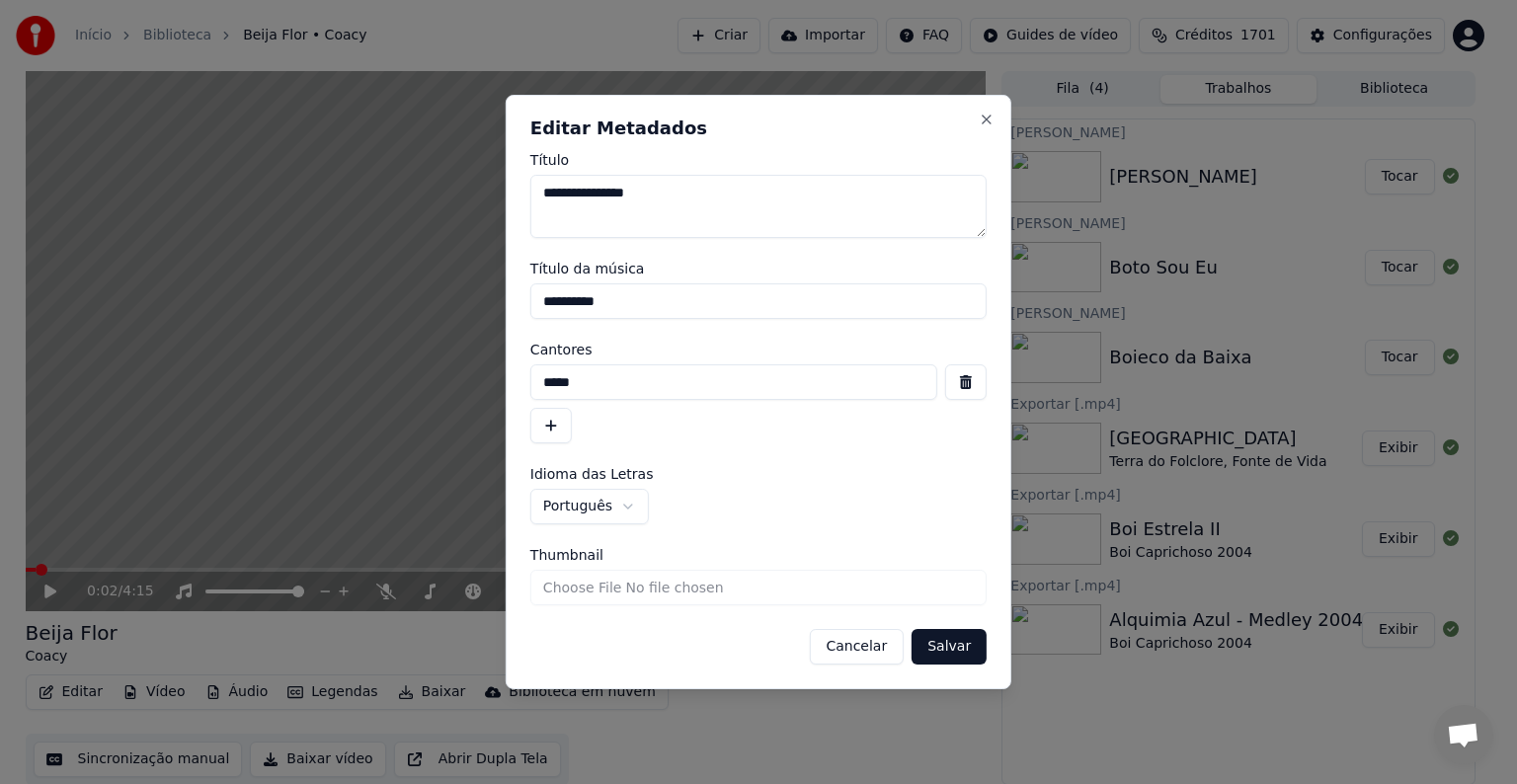
drag, startPoint x: 484, startPoint y: 288, endPoint x: 430, endPoint y: 288, distance: 54.0
click at [430, 288] on body "**********" at bounding box center [750, 392] width 1500 height 784
click at [458, 363] on body "**********" at bounding box center [750, 392] width 1500 height 784
paste input "**********"
type input "**********"
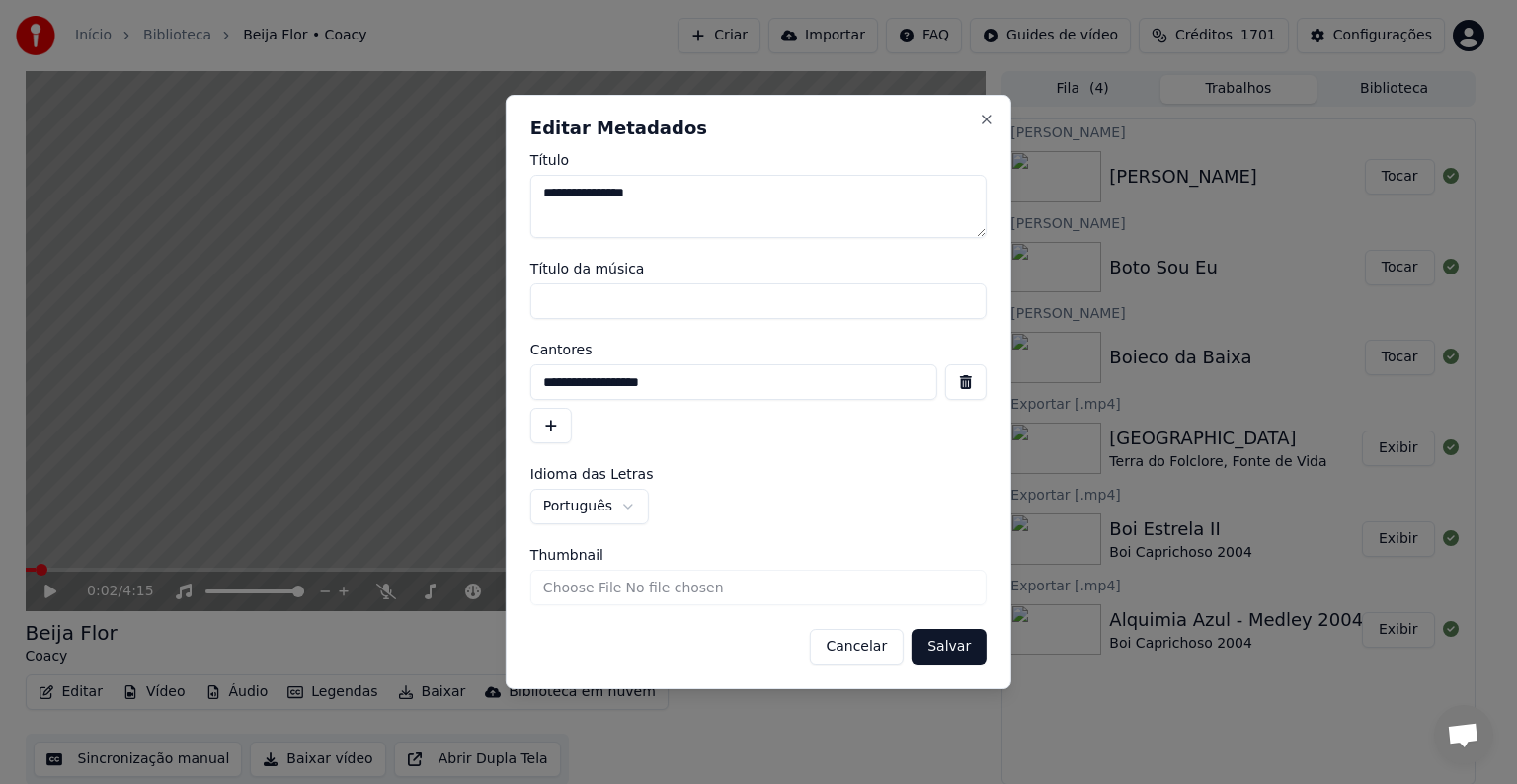
click at [937, 641] on button "Salvar" at bounding box center [949, 647] width 75 height 36
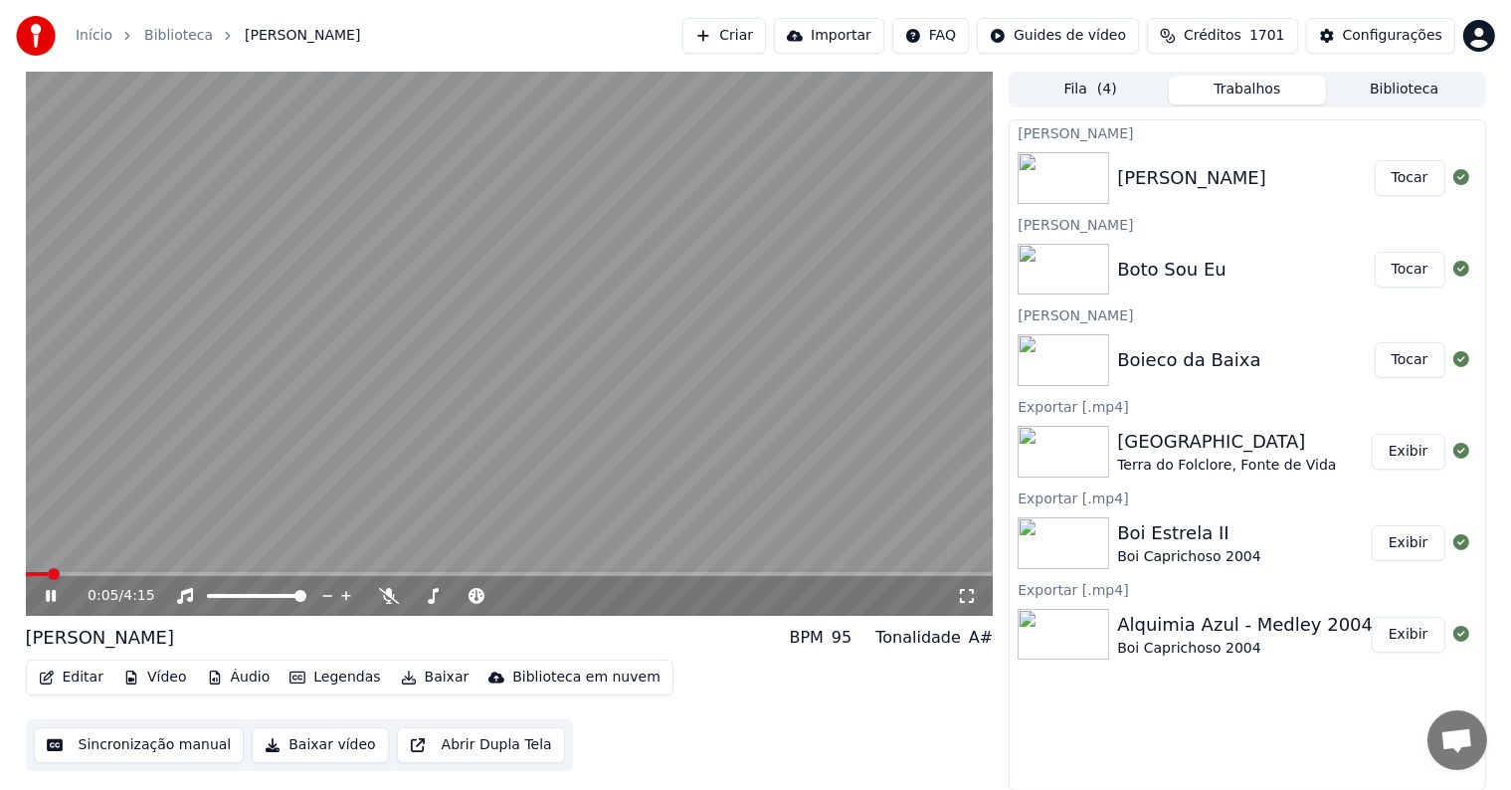
click at [422, 269] on video at bounding box center [510, 344] width 968 height 544
click at [89, 675] on button "Editar" at bounding box center [71, 677] width 81 height 28
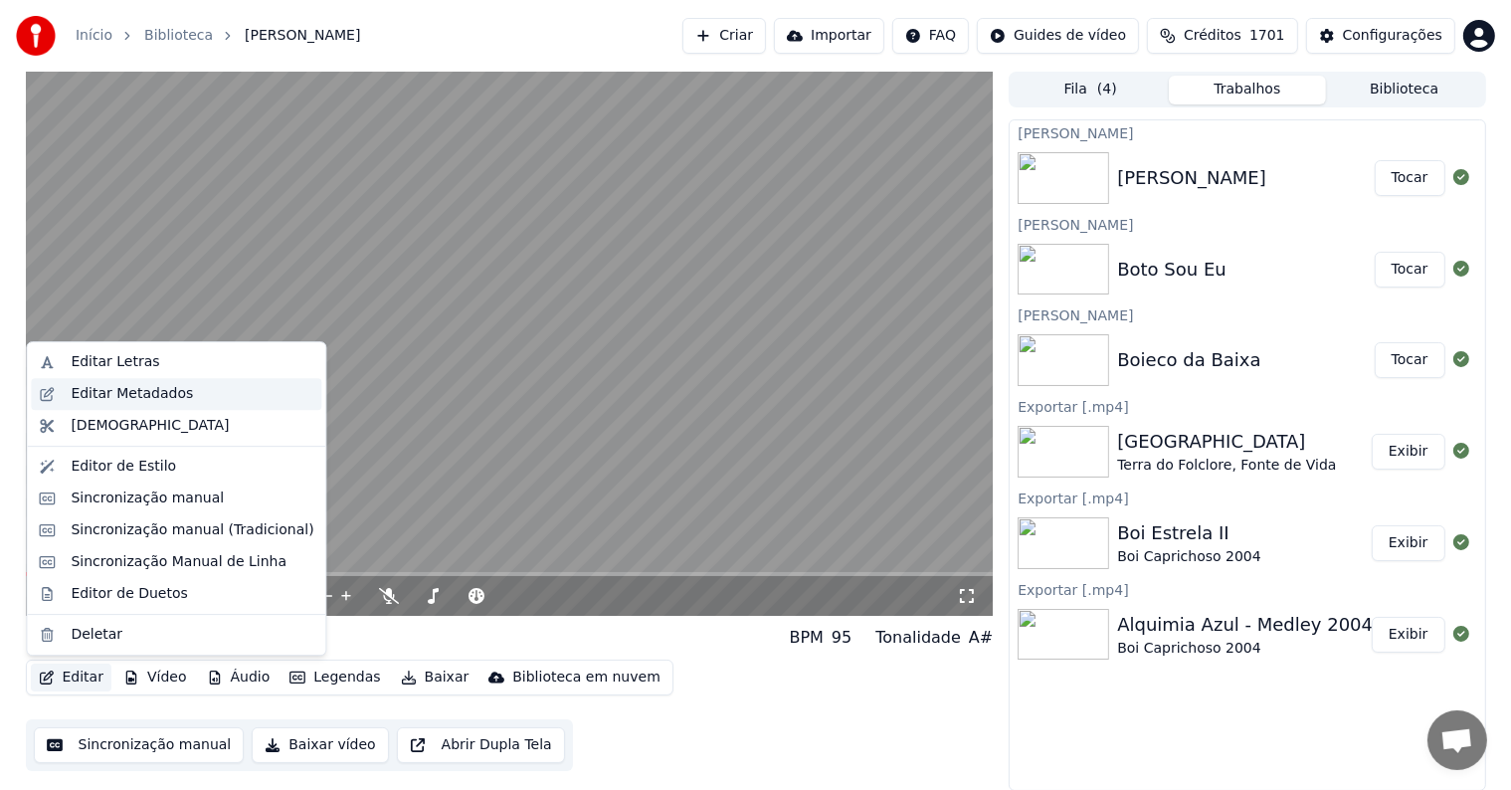
click at [117, 400] on div "Editar Metadados" at bounding box center [132, 394] width 122 height 20
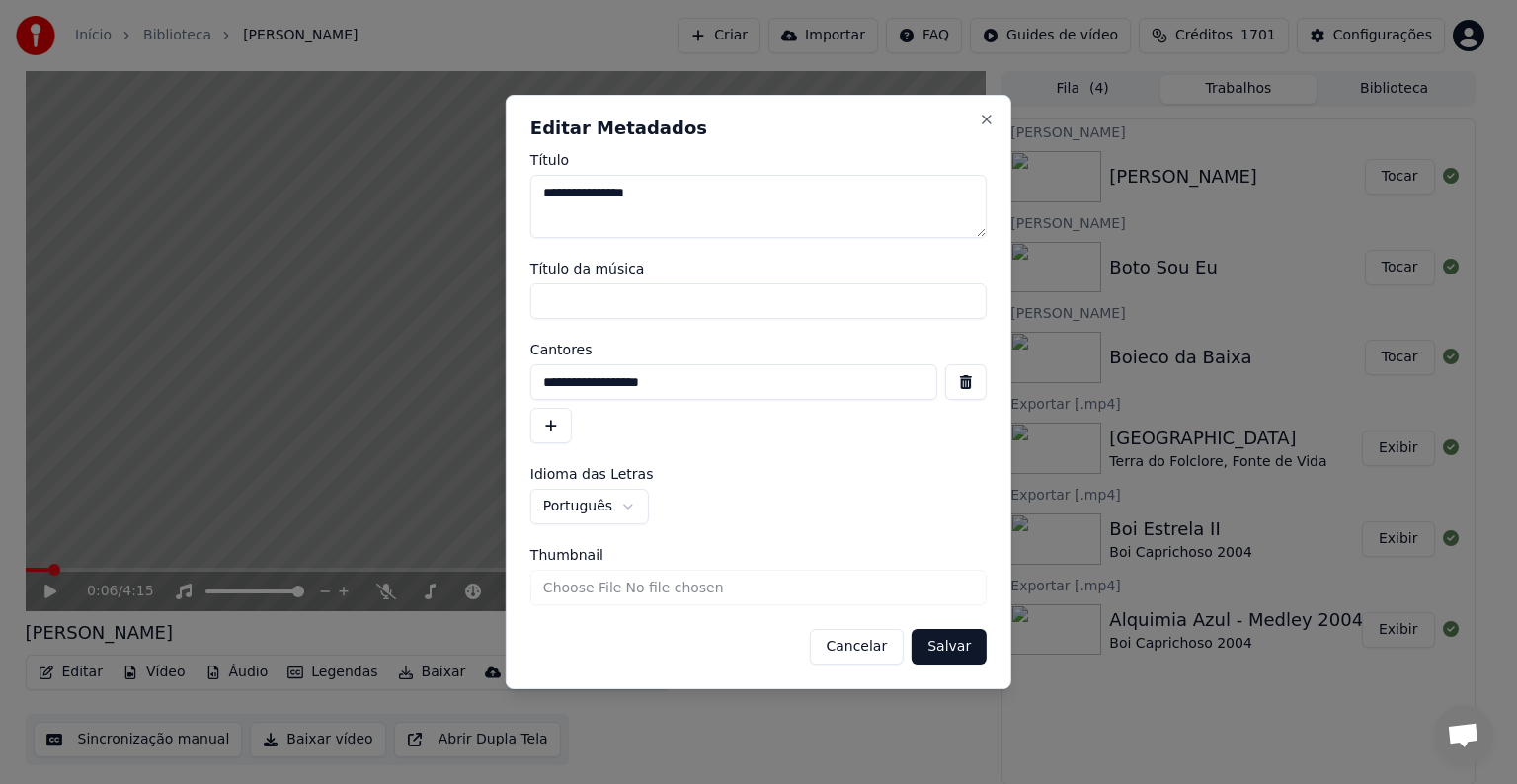
drag, startPoint x: 646, startPoint y: 196, endPoint x: 481, endPoint y: 195, distance: 165.0
click at [481, 195] on body "**********" at bounding box center [750, 392] width 1500 height 784
click at [560, 307] on input "Título da música" at bounding box center [758, 301] width 457 height 36
paste input "**********"
type input "**********"
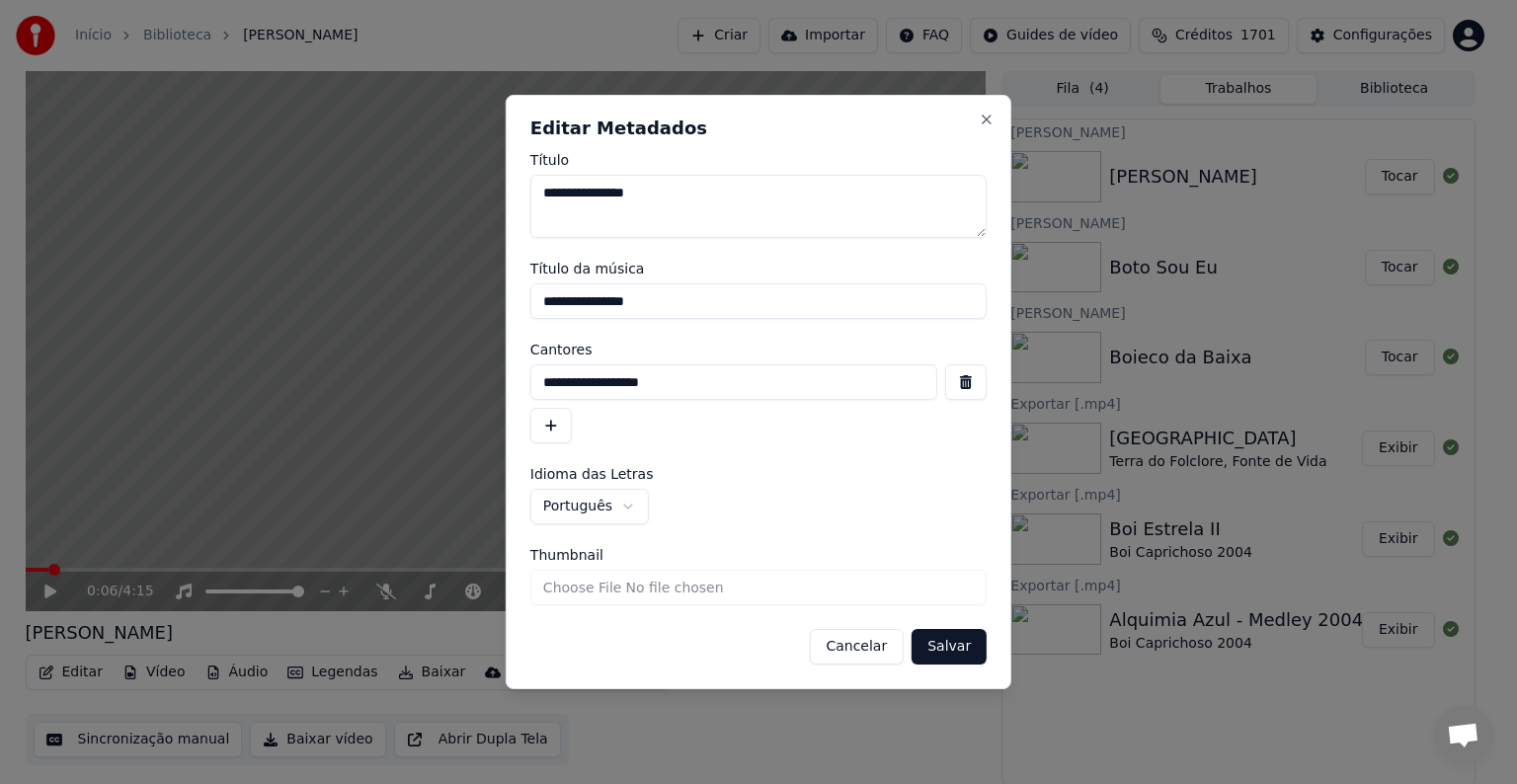
click at [953, 651] on button "Salvar" at bounding box center [949, 647] width 75 height 36
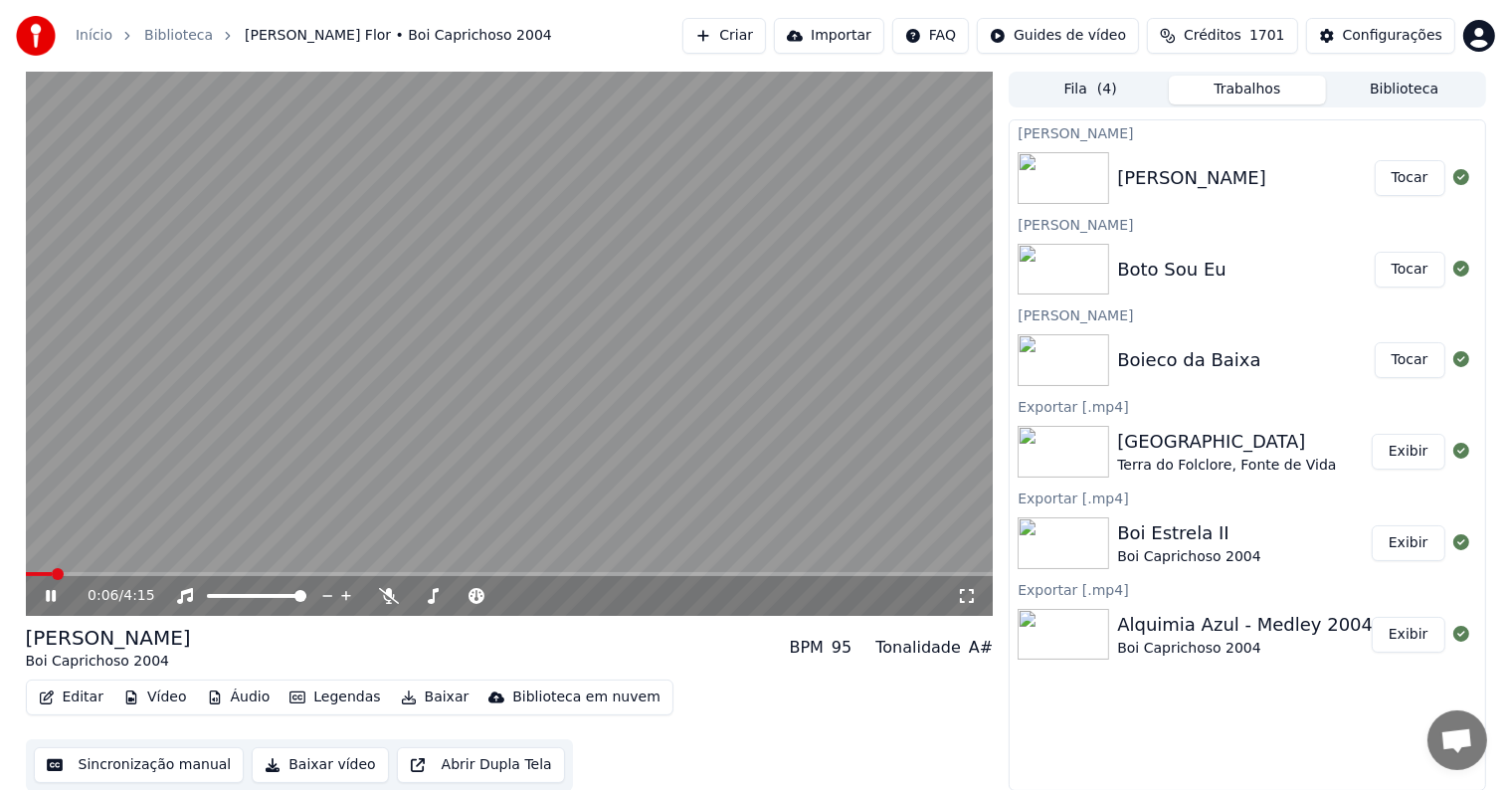
click at [37, 573] on span at bounding box center [39, 574] width 26 height 4
click at [26, 573] on span at bounding box center [26, 574] width 0 height 4
click at [576, 347] on video at bounding box center [510, 344] width 968 height 544
click at [93, 702] on button "Editar" at bounding box center [71, 697] width 81 height 28
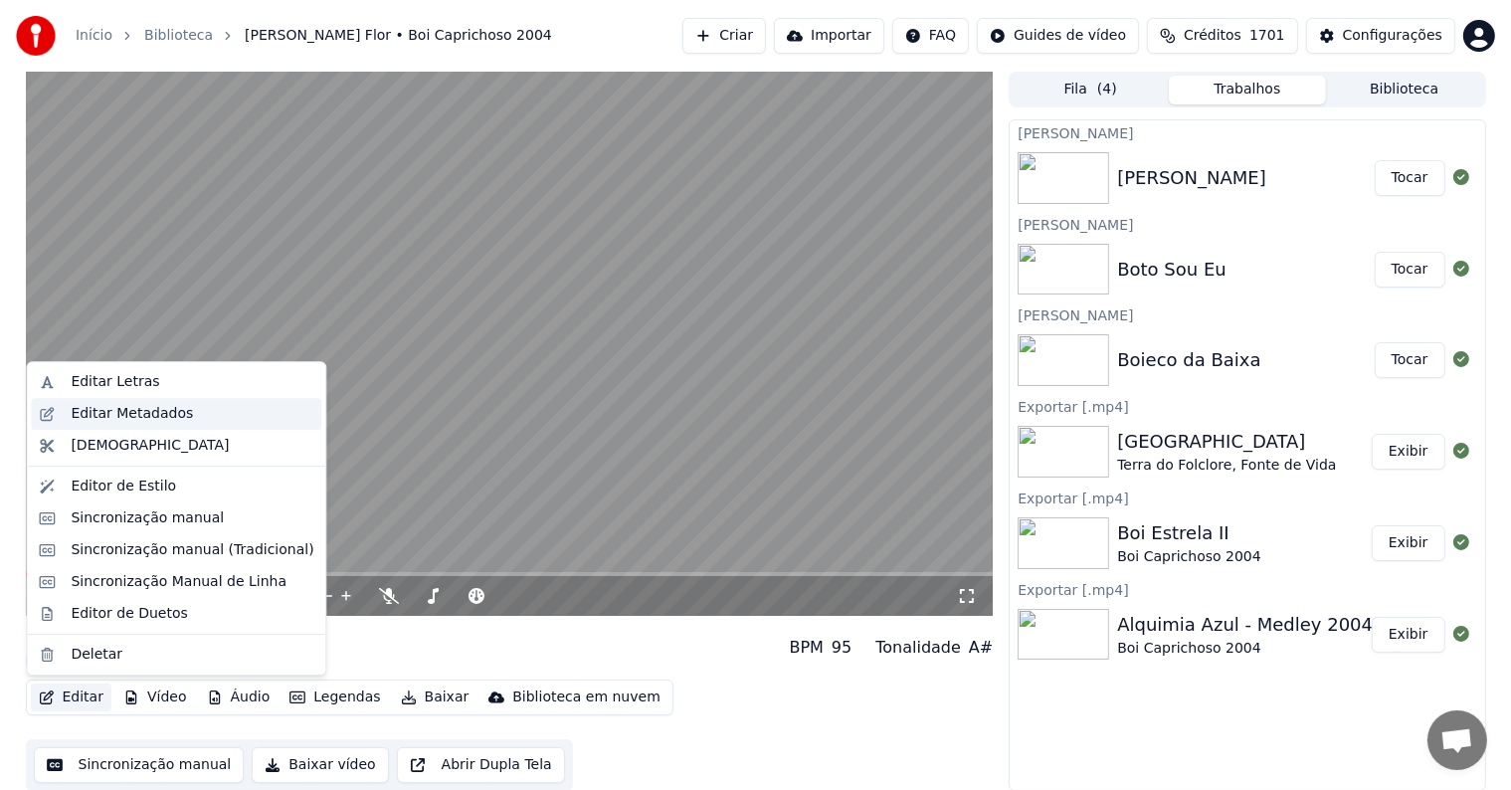
click at [101, 415] on div "Editar Metadados" at bounding box center [132, 414] width 122 height 20
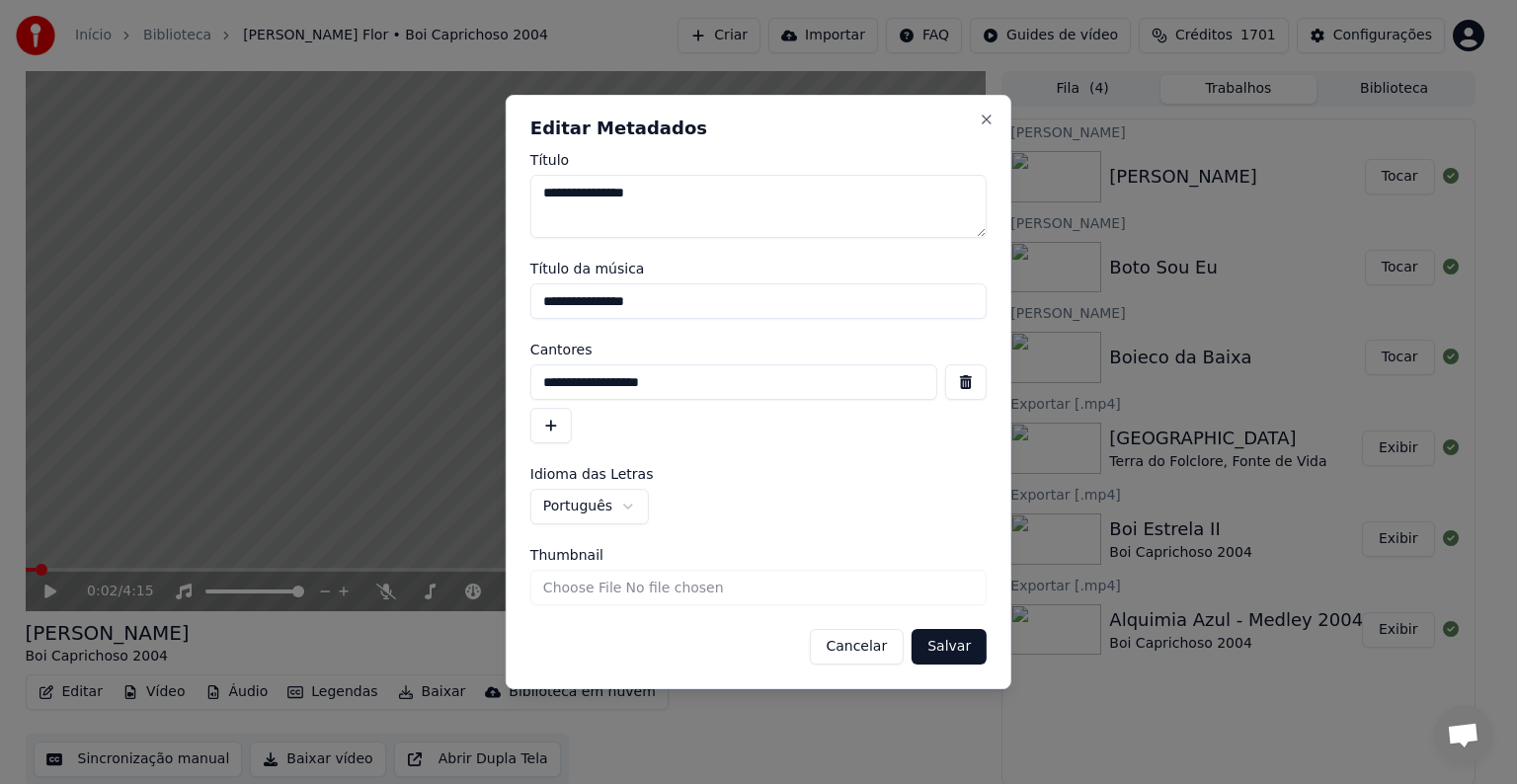
click at [642, 194] on textarea "**********" at bounding box center [758, 206] width 457 height 64
click at [653, 304] on input "**********" at bounding box center [758, 301] width 457 height 36
type input "*****"
click at [957, 644] on button "Salvar" at bounding box center [949, 647] width 75 height 36
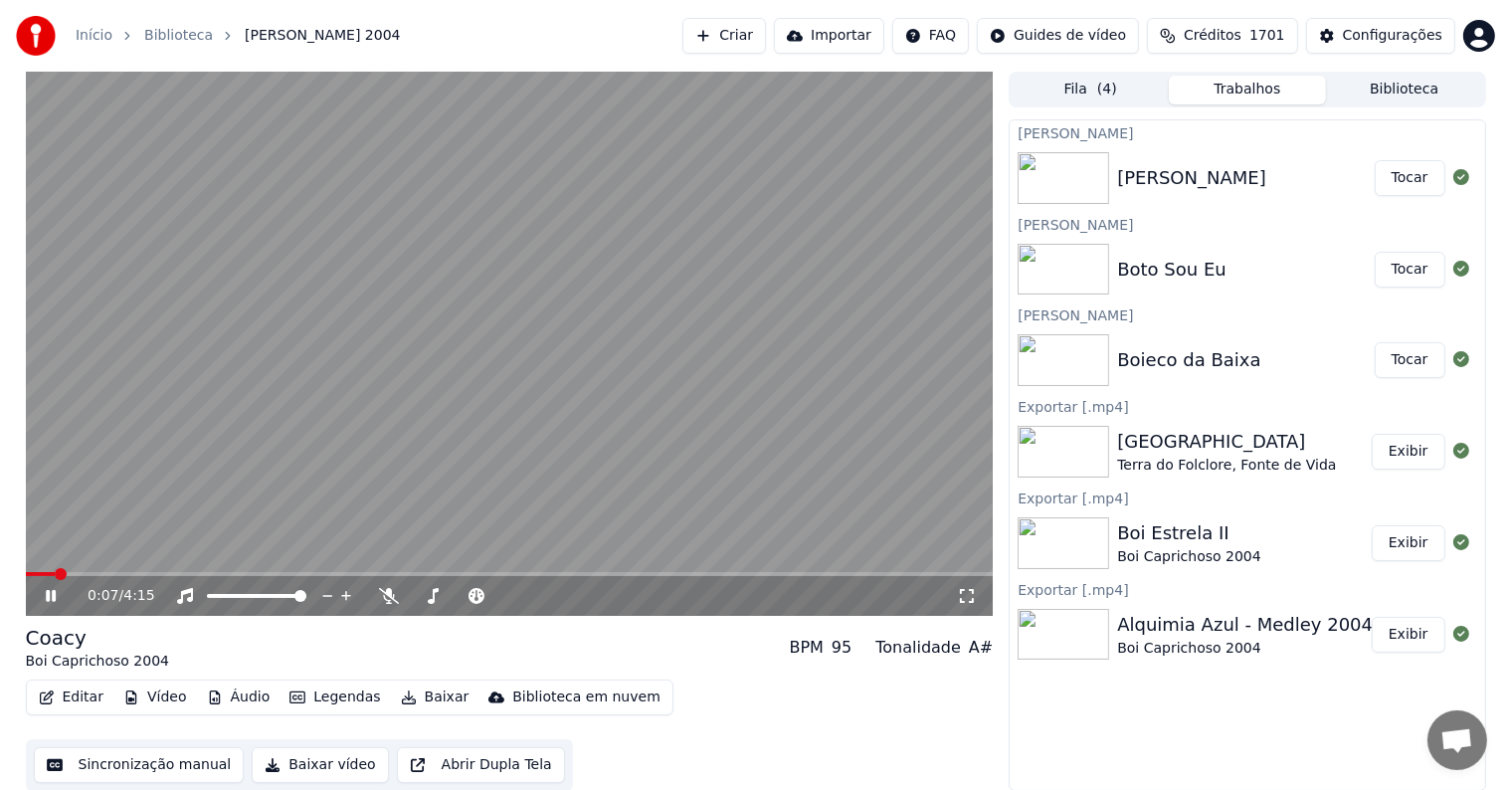
click at [100, 499] on video at bounding box center [510, 344] width 968 height 544
click at [81, 694] on button "Editar" at bounding box center [71, 697] width 81 height 28
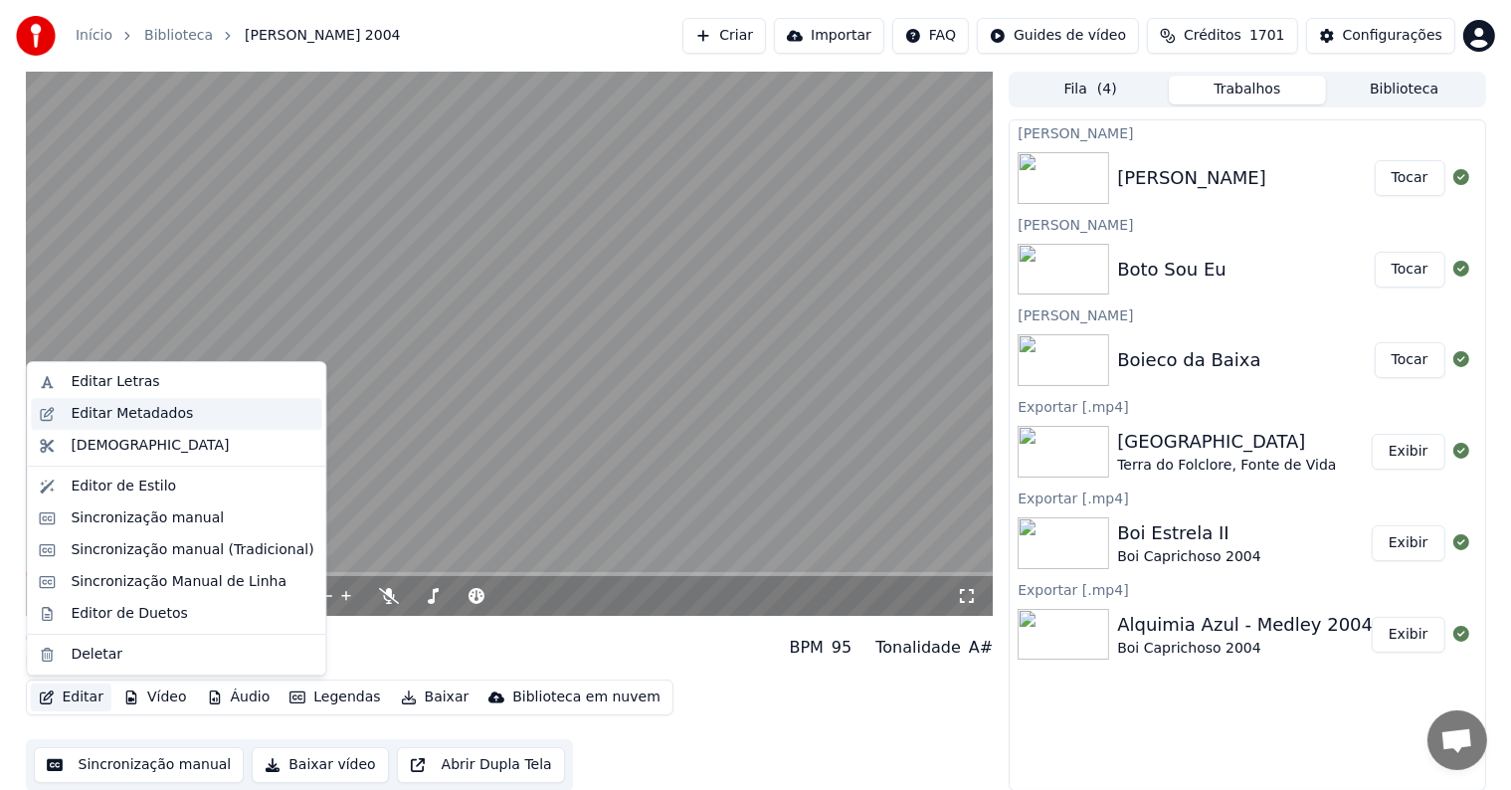
click at [93, 412] on div "Editar Metadados" at bounding box center [132, 414] width 122 height 20
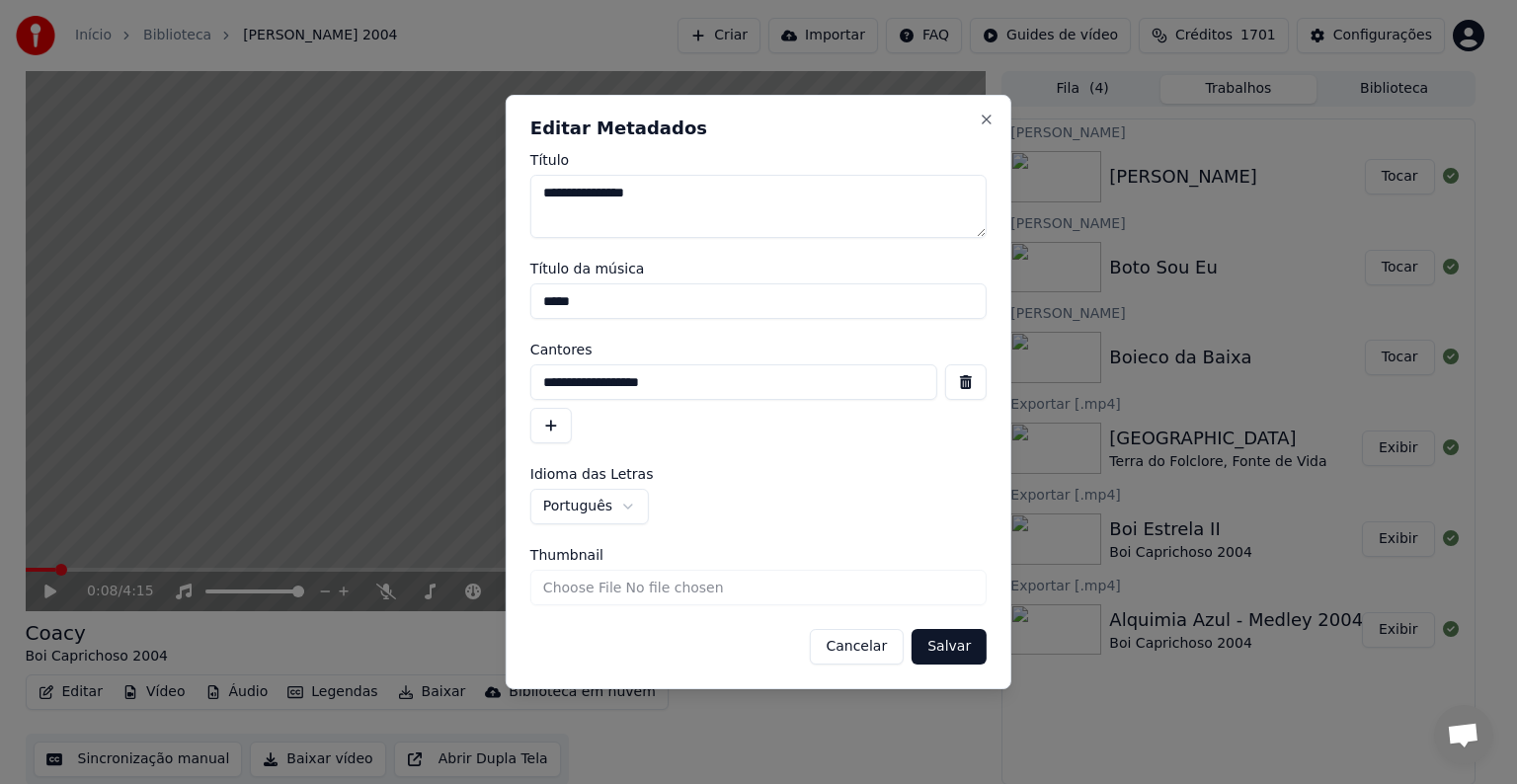
drag, startPoint x: 604, startPoint y: 305, endPoint x: 423, endPoint y: 305, distance: 181.0
click at [423, 305] on body "**********" at bounding box center [750, 392] width 1500 height 784
click at [951, 644] on button "Salvar" at bounding box center [949, 647] width 75 height 36
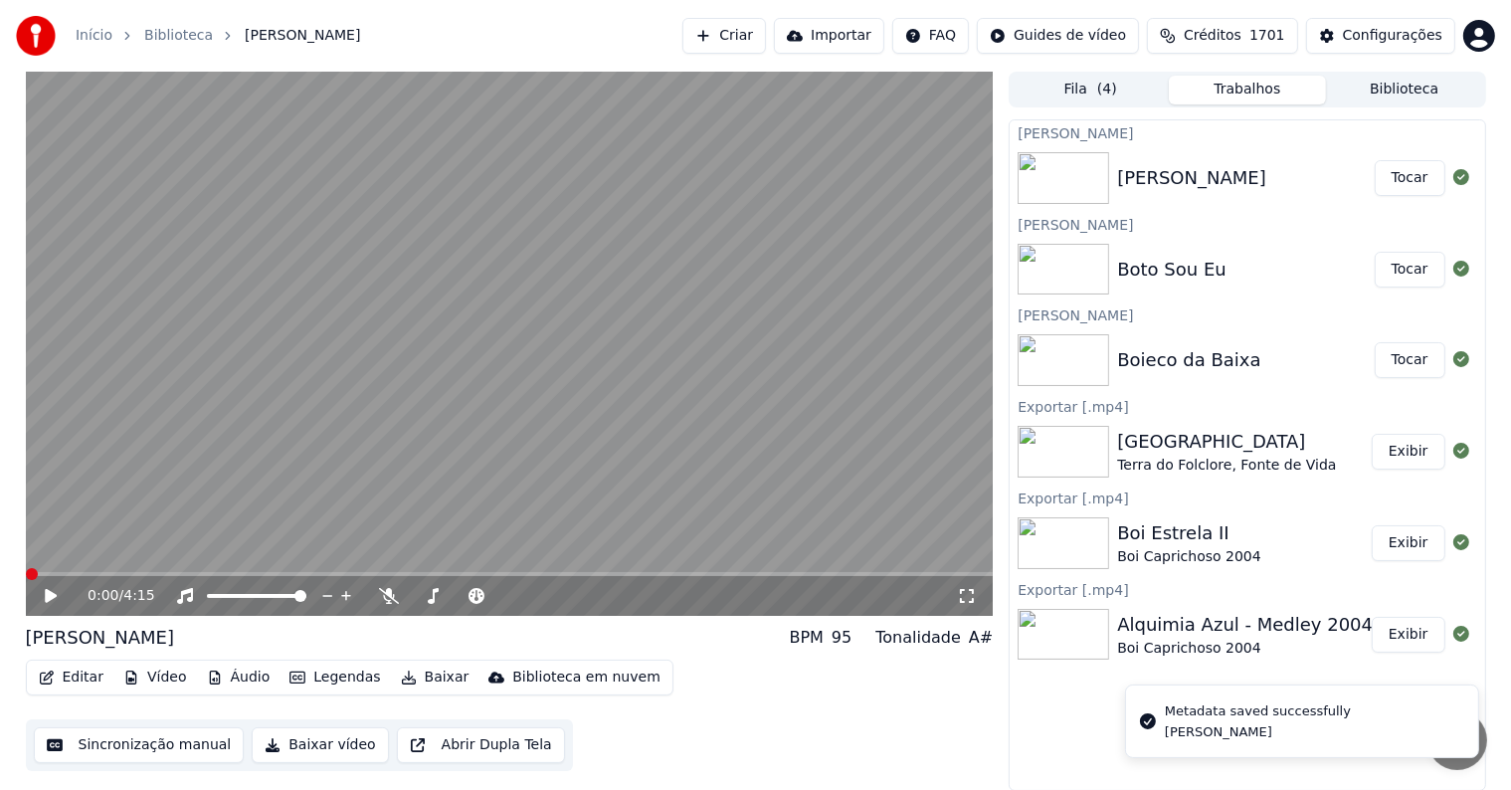
click at [278, 463] on video at bounding box center [510, 344] width 968 height 544
click at [170, 410] on video at bounding box center [510, 344] width 968 height 544
click at [155, 747] on button "Sincronização manual" at bounding box center [139, 745] width 211 height 36
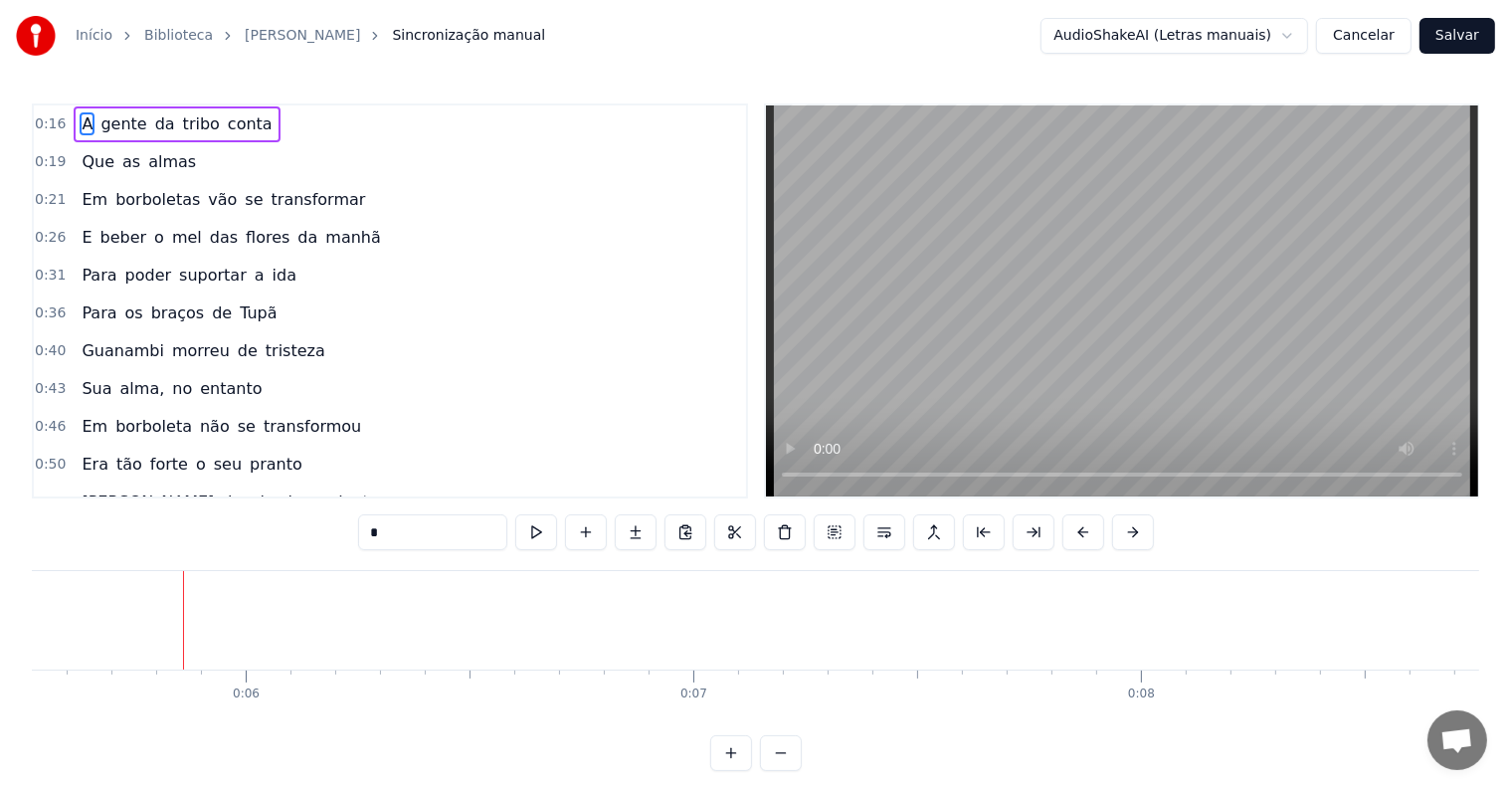
scroll to position [0, 2522]
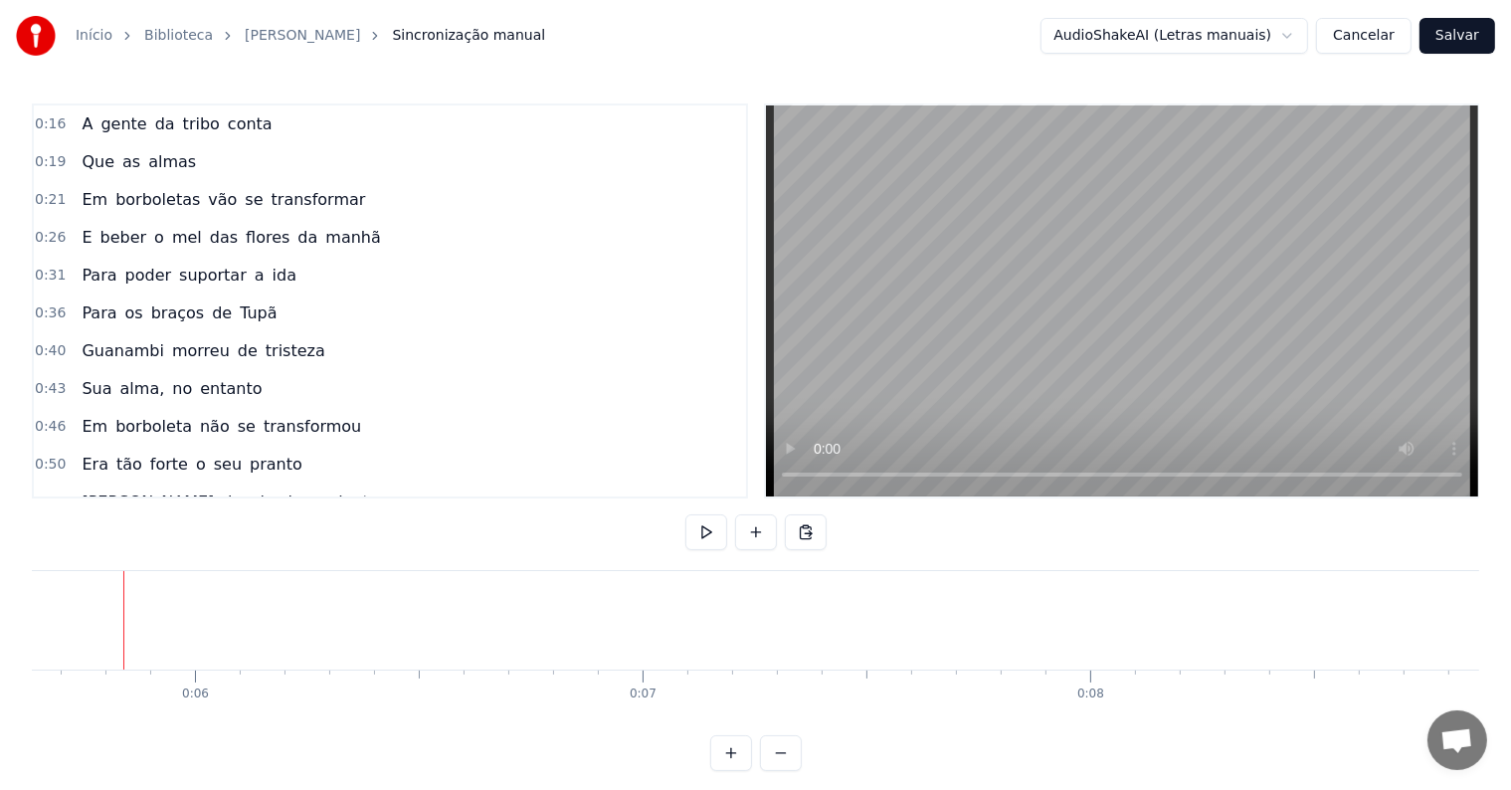
scroll to position [0, 2514]
click at [756, 534] on button at bounding box center [756, 532] width 42 height 36
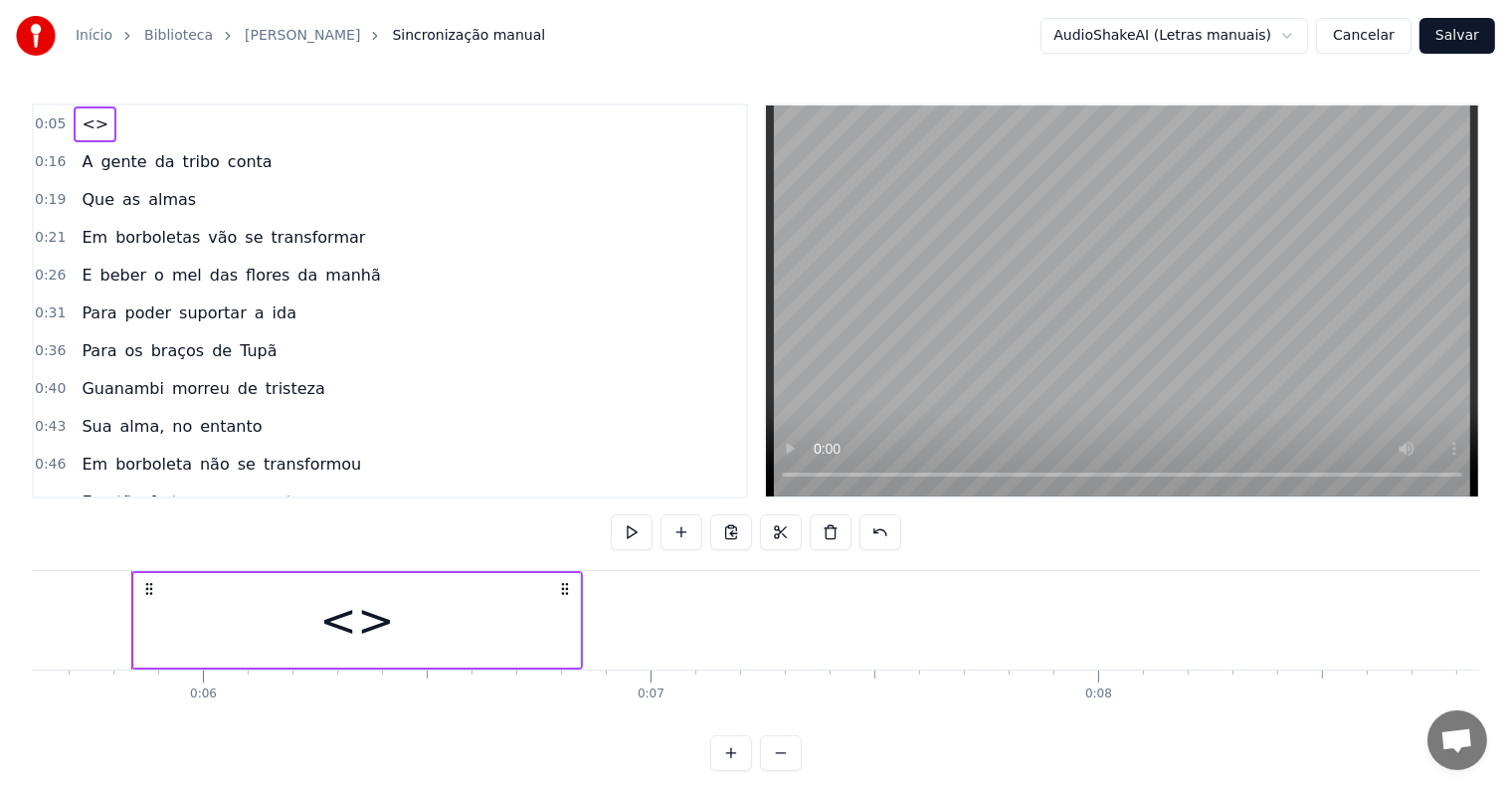
click at [492, 615] on div "<>" at bounding box center [357, 620] width 446 height 94
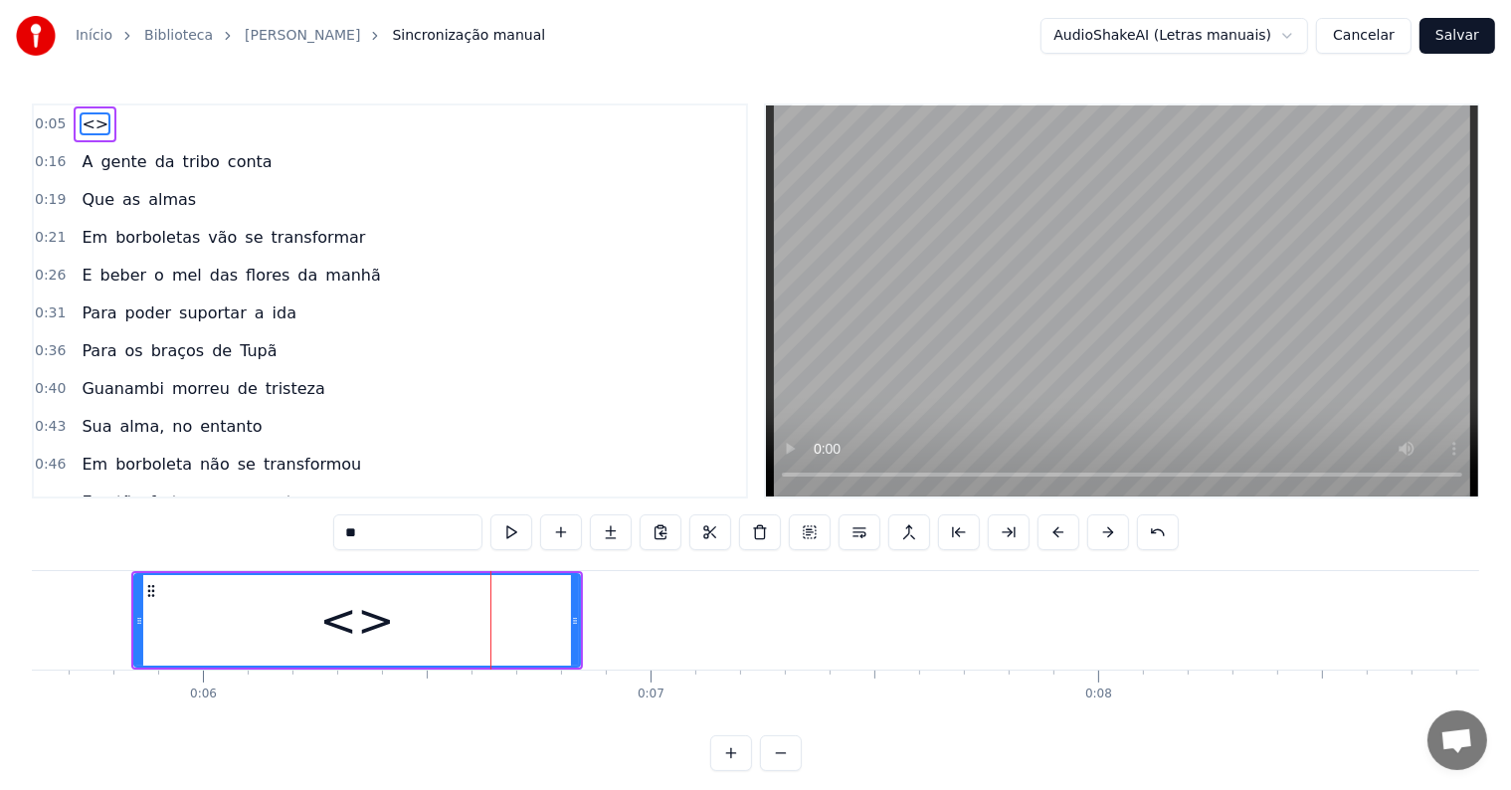
click at [238, 513] on div "0:05 <> 0:16 A gente da tribo conta 0:19 Que as almas 0:21 Em borboletas vão se…" at bounding box center [755, 436] width 1447 height 667
paste input "**********"
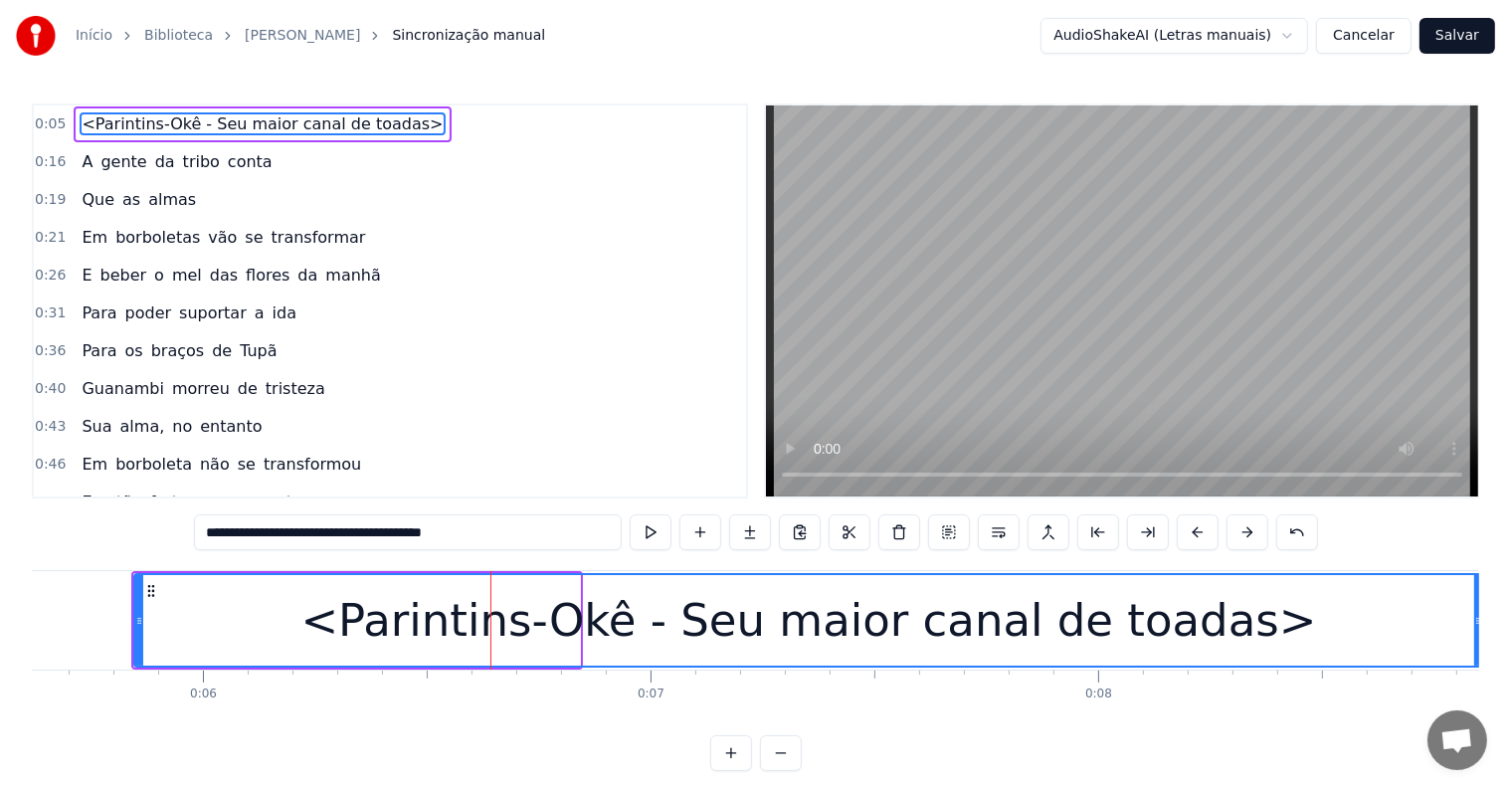
drag, startPoint x: 574, startPoint y: 617, endPoint x: 1477, endPoint y: 632, distance: 903.2
click at [1477, 632] on div at bounding box center [1478, 620] width 8 height 91
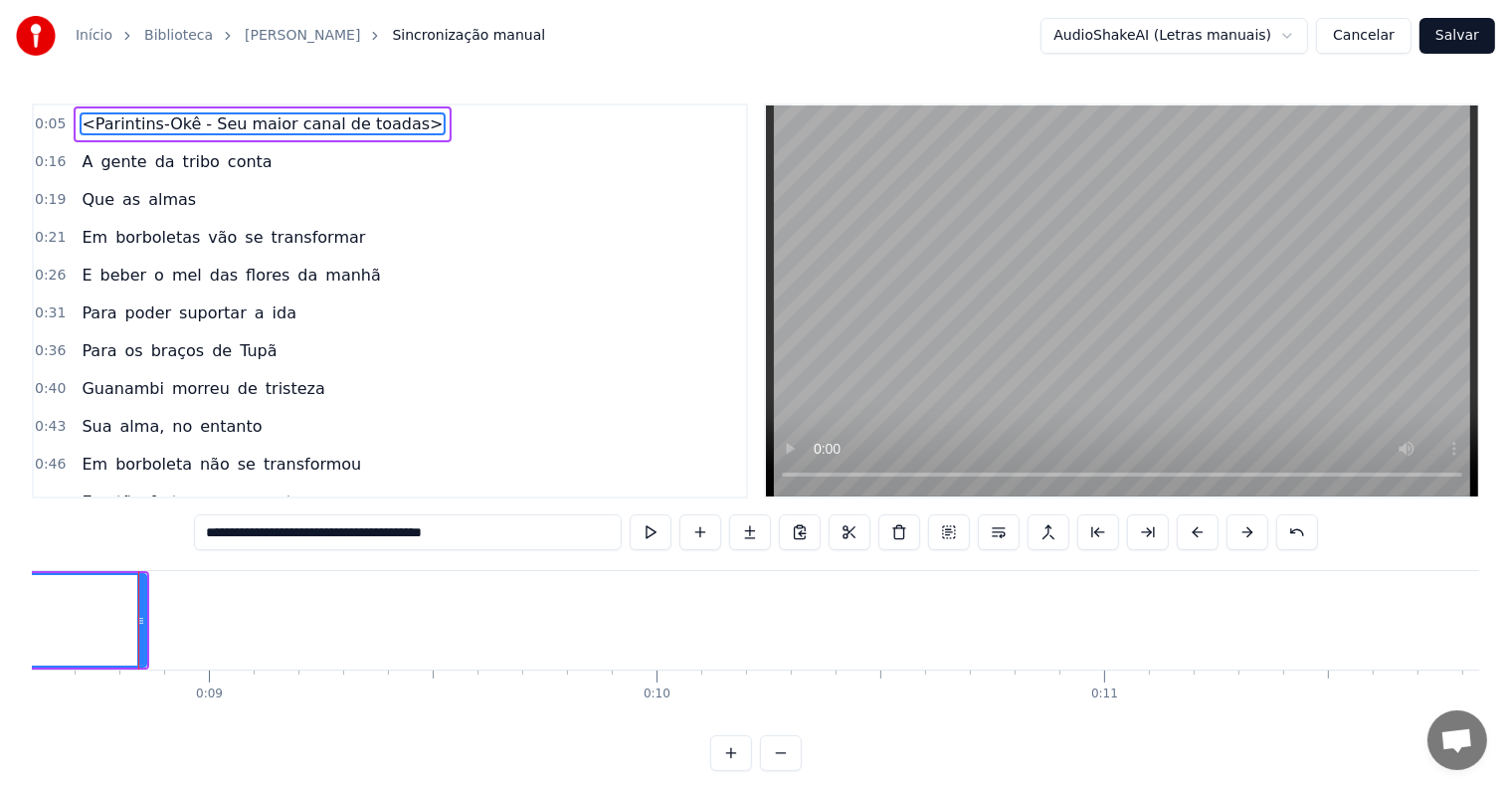
scroll to position [0, 3858]
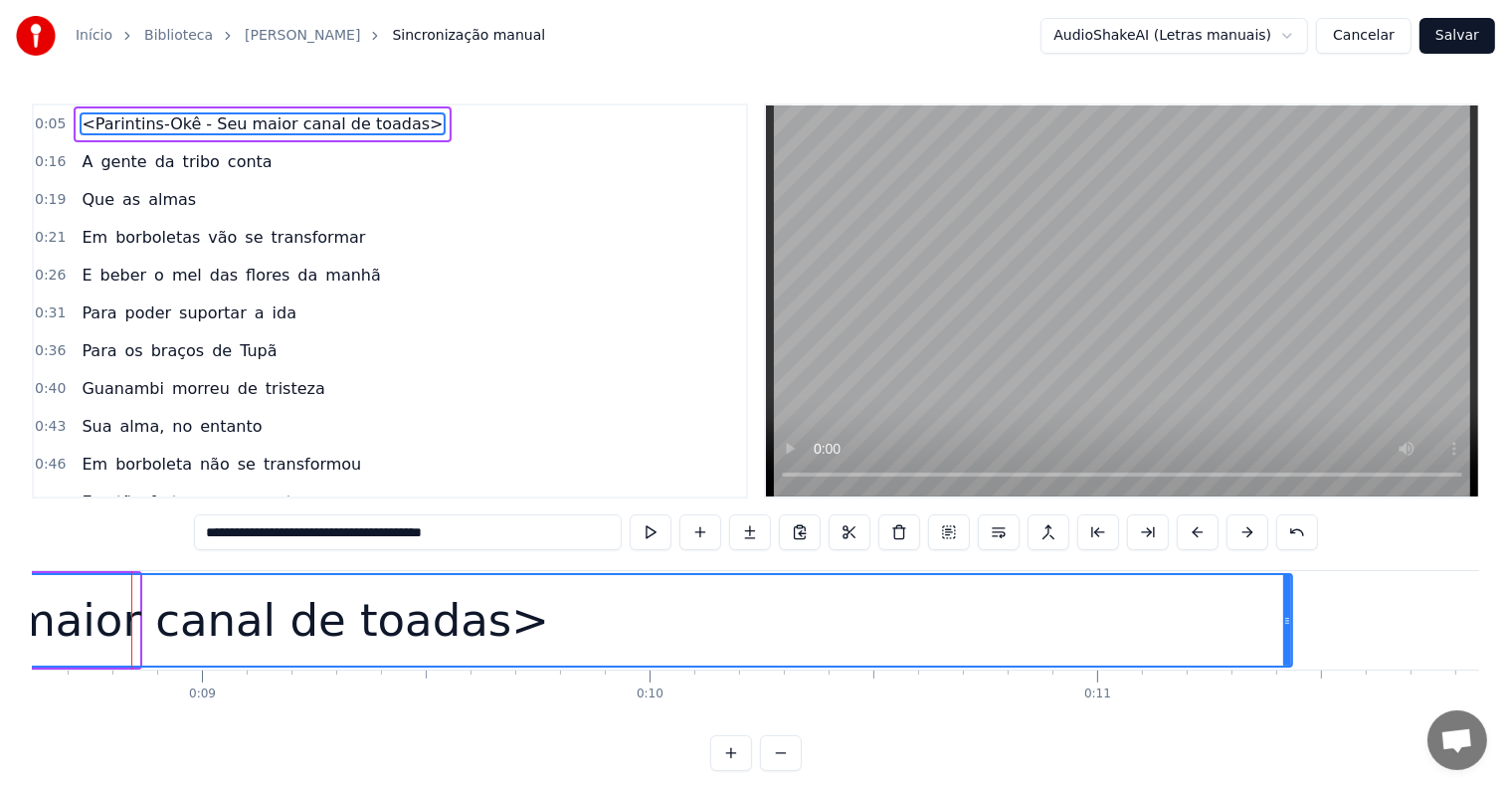
drag, startPoint x: 135, startPoint y: 617, endPoint x: 1288, endPoint y: 688, distance: 1155.0
click at [1288, 688] on div "<Parintins-Okê - Seu maior canal de toadas> A gente da tribo conta Que as almas…" at bounding box center [755, 644] width 1447 height 149
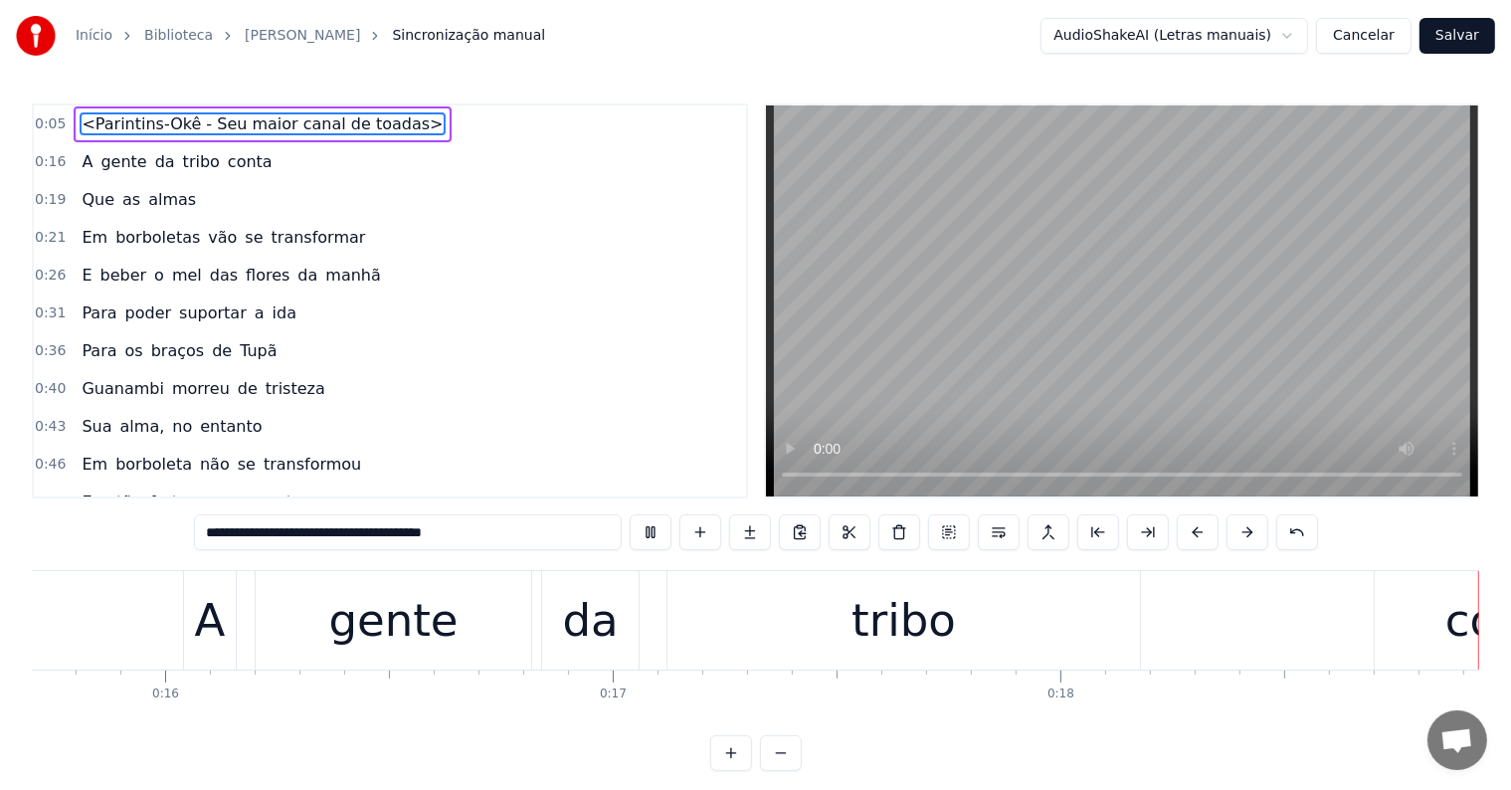
scroll to position [0, 8079]
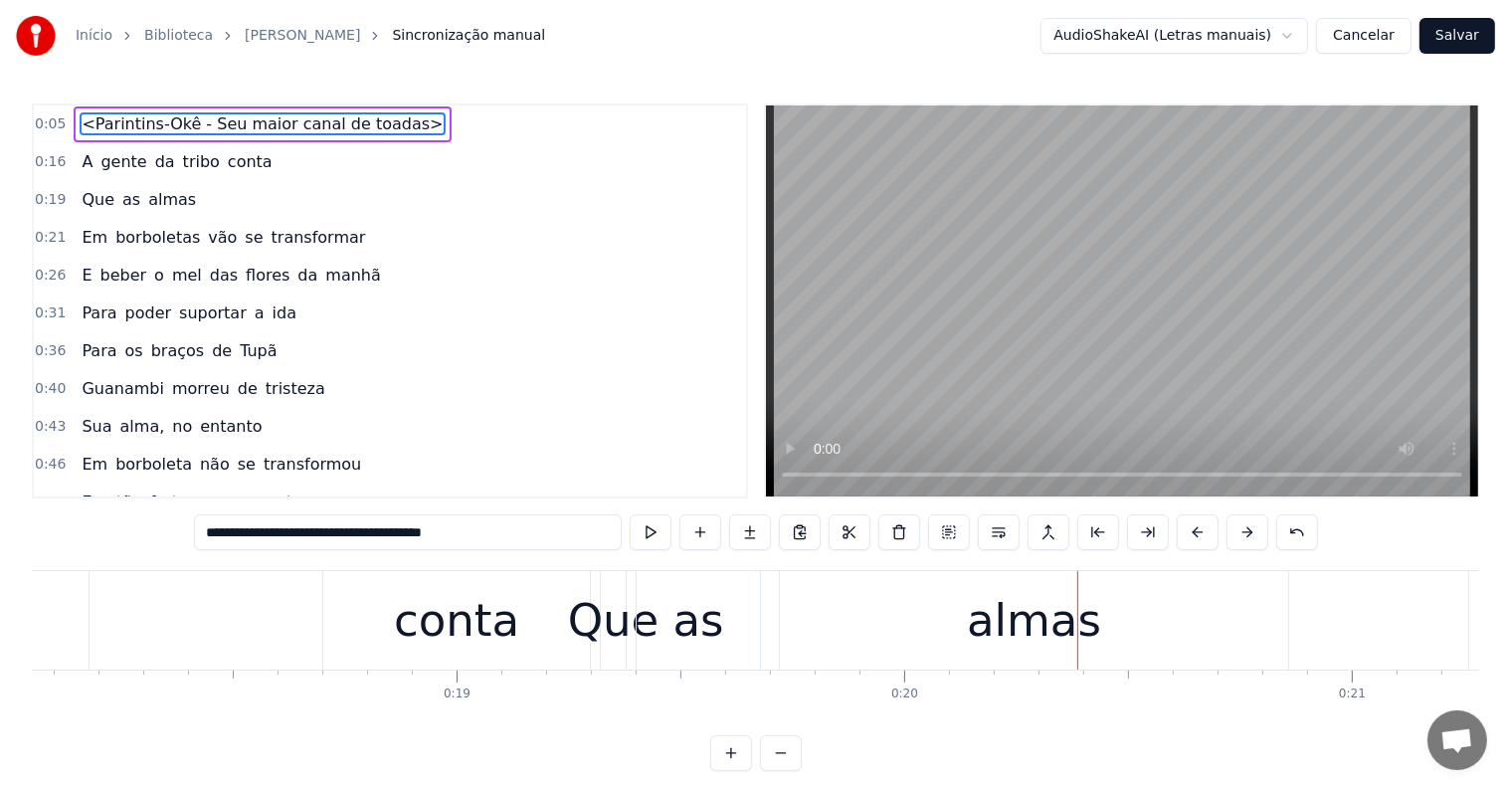
click at [517, 652] on div "conta" at bounding box center [456, 620] width 267 height 98
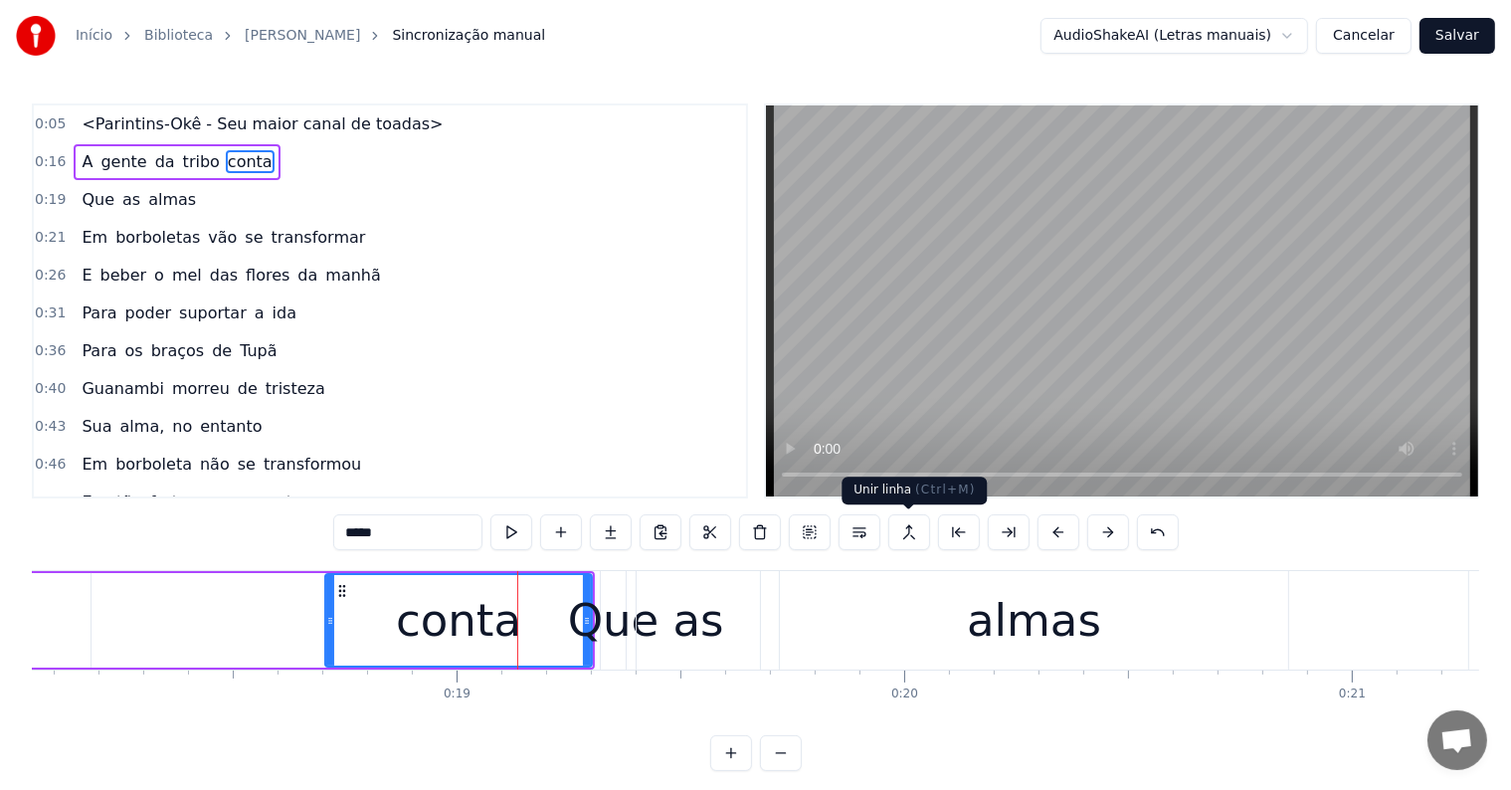
click at [903, 531] on button at bounding box center [909, 532] width 42 height 36
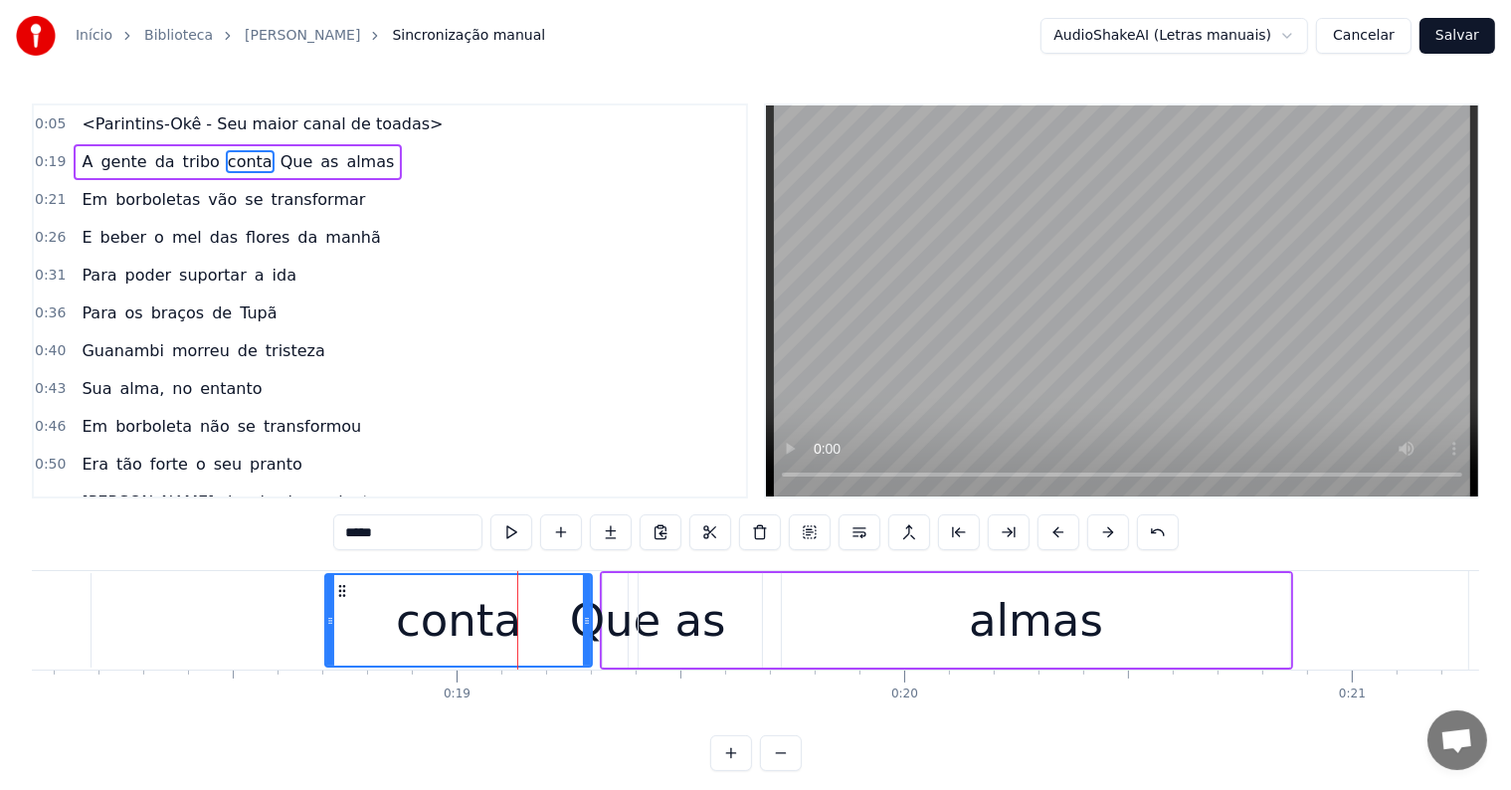
click at [278, 160] on span "Que" at bounding box center [296, 161] width 37 height 23
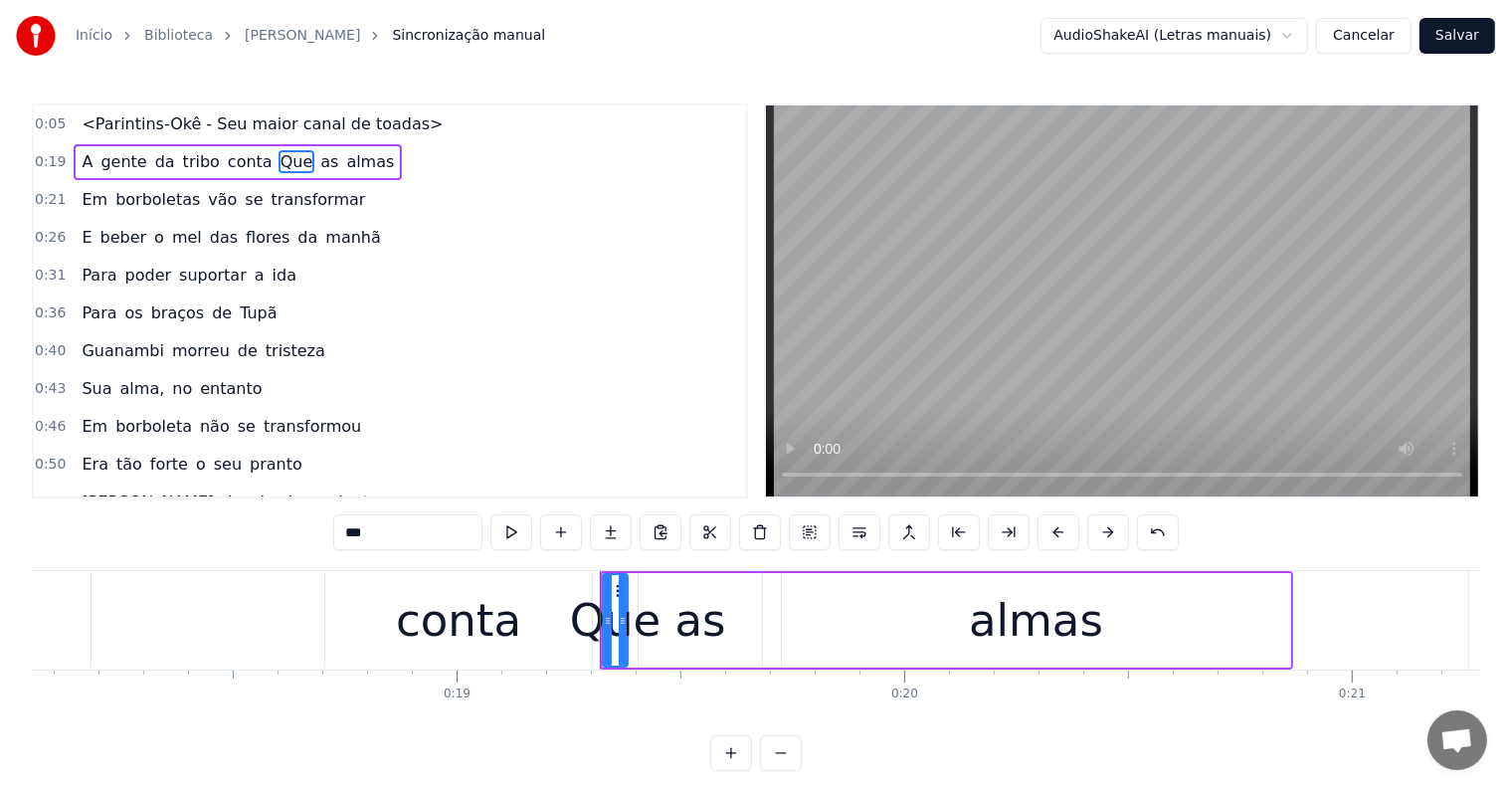
click at [226, 159] on span "conta" at bounding box center [250, 161] width 49 height 23
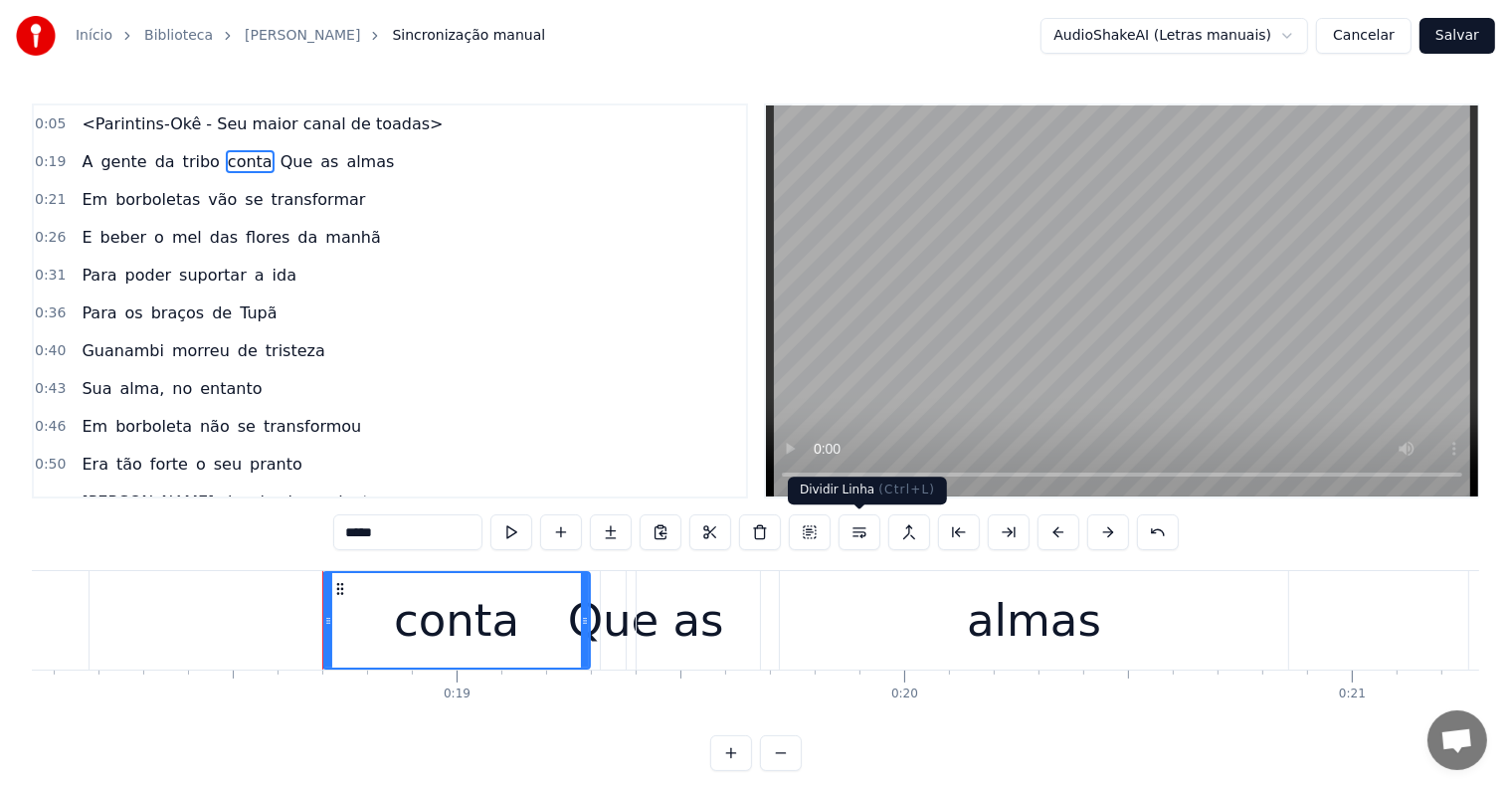
click at [864, 533] on button at bounding box center [859, 532] width 42 height 36
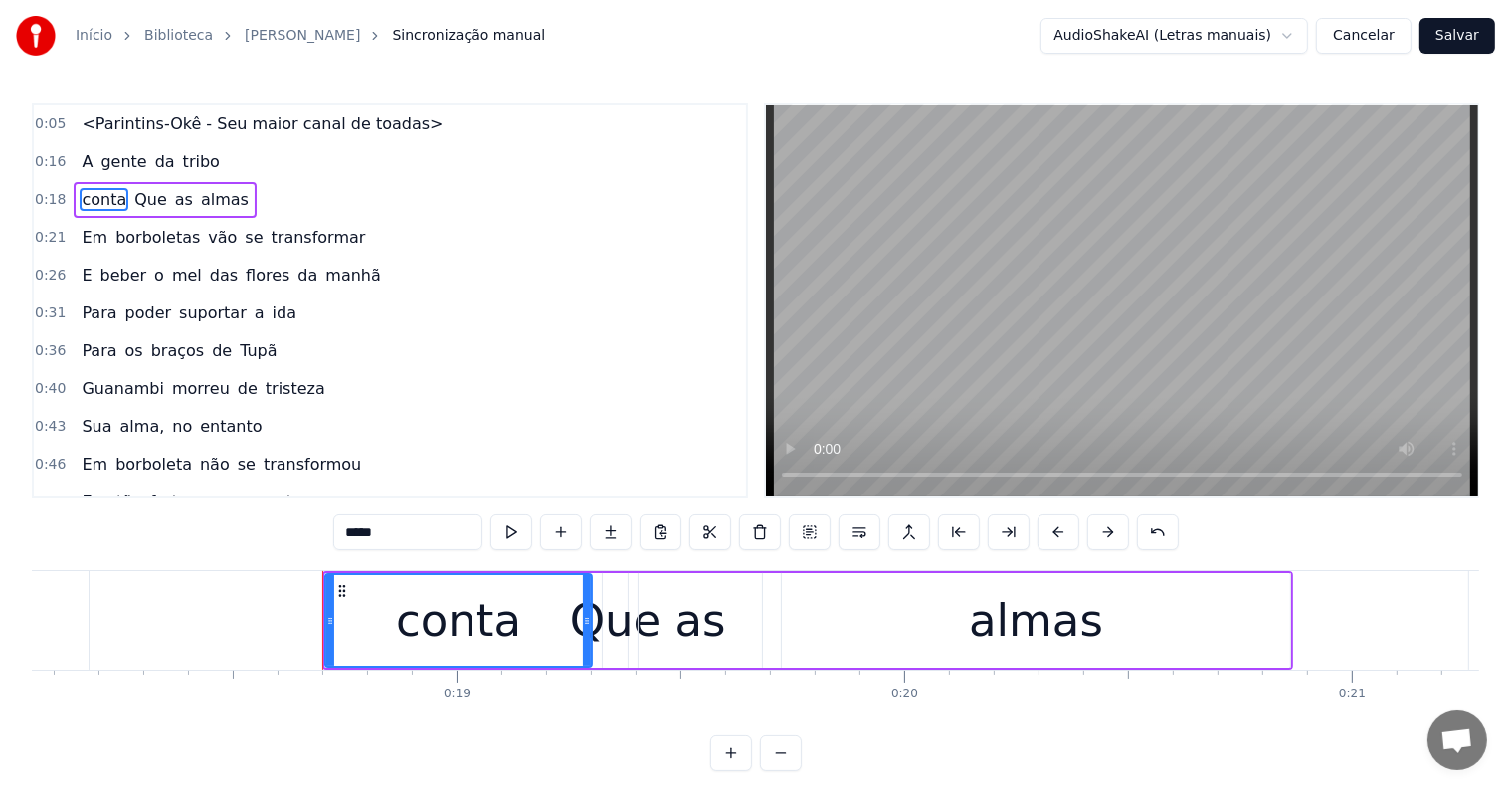
drag, startPoint x: 354, startPoint y: 533, endPoint x: 337, endPoint y: 533, distance: 16.9
click at [337, 533] on input "*****" at bounding box center [407, 532] width 149 height 36
click at [135, 196] on span "Que" at bounding box center [153, 199] width 37 height 23
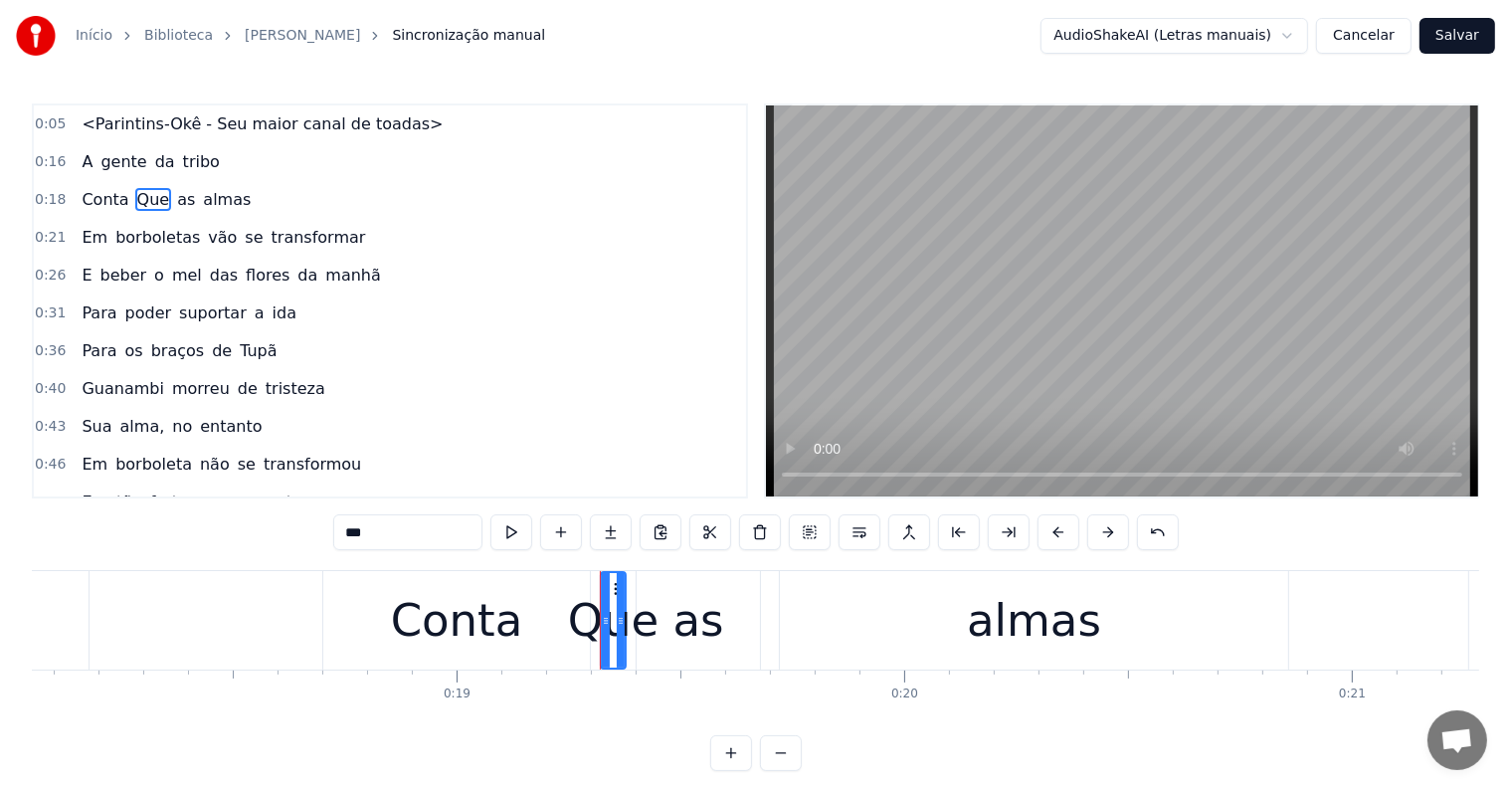
drag, startPoint x: 357, startPoint y: 530, endPoint x: 329, endPoint y: 530, distance: 27.8
click at [329, 530] on div "0:05 <Parintins-Okê - Seu maior canal de toadas> 0:16 A gente da tribo 0:18 Con…" at bounding box center [755, 436] width 1447 height 667
click at [80, 195] on span "Conta" at bounding box center [105, 199] width 51 height 23
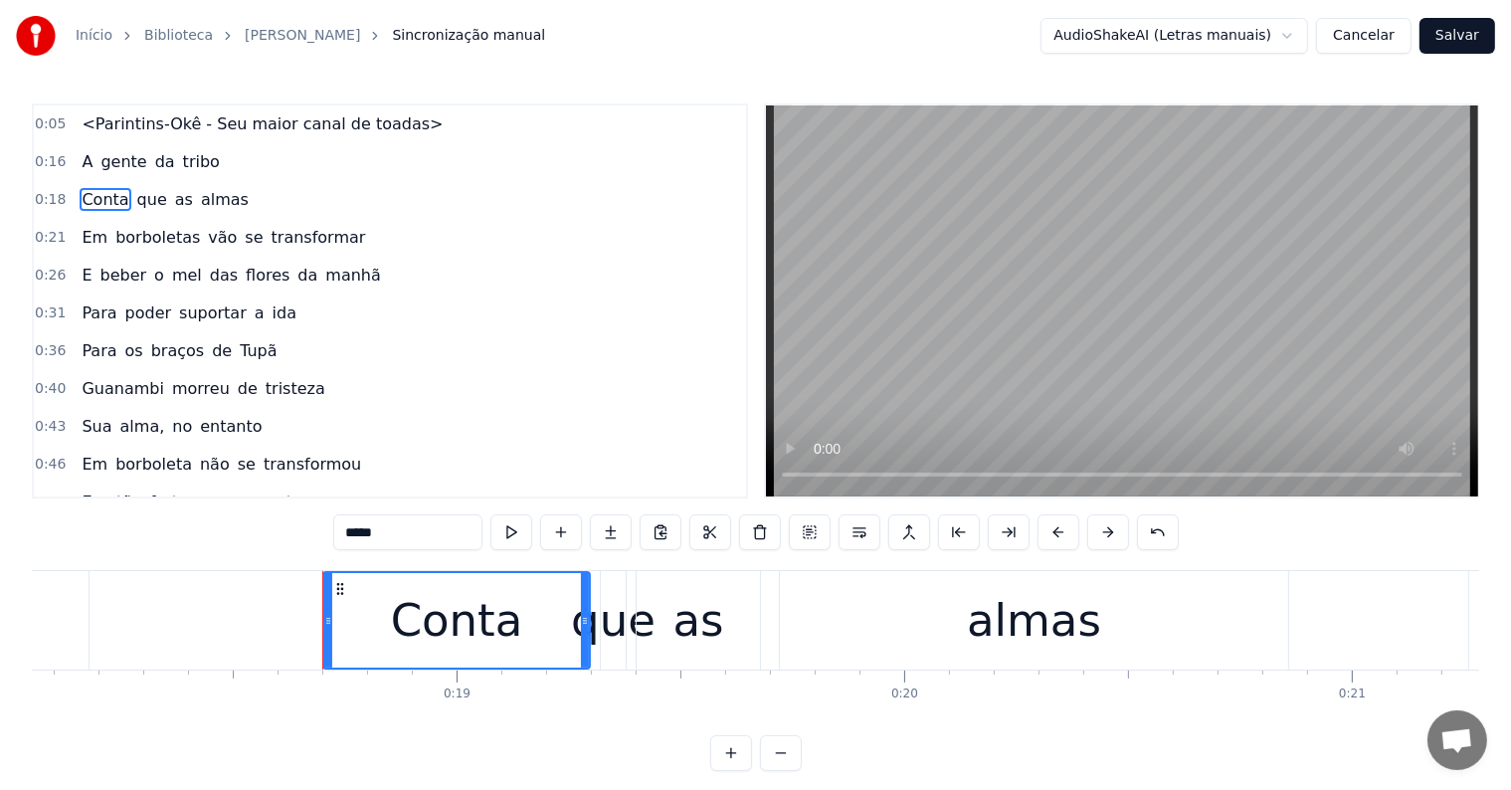
click at [193, 161] on span "tribo" at bounding box center [201, 161] width 41 height 23
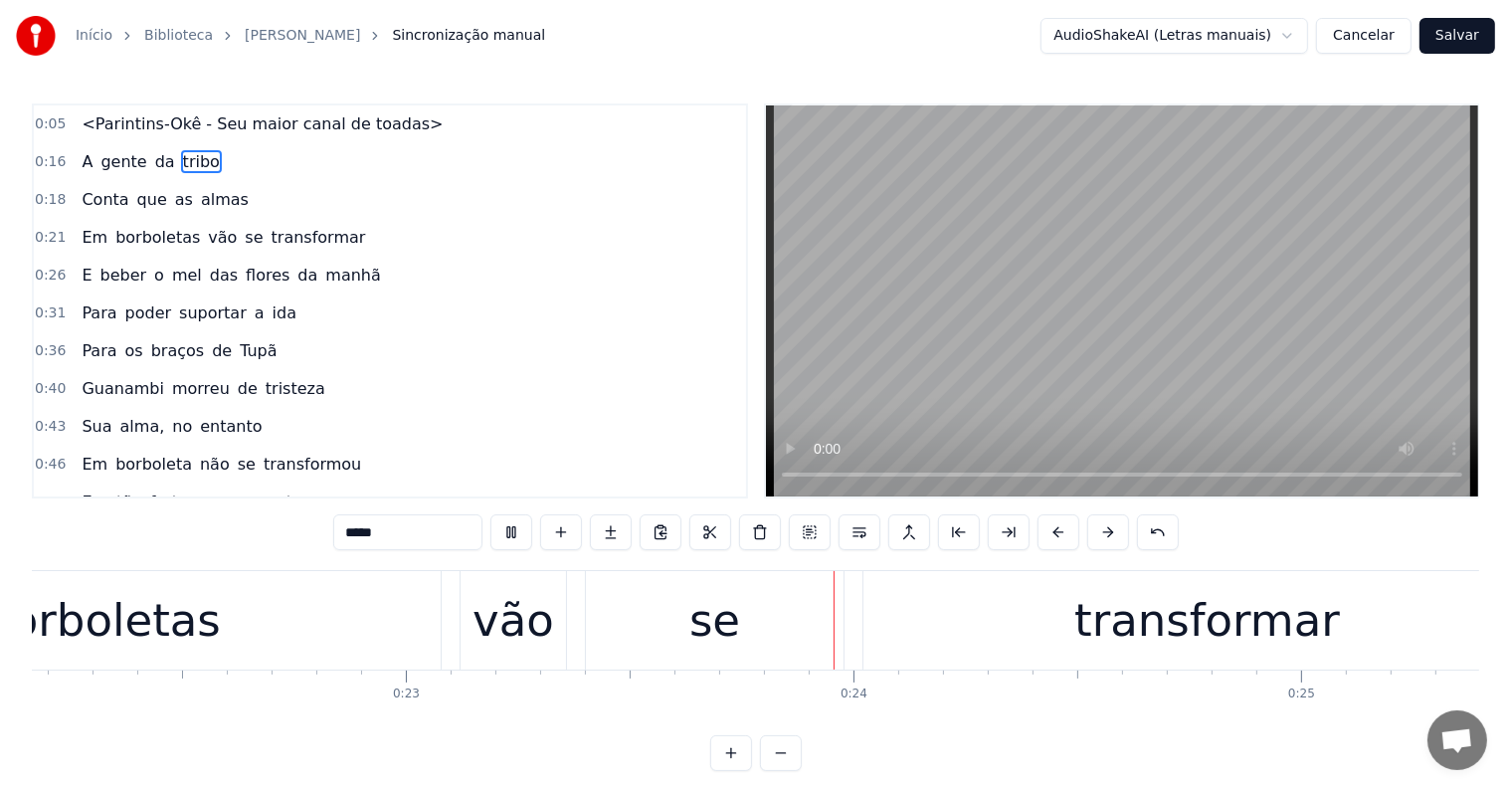
scroll to position [0, 10117]
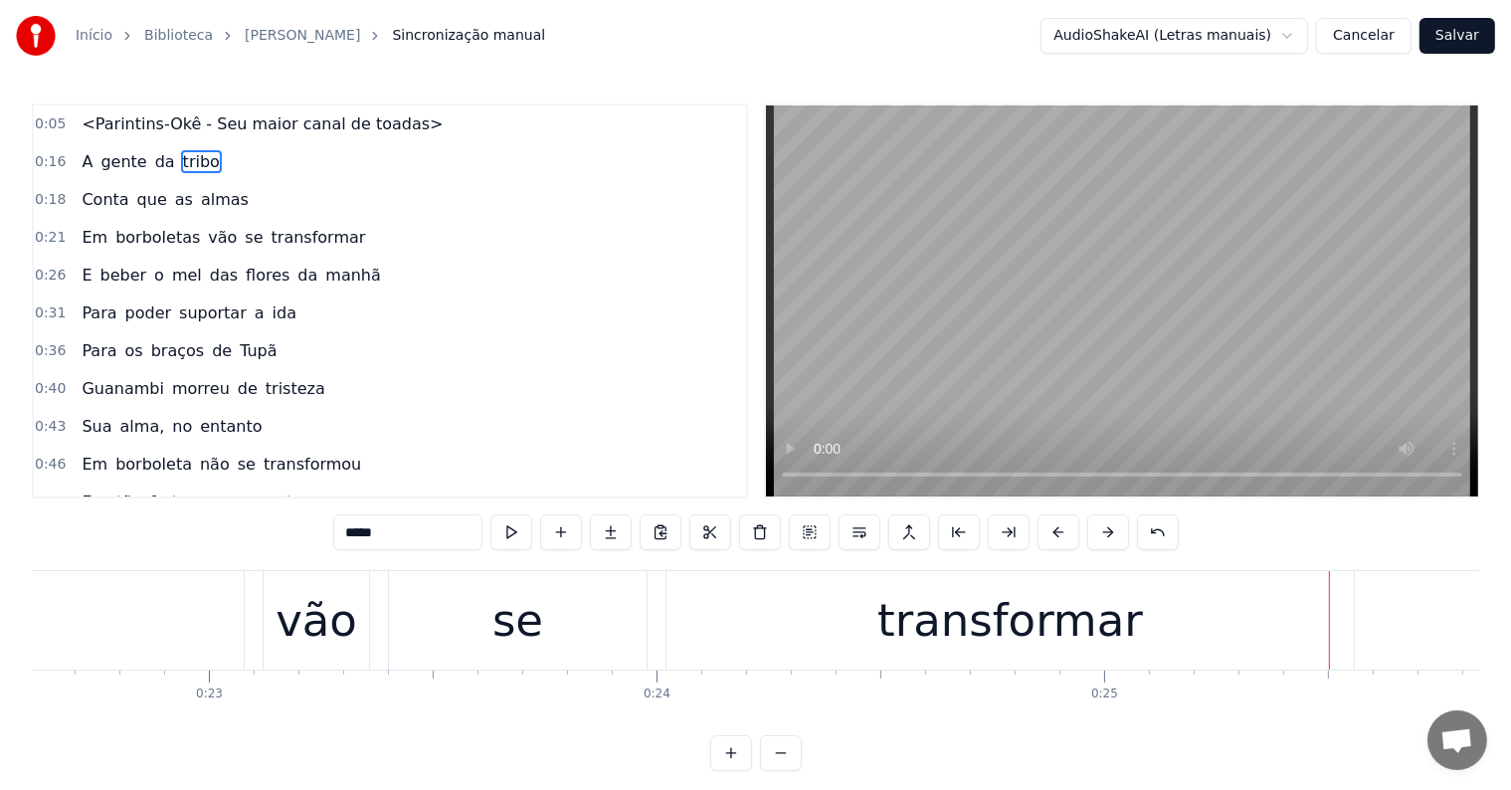
click at [918, 633] on div "transformar" at bounding box center [1010, 621] width 266 height 68
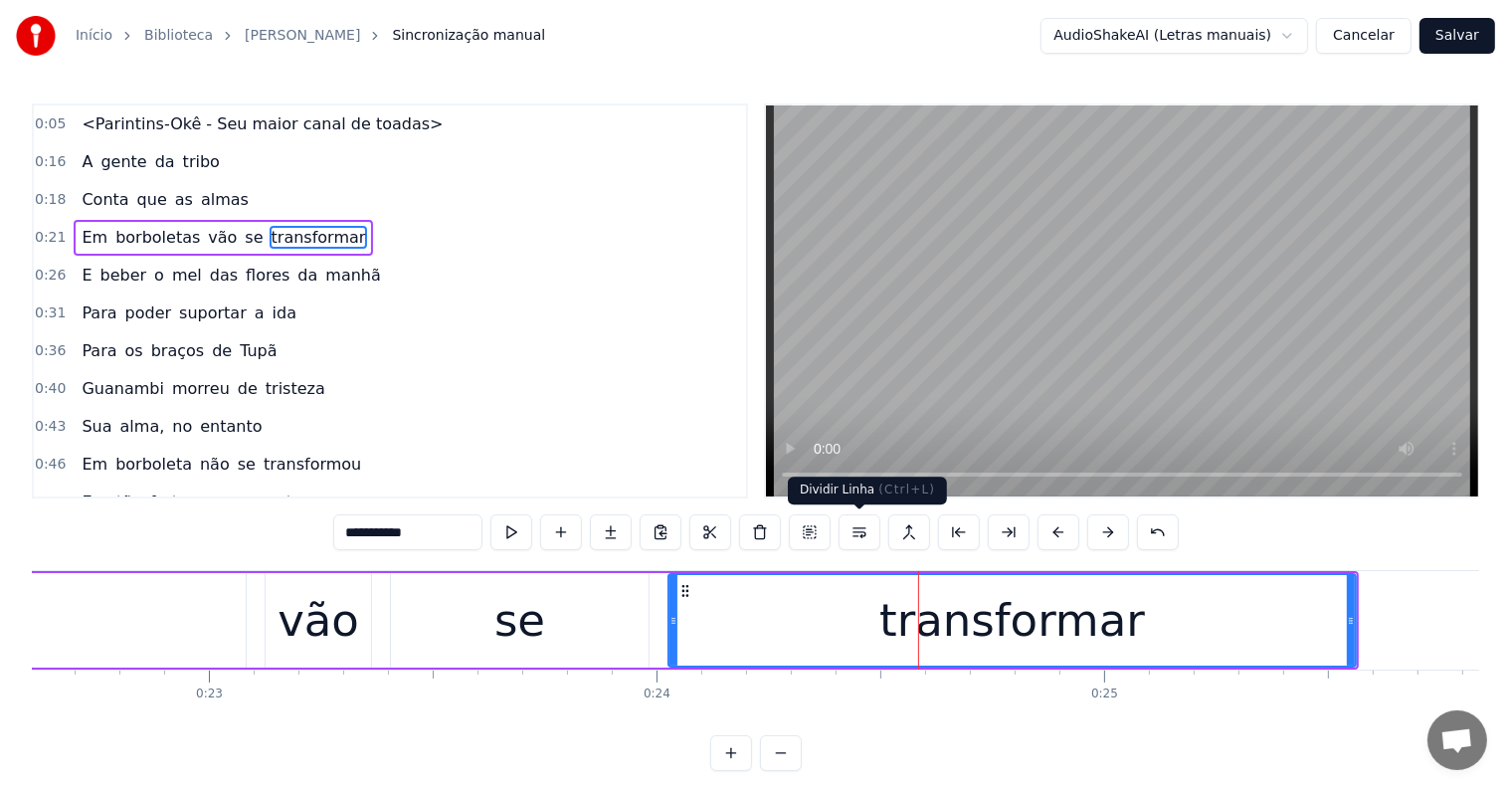
click at [860, 531] on button at bounding box center [859, 532] width 42 height 36
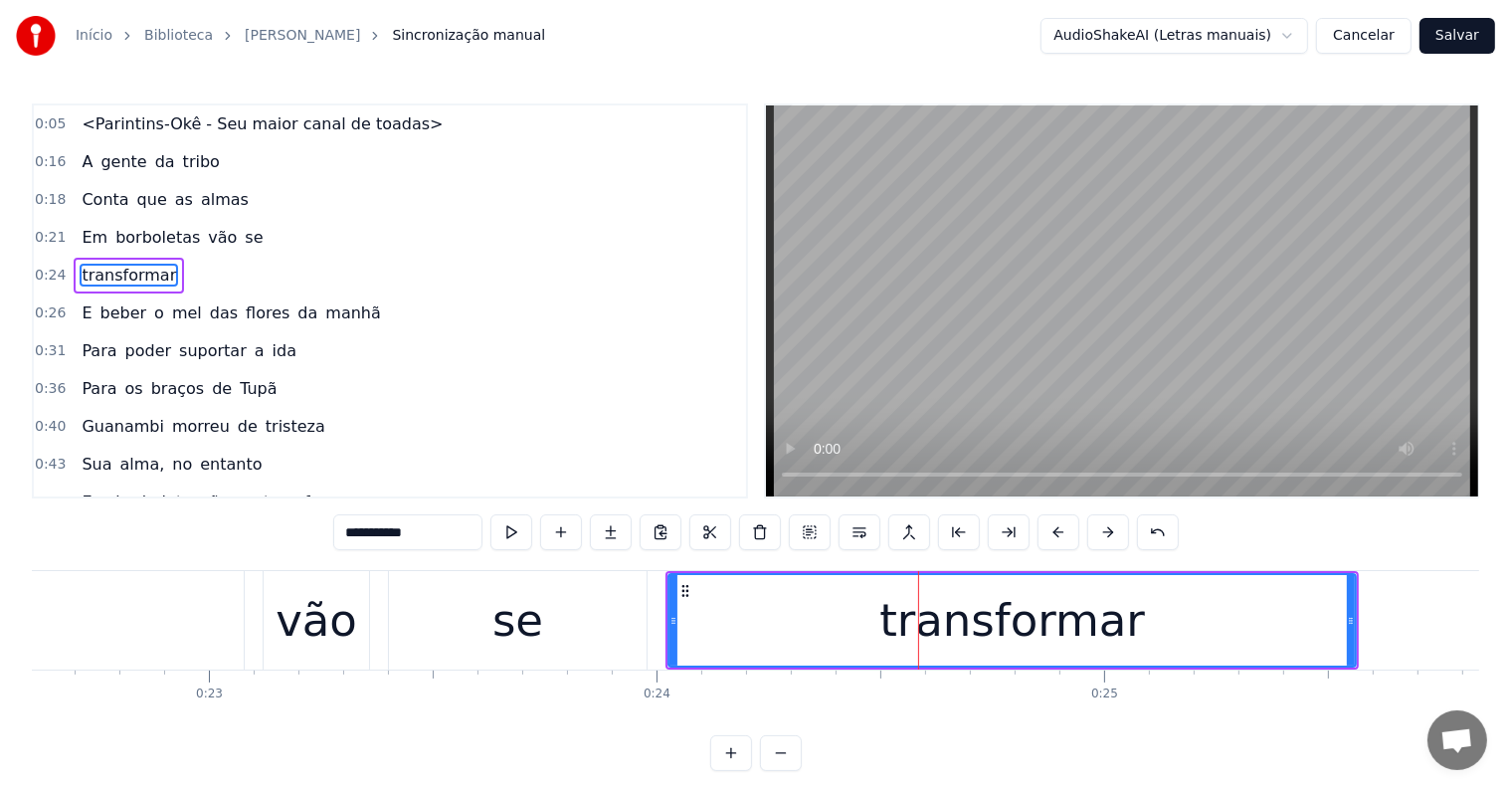
click at [548, 631] on div "se" at bounding box center [518, 620] width 258 height 98
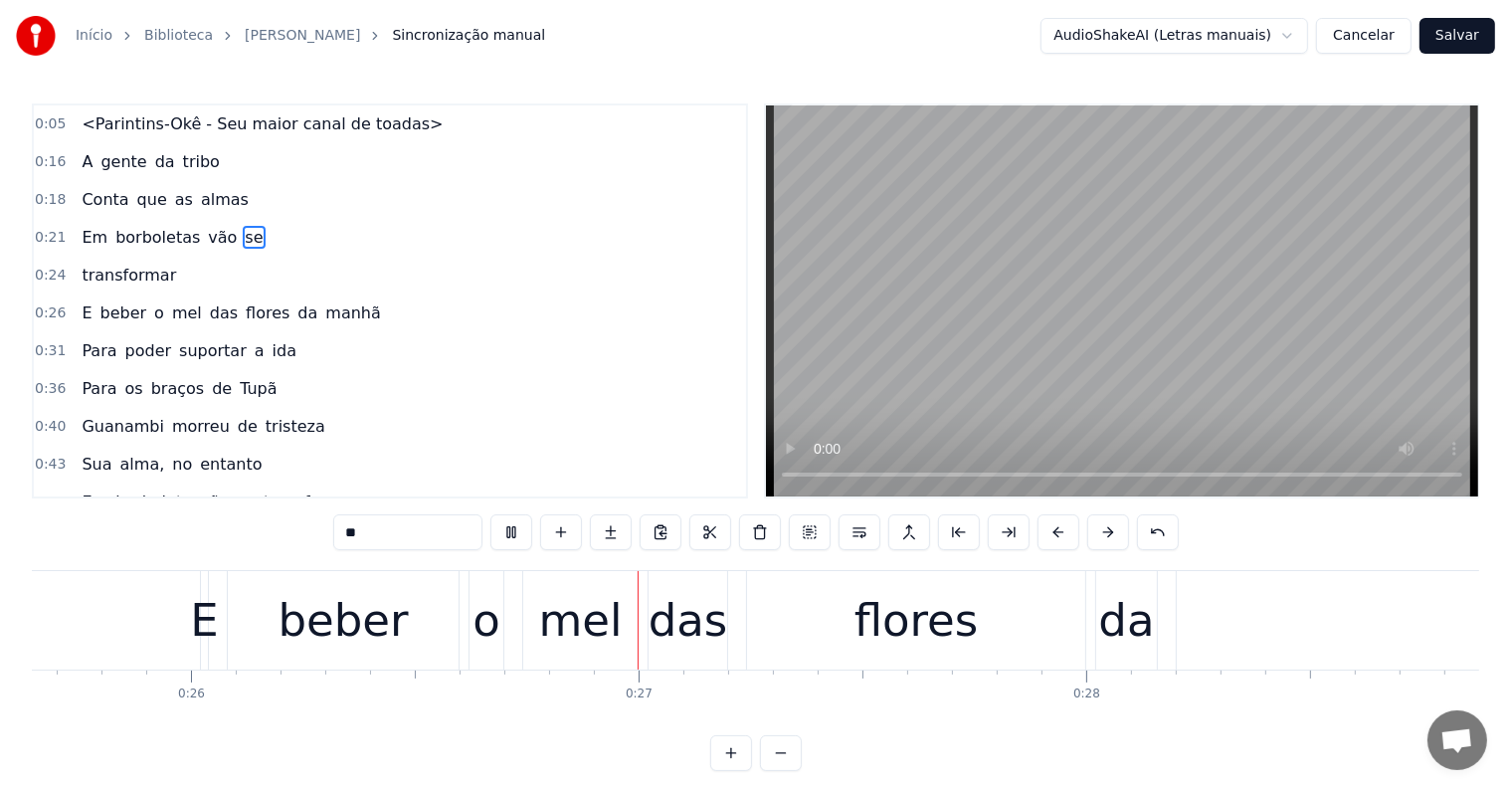
scroll to position [0, 11681]
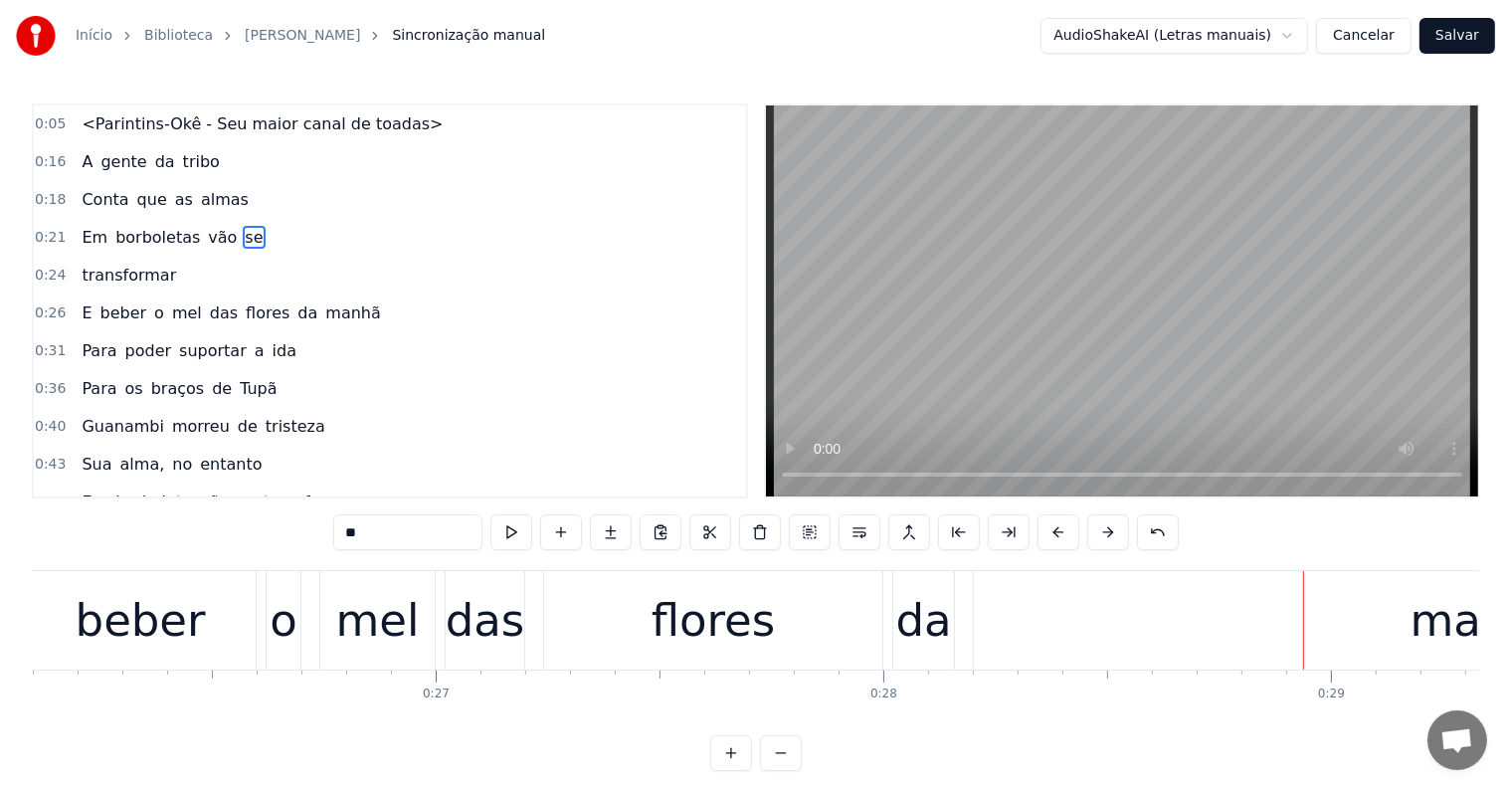
click at [652, 629] on div "flores" at bounding box center [713, 620] width 338 height 98
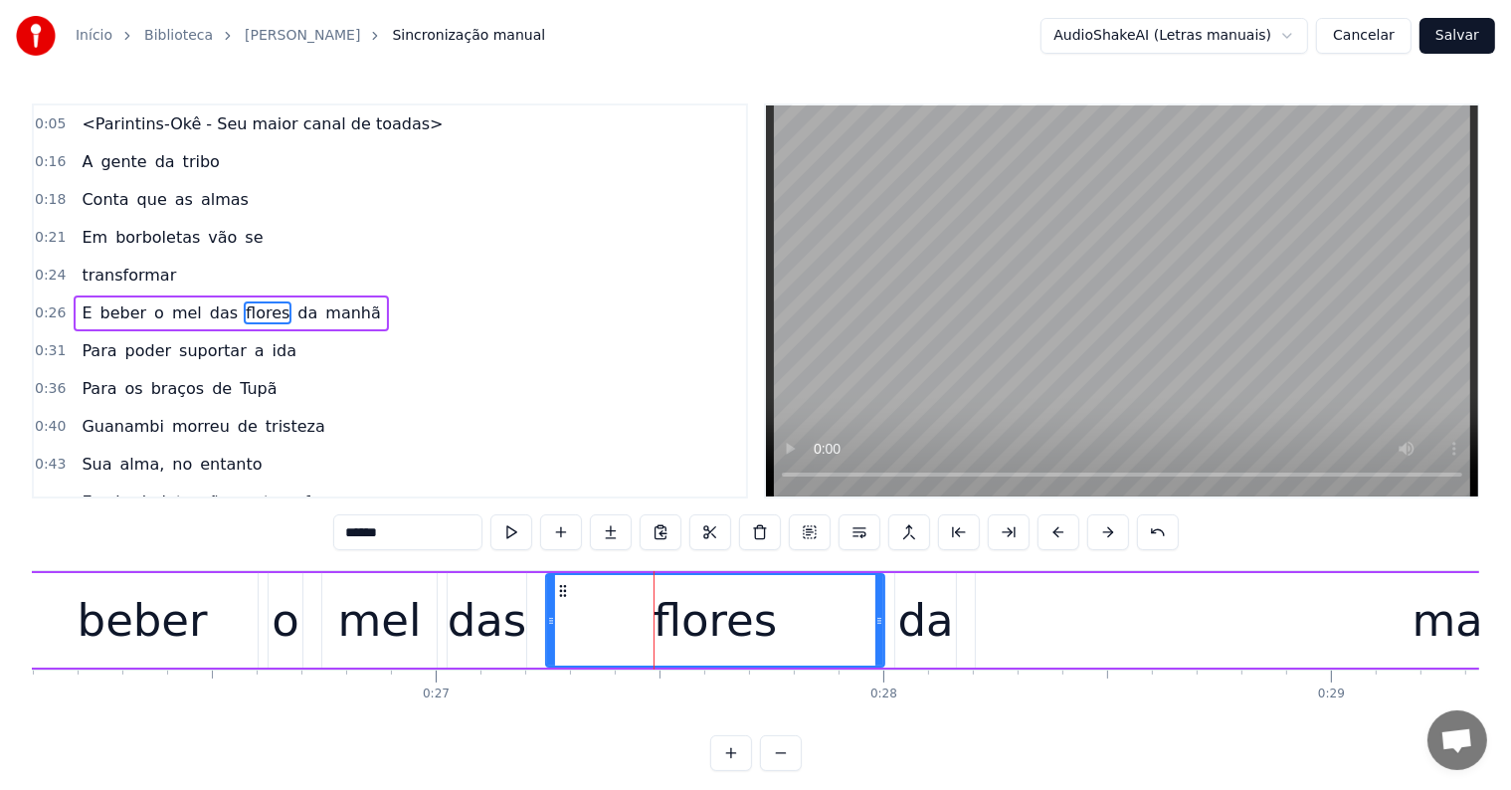
scroll to position [5, 0]
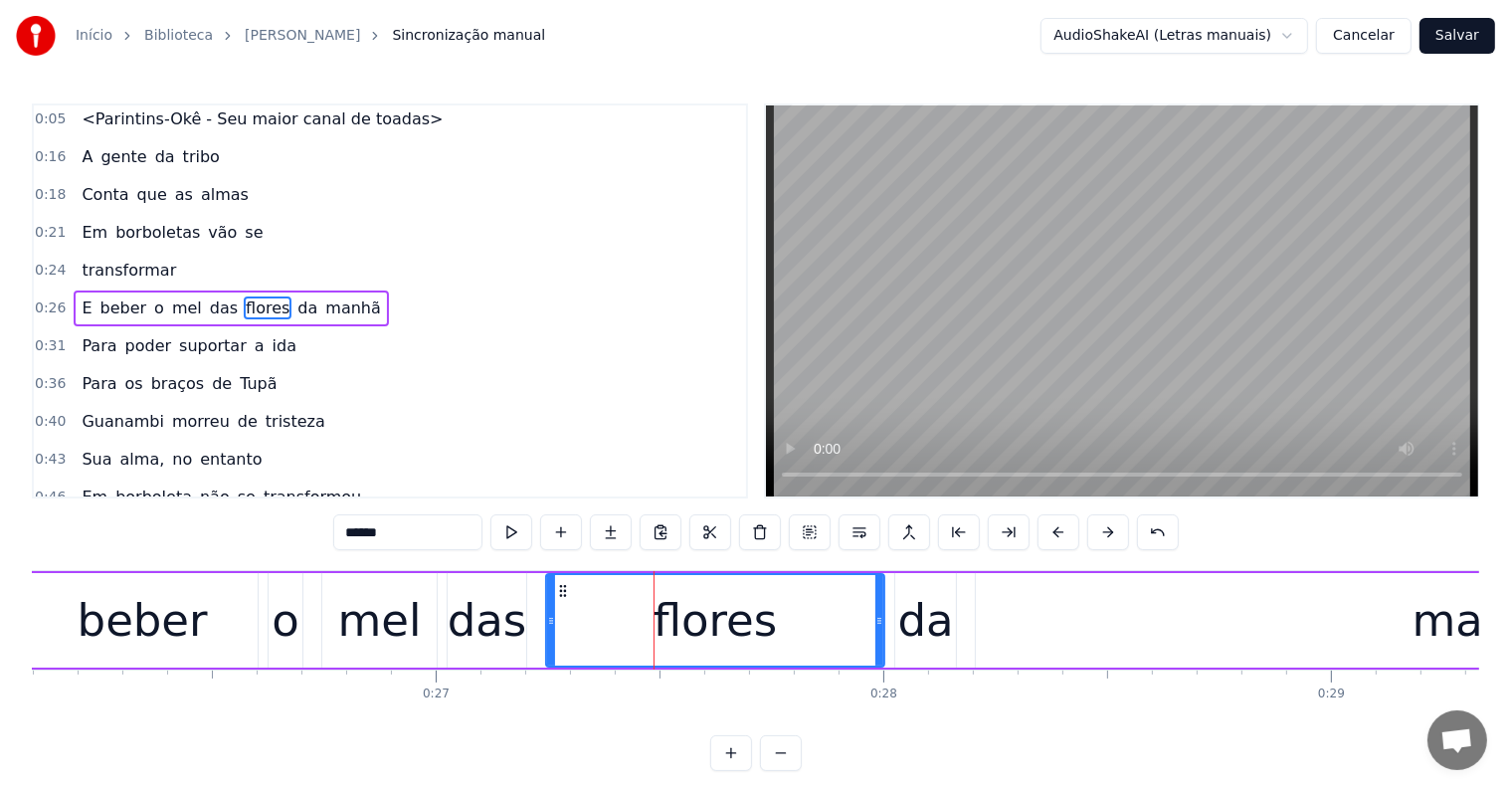
click at [326, 302] on span "manhã" at bounding box center [352, 307] width 59 height 23
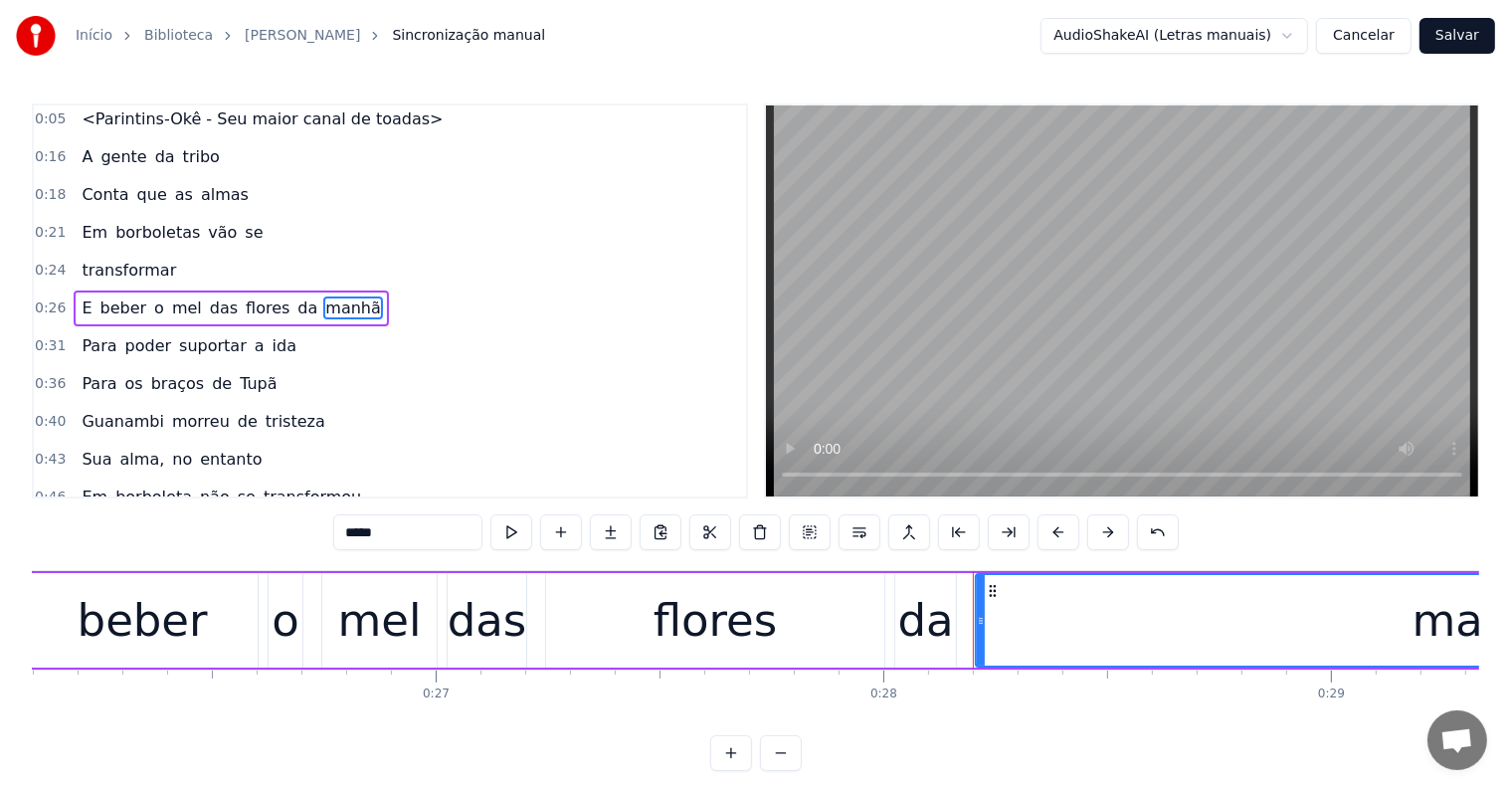
click at [859, 533] on button at bounding box center [859, 532] width 42 height 36
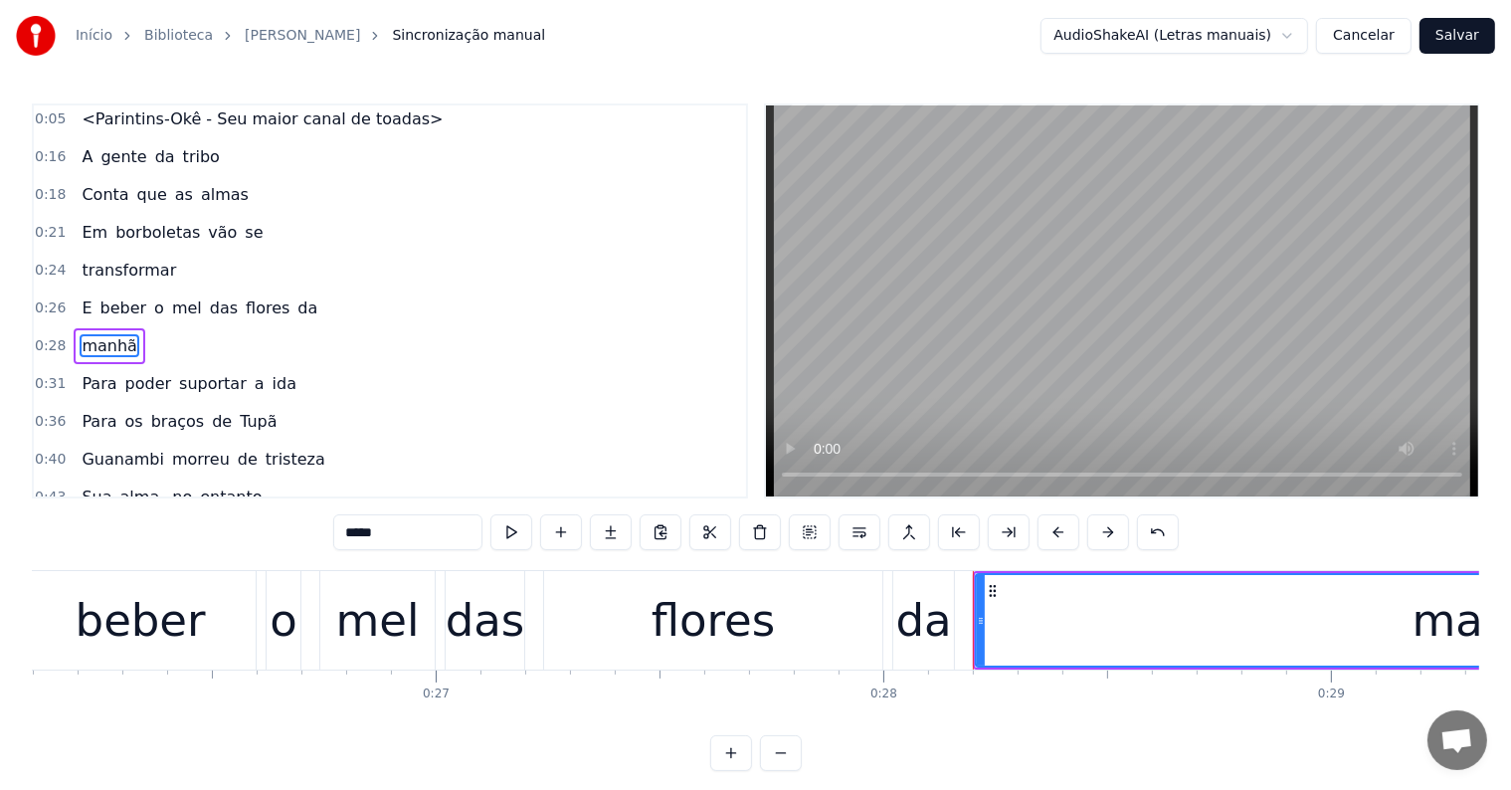
scroll to position [42, 0]
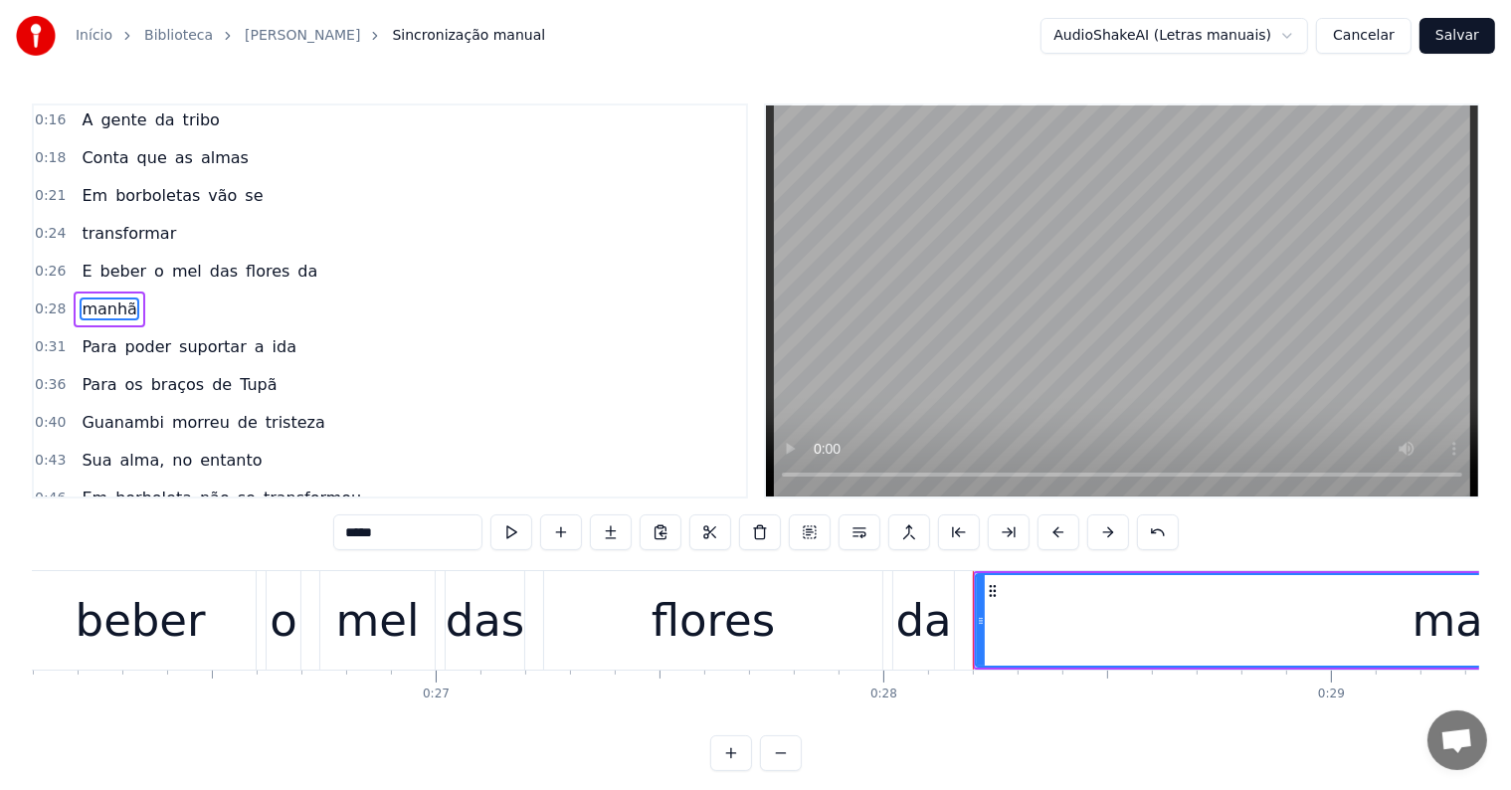
click at [937, 647] on div "da" at bounding box center [924, 621] width 56 height 68
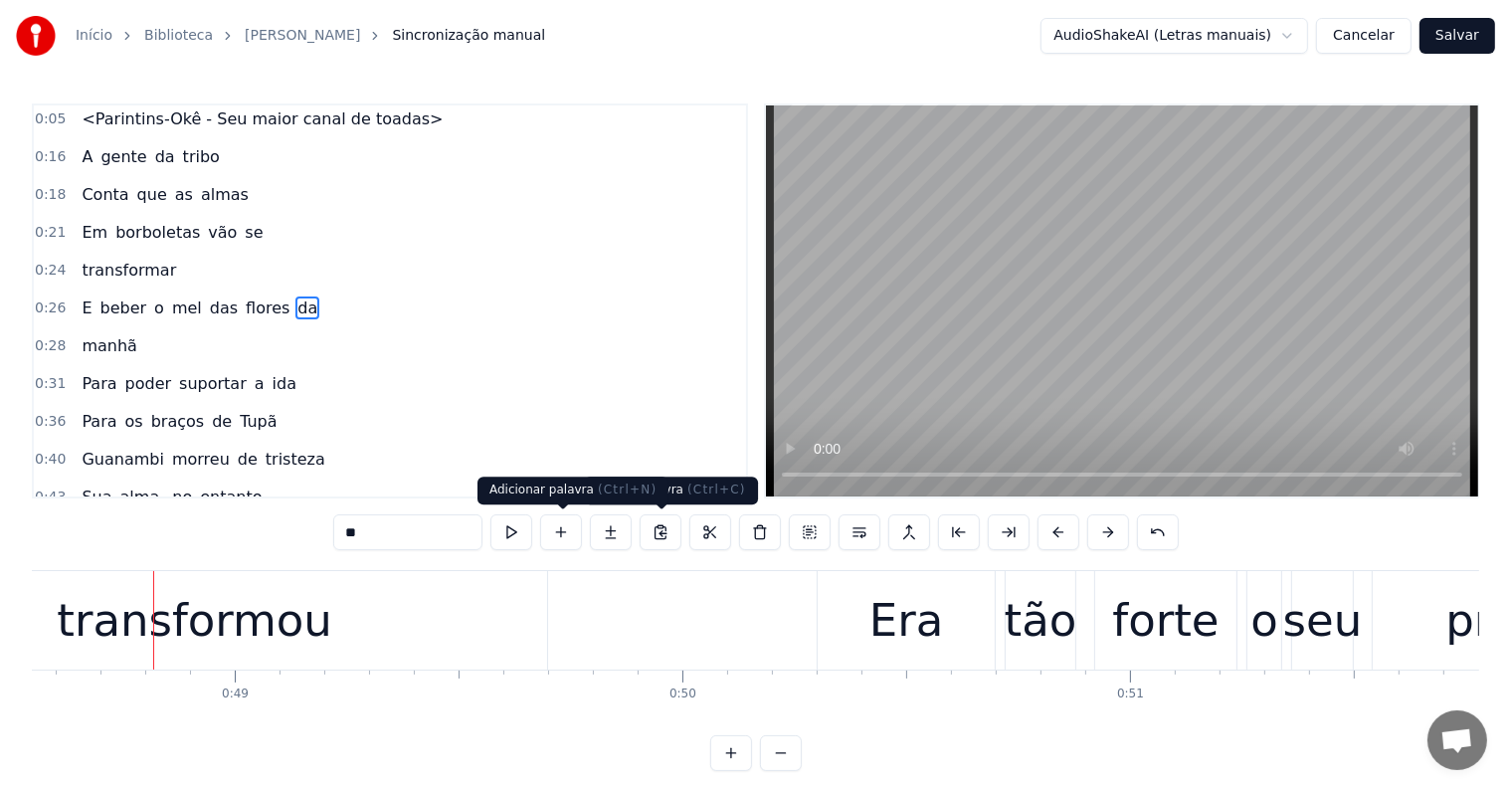
scroll to position [0, 21749]
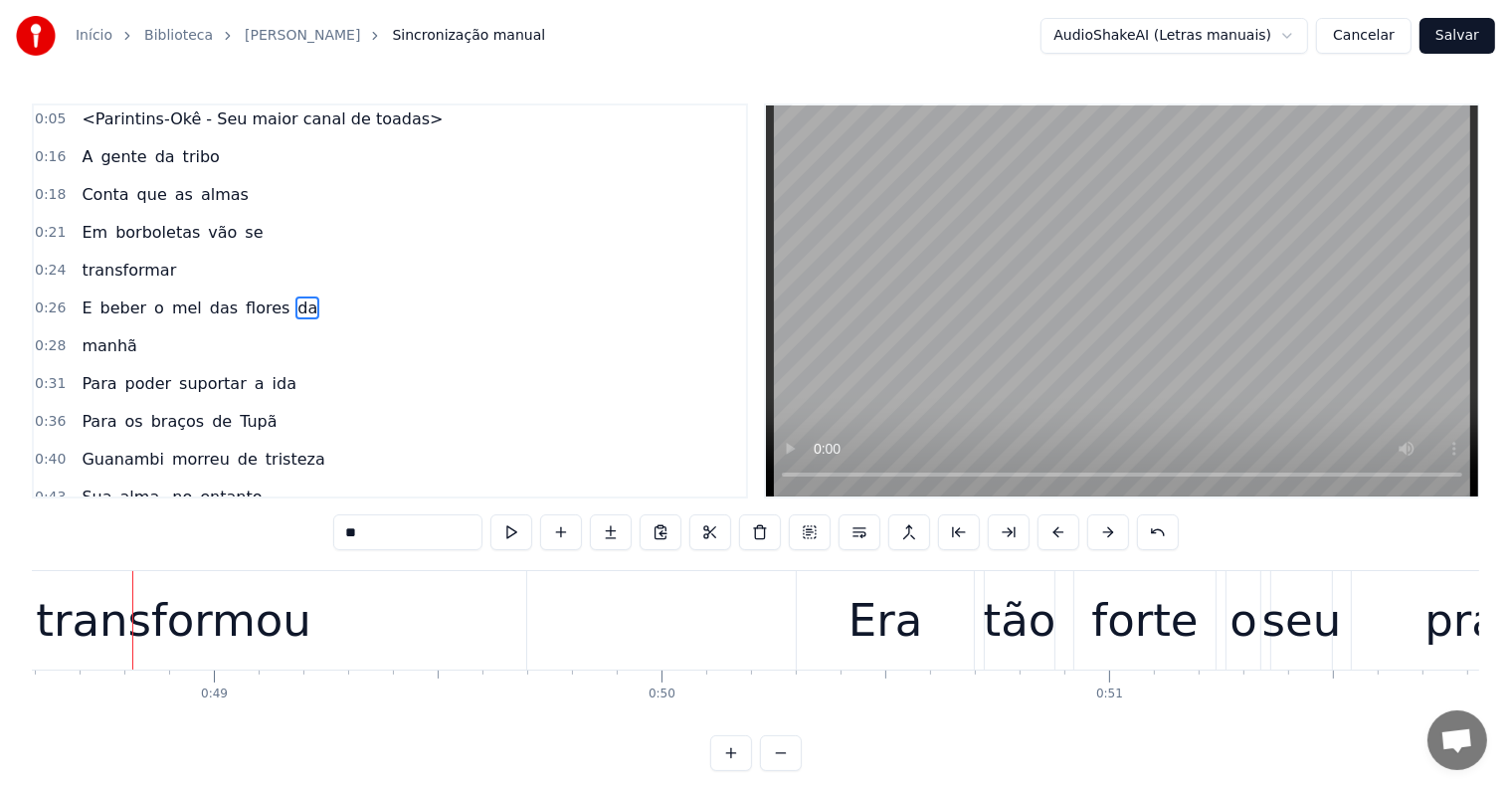
click at [203, 633] on div "transformou" at bounding box center [174, 621] width 276 height 68
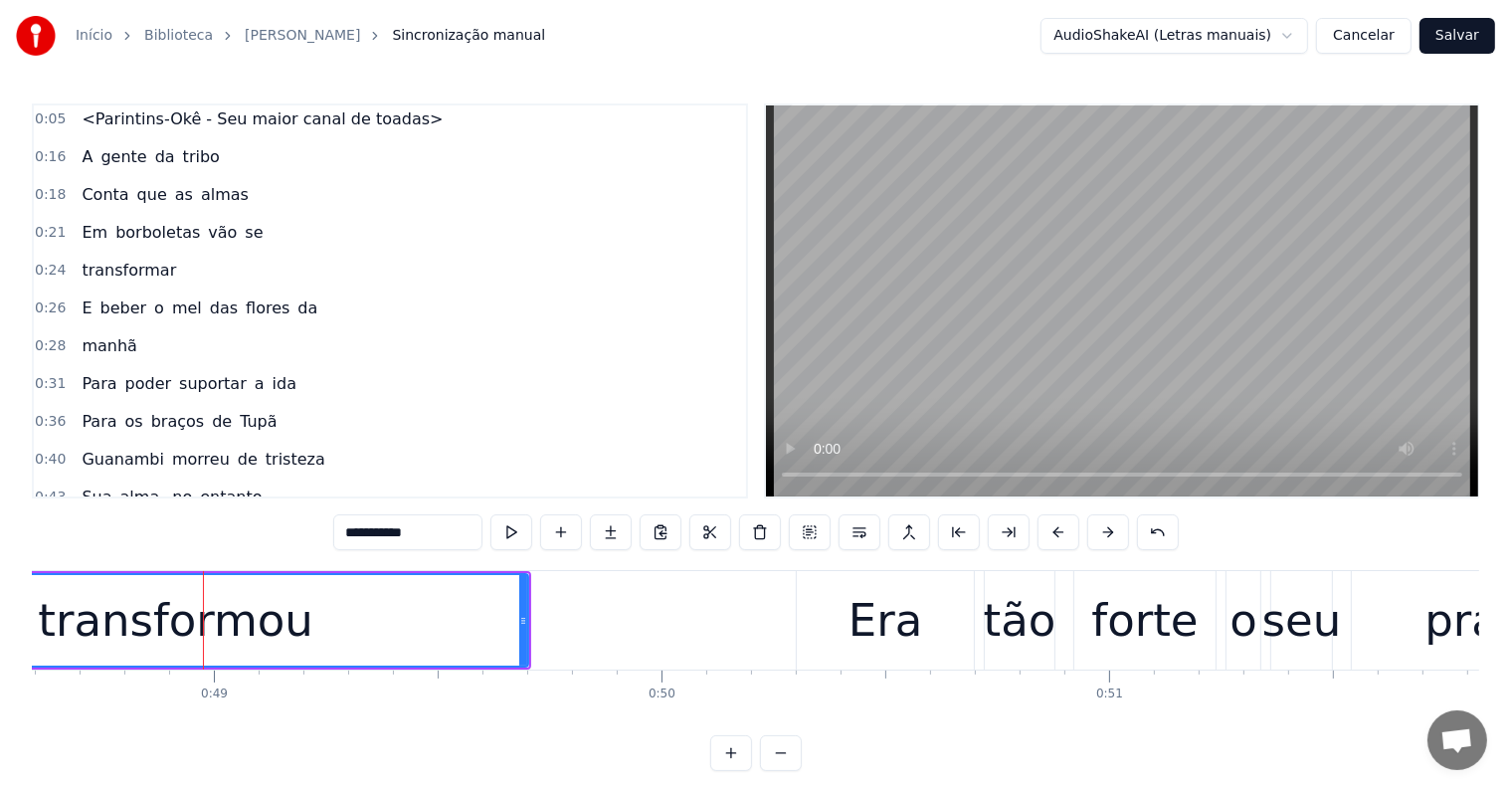
scroll to position [225, 0]
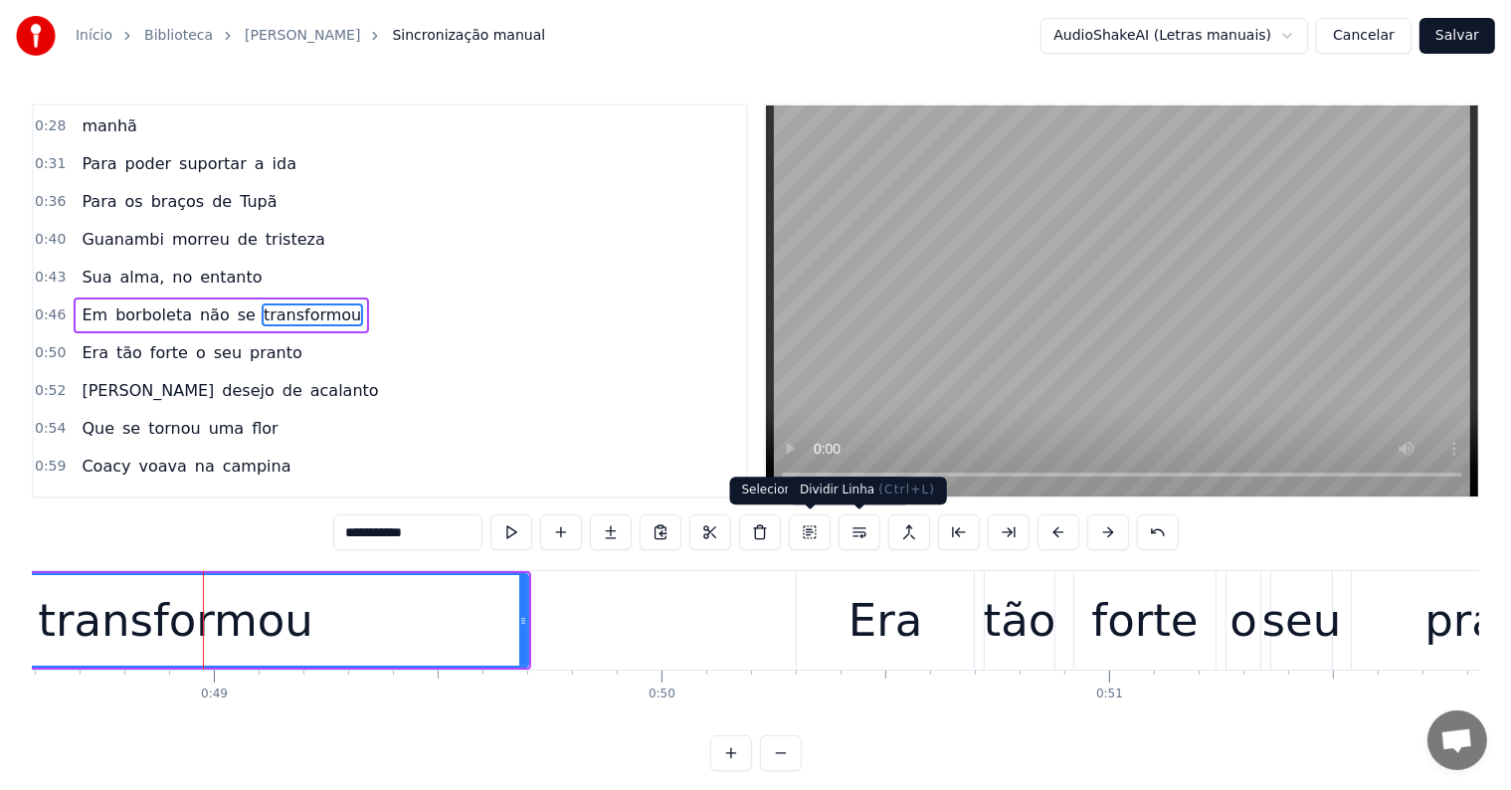
click at [858, 529] on button at bounding box center [859, 532] width 42 height 36
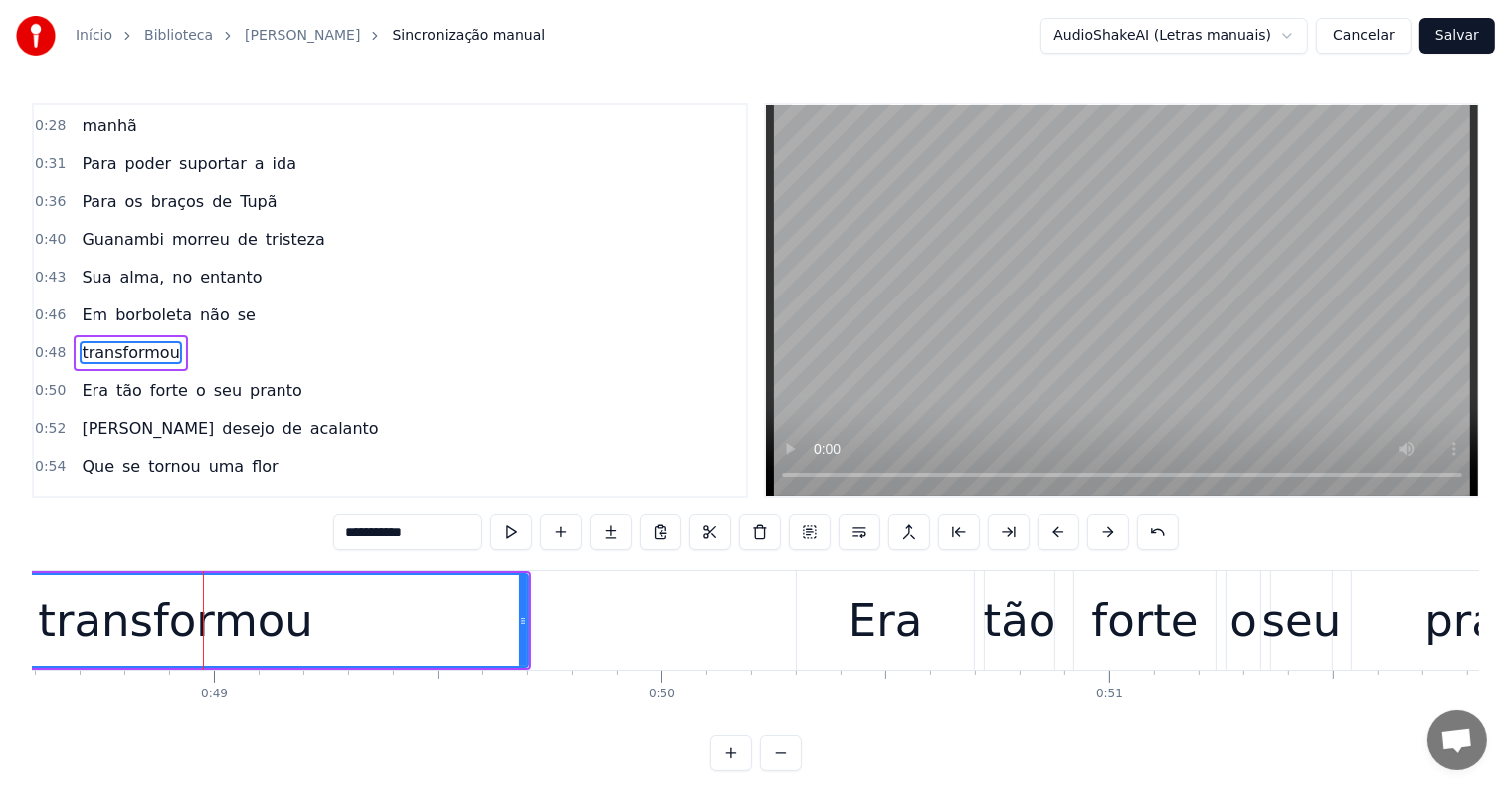
scroll to position [262, 0]
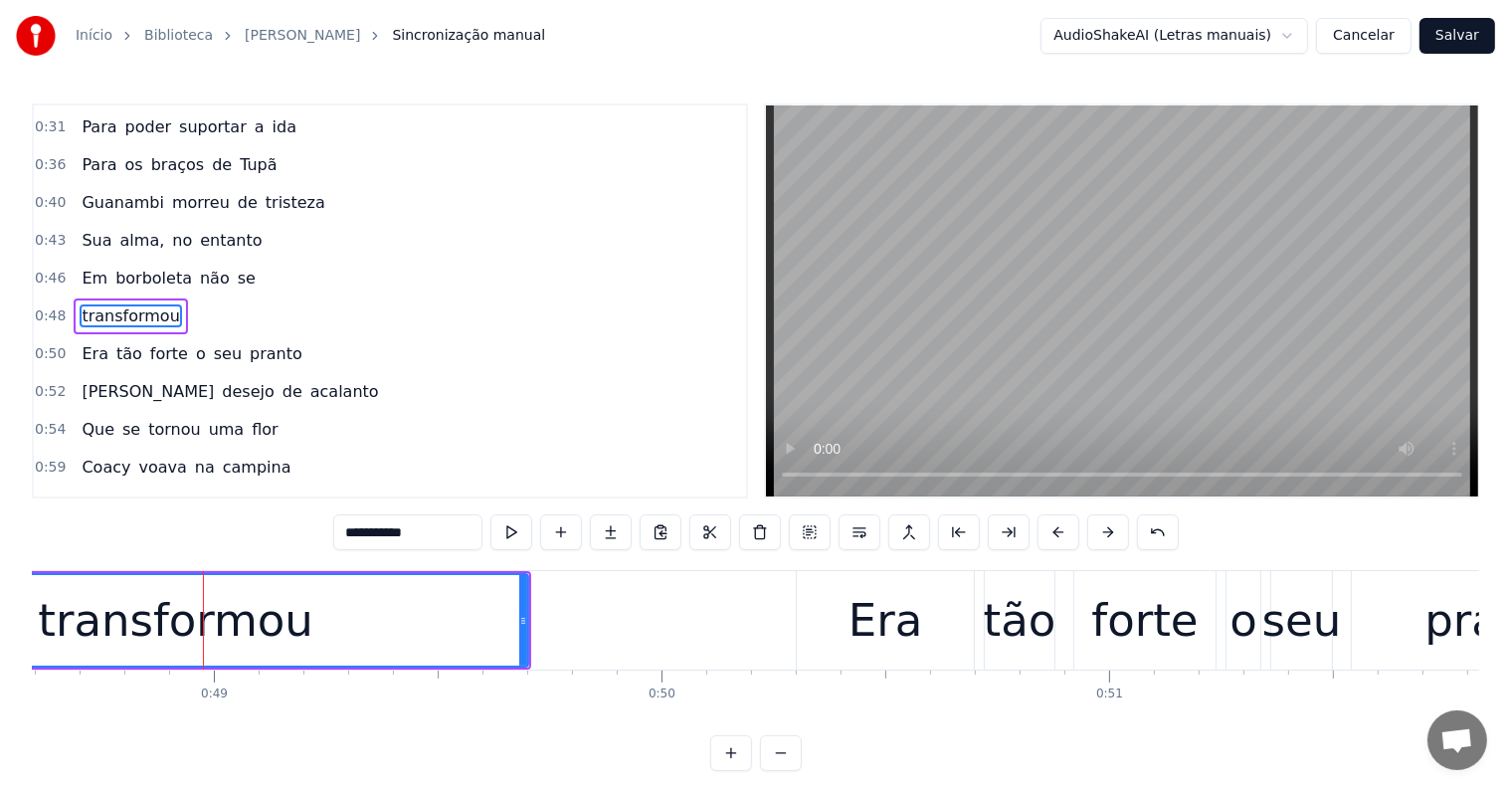
click at [236, 274] on span "se" at bounding box center [247, 278] width 22 height 23
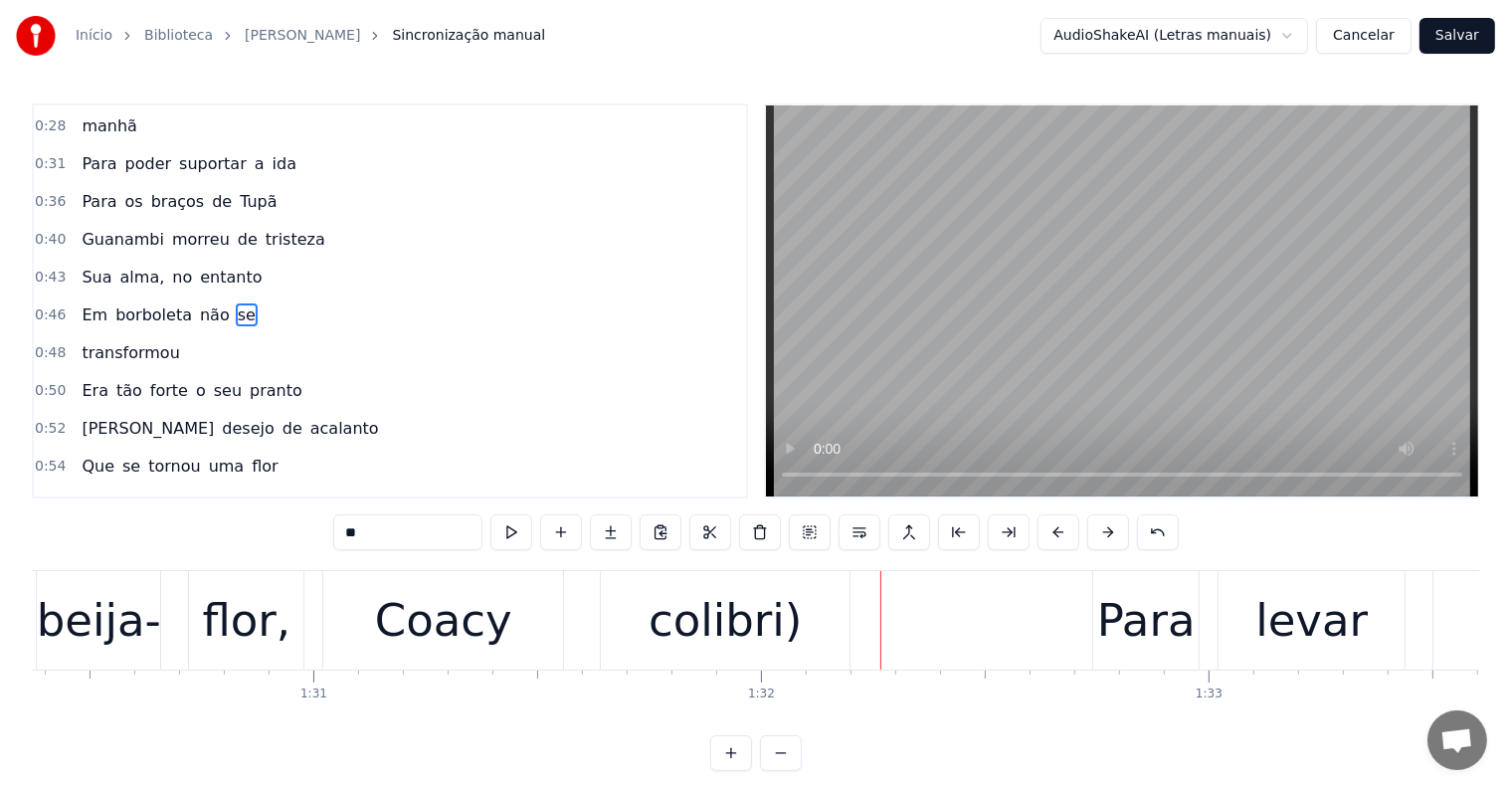
scroll to position [0, 40794]
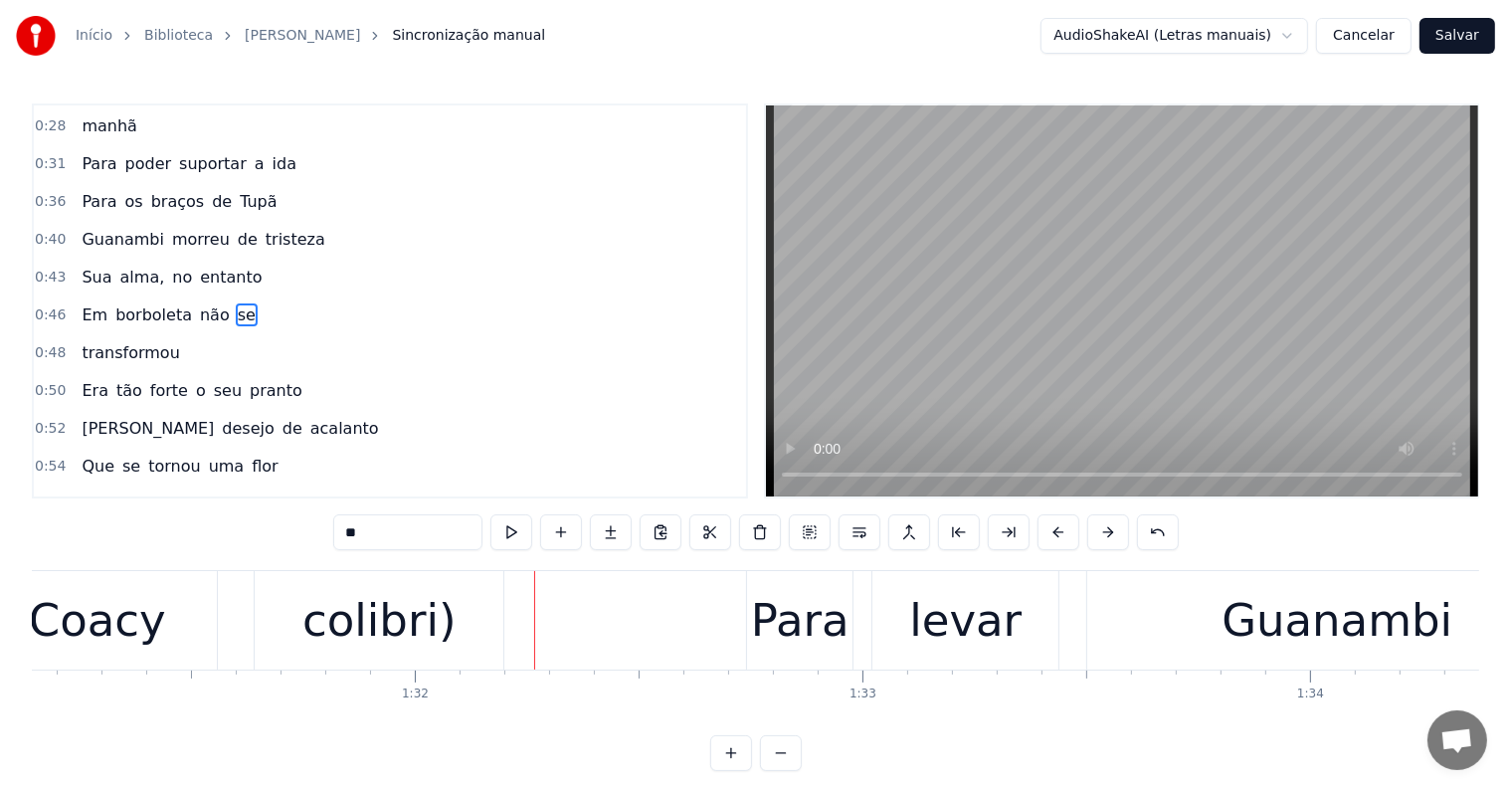
click at [447, 644] on div "colibri)" at bounding box center [379, 620] width 249 height 98
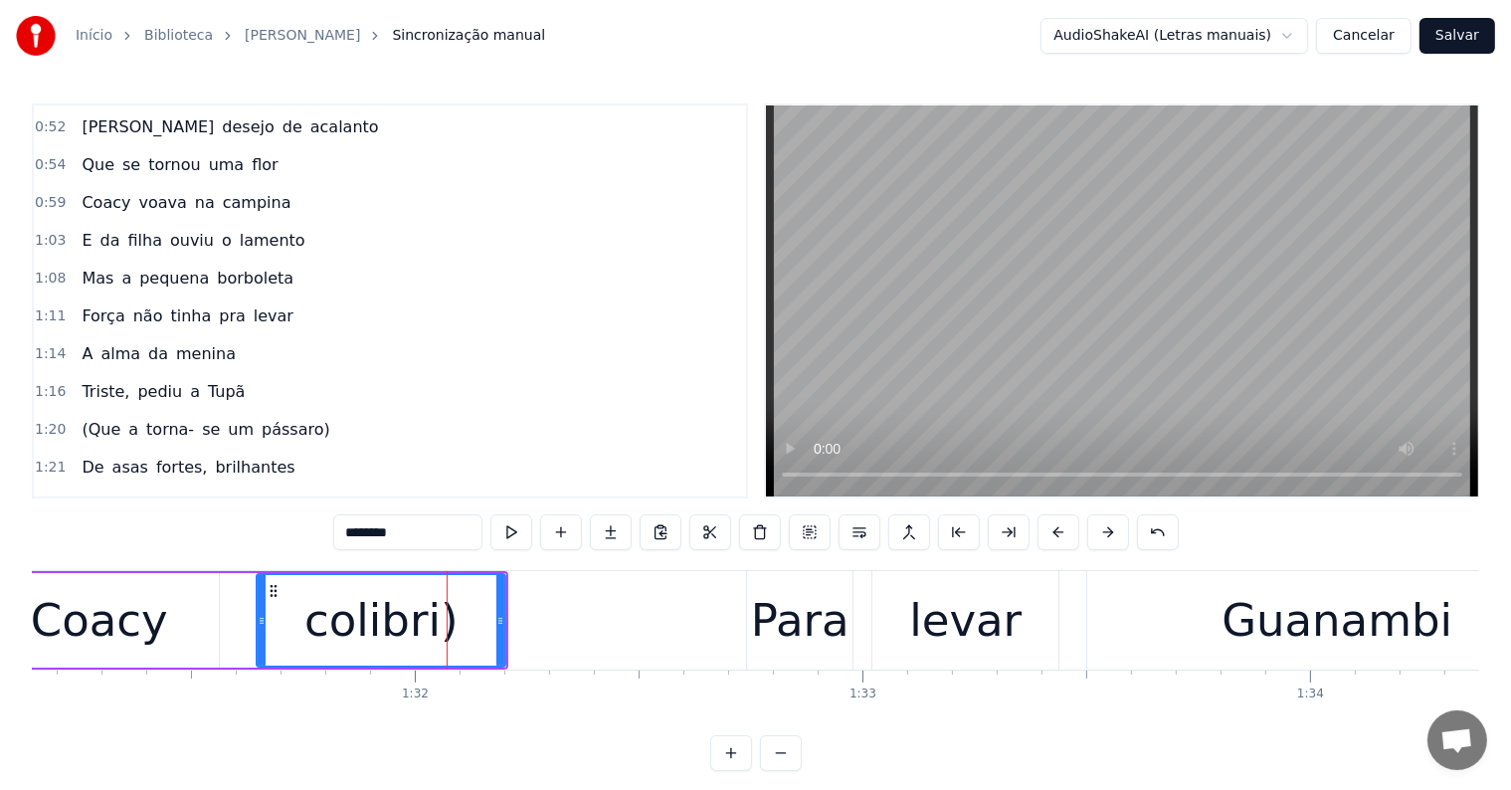
scroll to position [737, 0]
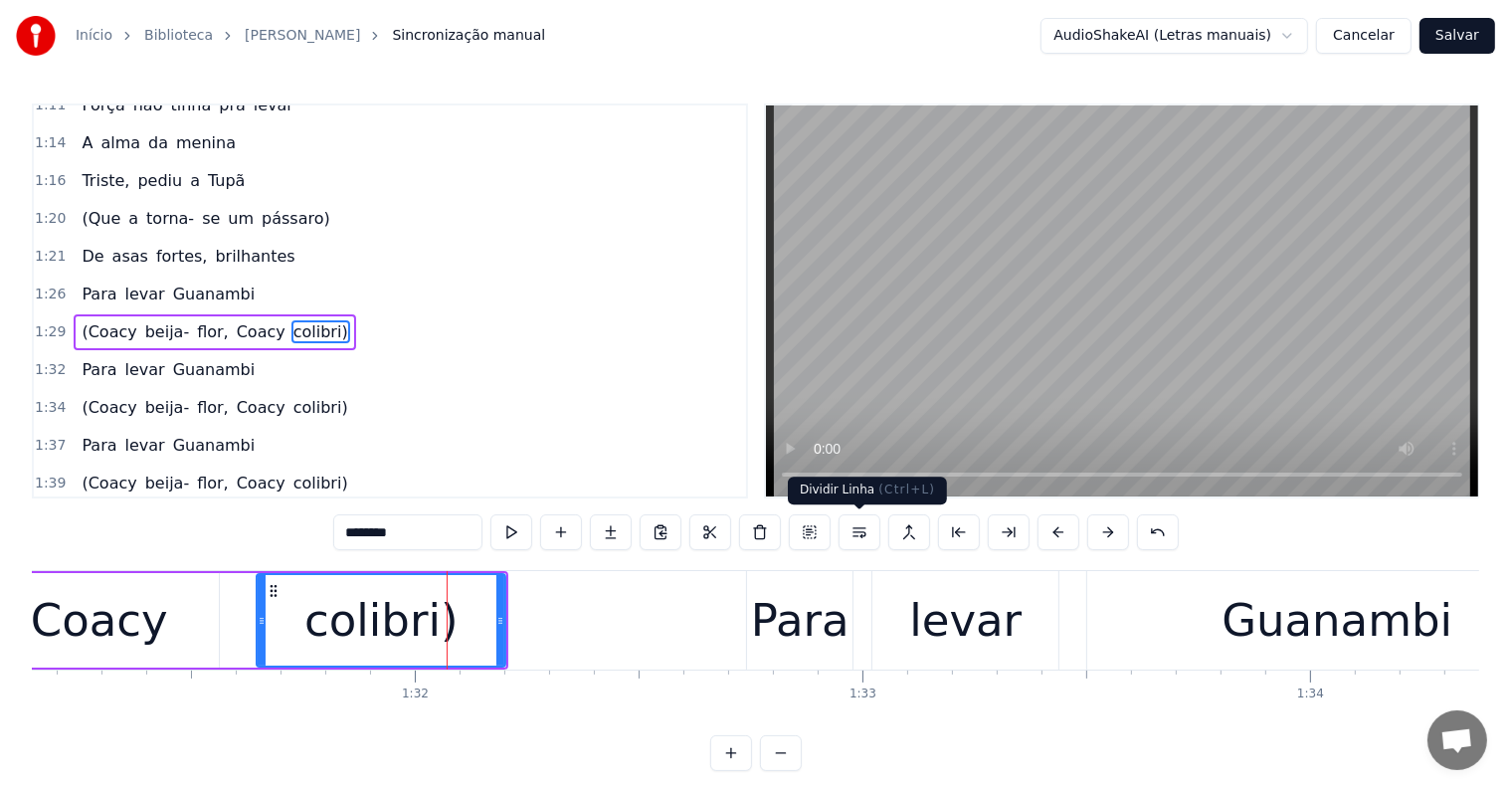
click at [859, 532] on button at bounding box center [859, 532] width 42 height 36
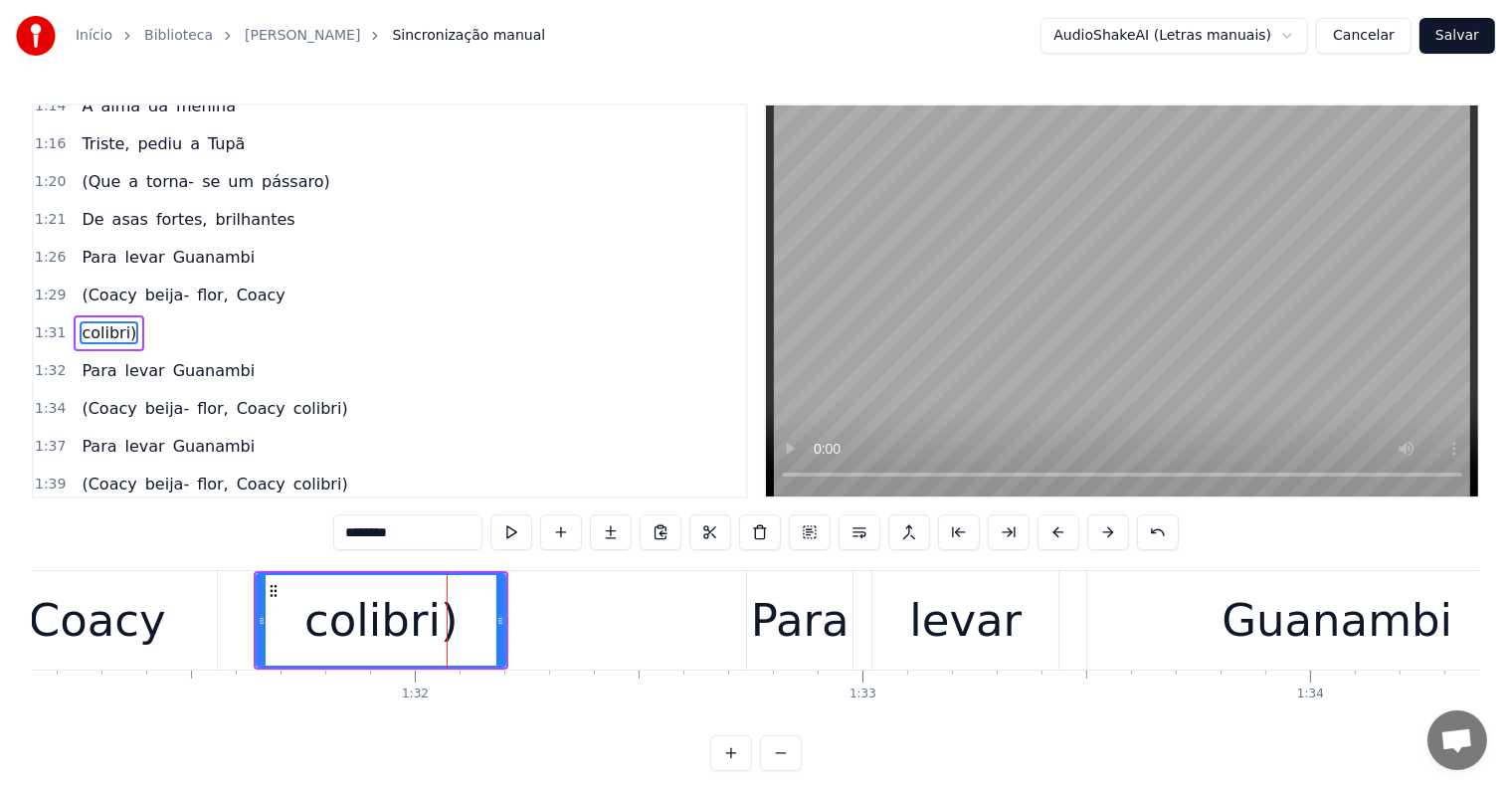
click at [158, 621] on div "Coacy" at bounding box center [97, 620] width 240 height 98
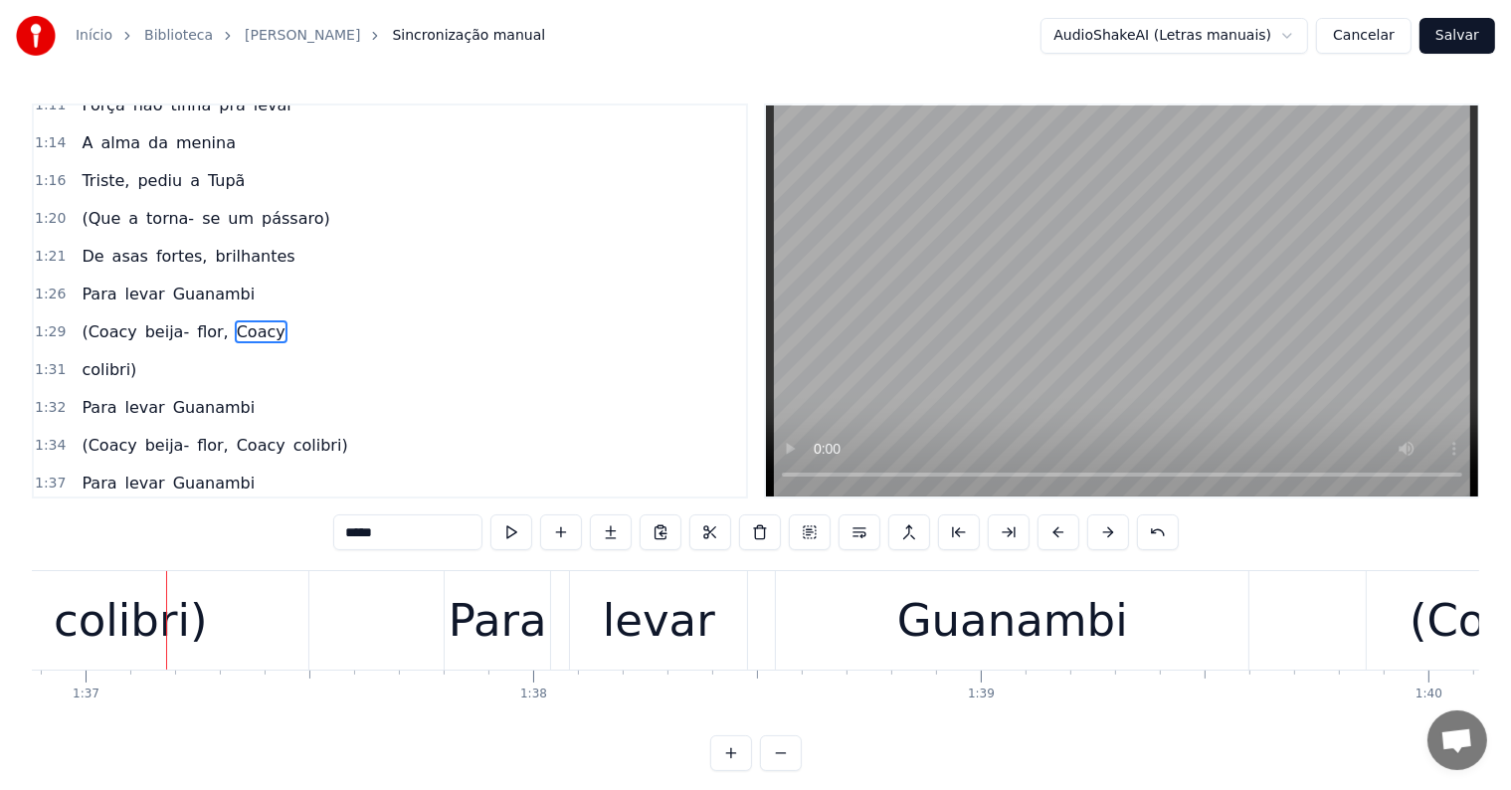
scroll to position [0, 43394]
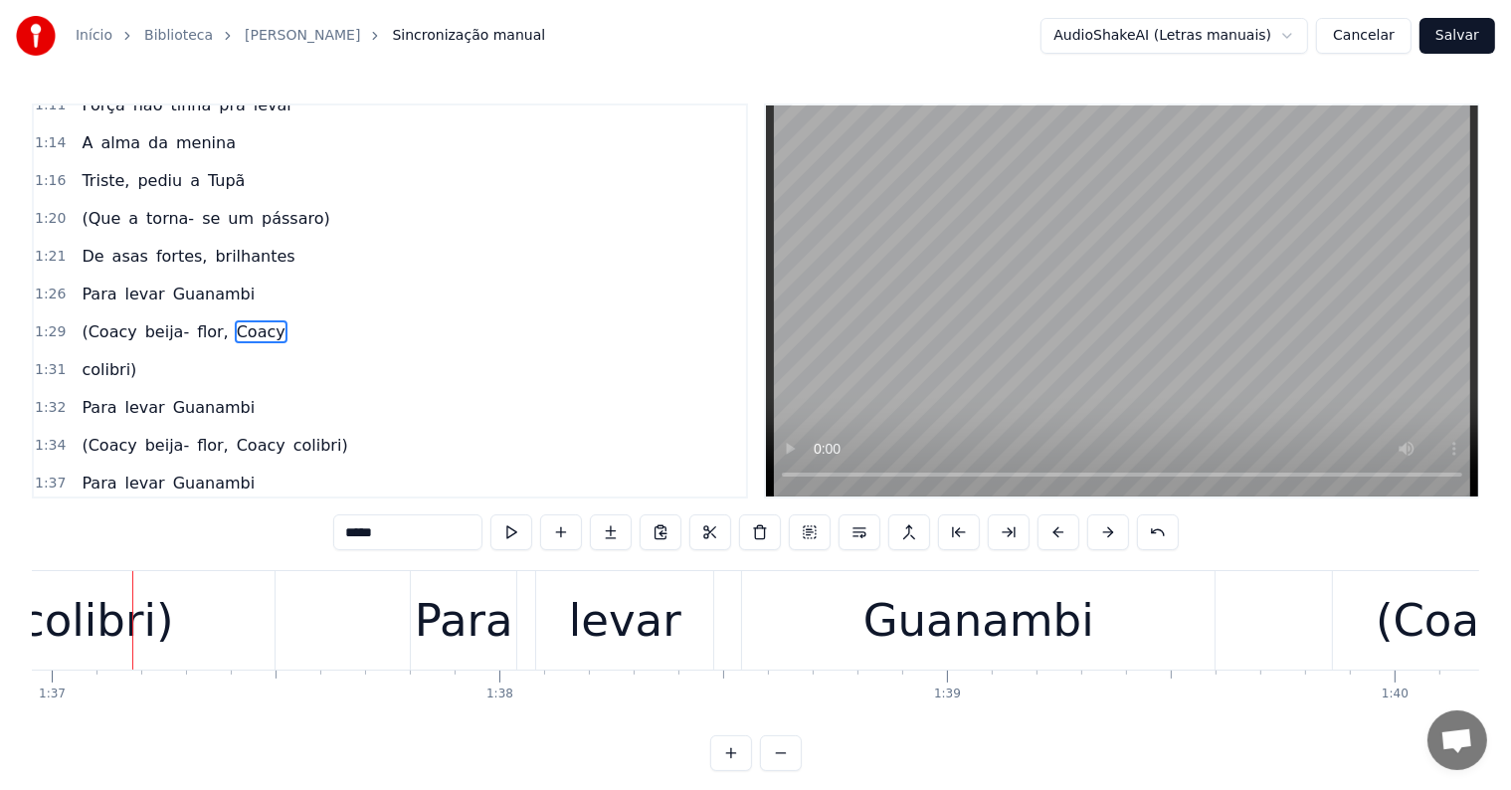
click at [107, 587] on div "colibri)" at bounding box center [96, 621] width 153 height 68
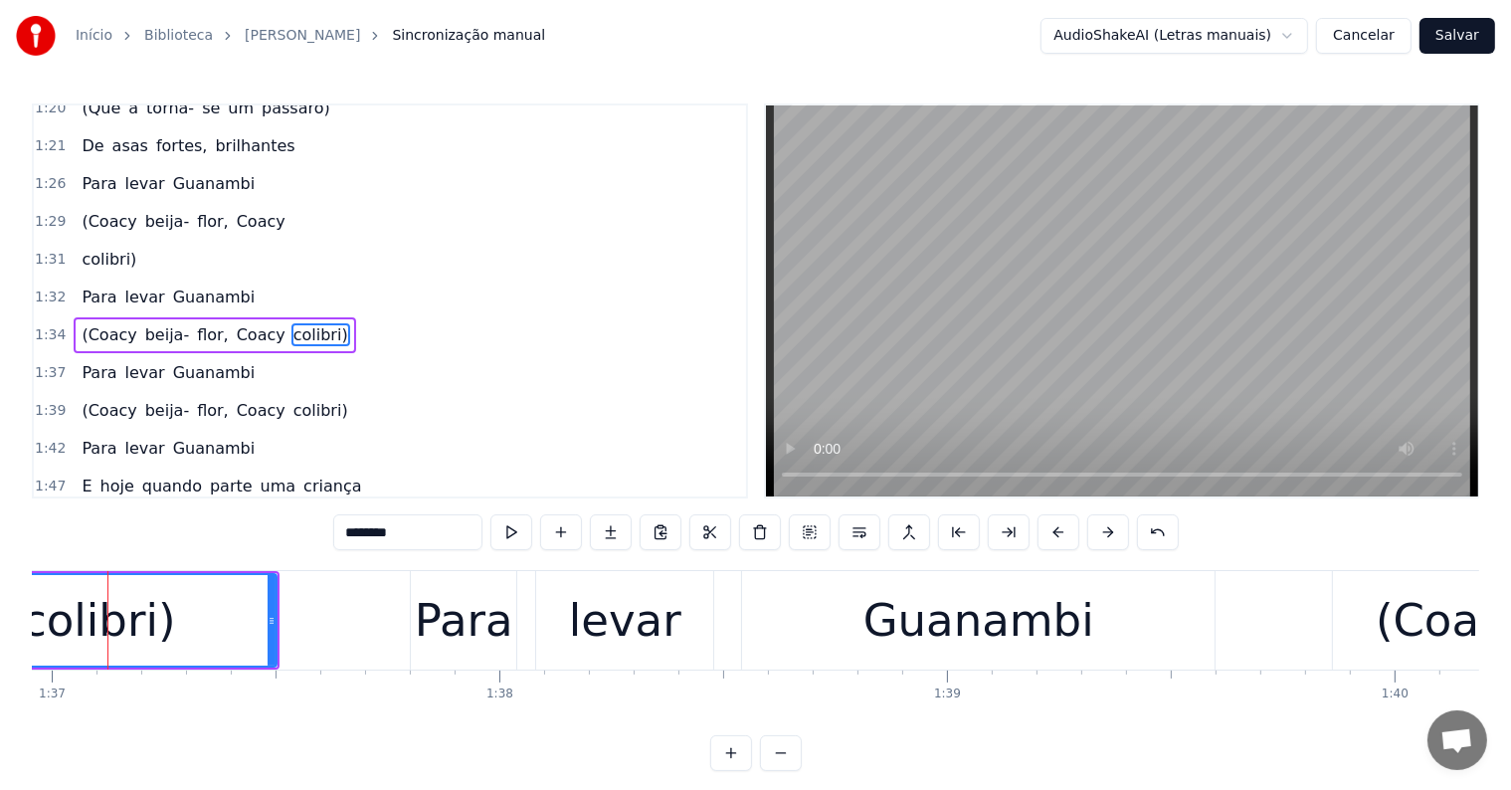
scroll to position [0, 43371]
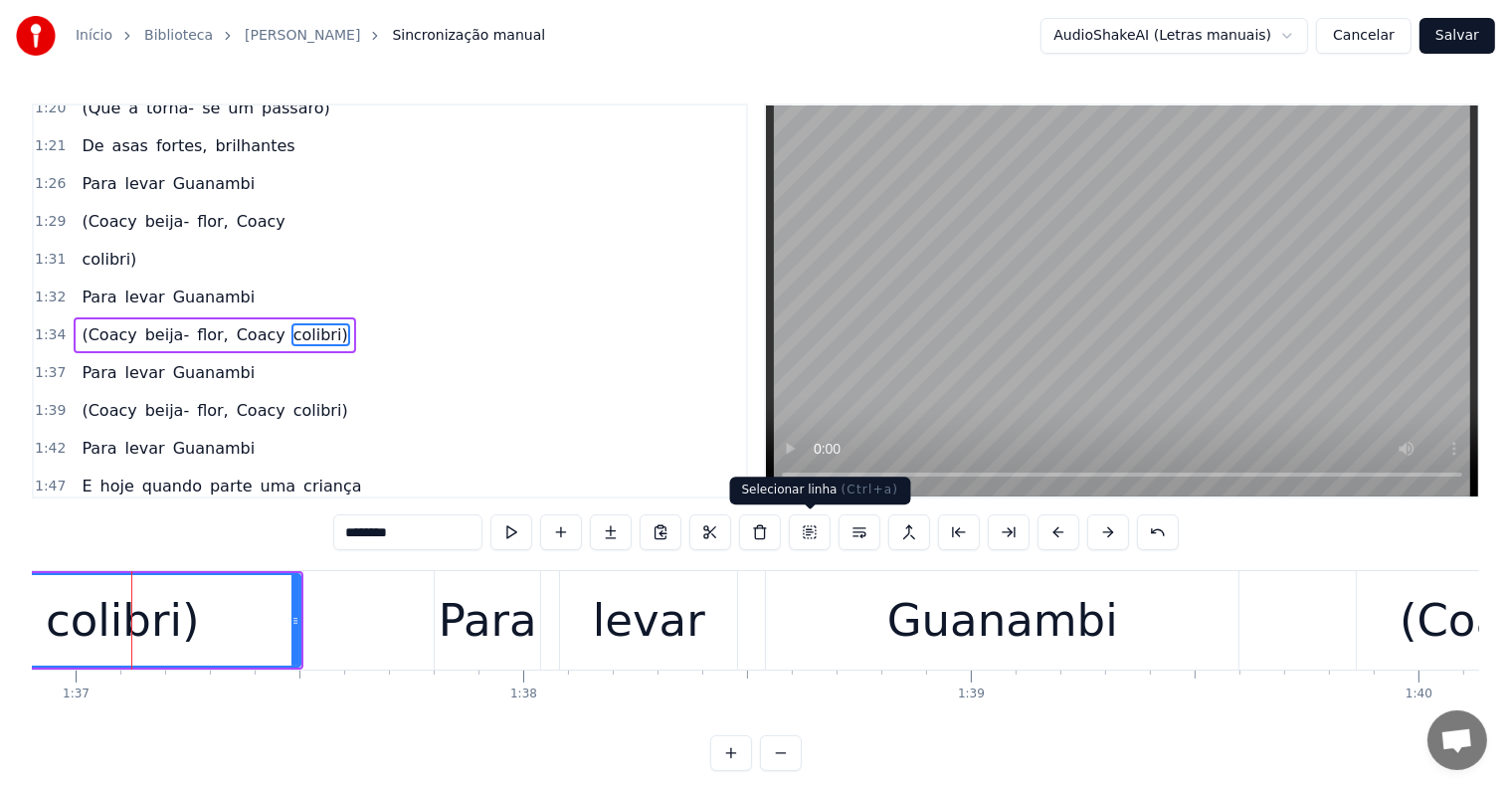
click at [859, 529] on button at bounding box center [859, 532] width 42 height 36
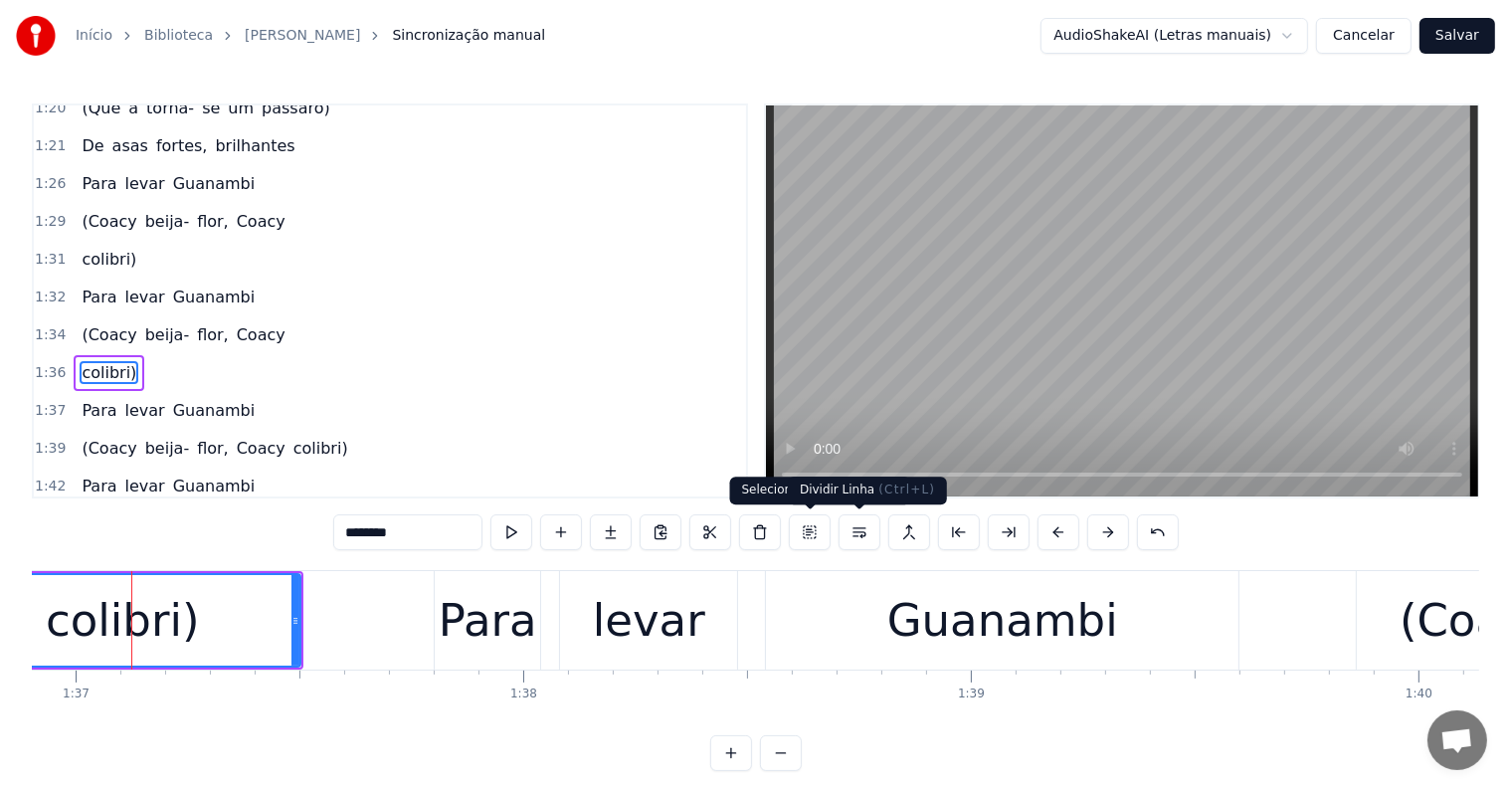
scroll to position [883, 0]
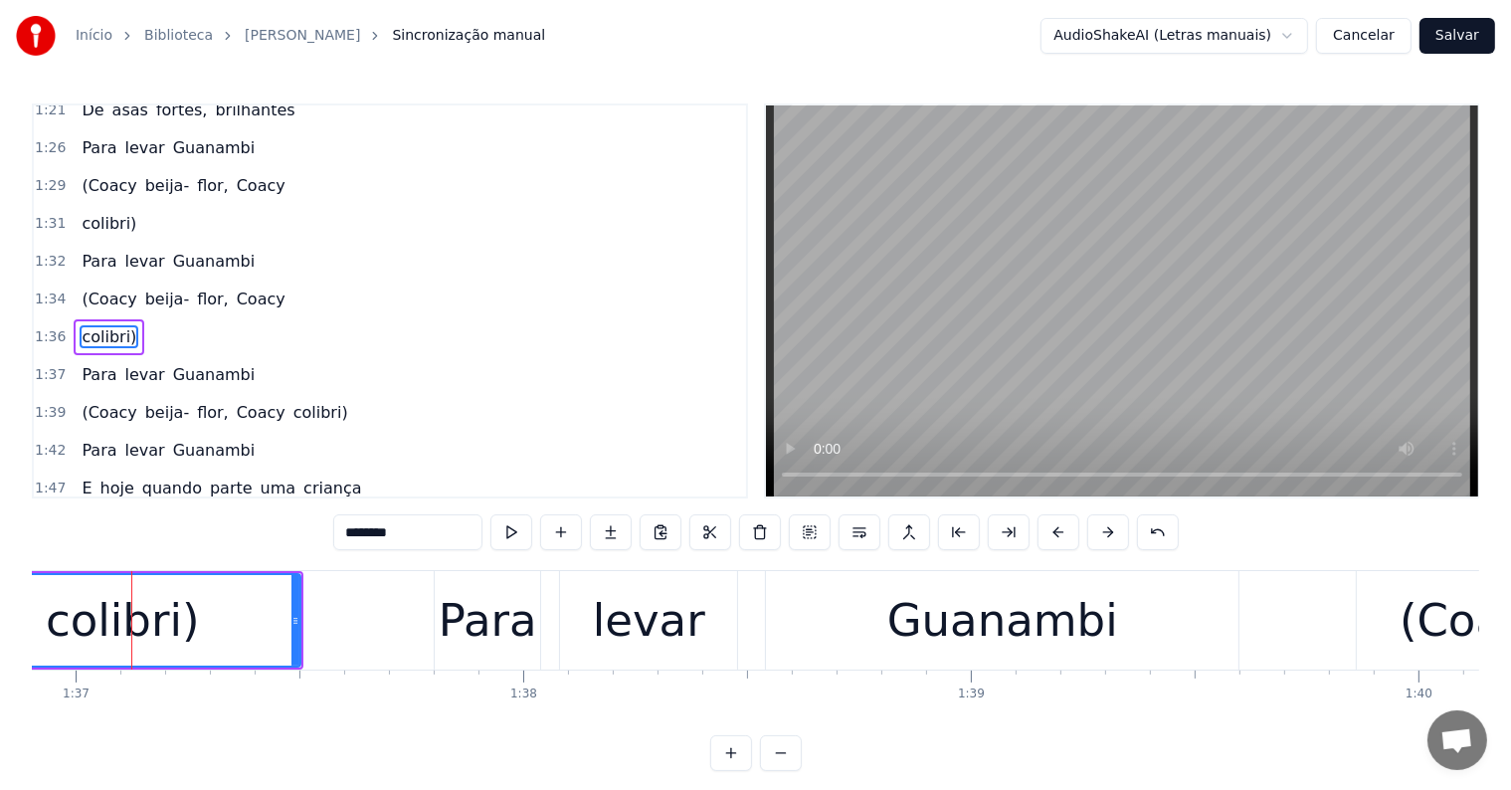
click at [84, 633] on div "colibri)" at bounding box center [122, 621] width 153 height 68
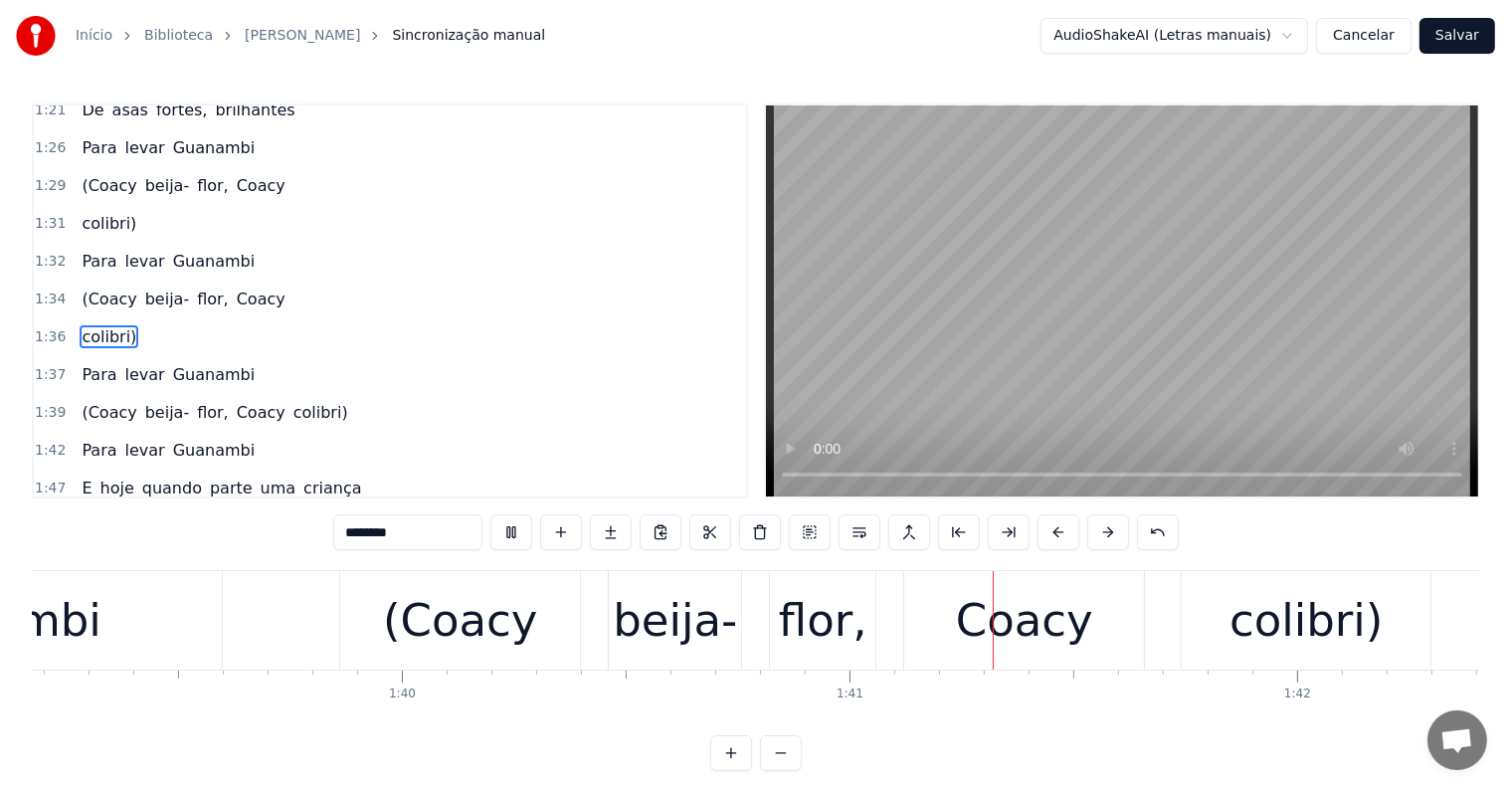
scroll to position [0, 45000]
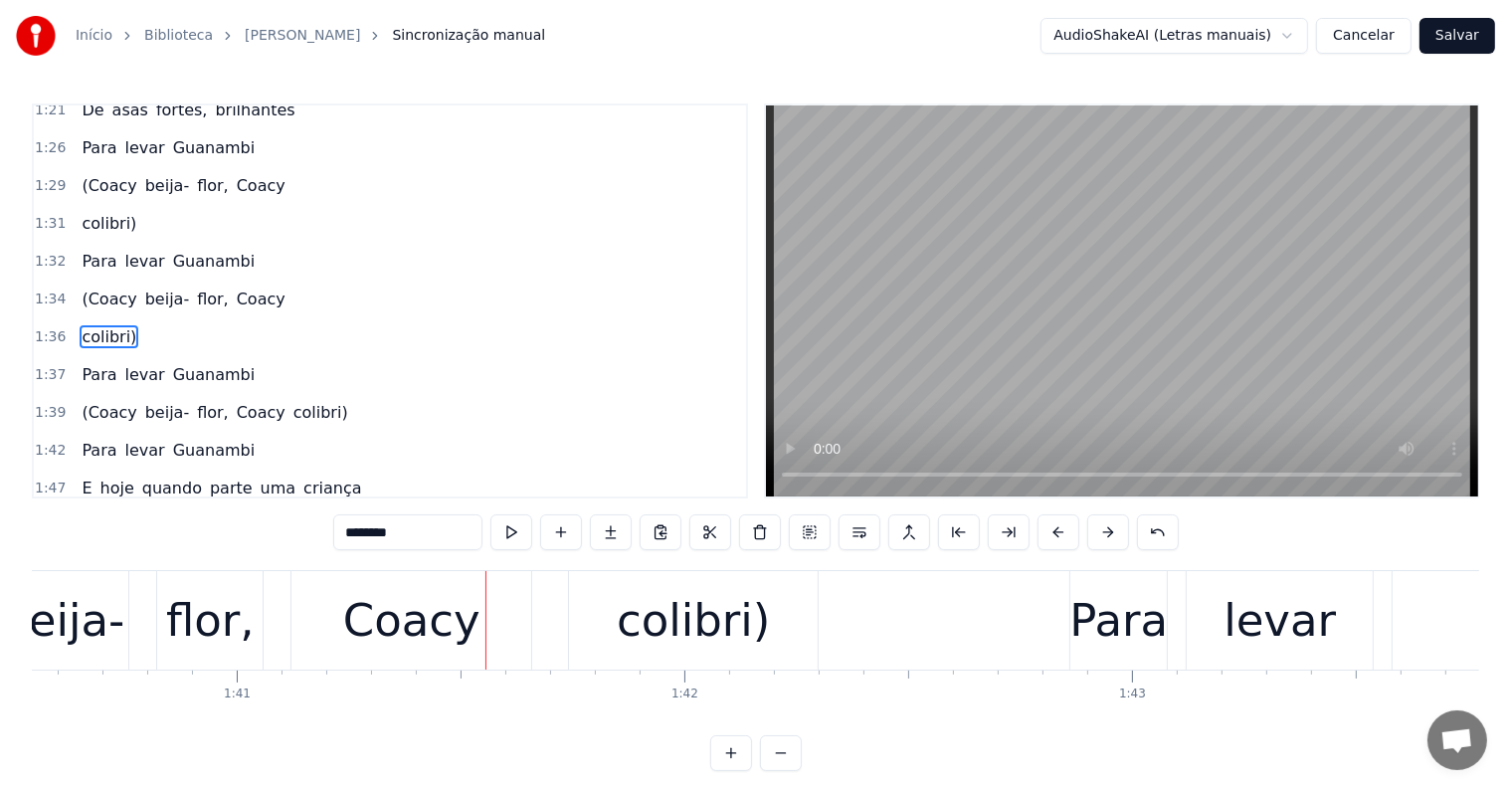
click at [724, 641] on div "colibri)" at bounding box center [693, 621] width 153 height 68
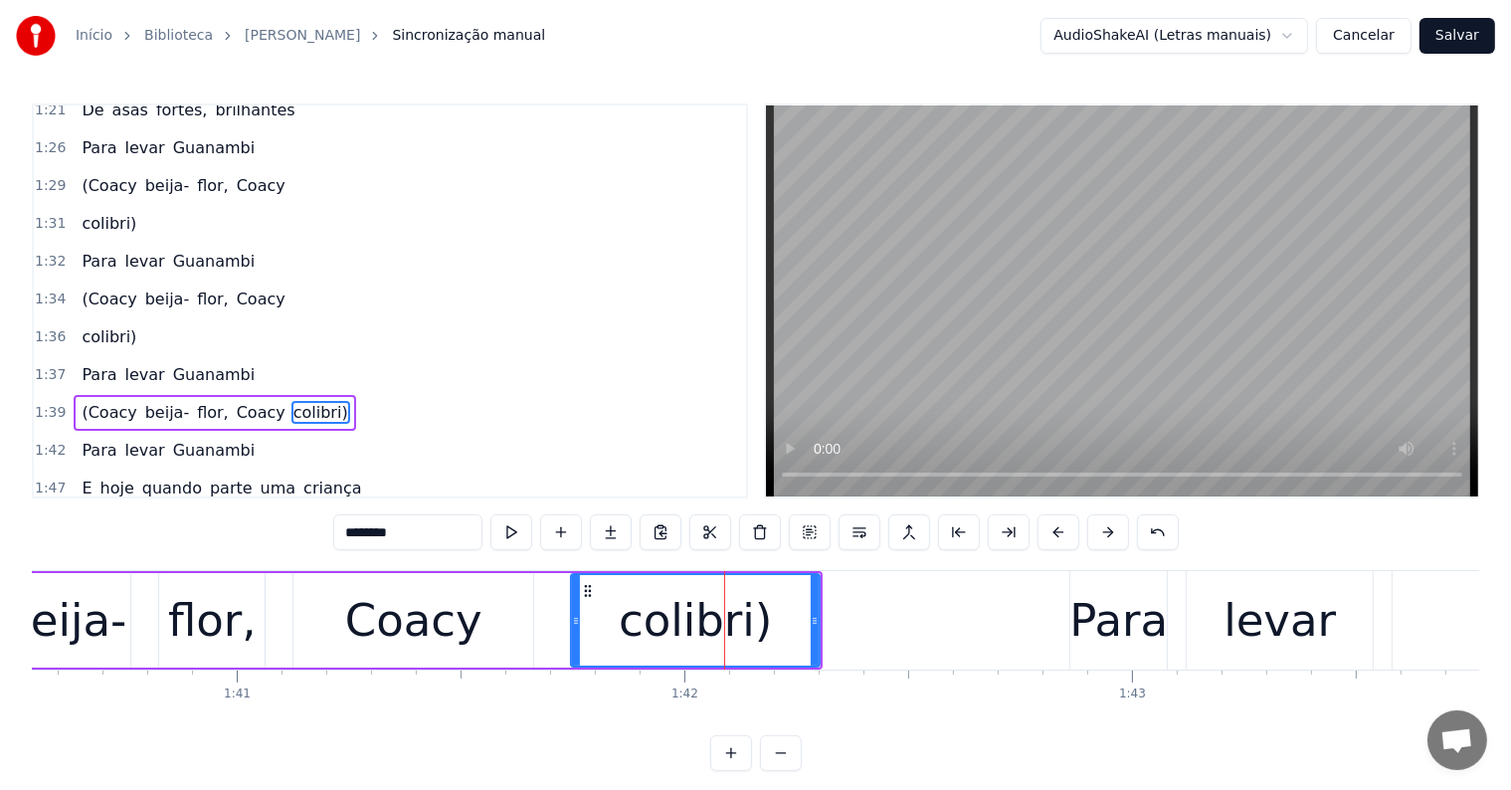
scroll to position [957, 0]
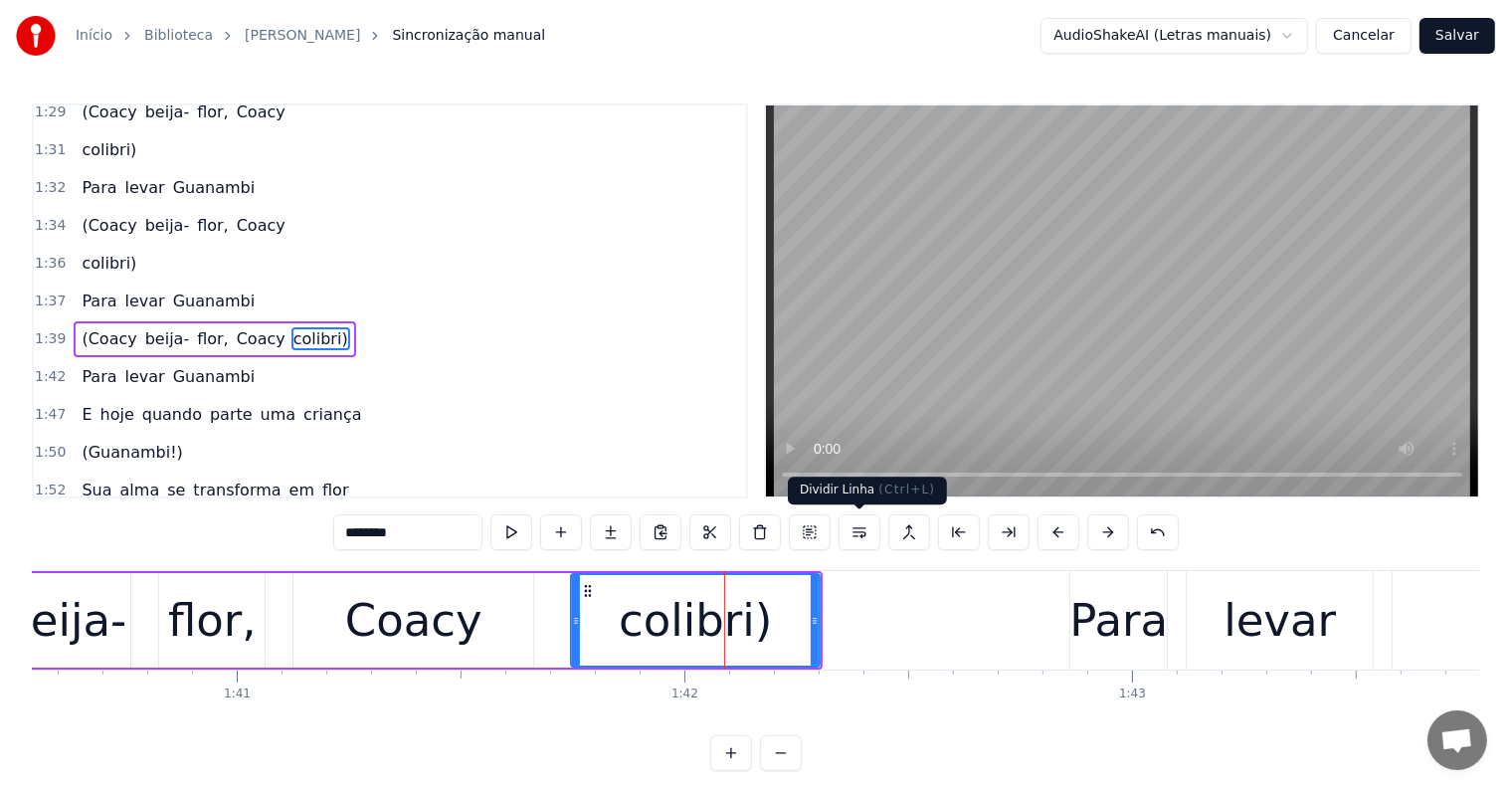
click at [858, 529] on button at bounding box center [859, 532] width 42 height 36
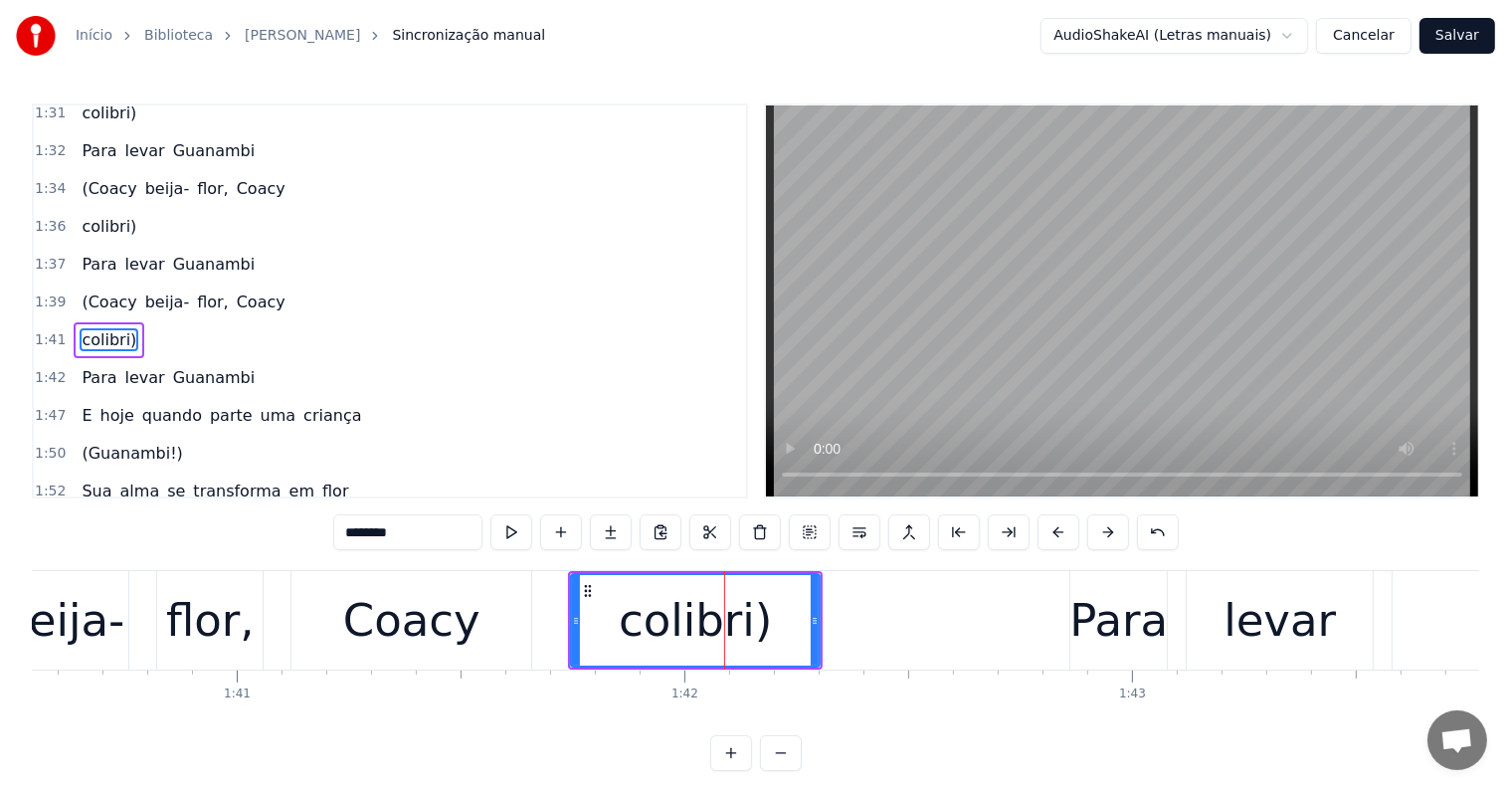
click at [443, 640] on div "Coacy" at bounding box center [411, 621] width 137 height 68
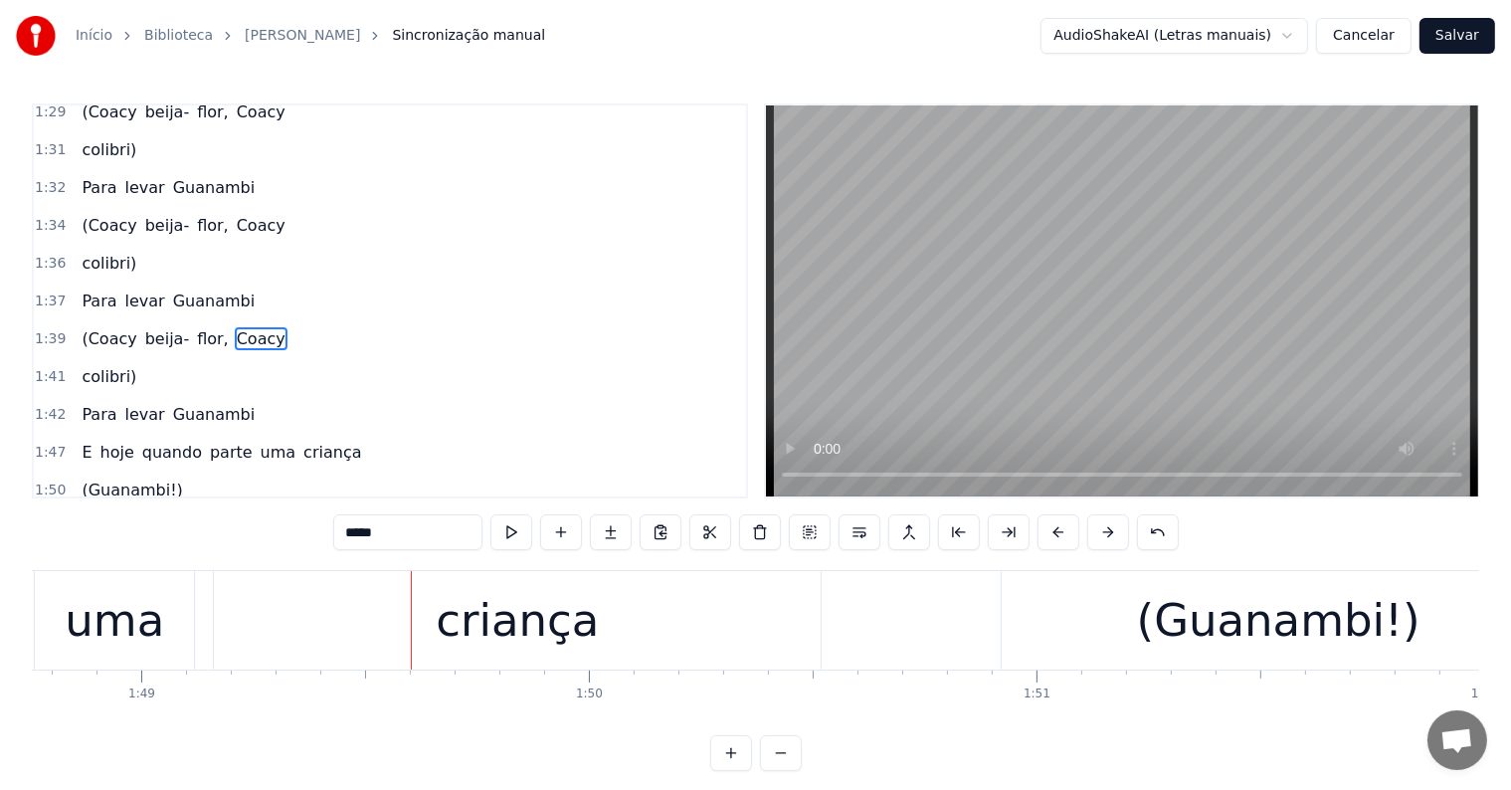
scroll to position [0, 48954]
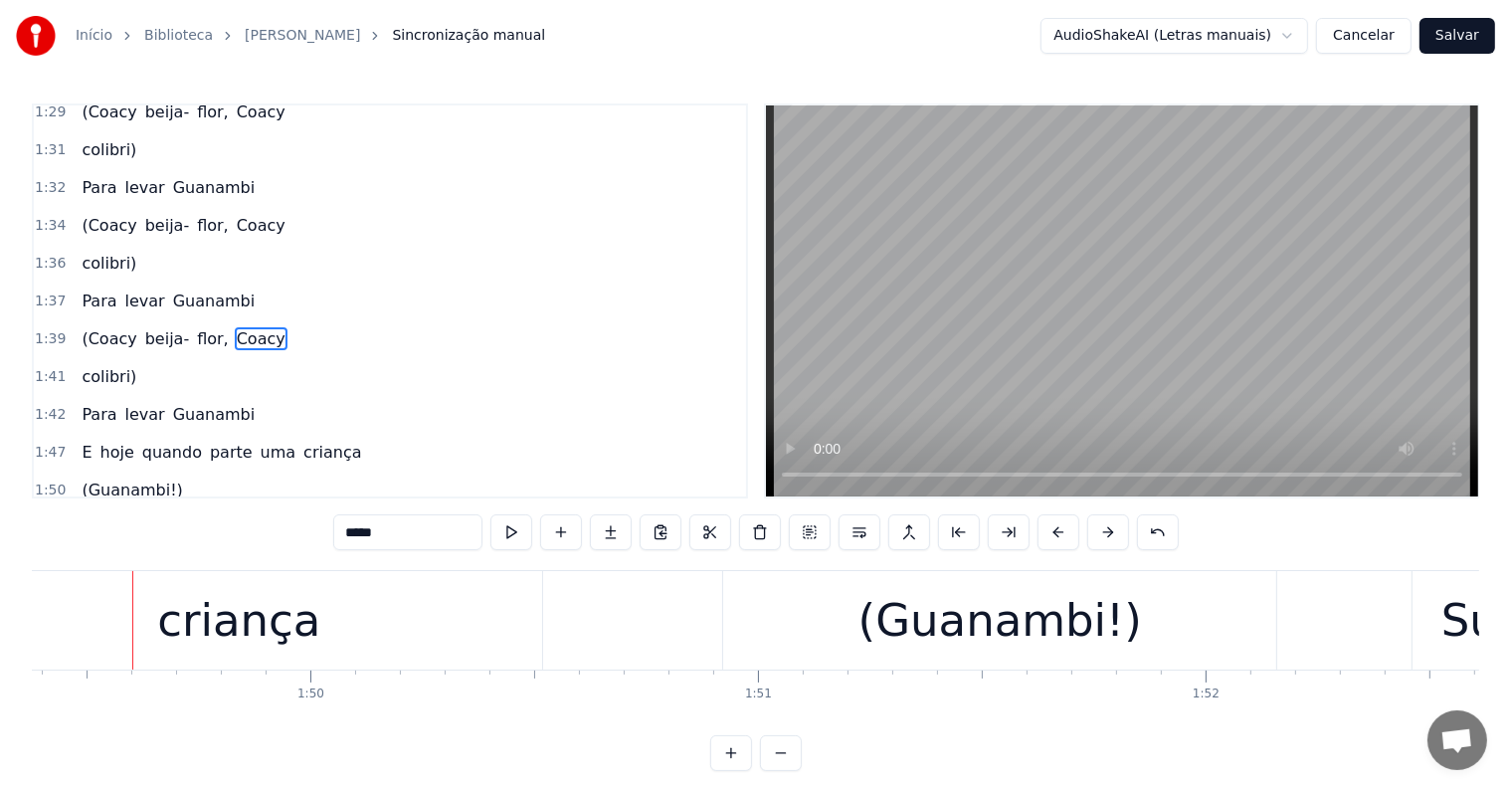
click at [397, 622] on div "criança" at bounding box center [238, 620] width 607 height 98
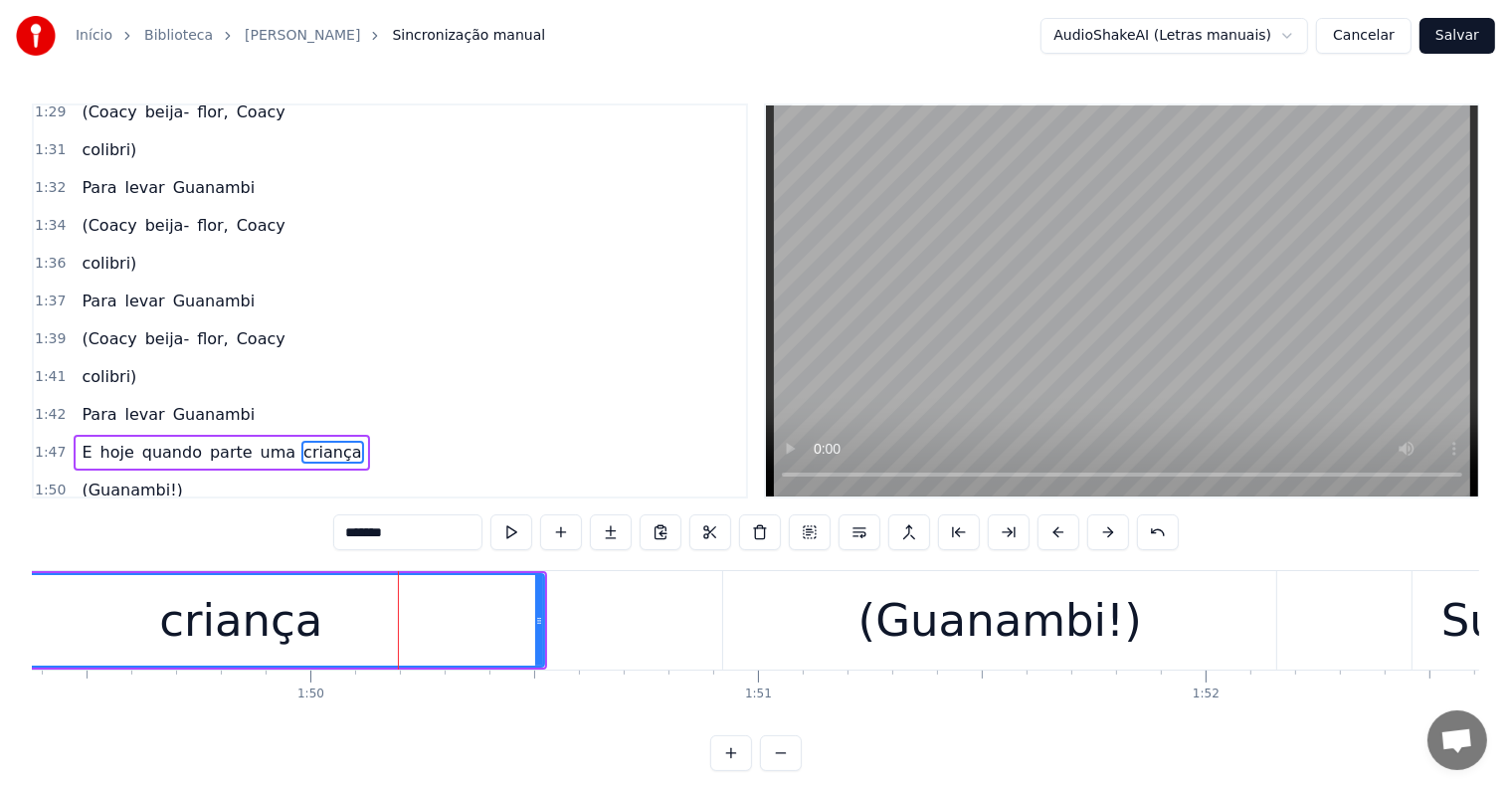
scroll to position [1066, 0]
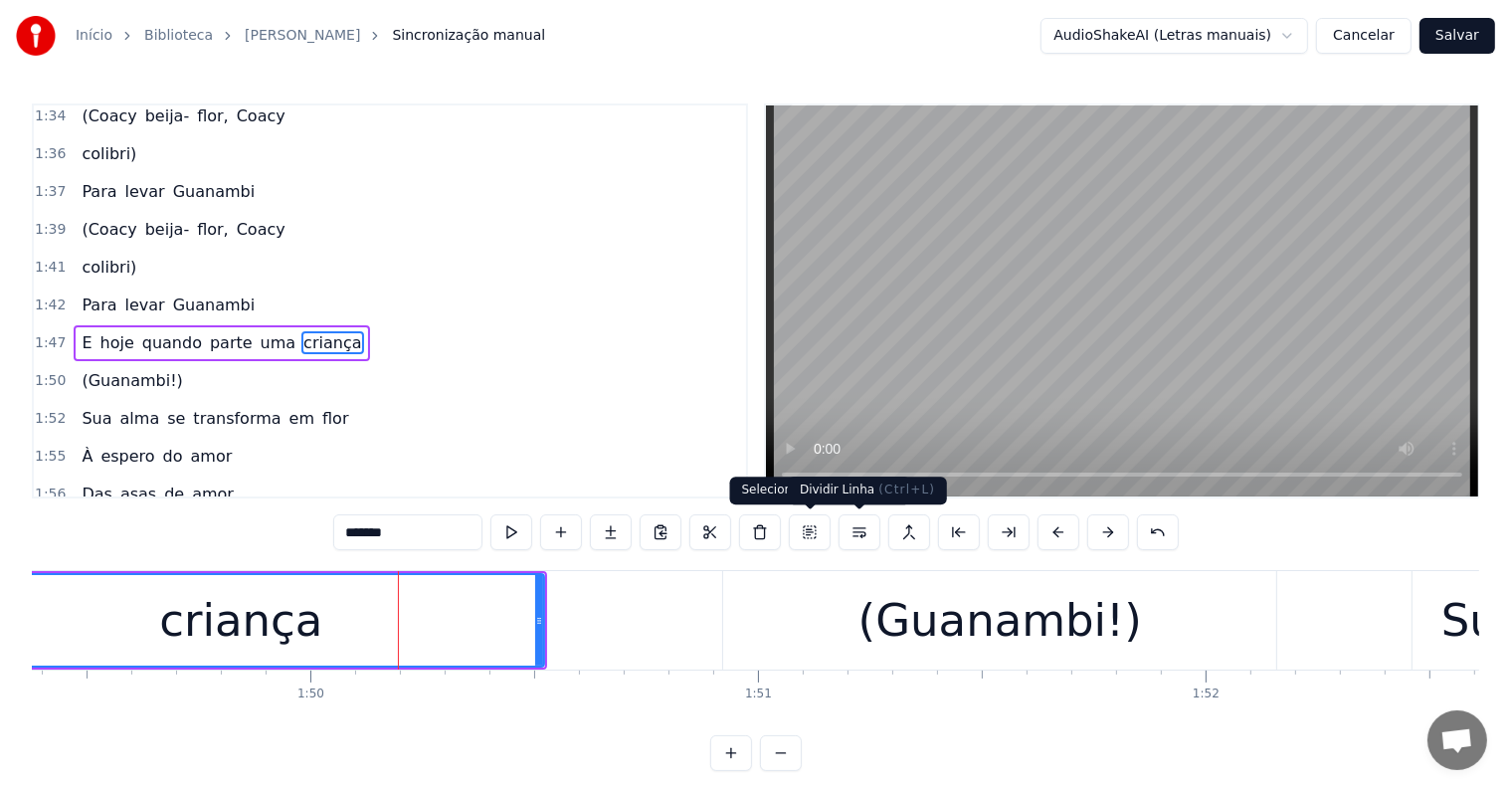
click at [859, 527] on button at bounding box center [859, 532] width 42 height 36
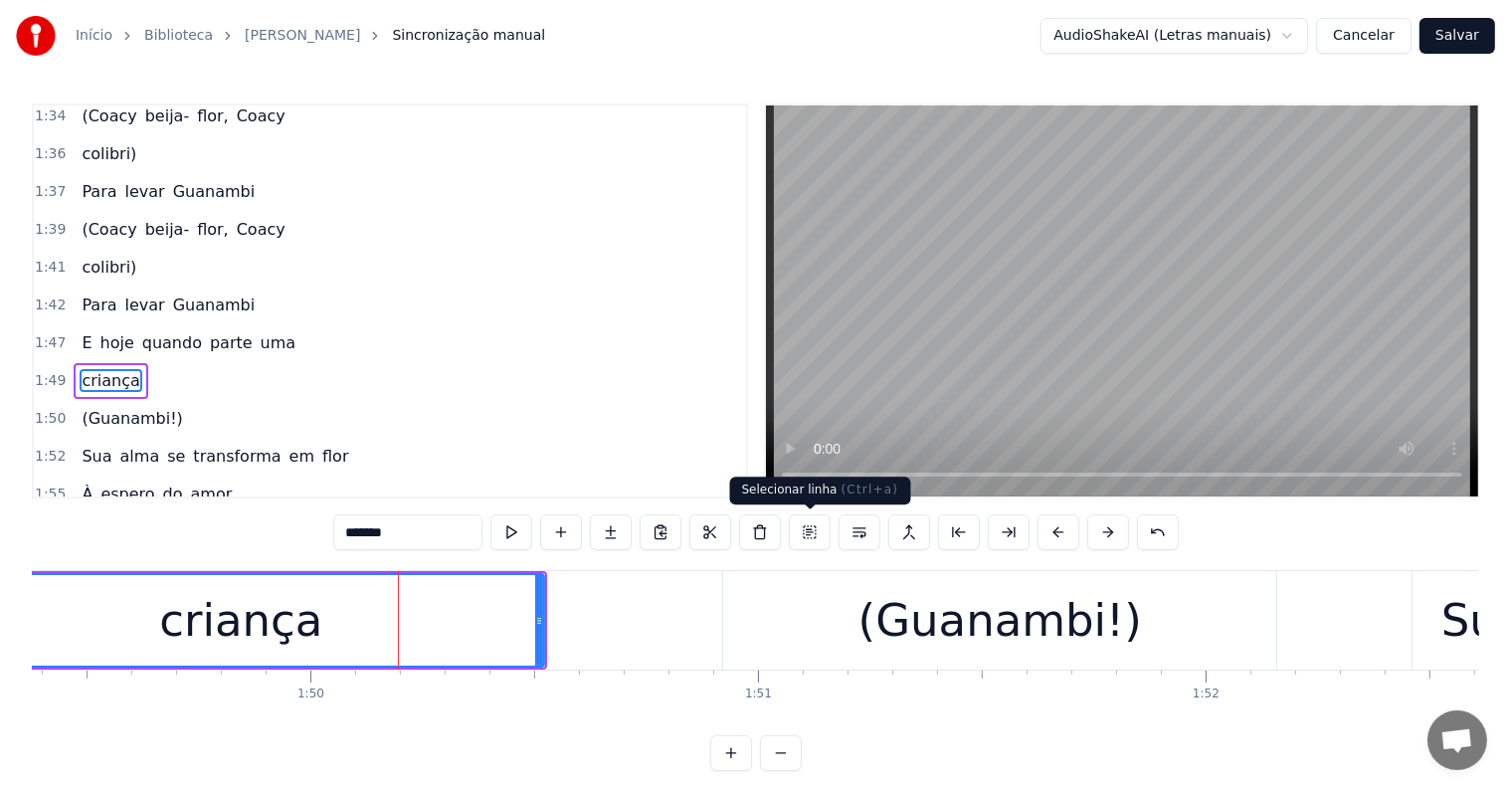
scroll to position [1103, 0]
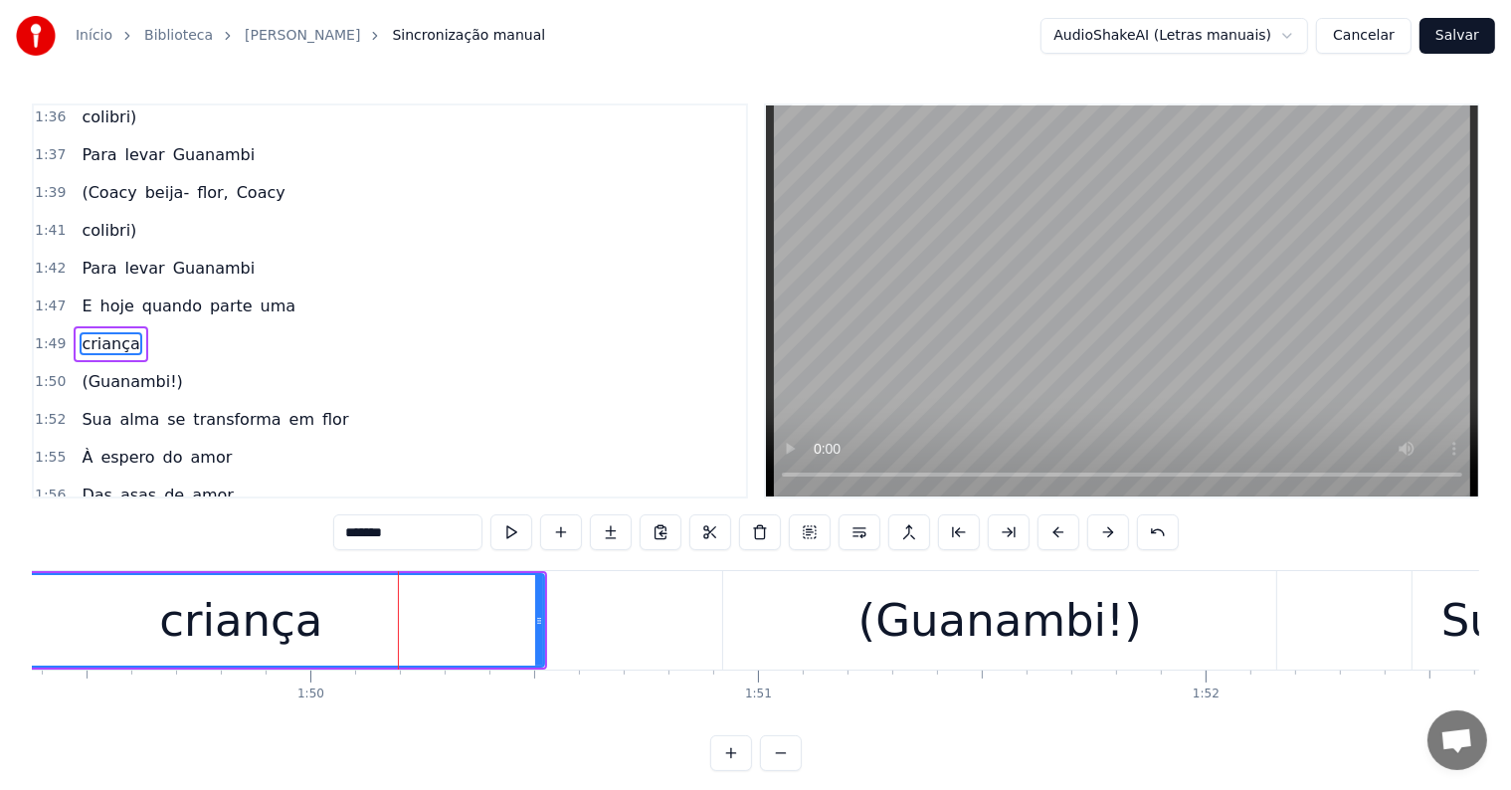
click at [335, 606] on div "criança" at bounding box center [240, 620] width 605 height 91
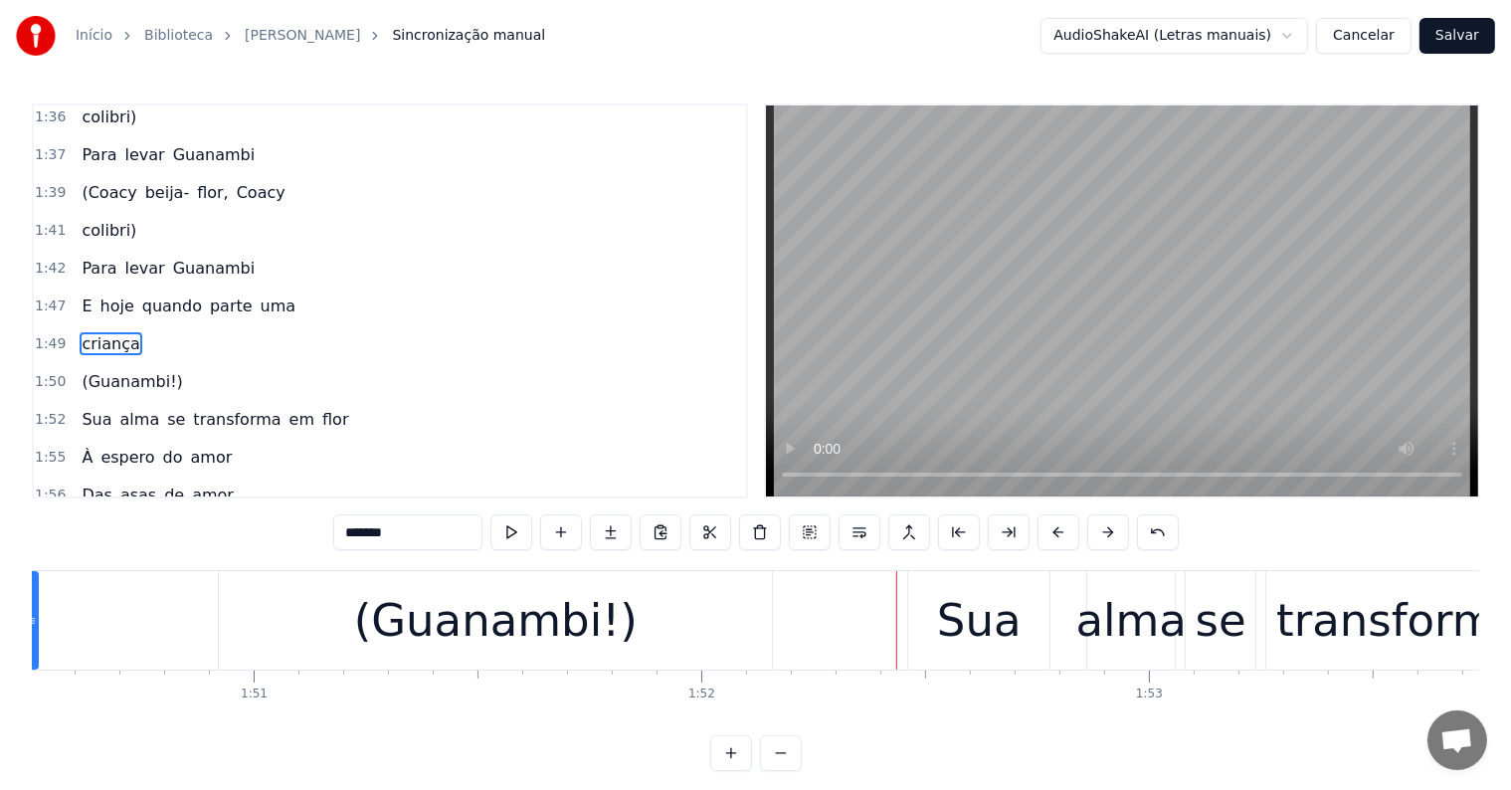
scroll to position [0, 49427]
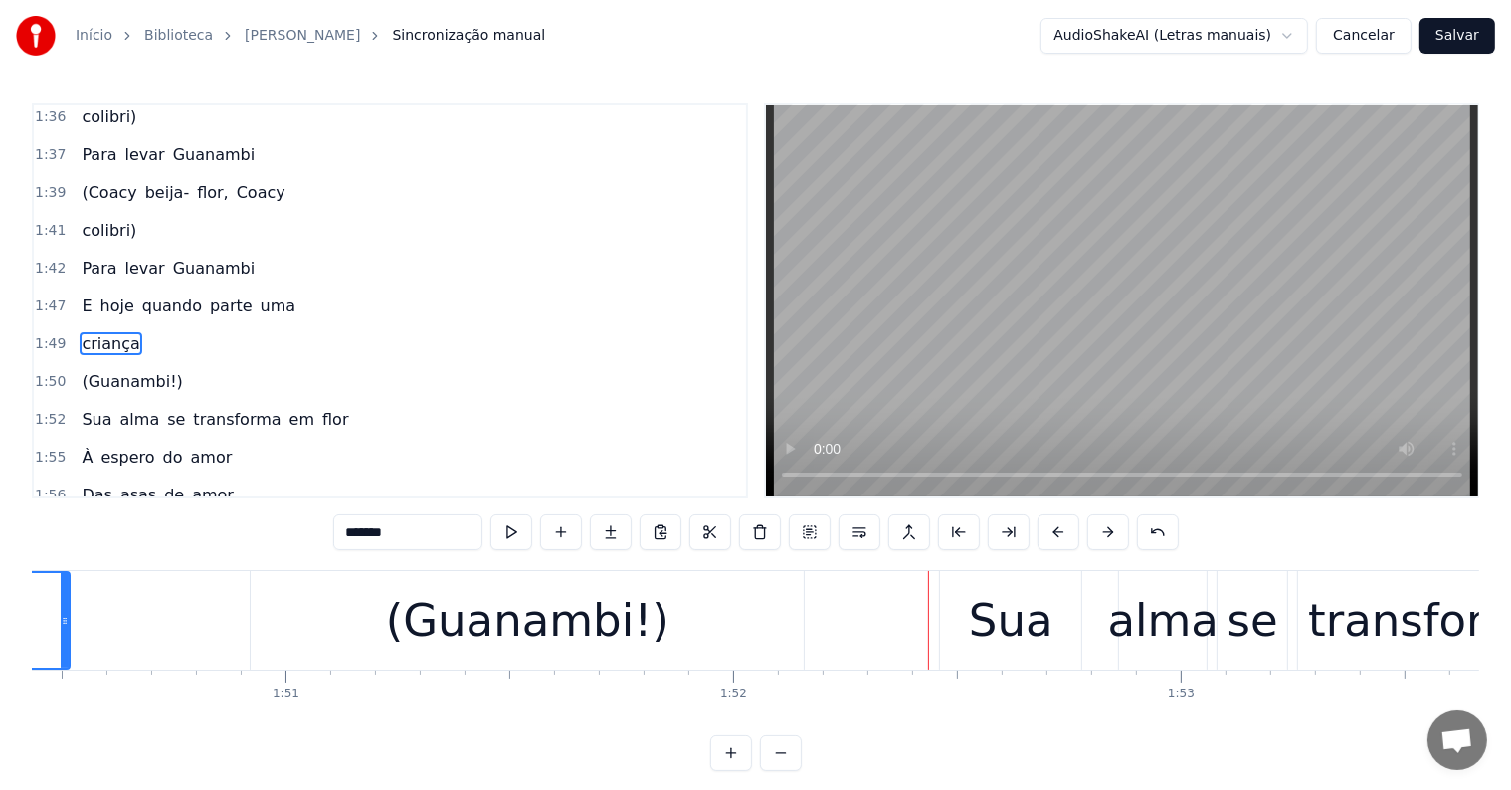
click at [407, 613] on div "(Guanambi!)" at bounding box center [527, 621] width 283 height 68
type input "**********"
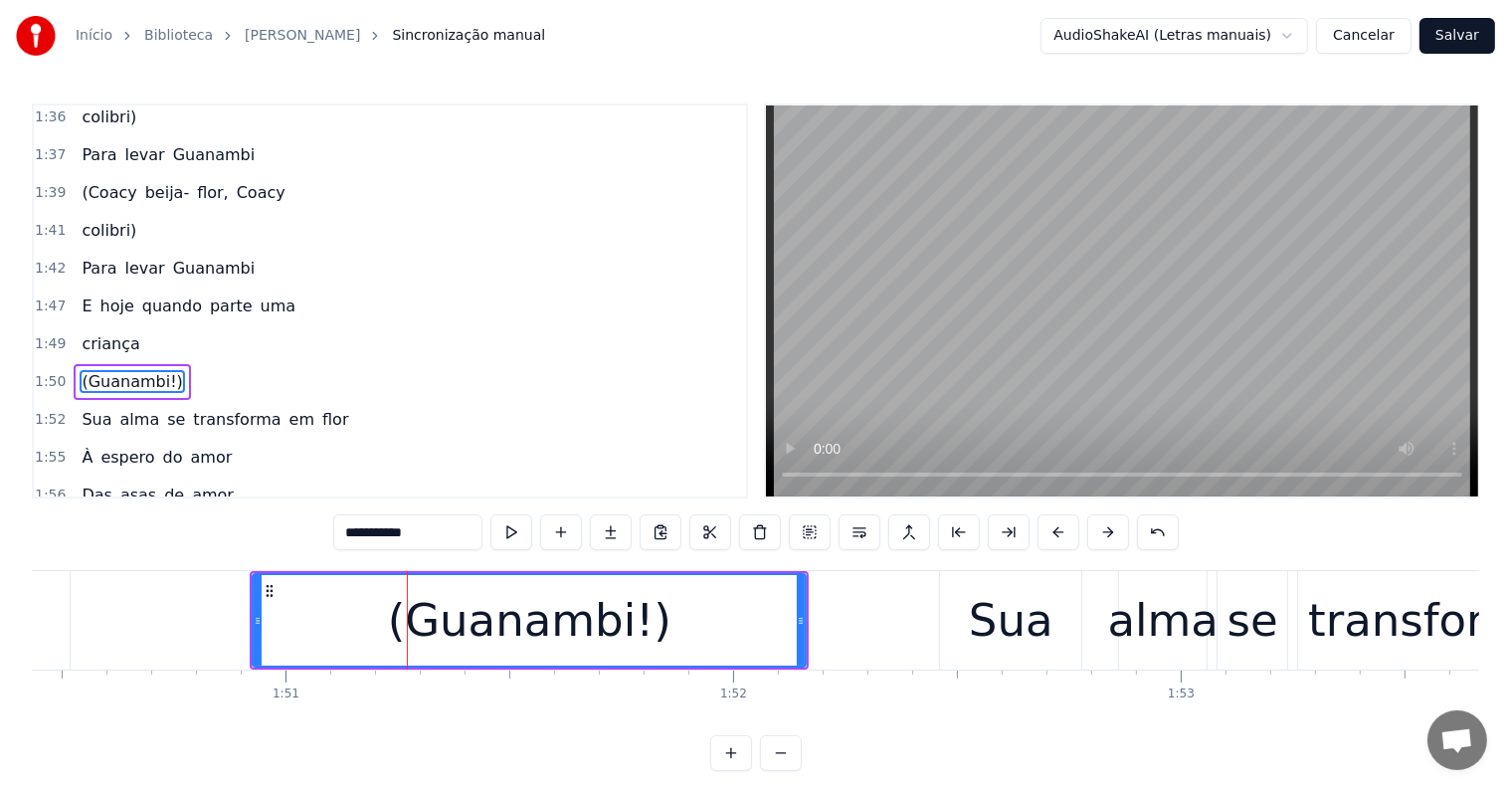
scroll to position [1140, 0]
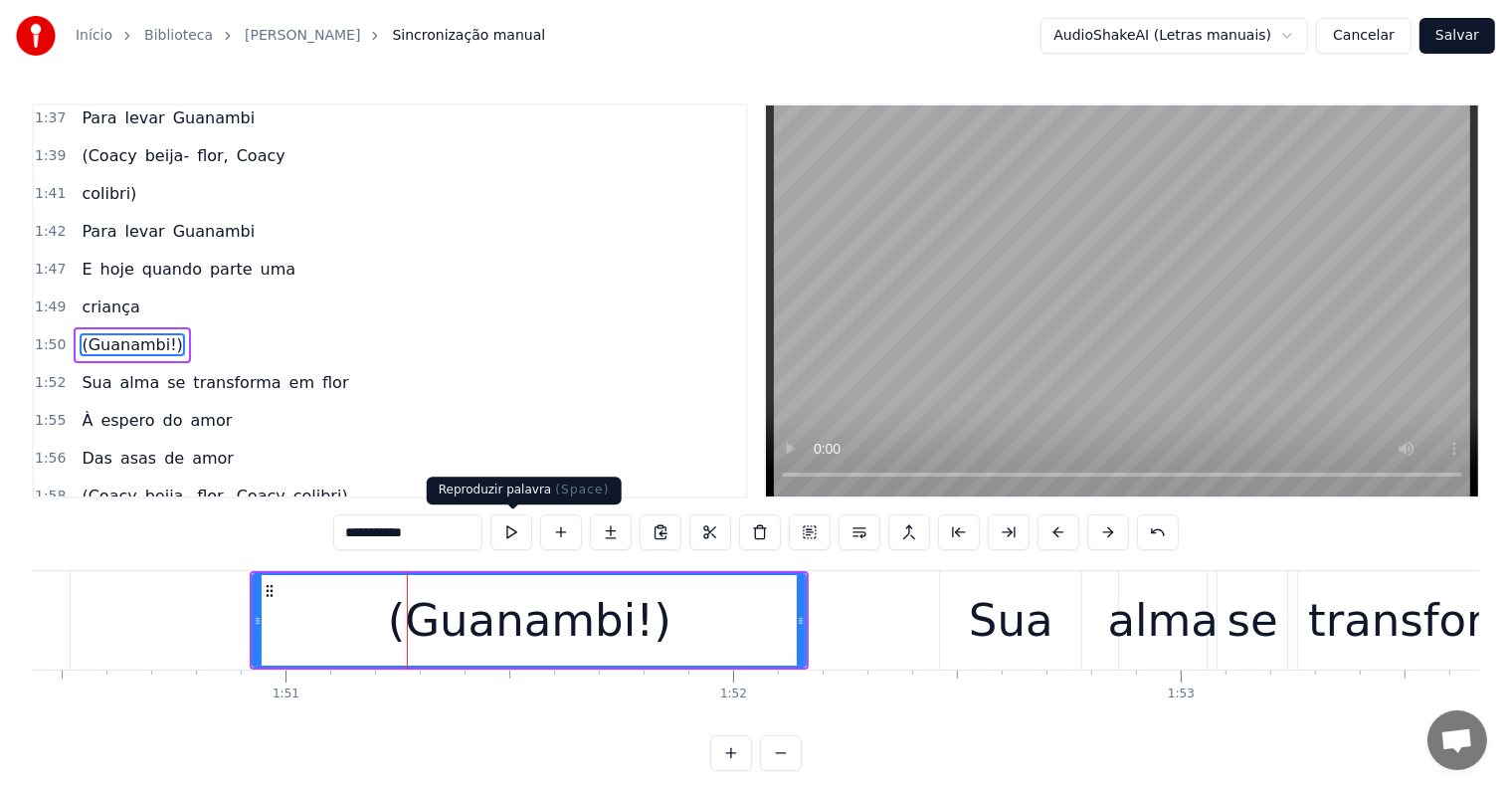
click at [512, 529] on button at bounding box center [511, 532] width 42 height 36
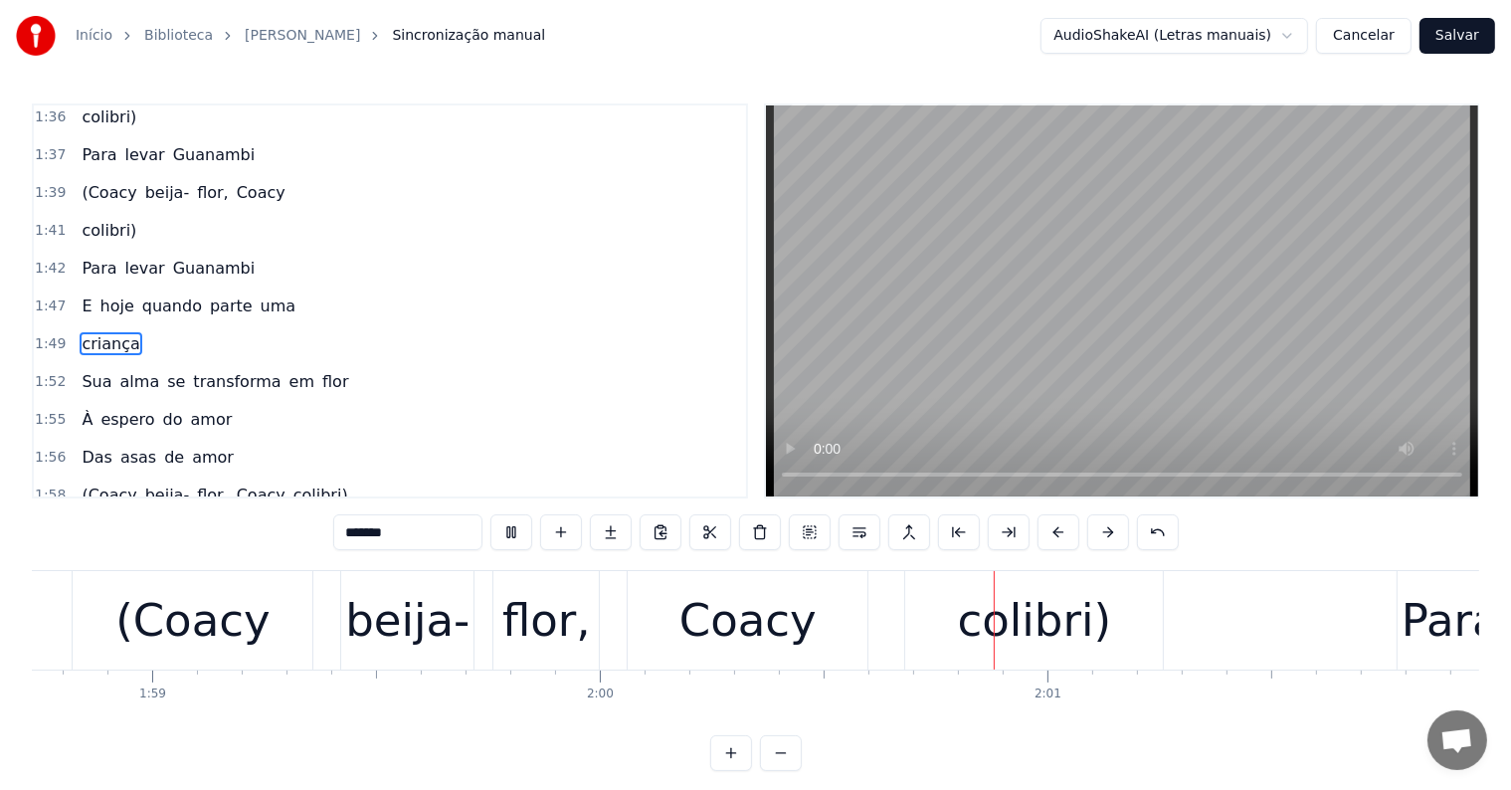
scroll to position [0, 53766]
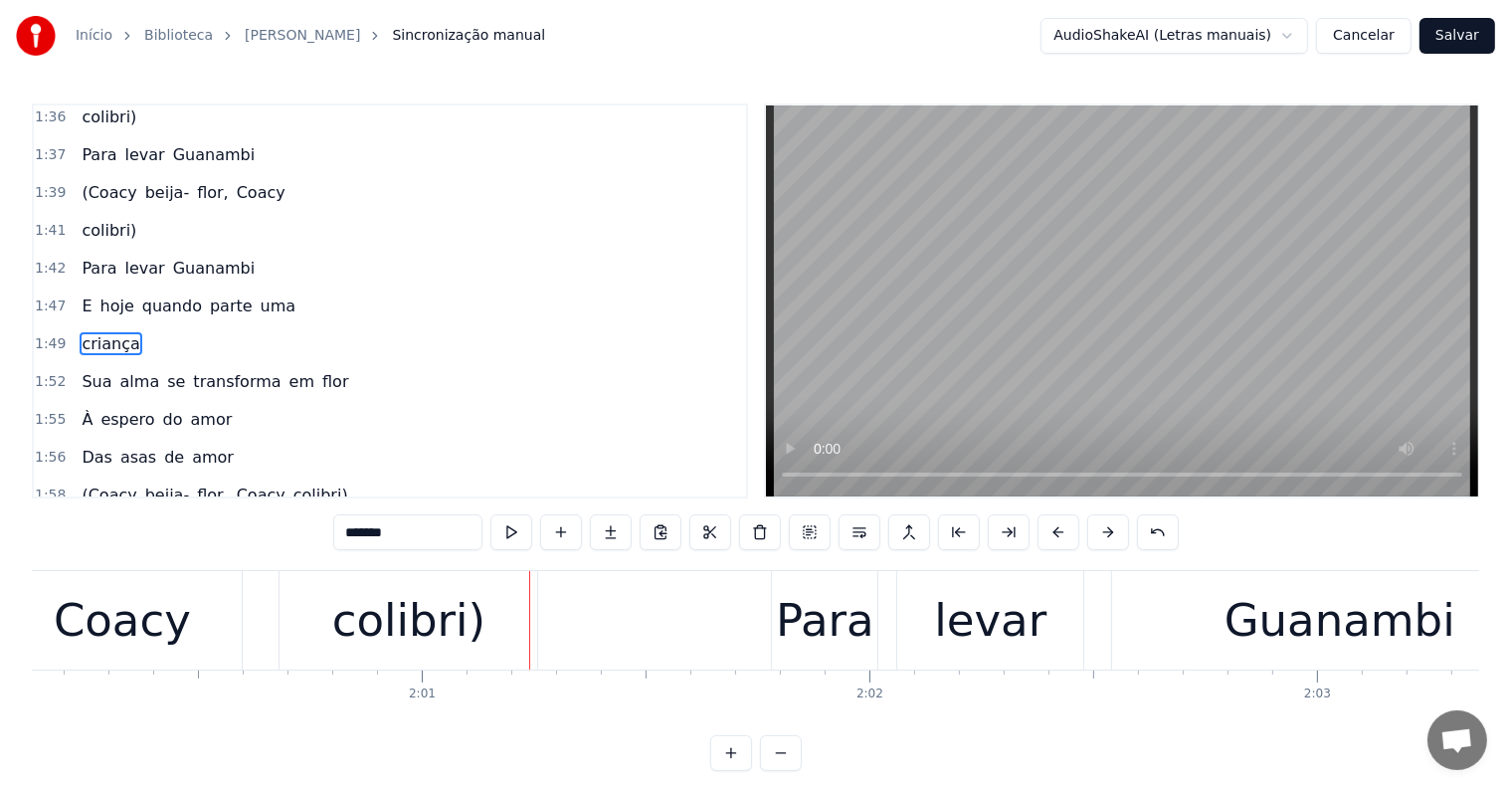
drag, startPoint x: 461, startPoint y: 625, endPoint x: 680, endPoint y: 537, distance: 235.7
click at [461, 625] on div "colibri)" at bounding box center [408, 621] width 153 height 68
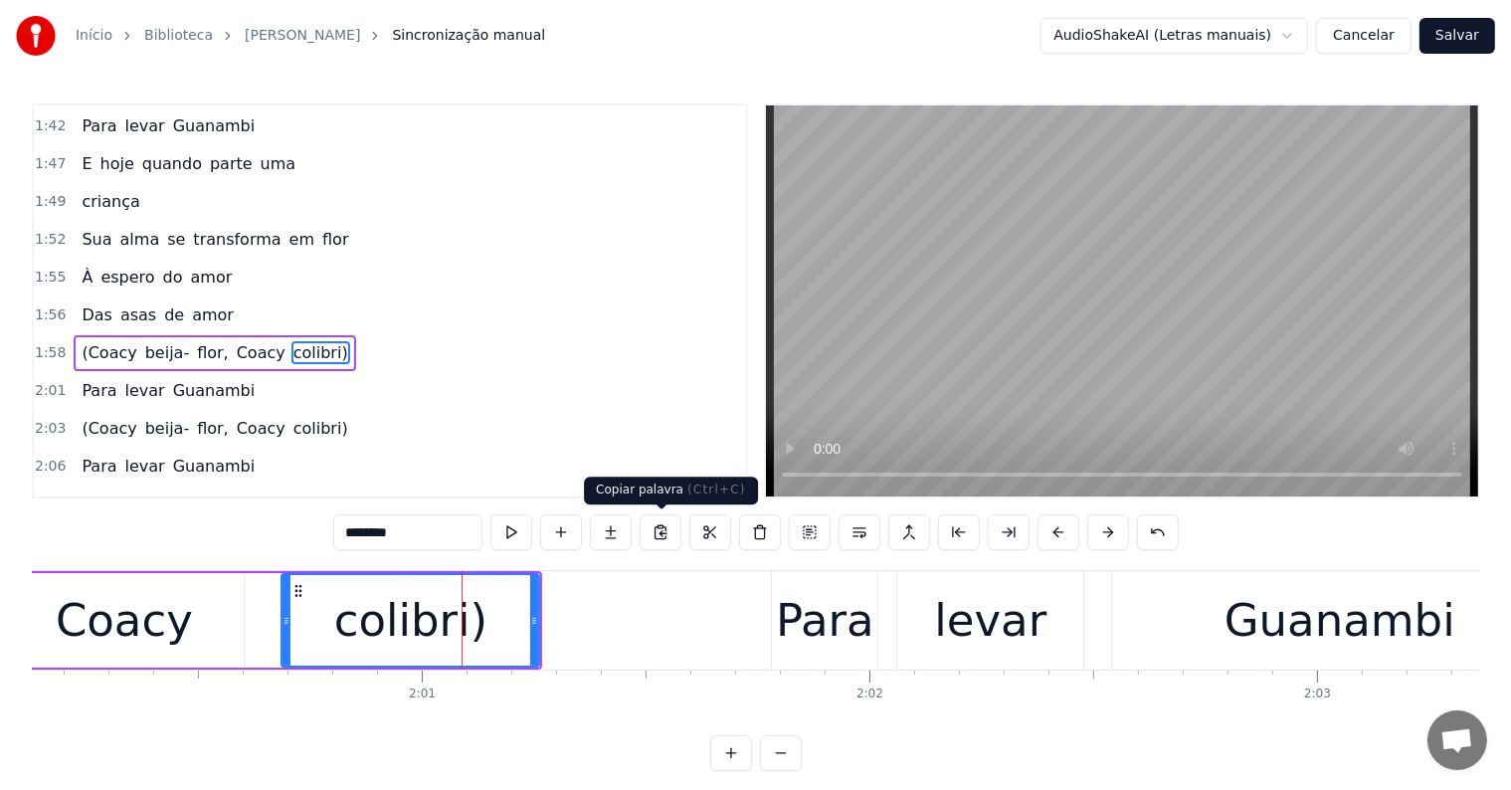
scroll to position [1249, 0]
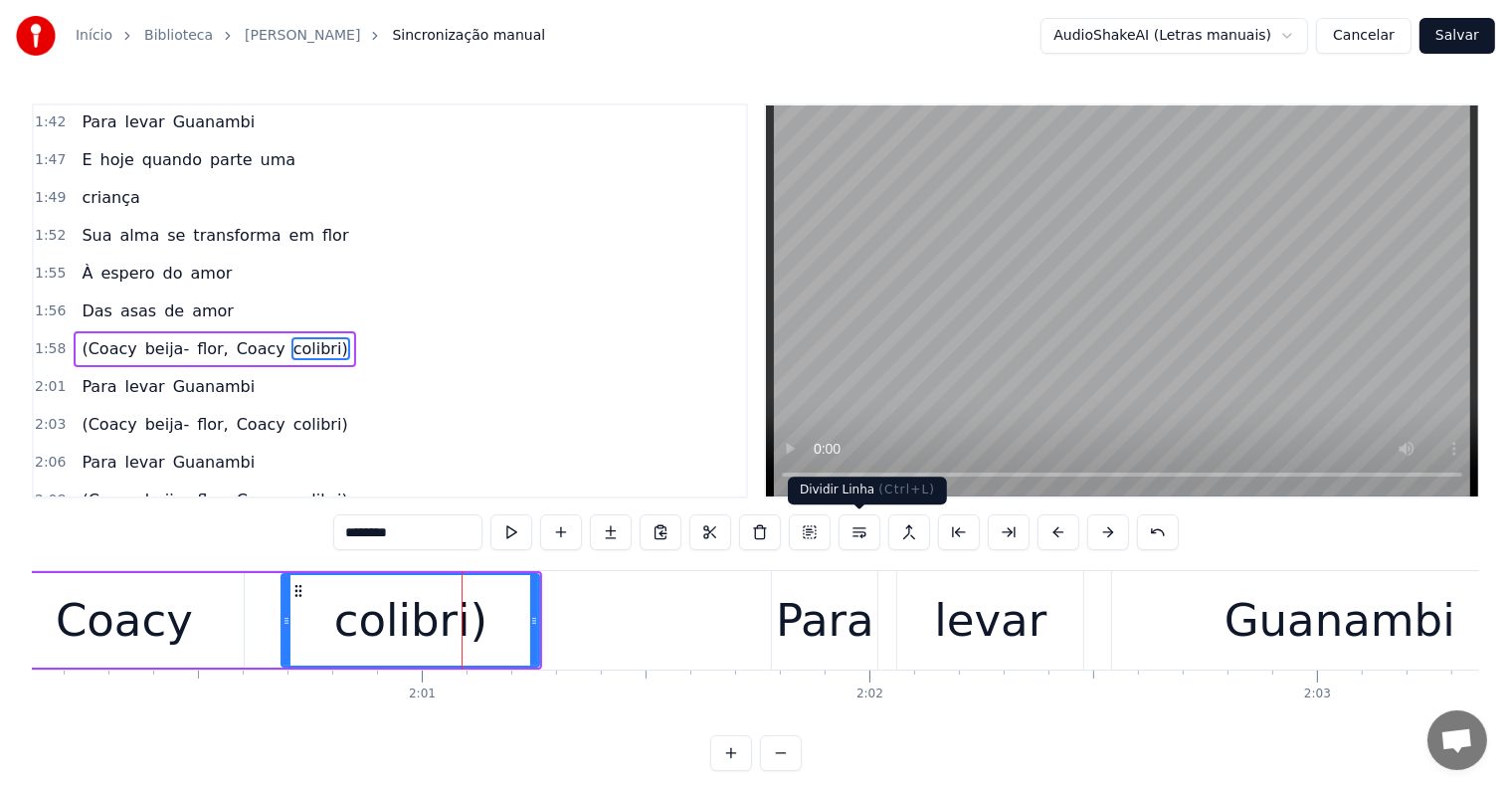
click at [864, 536] on button at bounding box center [859, 532] width 42 height 36
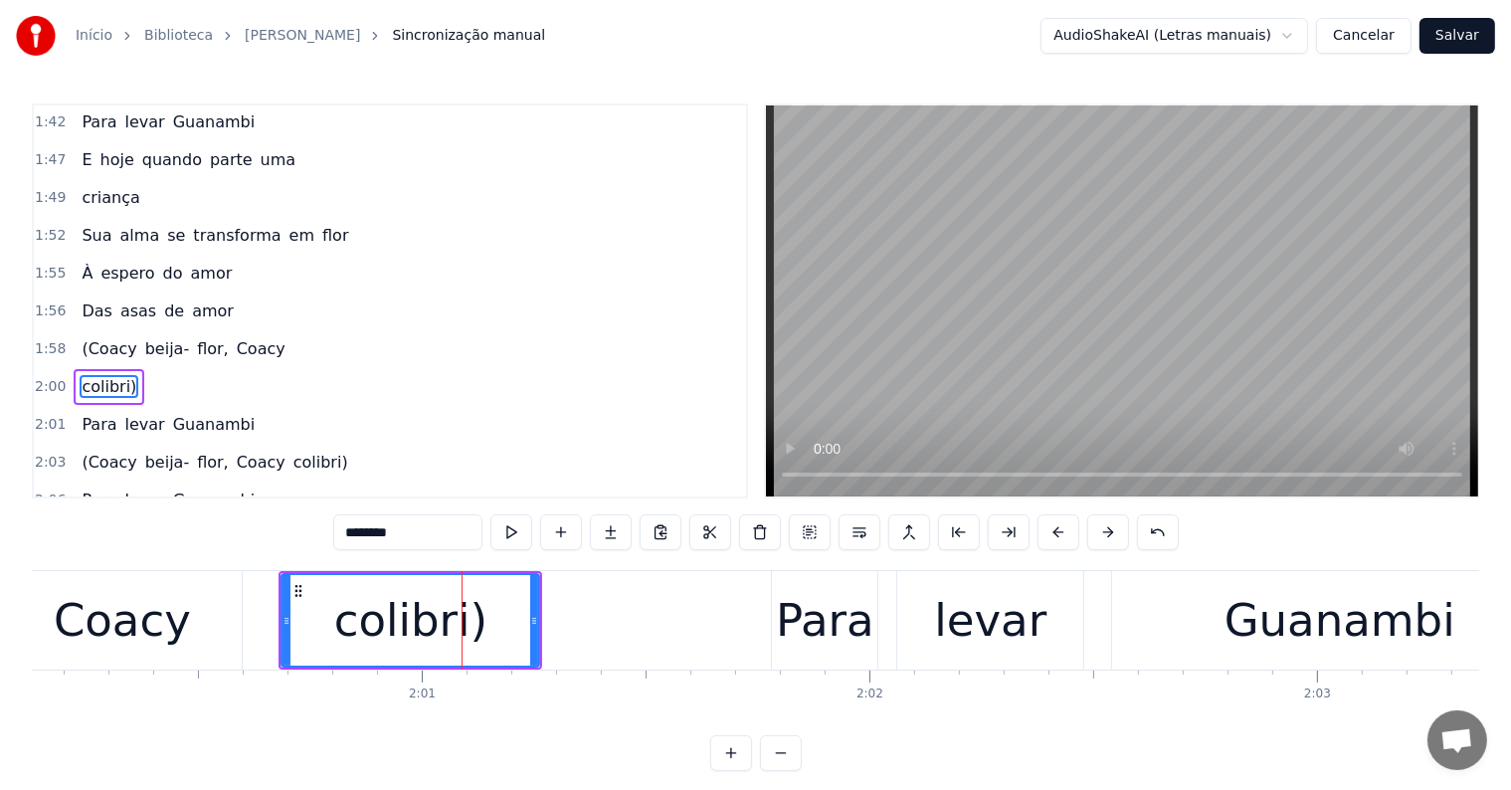
scroll to position [1286, 0]
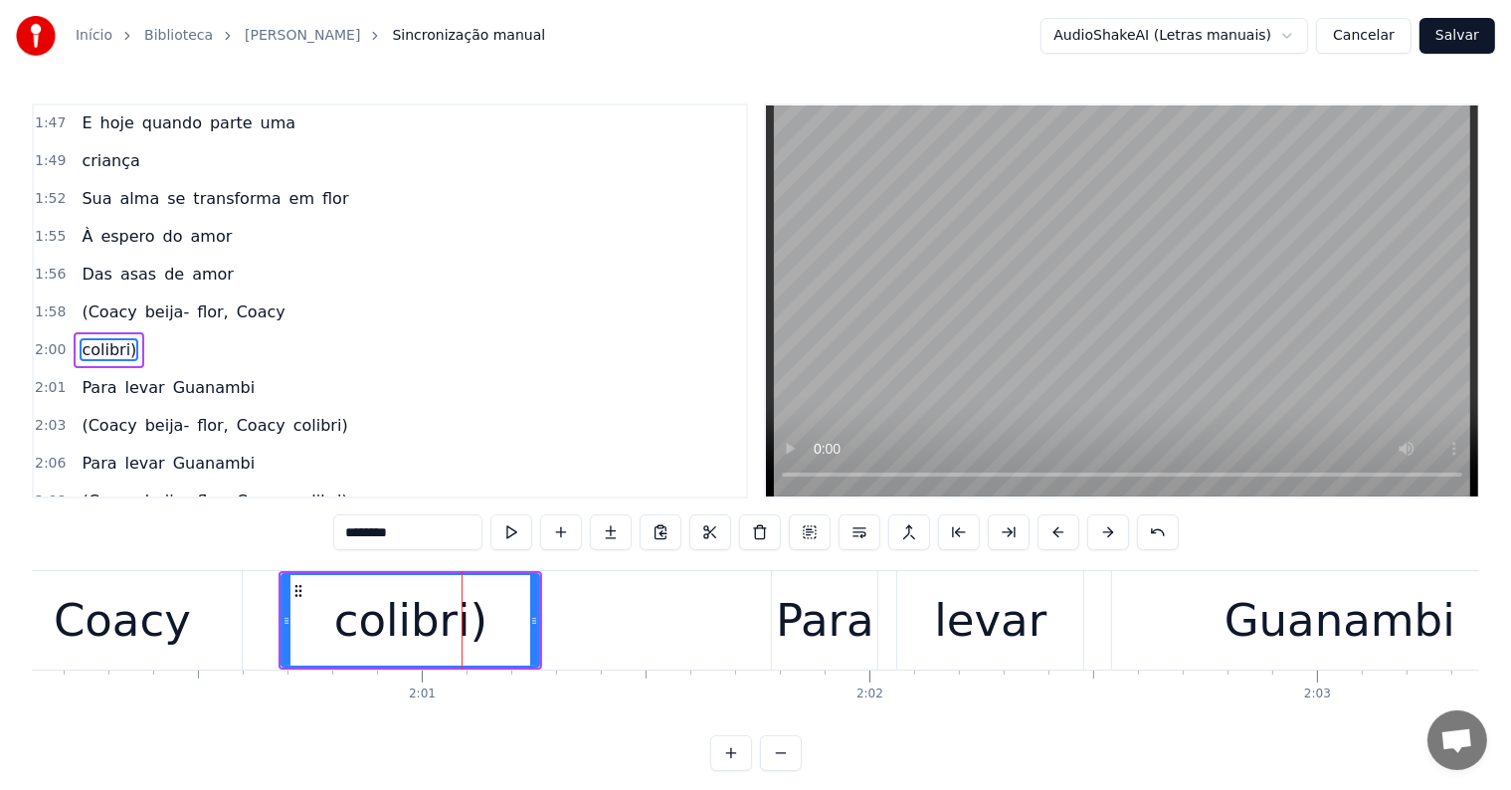
click at [399, 617] on div "colibri)" at bounding box center [410, 621] width 153 height 68
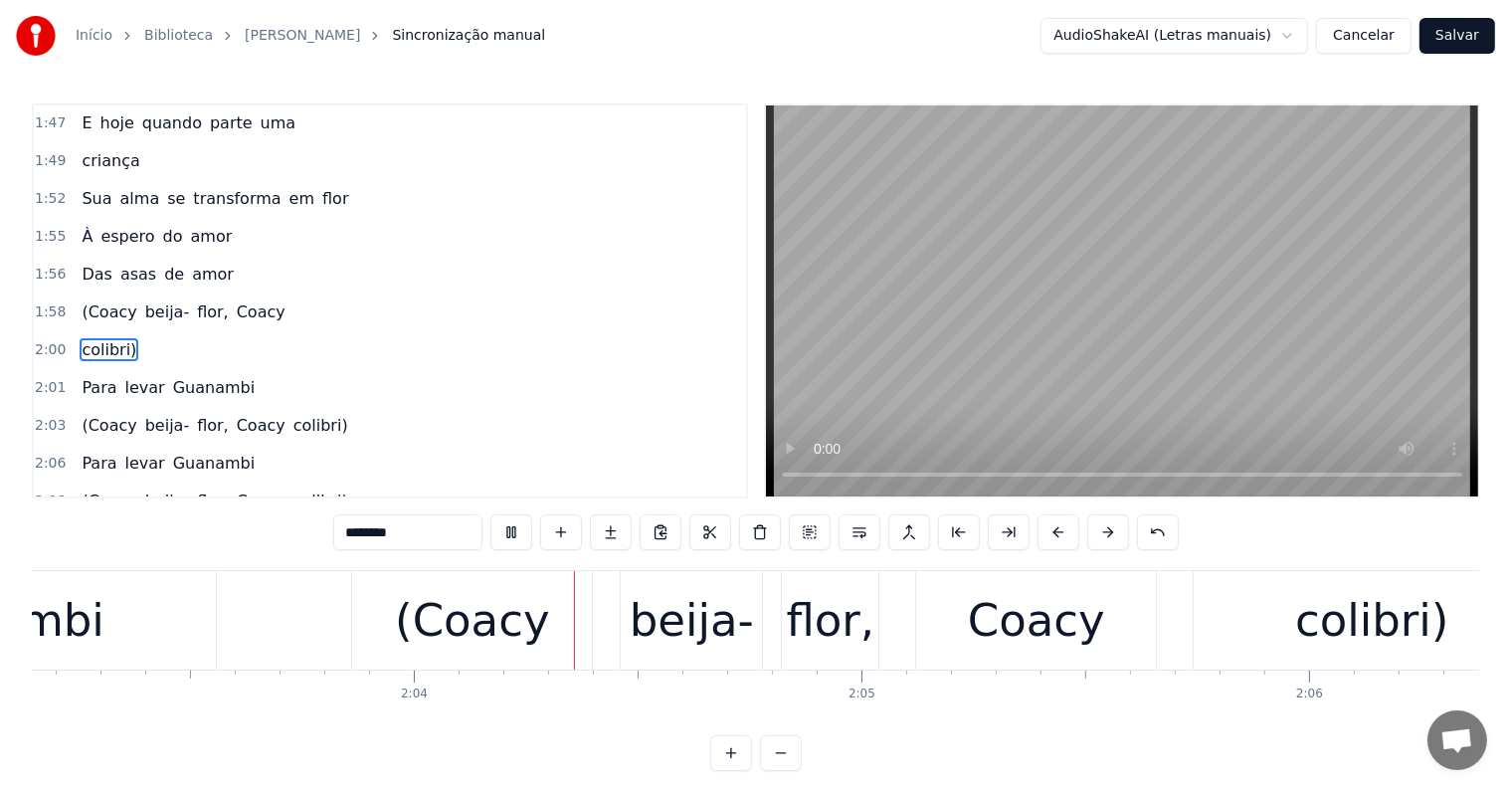
scroll to position [0, 55137]
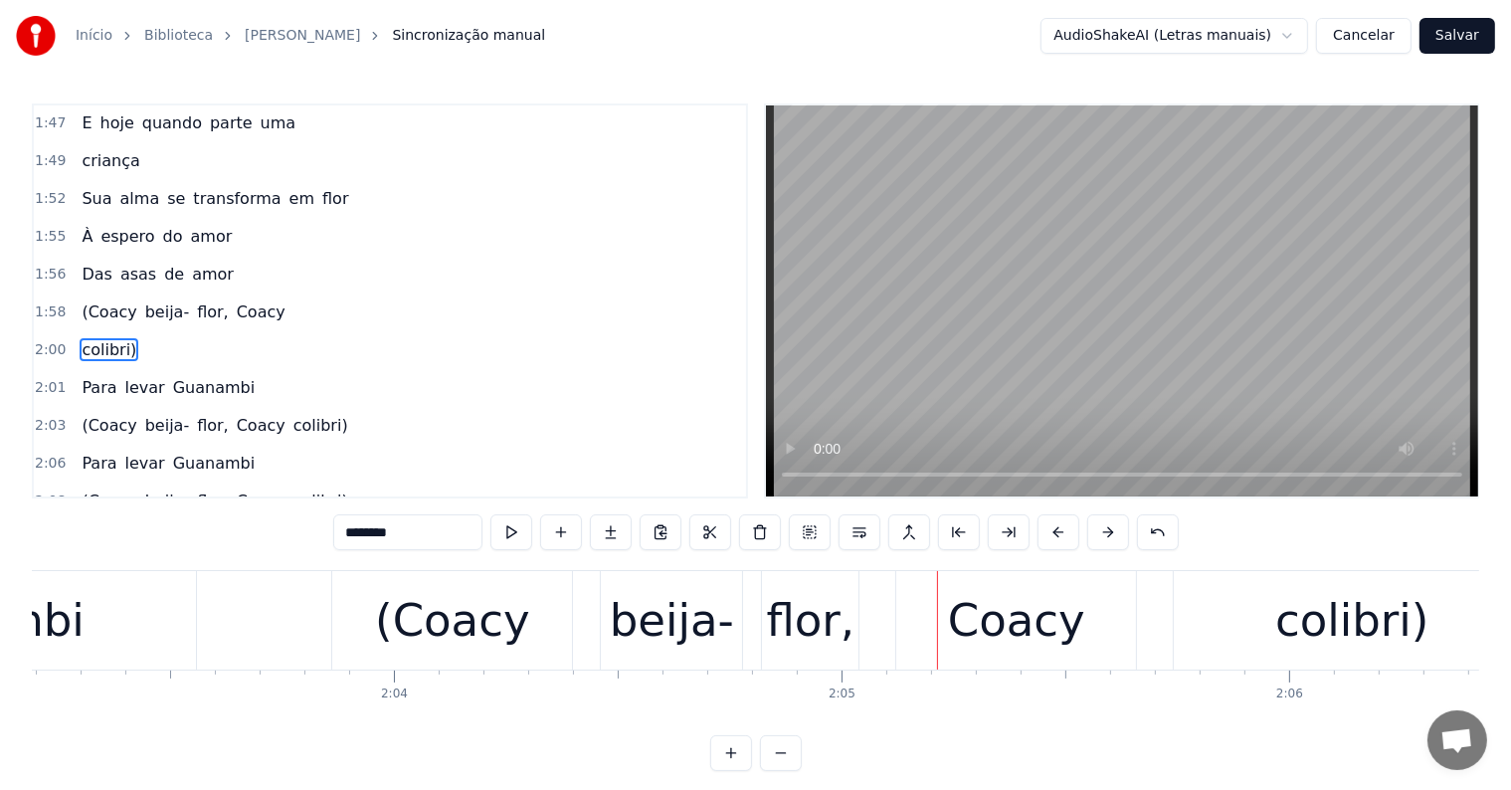
click at [1319, 634] on div "colibri)" at bounding box center [1351, 621] width 153 height 68
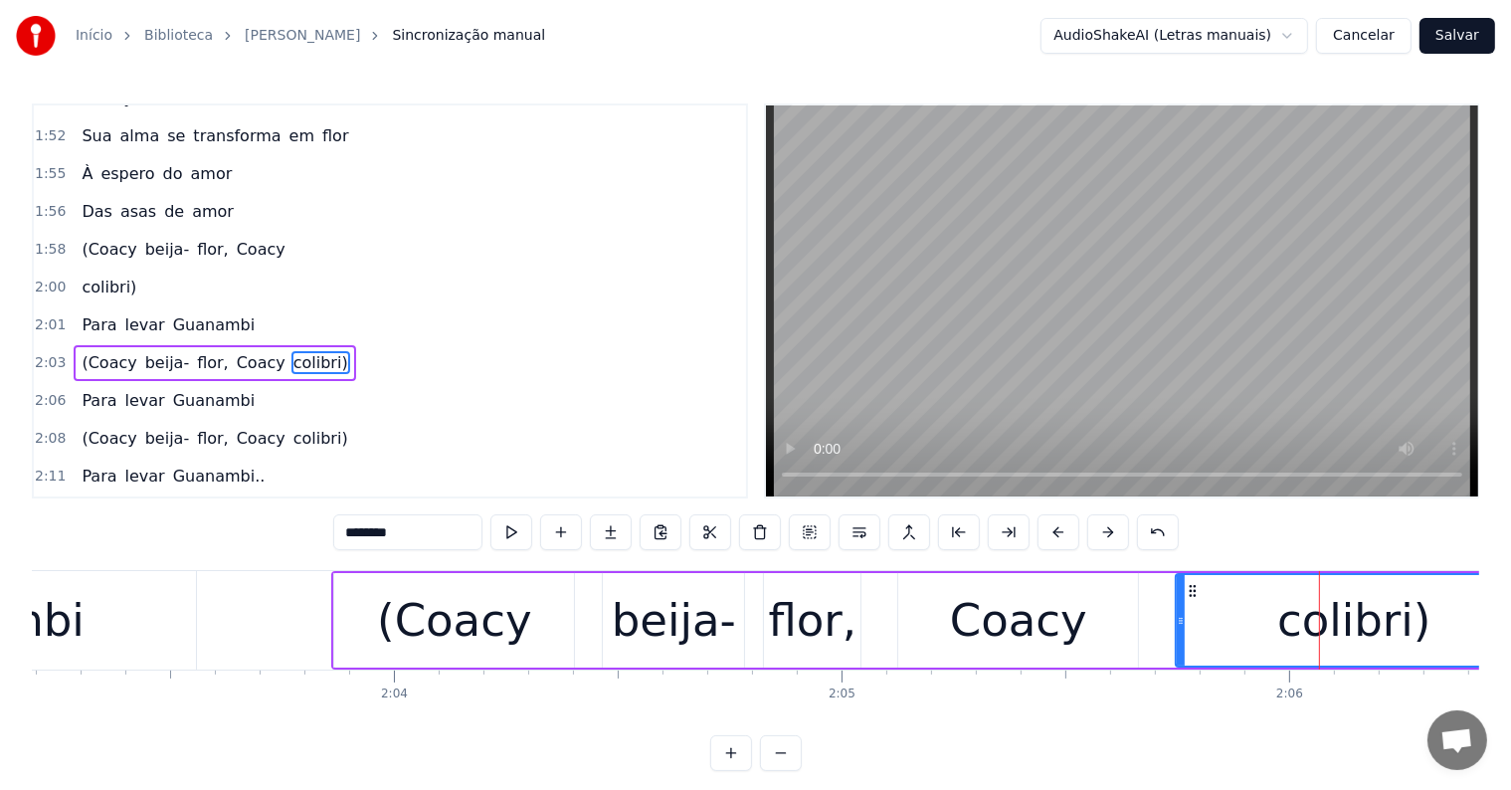
scroll to position [1360, 0]
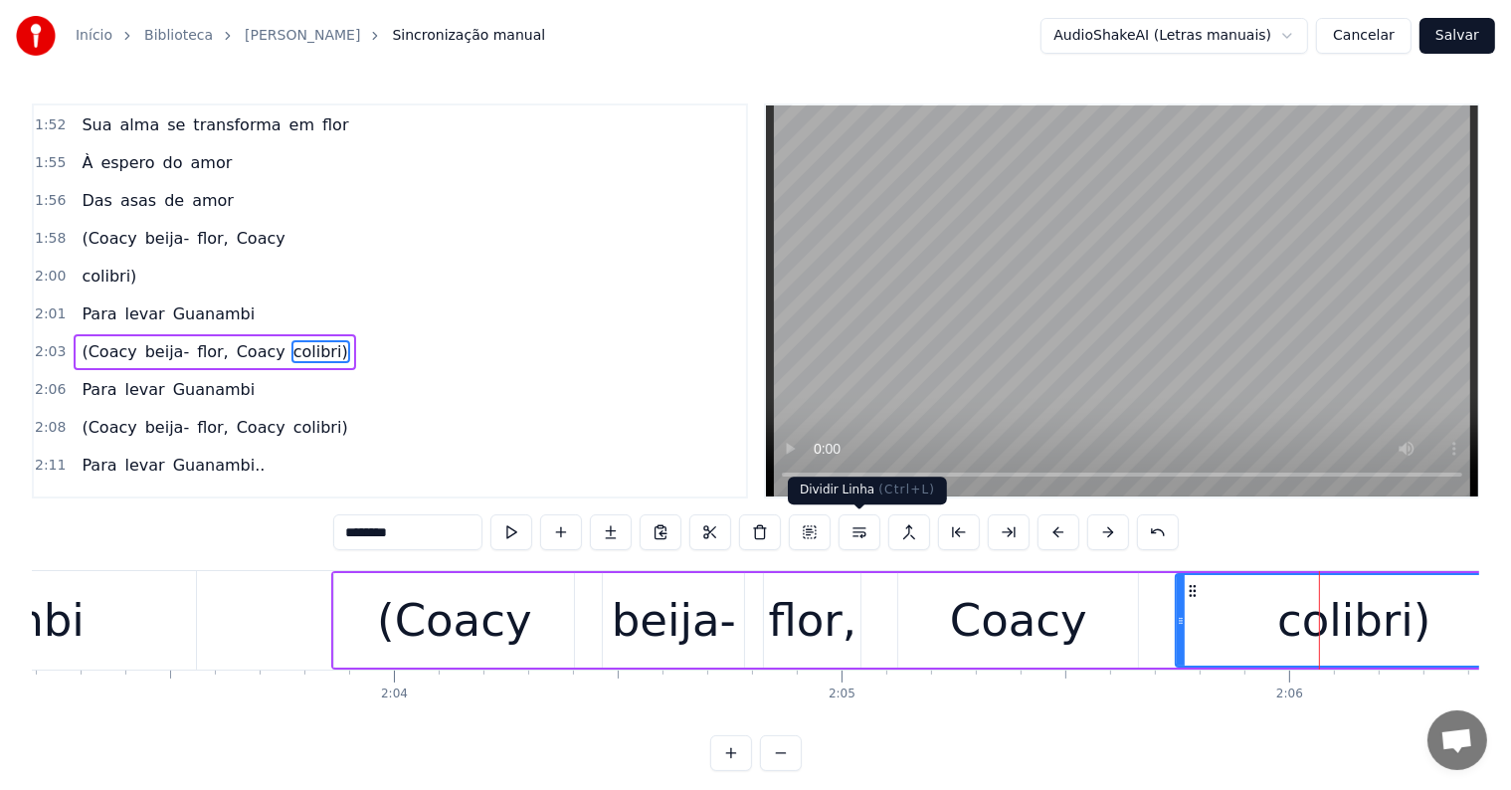
click at [862, 532] on button at bounding box center [859, 532] width 42 height 36
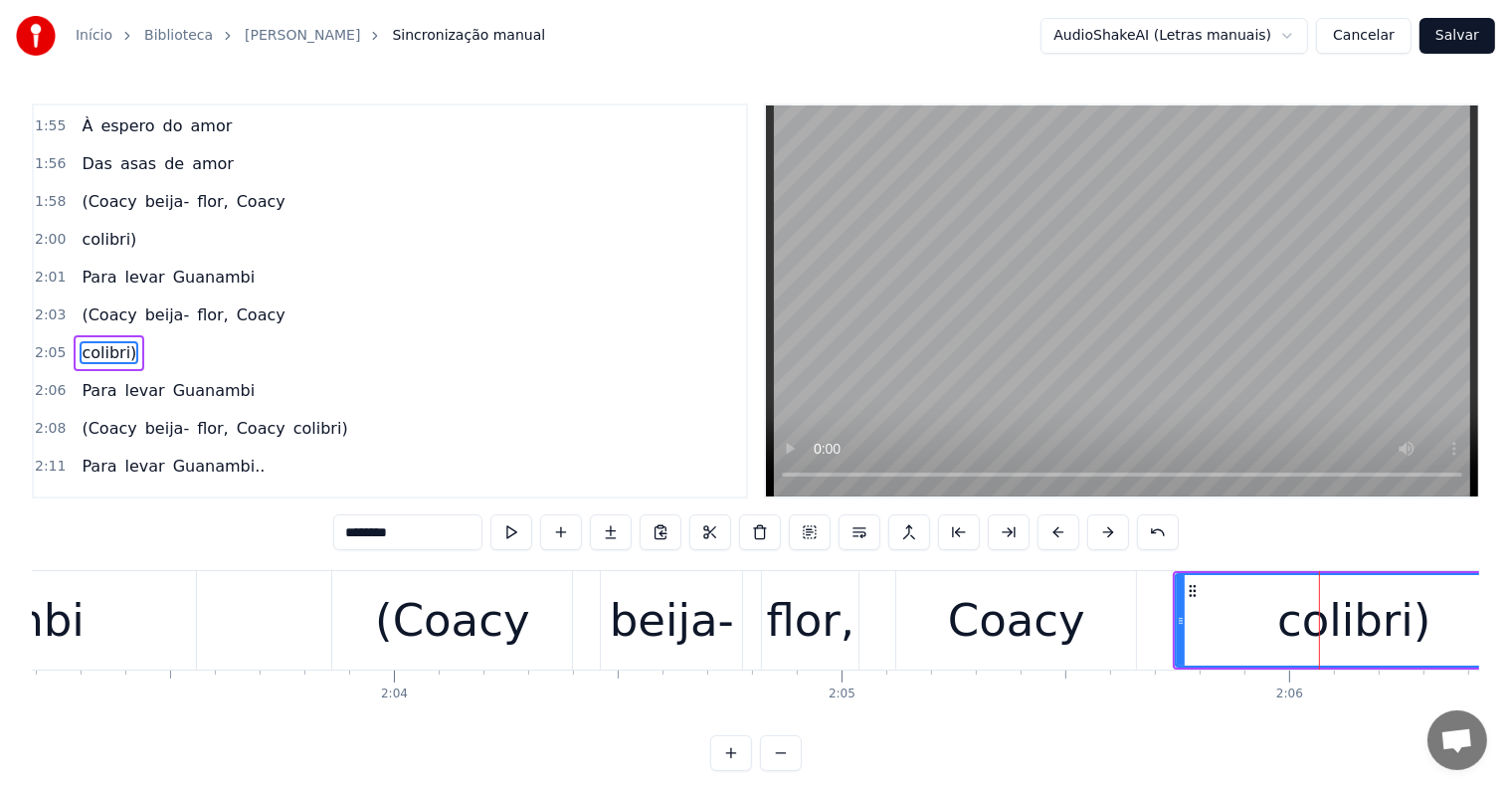
click at [1034, 633] on div "Coacy" at bounding box center [1016, 621] width 137 height 68
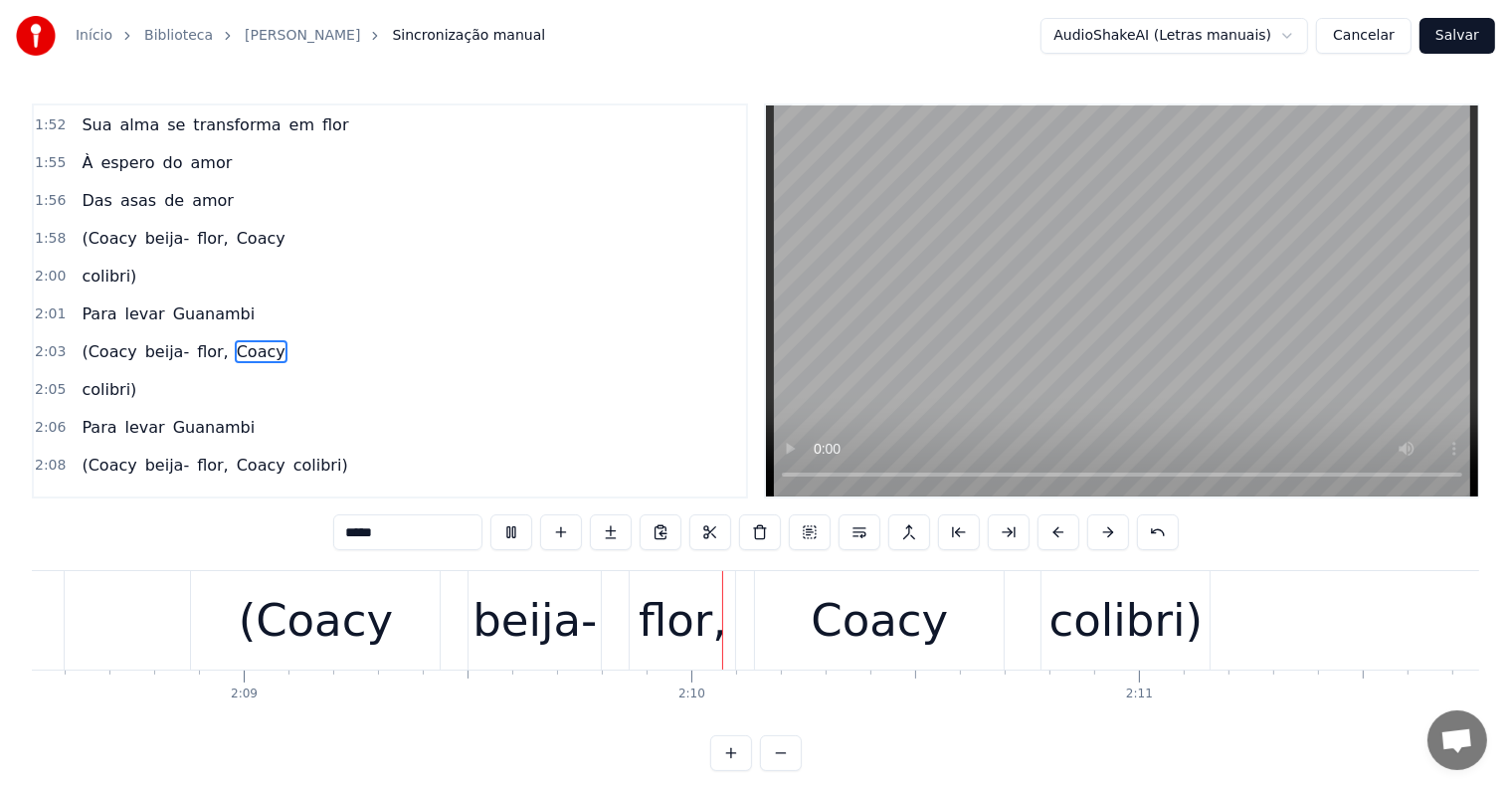
scroll to position [0, 57755]
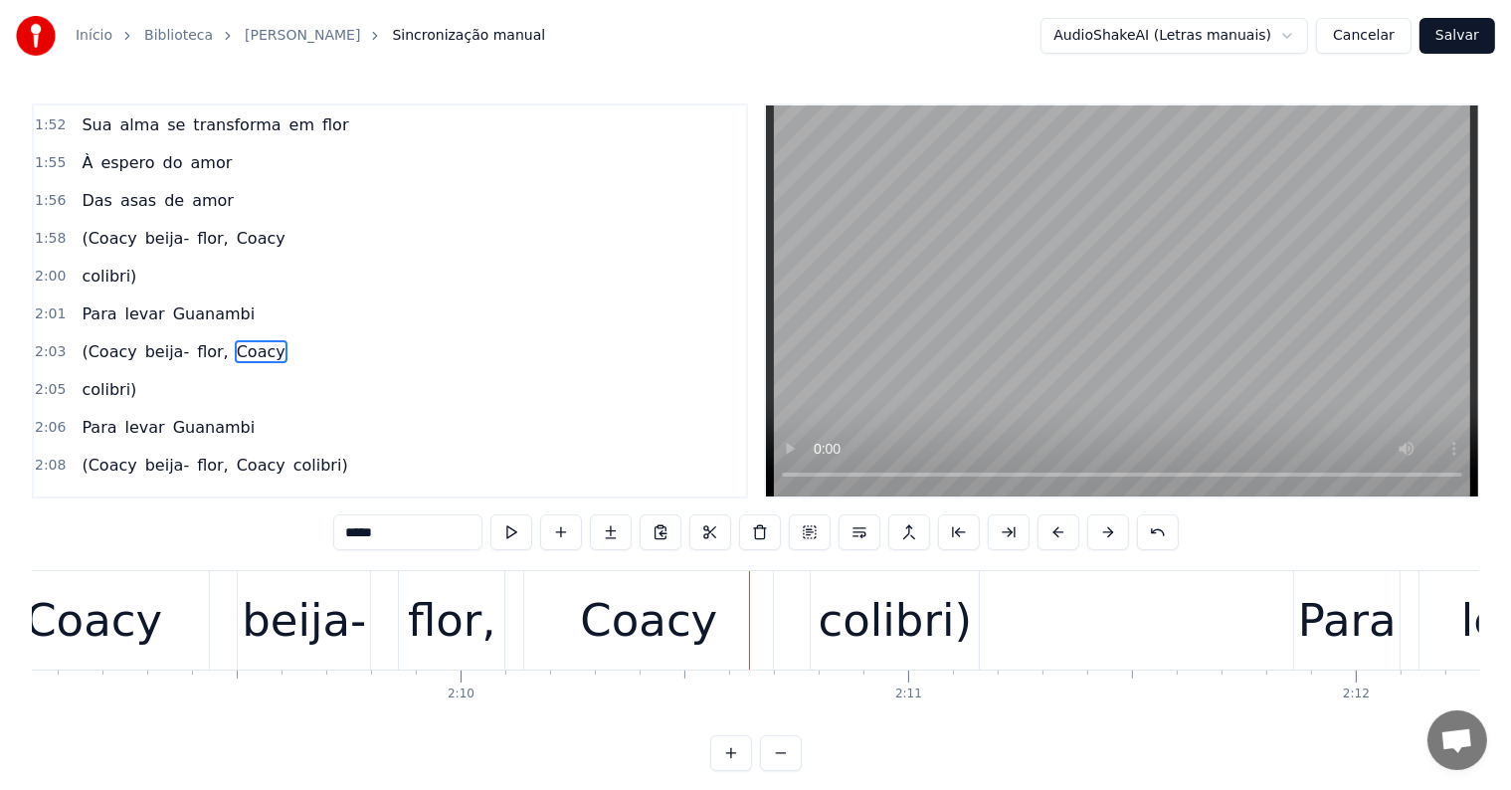
click at [844, 644] on div "colibri)" at bounding box center [895, 621] width 153 height 68
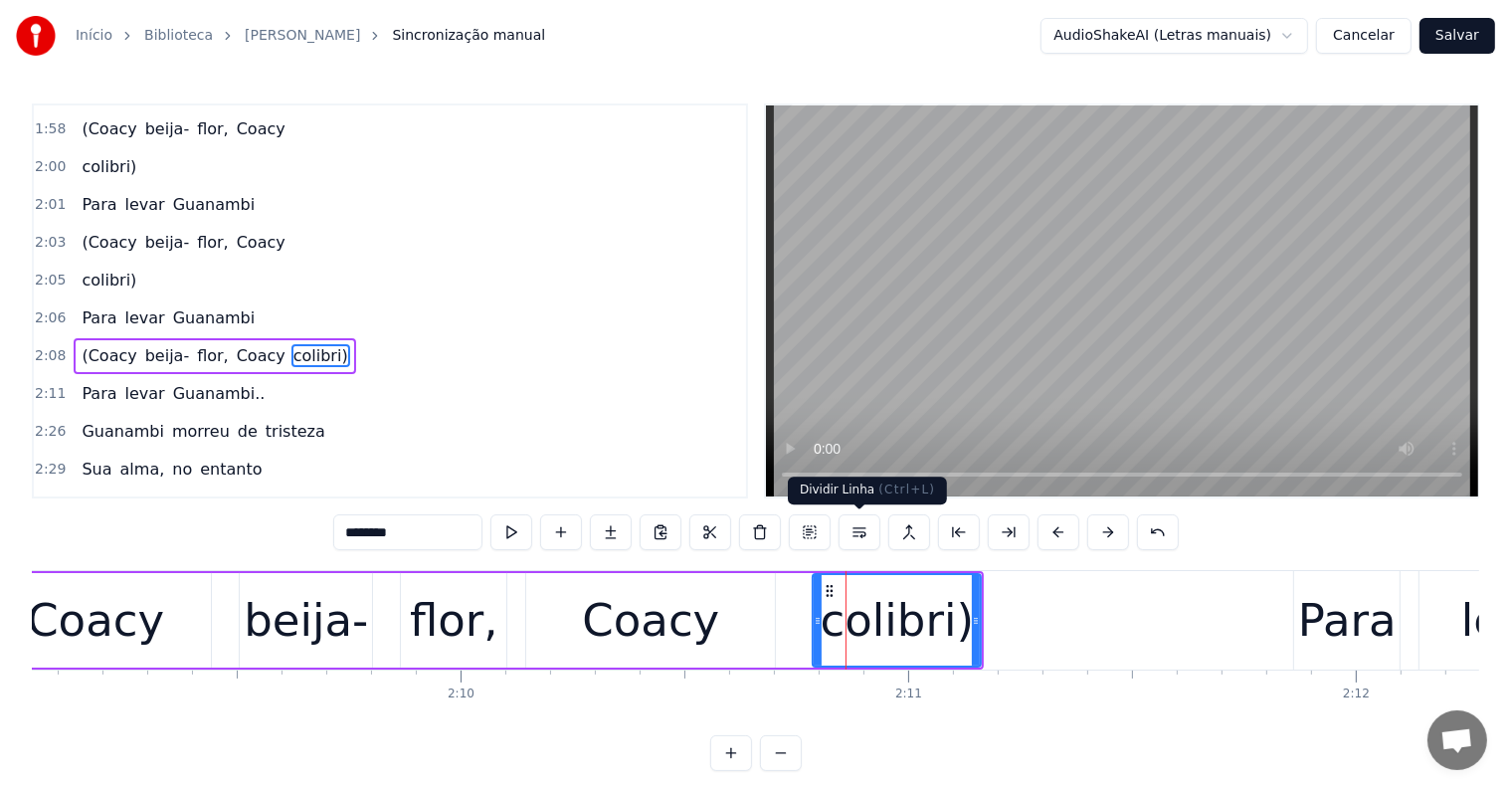
click at [866, 533] on button at bounding box center [859, 532] width 42 height 36
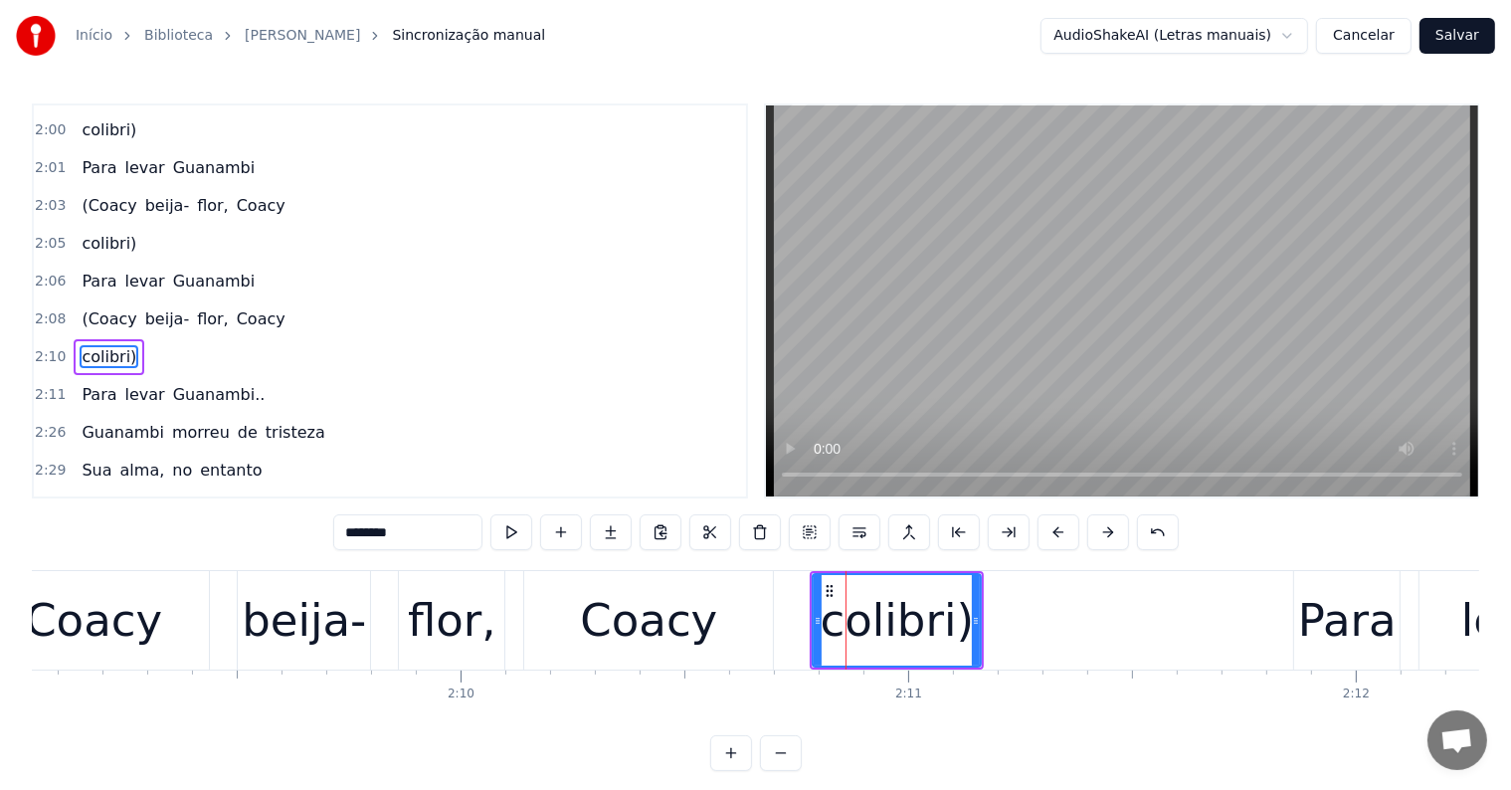
click at [713, 615] on div "Coacy" at bounding box center [648, 620] width 249 height 98
type input "*****"
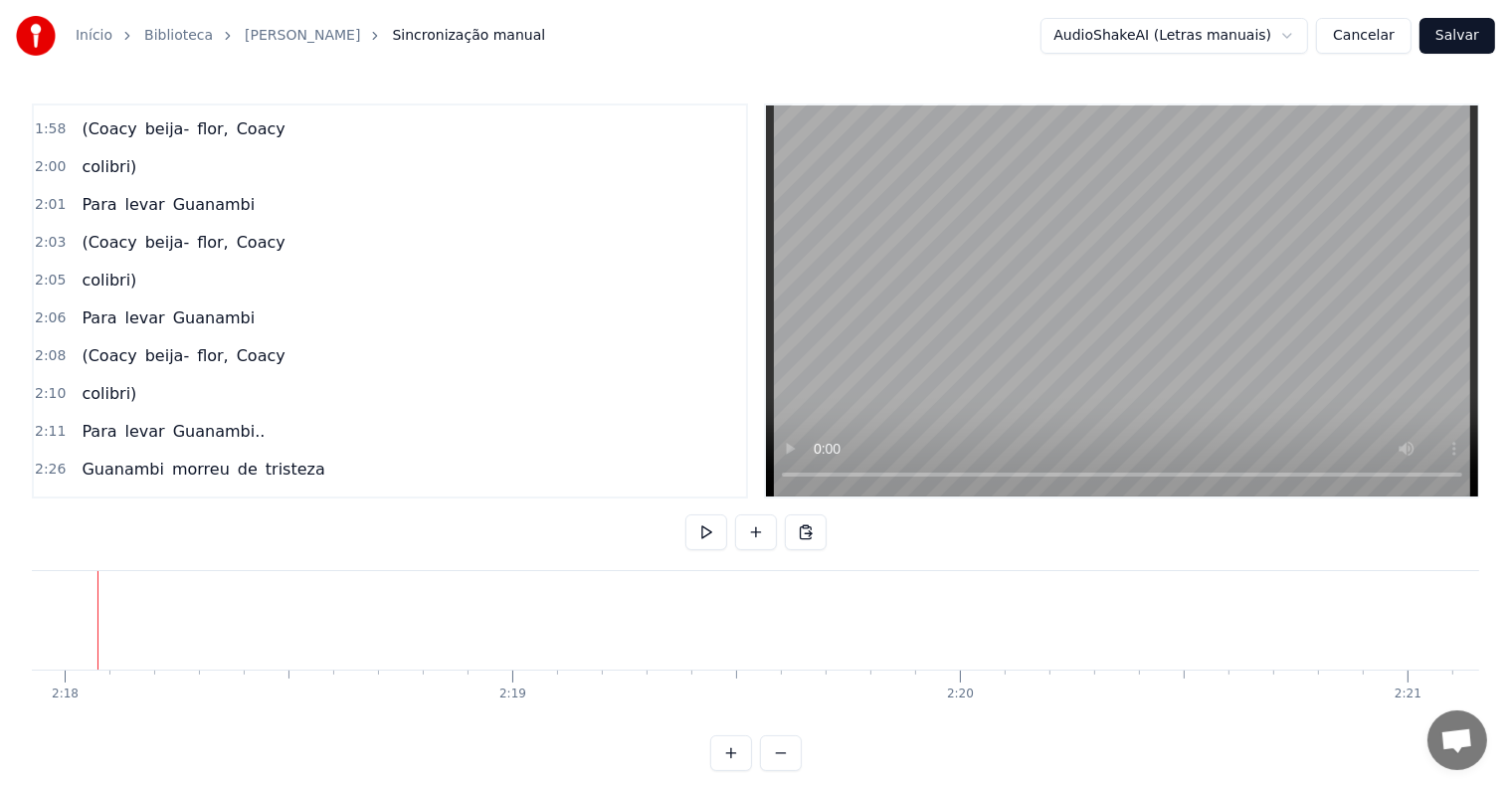
scroll to position [0, 61697]
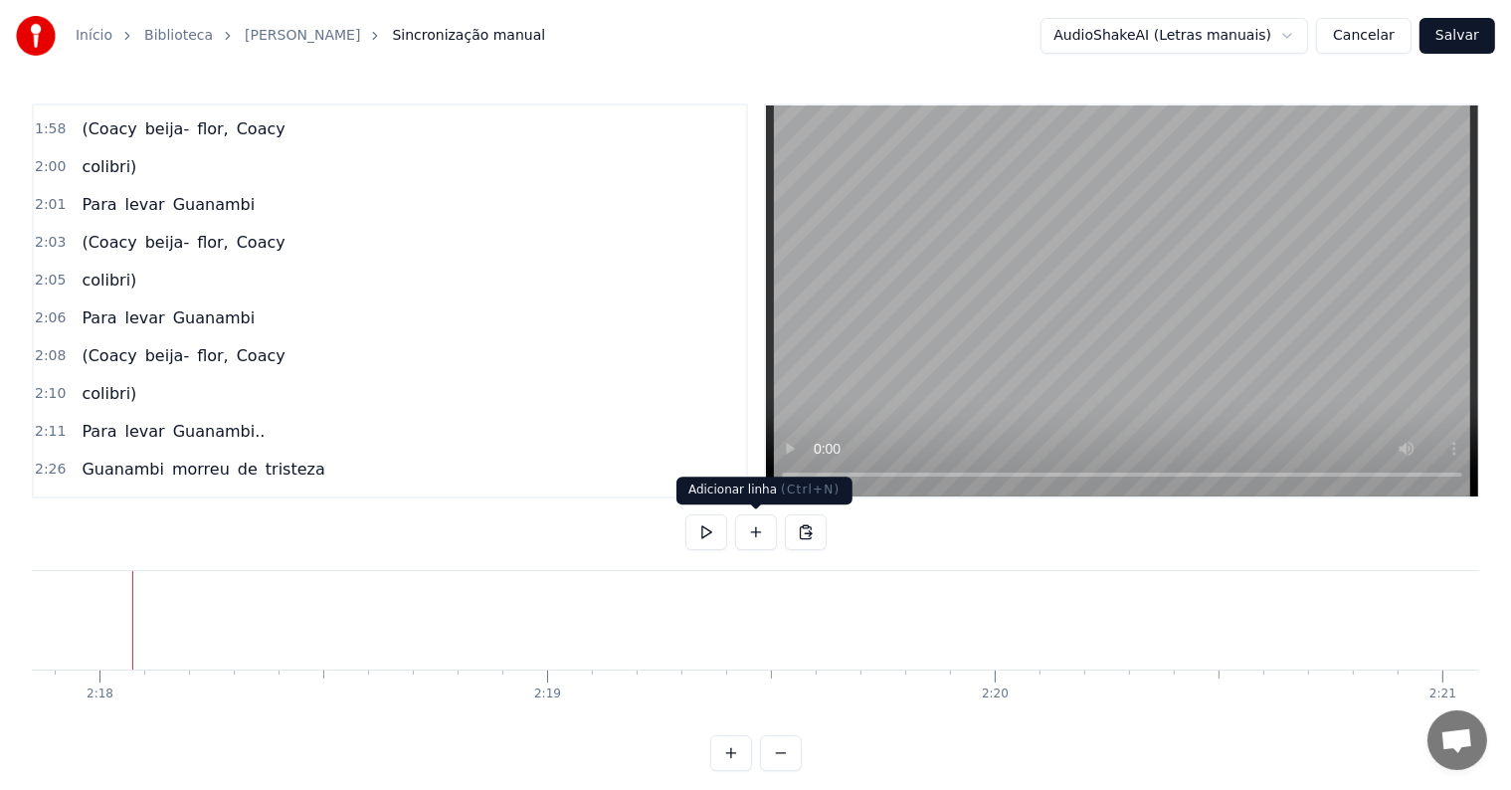
click at [754, 537] on button at bounding box center [756, 532] width 42 height 36
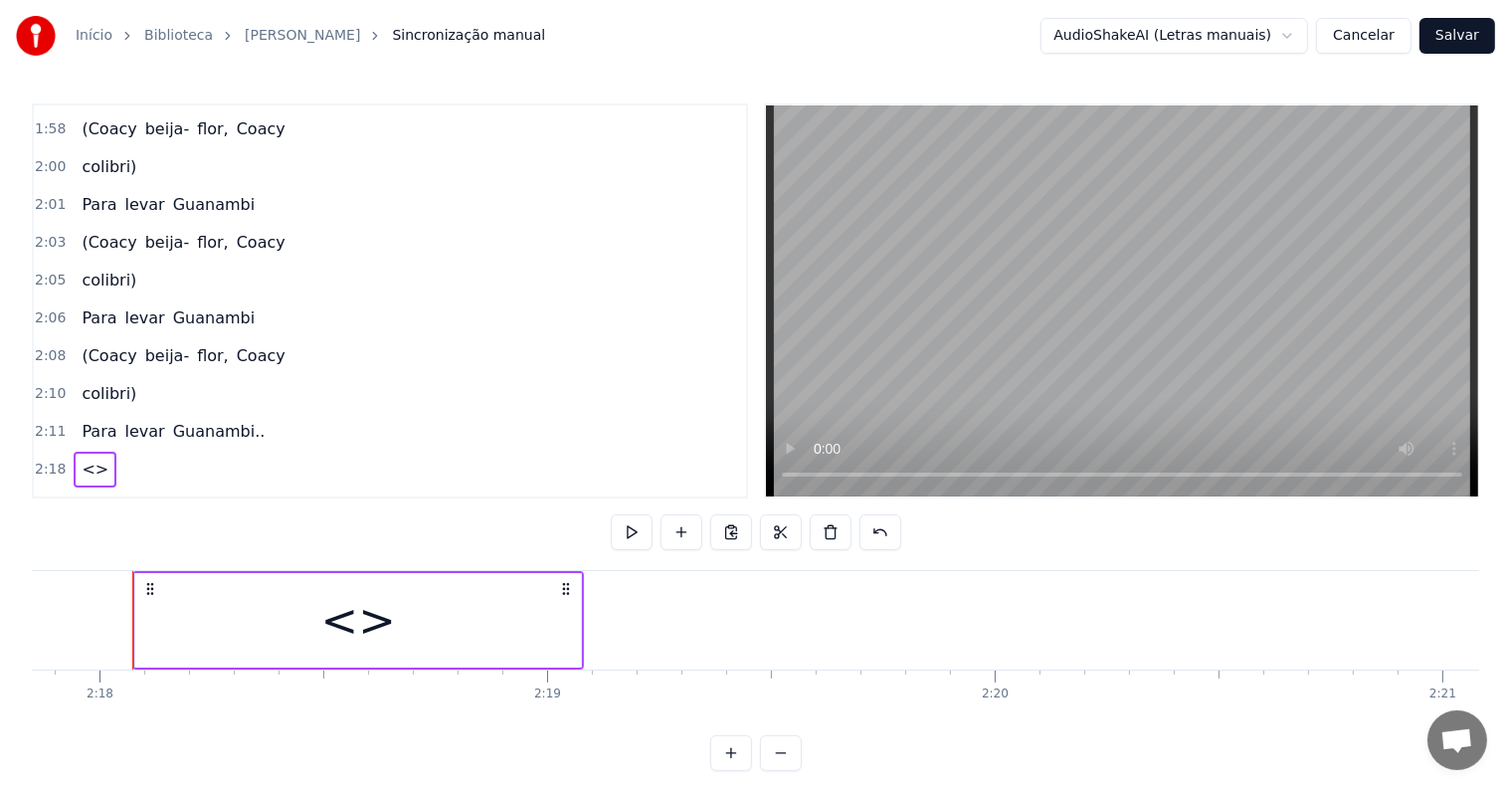
click at [444, 633] on div "<>" at bounding box center [358, 620] width 446 height 94
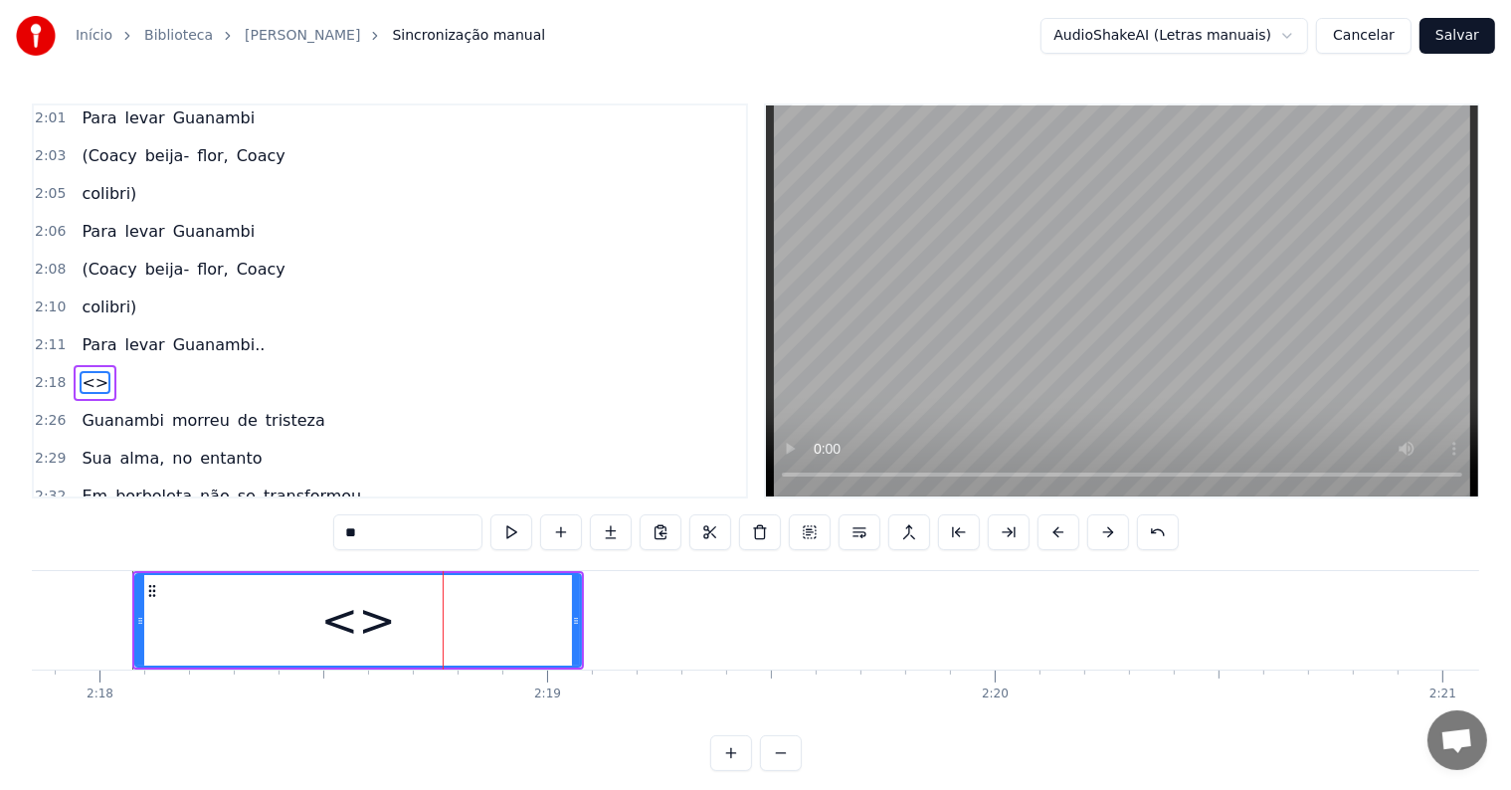
scroll to position [1579, 0]
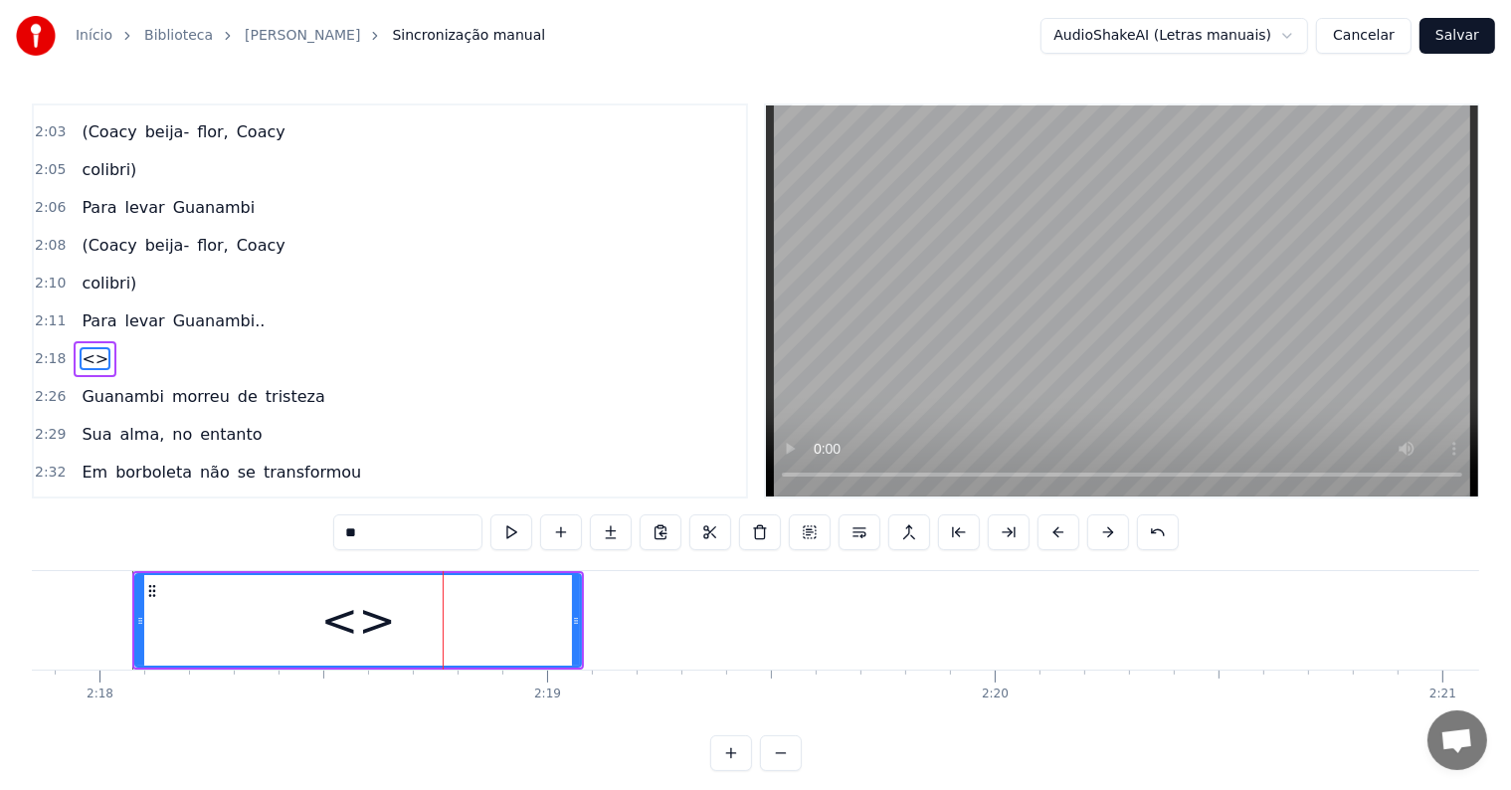
click at [407, 660] on div "<>" at bounding box center [358, 620] width 444 height 91
drag, startPoint x: 396, startPoint y: 533, endPoint x: 251, endPoint y: 515, distance: 146.3
click at [251, 515] on div "0:05 <Parintins-Okê - Seu maior canal de toadas> 0:16 A gente da tribo 0:18 Con…" at bounding box center [755, 436] width 1447 height 667
paste input "**********"
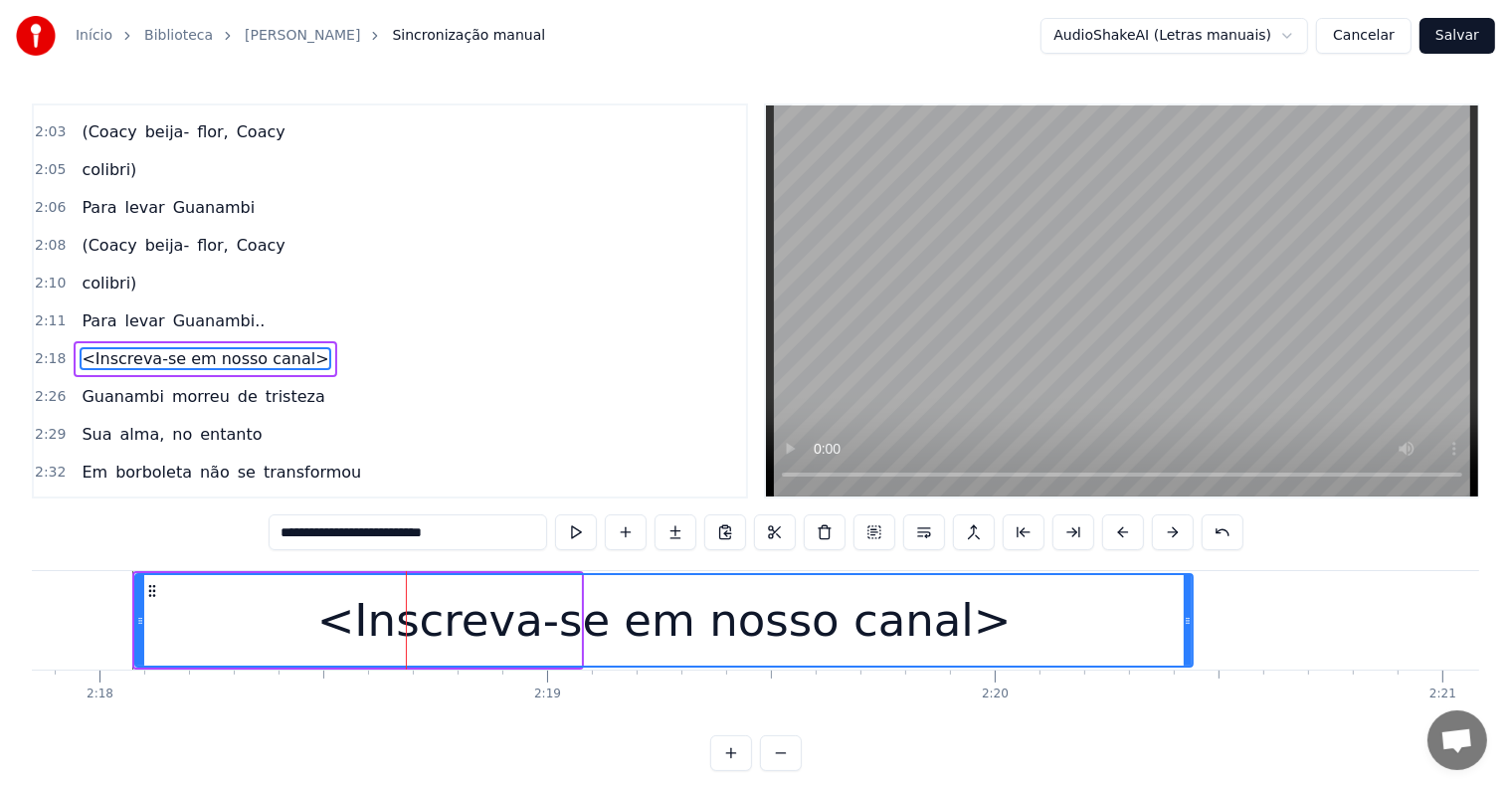
drag, startPoint x: 575, startPoint y: 622, endPoint x: 1185, endPoint y: 635, distance: 609.8
click at [1187, 635] on div at bounding box center [1188, 620] width 8 height 91
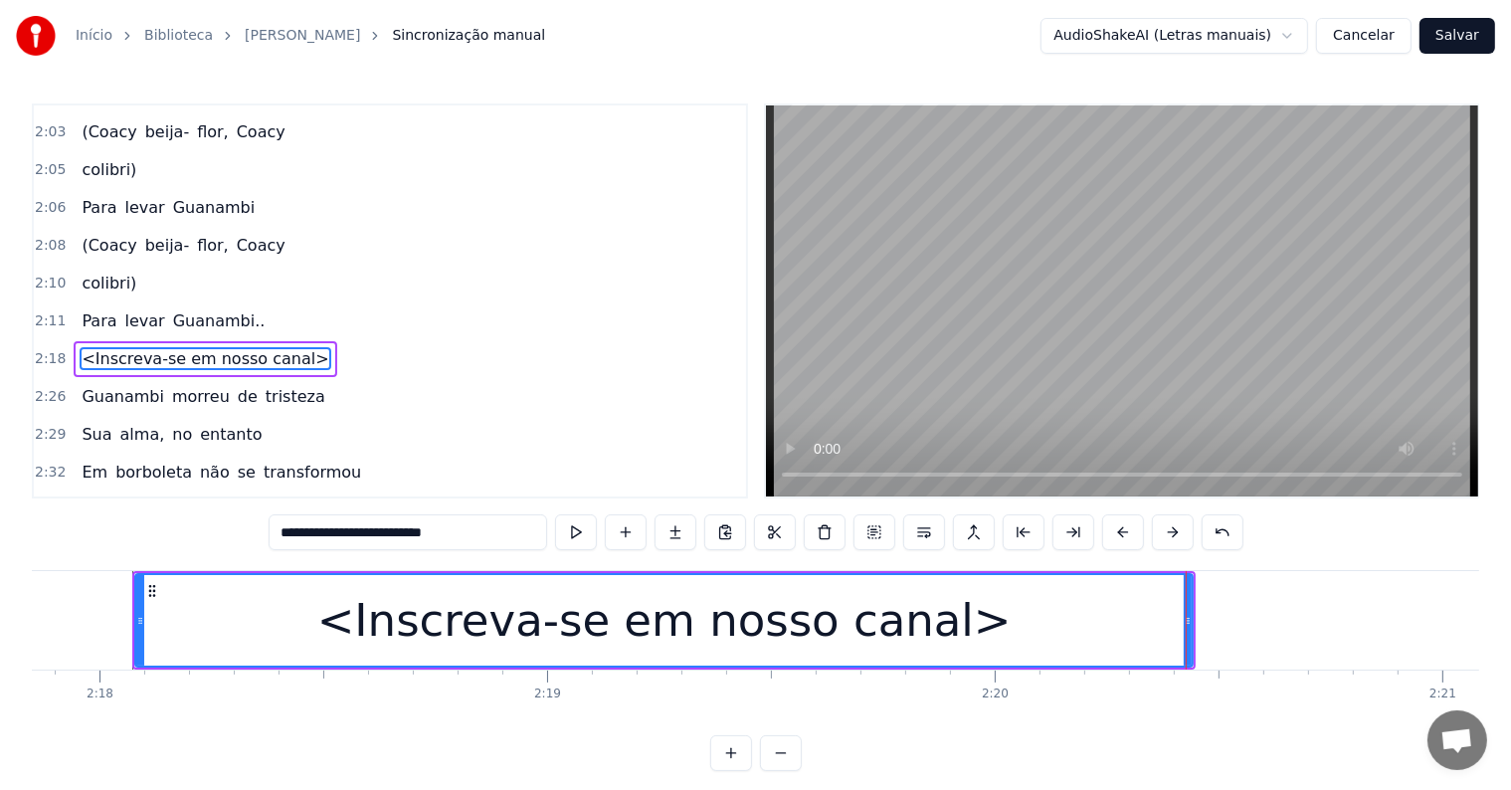
type input "**********"
drag, startPoint x: 92, startPoint y: 609, endPoint x: 528, endPoint y: 557, distance: 438.7
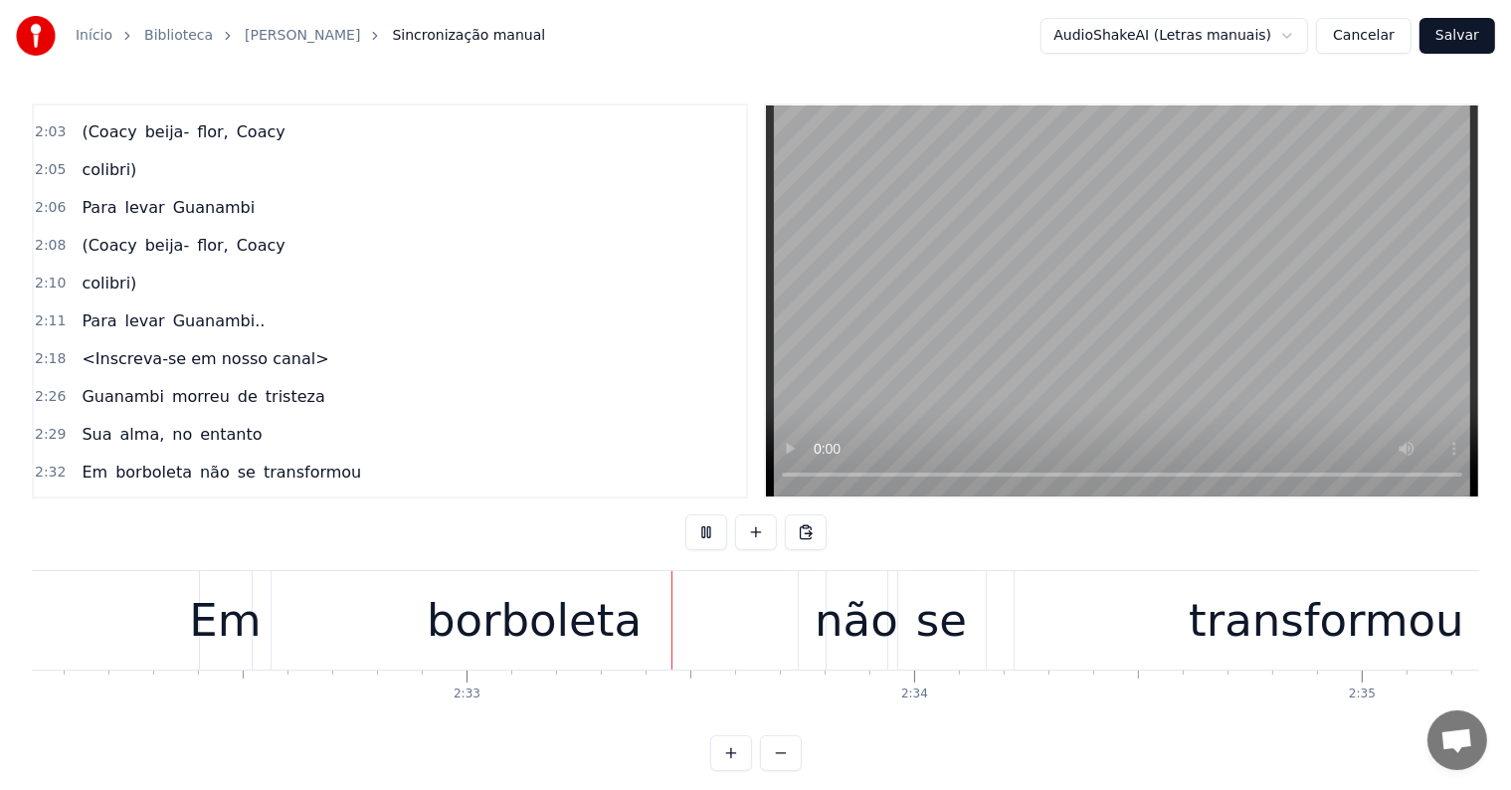
scroll to position [0, 68304]
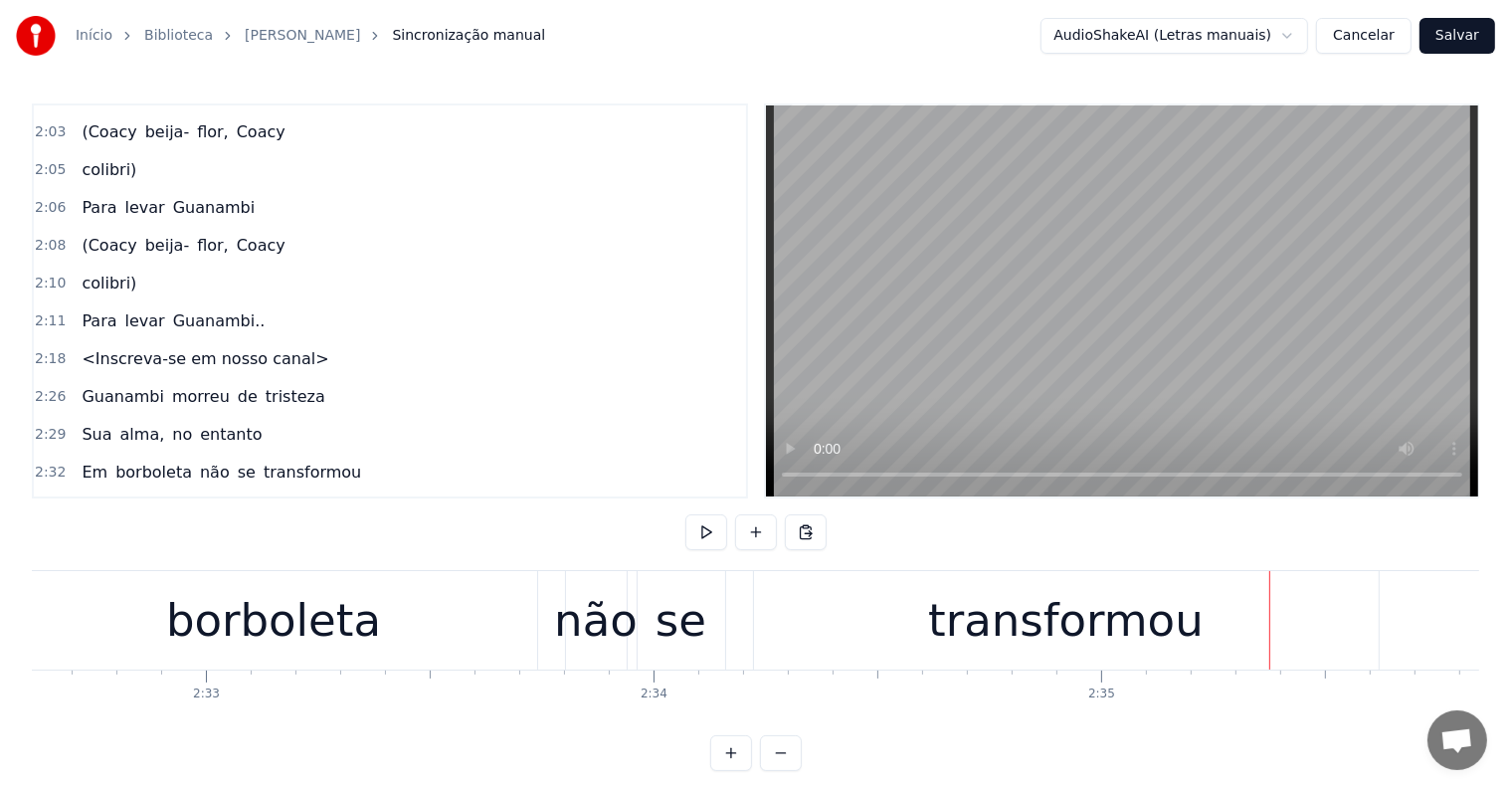
click at [931, 627] on div "transformou" at bounding box center [1066, 620] width 625 height 98
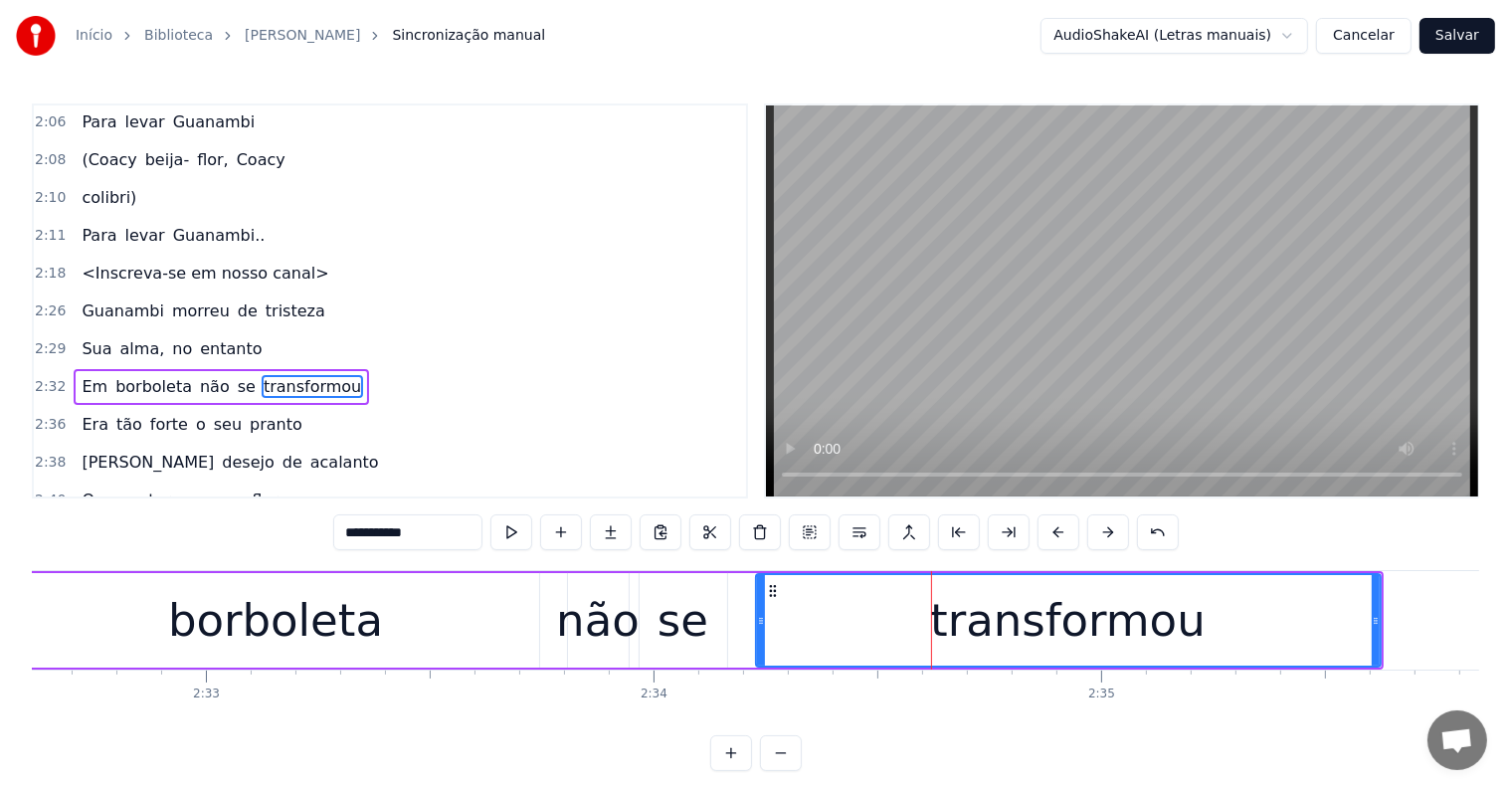
scroll to position [1689, 0]
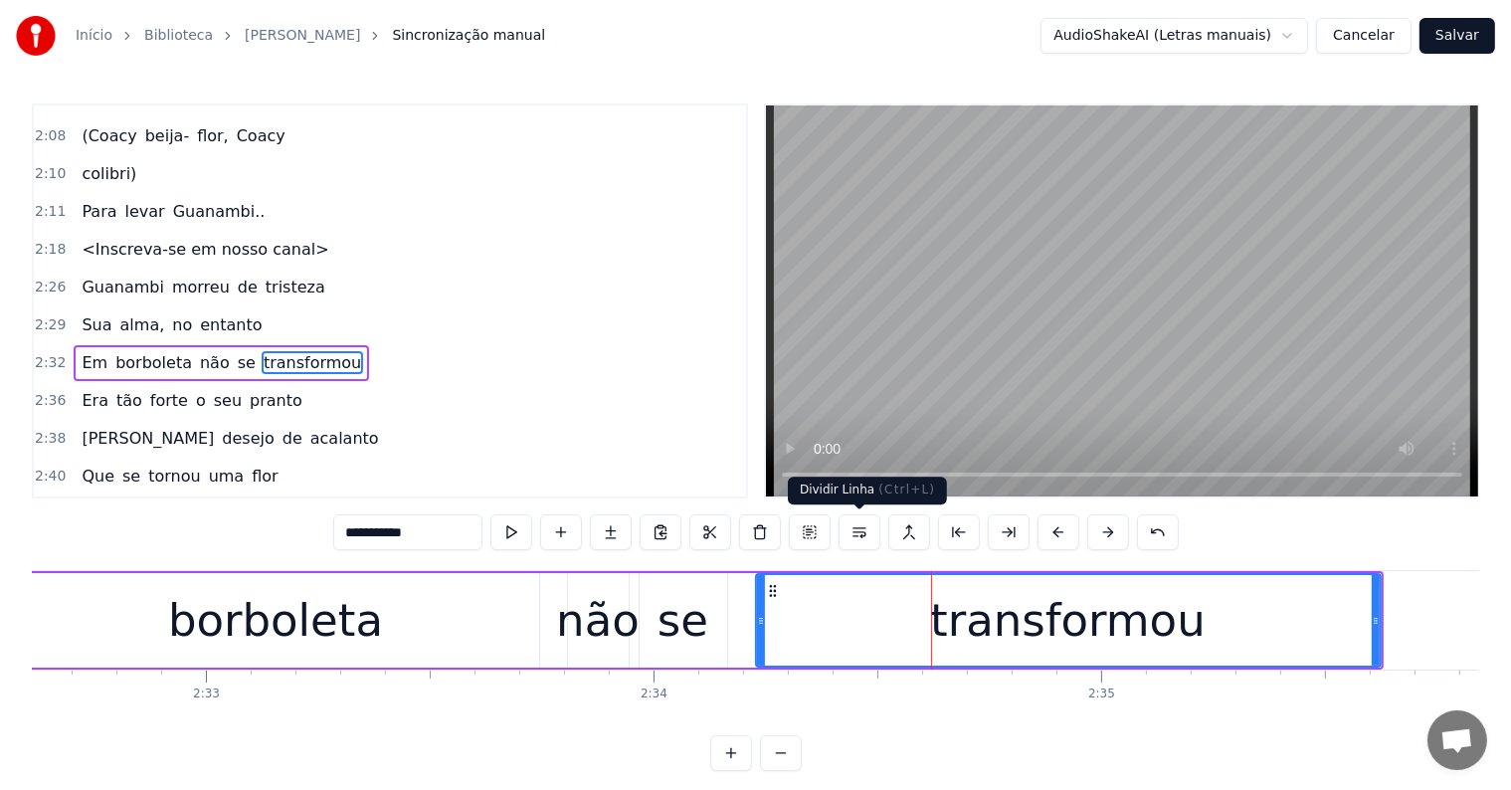
click at [863, 534] on button at bounding box center [859, 532] width 42 height 36
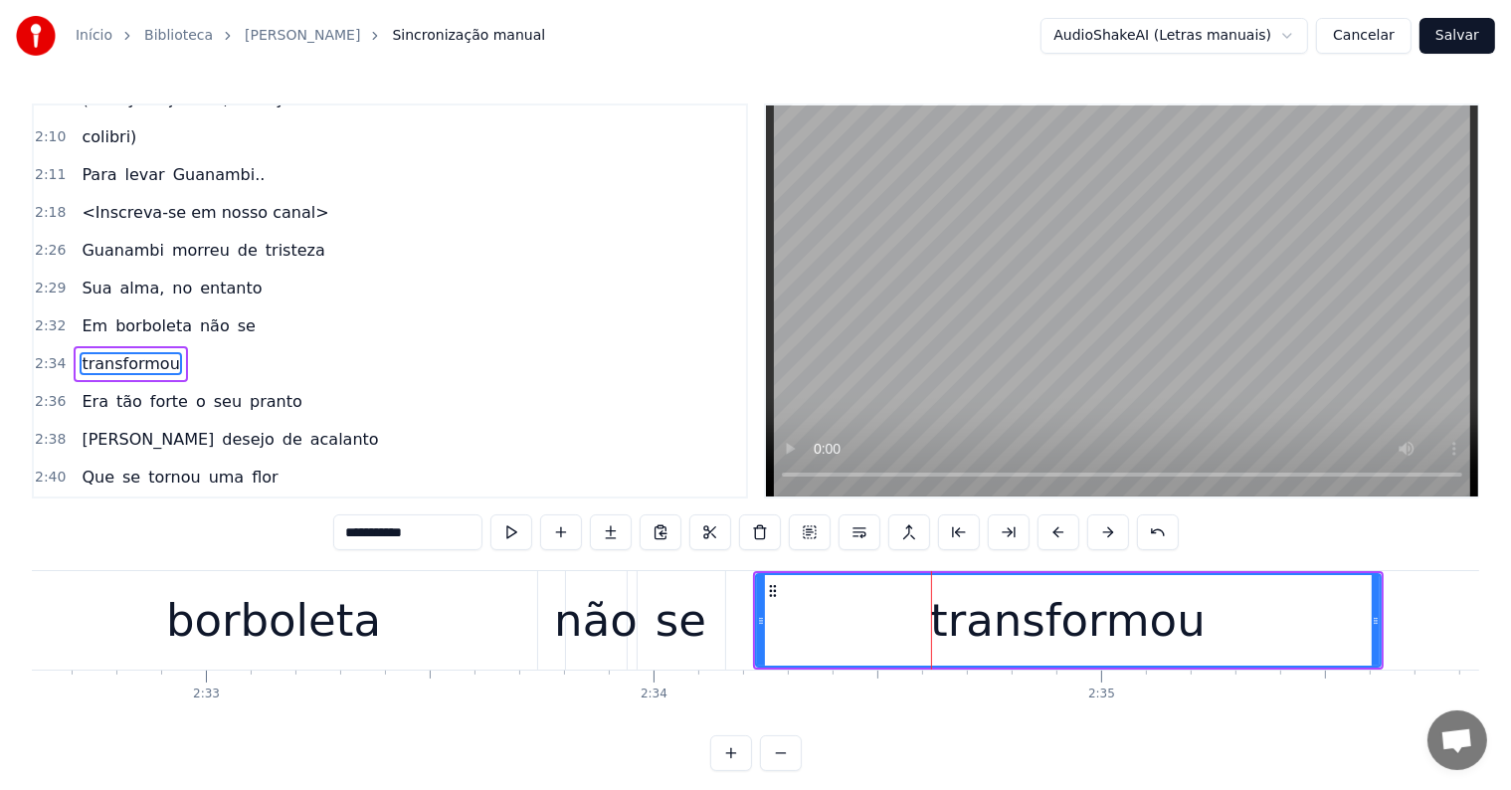
click at [646, 630] on div "se" at bounding box center [682, 620] width 88 height 98
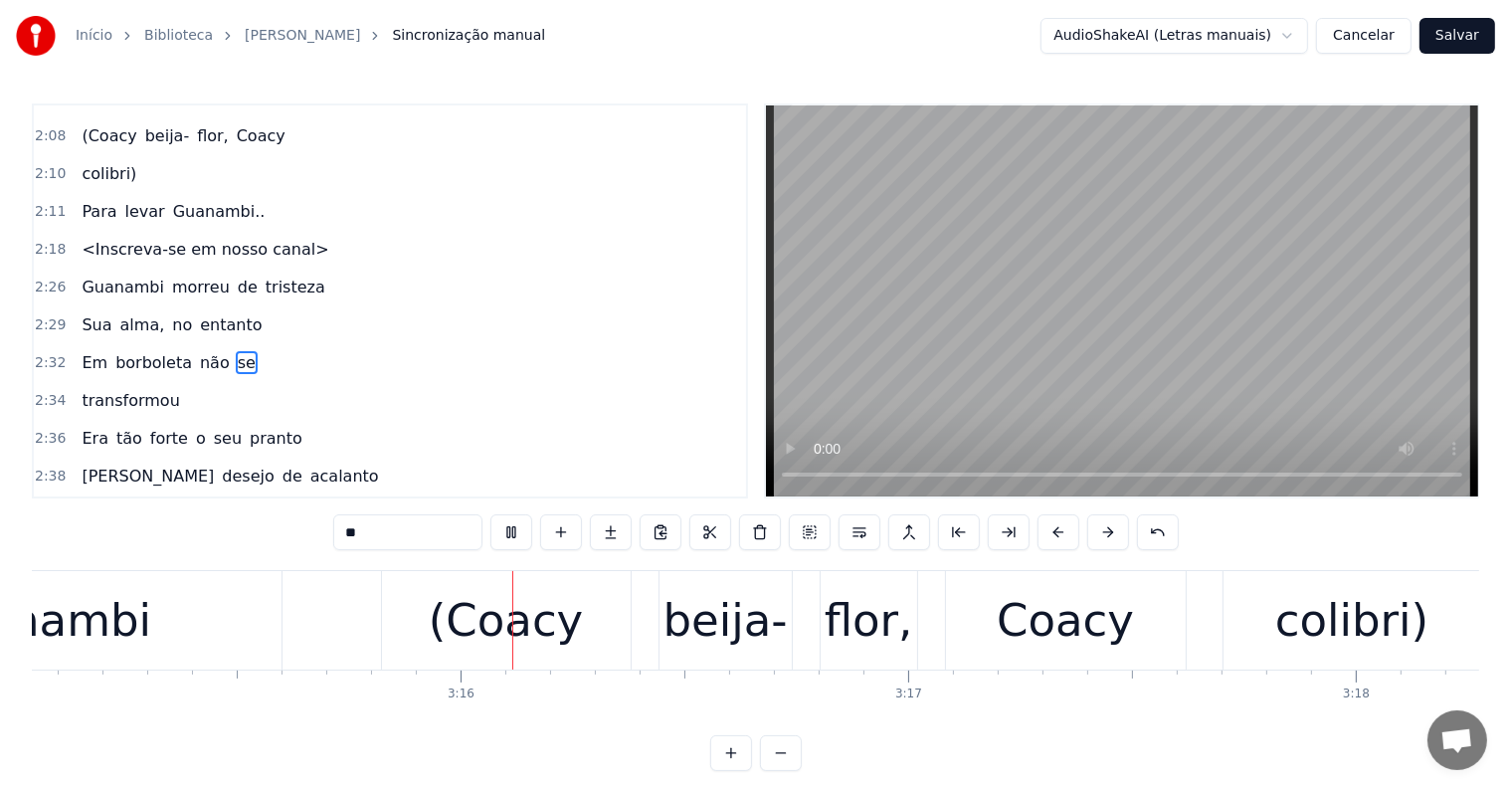
scroll to position [0, 87334]
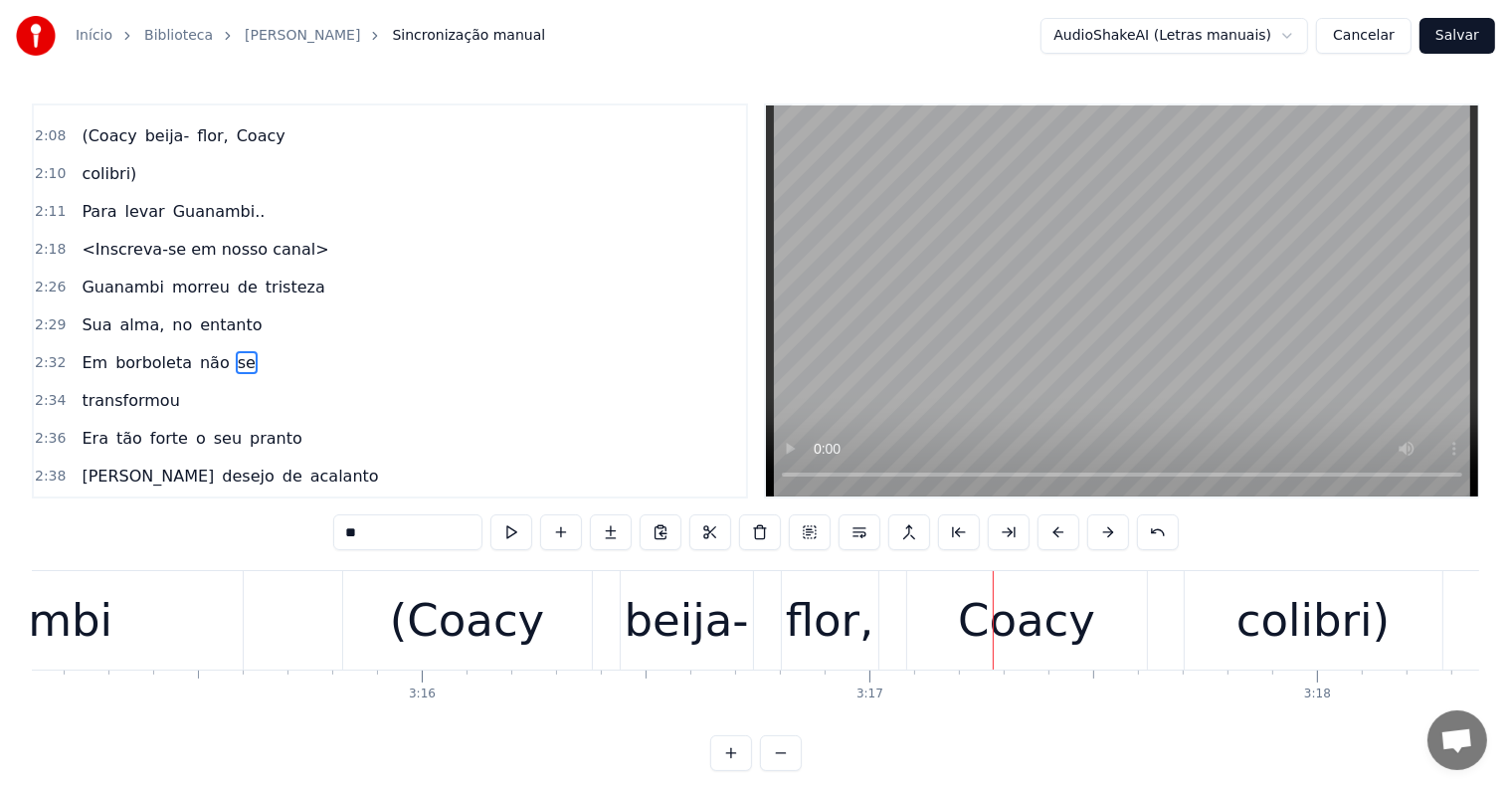
click at [1219, 635] on div "colibri)" at bounding box center [1314, 620] width 258 height 98
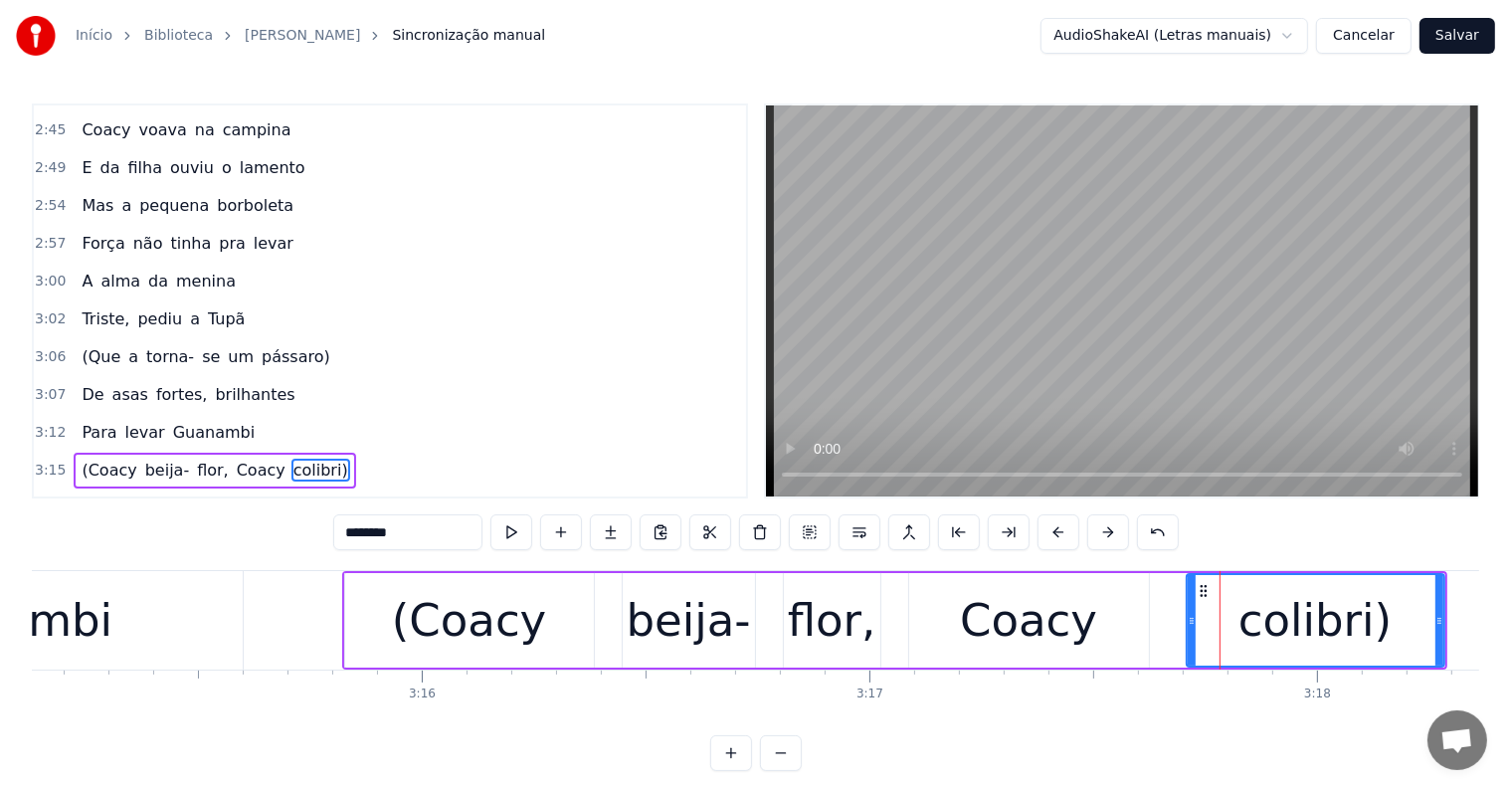
scroll to position [2201, 0]
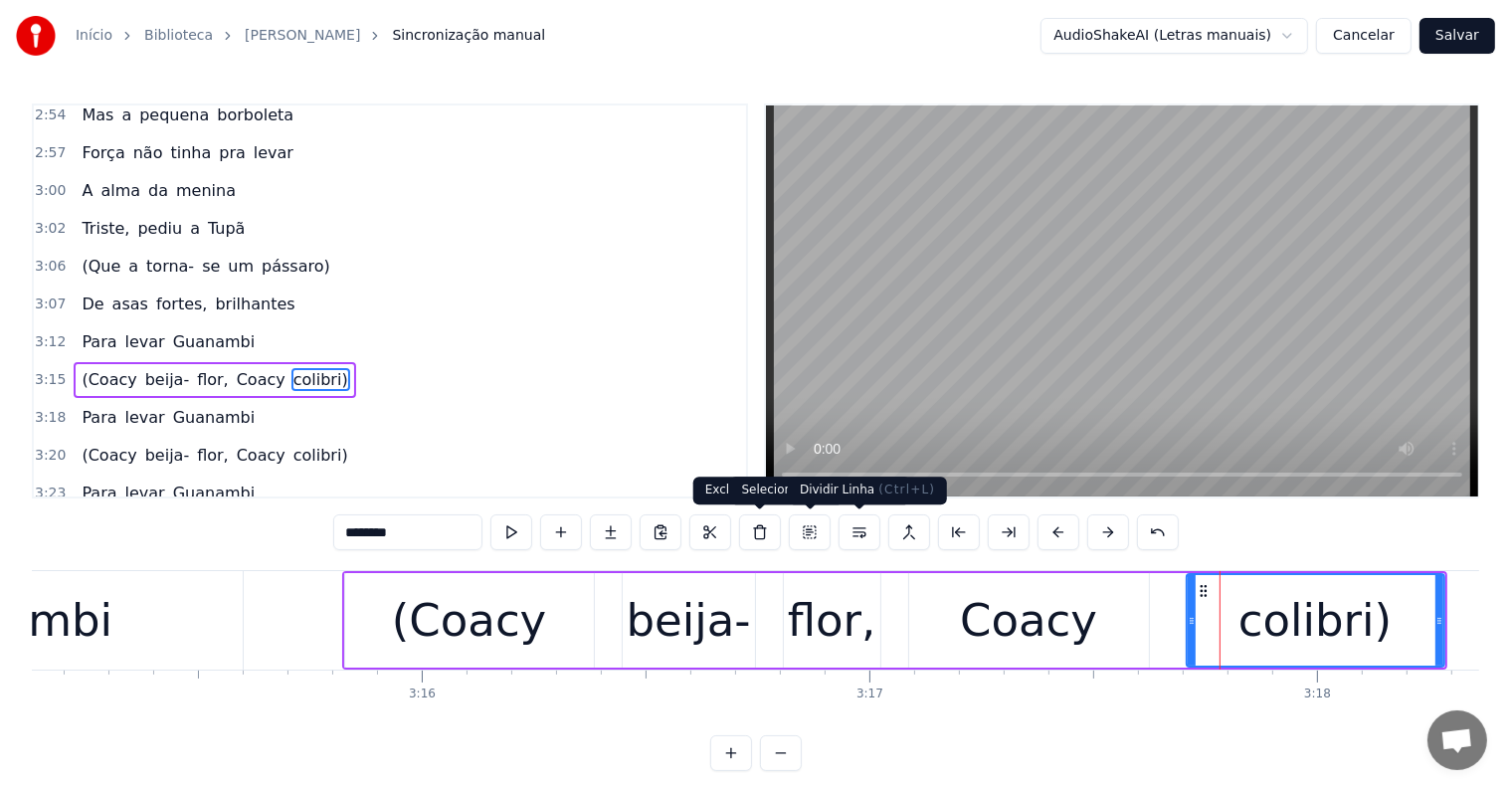
click at [866, 528] on button at bounding box center [859, 532] width 42 height 36
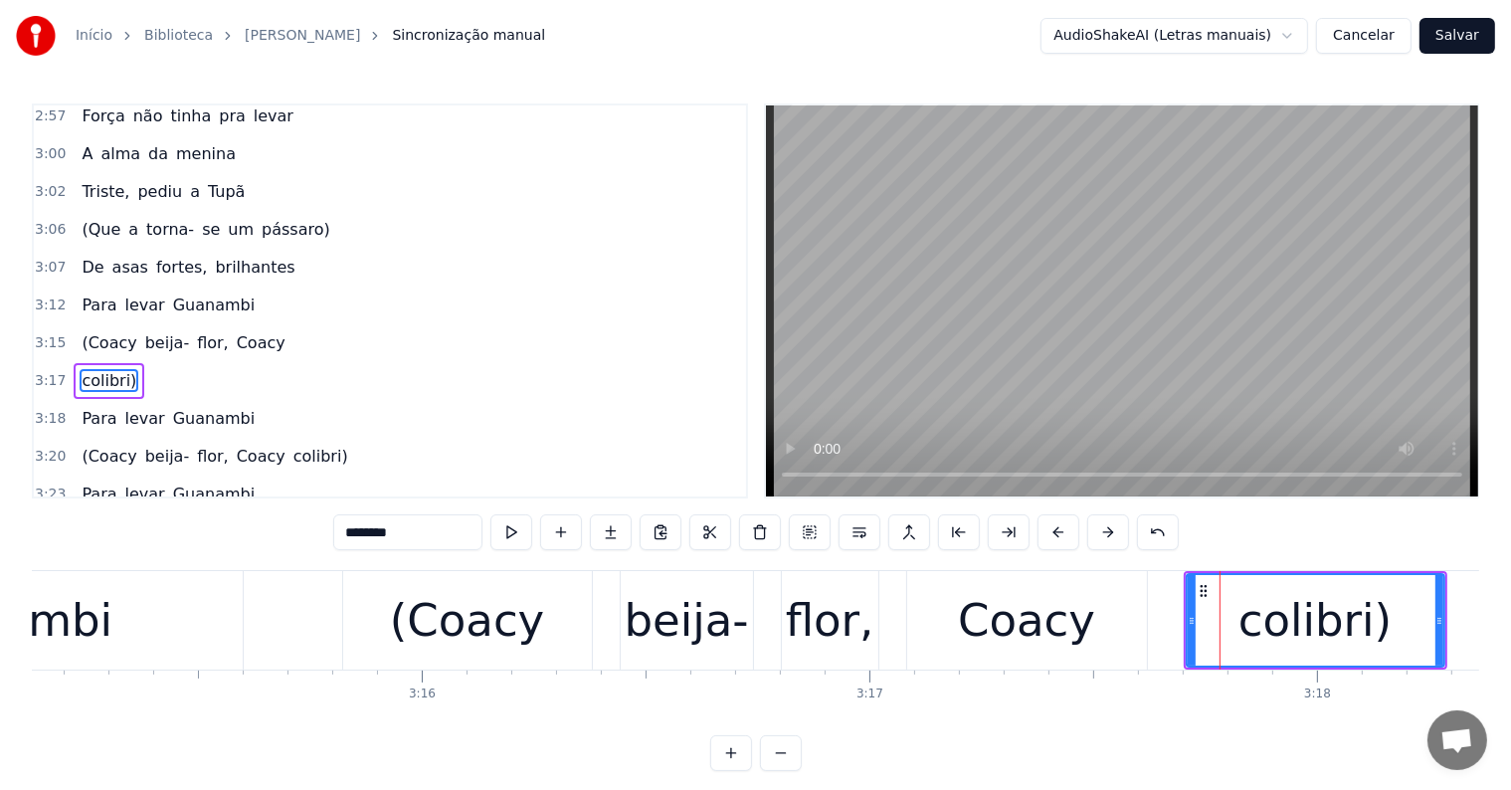
click at [983, 621] on div "Coacy" at bounding box center [1026, 621] width 137 height 68
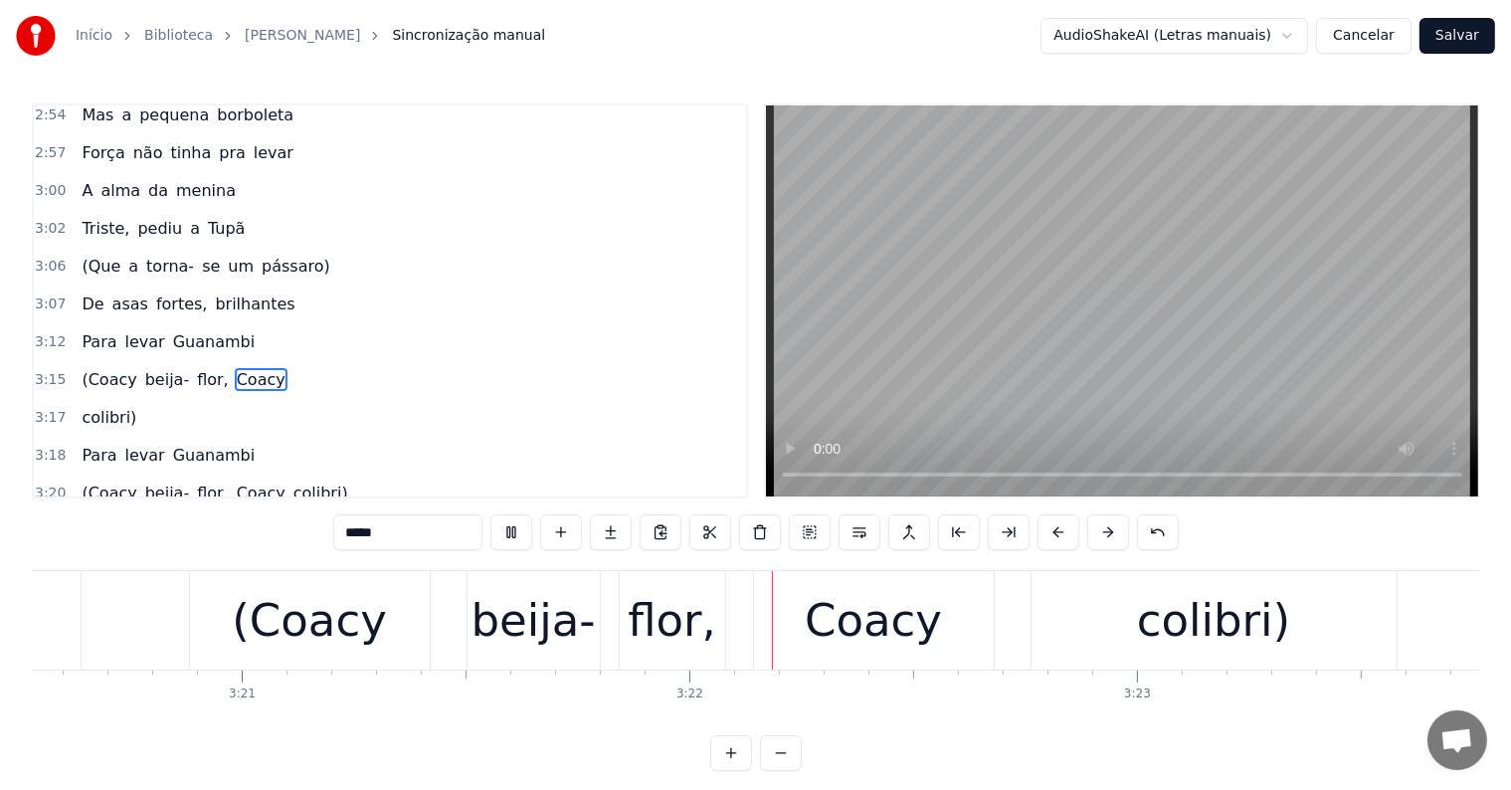
scroll to position [0, 90129]
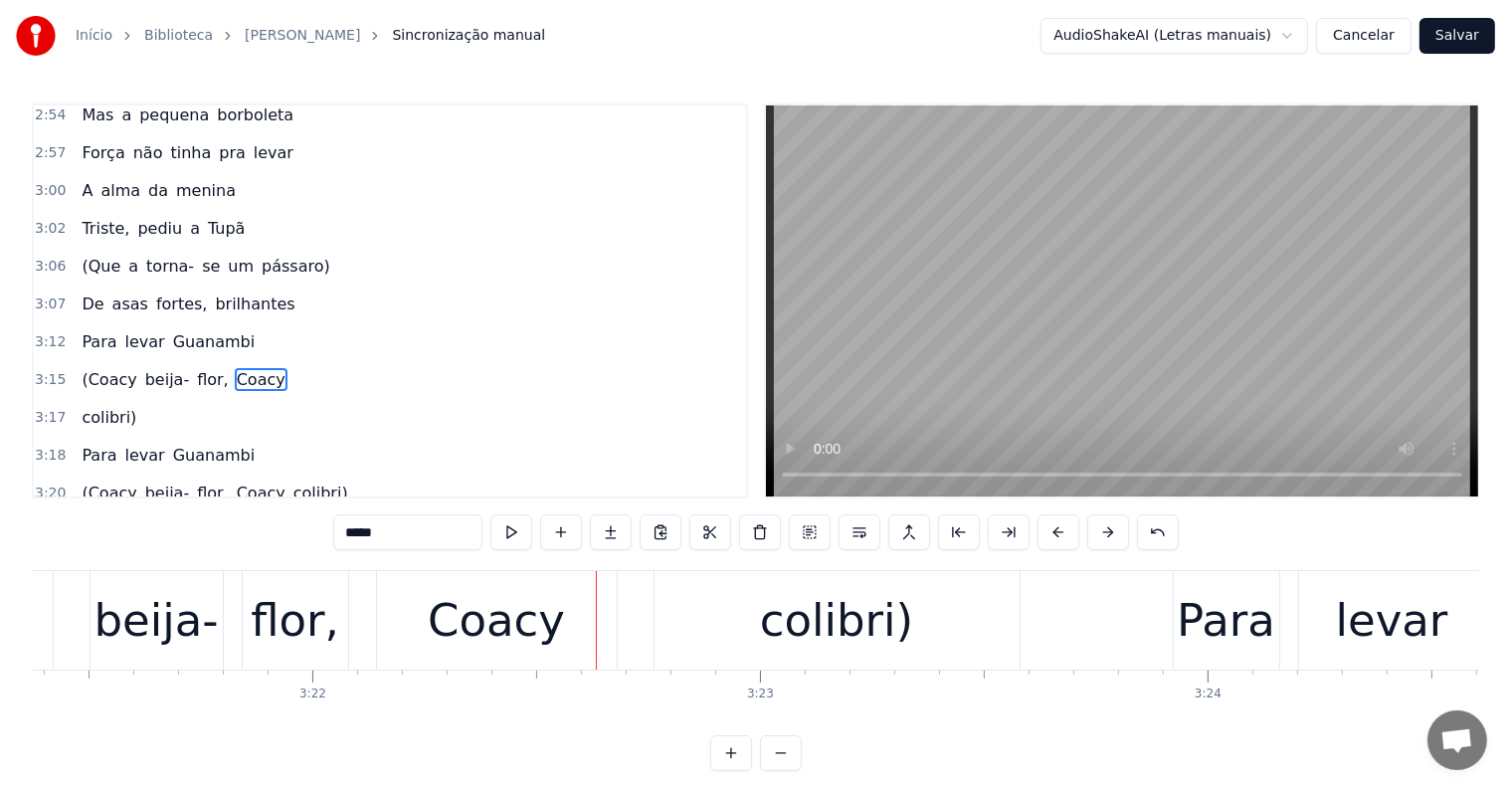
click at [828, 617] on div "colibri)" at bounding box center [836, 621] width 153 height 68
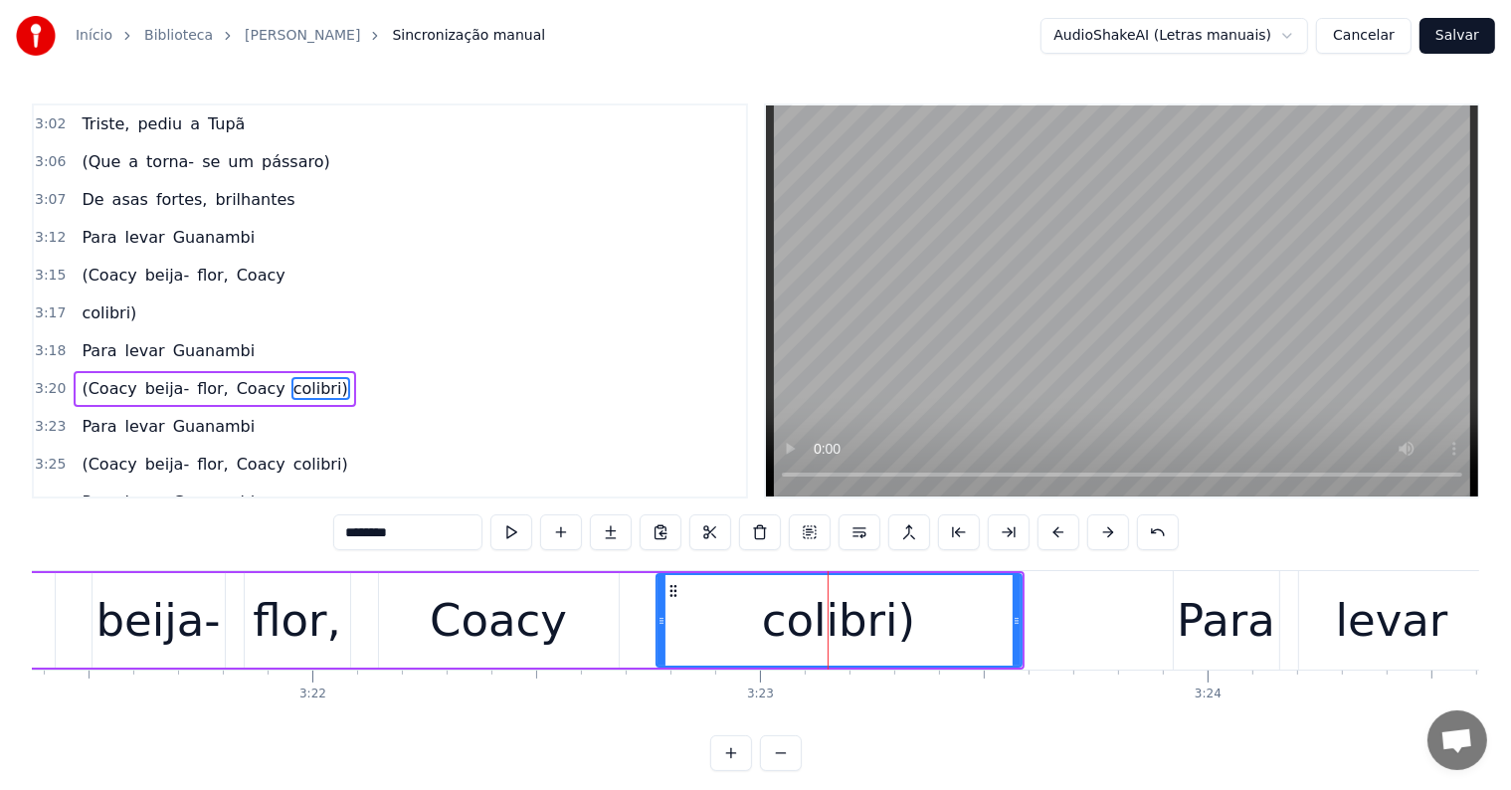
scroll to position [2311, 0]
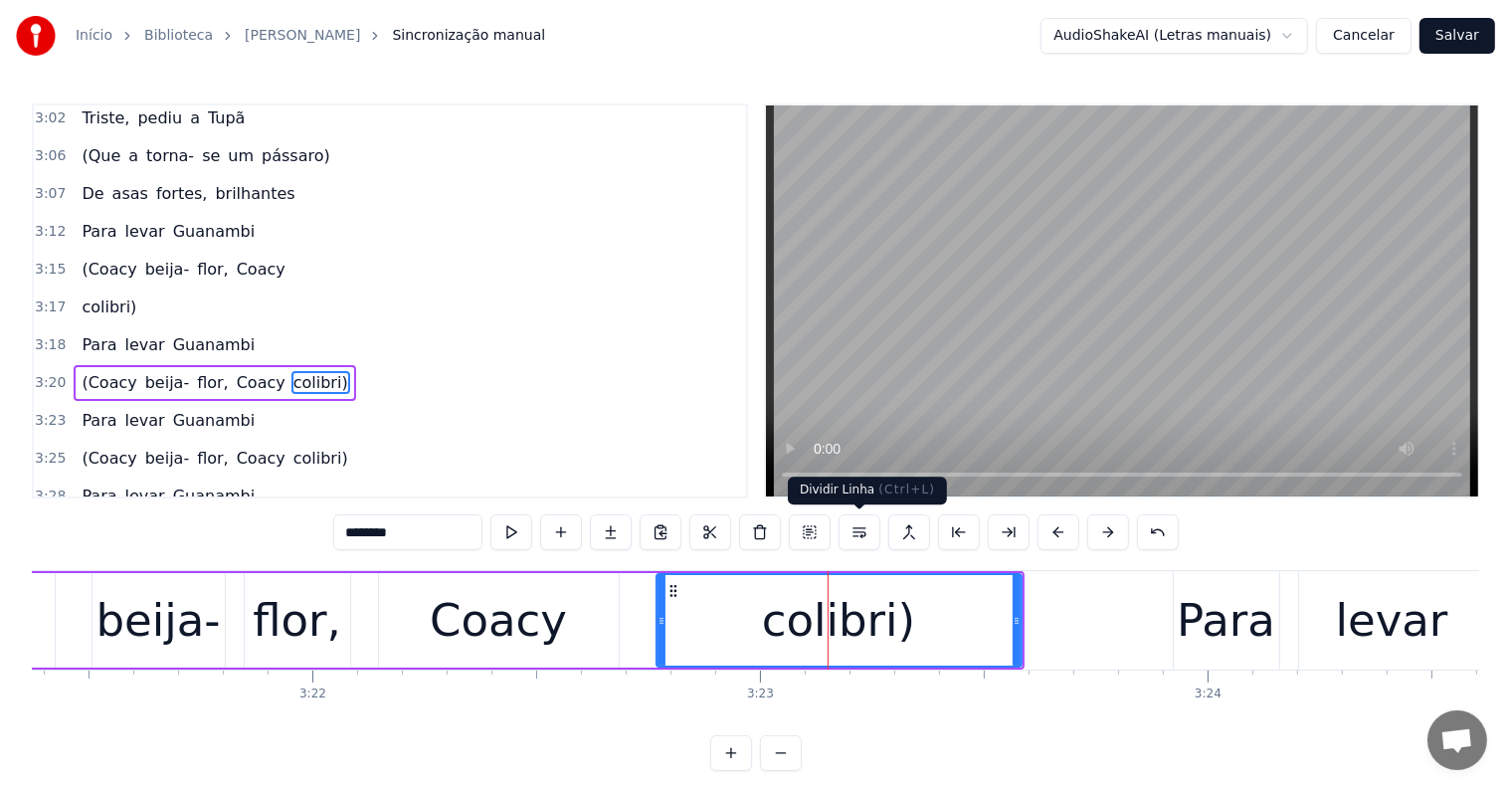
click at [858, 537] on button at bounding box center [859, 532] width 42 height 36
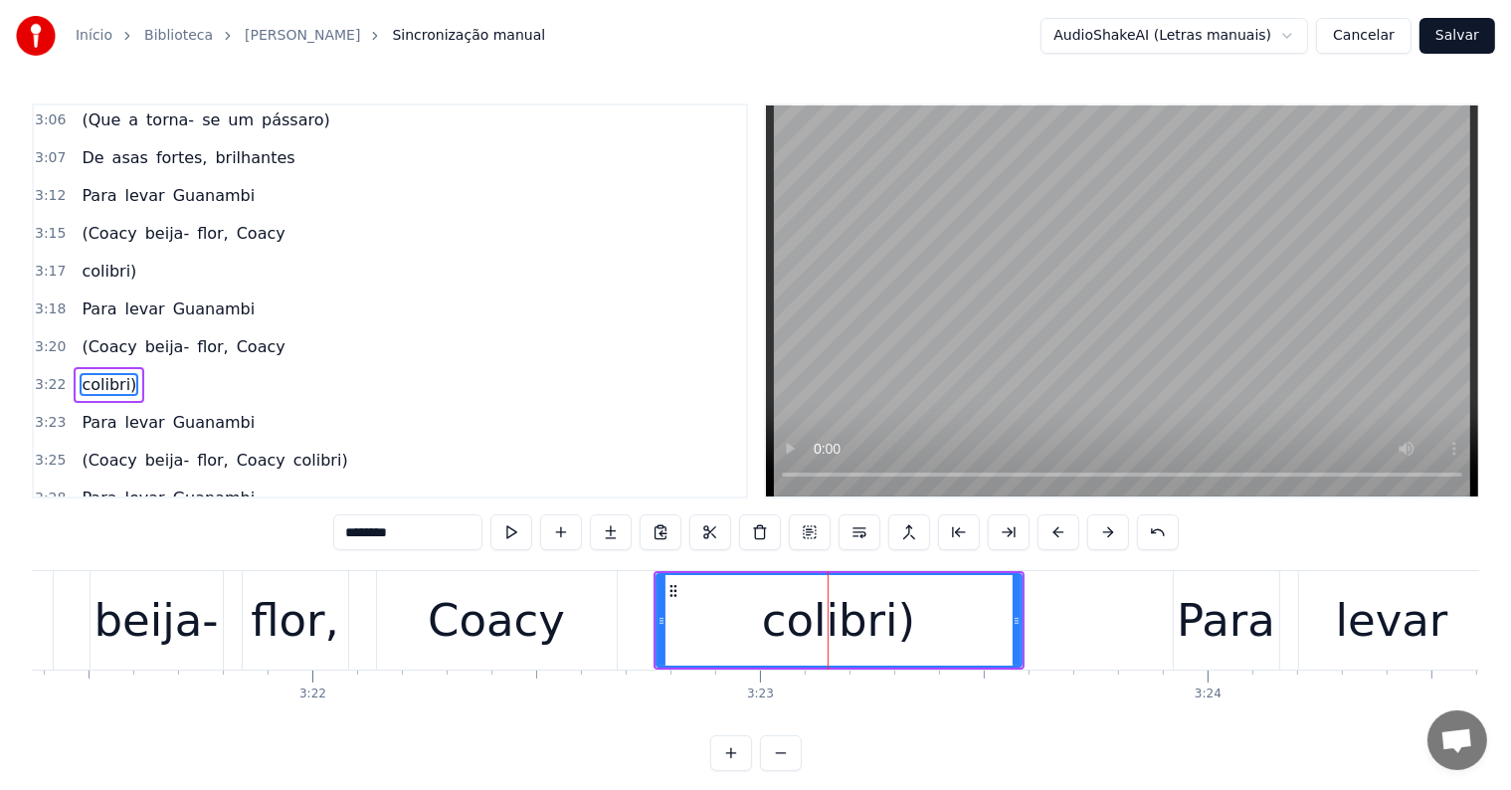
click at [545, 629] on div "Coacy" at bounding box center [496, 621] width 137 height 68
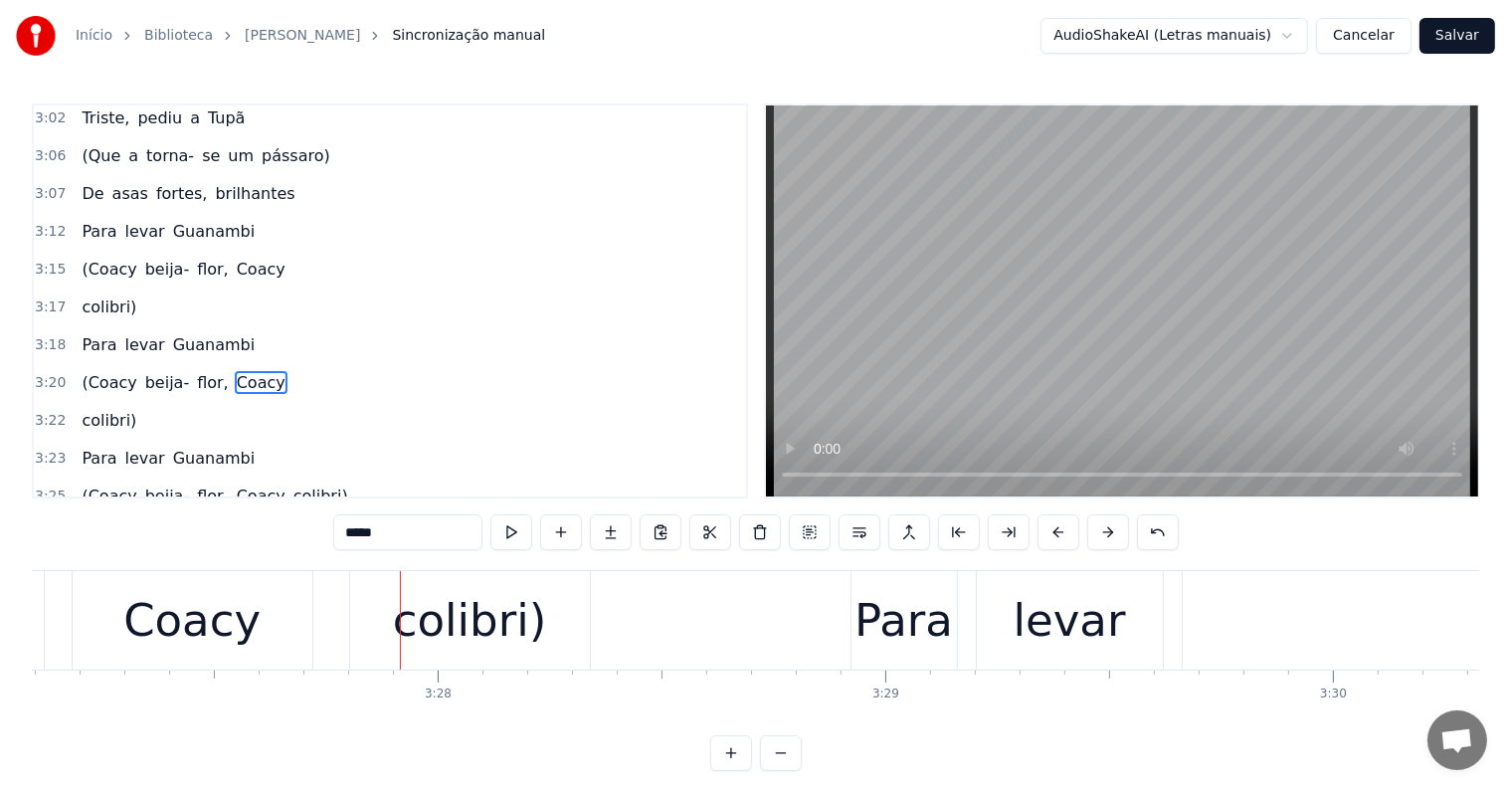
scroll to position [0, 92725]
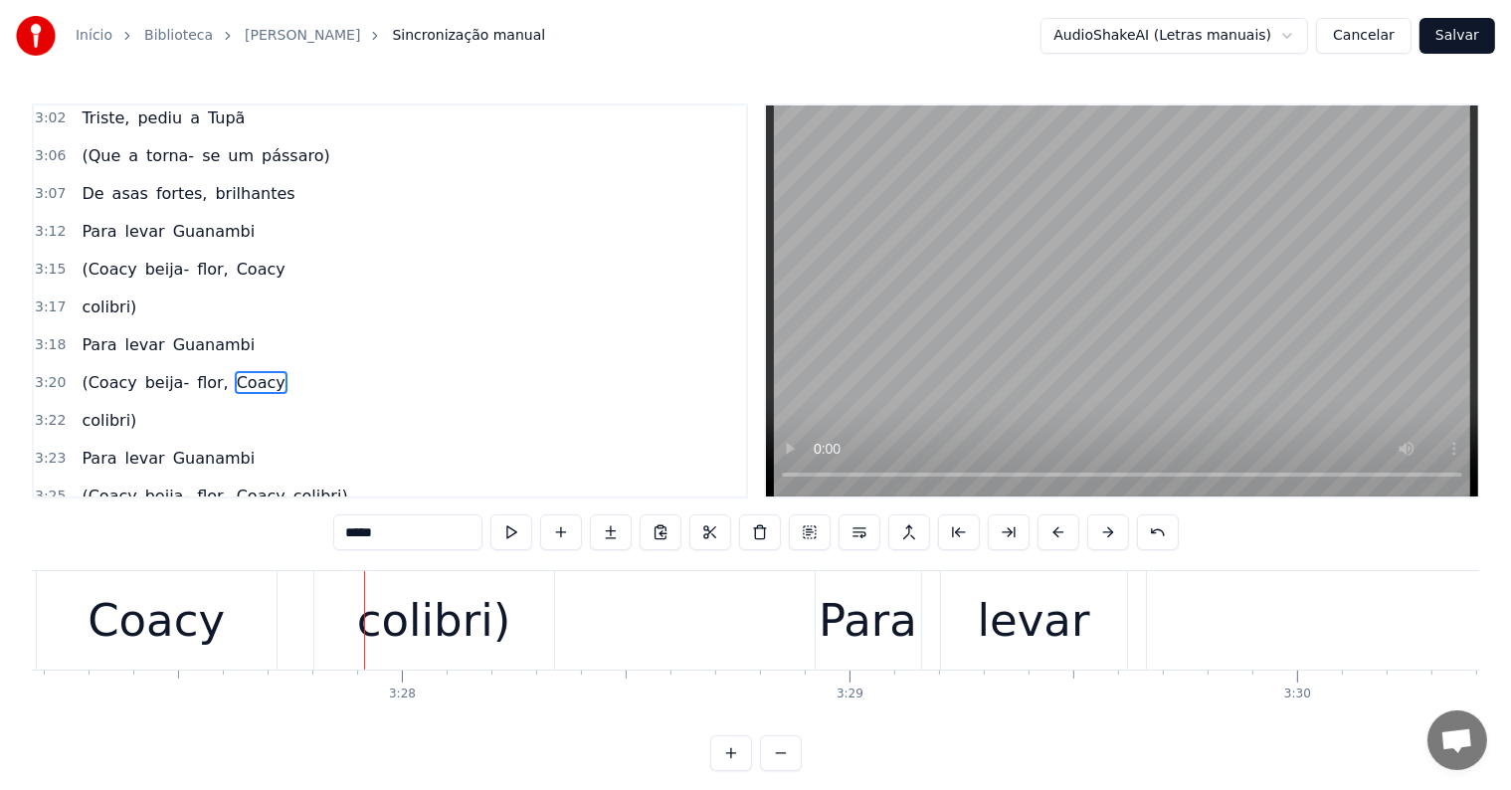
click at [475, 631] on div "colibri)" at bounding box center [433, 621] width 153 height 68
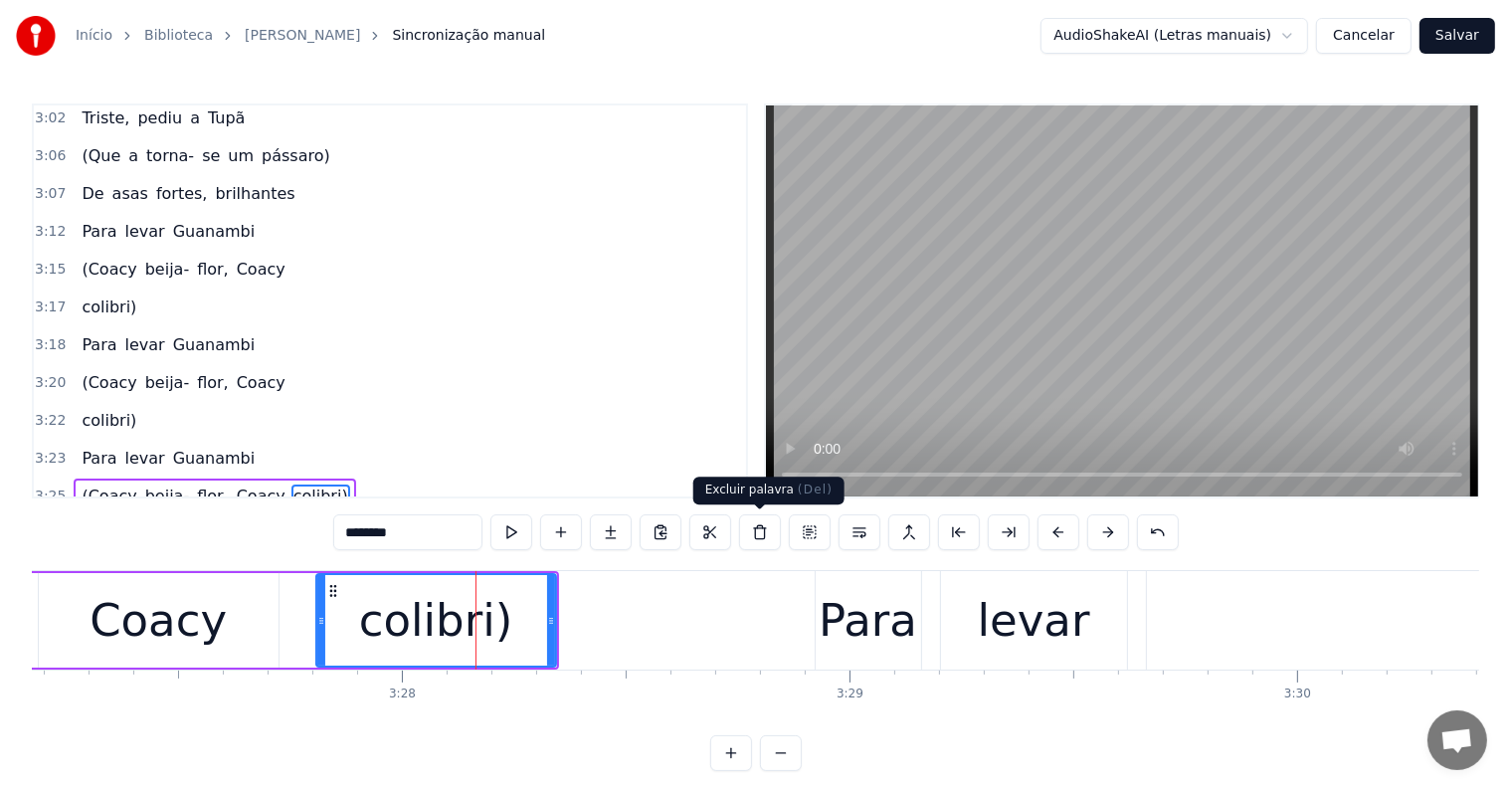
scroll to position [2421, 0]
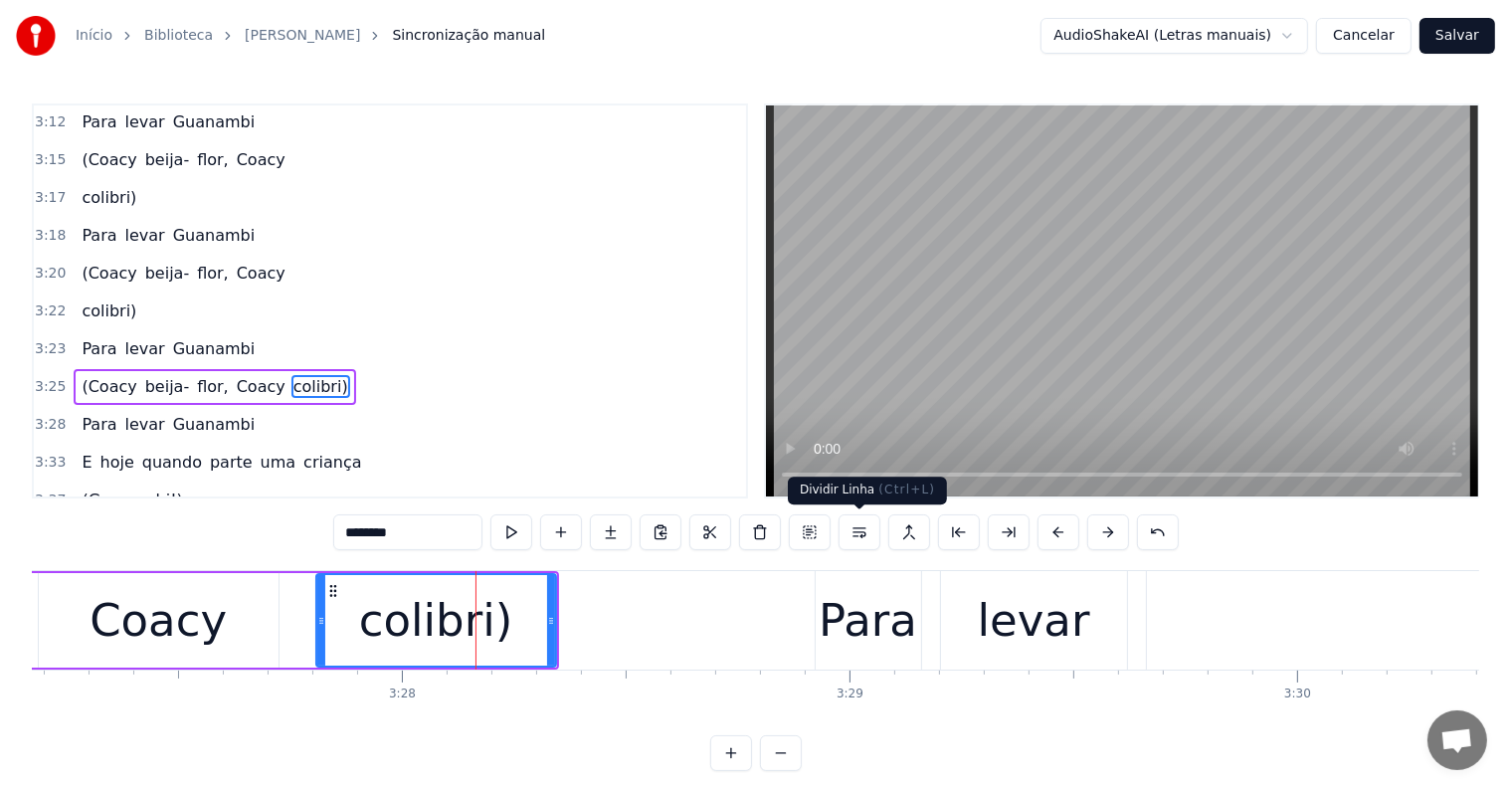
click at [854, 531] on button at bounding box center [859, 532] width 42 height 36
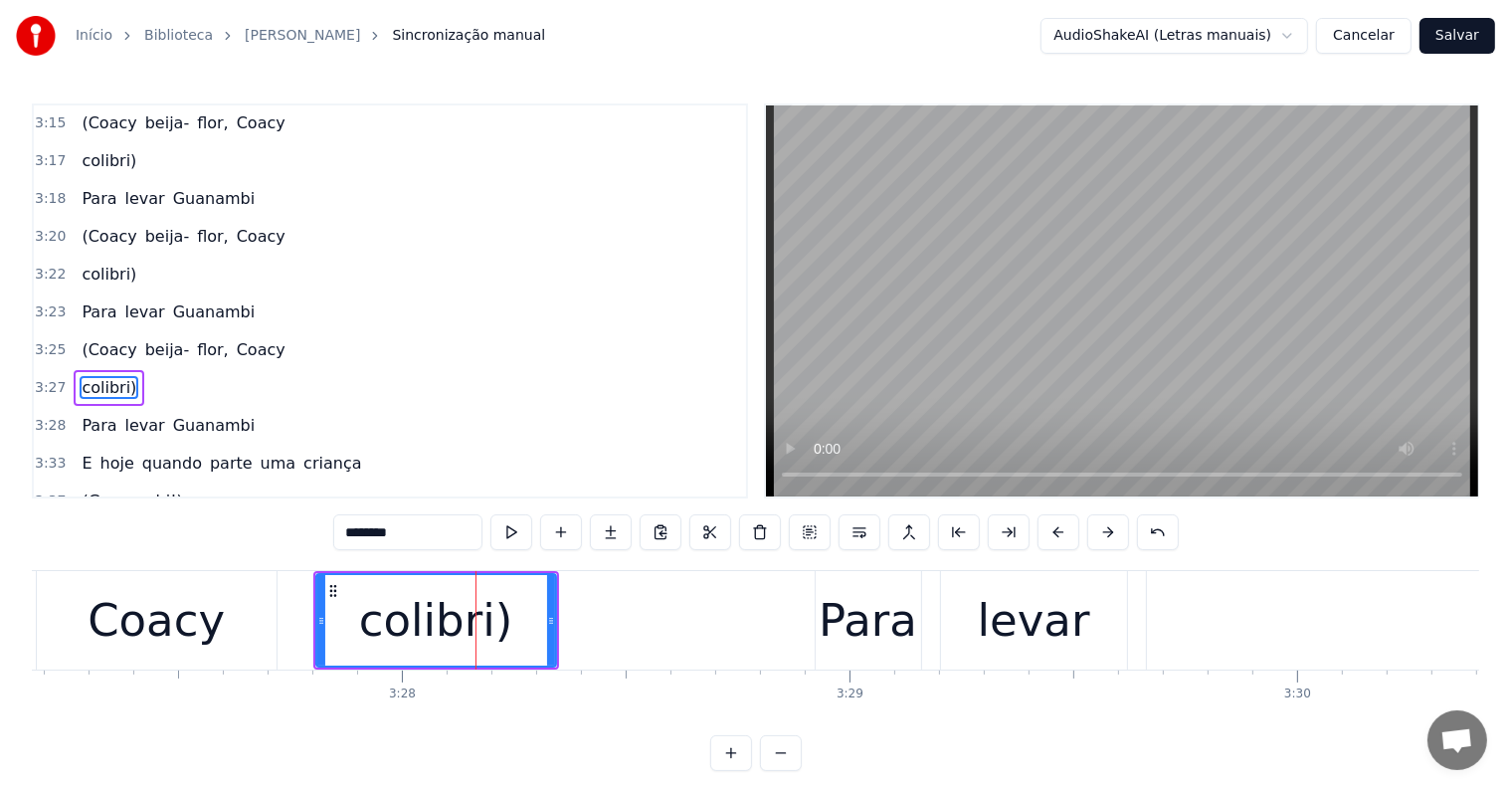
click at [257, 652] on div "Coacy" at bounding box center [157, 620] width 240 height 98
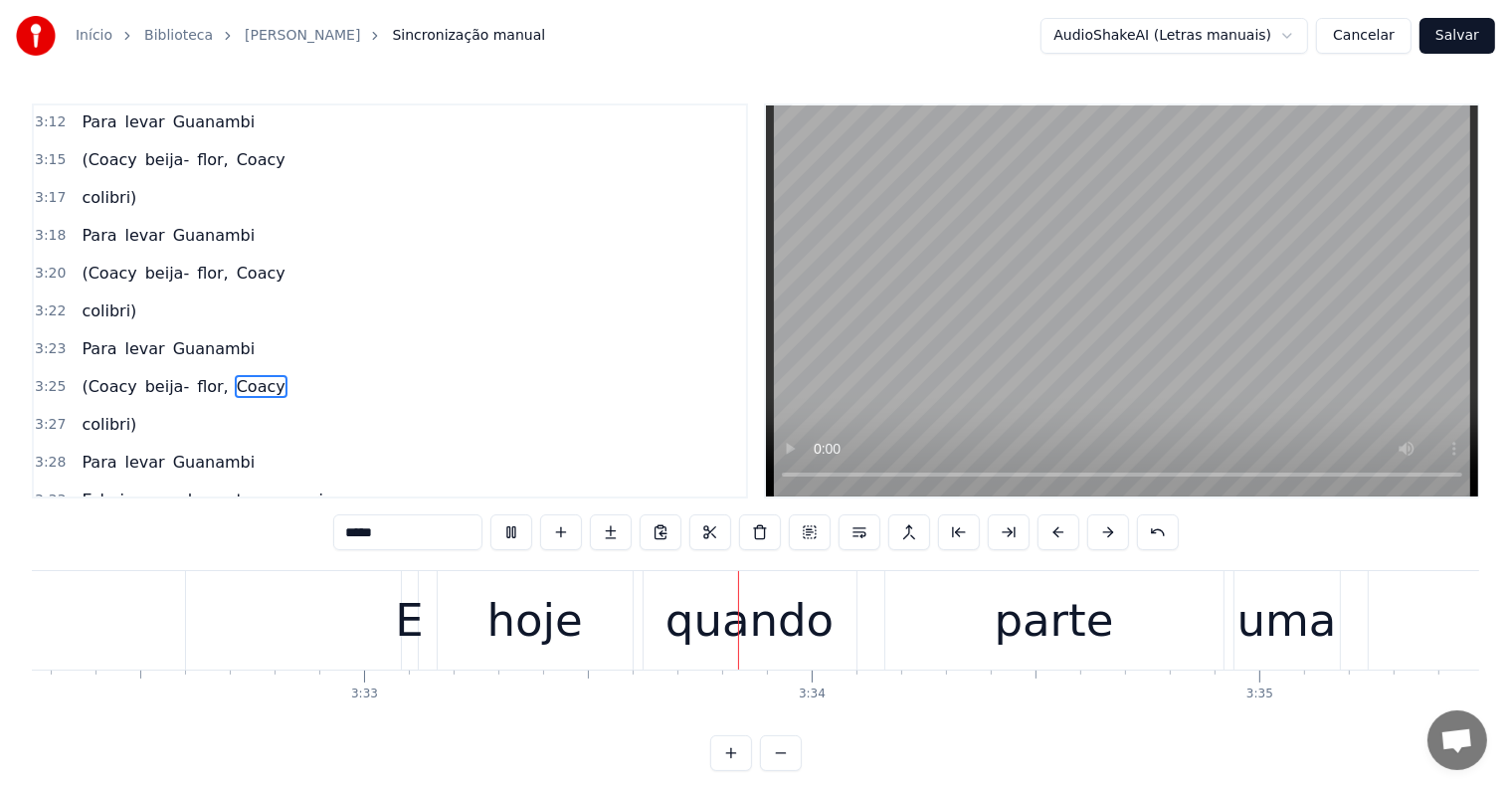
scroll to position [0, 95315]
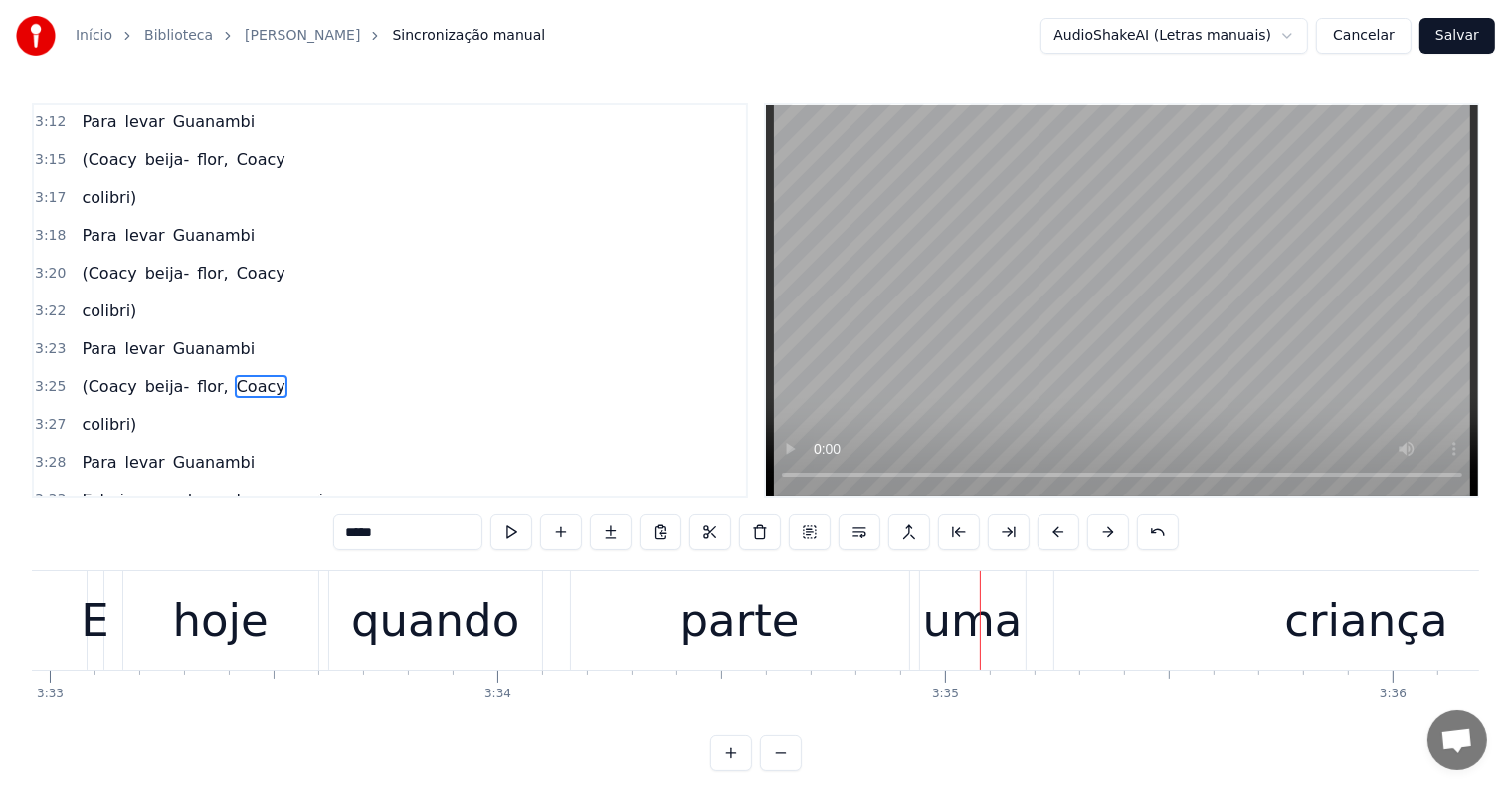
click at [1245, 593] on div "criança" at bounding box center [1366, 620] width 625 height 98
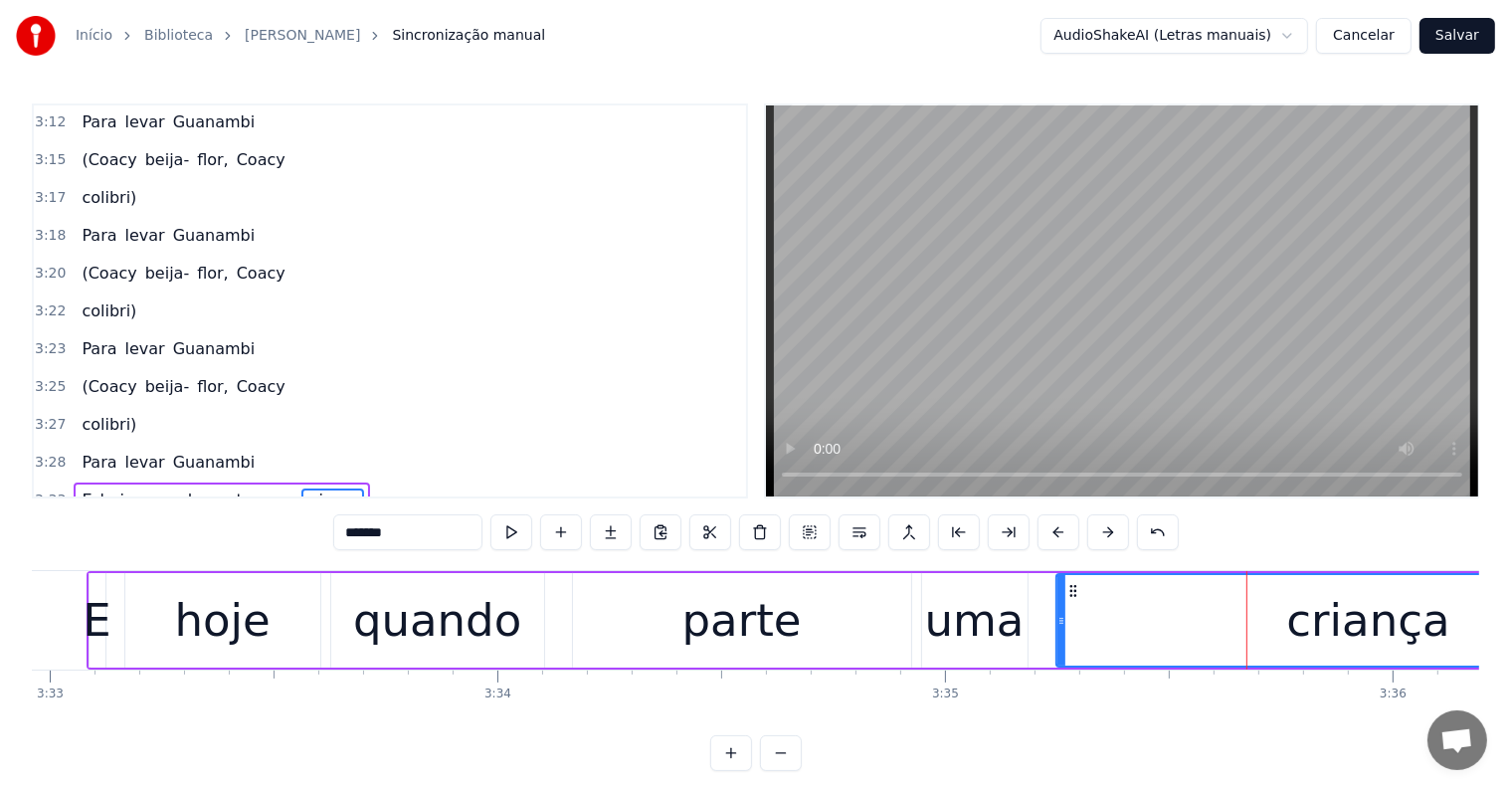
scroll to position [2530, 0]
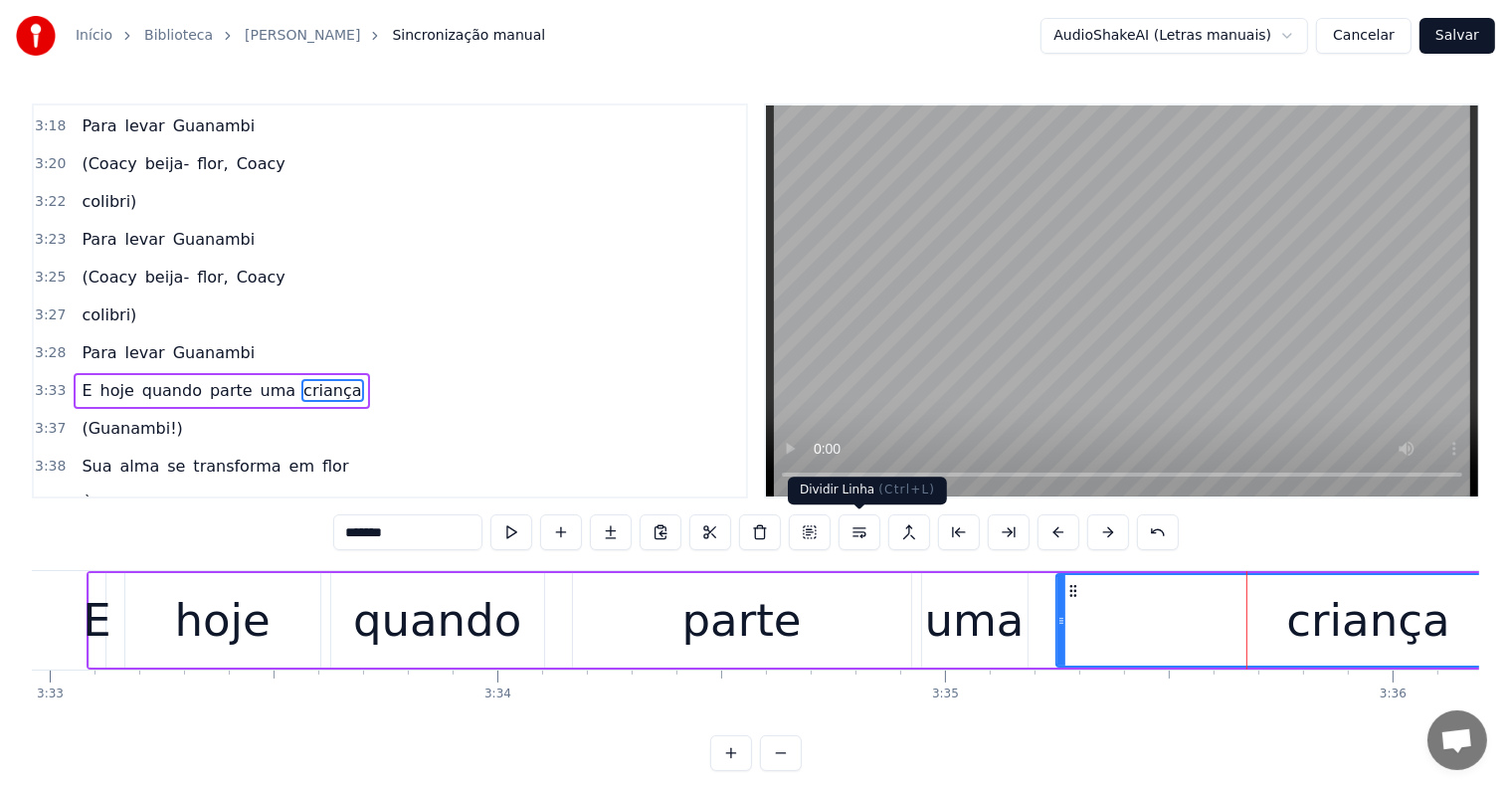
click at [859, 527] on button at bounding box center [859, 532] width 42 height 36
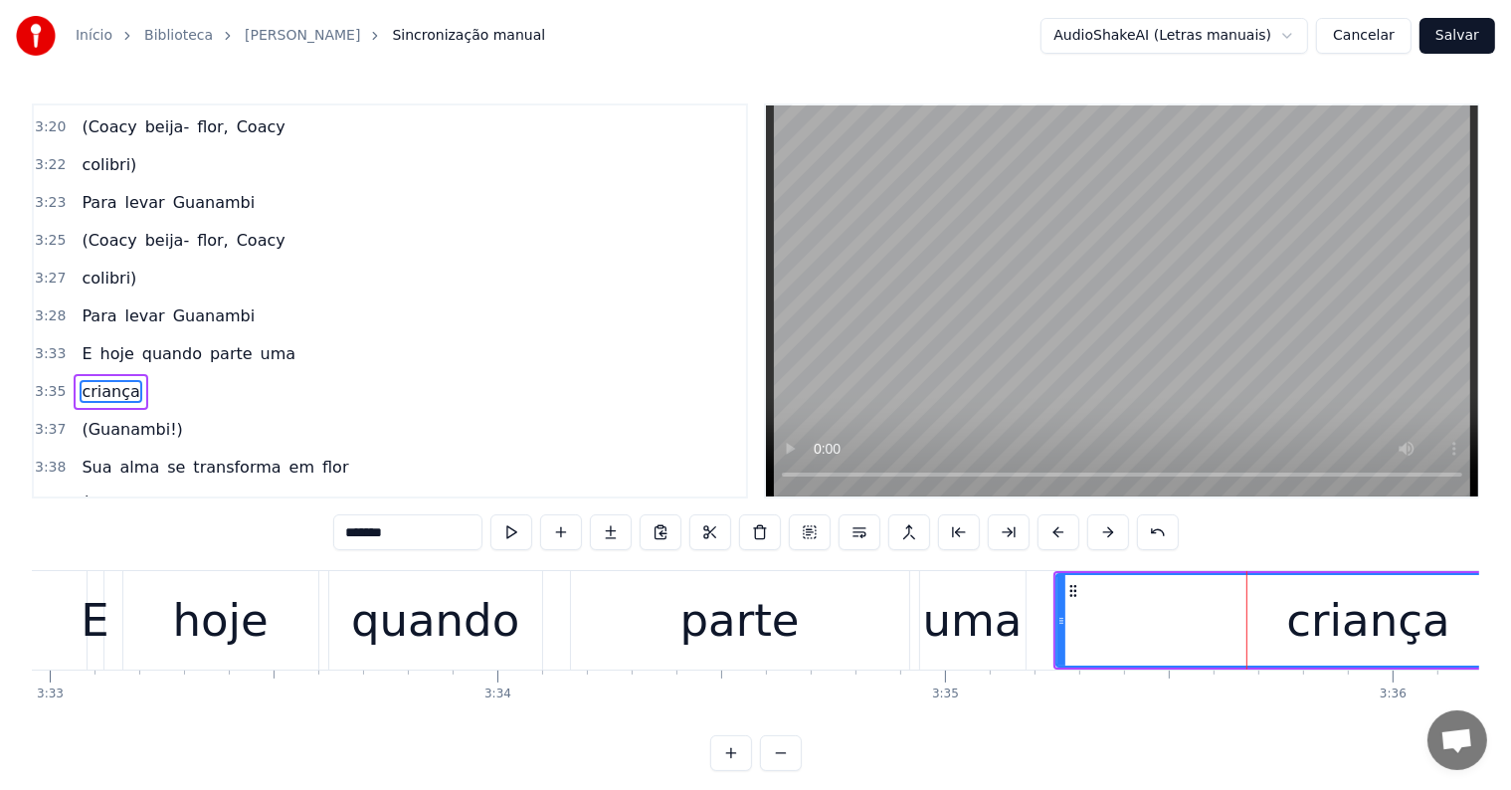
click at [954, 650] on div "uma" at bounding box center [972, 621] width 99 height 68
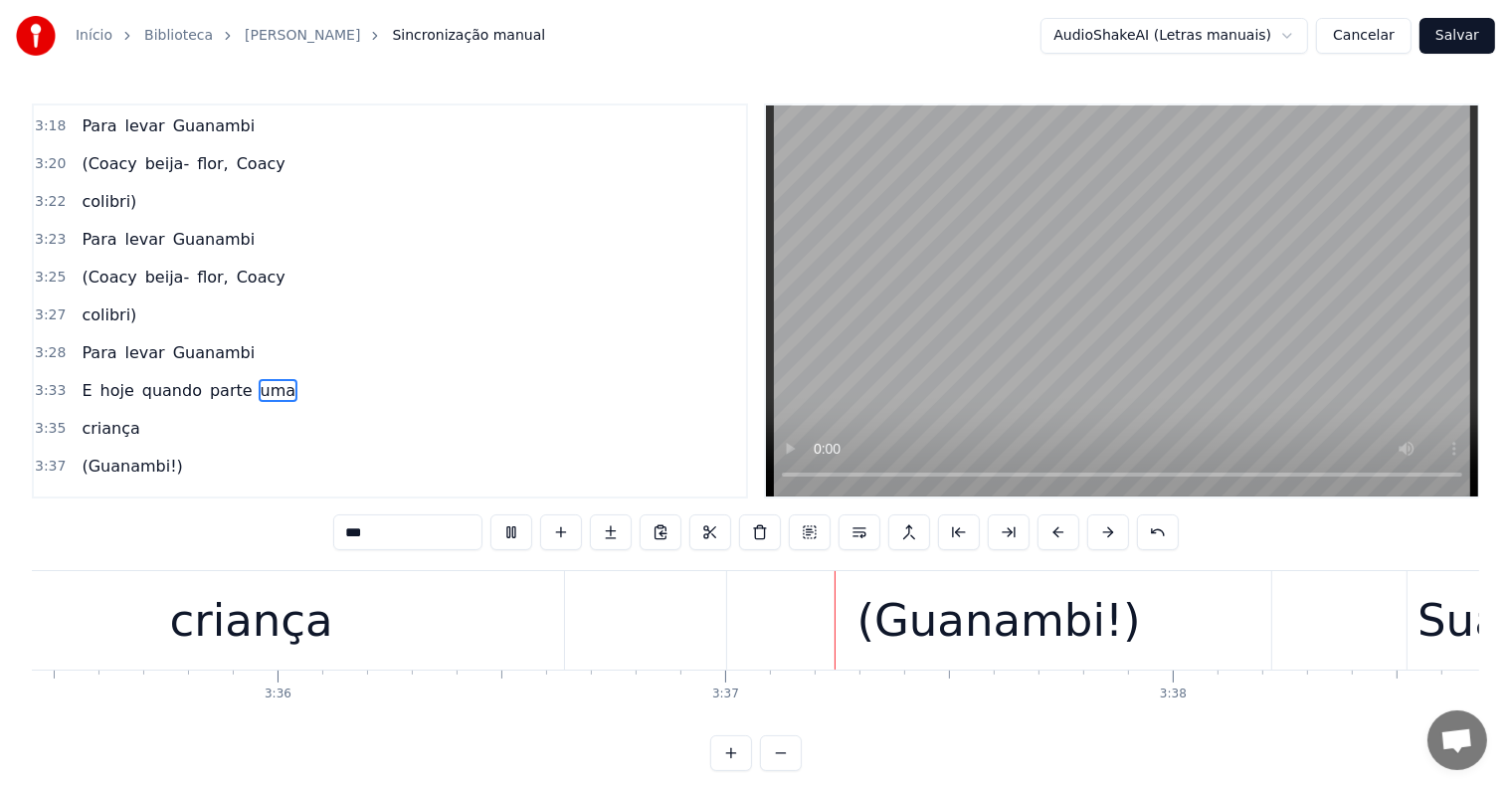
scroll to position [0, 96857]
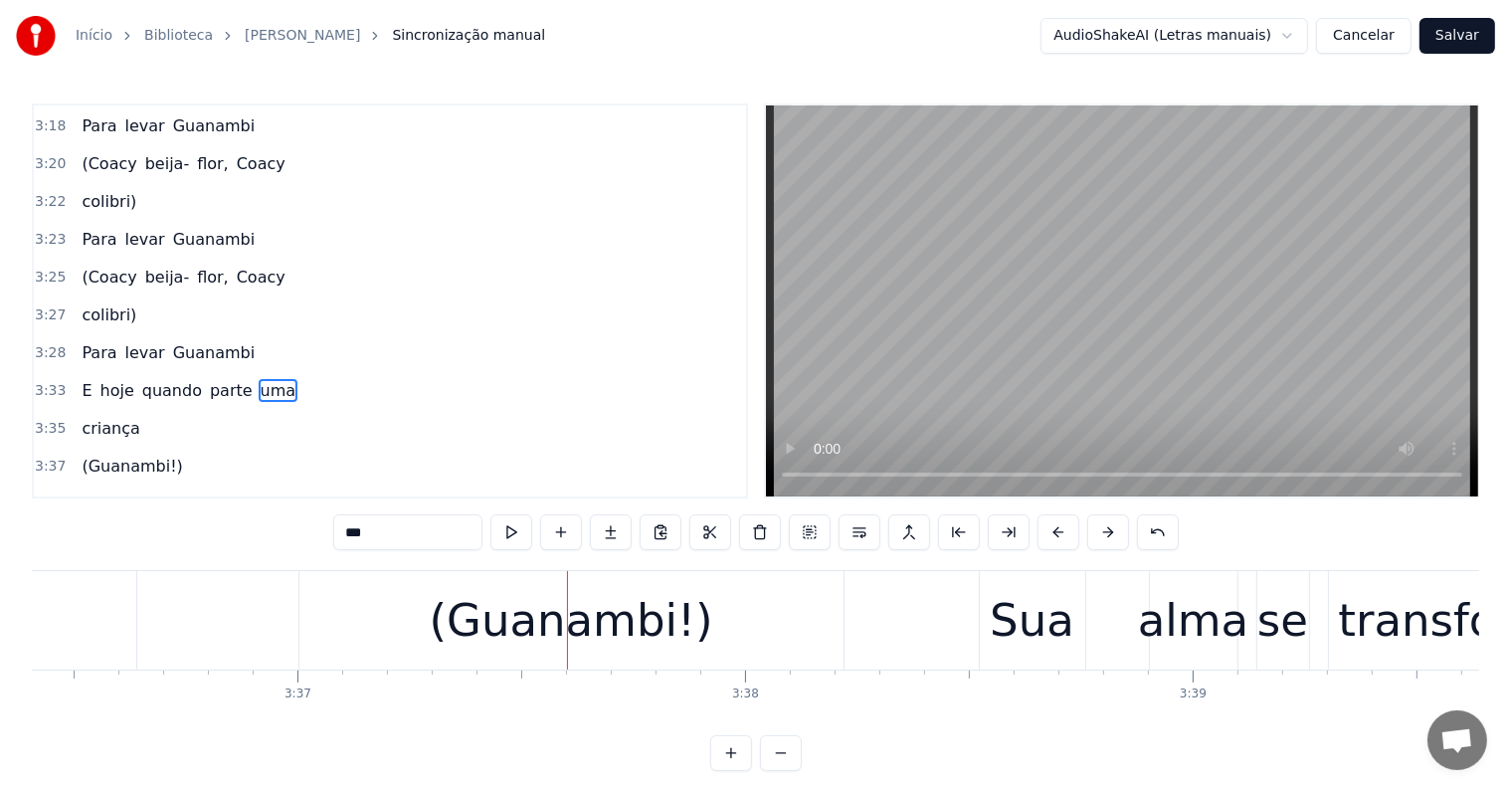
click at [580, 597] on div "(Guanambi!)" at bounding box center [571, 621] width 283 height 68
type input "**********"
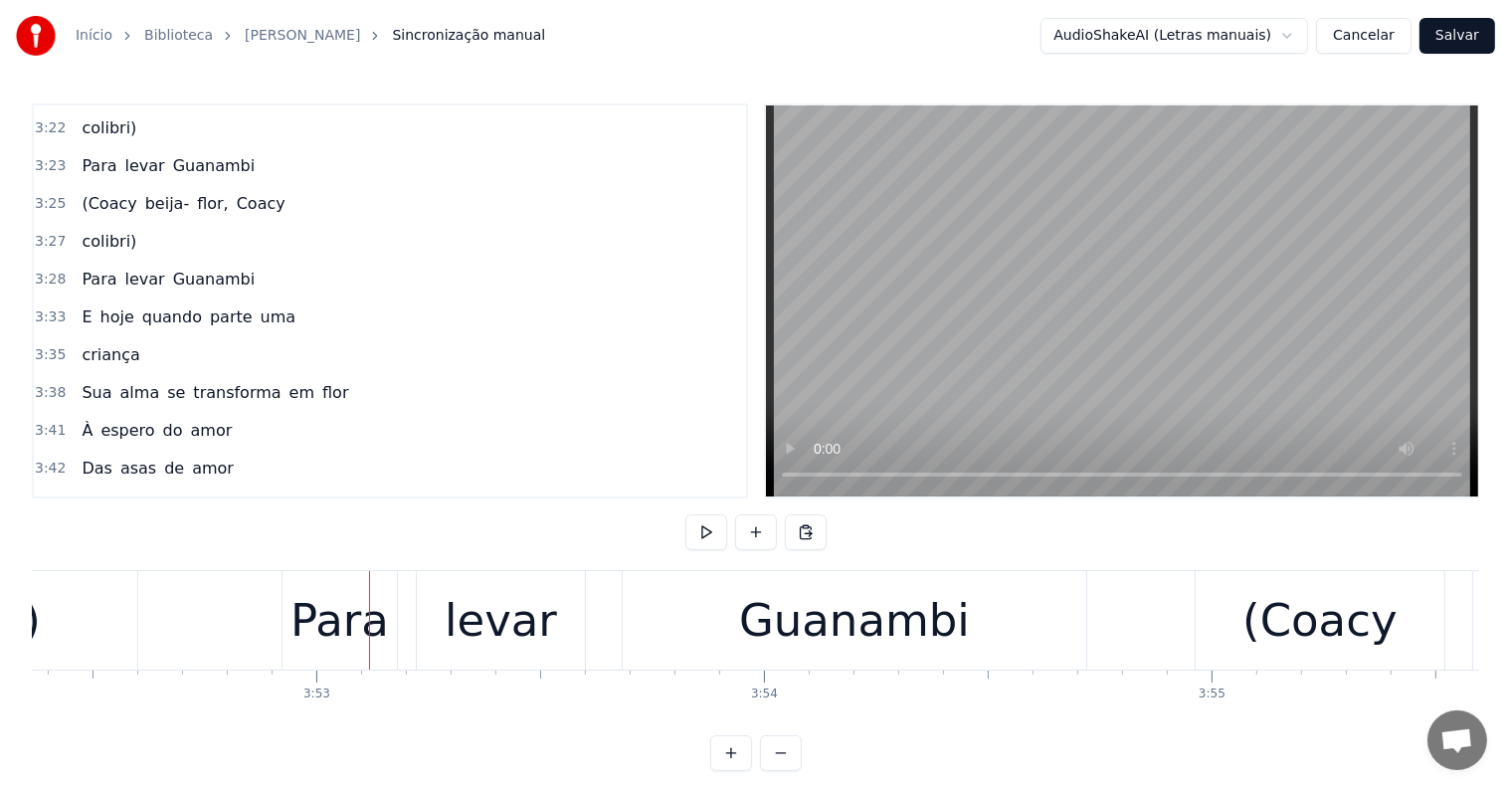
scroll to position [0, 104071]
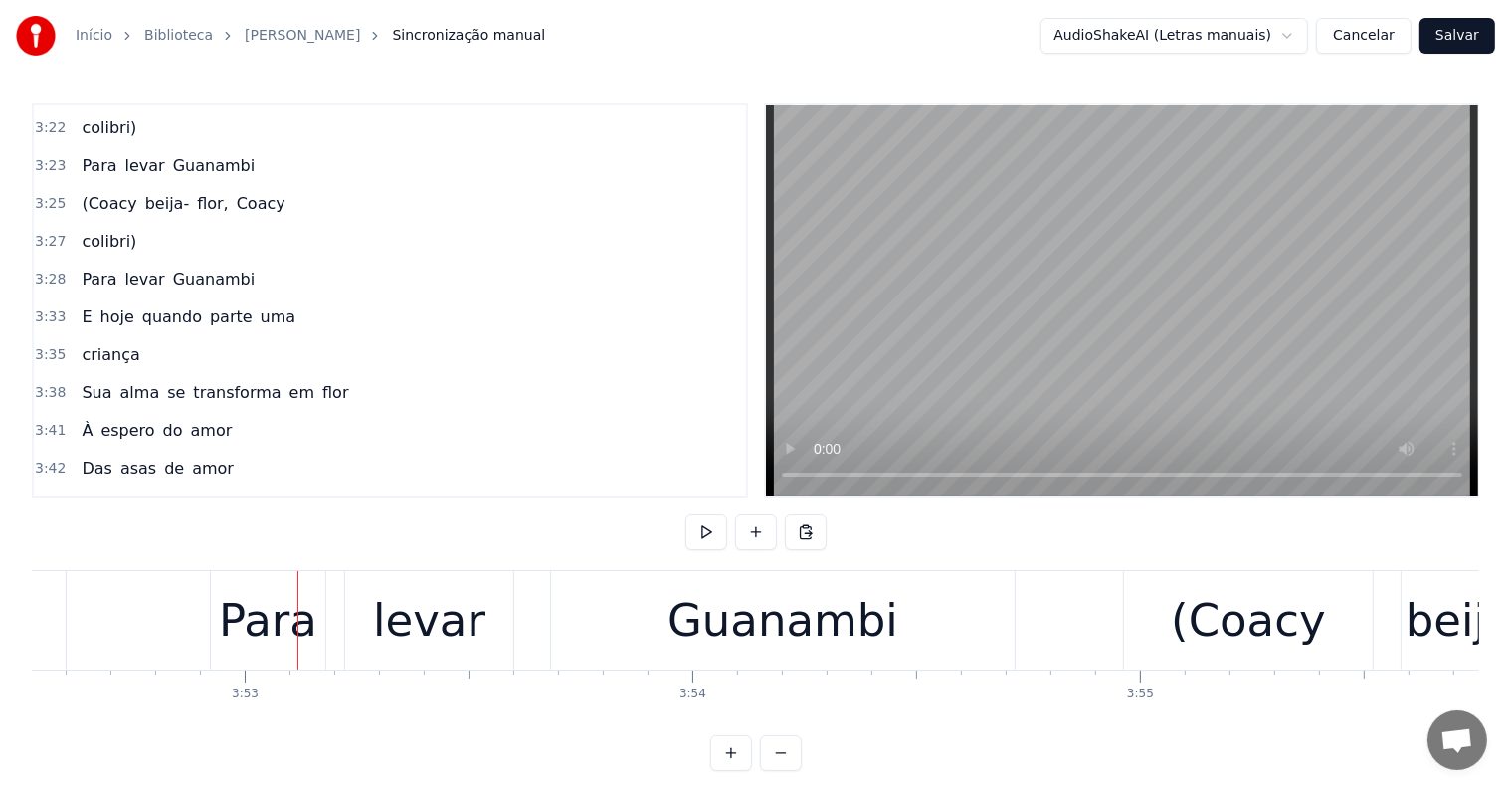
click at [267, 632] on div "Para" at bounding box center [268, 621] width 98 height 68
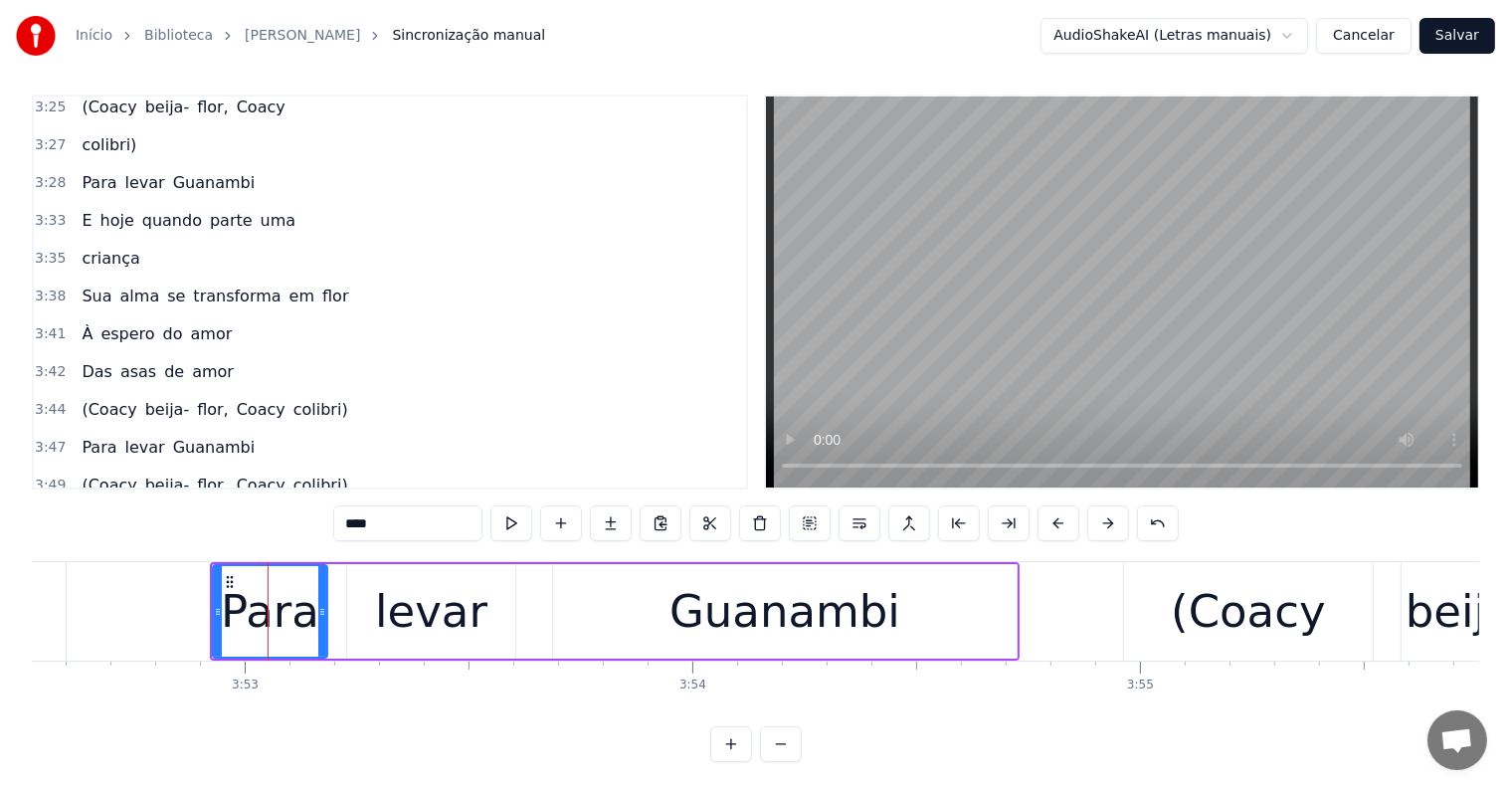
scroll to position [2719, 0]
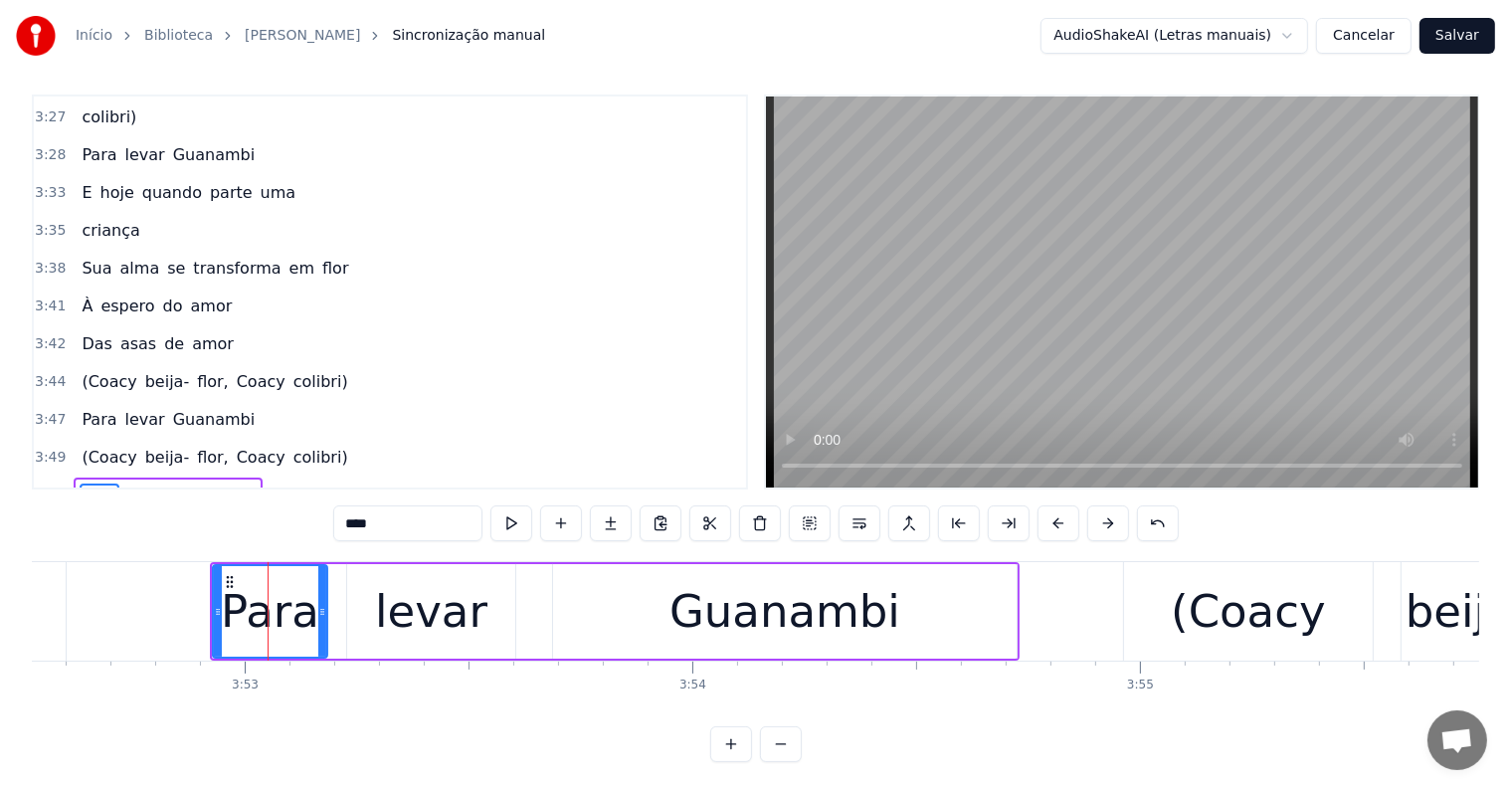
click at [291, 370] on span "colibri)" at bounding box center [320, 381] width 59 height 23
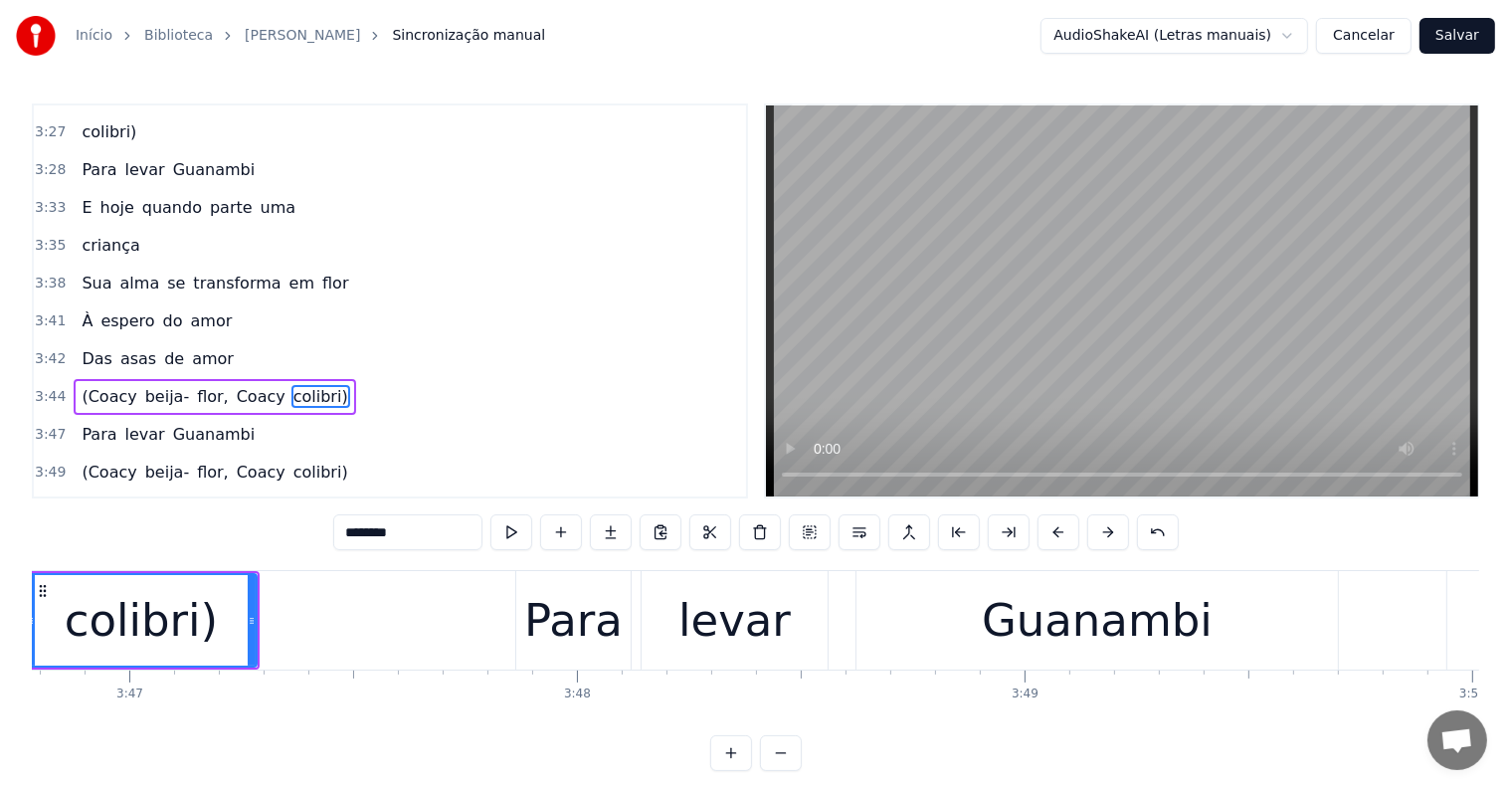
scroll to position [0, 101392]
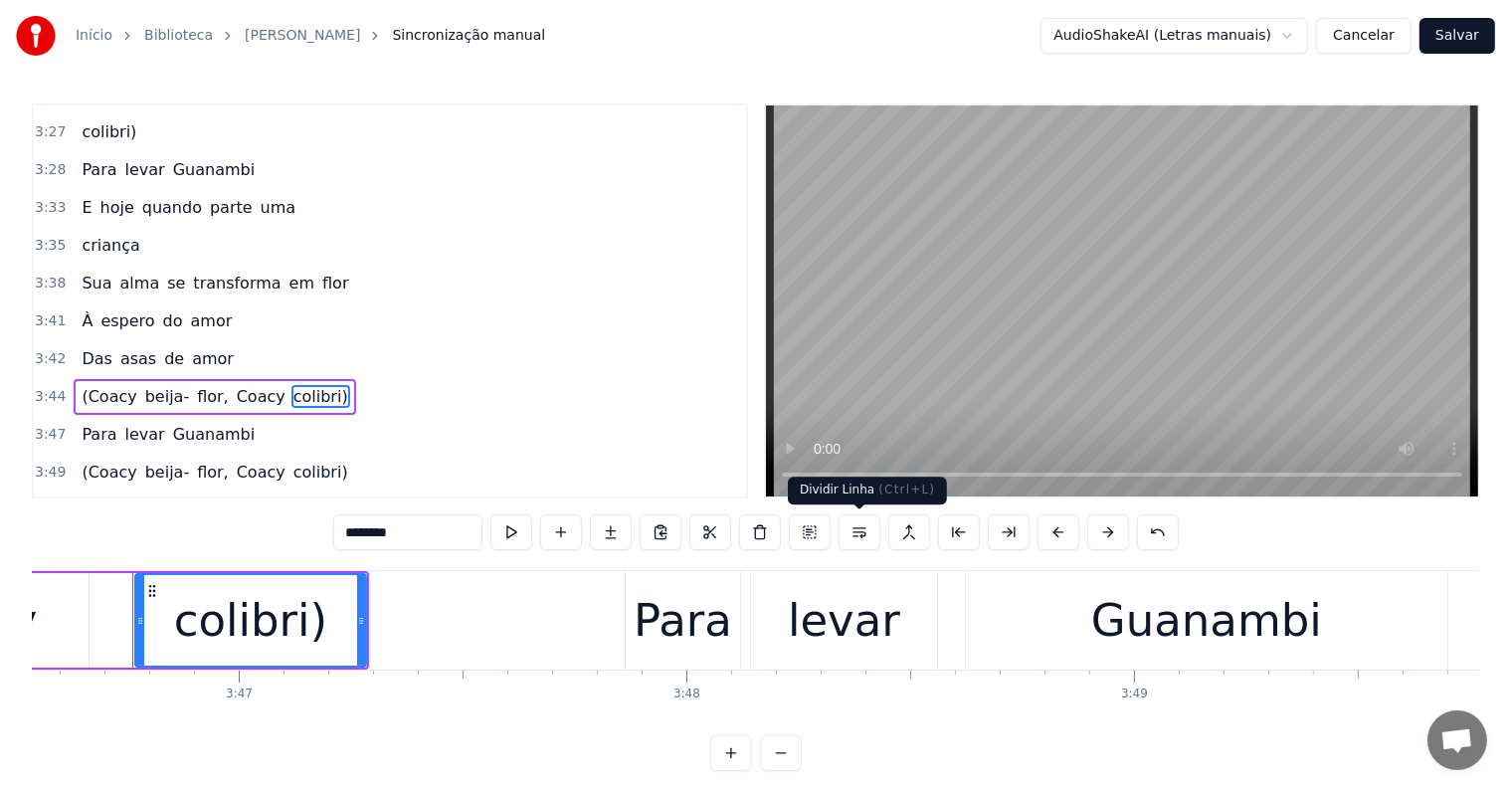
click at [859, 530] on button at bounding box center [859, 532] width 42 height 36
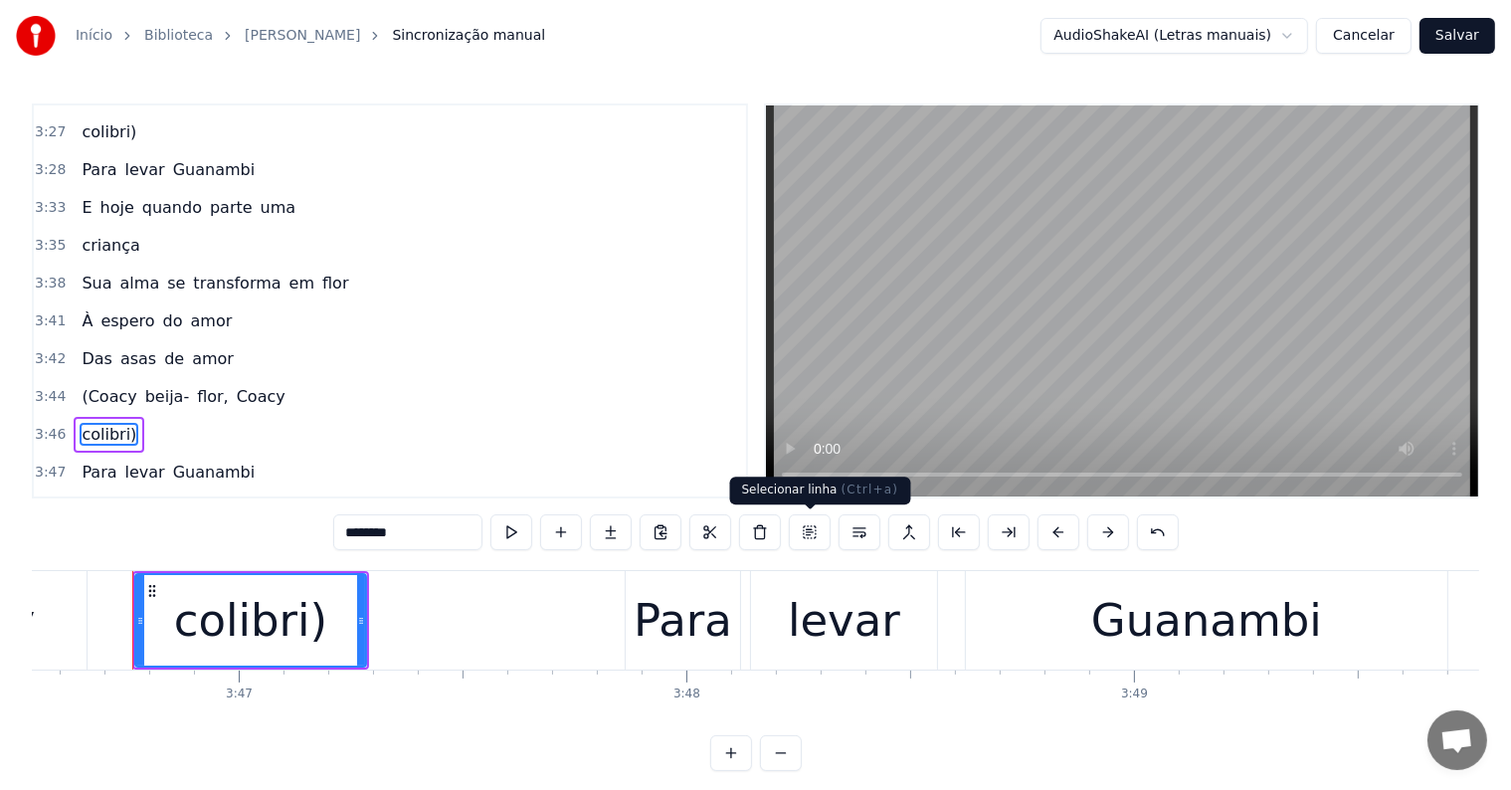
scroll to position [2750, 0]
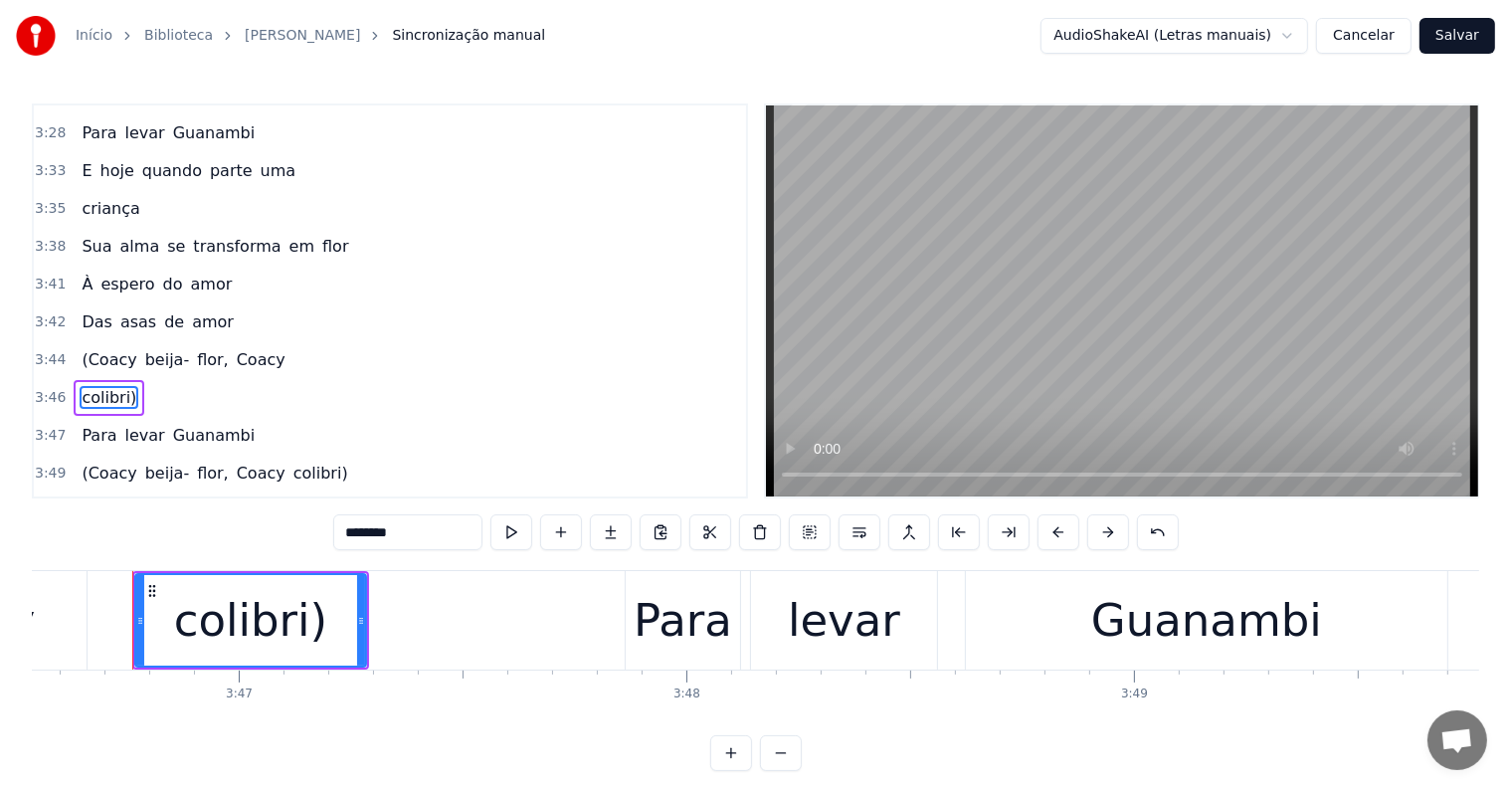
click at [235, 348] on span "Coacy" at bounding box center [261, 359] width 53 height 23
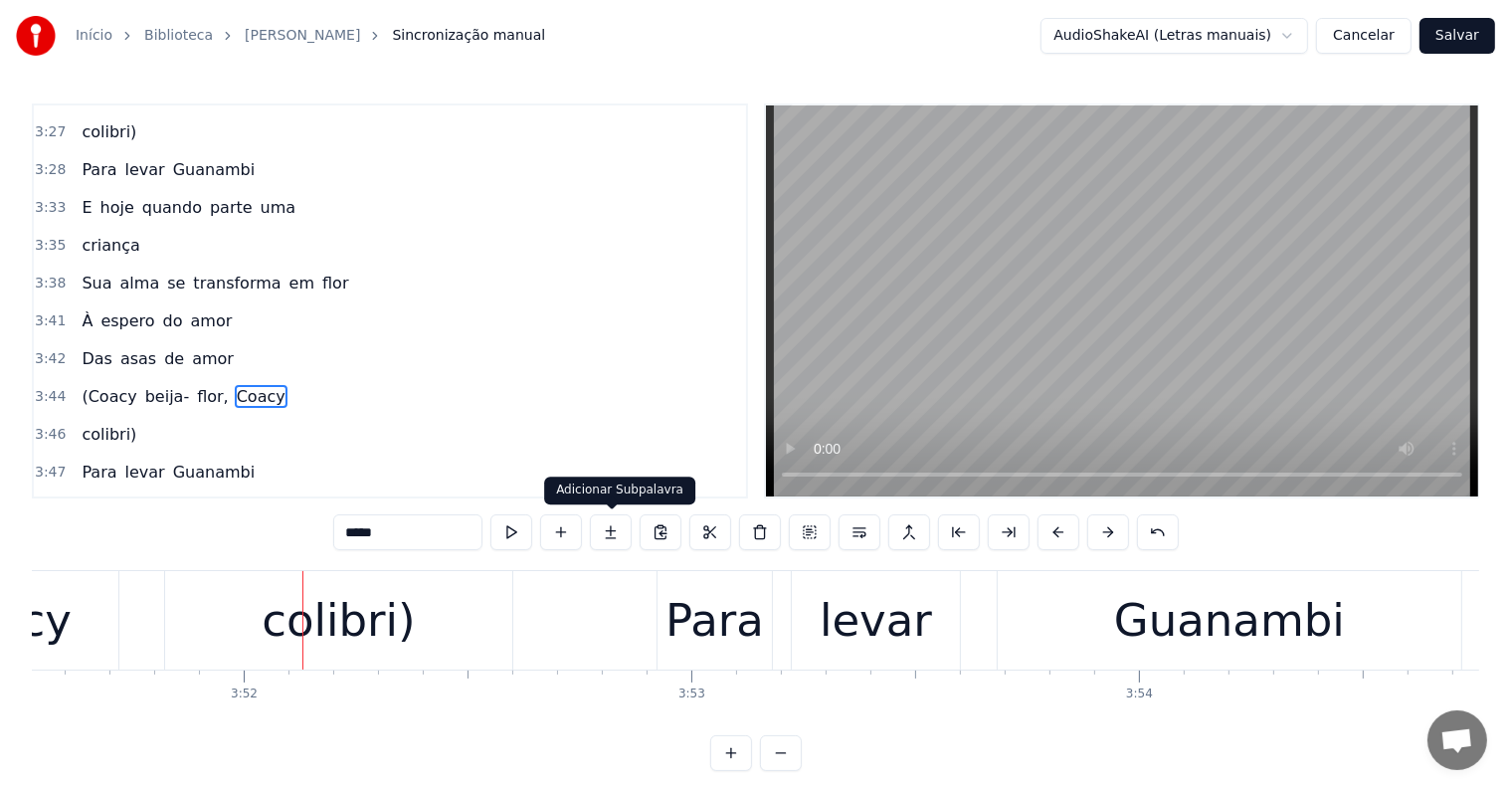
scroll to position [0, 103796]
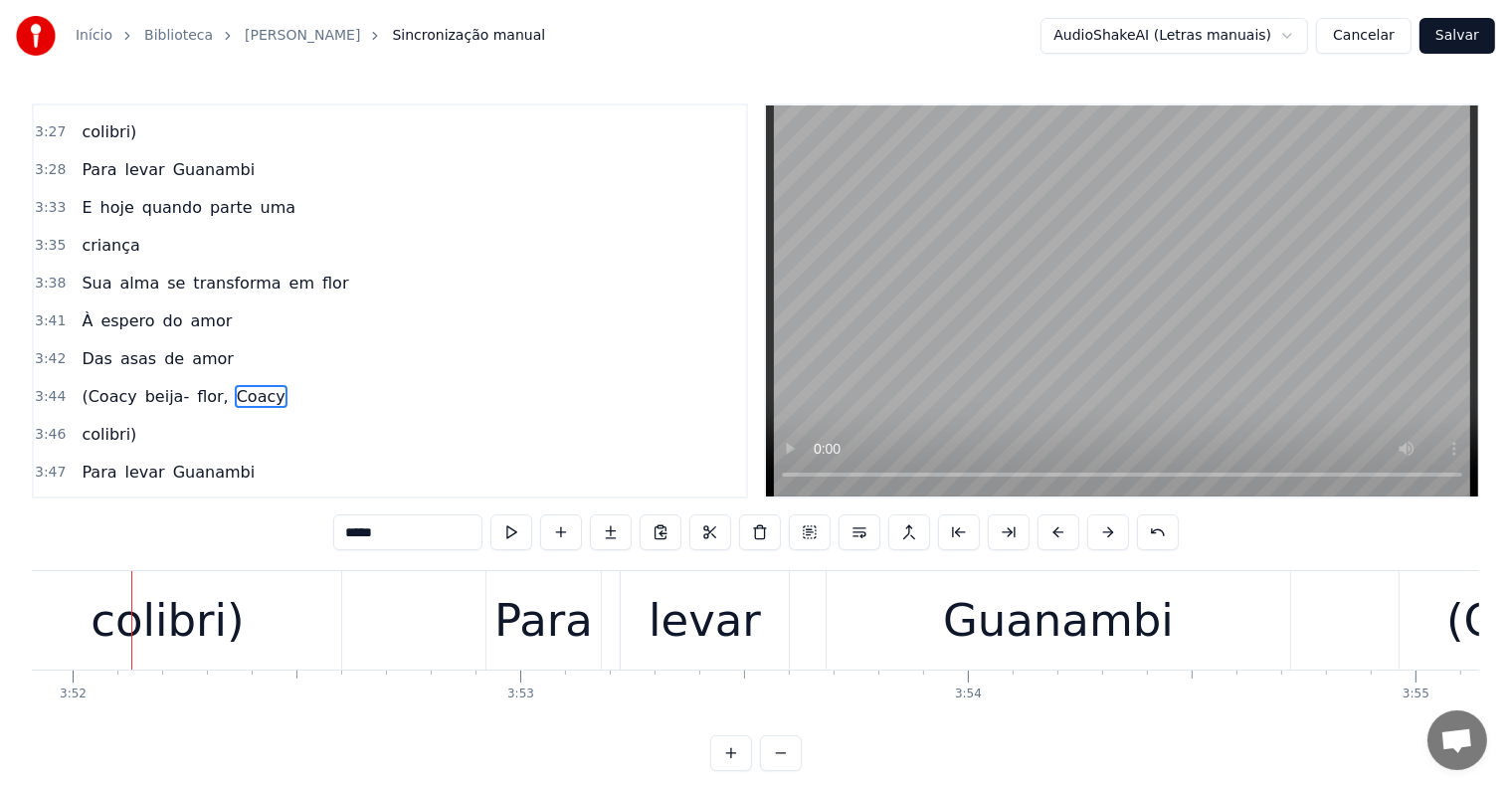
click at [187, 622] on div "colibri)" at bounding box center [167, 621] width 153 height 68
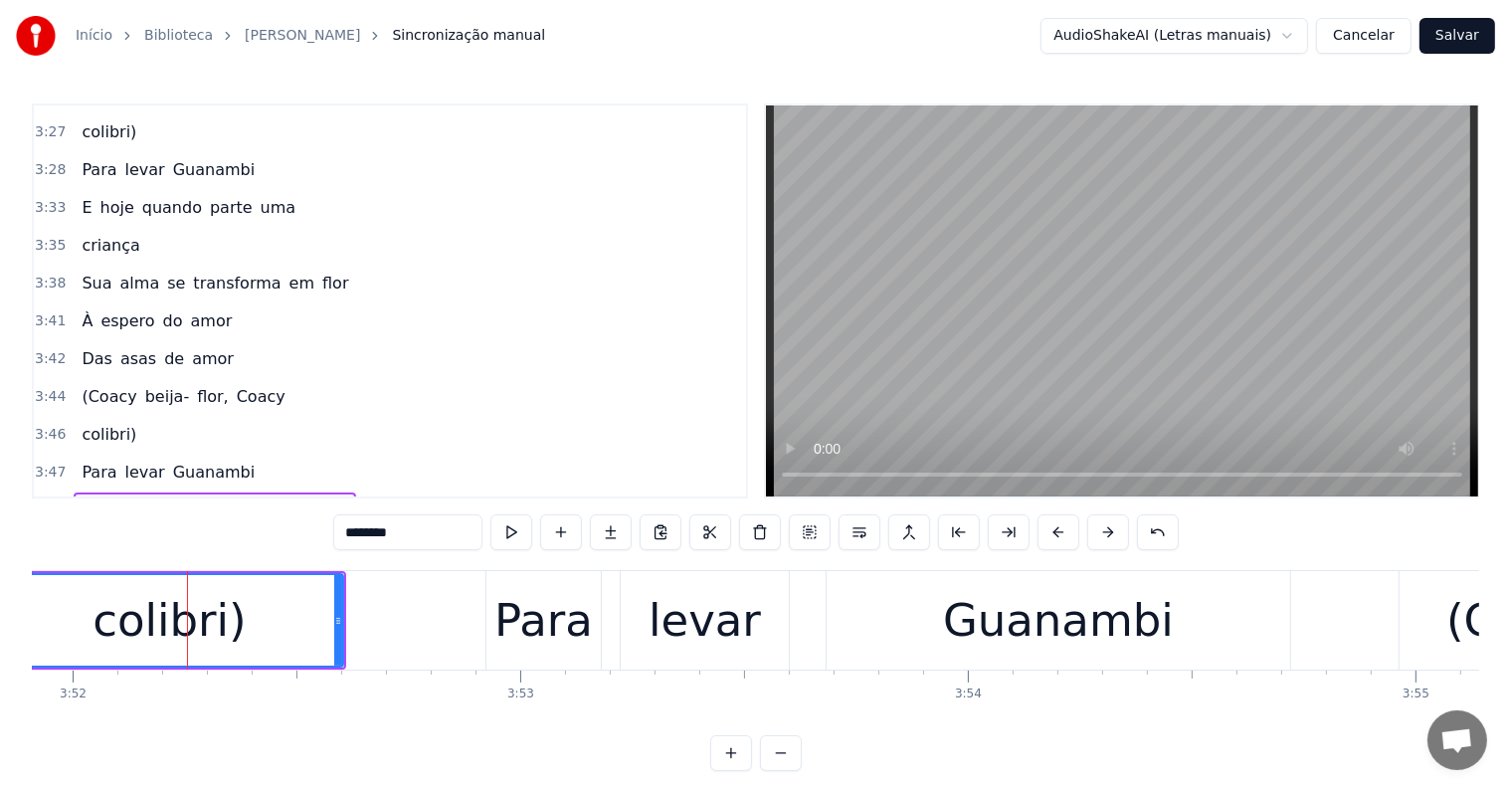
scroll to position [2756, 0]
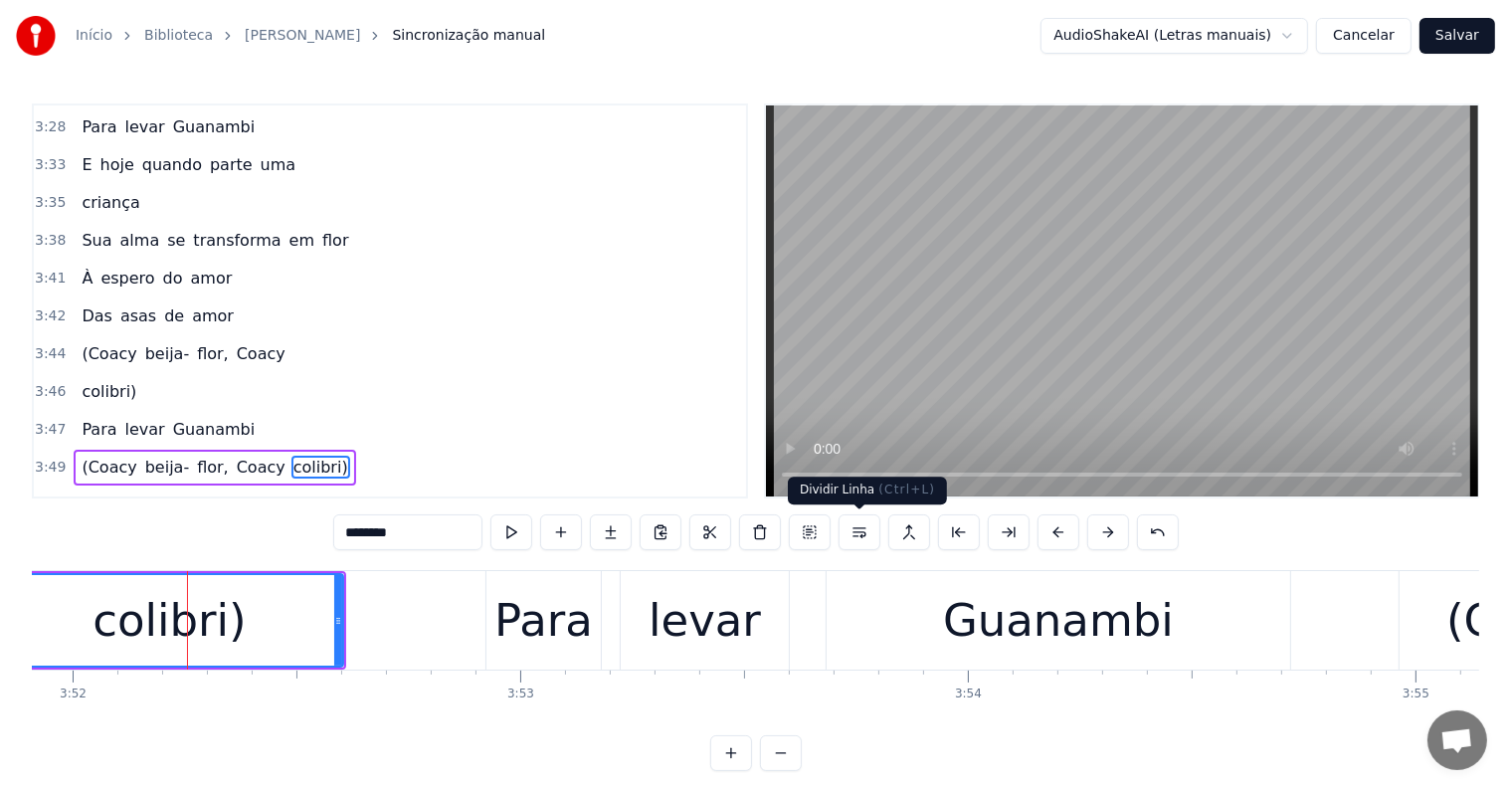
click at [862, 536] on button at bounding box center [859, 532] width 42 height 36
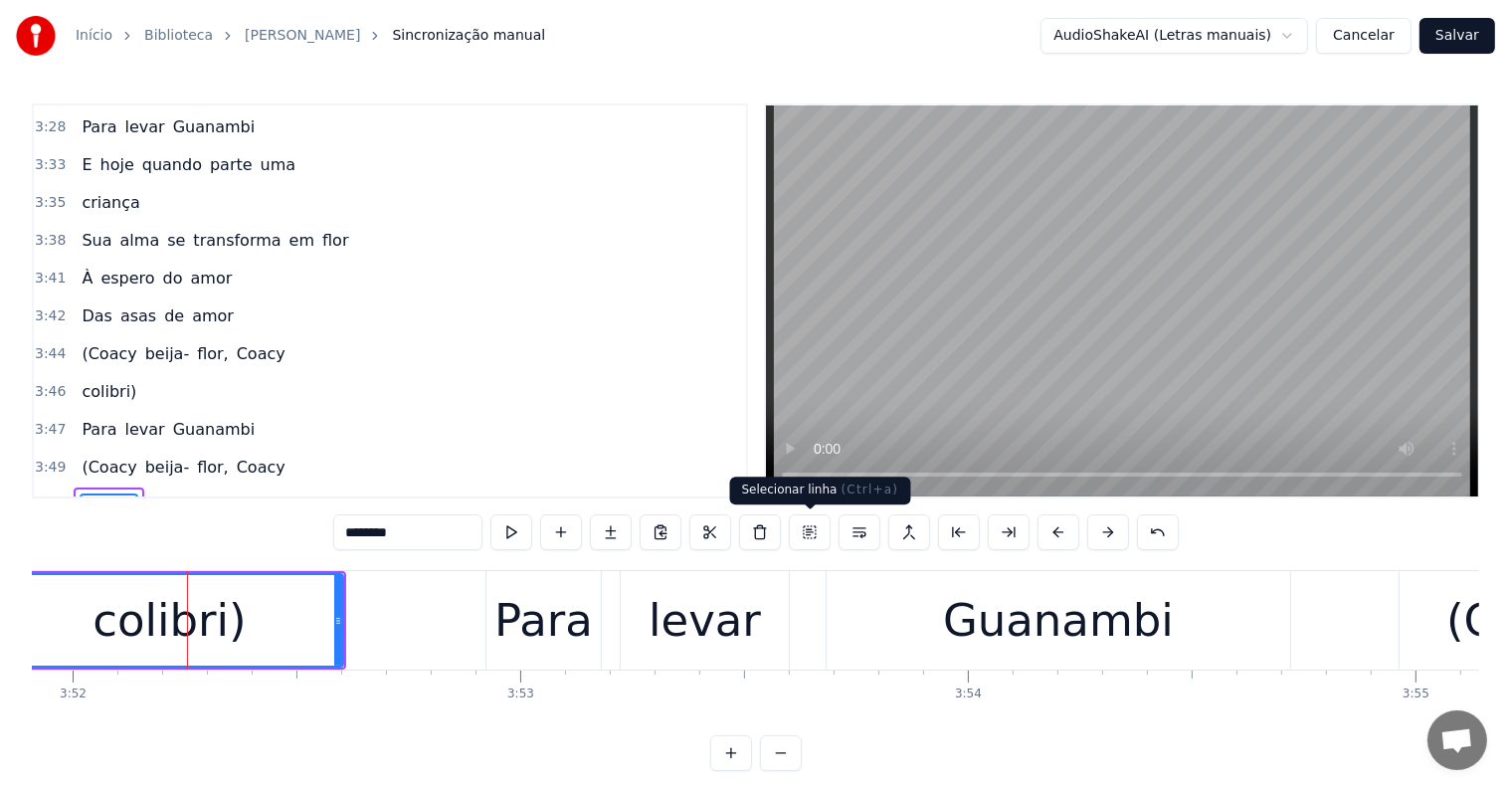
scroll to position [2793, 0]
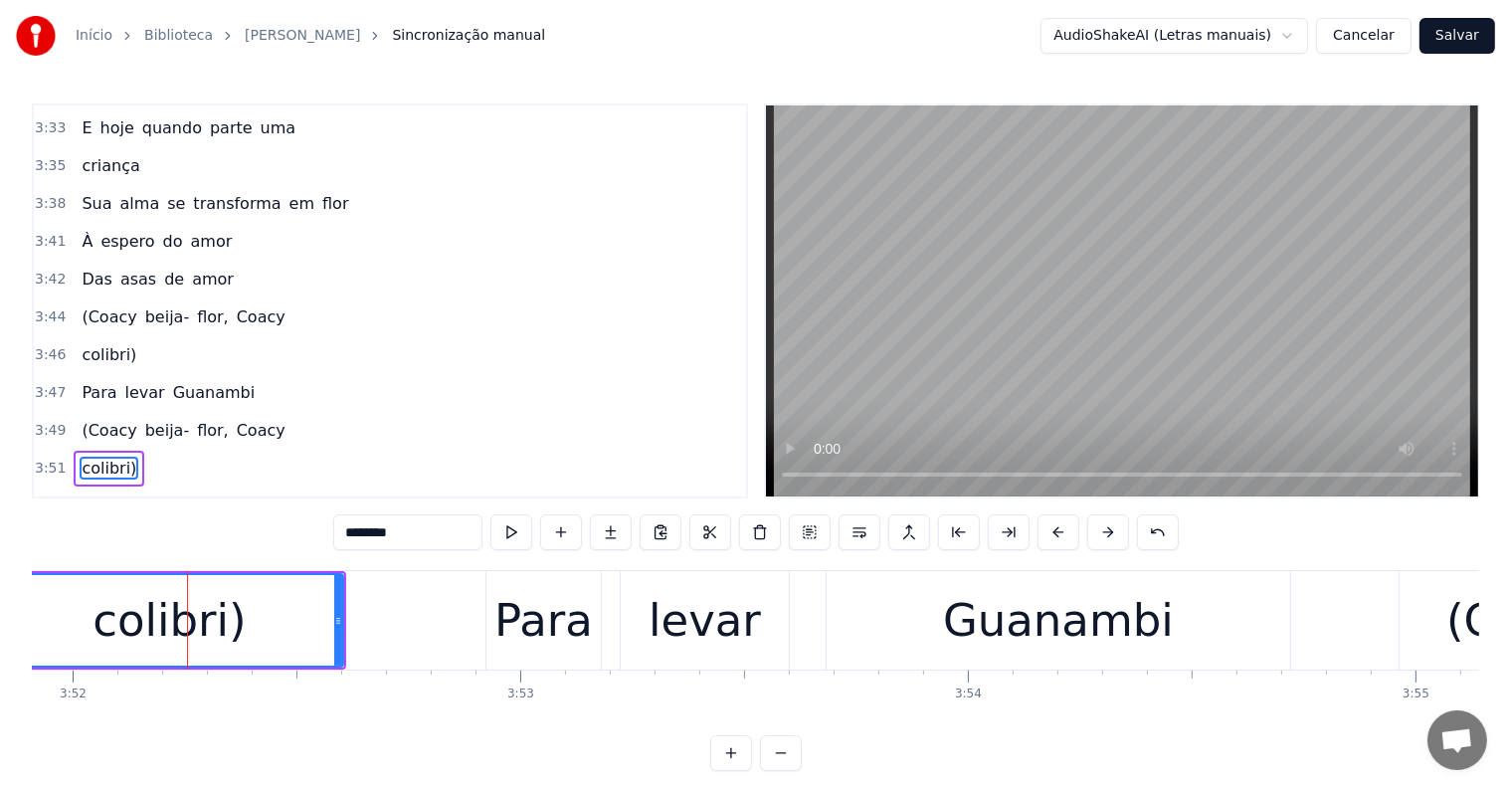
click at [216, 625] on div "colibri)" at bounding box center [168, 621] width 153 height 68
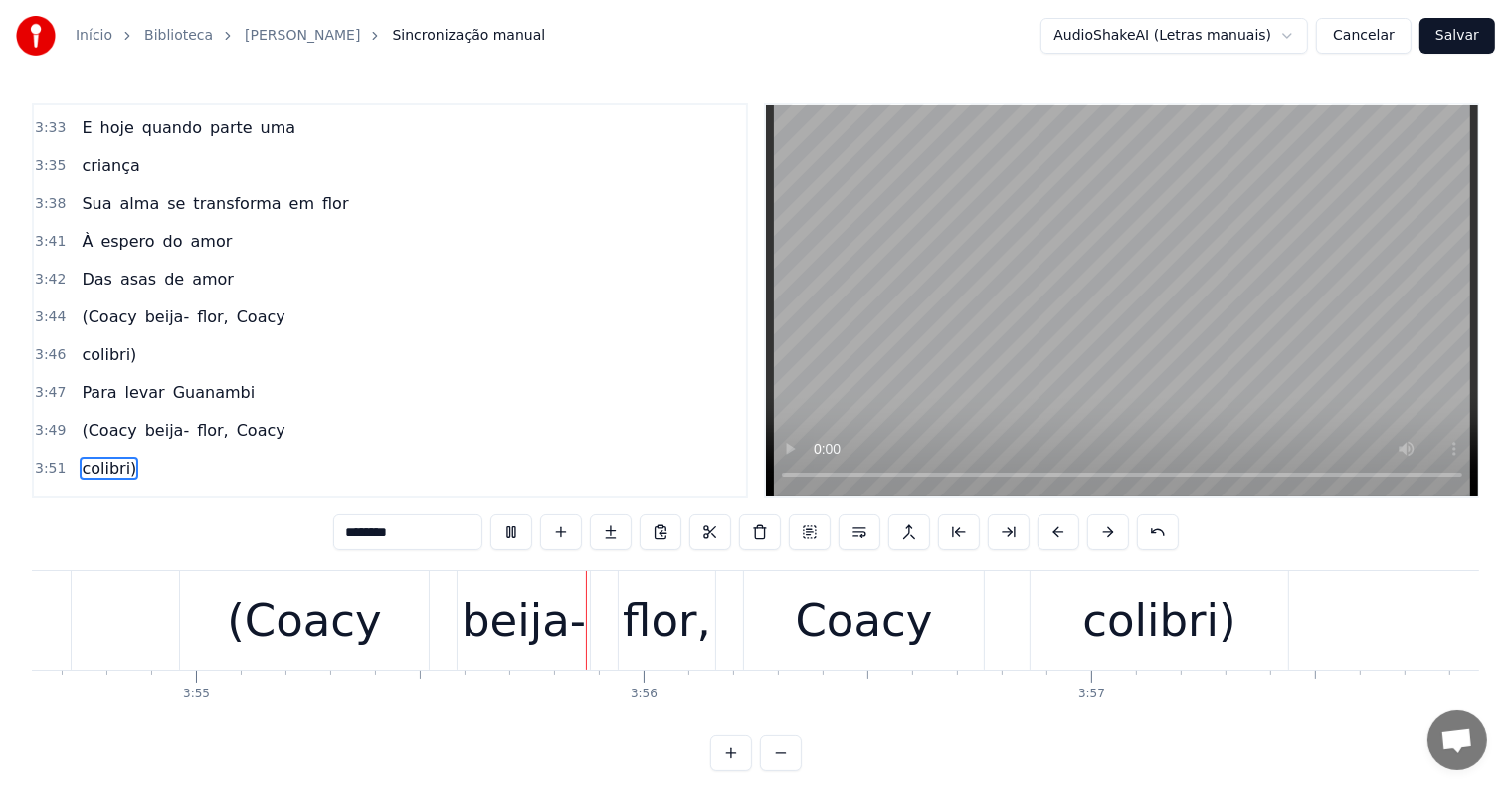
scroll to position [0, 105109]
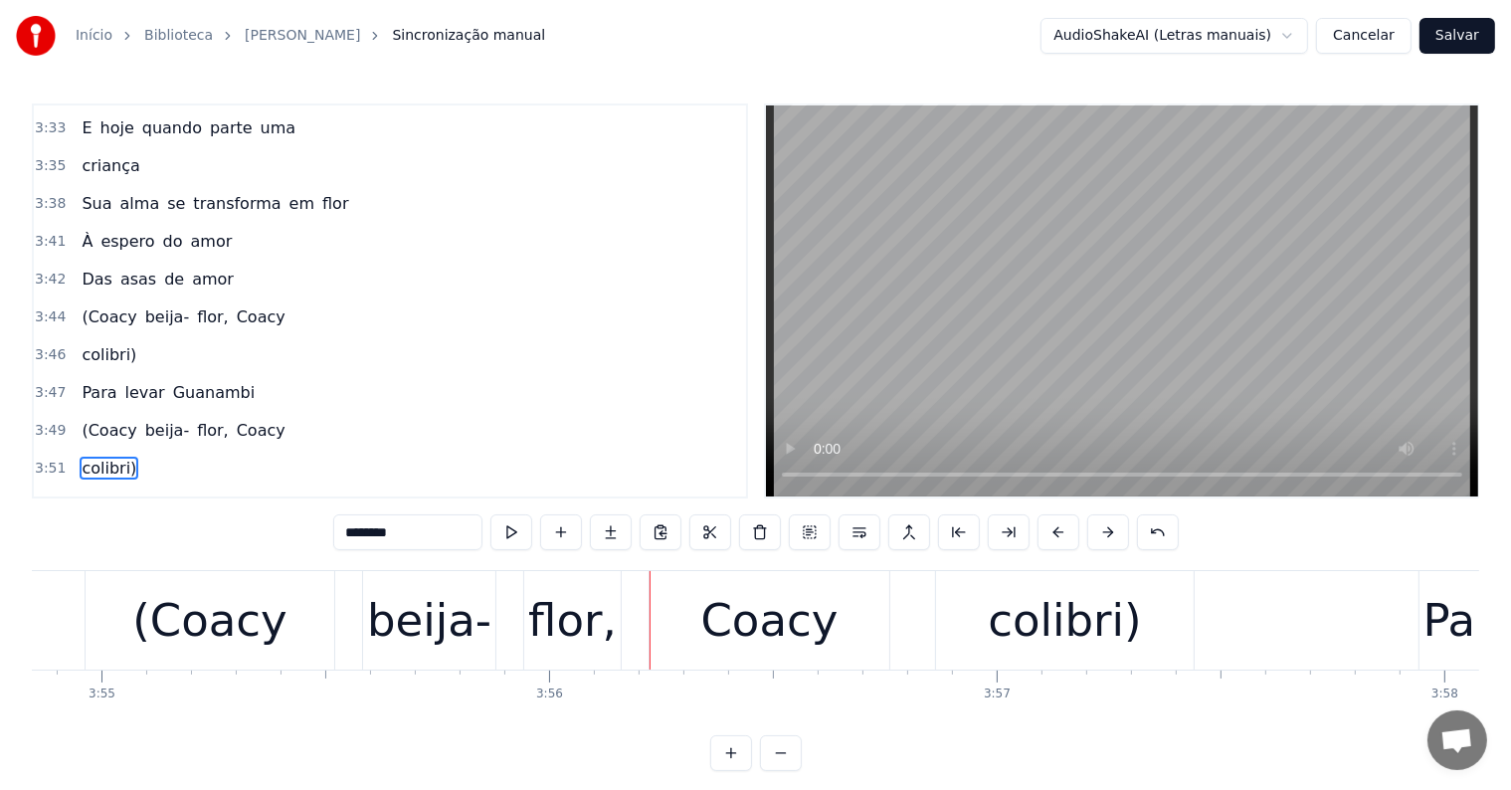
click at [999, 633] on div "colibri)" at bounding box center [1064, 621] width 153 height 68
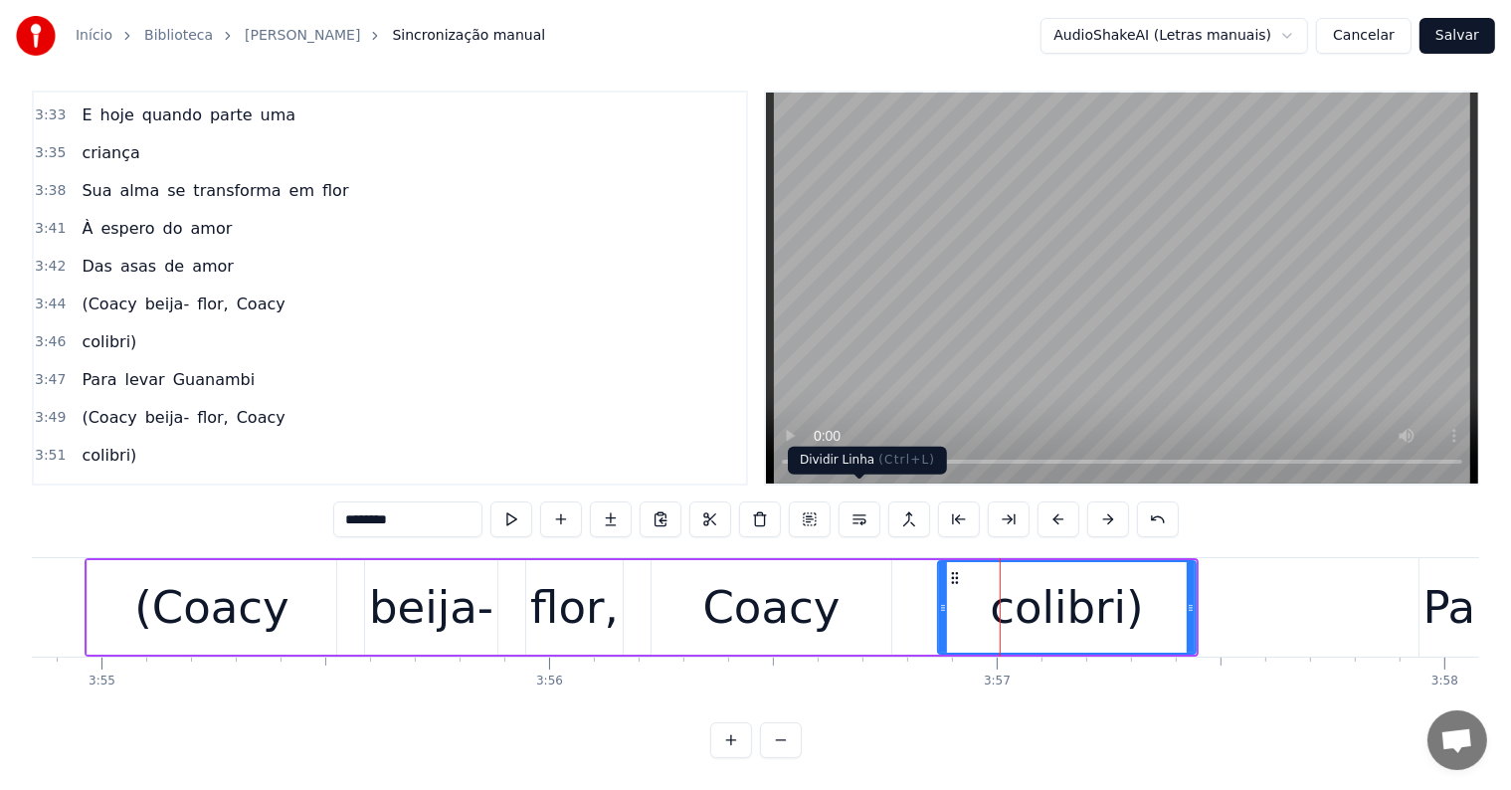
click at [858, 504] on button at bounding box center [859, 519] width 42 height 36
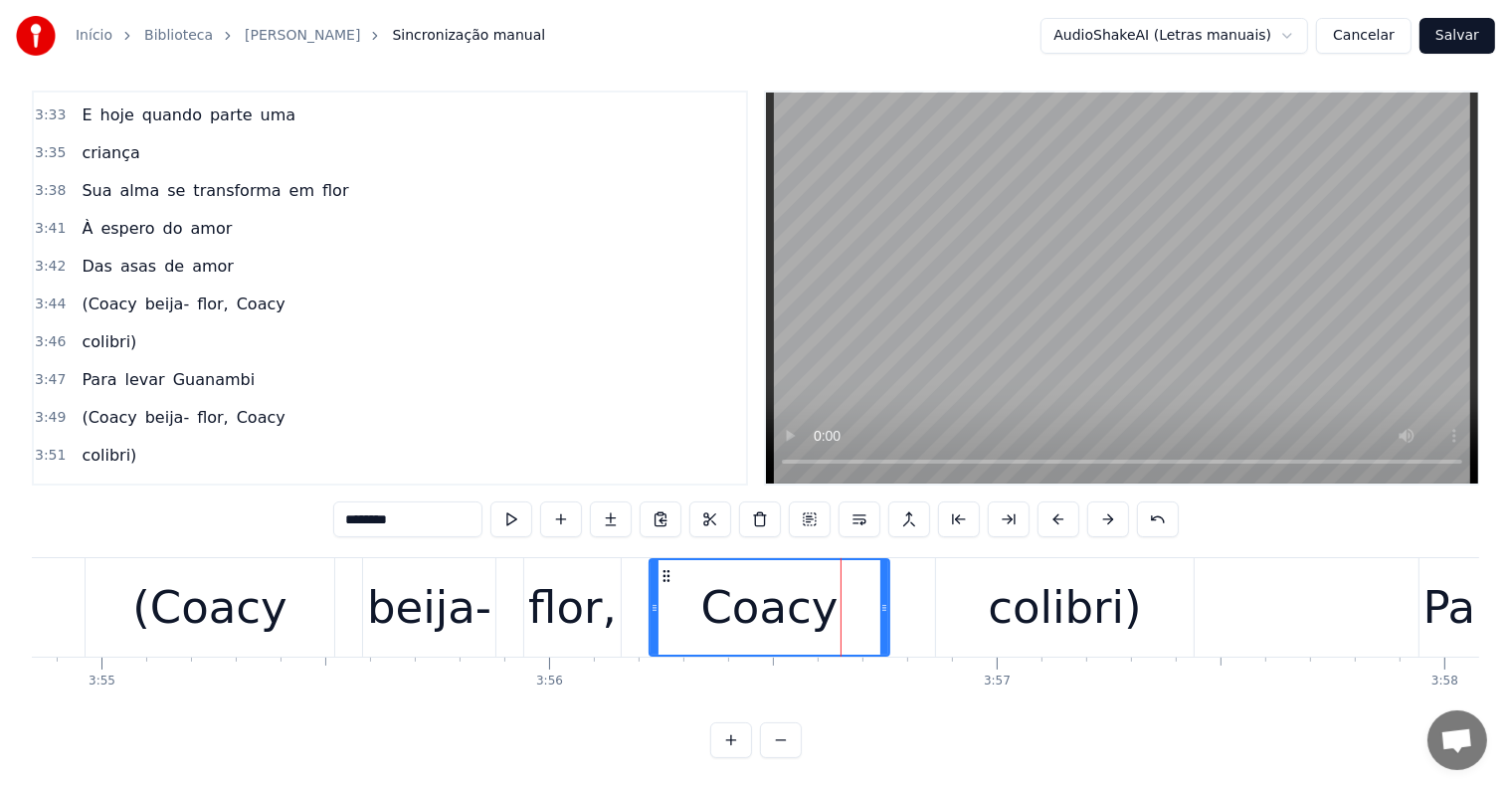
type input "*****"
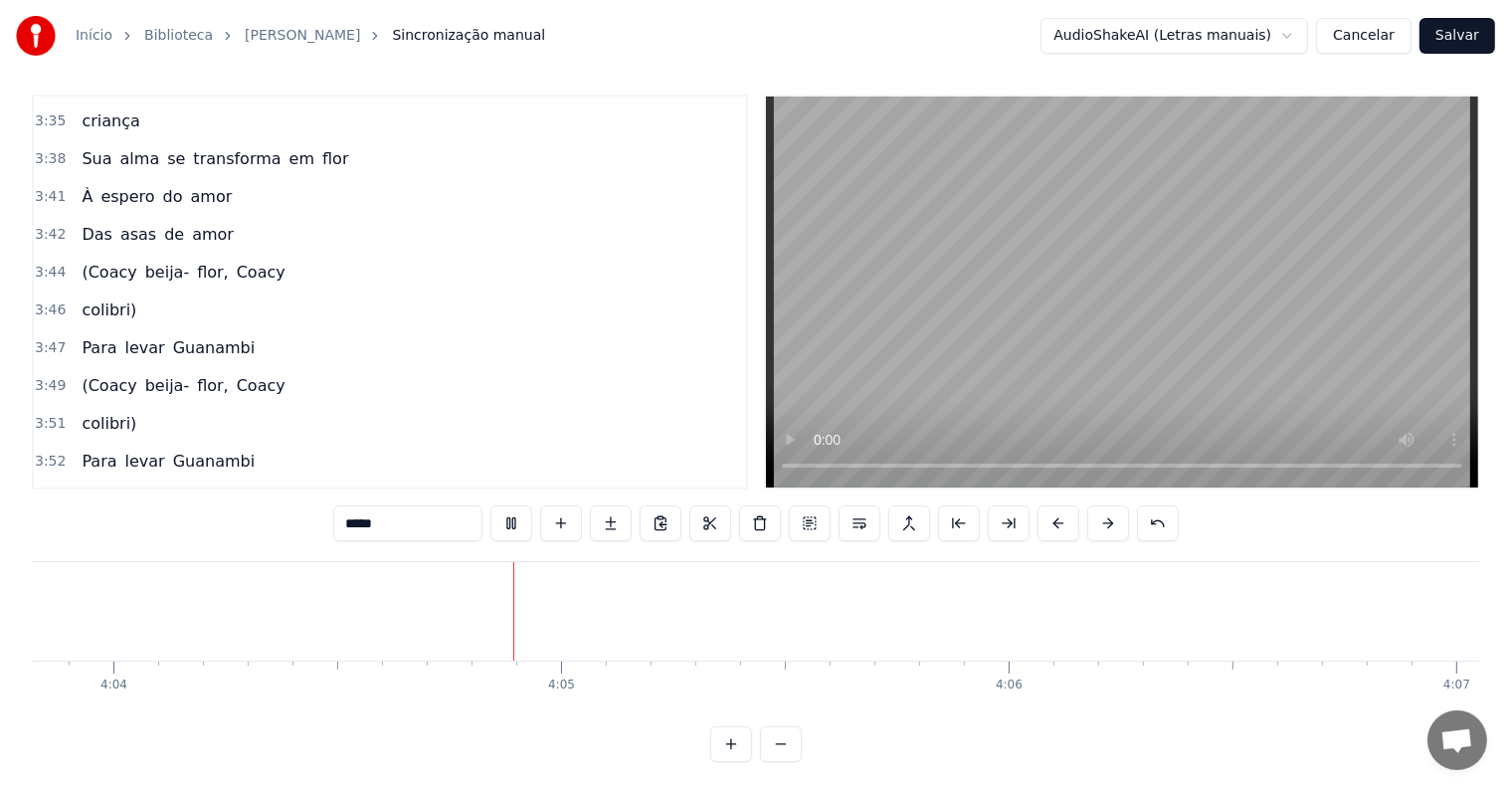
scroll to position [0, 109253]
click at [1448, 39] on button "Salvar" at bounding box center [1457, 36] width 76 height 36
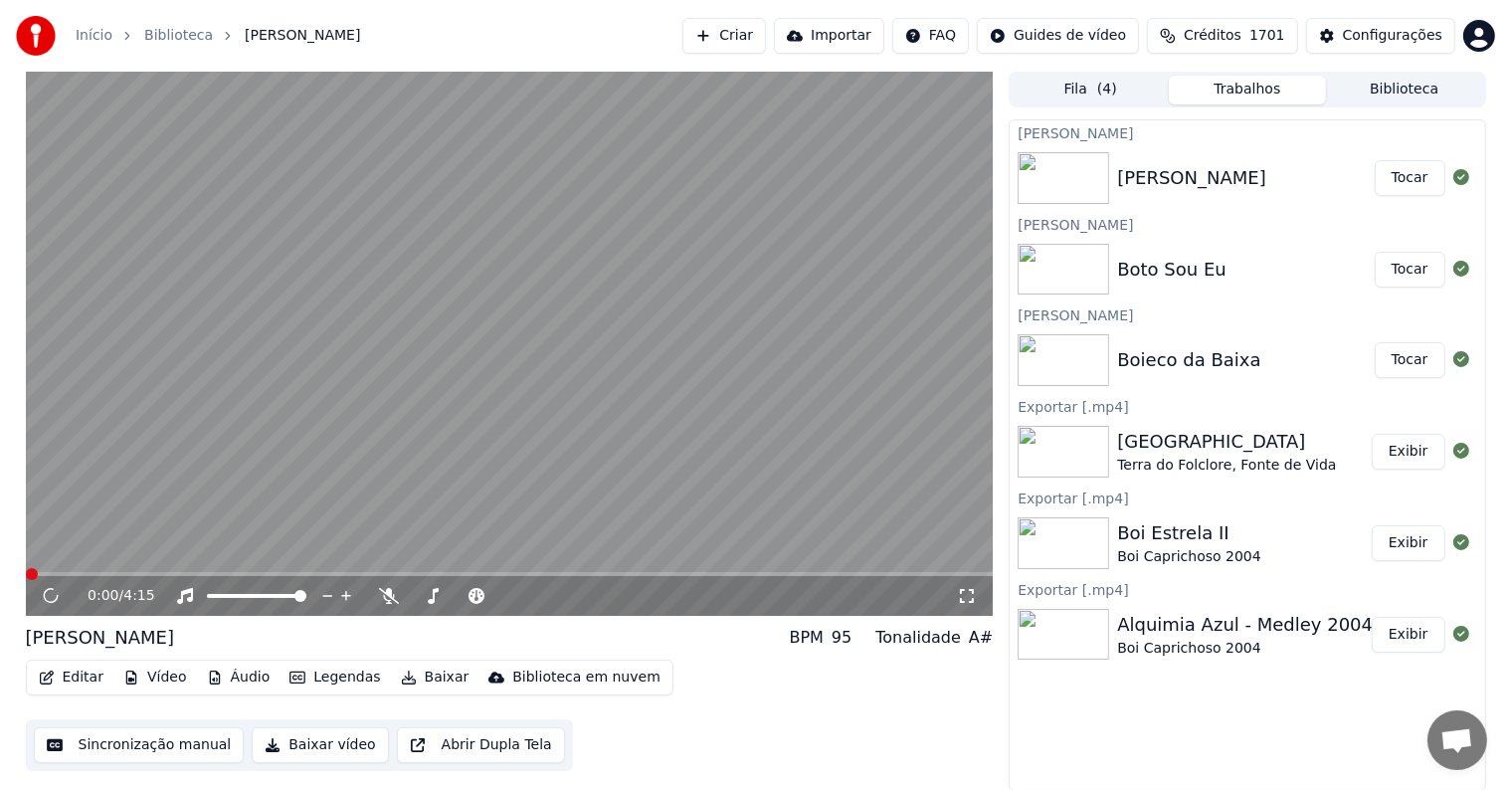
click at [1407, 363] on button "Tocar" at bounding box center [1410, 360] width 71 height 36
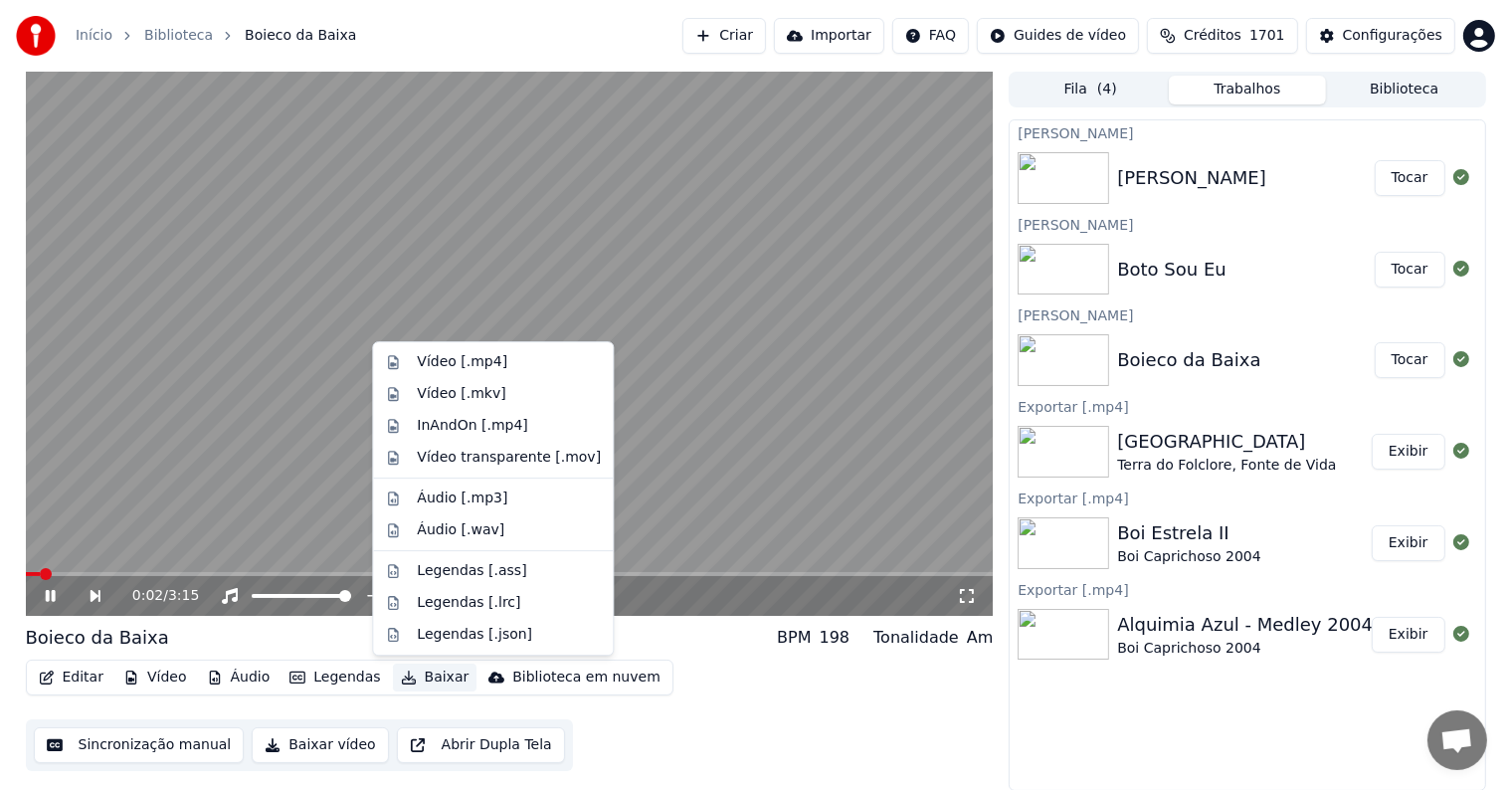
click at [427, 675] on button "Baixar" at bounding box center [435, 677] width 85 height 28
click at [423, 362] on div "Vídeo [.mp4]" at bounding box center [462, 362] width 91 height 20
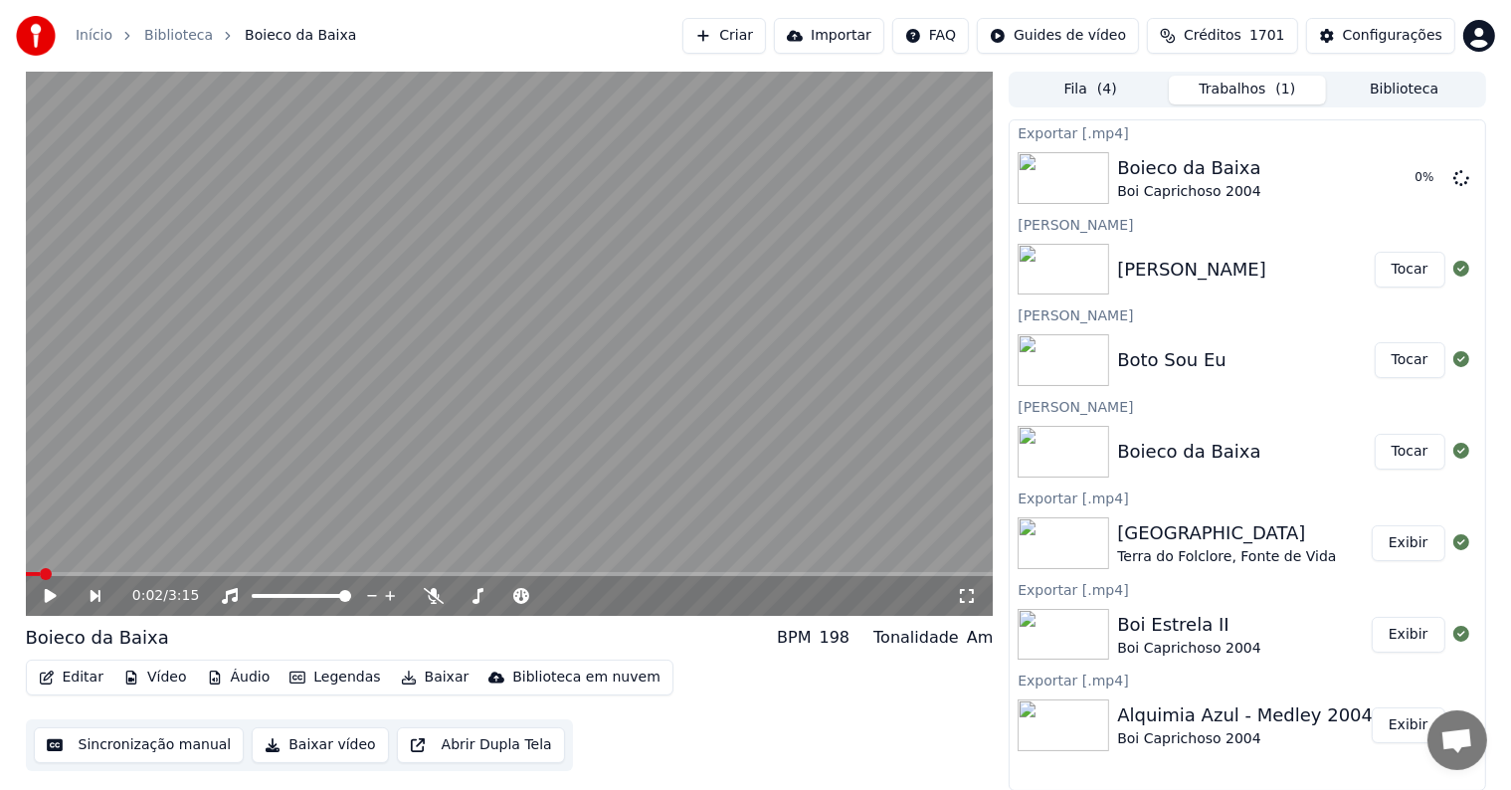
click at [1416, 352] on button "Tocar" at bounding box center [1410, 360] width 71 height 36
click at [426, 678] on button "Baixar" at bounding box center [435, 677] width 85 height 28
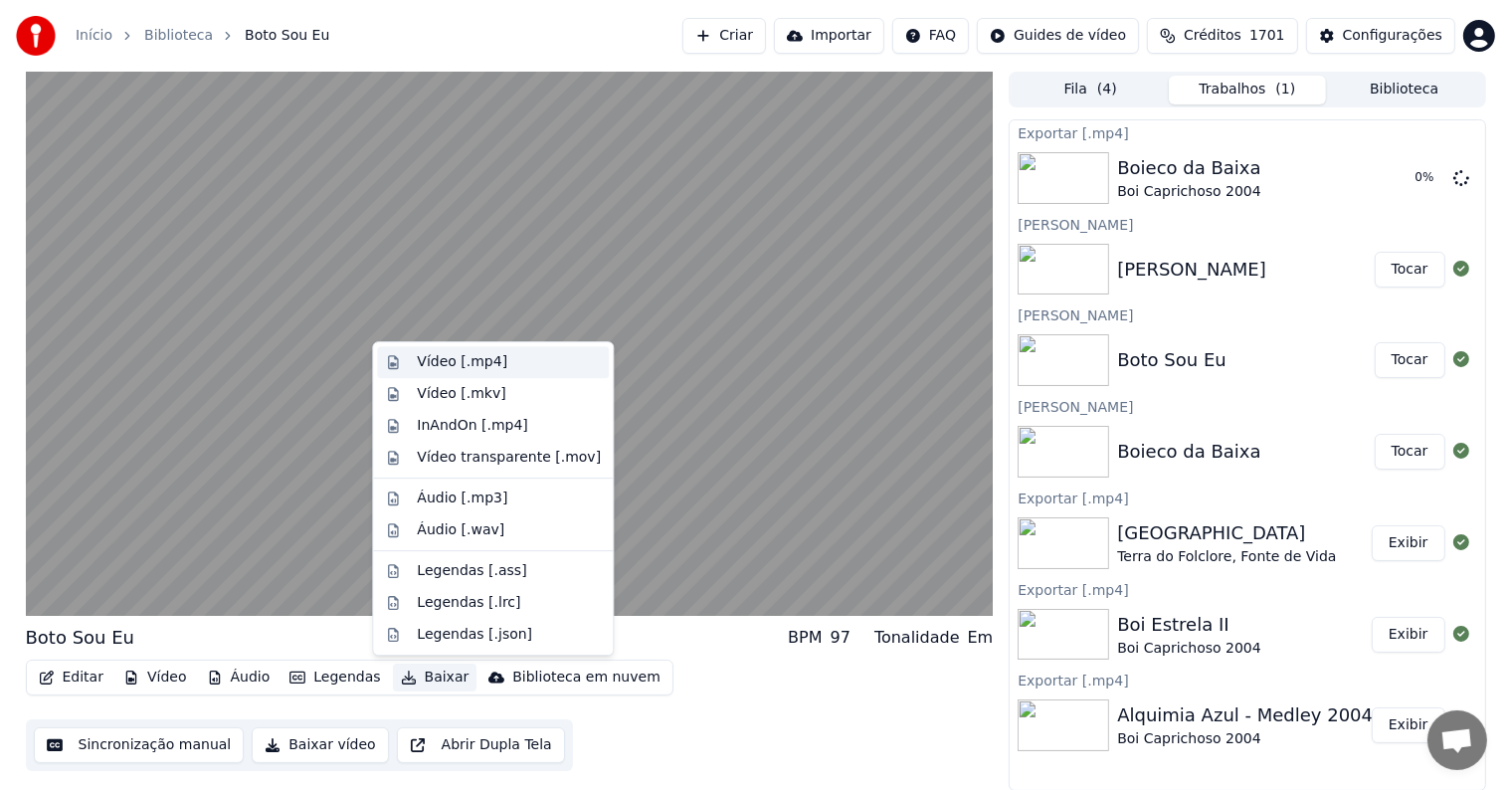
click at [450, 363] on div "Vídeo [.mp4]" at bounding box center [462, 362] width 91 height 20
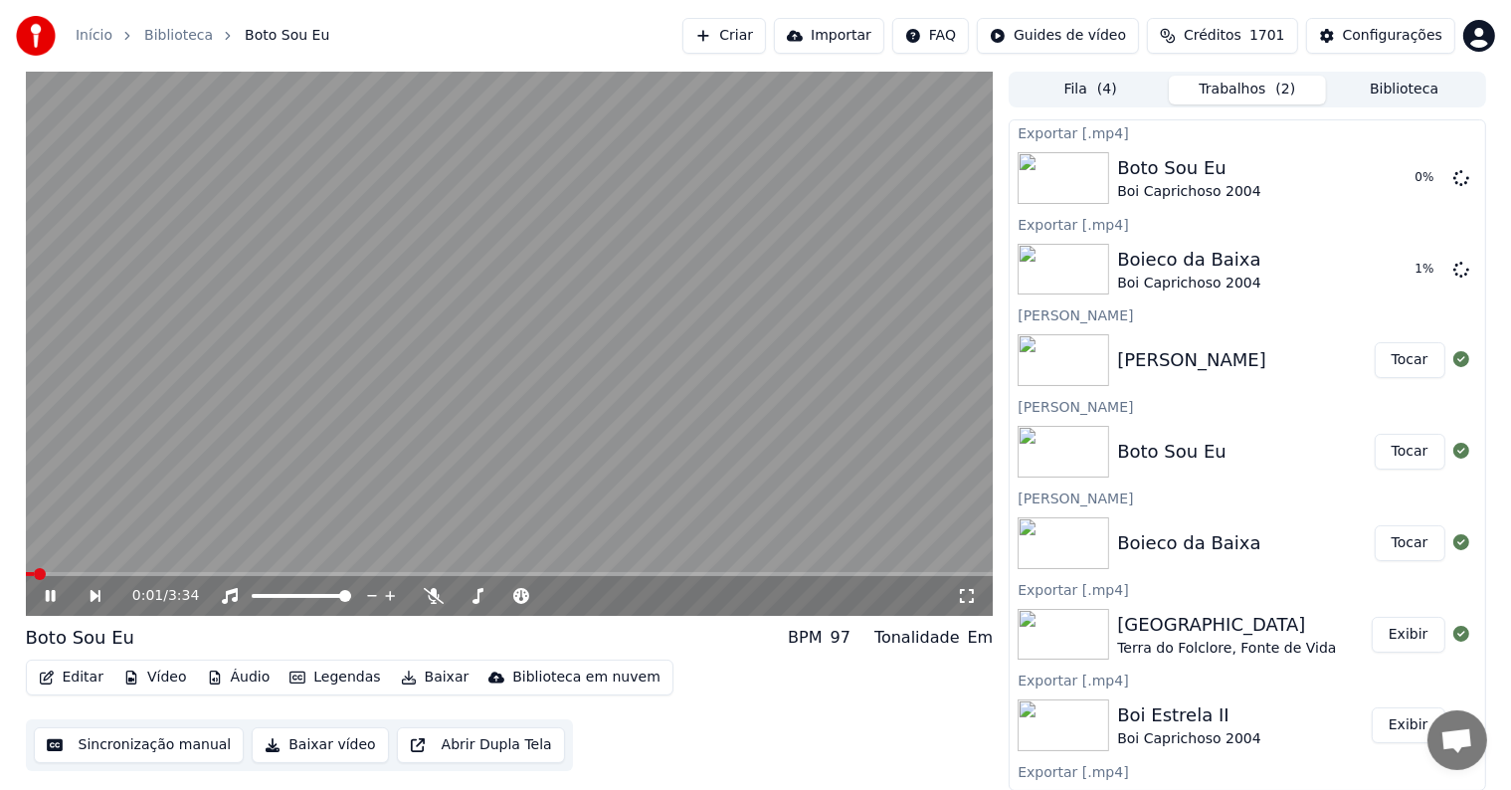
click at [1395, 353] on button "Tocar" at bounding box center [1410, 360] width 71 height 36
click at [430, 676] on button "Baixar" at bounding box center [435, 677] width 85 height 28
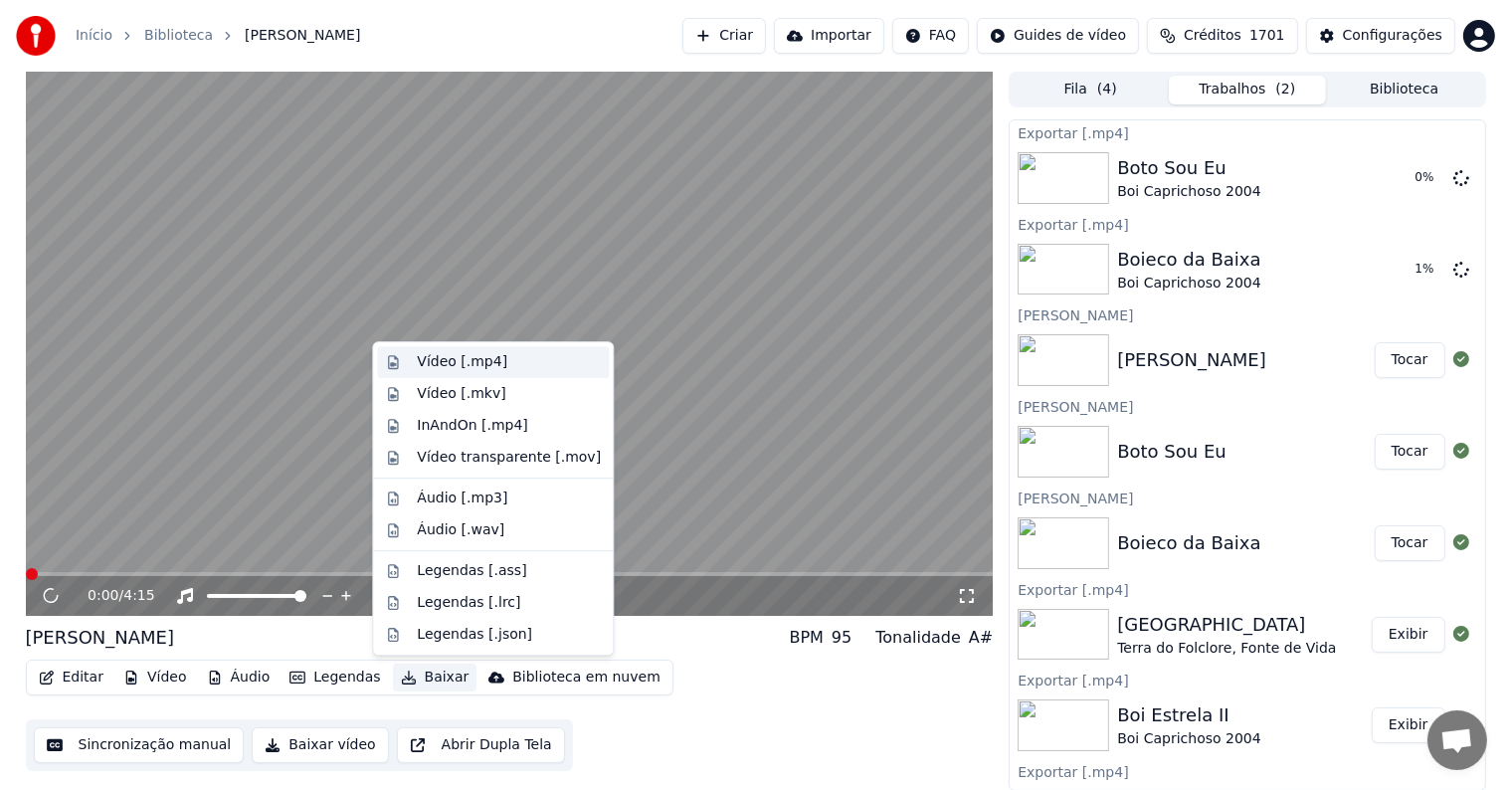
click at [434, 361] on div "Vídeo [.mp4]" at bounding box center [462, 362] width 91 height 20
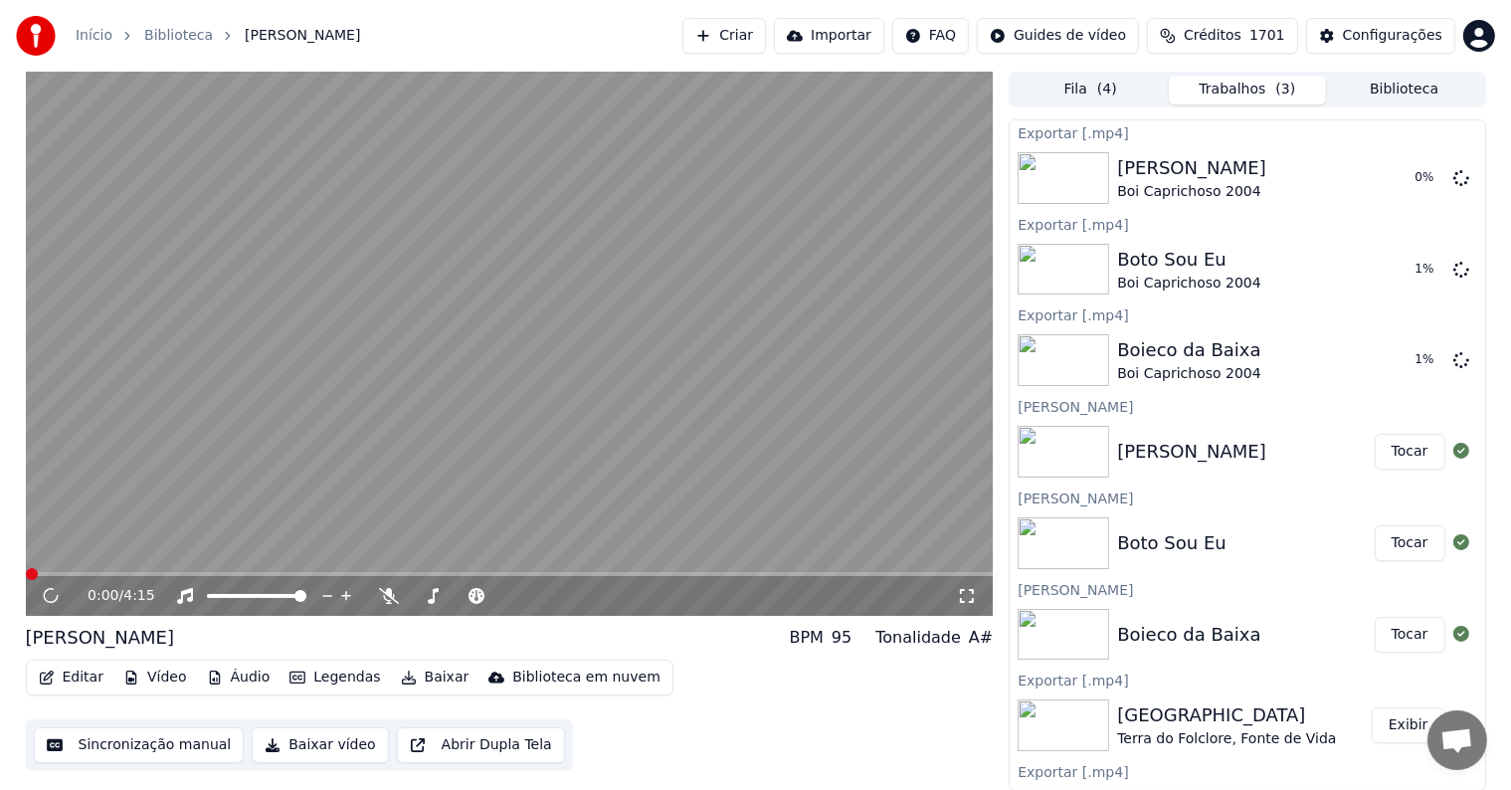
click at [1080, 89] on button "Fila ( 4 )" at bounding box center [1090, 90] width 157 height 29
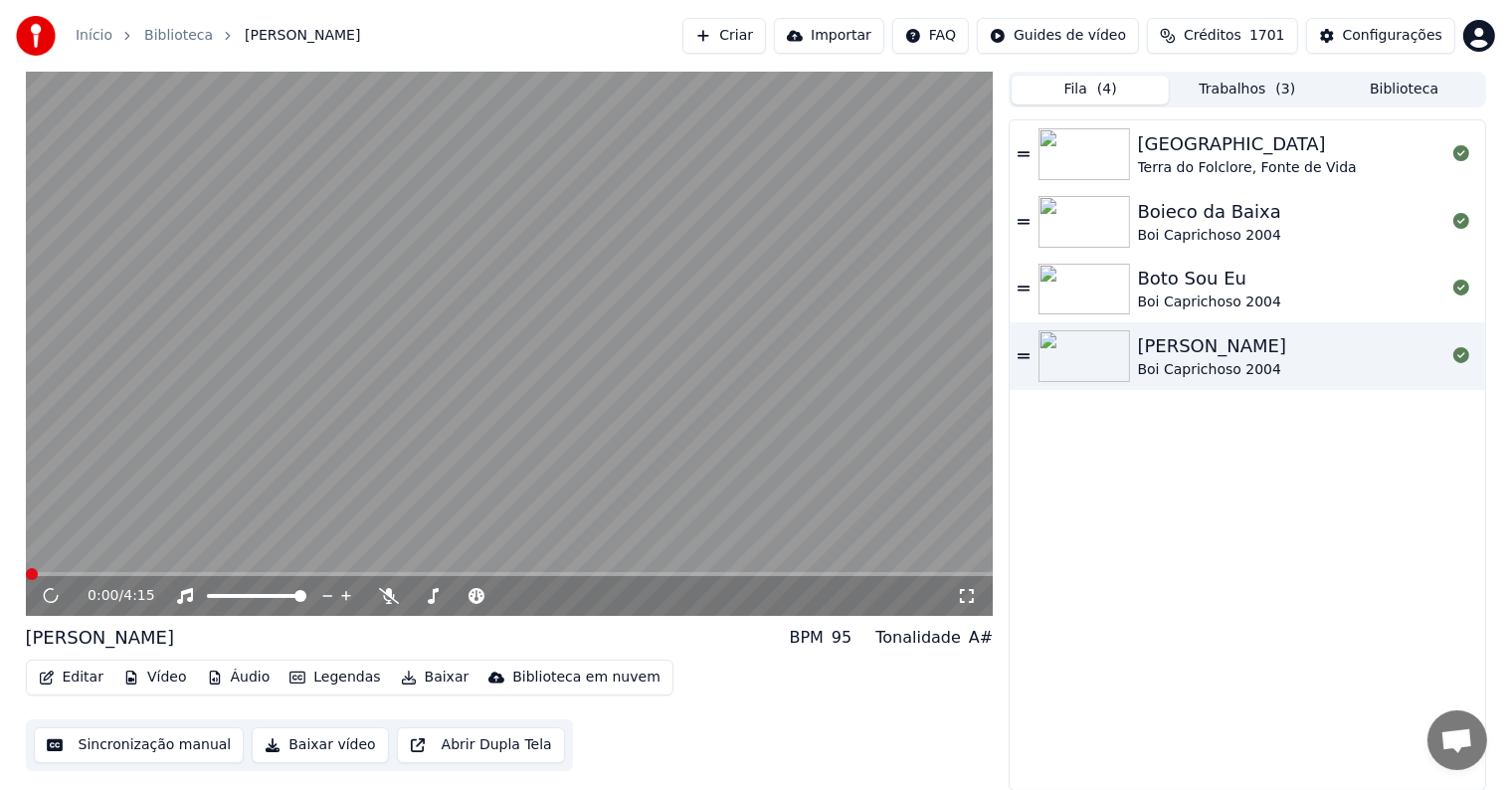
click at [1240, 83] on button "Trabalhos ( 3 )" at bounding box center [1247, 90] width 157 height 29
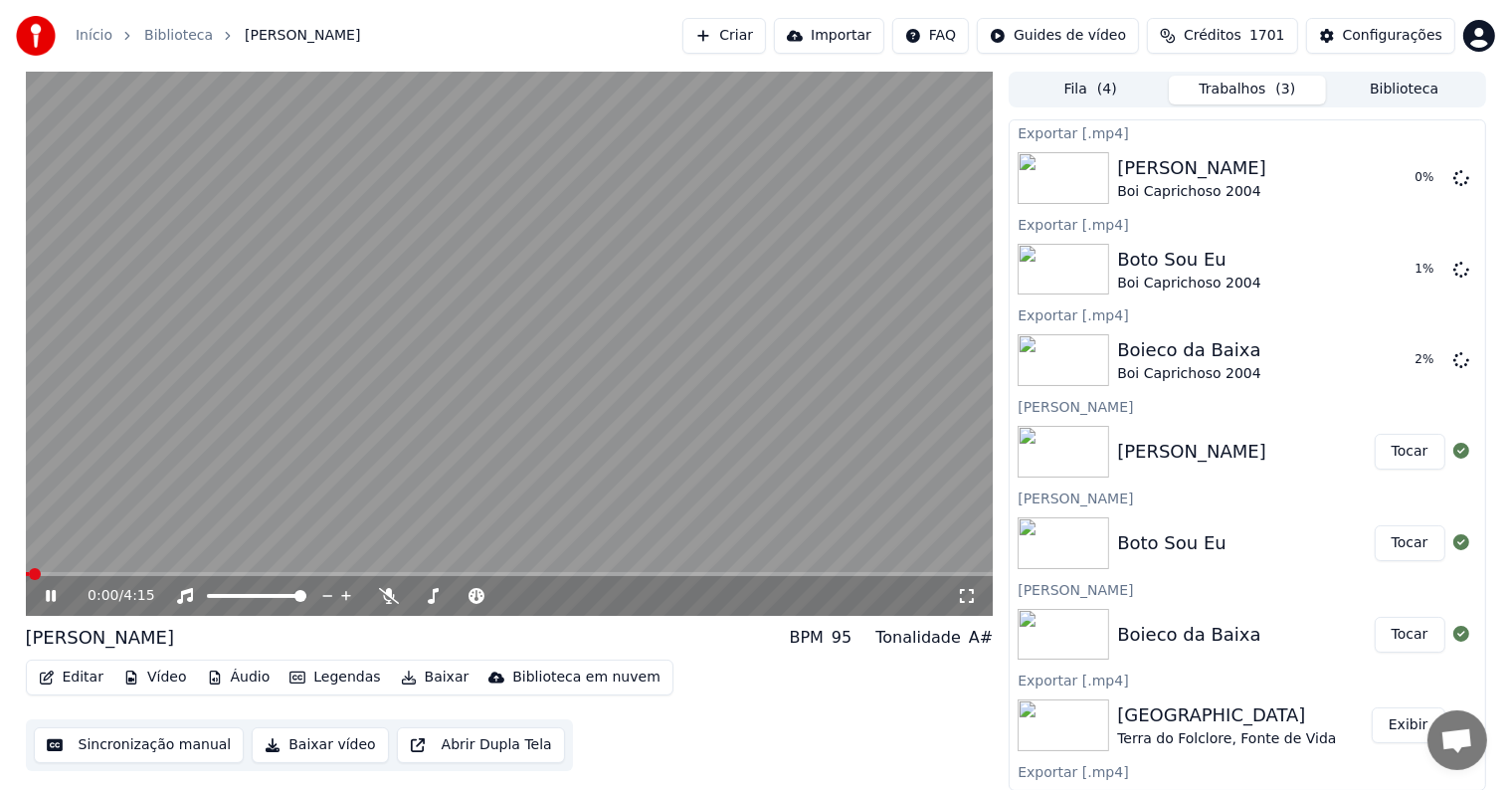
click at [685, 254] on video at bounding box center [510, 344] width 968 height 544
